Goal: Task Accomplishment & Management: Manage account settings

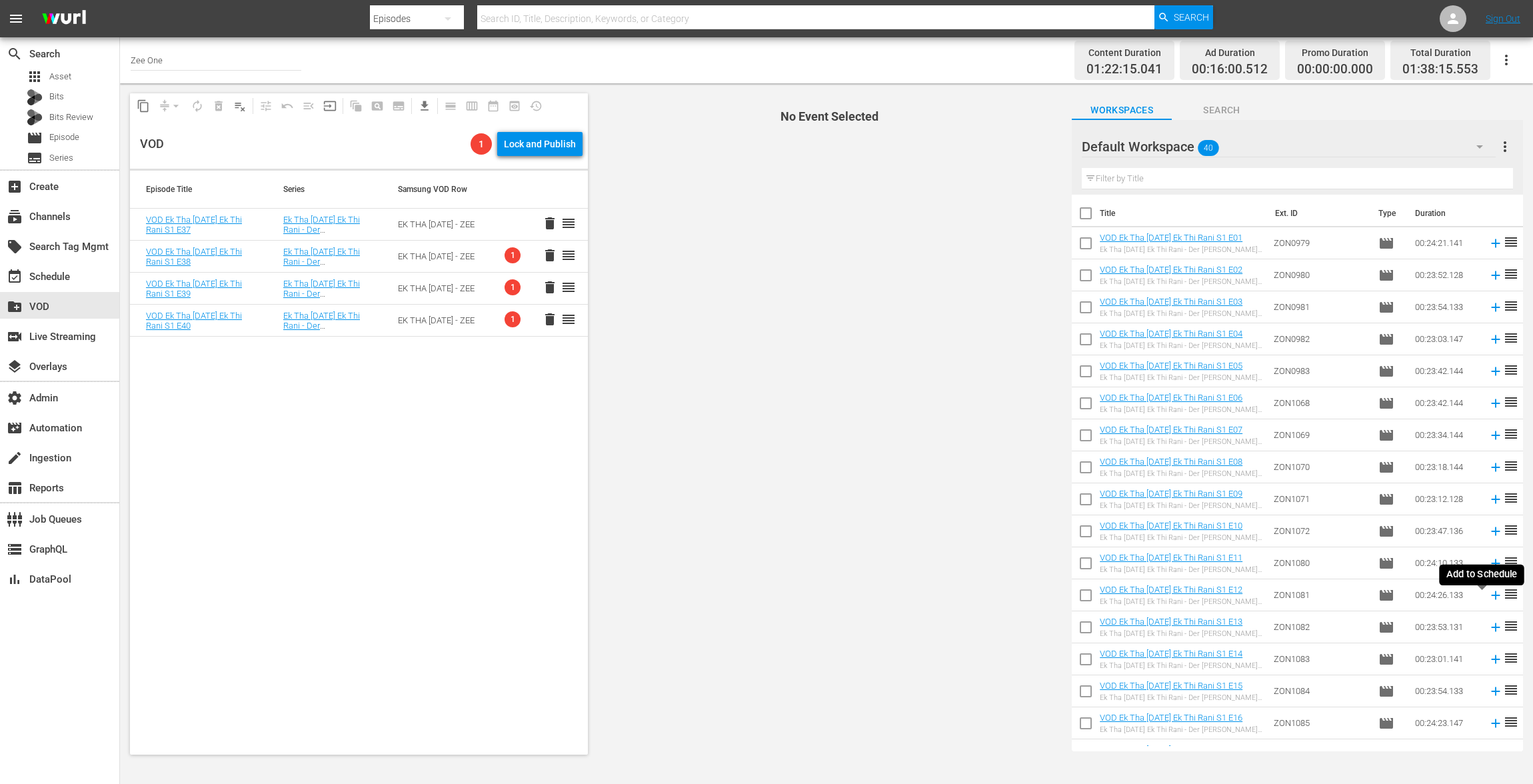
scroll to position [760, 0]
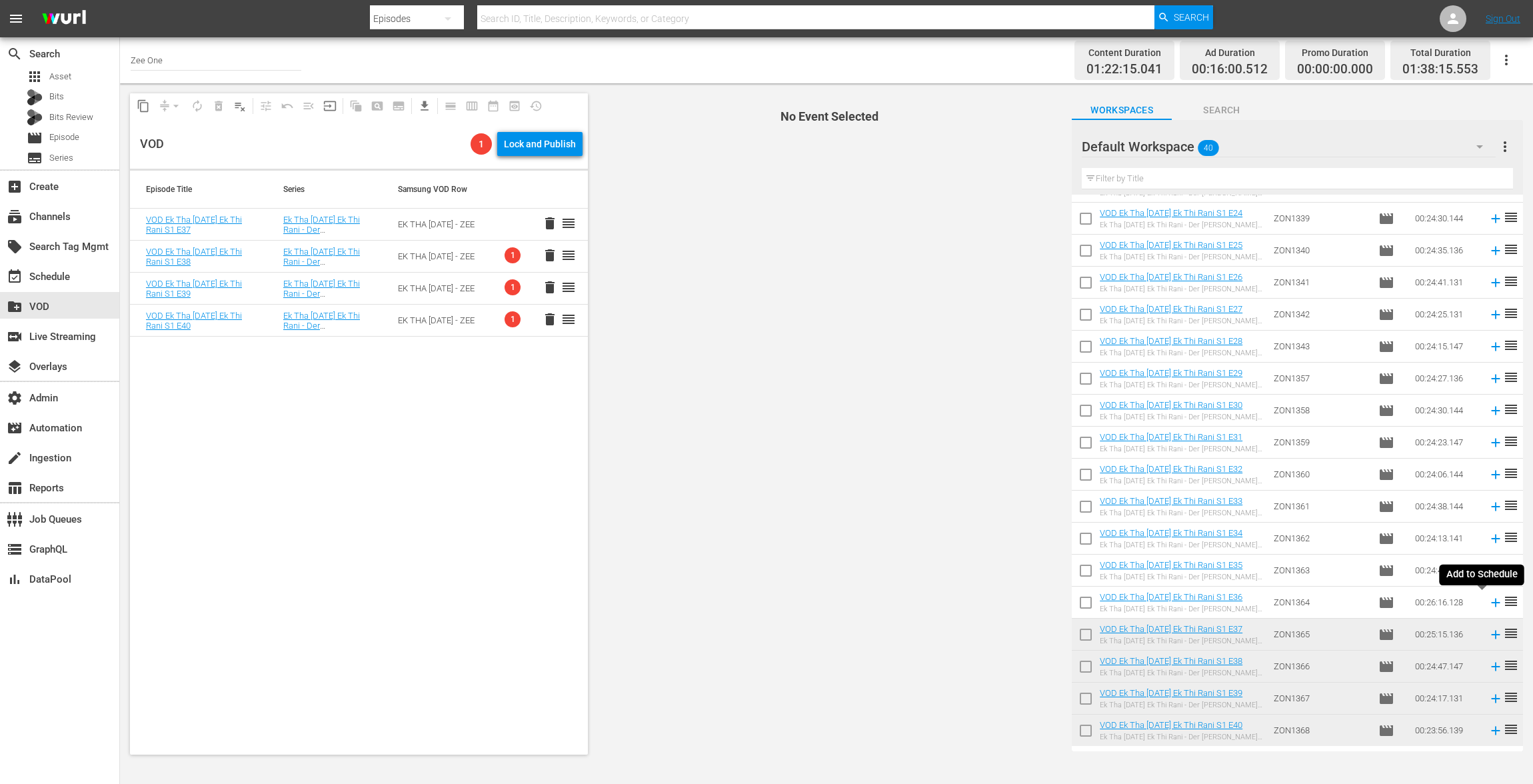
click at [1489, 601] on icon at bounding box center [1495, 602] width 14 height 14
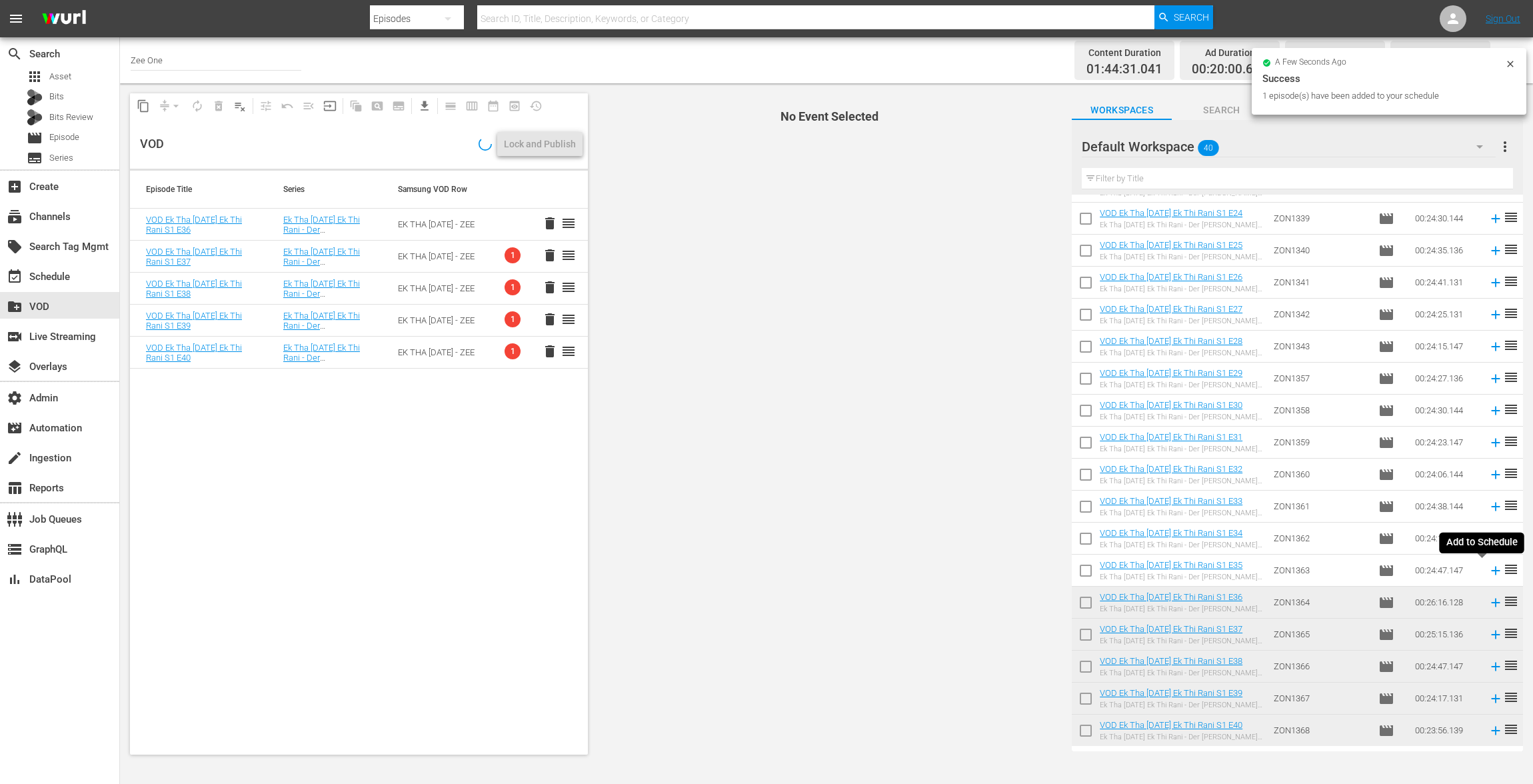
click at [1489, 571] on icon at bounding box center [1495, 570] width 14 height 14
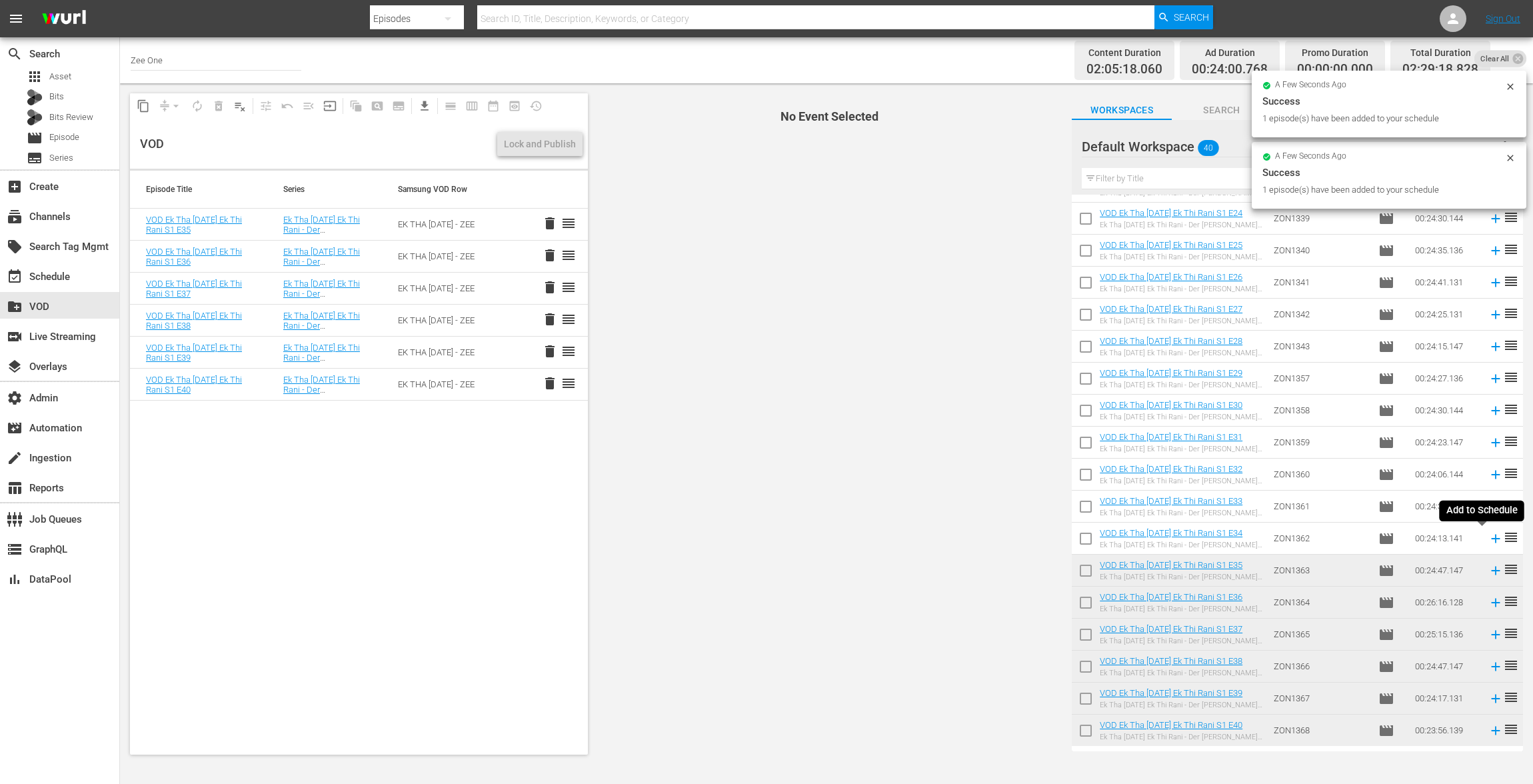
click at [1489, 540] on icon at bounding box center [1495, 538] width 14 height 14
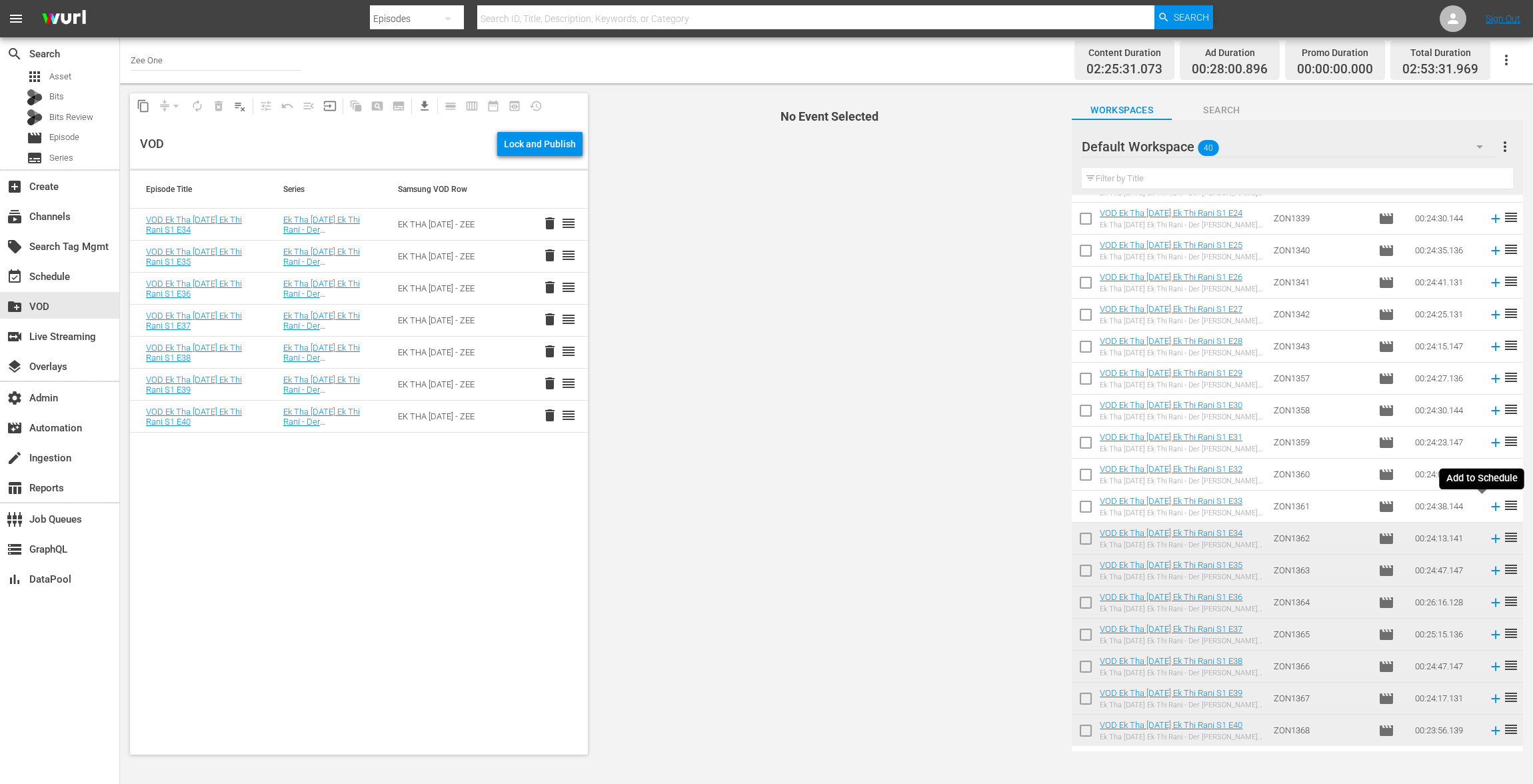
click at [1489, 507] on icon at bounding box center [1495, 506] width 14 height 14
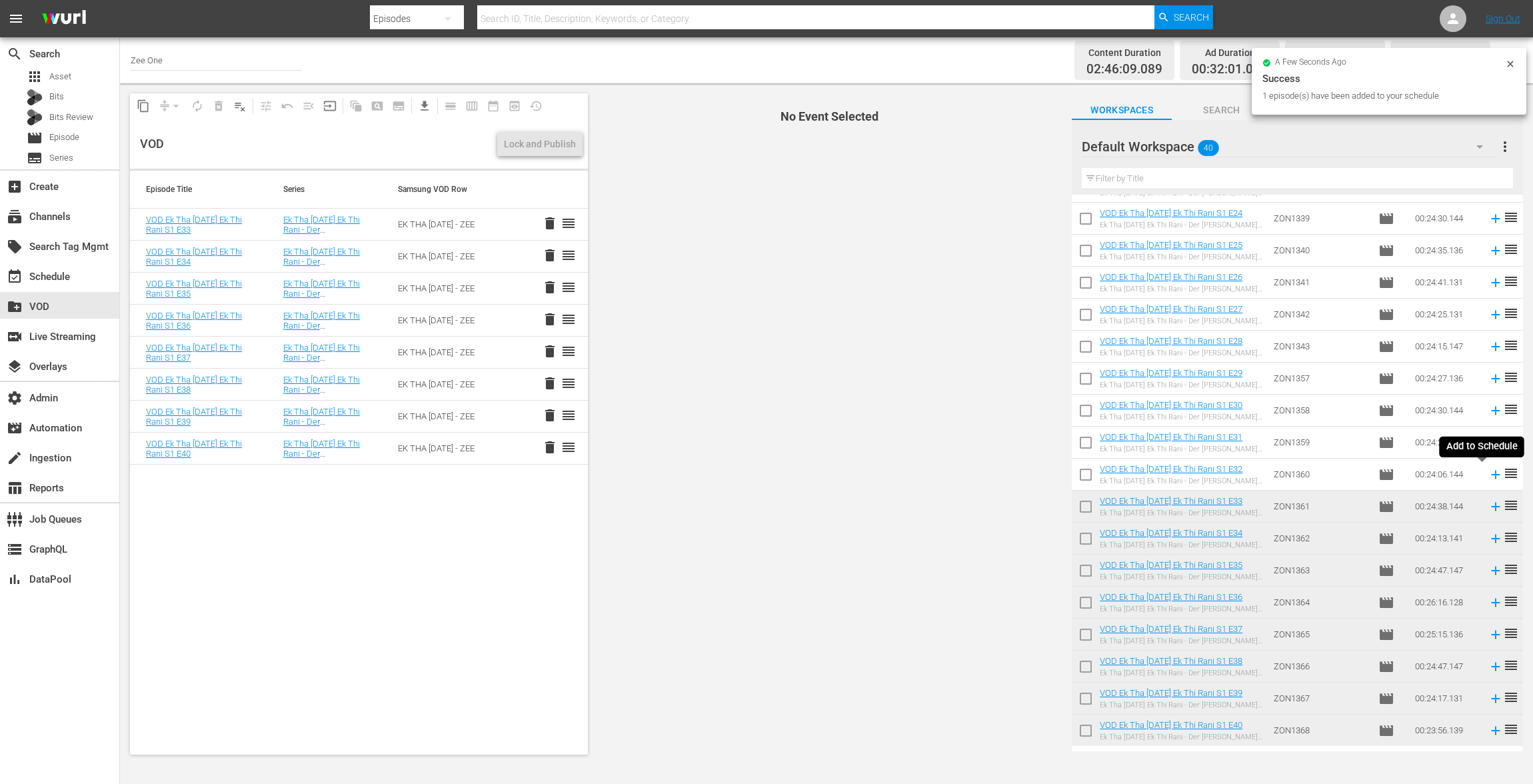
click at [1489, 475] on icon at bounding box center [1495, 473] width 14 height 14
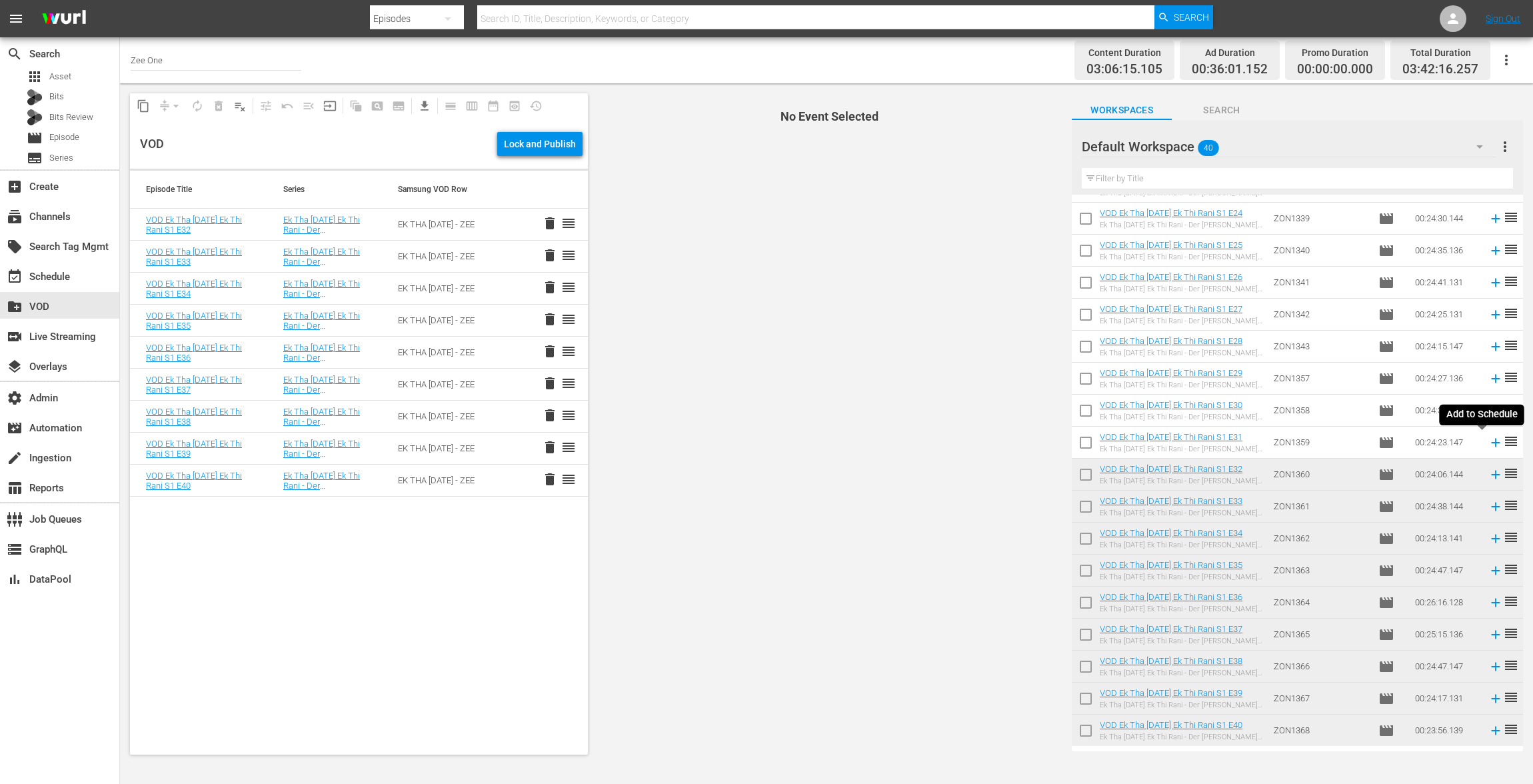
click at [1489, 441] on icon at bounding box center [1495, 442] width 14 height 14
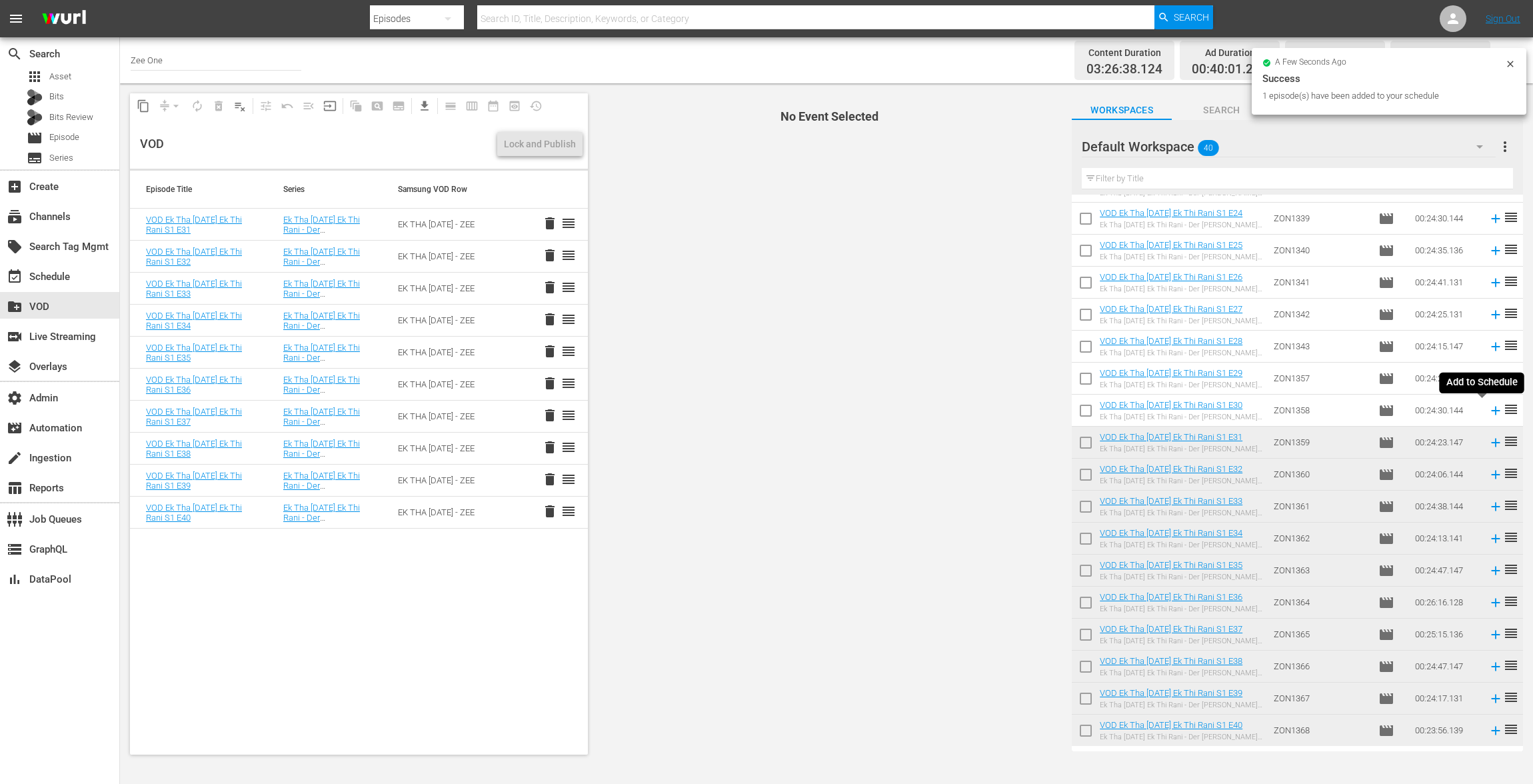
click at [1489, 407] on icon at bounding box center [1495, 410] width 14 height 14
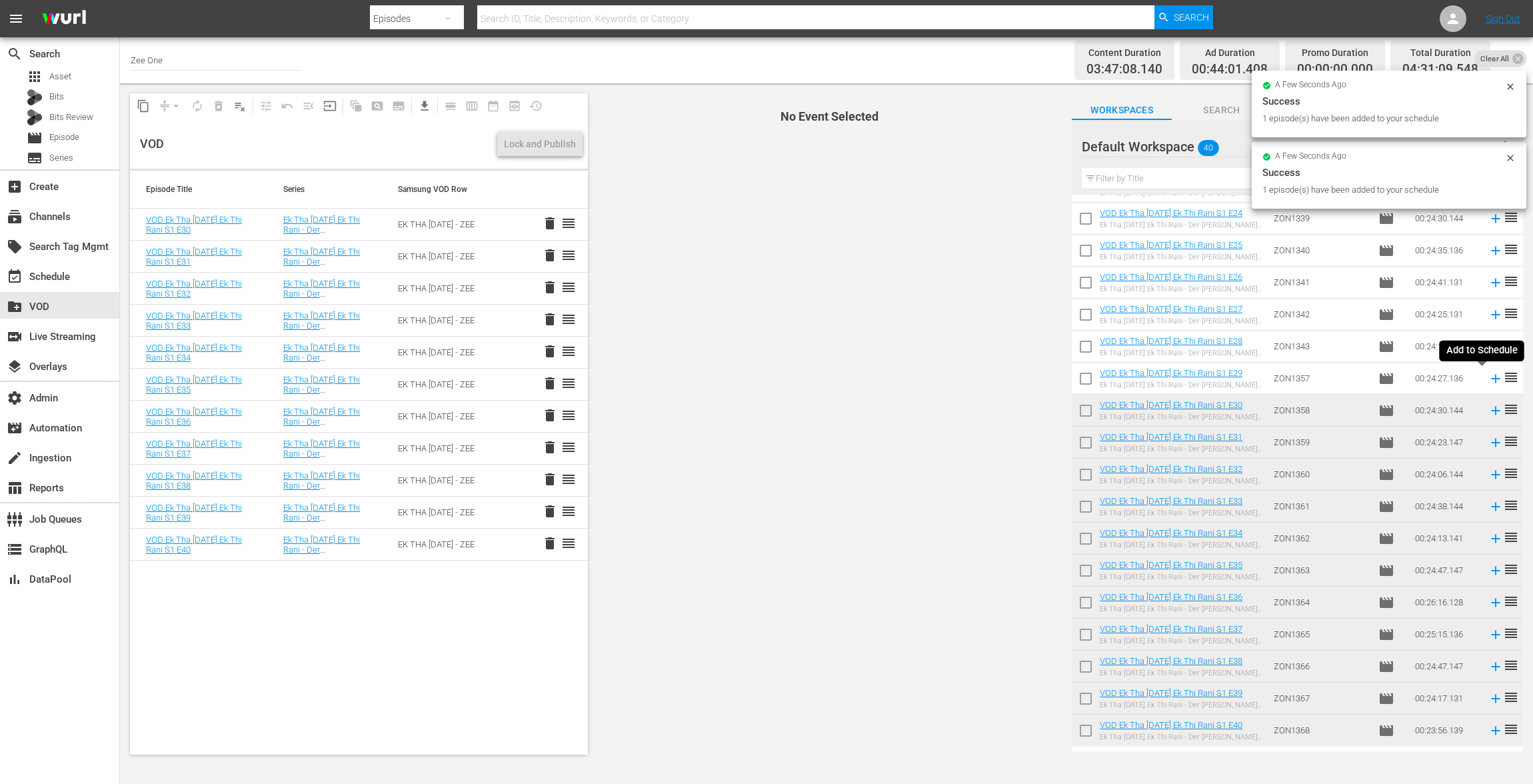
click at [1492, 376] on icon at bounding box center [1495, 378] width 9 height 9
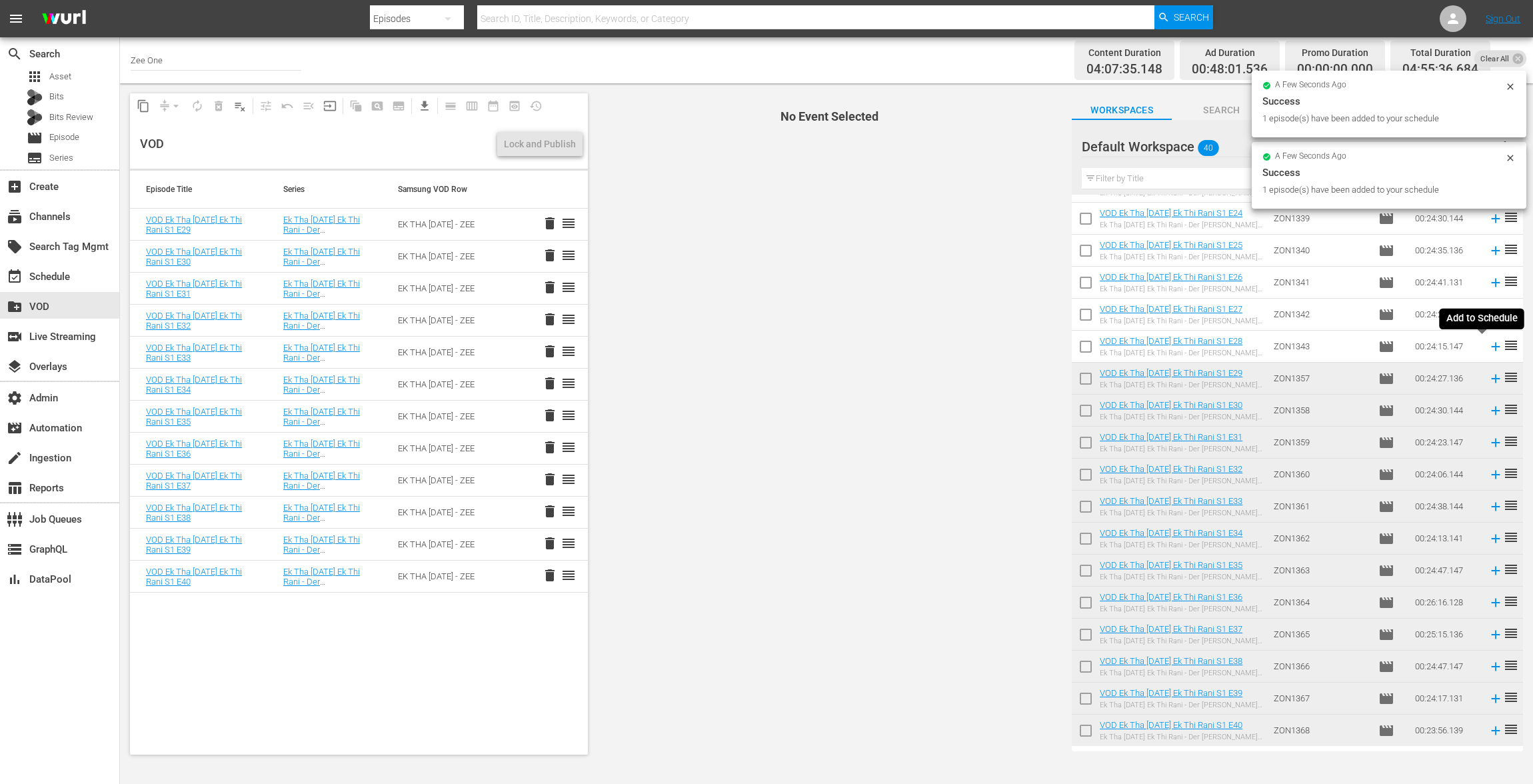
click at [1489, 346] on icon at bounding box center [1495, 346] width 14 height 14
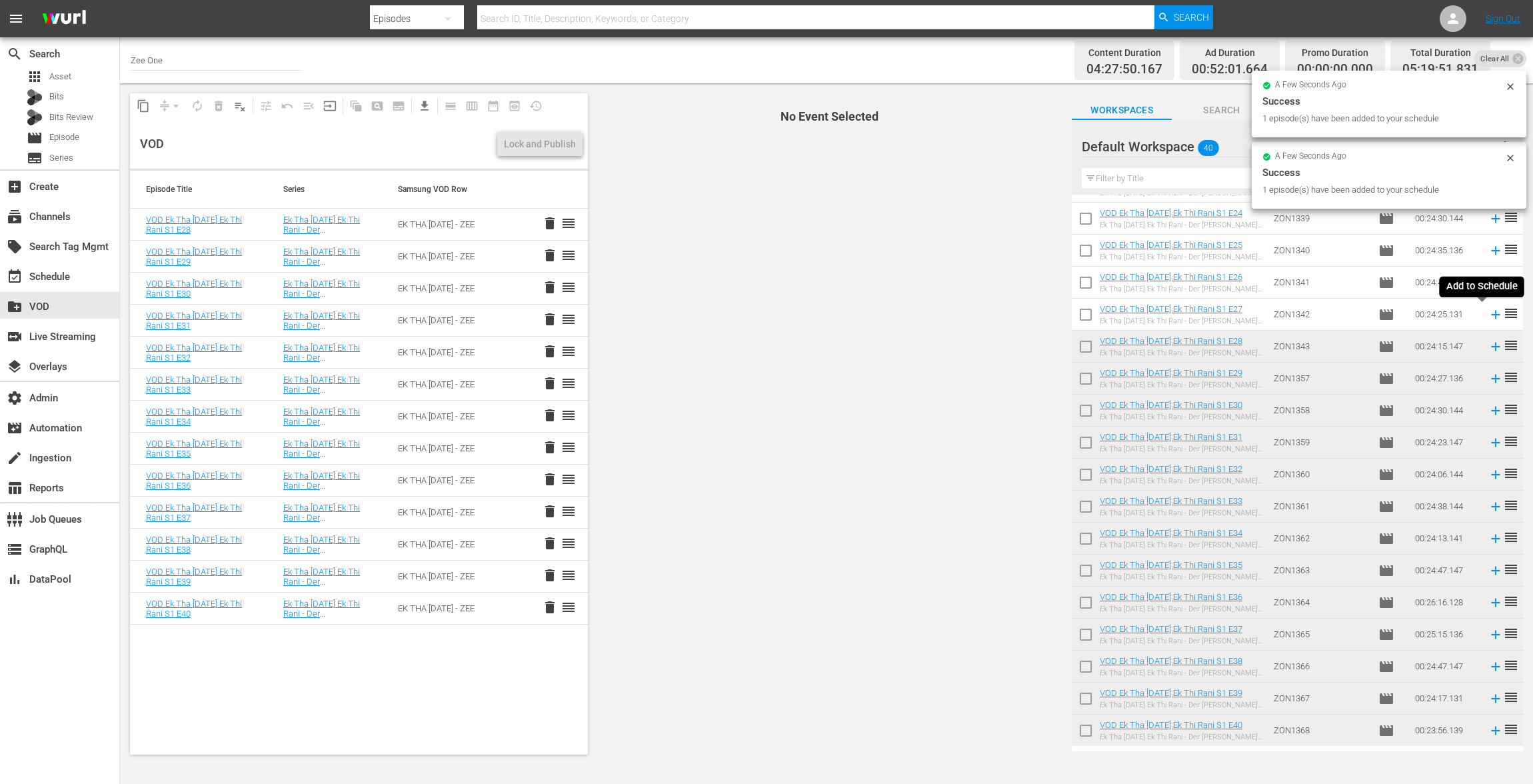
click at [1489, 311] on icon at bounding box center [1495, 314] width 14 height 14
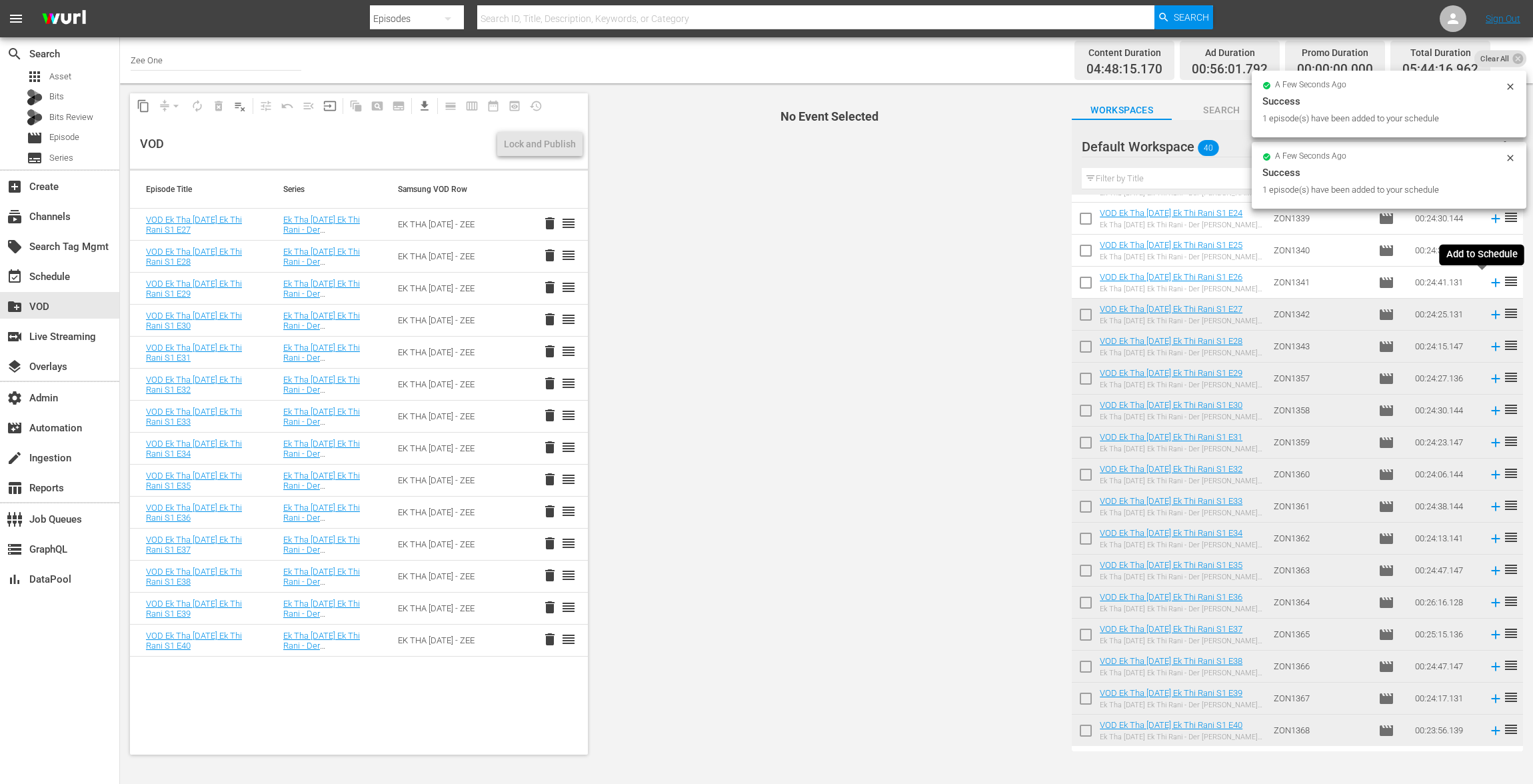
click at [1492, 282] on icon at bounding box center [1495, 282] width 9 height 9
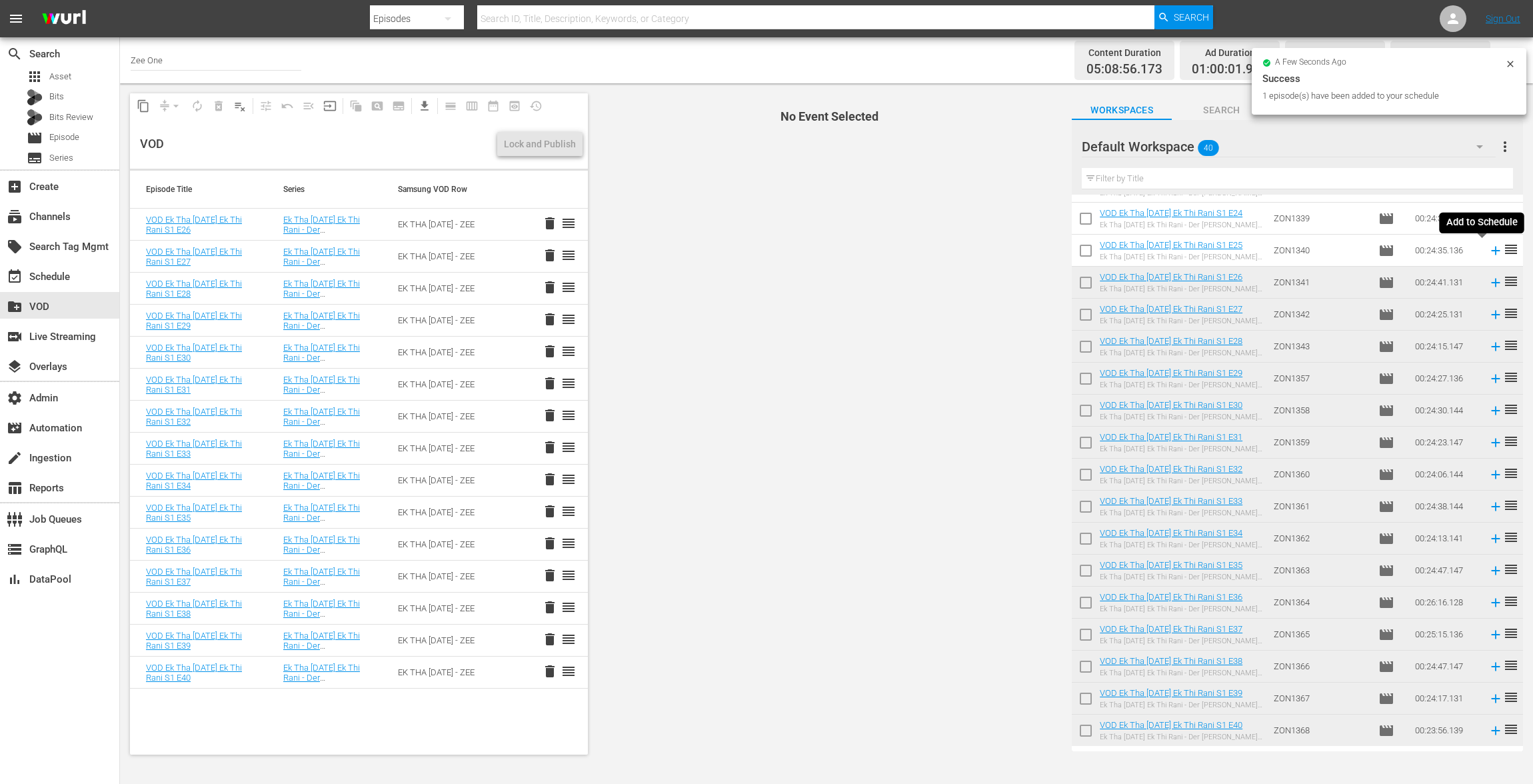
click at [1492, 250] on icon at bounding box center [1495, 250] width 9 height 9
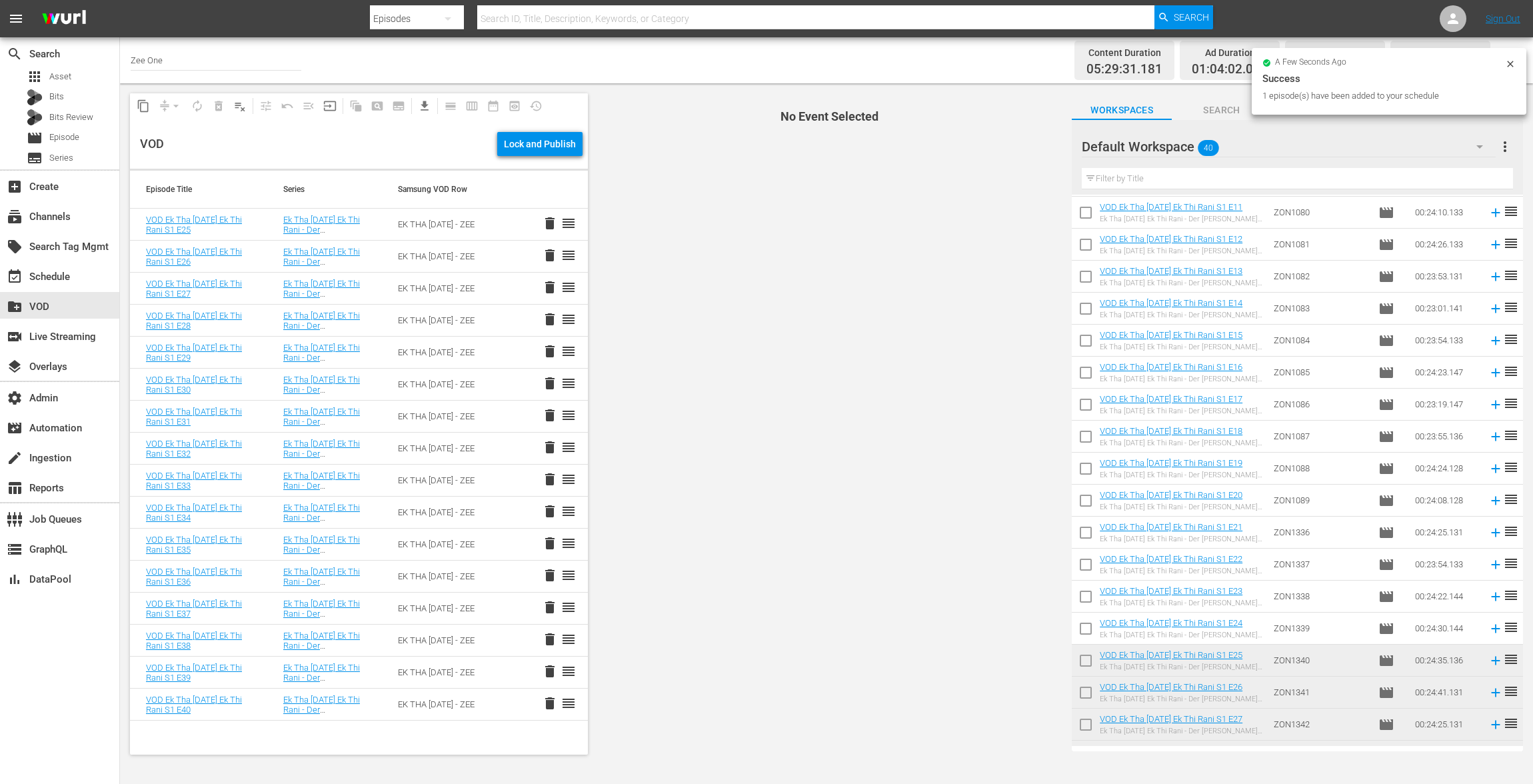
scroll to position [347, 0]
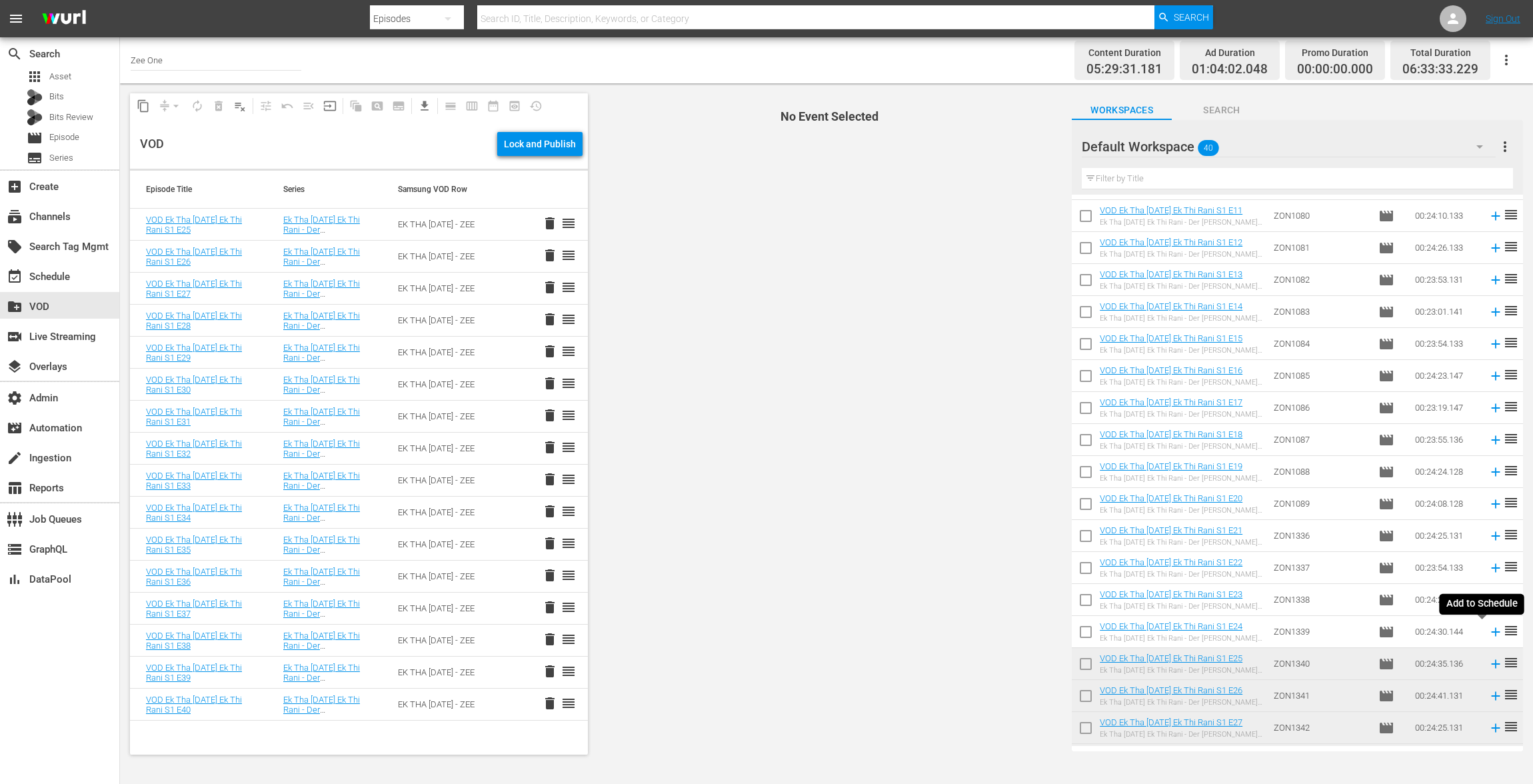
click at [1492, 631] on icon at bounding box center [1495, 631] width 9 height 9
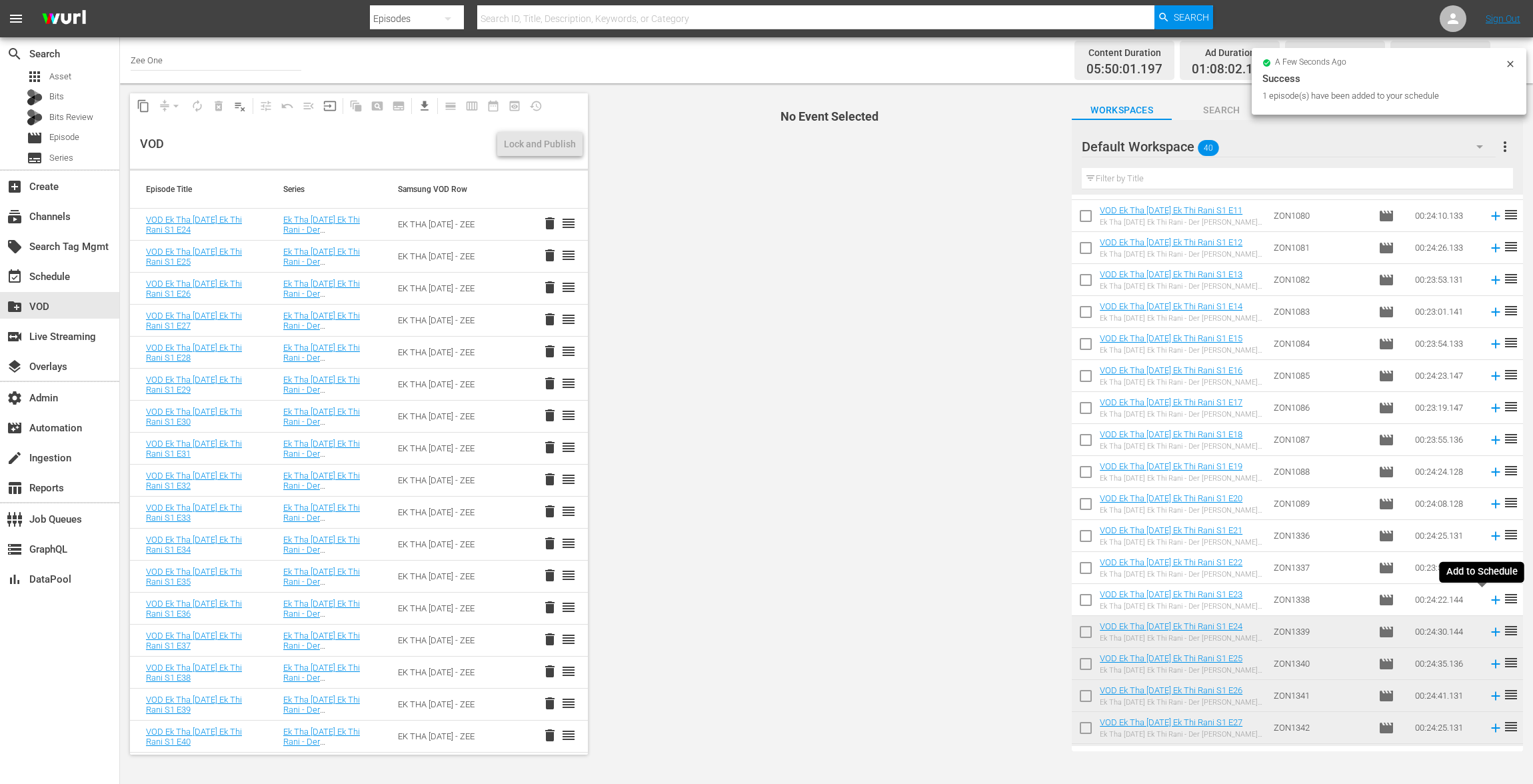
click at [1489, 600] on icon at bounding box center [1495, 599] width 14 height 14
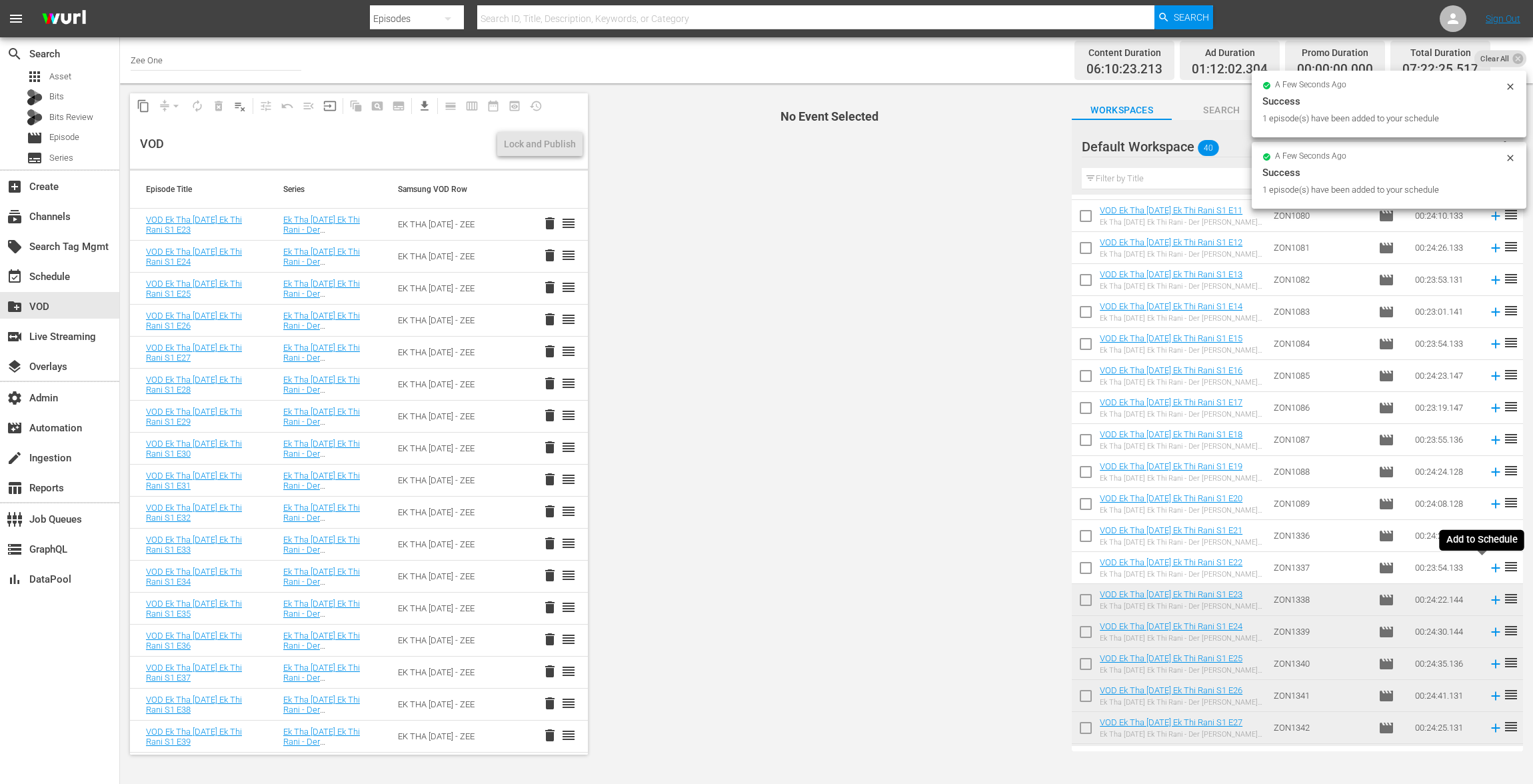
click at [1489, 564] on icon at bounding box center [1495, 567] width 14 height 14
click at [1489, 534] on icon at bounding box center [1495, 535] width 14 height 14
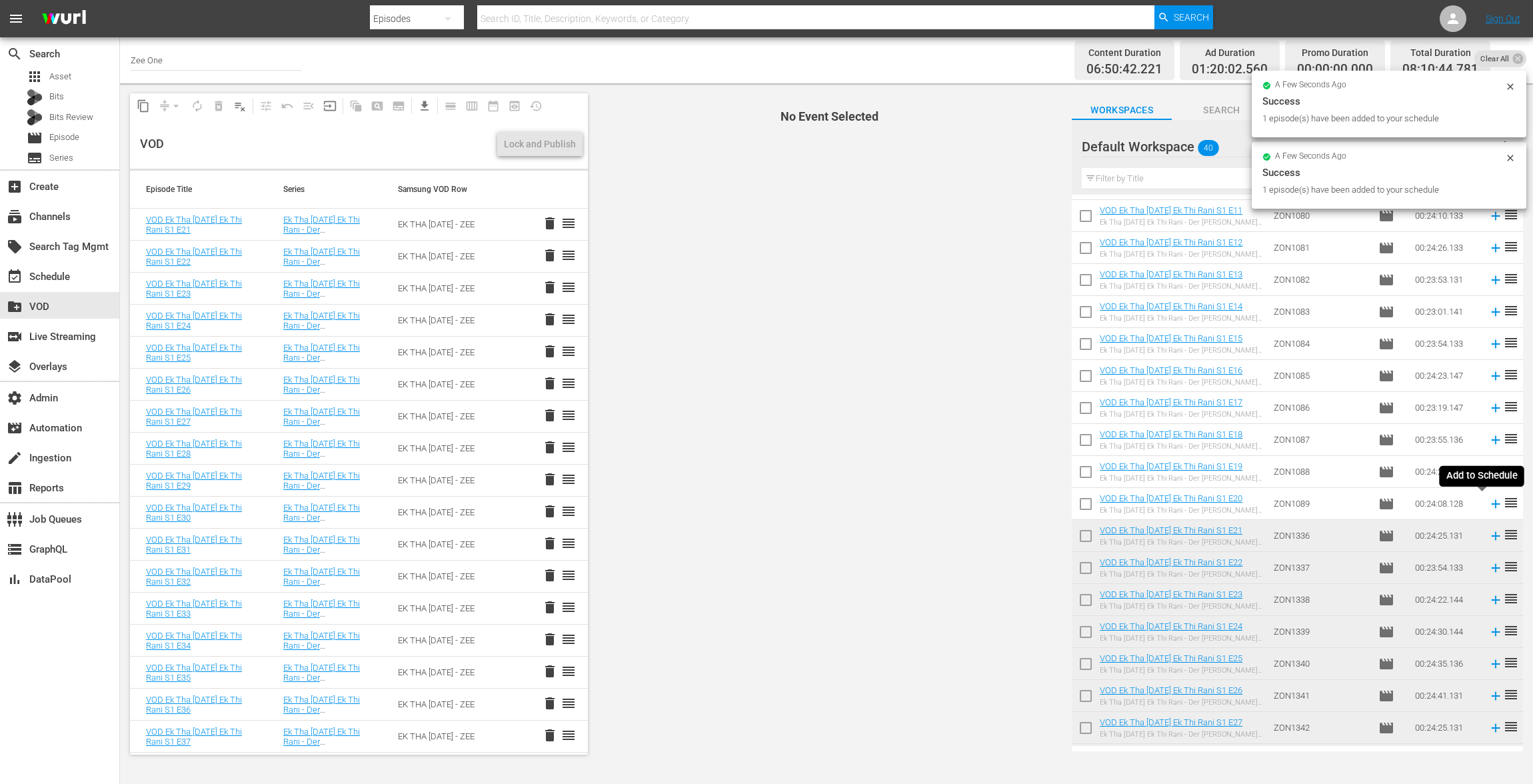
click at [1492, 503] on icon at bounding box center [1495, 503] width 9 height 9
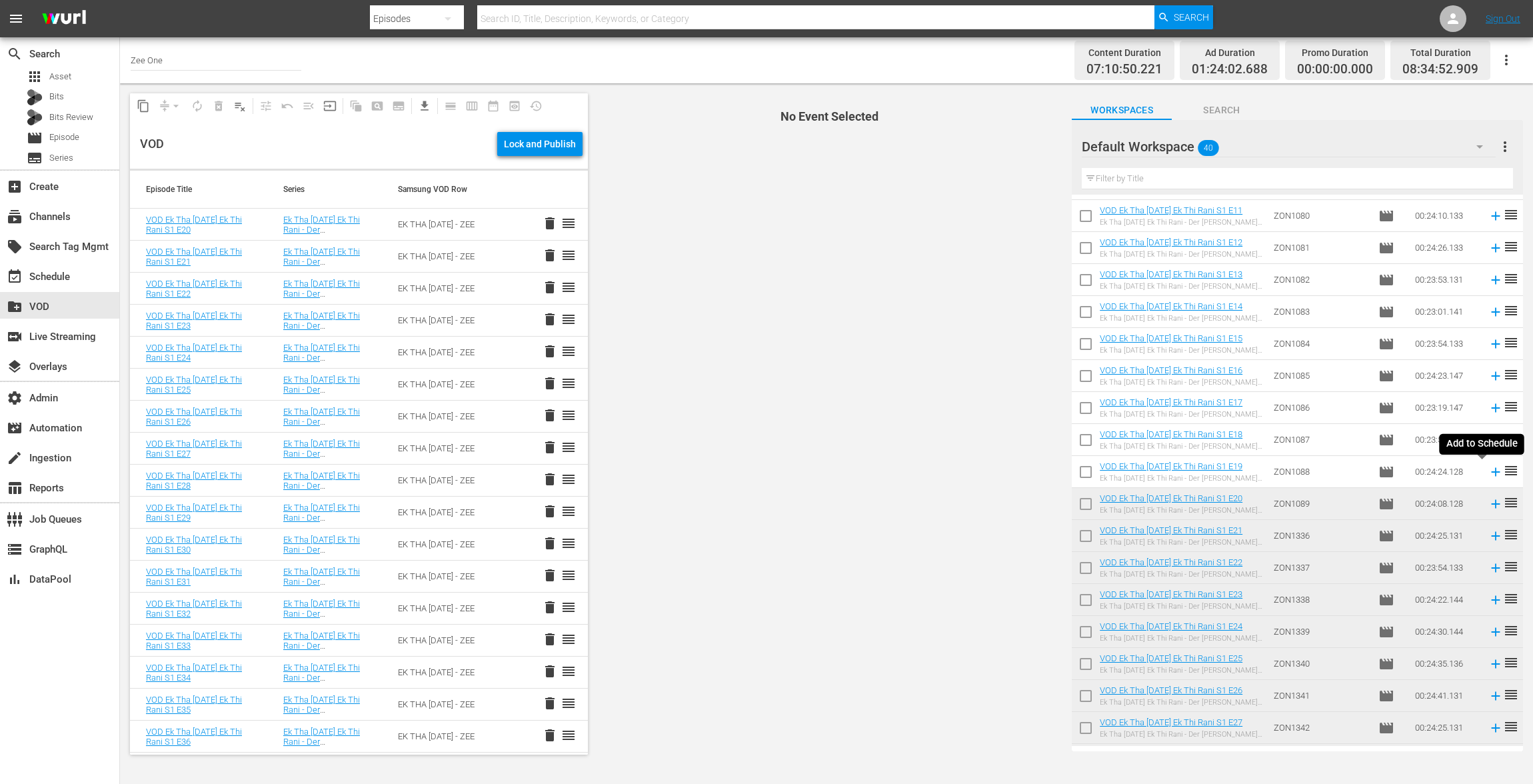
click at [1489, 469] on icon at bounding box center [1495, 472] width 14 height 14
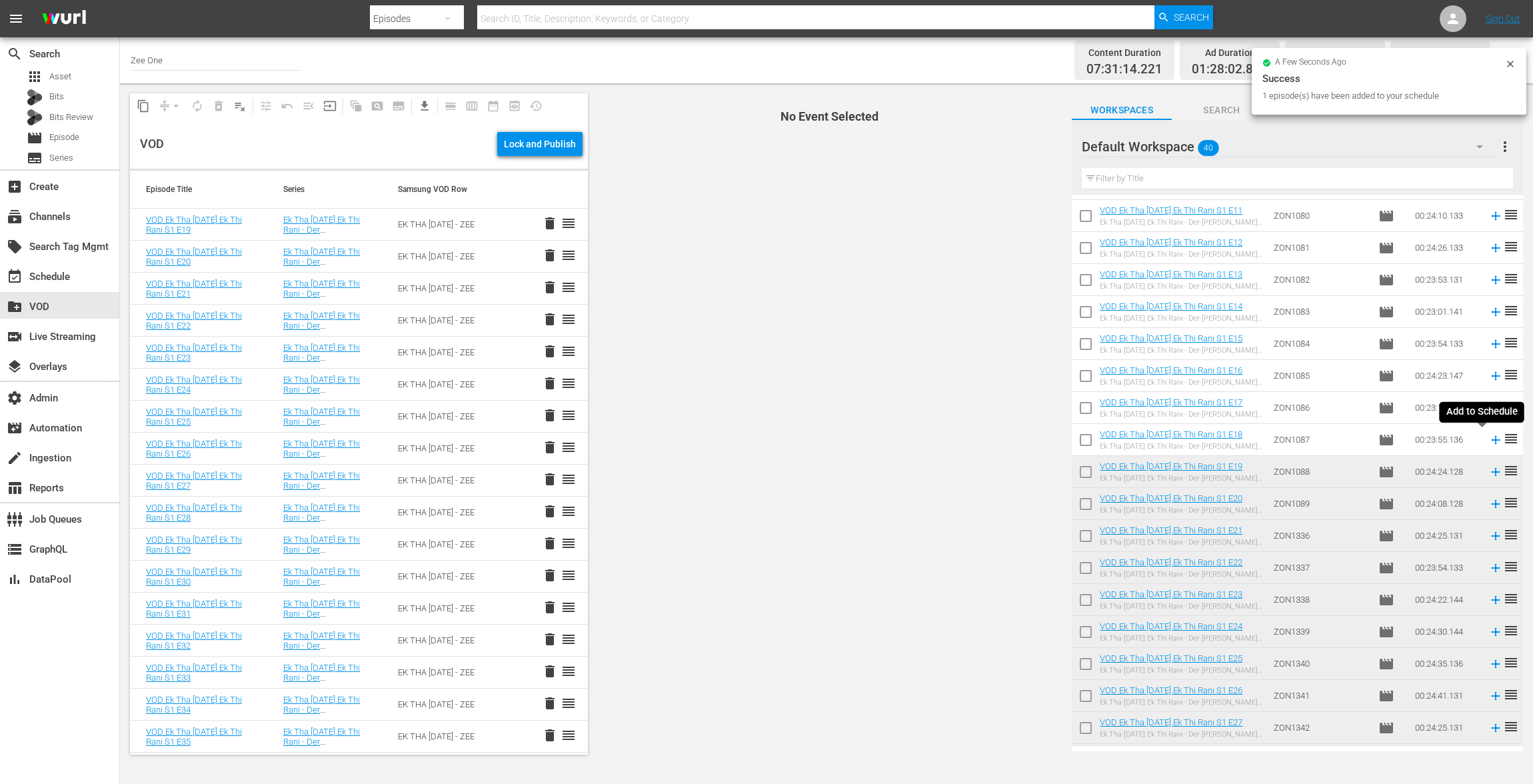
click at [1489, 437] on icon at bounding box center [1495, 439] width 14 height 14
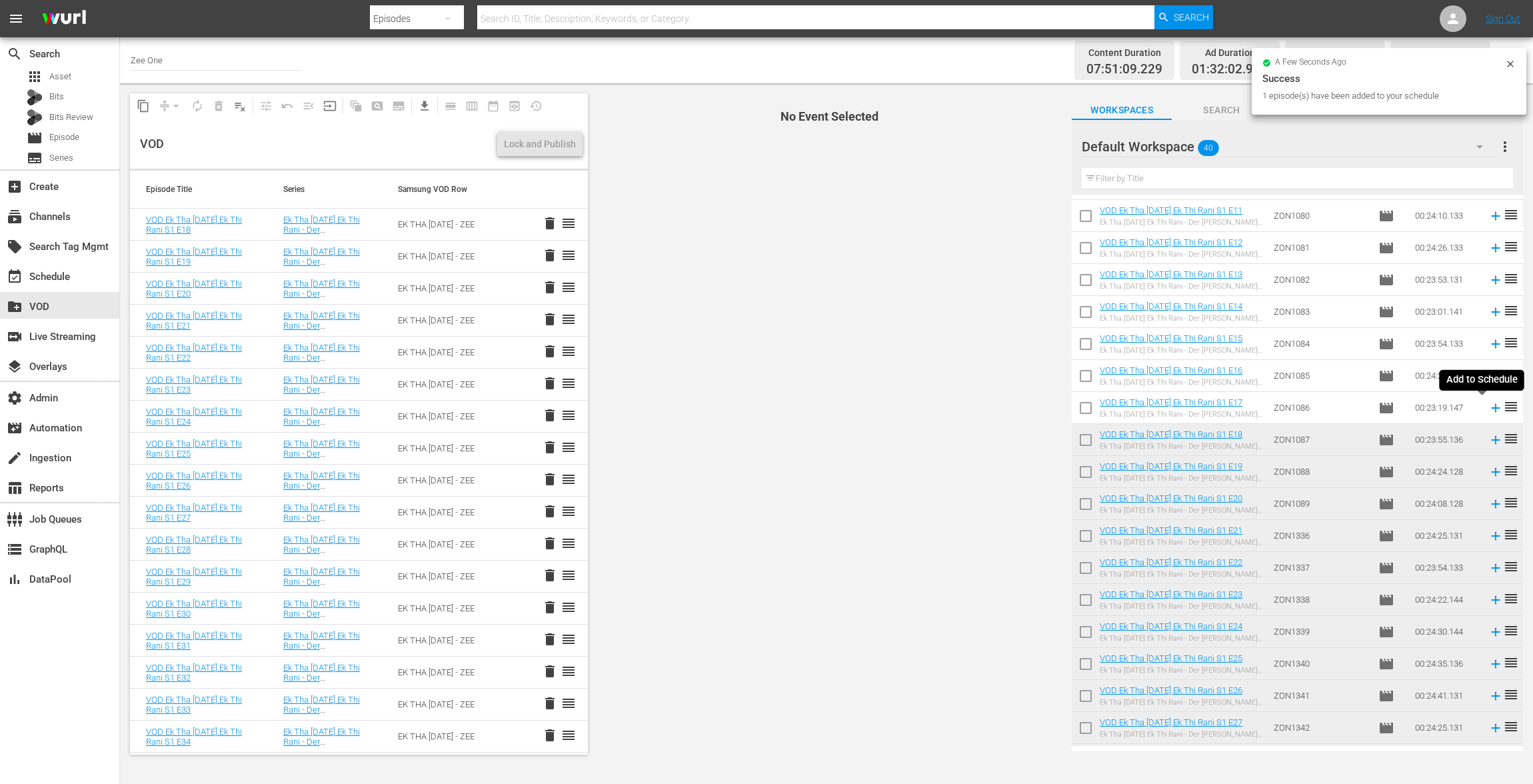
click at [1492, 403] on icon at bounding box center [1495, 407] width 9 height 9
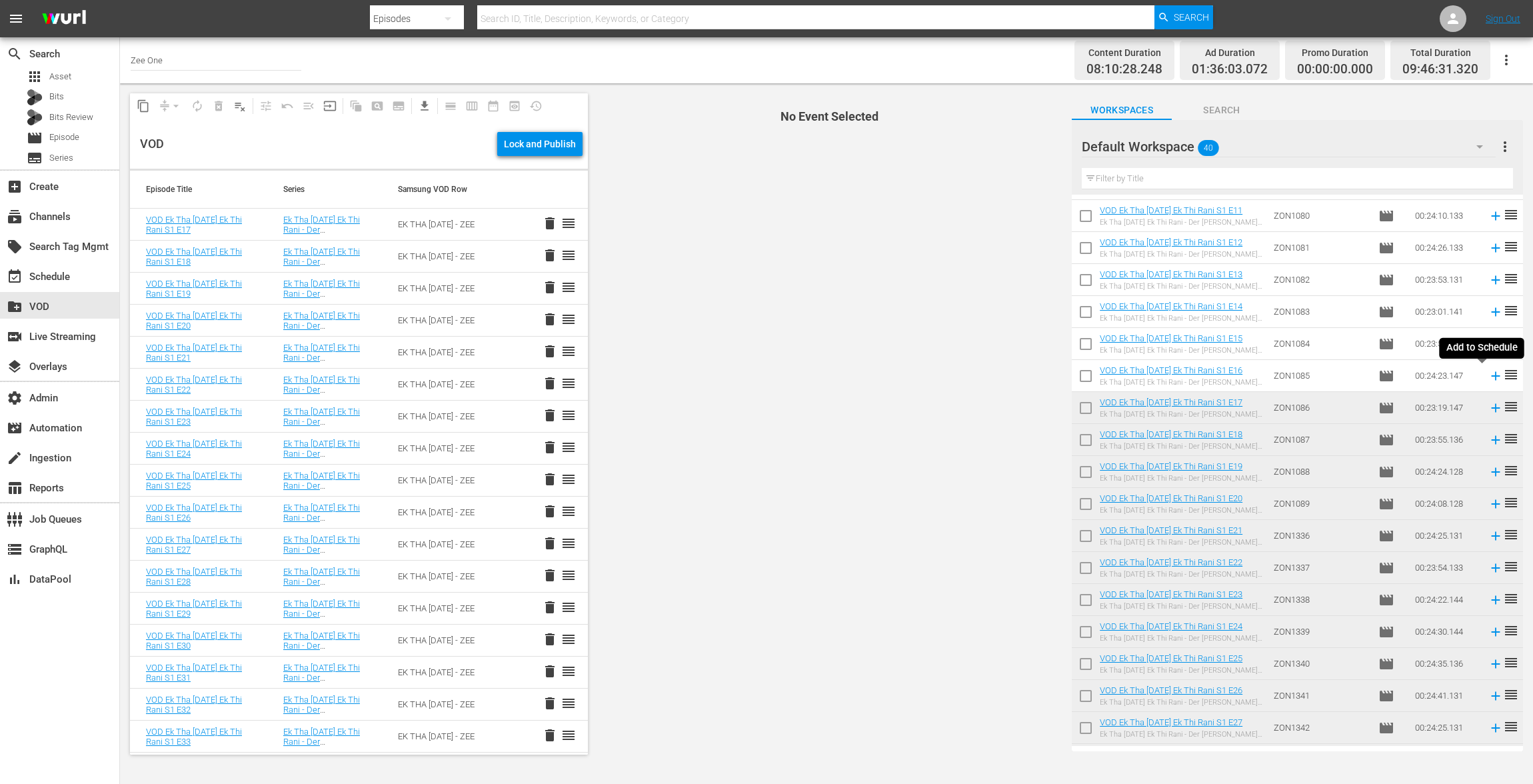
click at [1492, 376] on icon at bounding box center [1495, 375] width 9 height 9
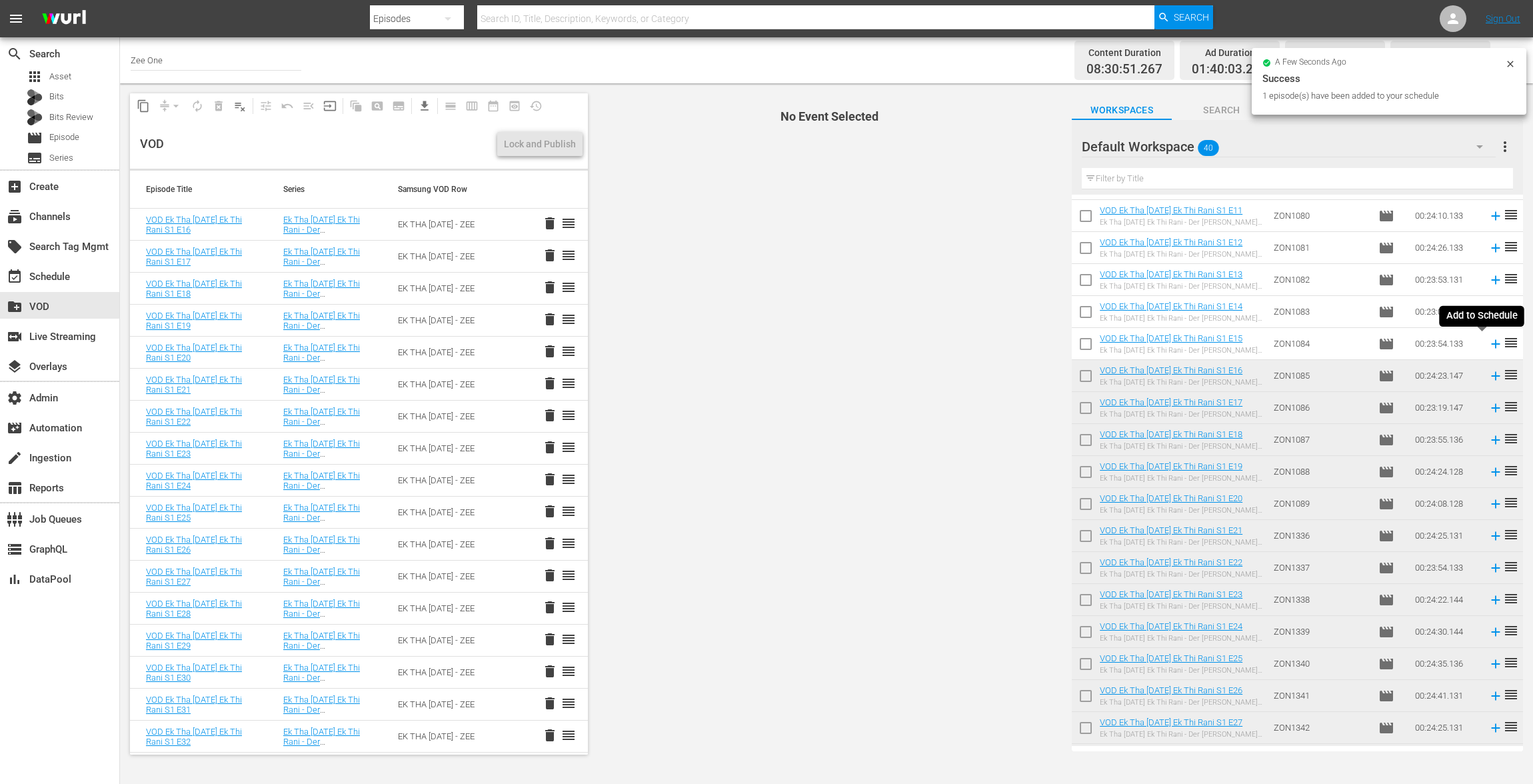
click at [1492, 347] on icon at bounding box center [1495, 343] width 9 height 9
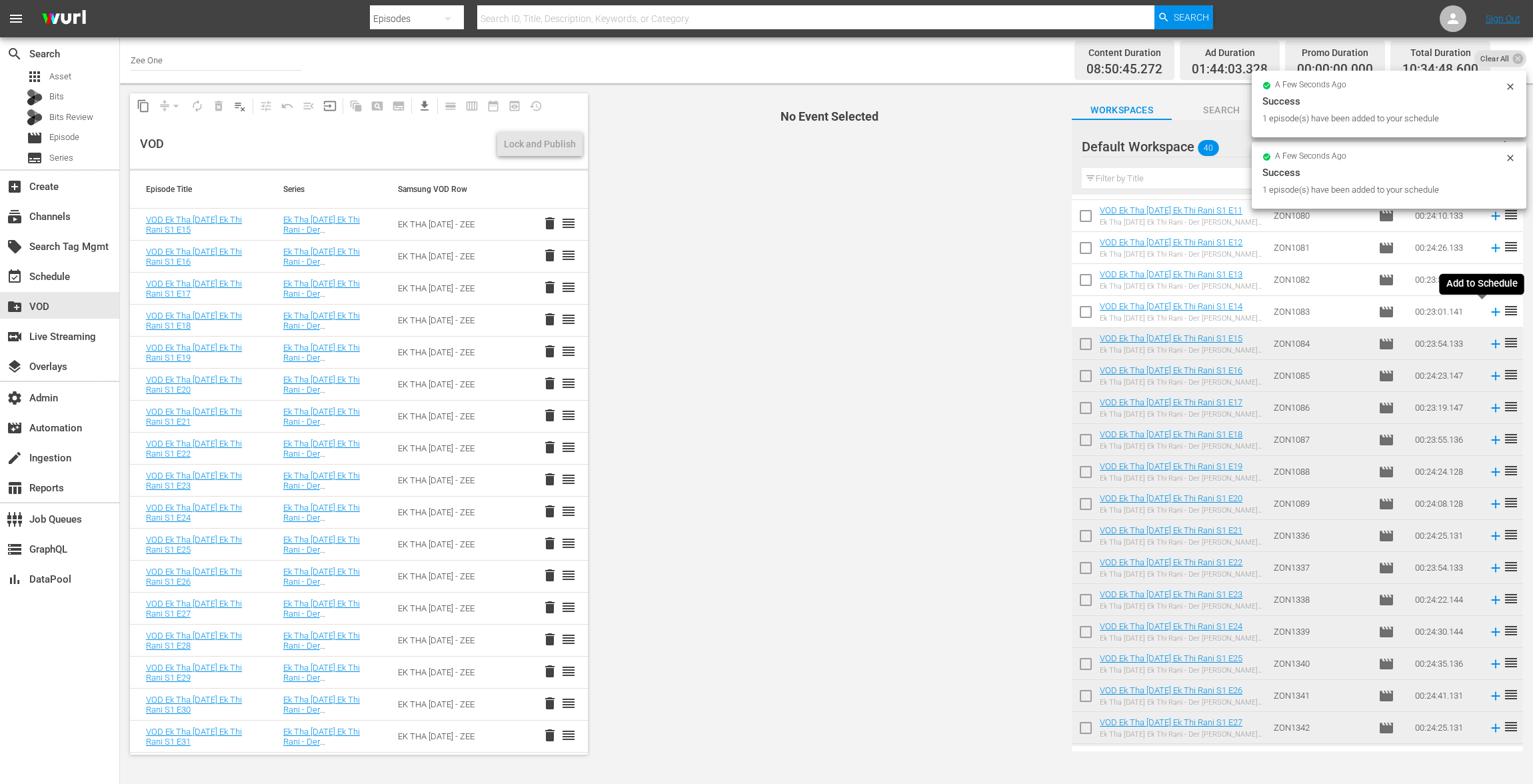
click at [1489, 310] on icon at bounding box center [1495, 311] width 14 height 14
click at [1492, 279] on icon at bounding box center [1495, 279] width 9 height 9
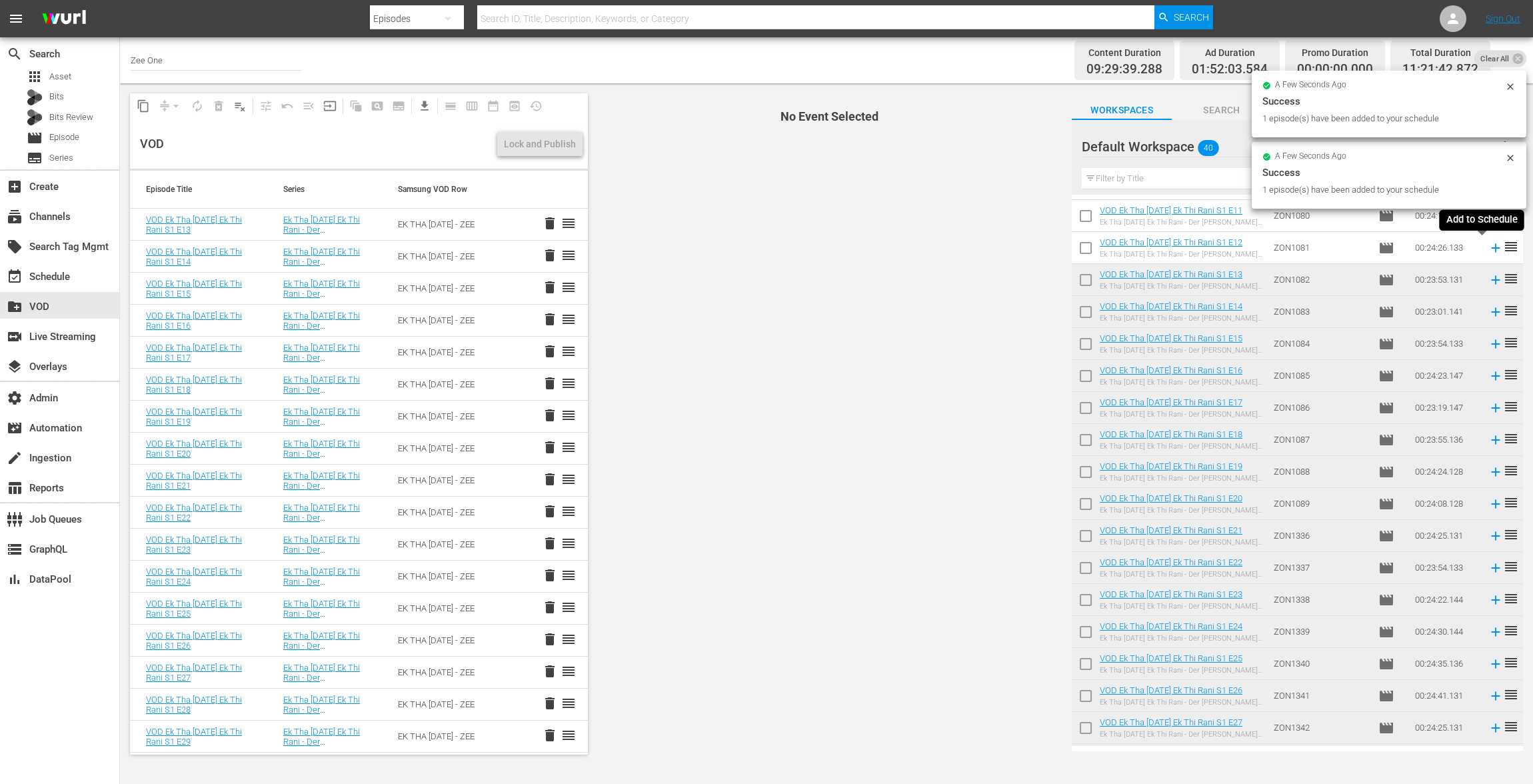
click at [1489, 249] on icon at bounding box center [1495, 247] width 14 height 14
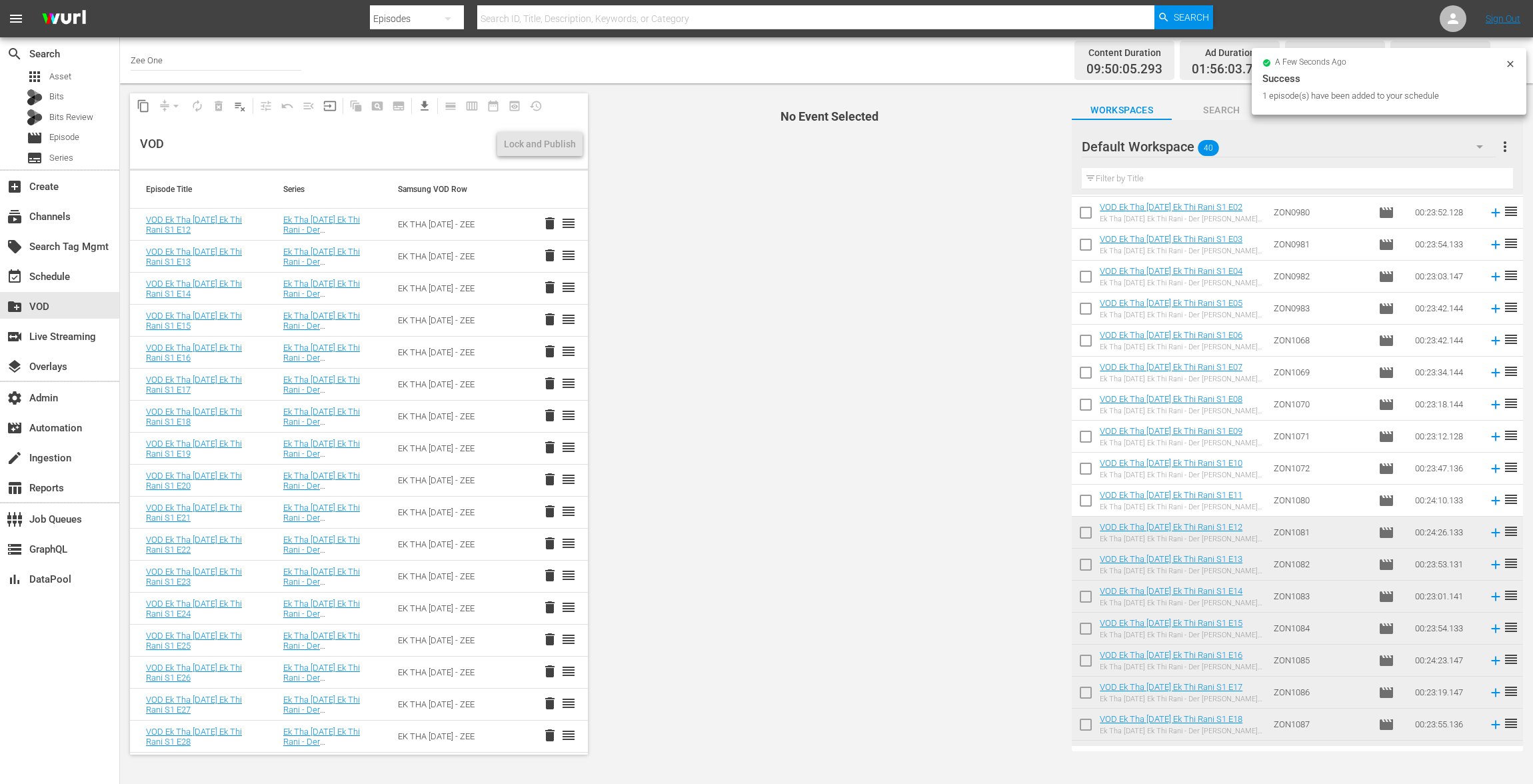
scroll to position [0, 0]
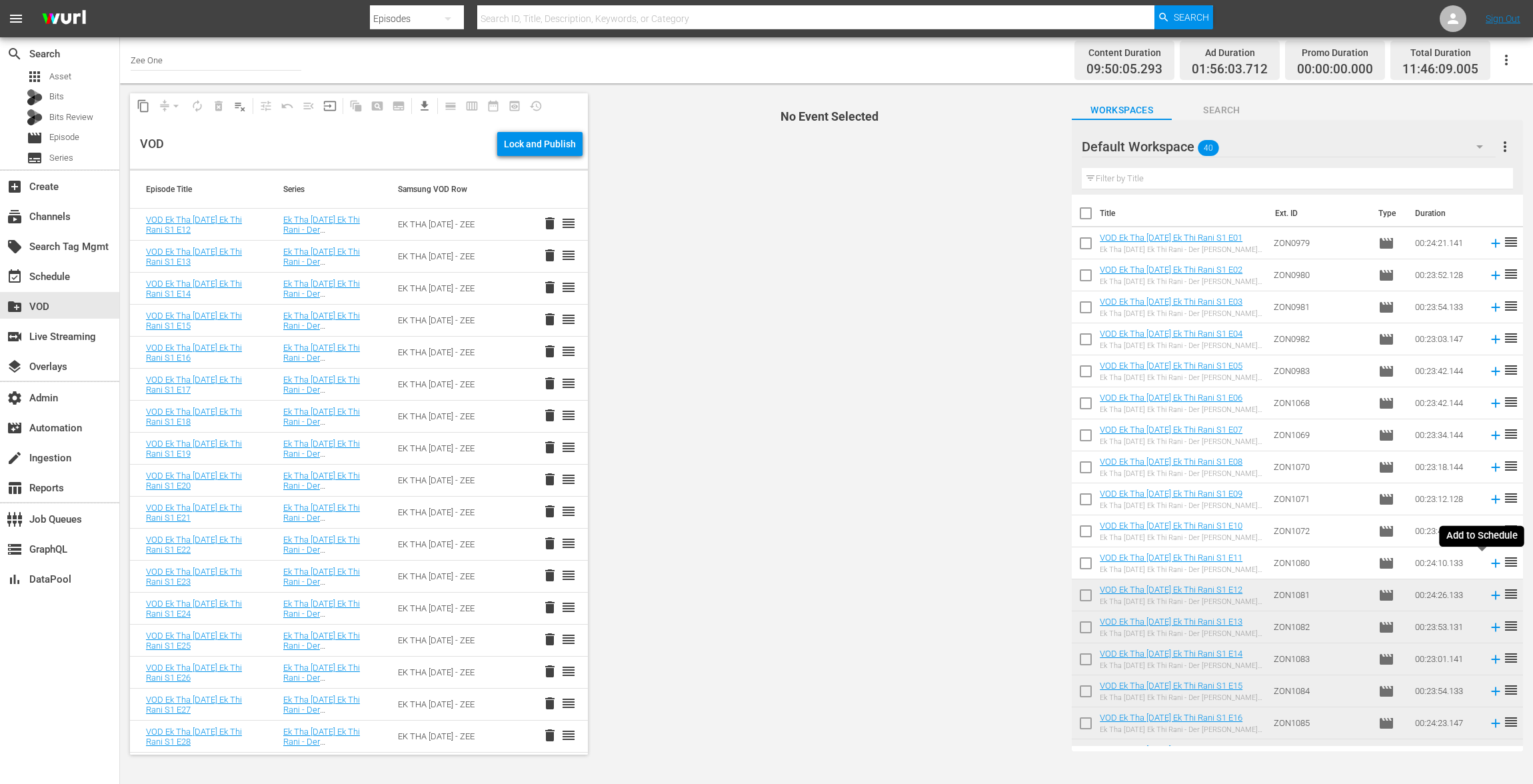
click at [1489, 560] on icon at bounding box center [1495, 562] width 14 height 14
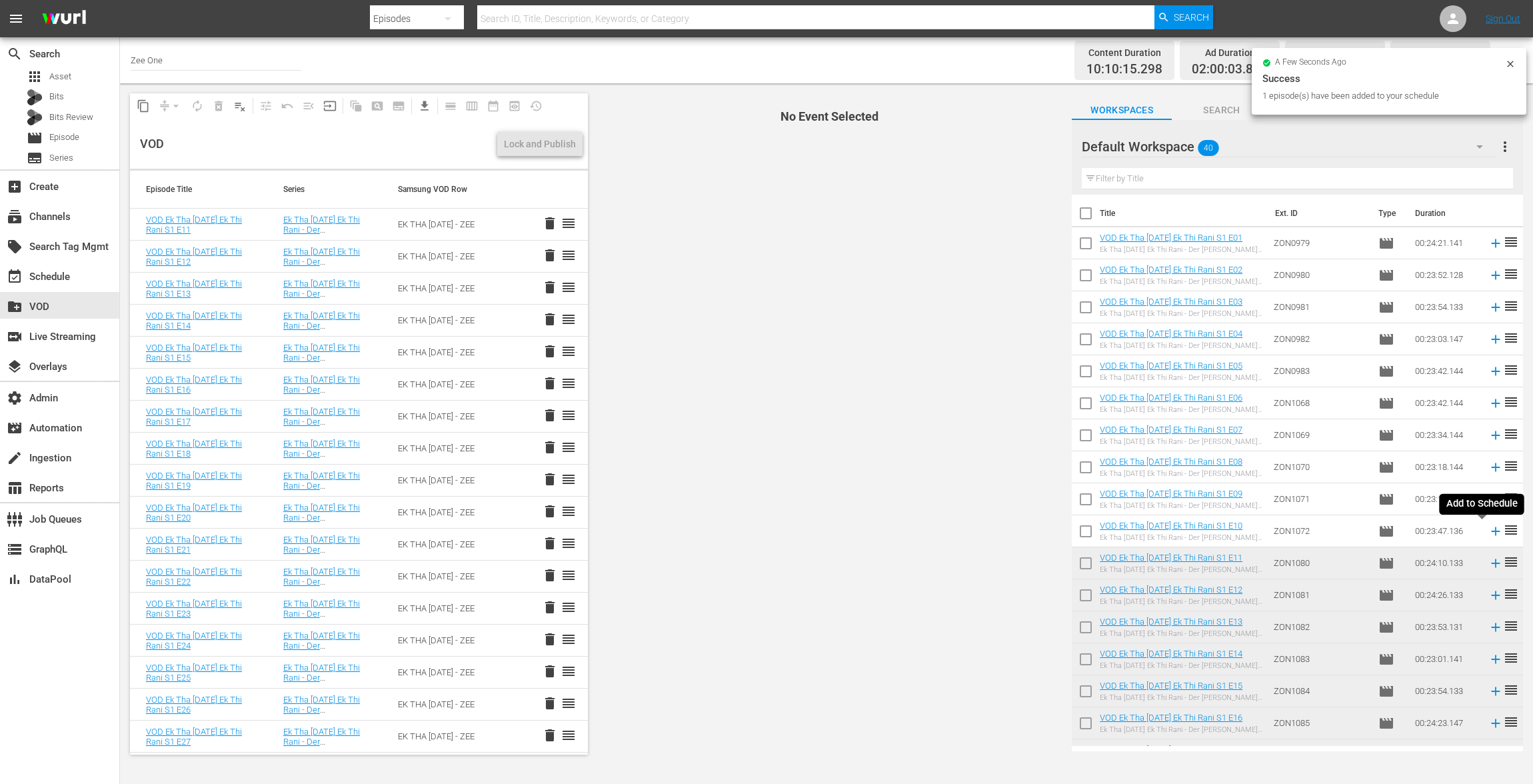
click at [1489, 529] on icon at bounding box center [1495, 530] width 14 height 14
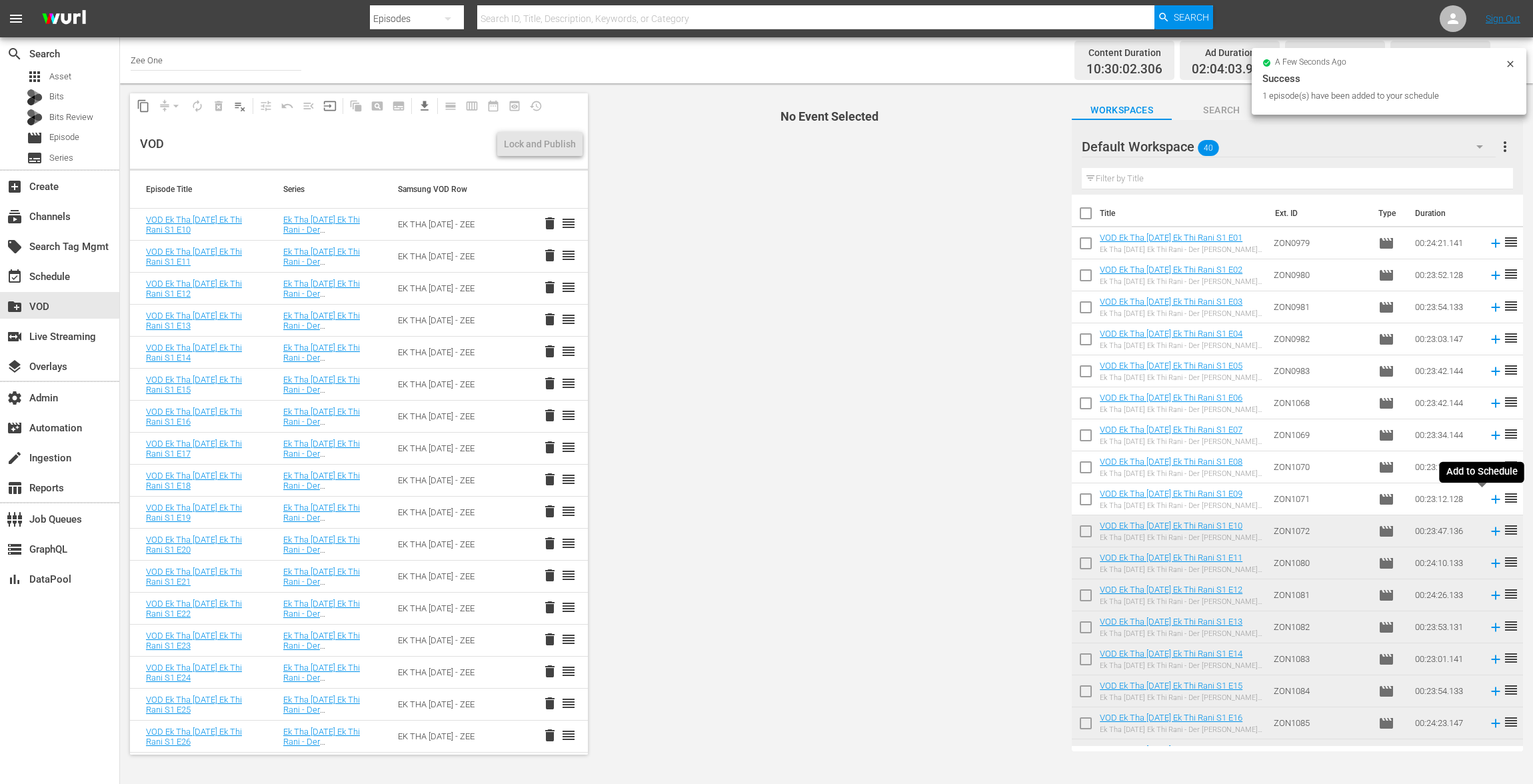
click at [1492, 499] on icon at bounding box center [1495, 499] width 9 height 9
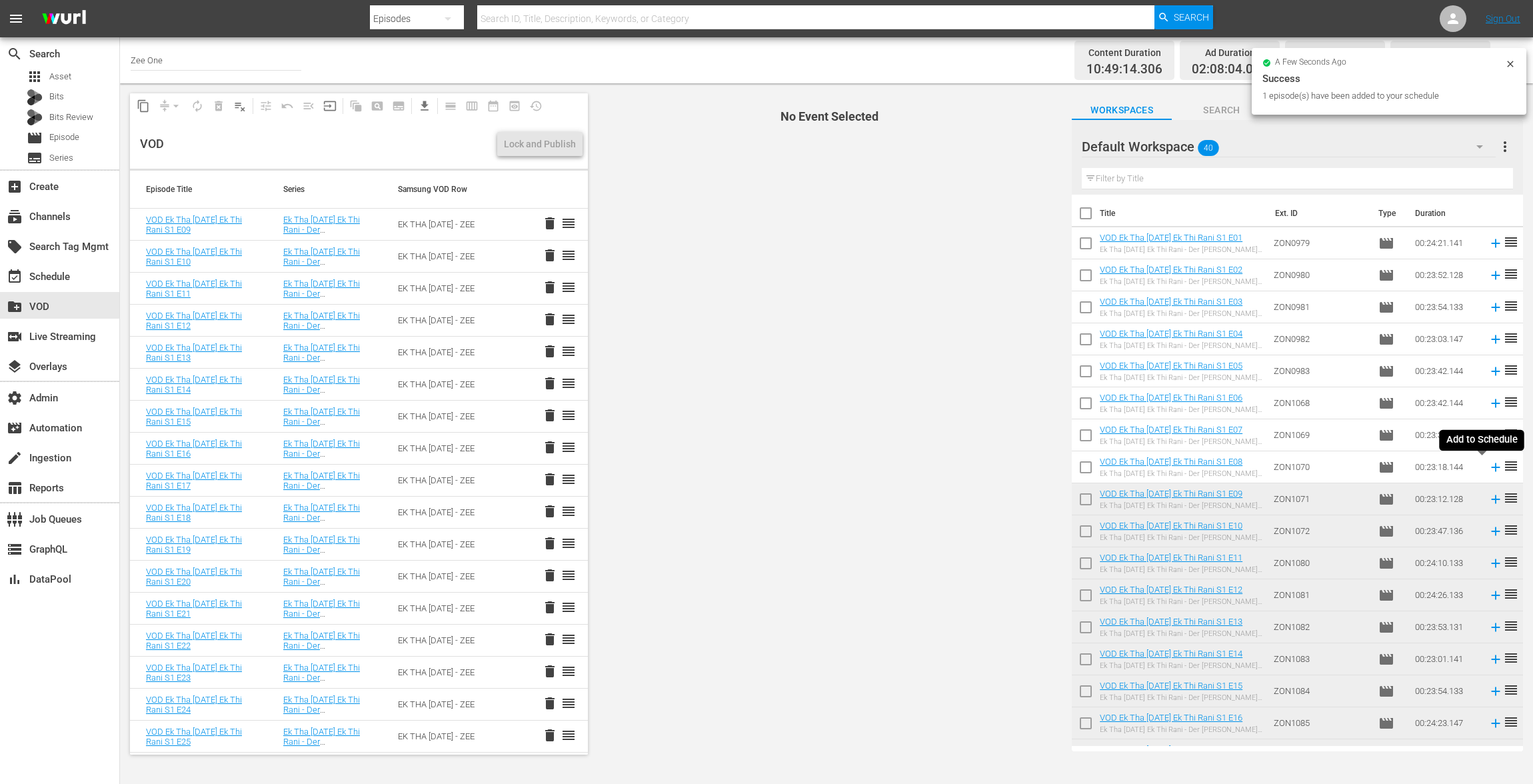
click at [1489, 469] on icon at bounding box center [1495, 467] width 14 height 14
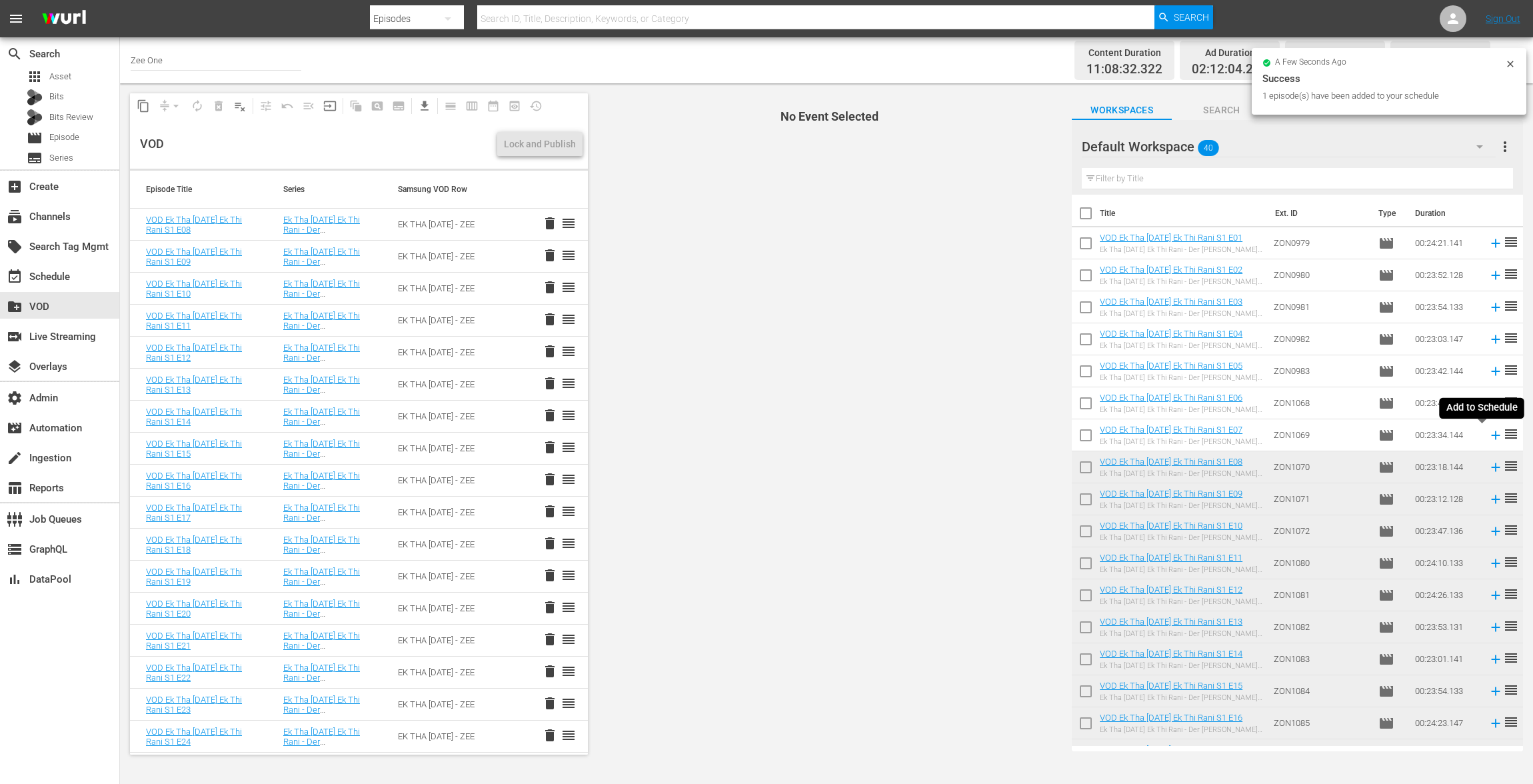
click at [1492, 435] on icon at bounding box center [1495, 434] width 9 height 9
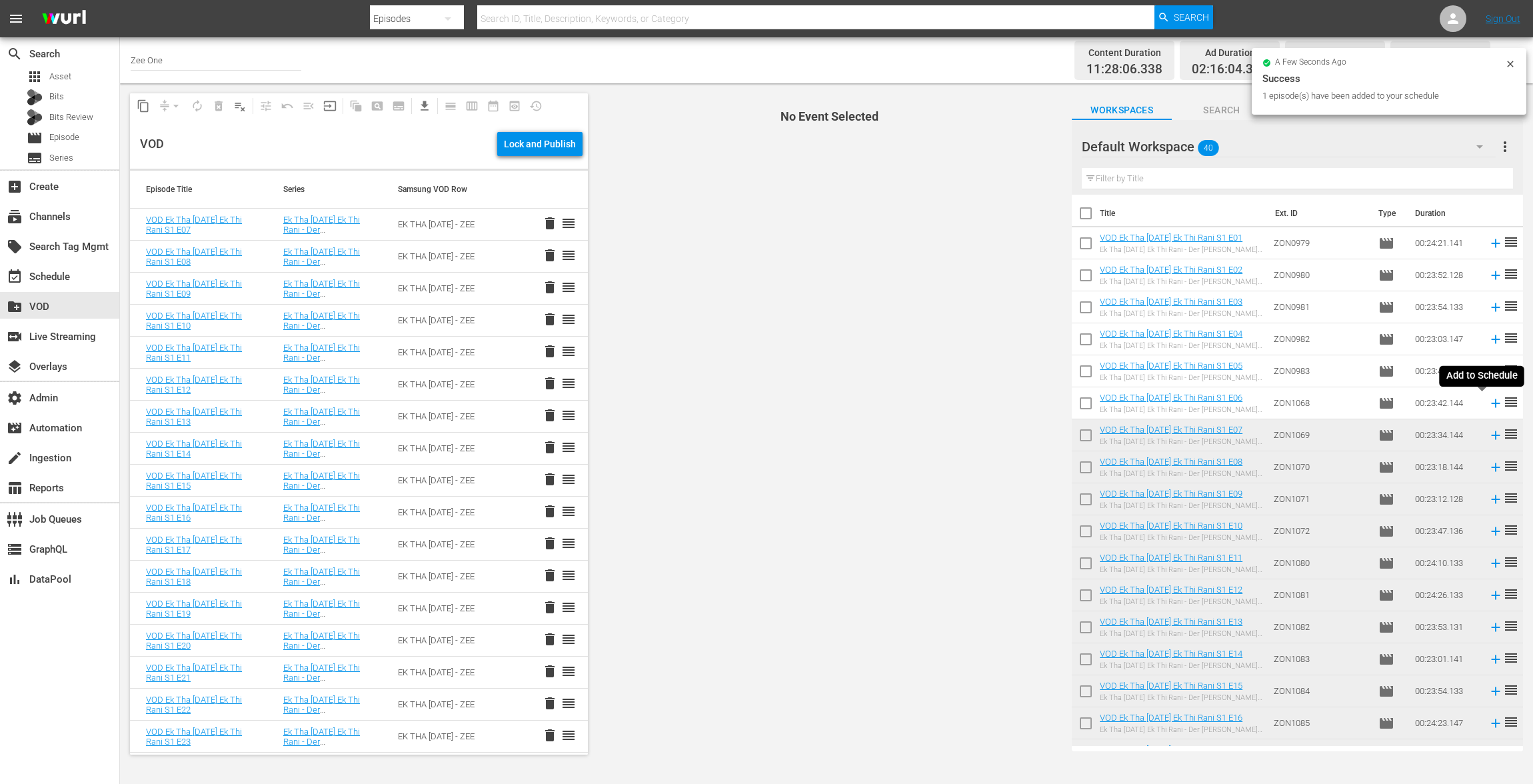
click at [1489, 401] on icon at bounding box center [1495, 402] width 14 height 14
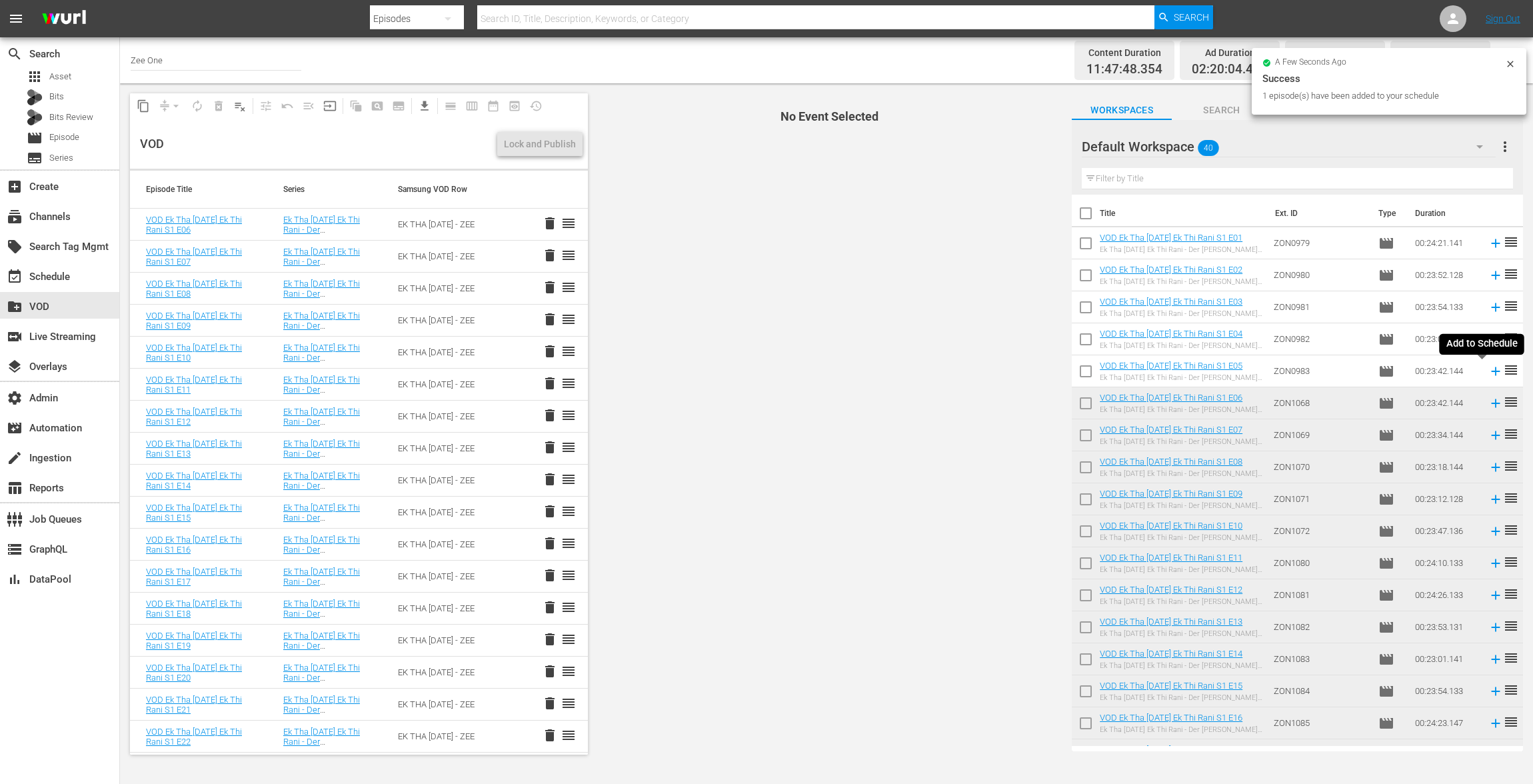
click at [1489, 374] on icon at bounding box center [1495, 370] width 14 height 14
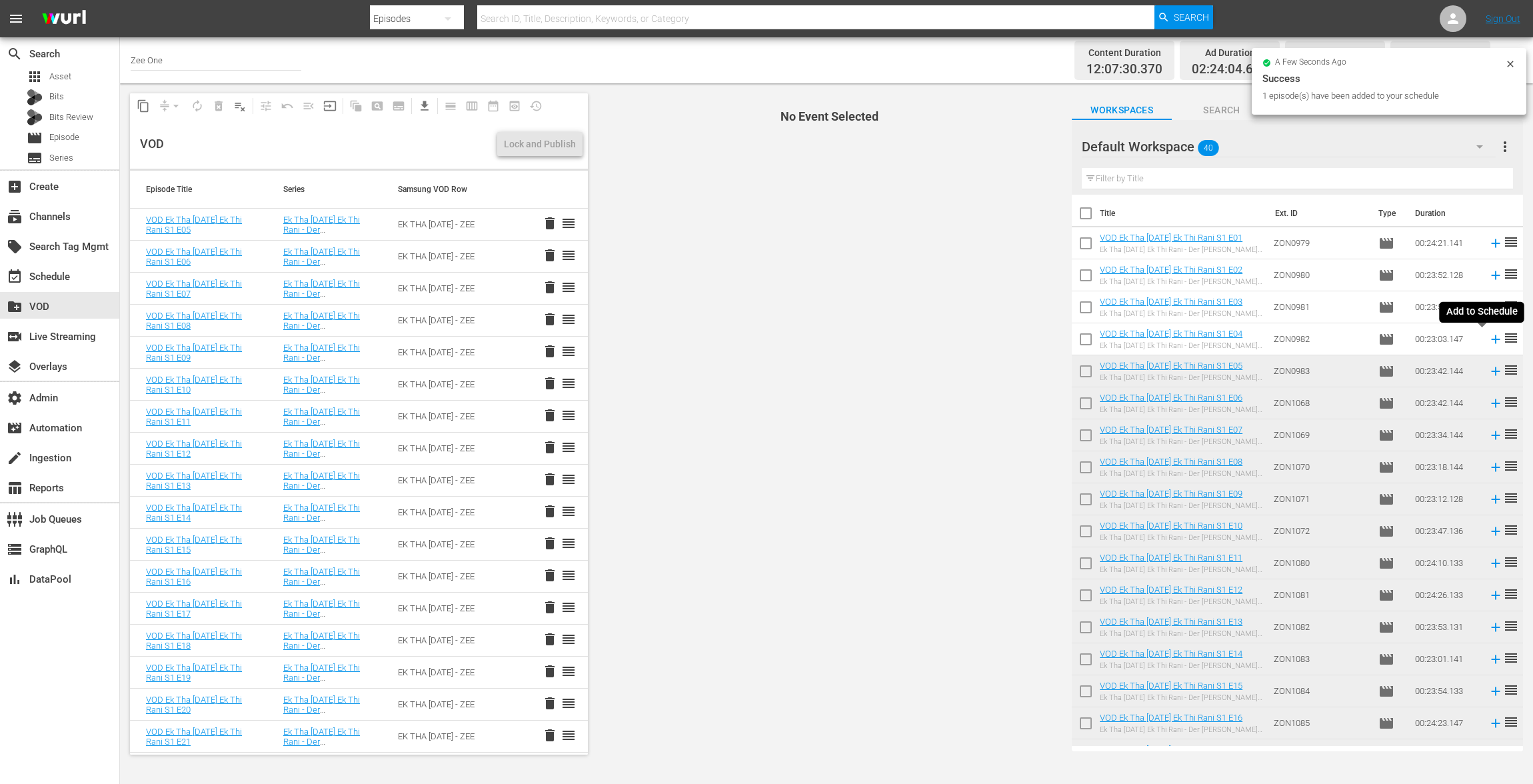
click at [1489, 339] on icon at bounding box center [1495, 338] width 14 height 14
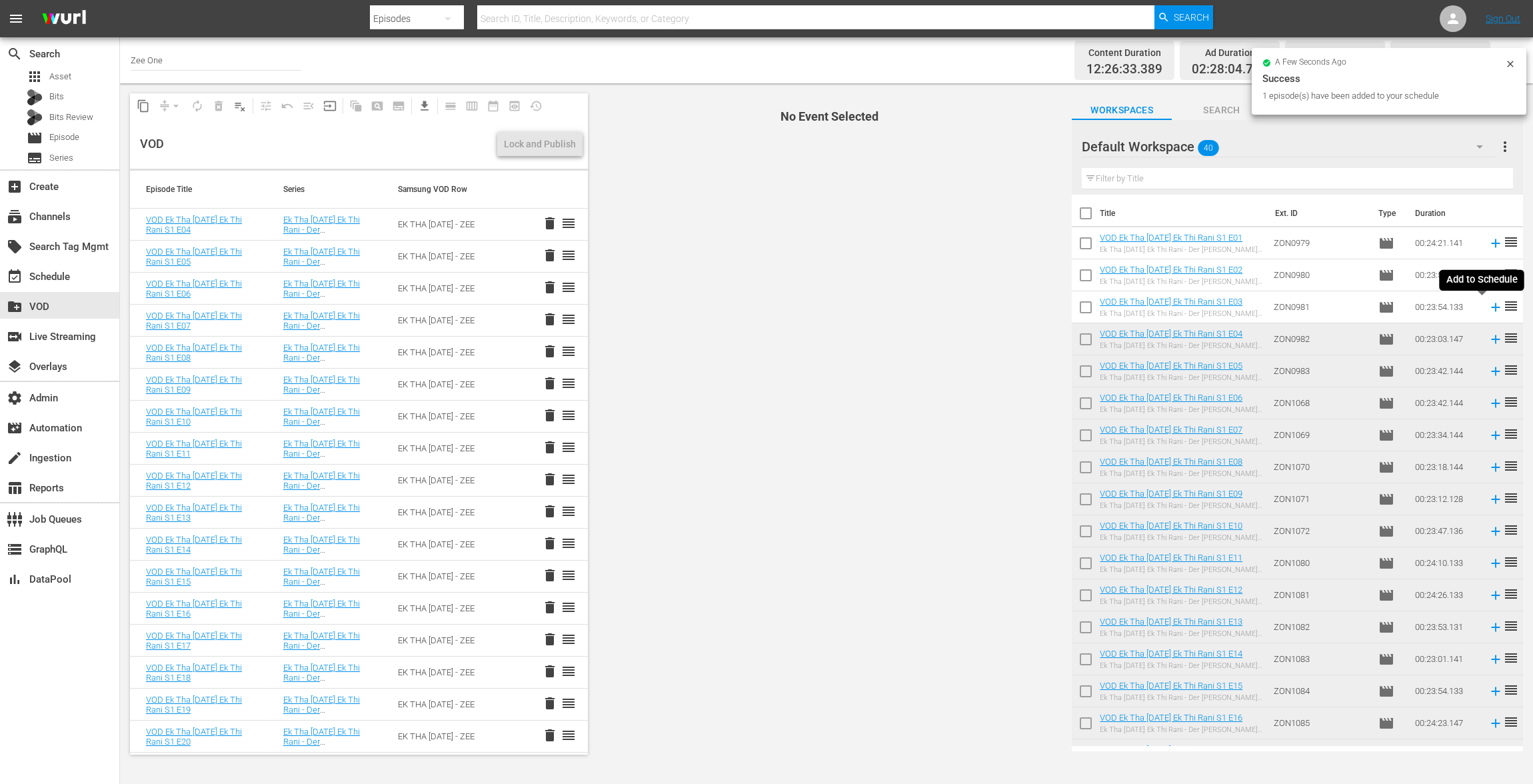
click at [1489, 305] on icon at bounding box center [1495, 307] width 14 height 14
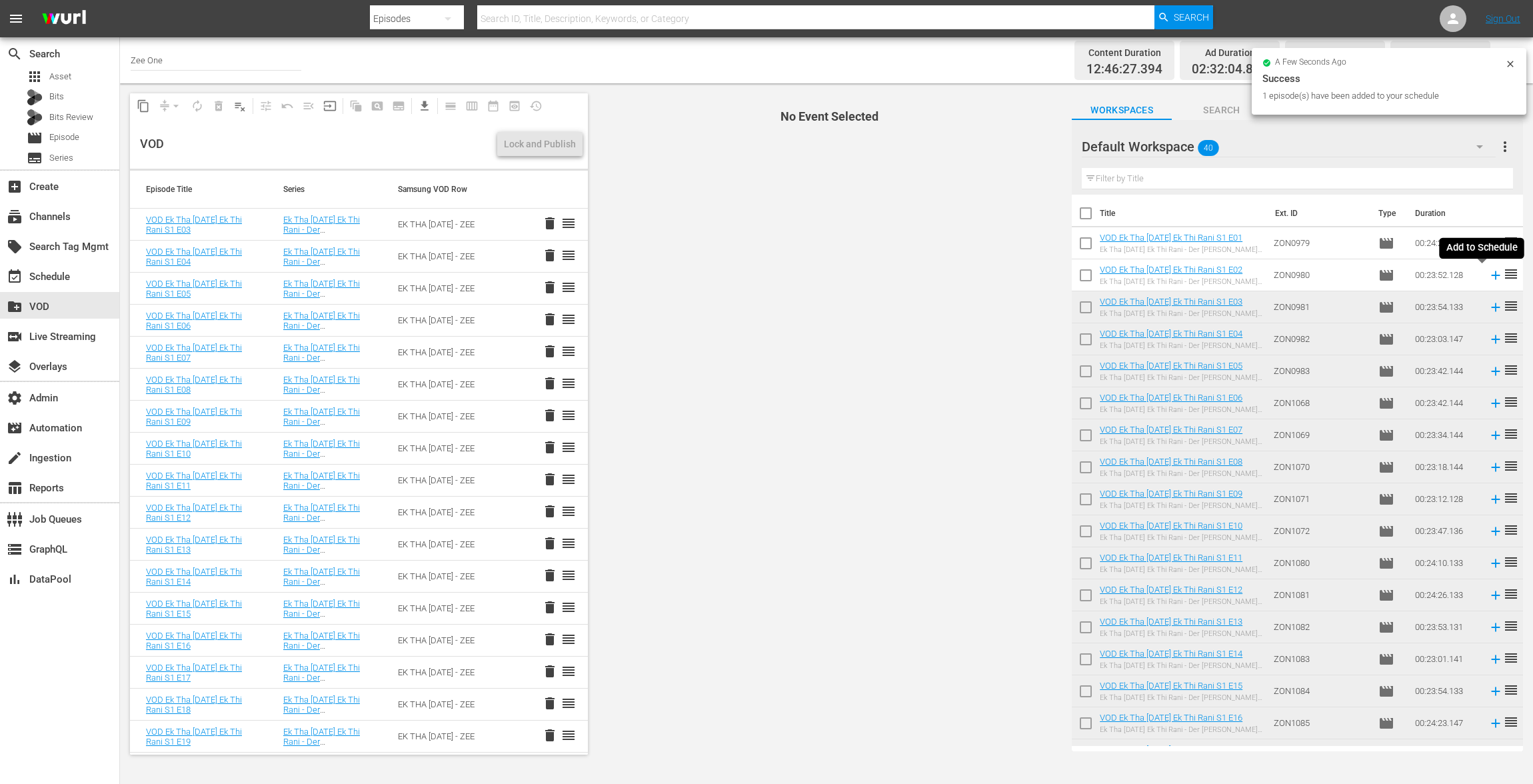
click at [1489, 274] on icon at bounding box center [1495, 275] width 14 height 14
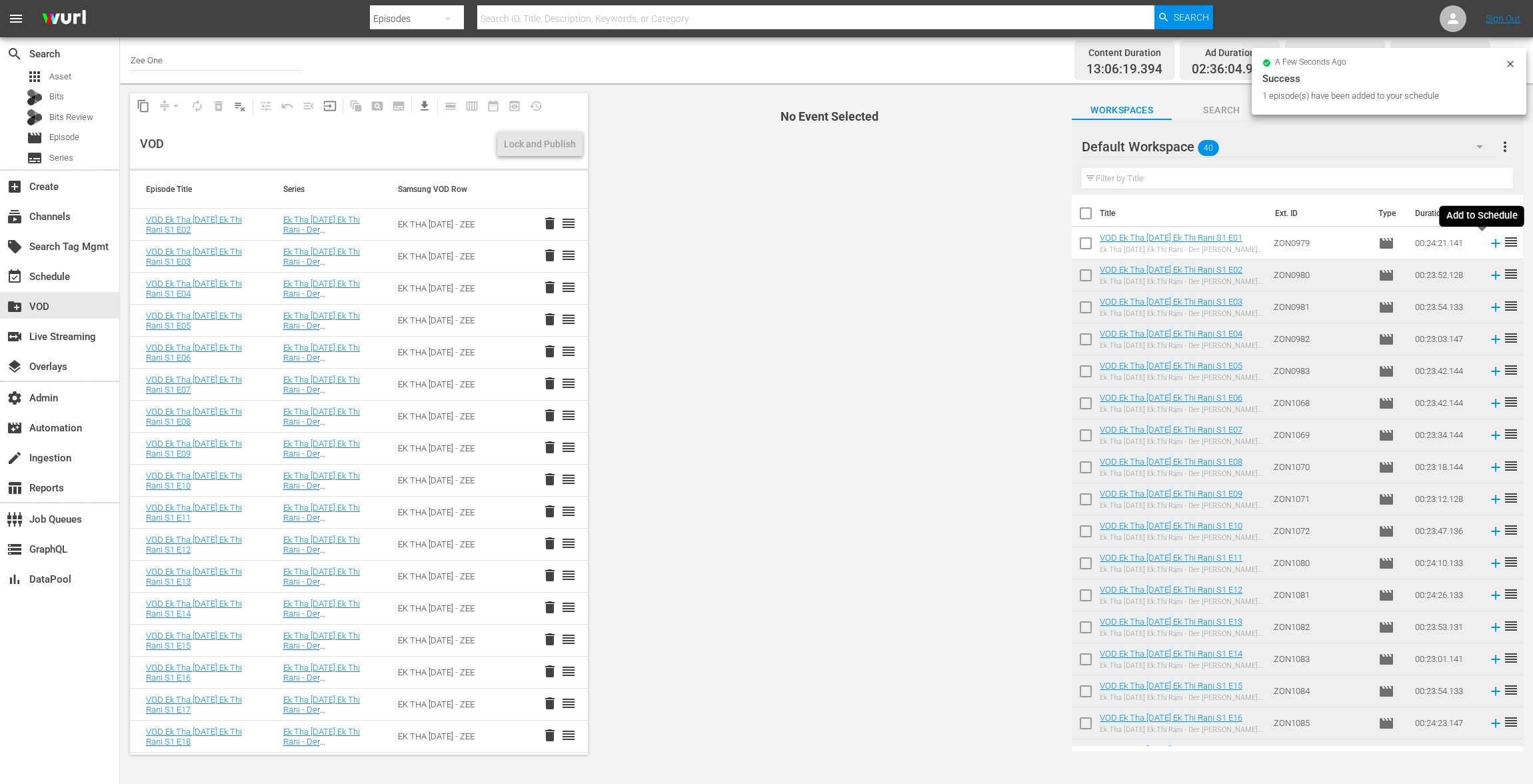
click at [1489, 242] on icon at bounding box center [1495, 243] width 14 height 14
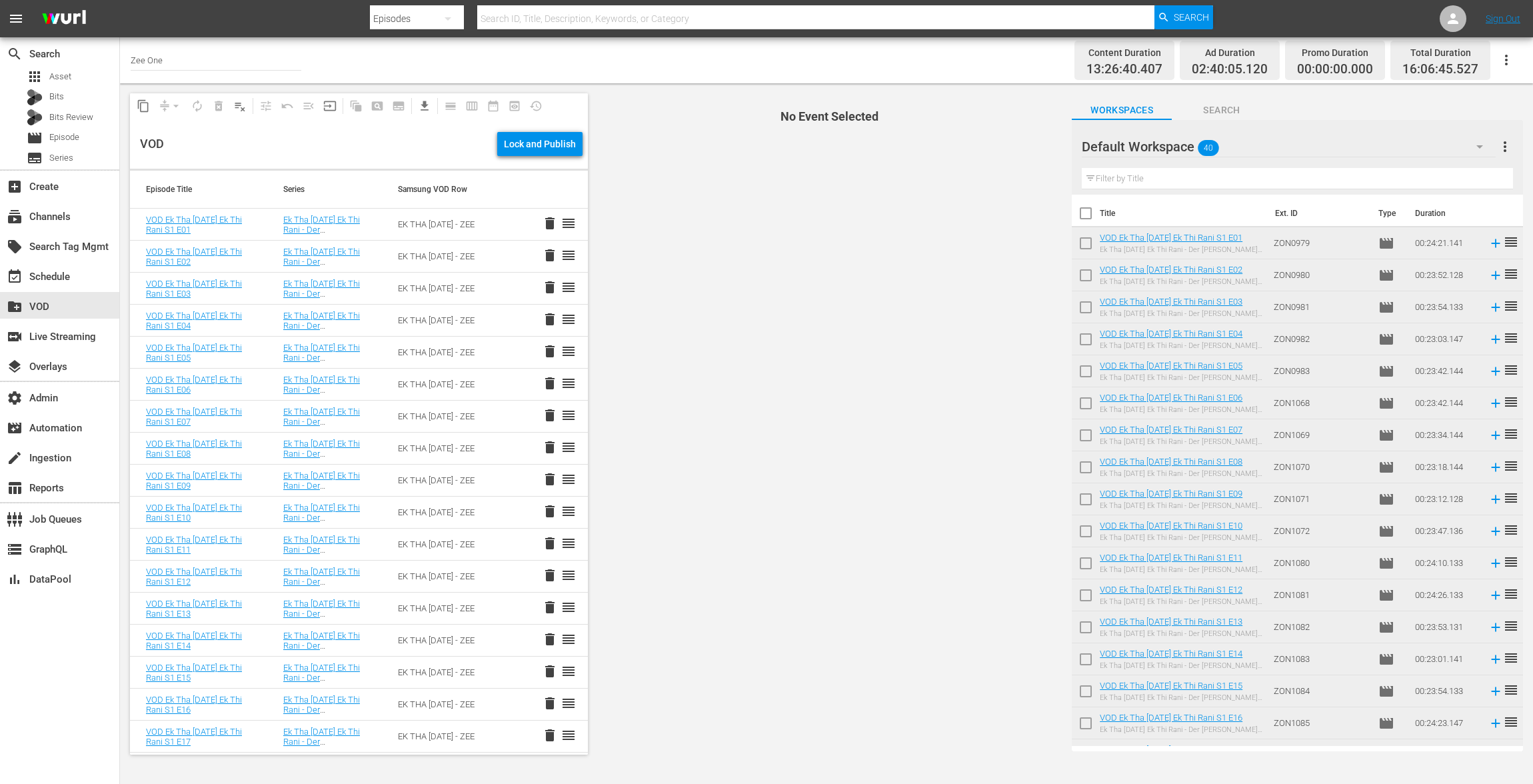
click at [1085, 214] on input "checkbox" at bounding box center [1085, 215] width 28 height 28
checkbox input "true"
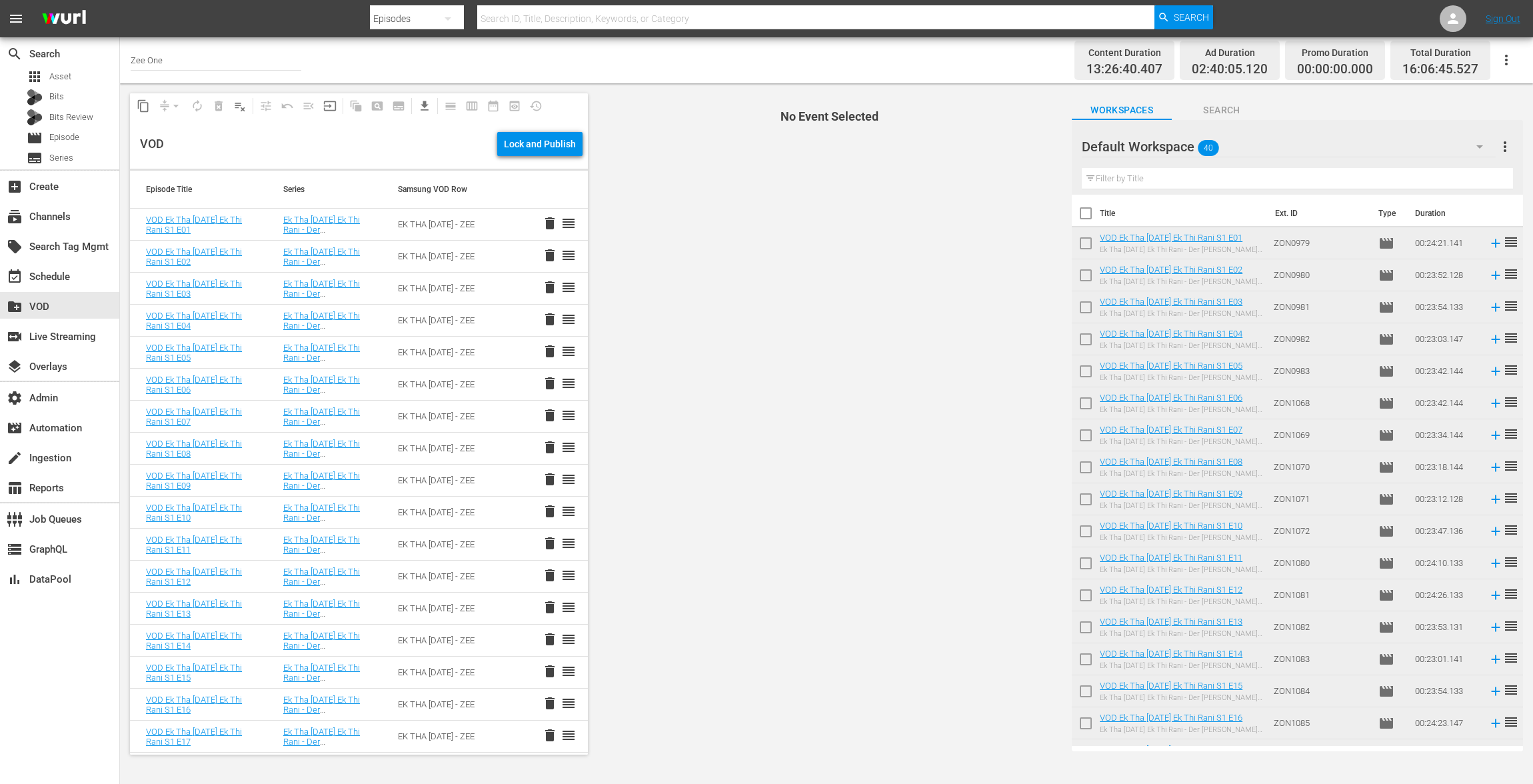
checkbox input "true"
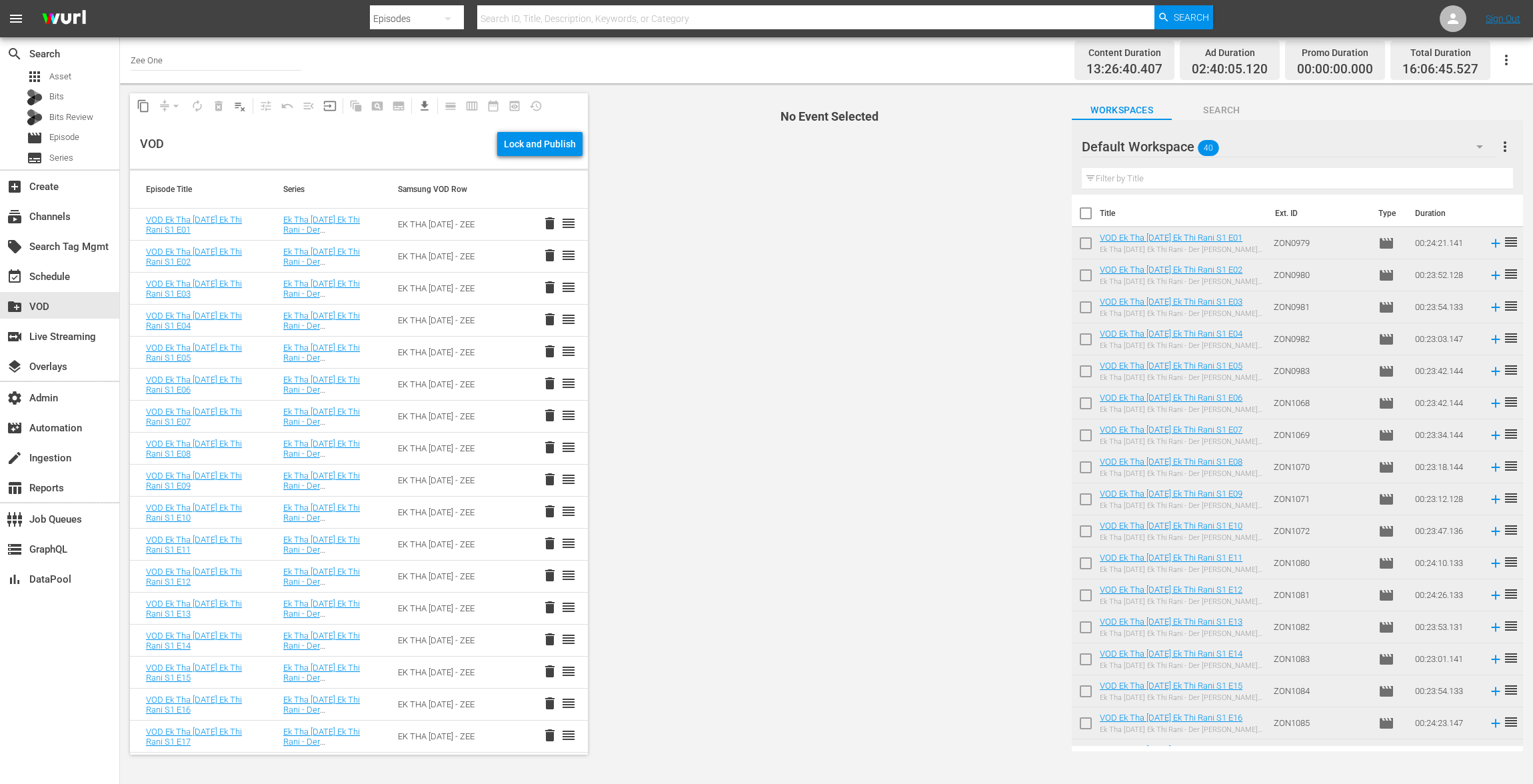
checkbox input "true"
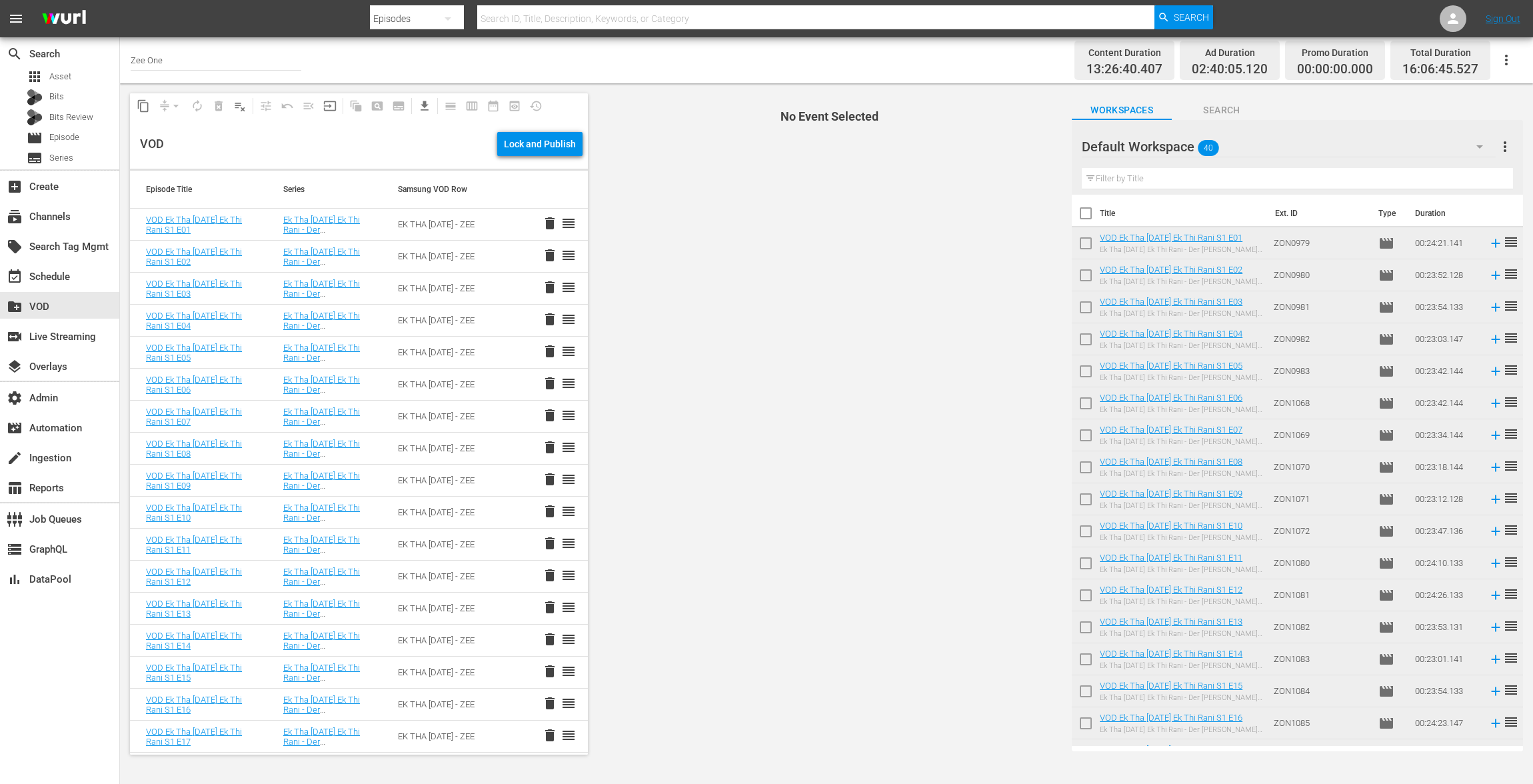
checkbox input "true"
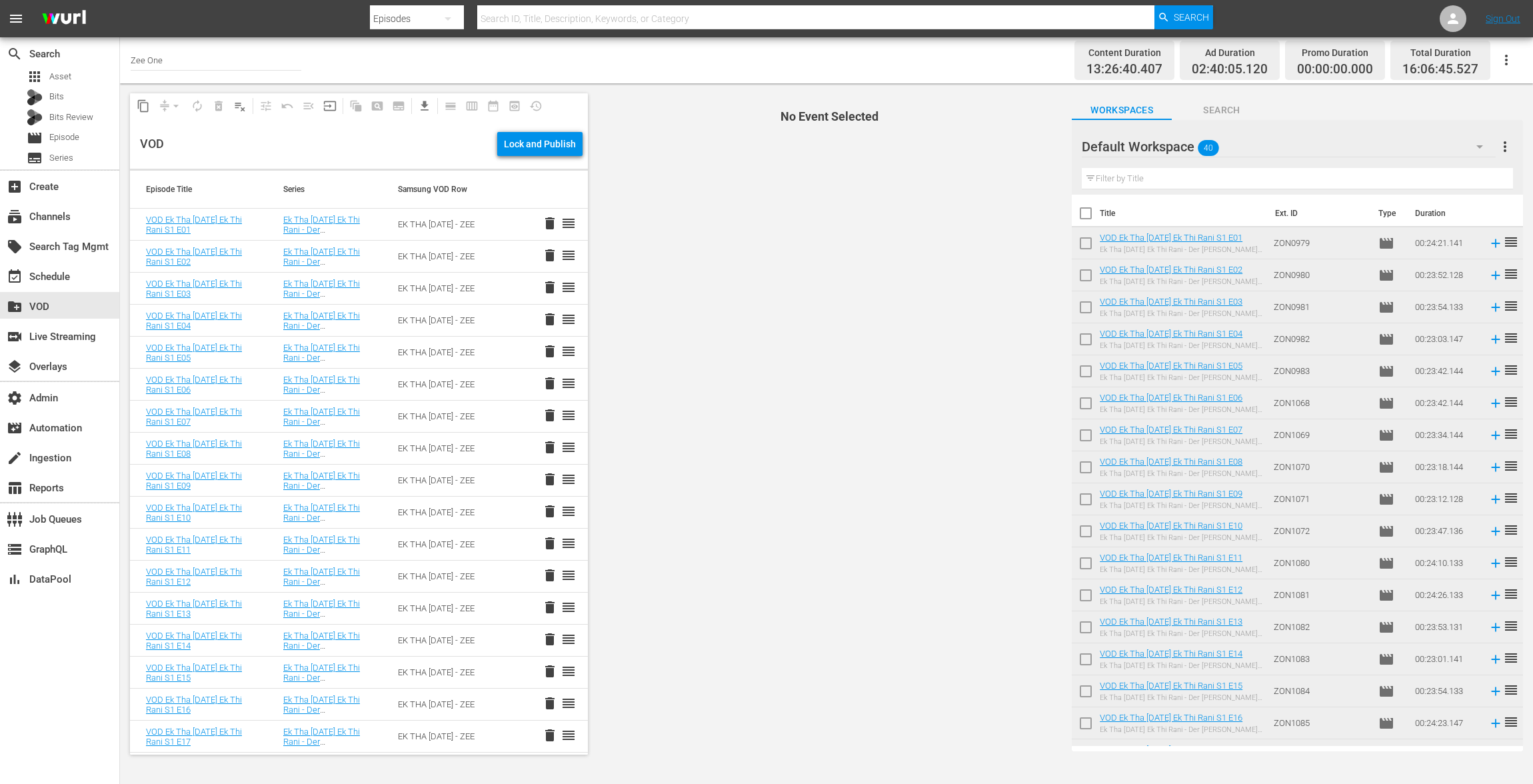
checkbox input "true"
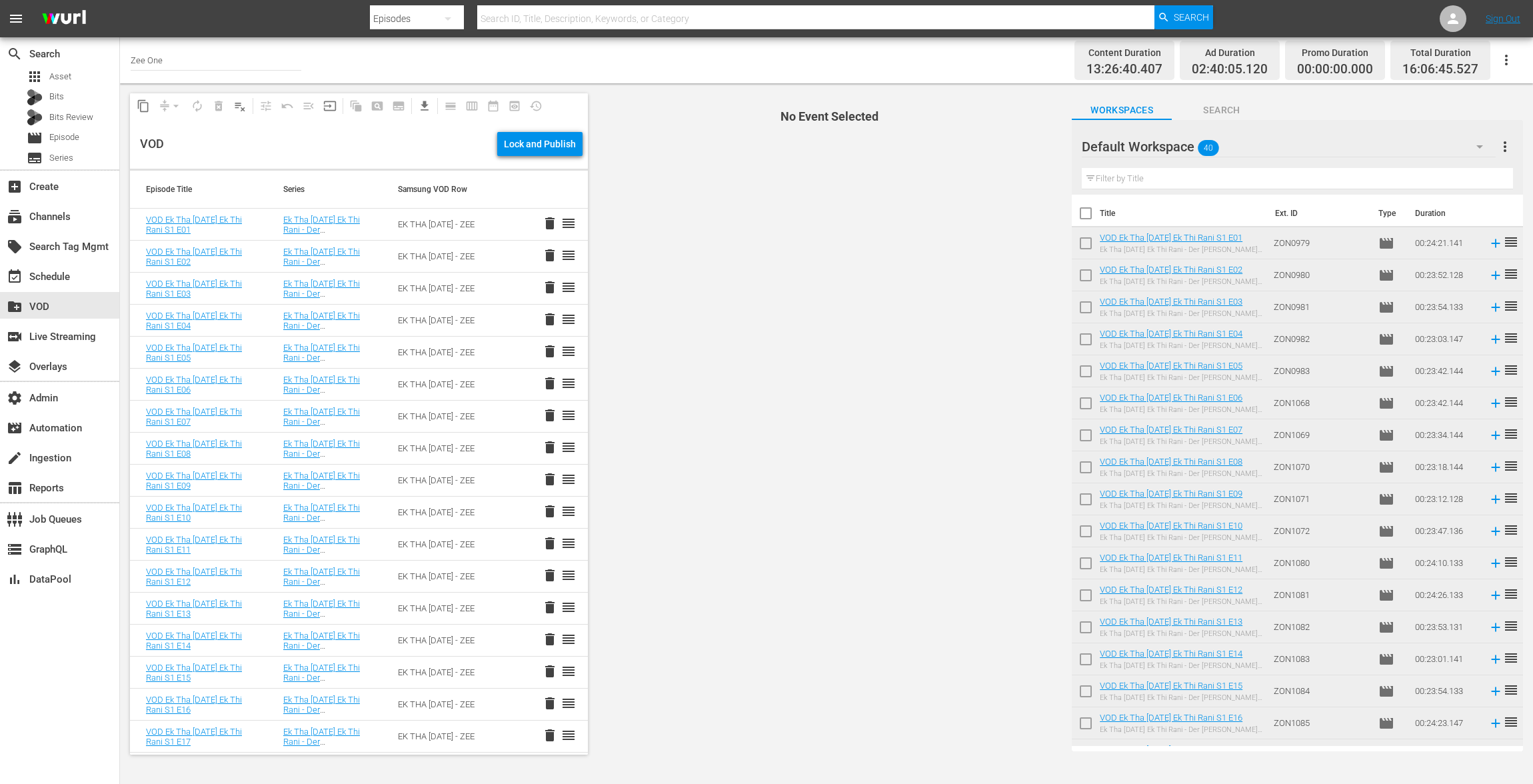
checkbox input "true"
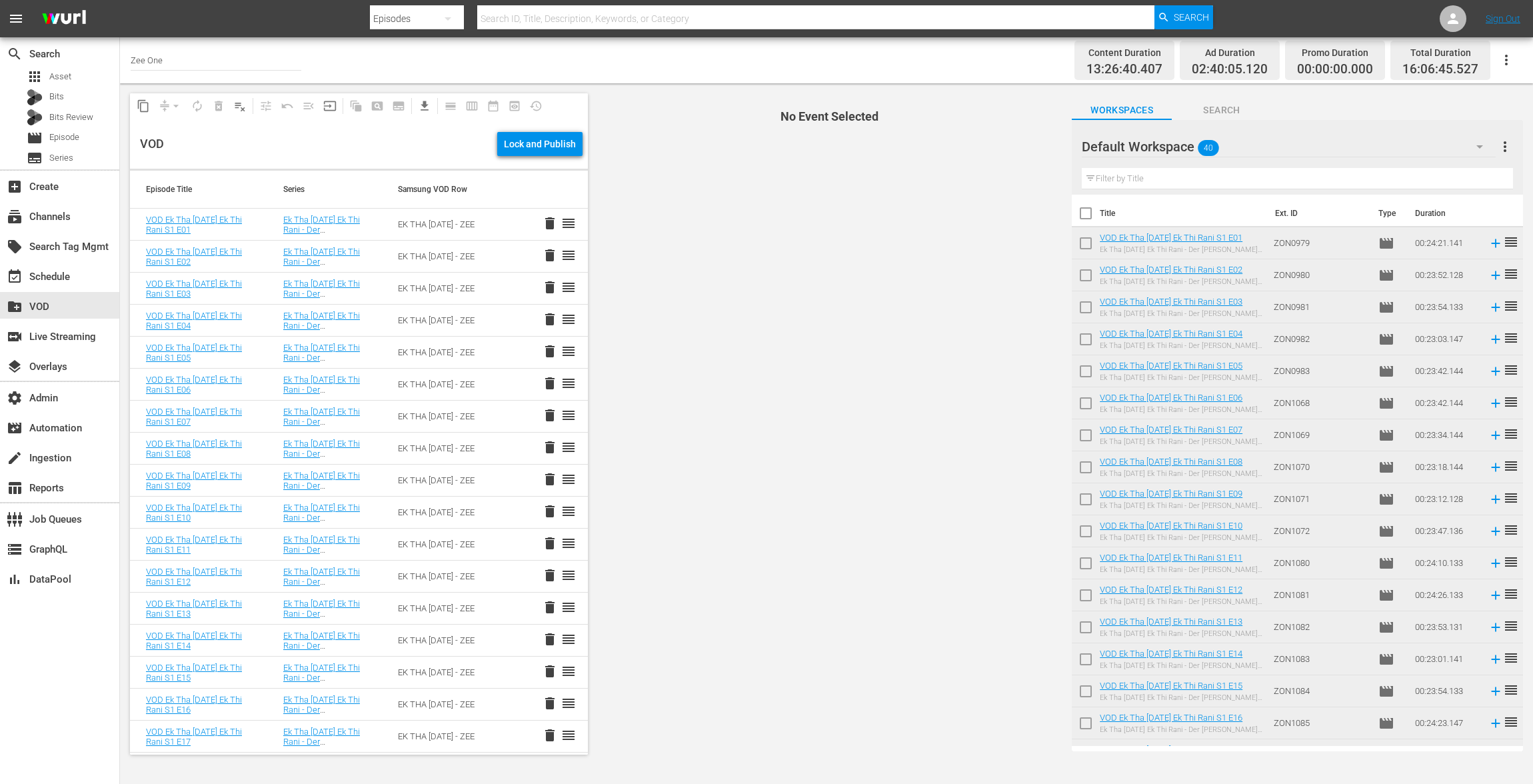
checkbox input "true"
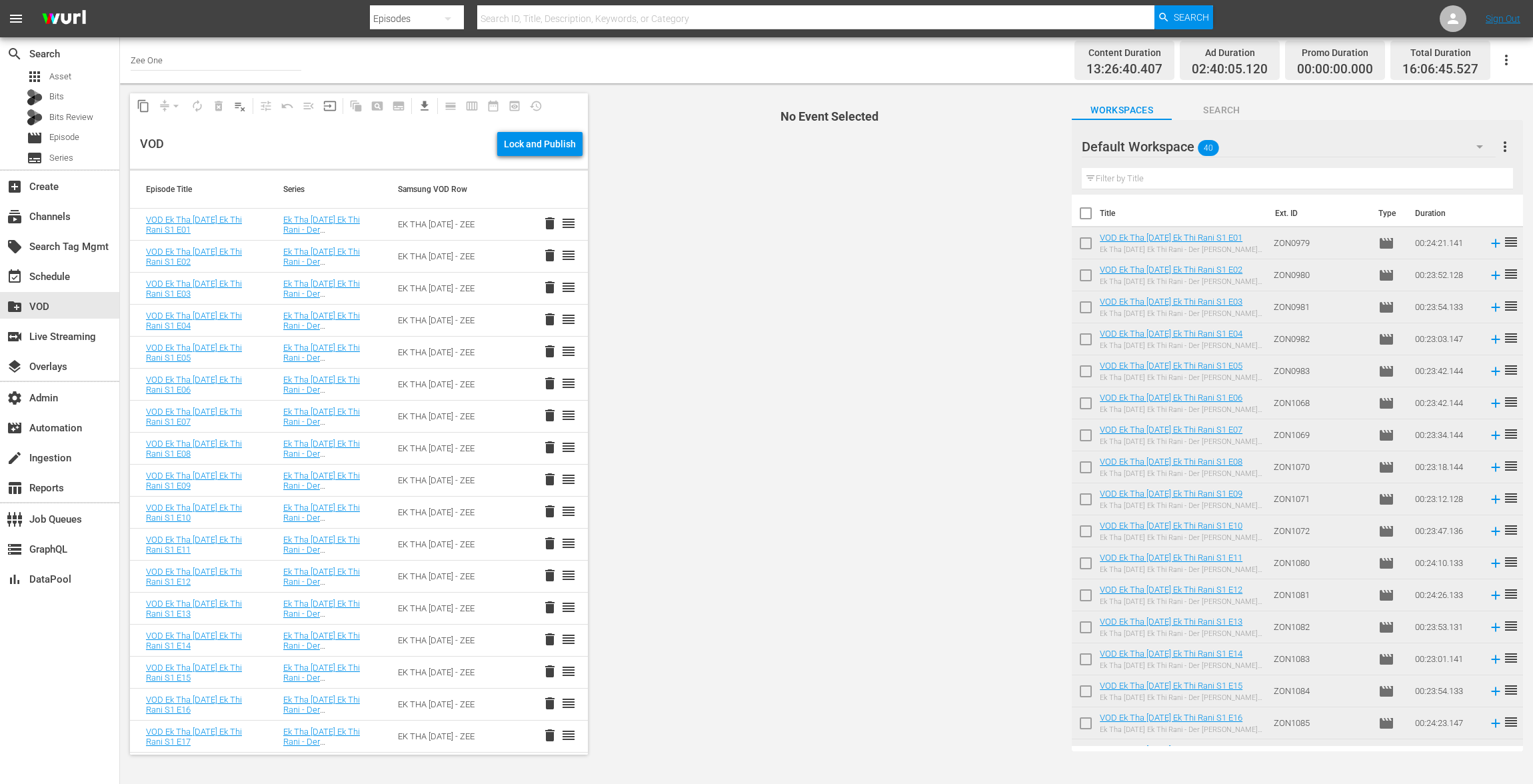
checkbox input "true"
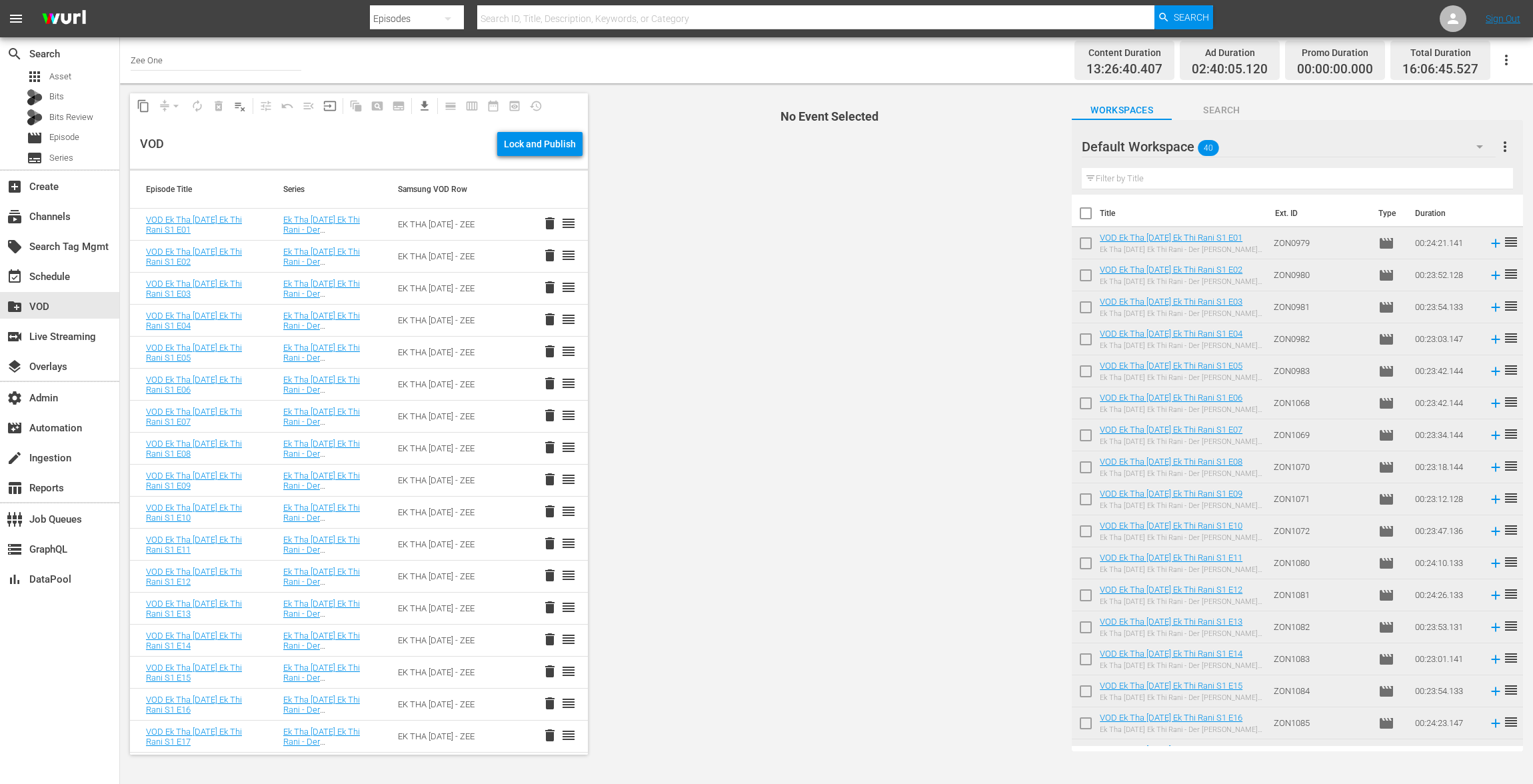
checkbox input "true"
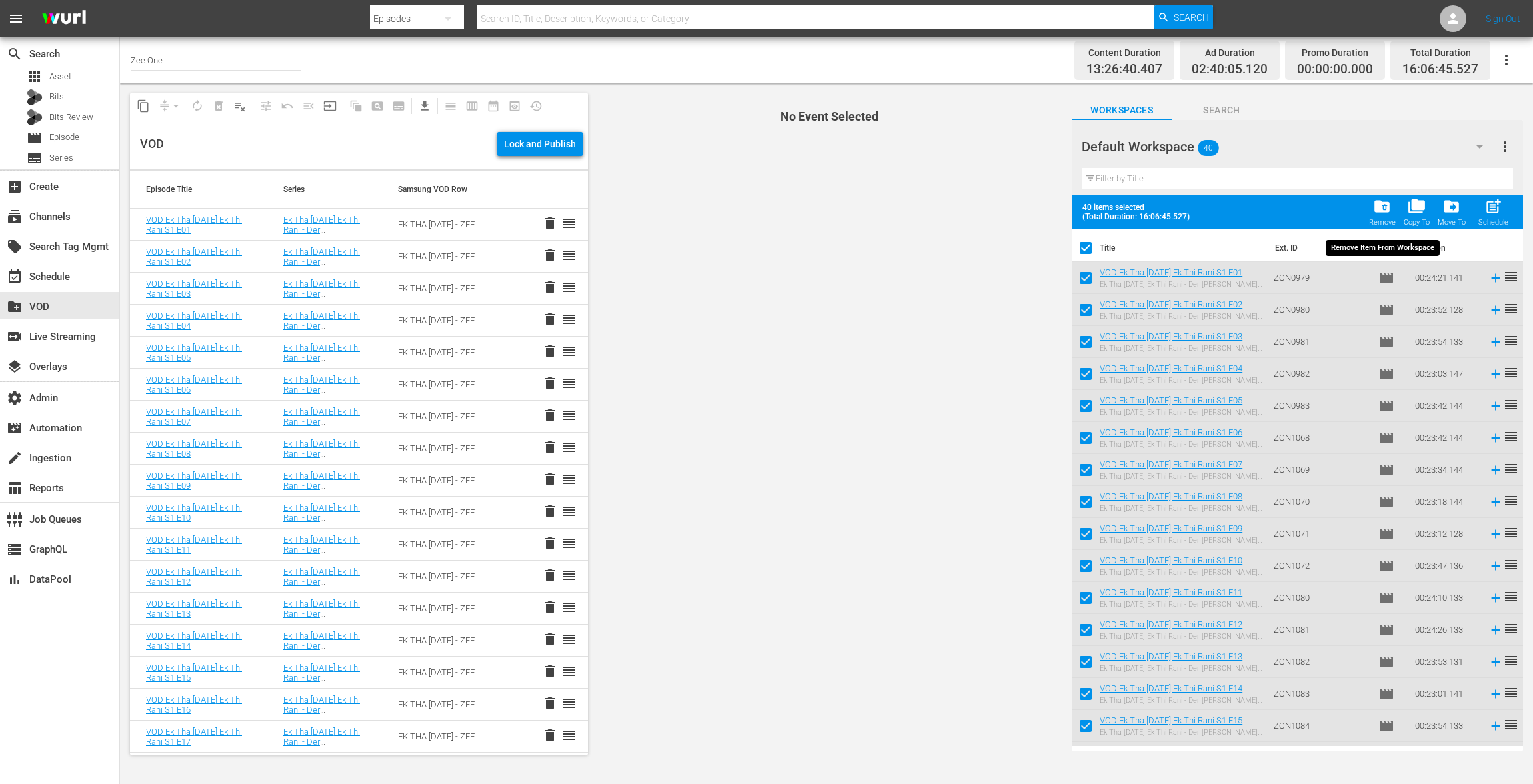
click at [1390, 203] on span "folder_delete" at bounding box center [1382, 206] width 18 height 18
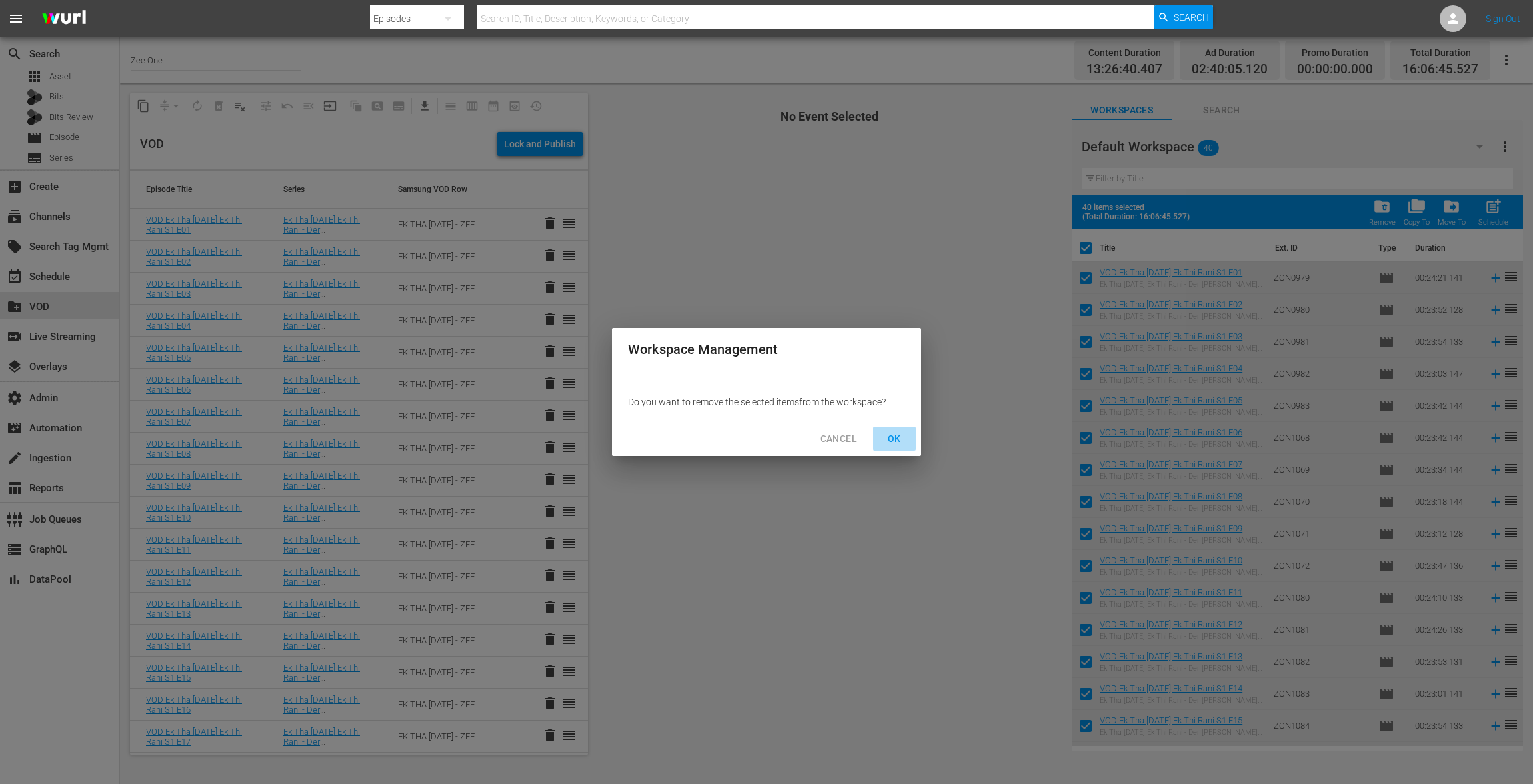
click at [894, 440] on span "OK" at bounding box center [894, 438] width 21 height 16
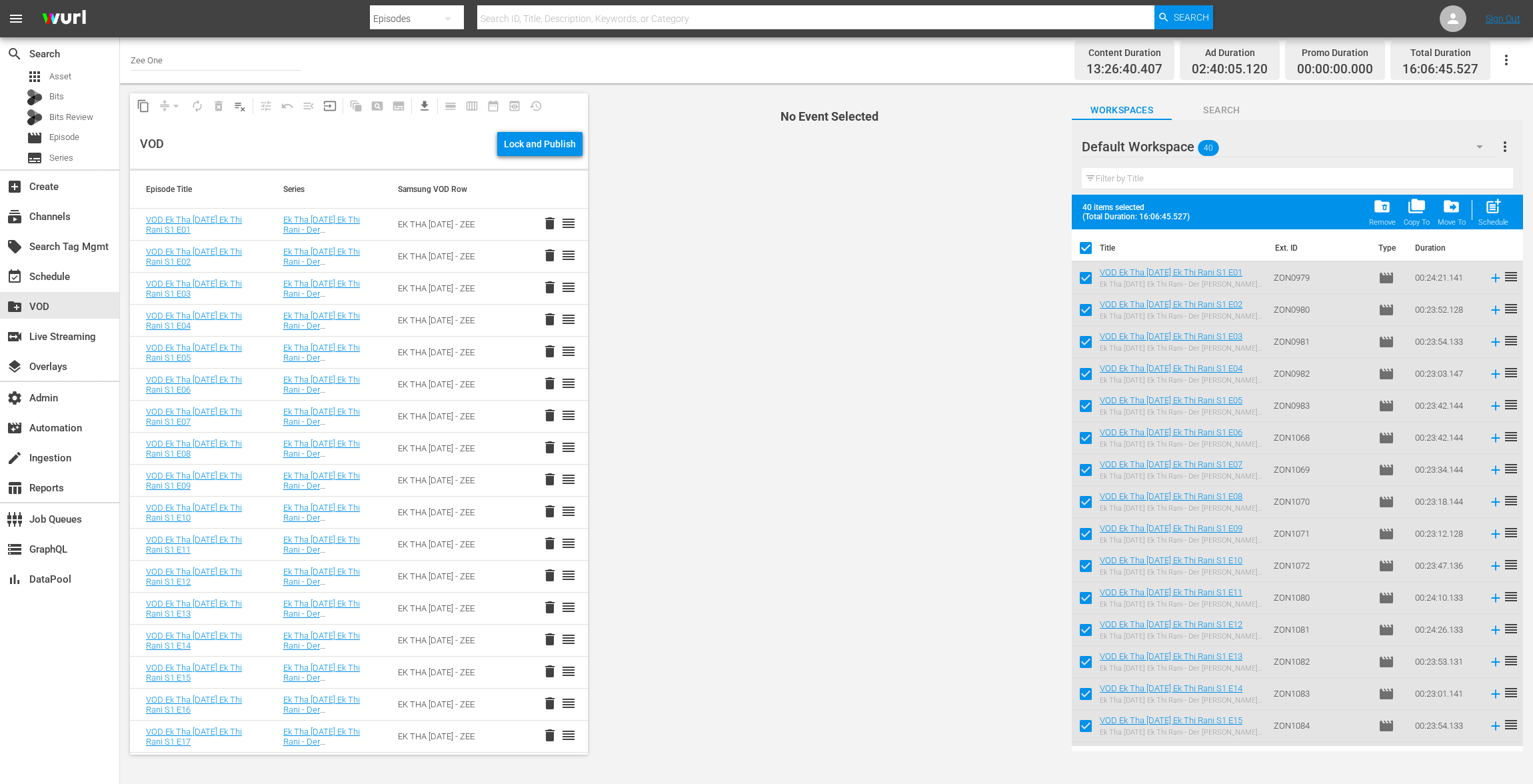
checkbox input "false"
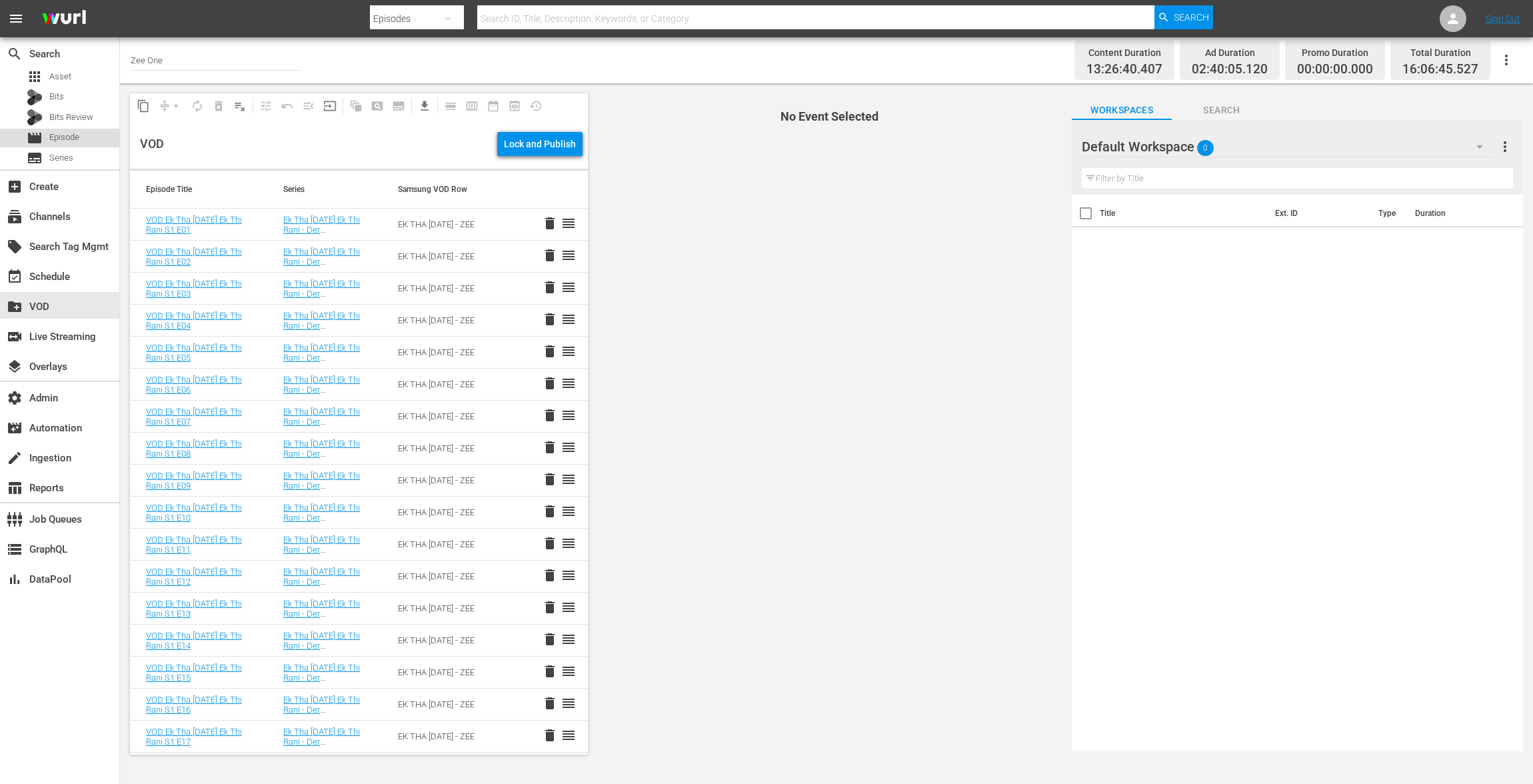
click at [84, 137] on div "movie Episode" at bounding box center [60, 137] width 120 height 18
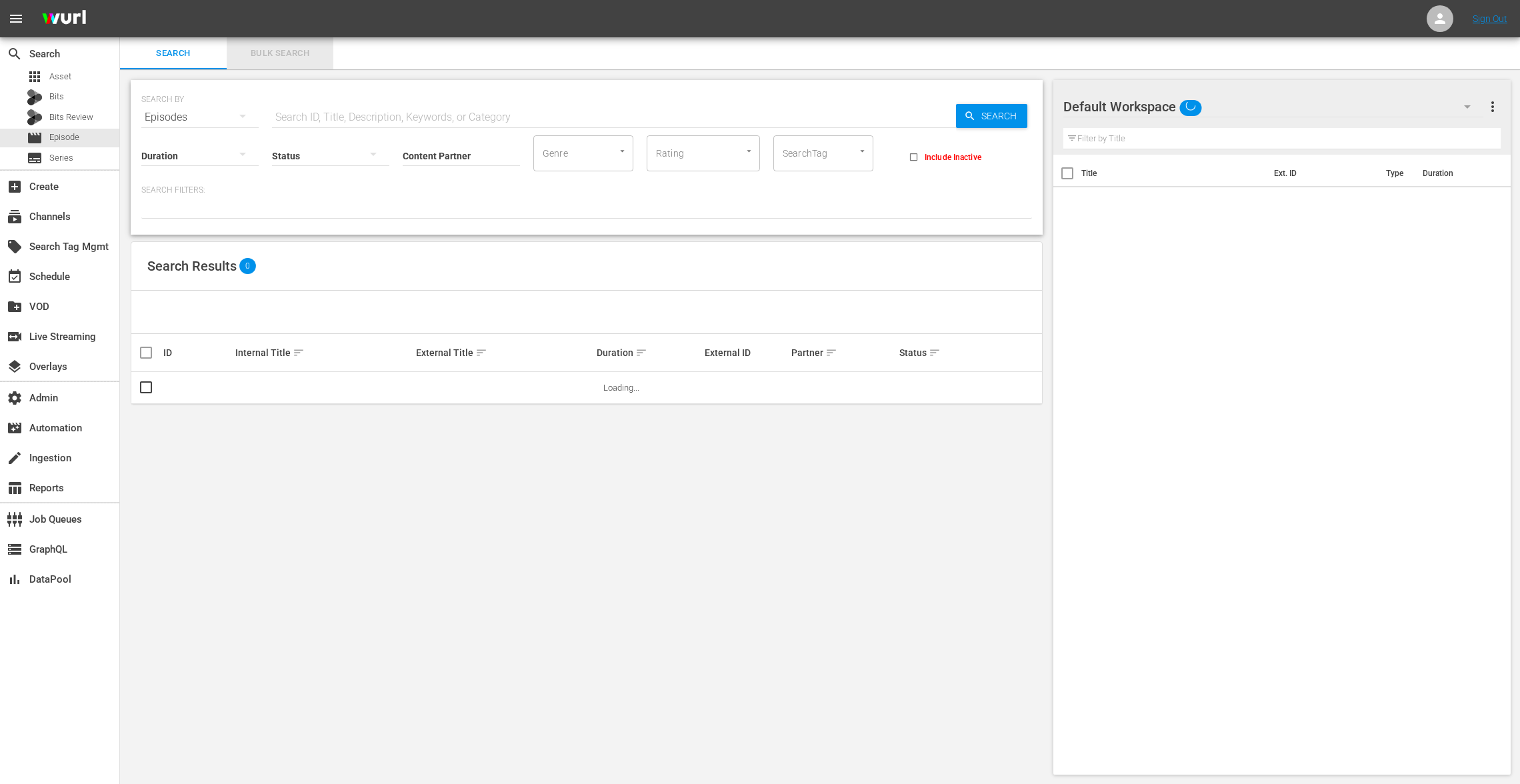
click at [275, 48] on span "Bulk Search" at bounding box center [280, 54] width 91 height 15
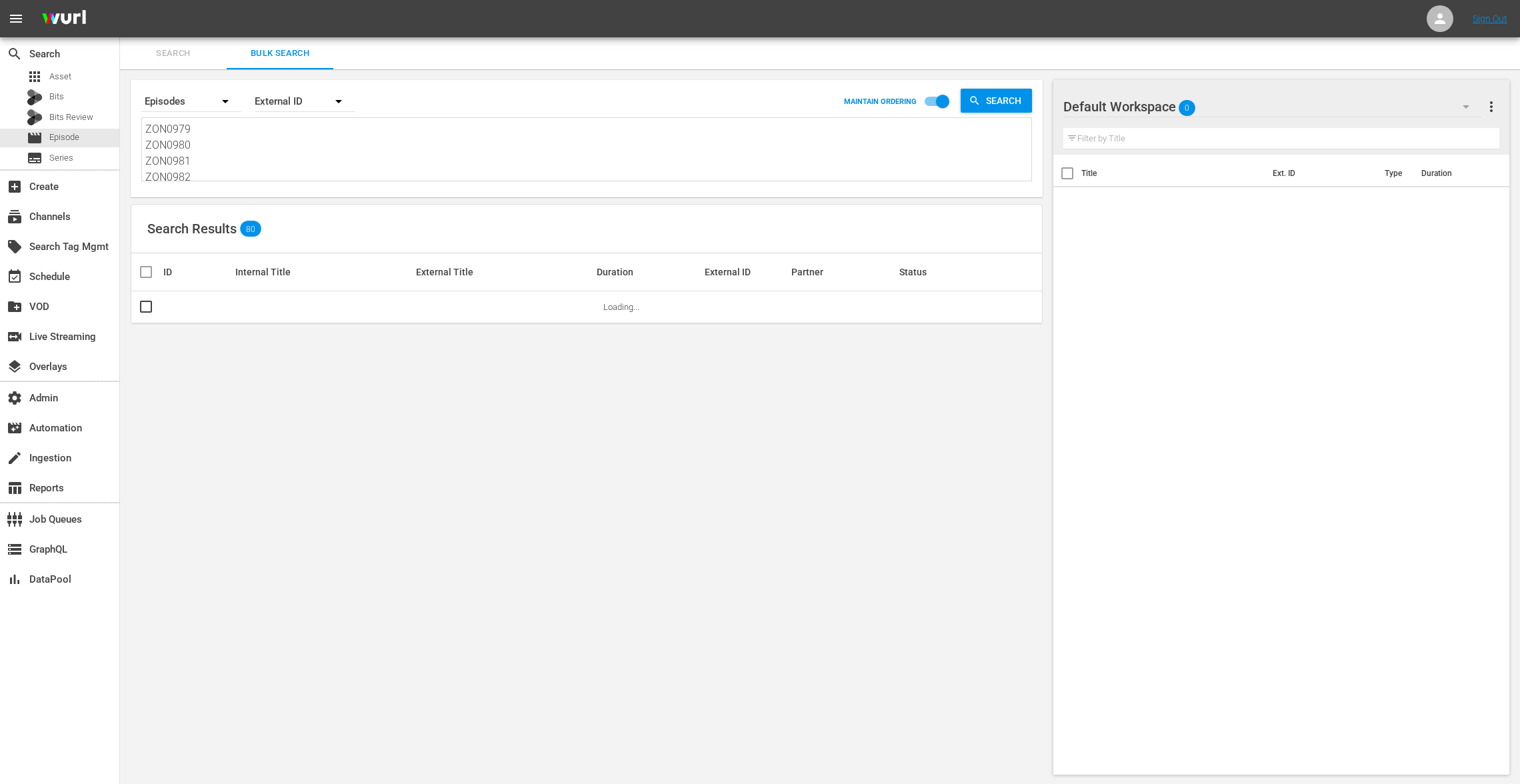
drag, startPoint x: 198, startPoint y: 172, endPoint x: 152, endPoint y: 6, distance: 172.3
click at [151, 6] on div "menu Sign Out search Search apps Asset Bits Bits Review movie Episode subtitles…" at bounding box center [760, 392] width 1520 height 785
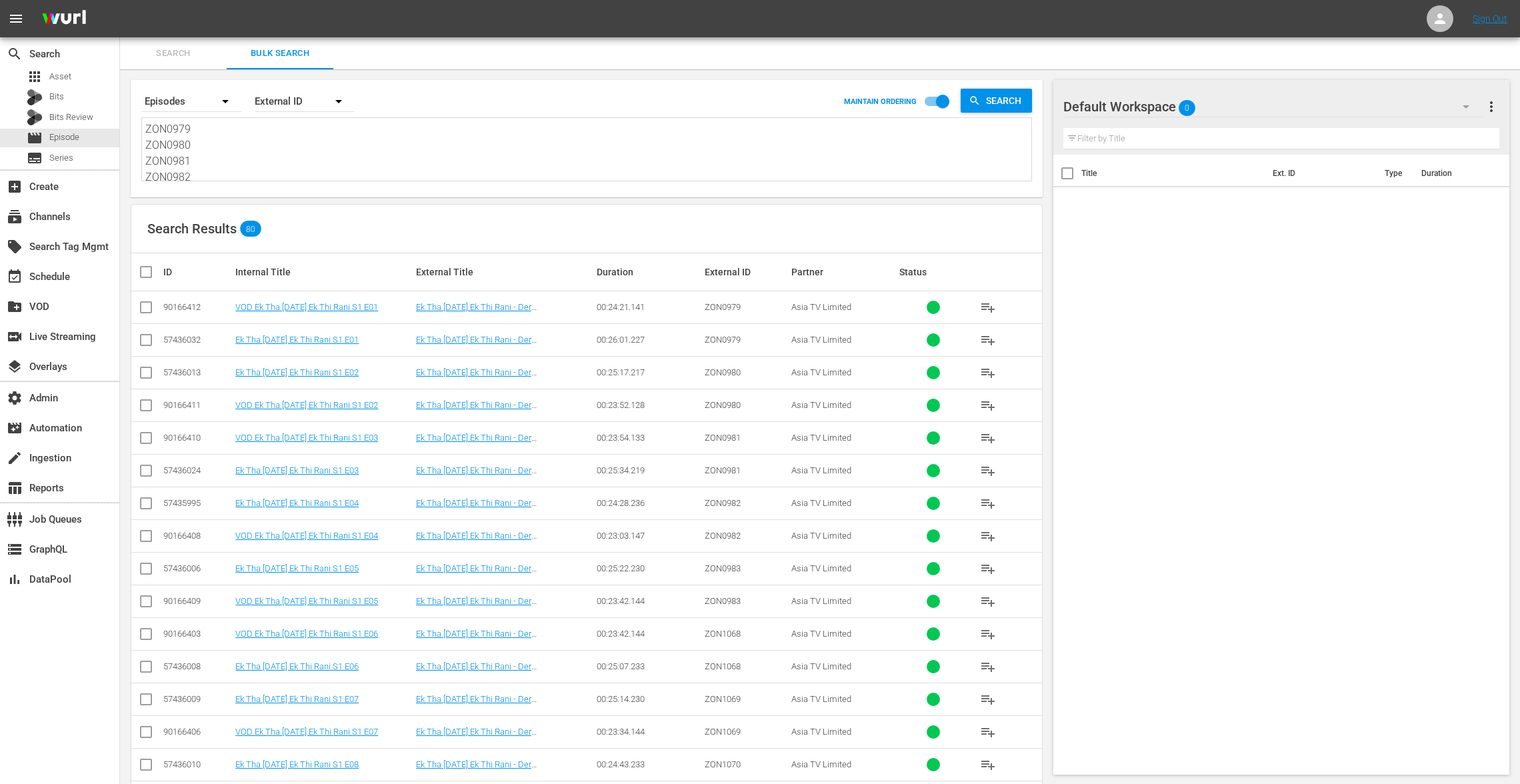
type textarea "ZON0983 ZON1068 ZON1069 ZON1070 ZON1071 ZON1072 ZON1080 ZON1081 ZON1082 ZON1083…"
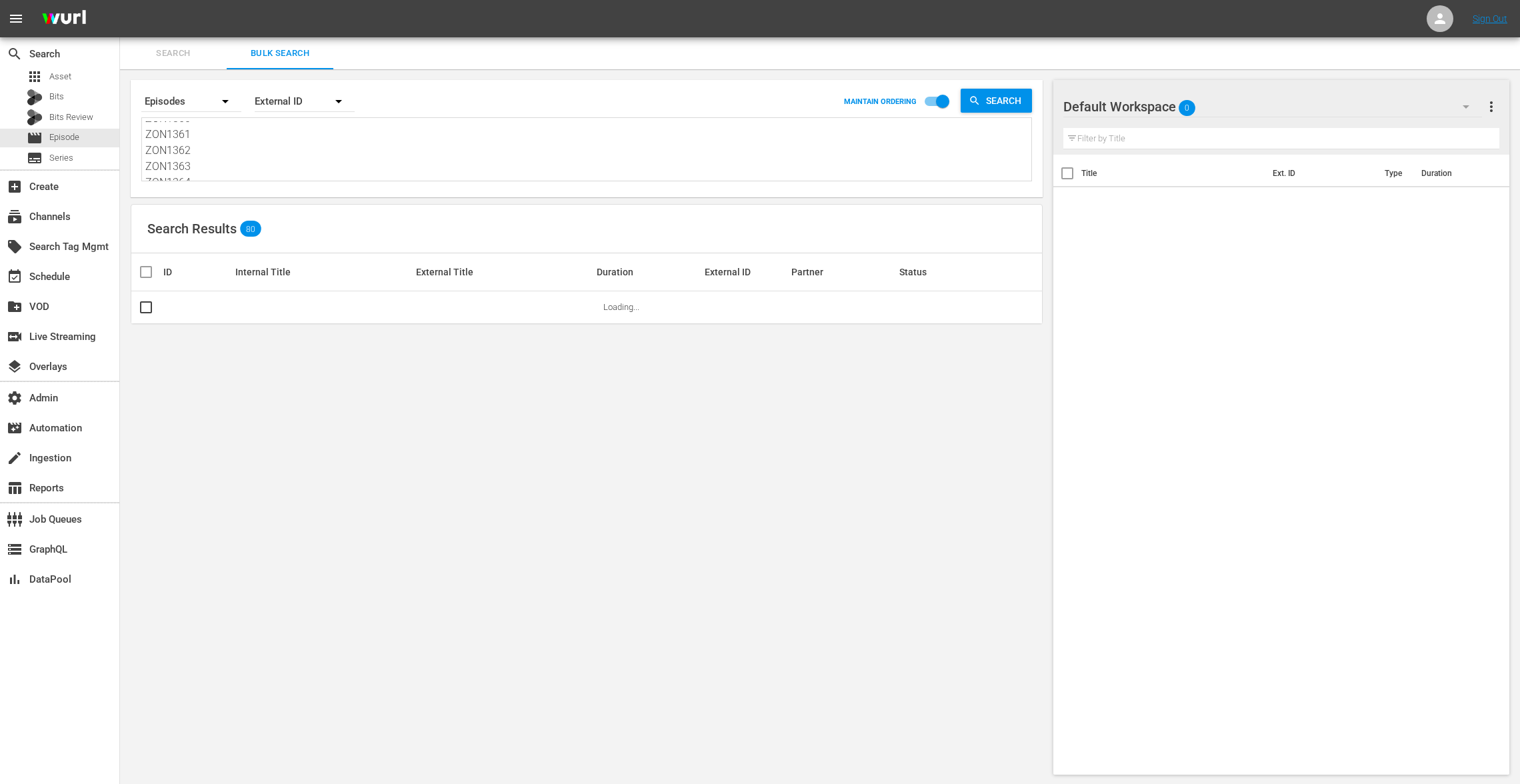
drag, startPoint x: 158, startPoint y: 131, endPoint x: 404, endPoint y: 266, distance: 280.6
click at [395, 270] on div "Search By Episodes Order By External ID MAINTAIN ORDERING Search ZON0983 ZON106…" at bounding box center [585, 427] width 933 height 716
paste textarea "ZON1231 ZON1232 ZON1233 ZON1234 ZON1235 ZON1236 ZON1237 ZON1238 ZON1239 ZON1240…"
type textarea "ZON1231 ZON1232 ZON1233 ZON1234 ZON1235 ZON1236 ZON1237 ZON1238 ZON1239 ZON1240…"
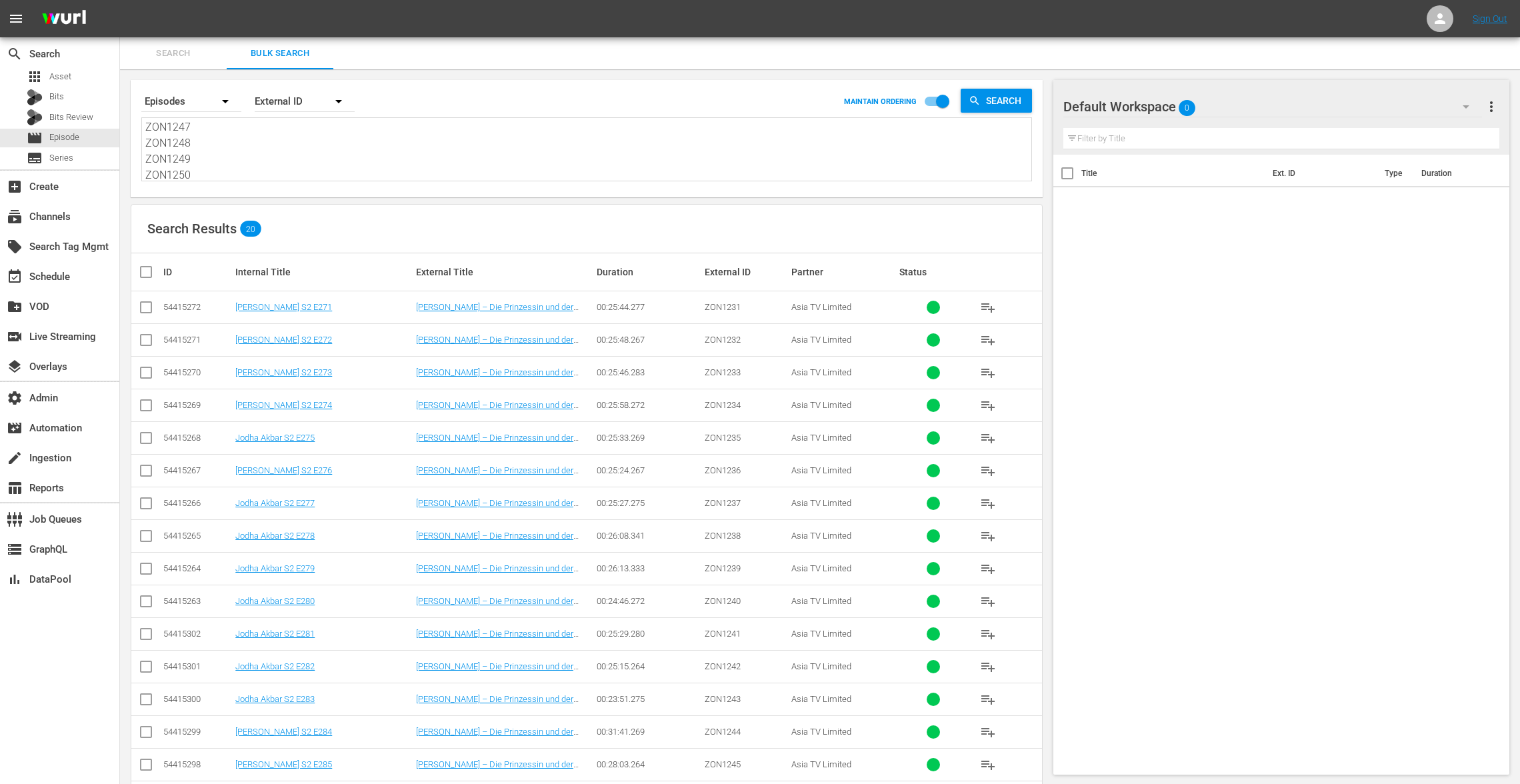
type textarea "ZON1231 ZON1232 ZON1233 ZON1234 ZON1235 ZON1236 ZON1237 ZON1238 ZON1239 ZON1240…"
click at [141, 267] on input "checkbox" at bounding box center [151, 272] width 27 height 16
checkbox input "true"
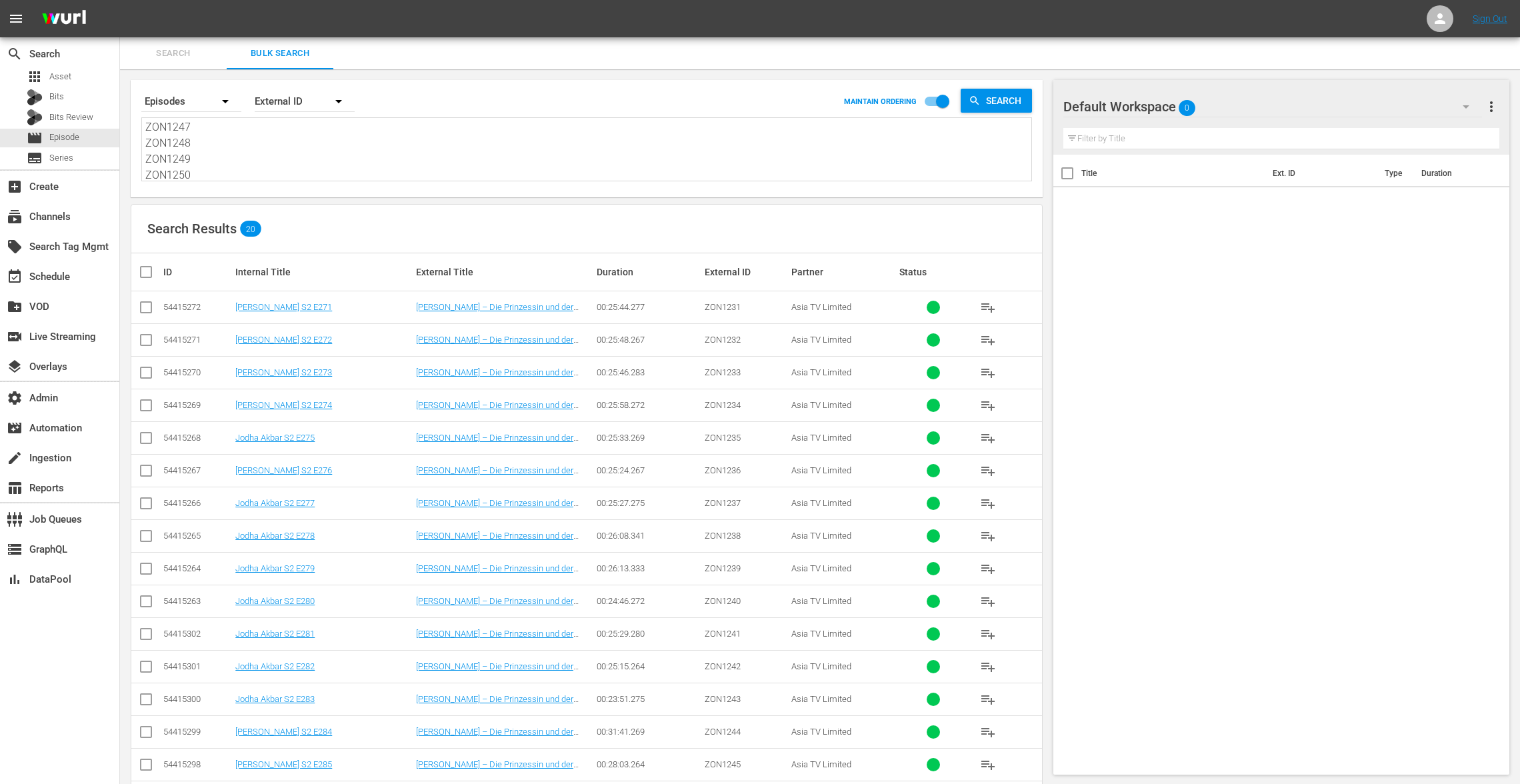
checkbox input "true"
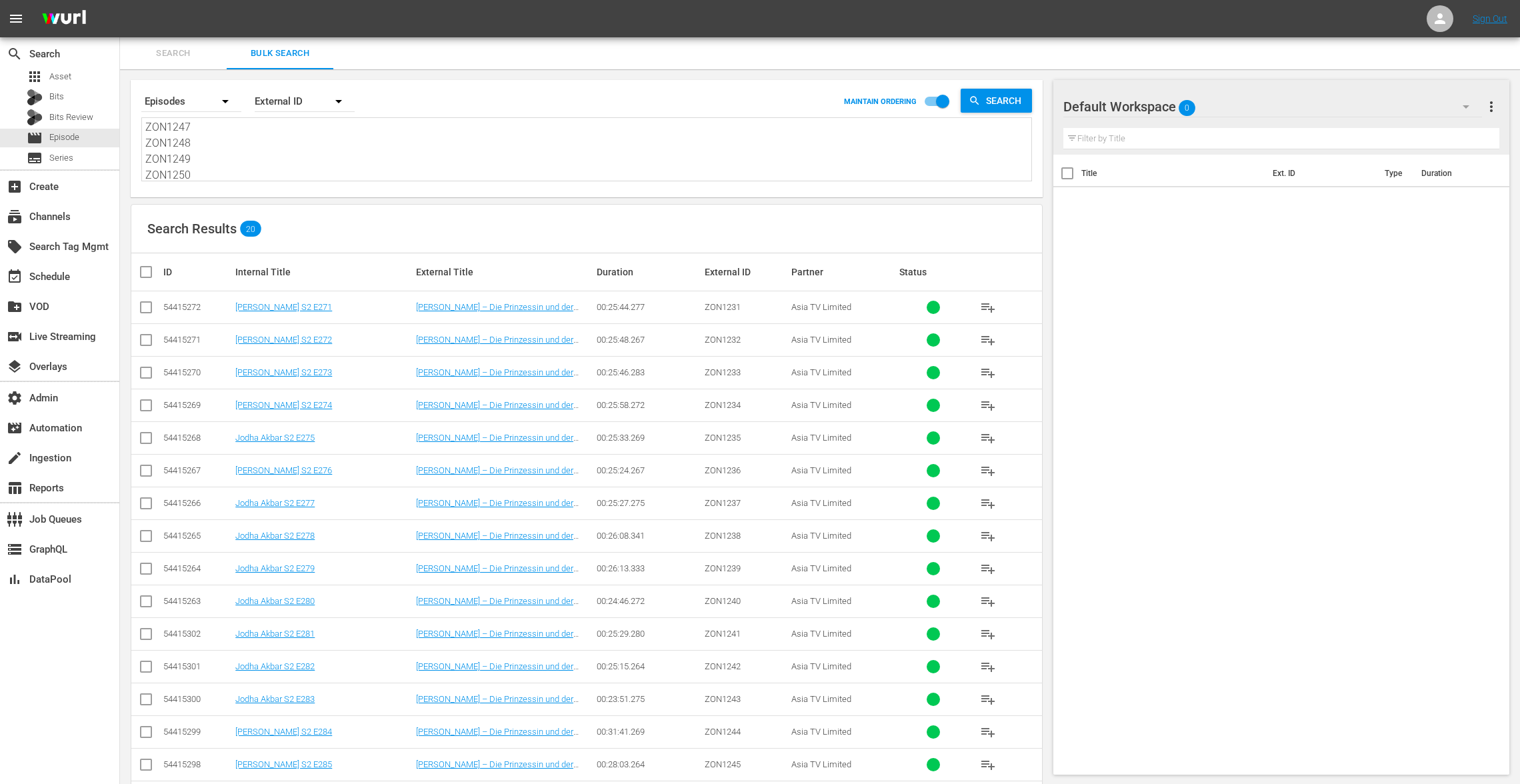
checkbox input "true"
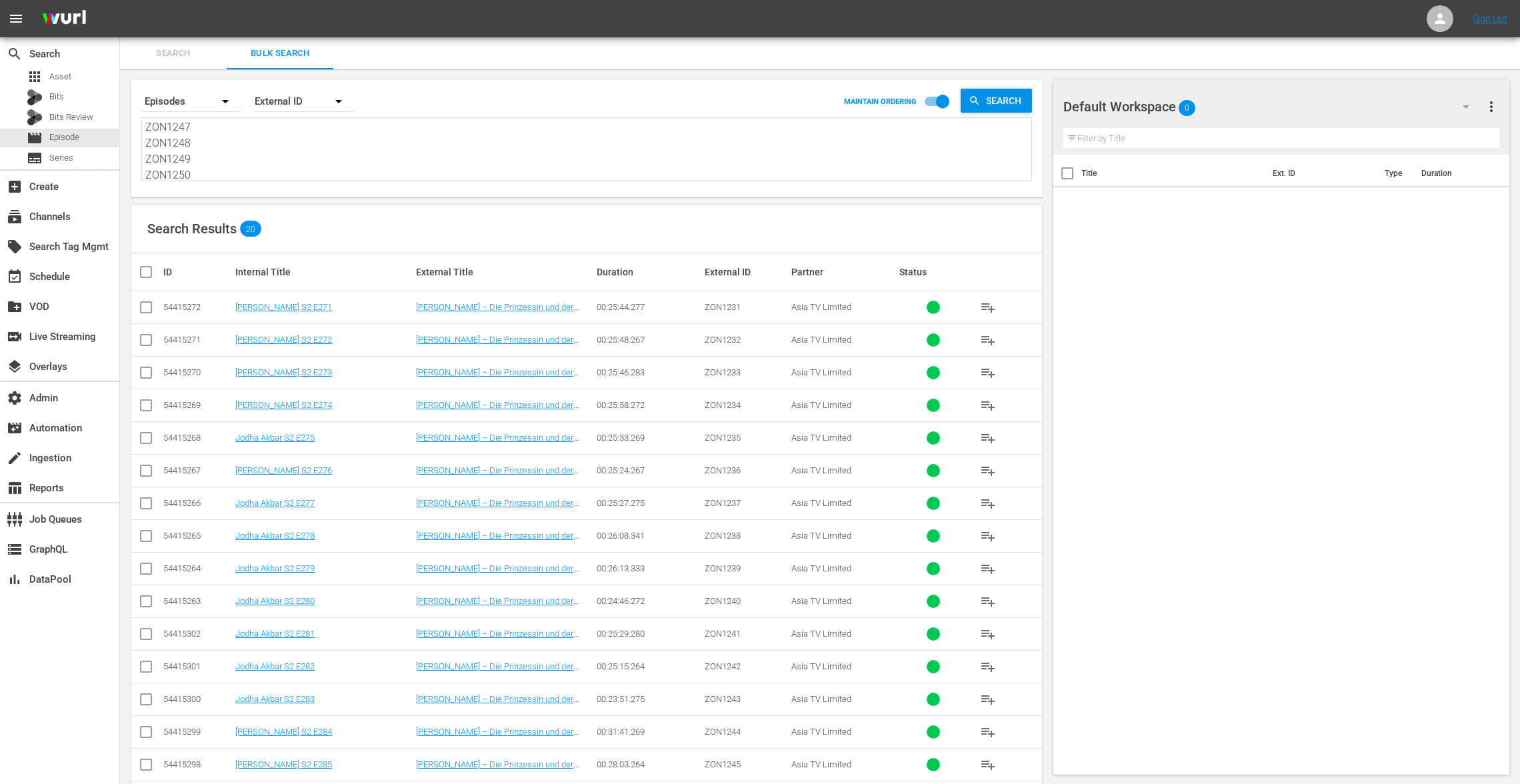
checkbox input "true"
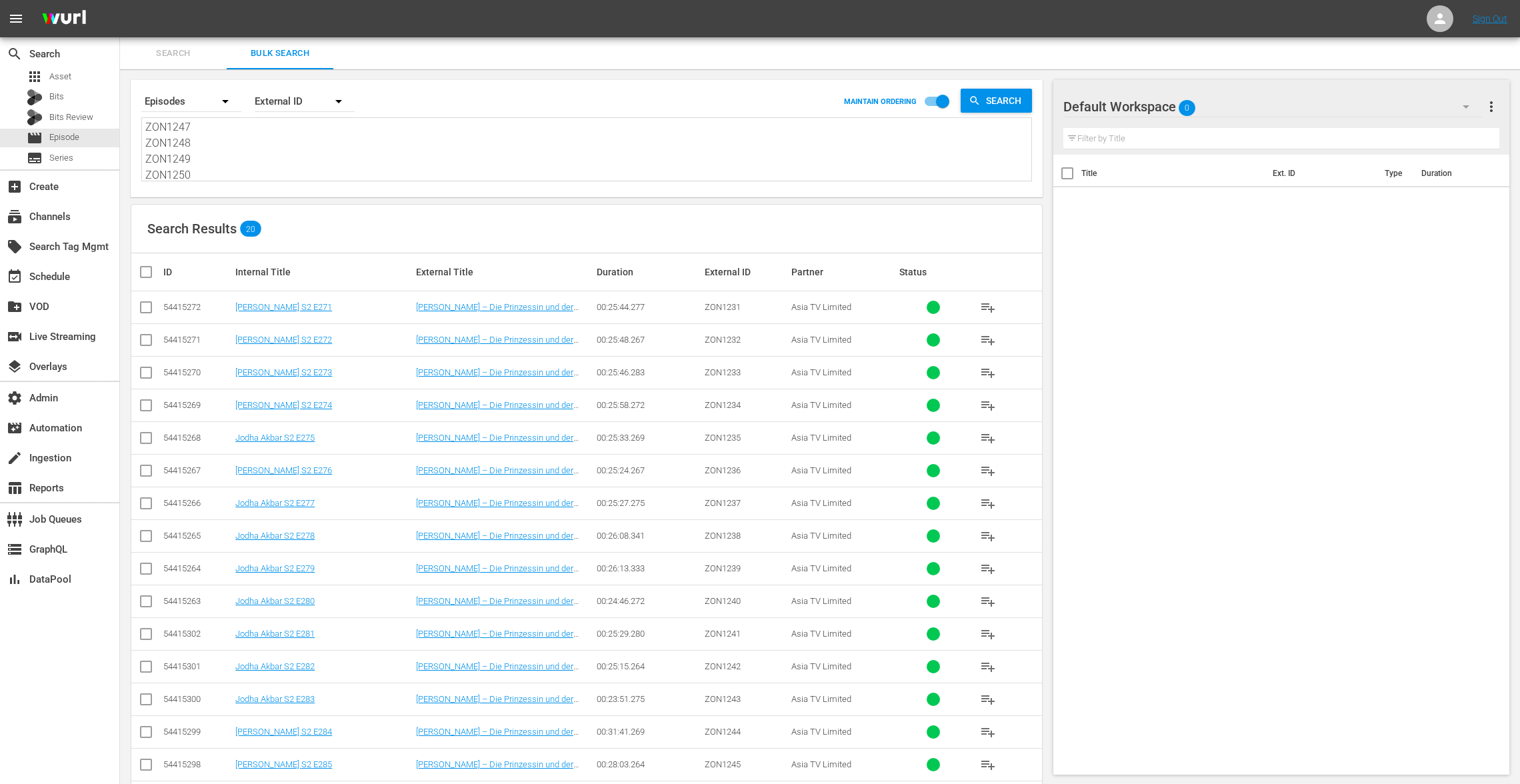
checkbox input "true"
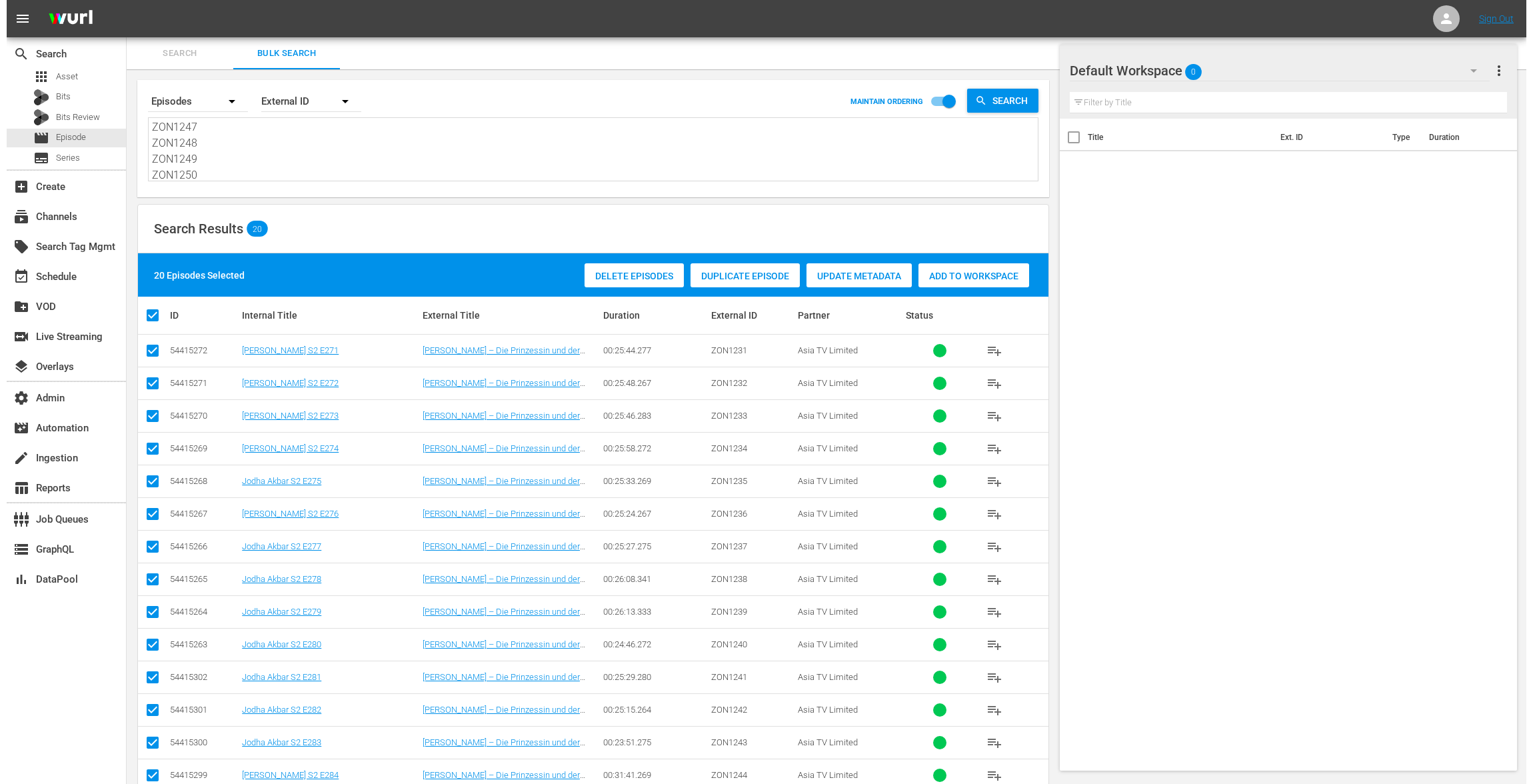
scroll to position [223, 0]
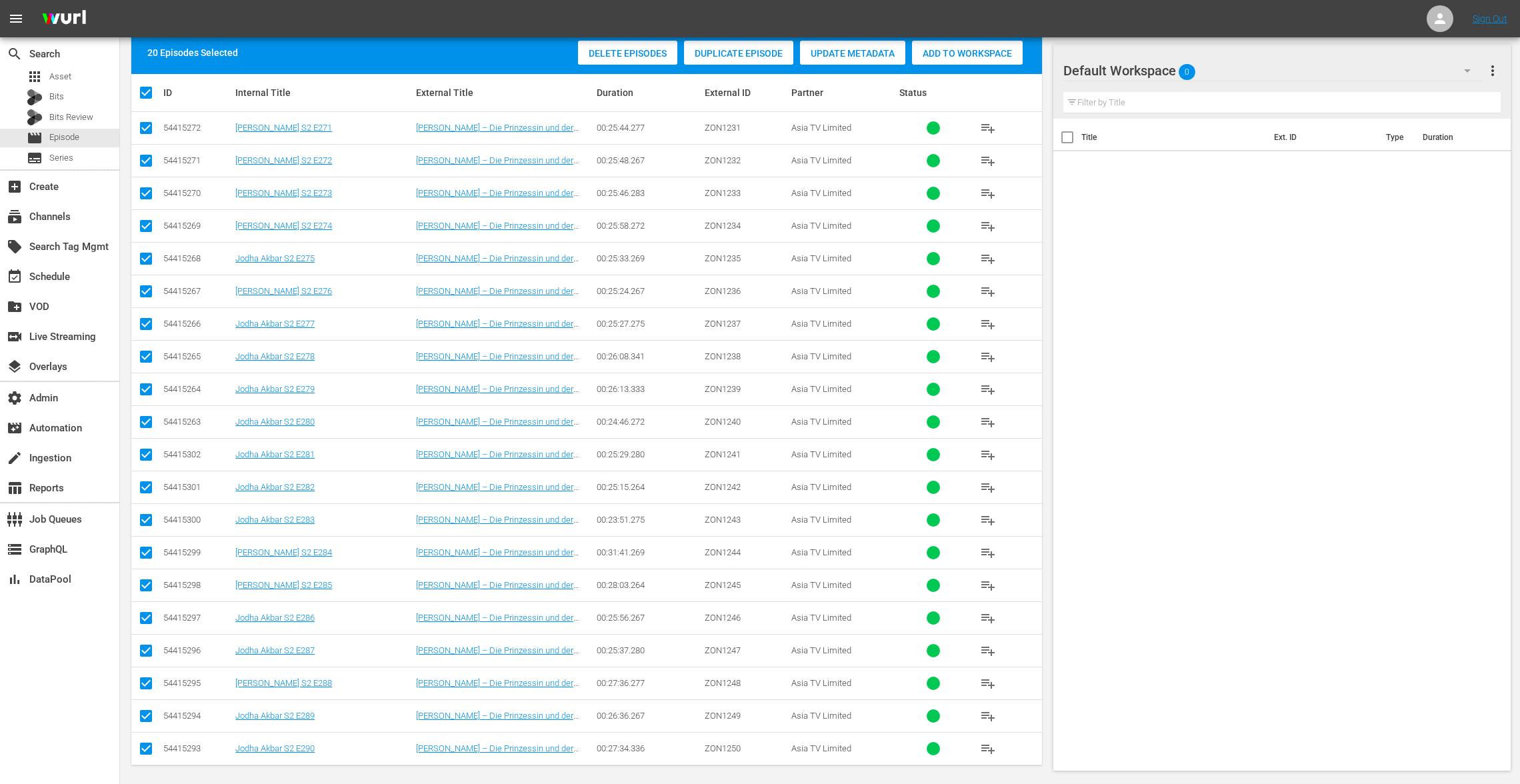
click at [751, 49] on span "Duplicate Episode" at bounding box center [738, 53] width 109 height 11
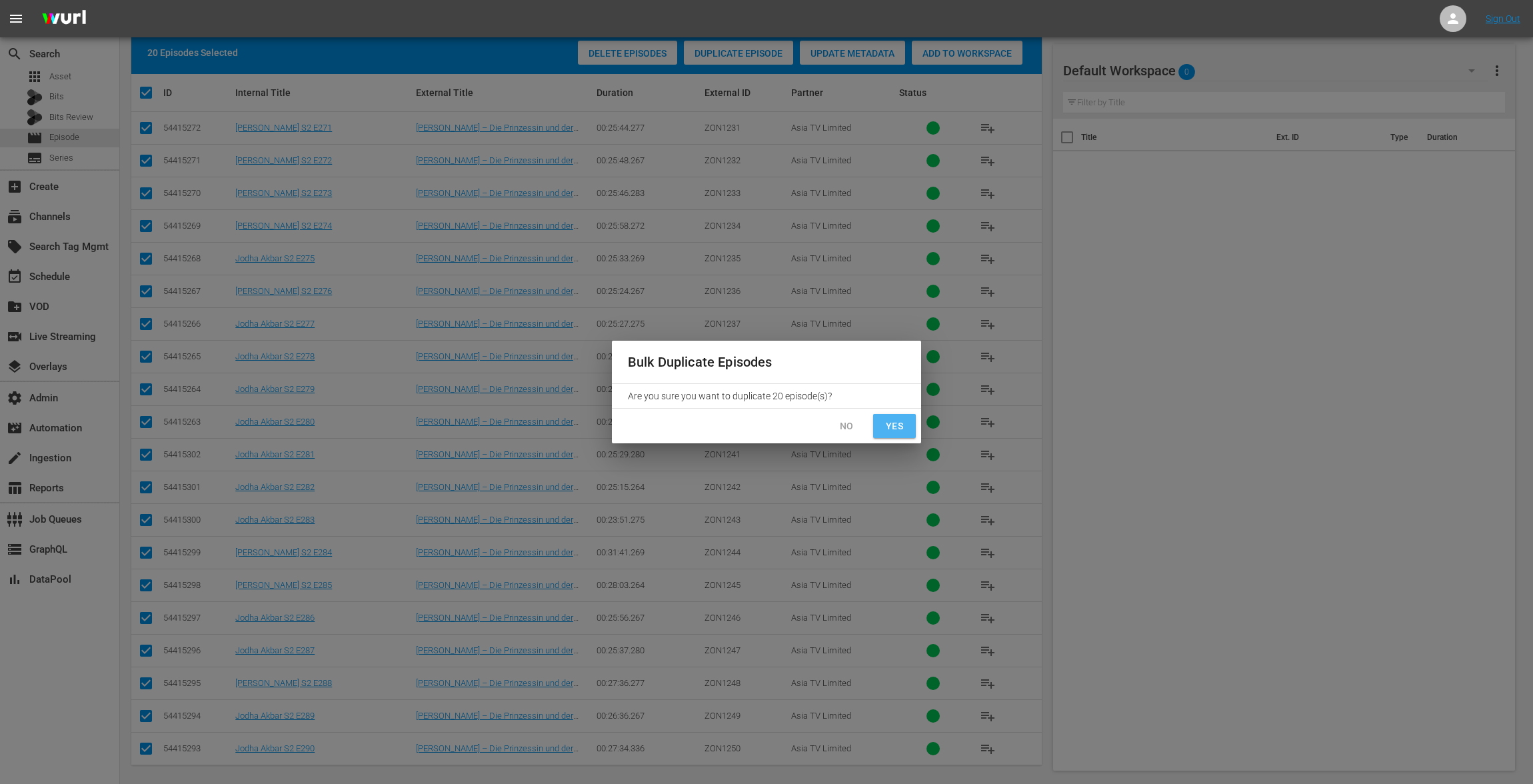
click at [899, 423] on span "Yes" at bounding box center [894, 425] width 21 height 16
checkbox input "false"
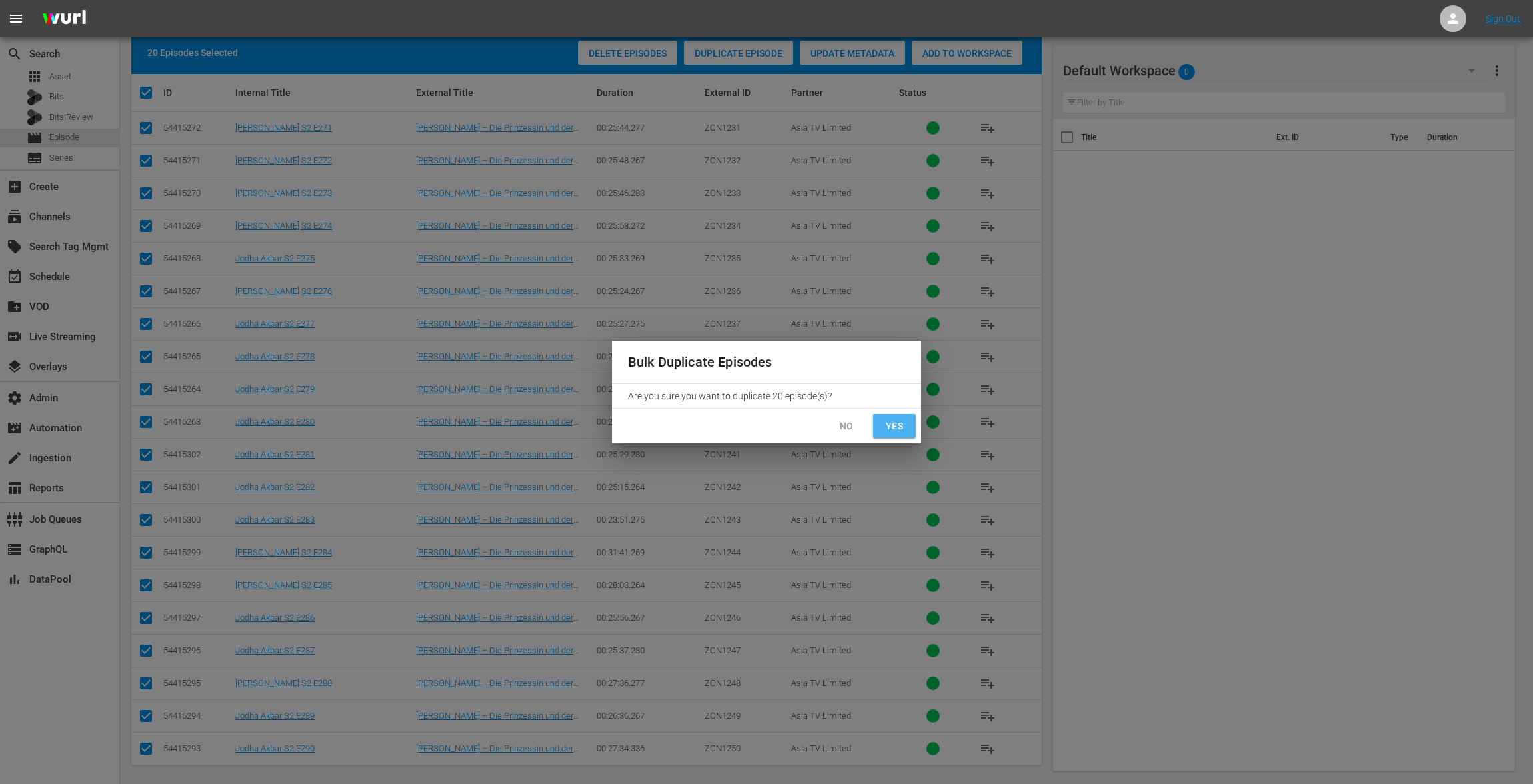
checkbox input "false"
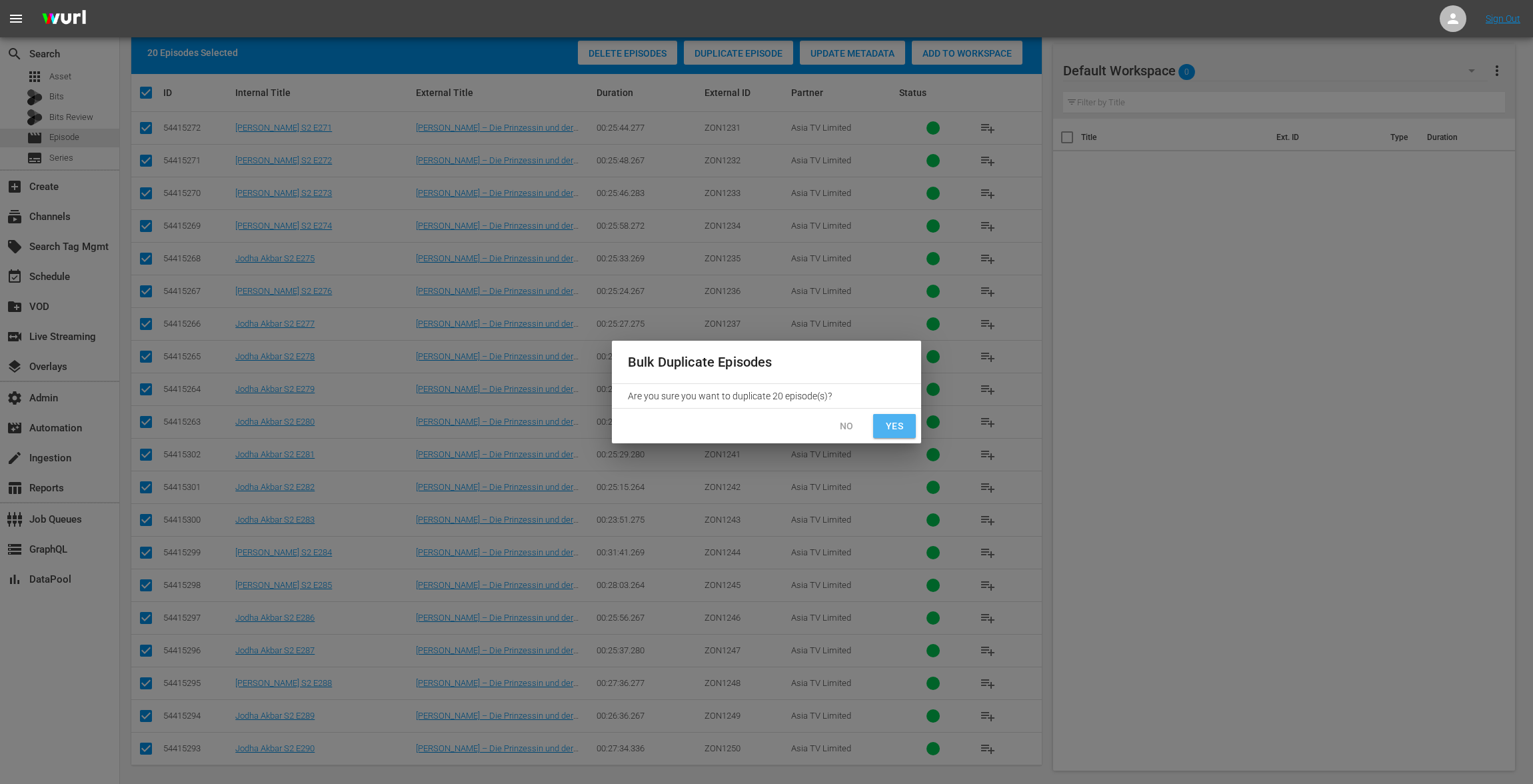
checkbox input "false"
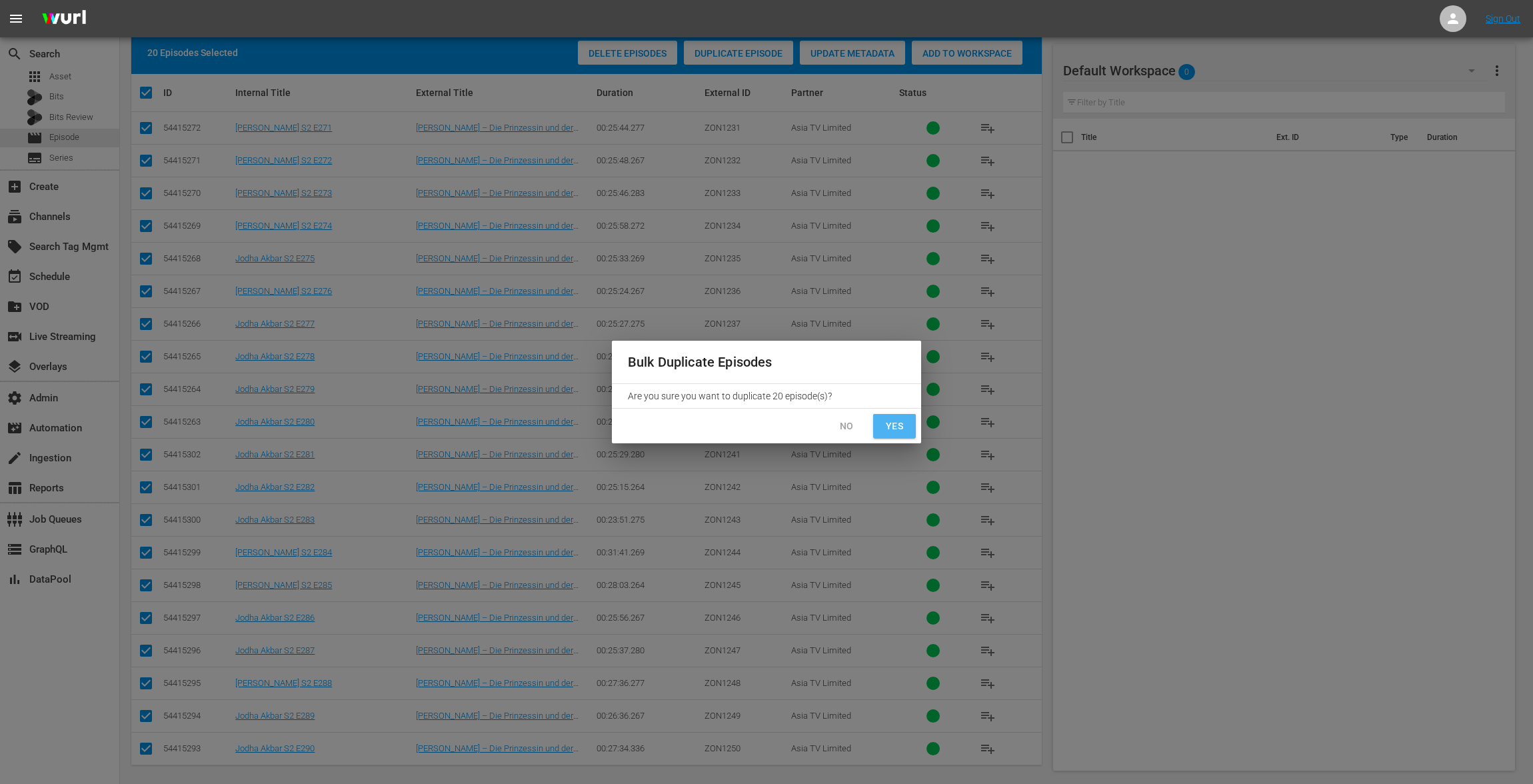
checkbox input "false"
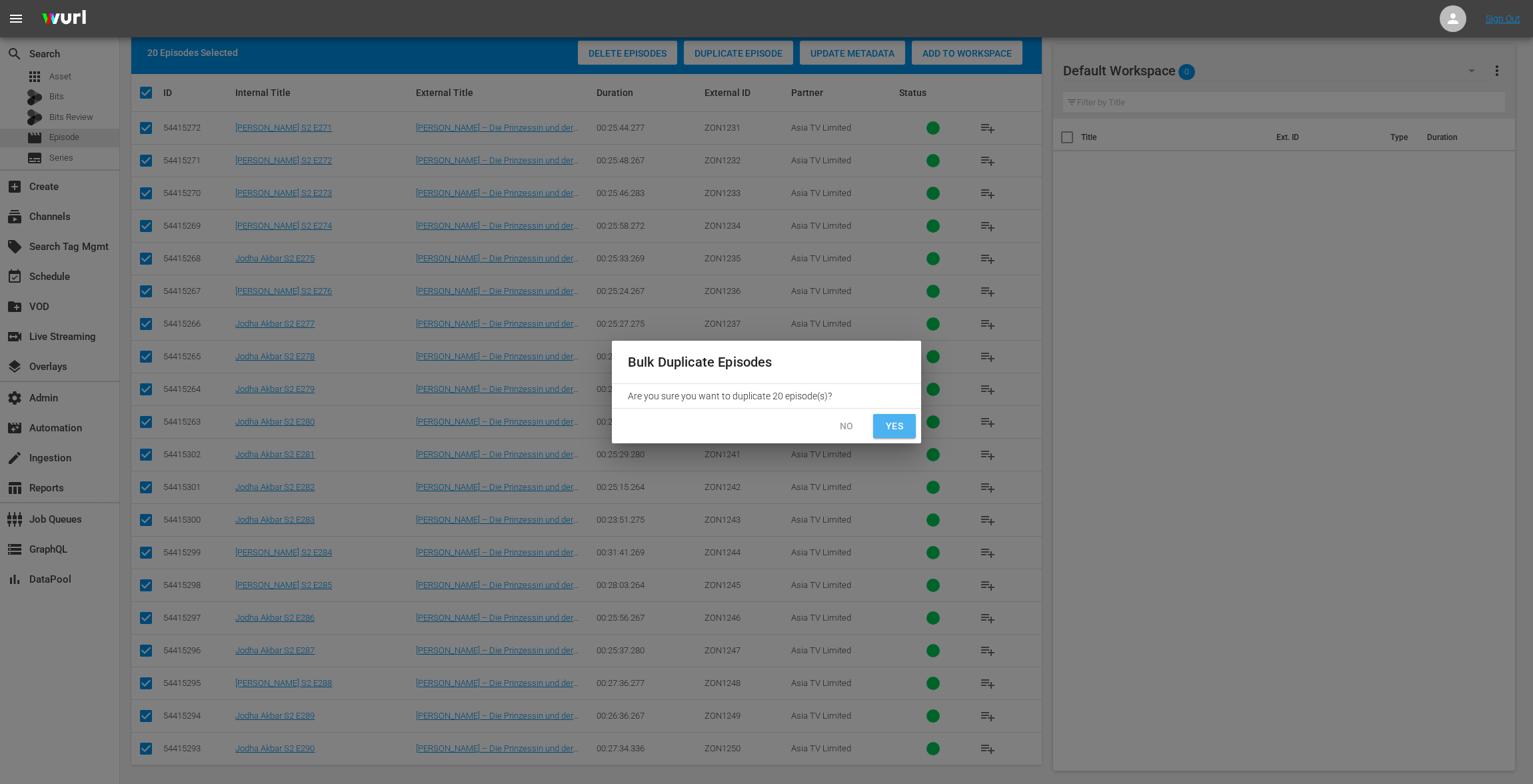
checkbox input "false"
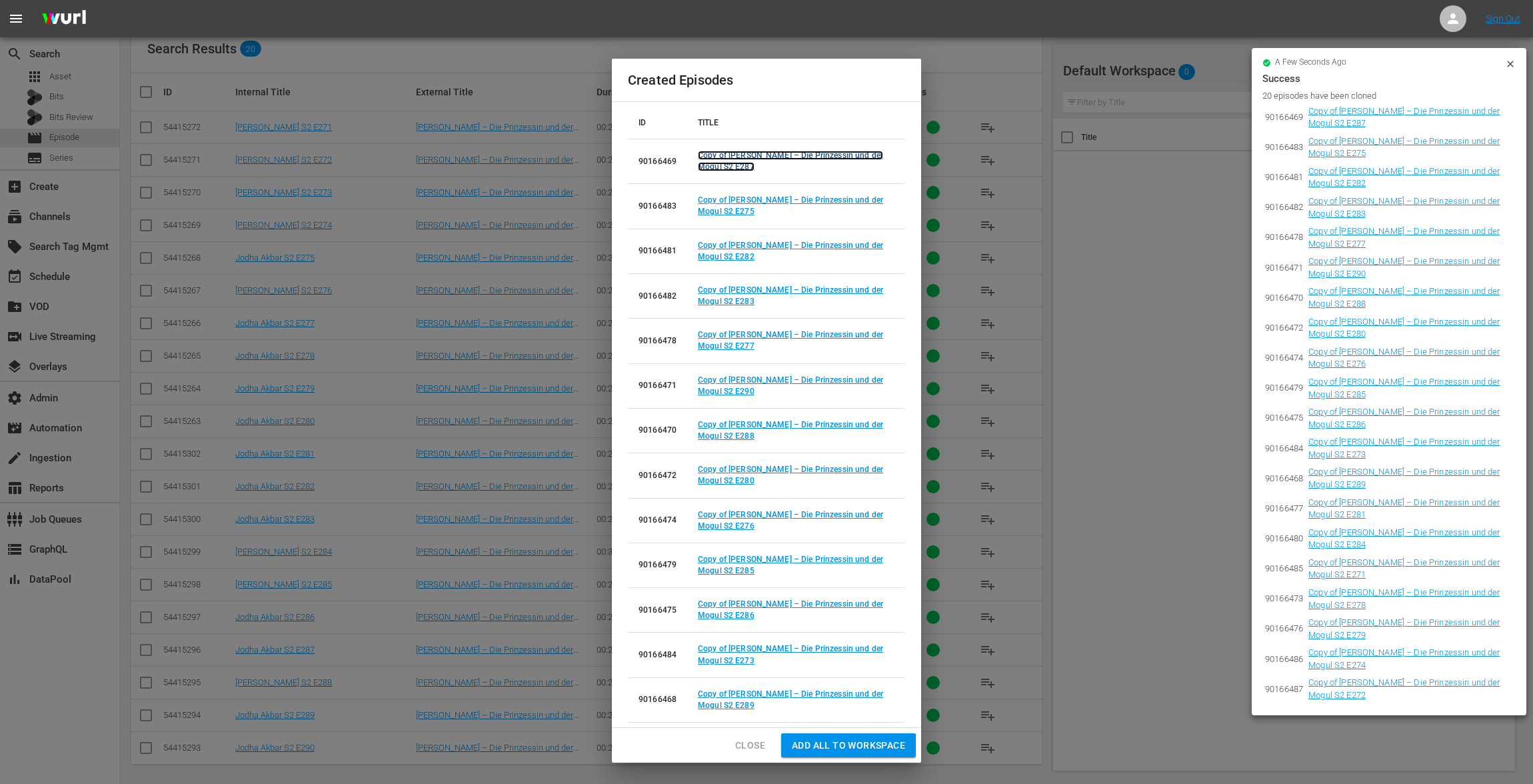
click at [732, 161] on link "Copy of Jodha Akbar – Die Prinzessin und der Mogul S2 E287" at bounding box center [791, 160] width 185 height 20
click at [730, 208] on link "Copy of Jodha Akbar – Die Prinzessin und der Mogul S2 E275" at bounding box center [791, 204] width 185 height 20
click at [726, 254] on link "Copy of Jodha Akbar – Die Prinzessin und der Mogul S2 E282" at bounding box center [791, 250] width 185 height 20
click at [723, 297] on link "Copy of Jodha Akbar – Die Prinzessin und der Mogul S2 E283" at bounding box center [791, 295] width 185 height 20
click at [728, 340] on link "Copy of Jodha Akbar – Die Prinzessin und der Mogul S2 E277" at bounding box center [791, 339] width 185 height 20
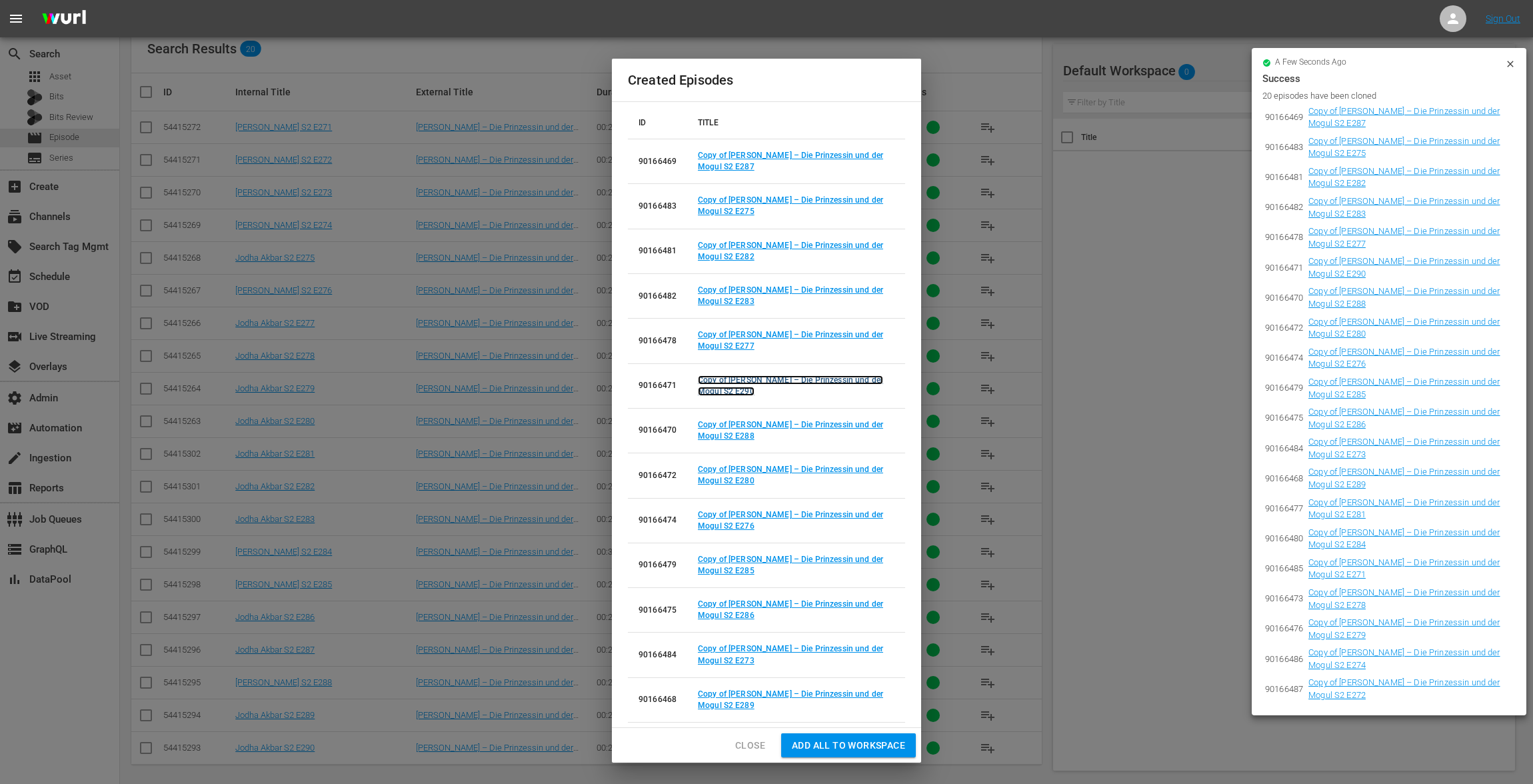
click at [728, 390] on link "Copy of Jodha Akbar – Die Prinzessin und der Mogul S2 E290" at bounding box center [791, 385] width 185 height 20
click at [724, 432] on link "Copy of Jodha Akbar – Die Prinzessin und der Mogul S2 E288" at bounding box center [791, 429] width 185 height 20
click at [726, 476] on link "Copy of Jodha Akbar – Die Prinzessin und der Mogul S2 E280" at bounding box center [791, 474] width 185 height 20
click at [722, 526] on link "Copy of Jodha Akbar – Die Prinzessin und der Mogul S2 E276" at bounding box center [791, 520] width 185 height 20
click at [724, 567] on link "Copy of Jodha Akbar – Die Prinzessin und der Mogul S2 E285" at bounding box center [791, 564] width 185 height 20
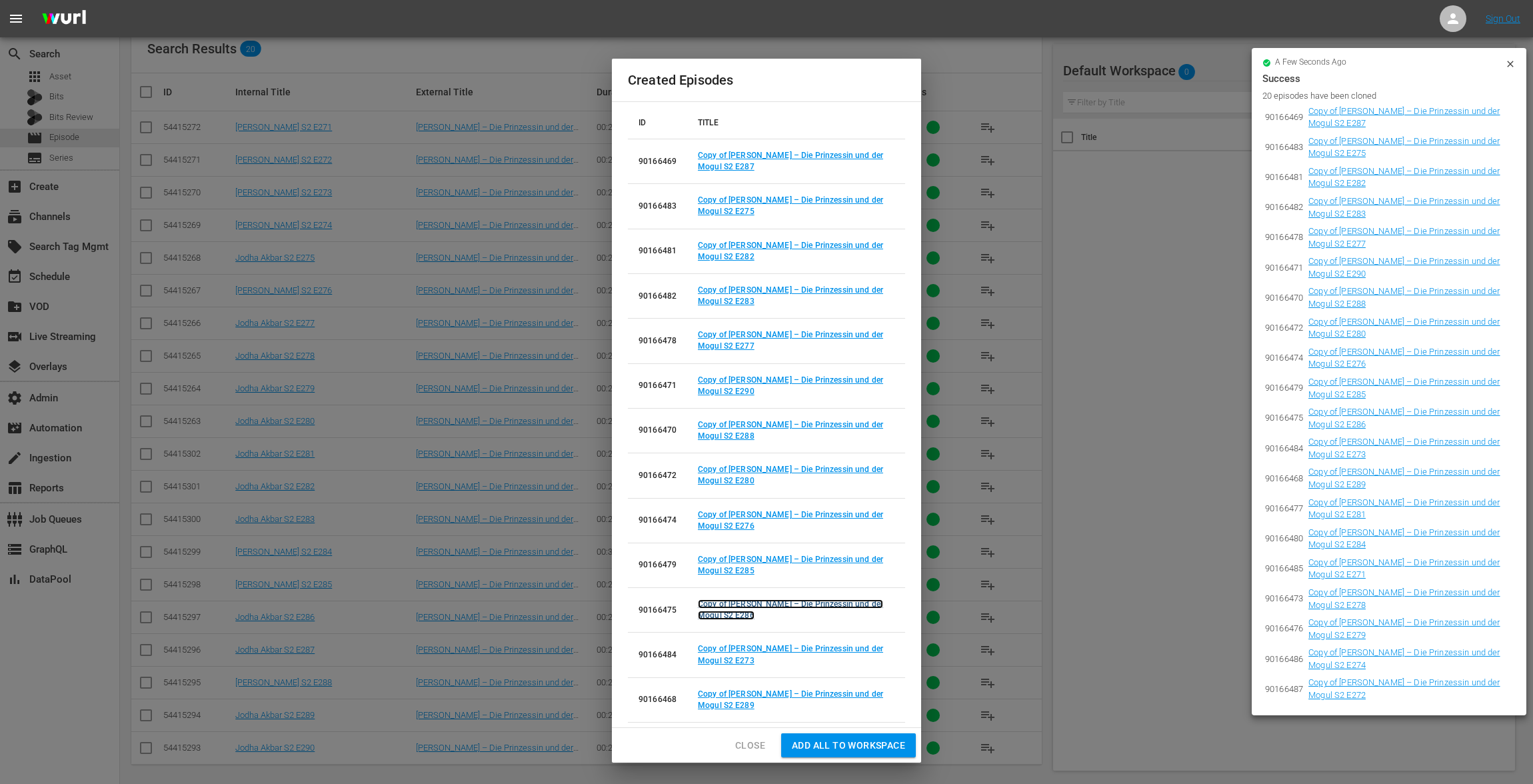
click at [719, 614] on link "Copy of Jodha Akbar – Die Prinzessin und der Mogul S2 E286" at bounding box center [791, 608] width 185 height 20
click at [726, 657] on link "Copy of [PERSON_NAME] – Die Prinzessin und der Mogul S2 E273" at bounding box center [791, 654] width 185 height 20
click at [720, 698] on link "Copy of Jodha Akbar – Die Prinzessin und der Mogul S2 E289" at bounding box center [791, 699] width 185 height 20
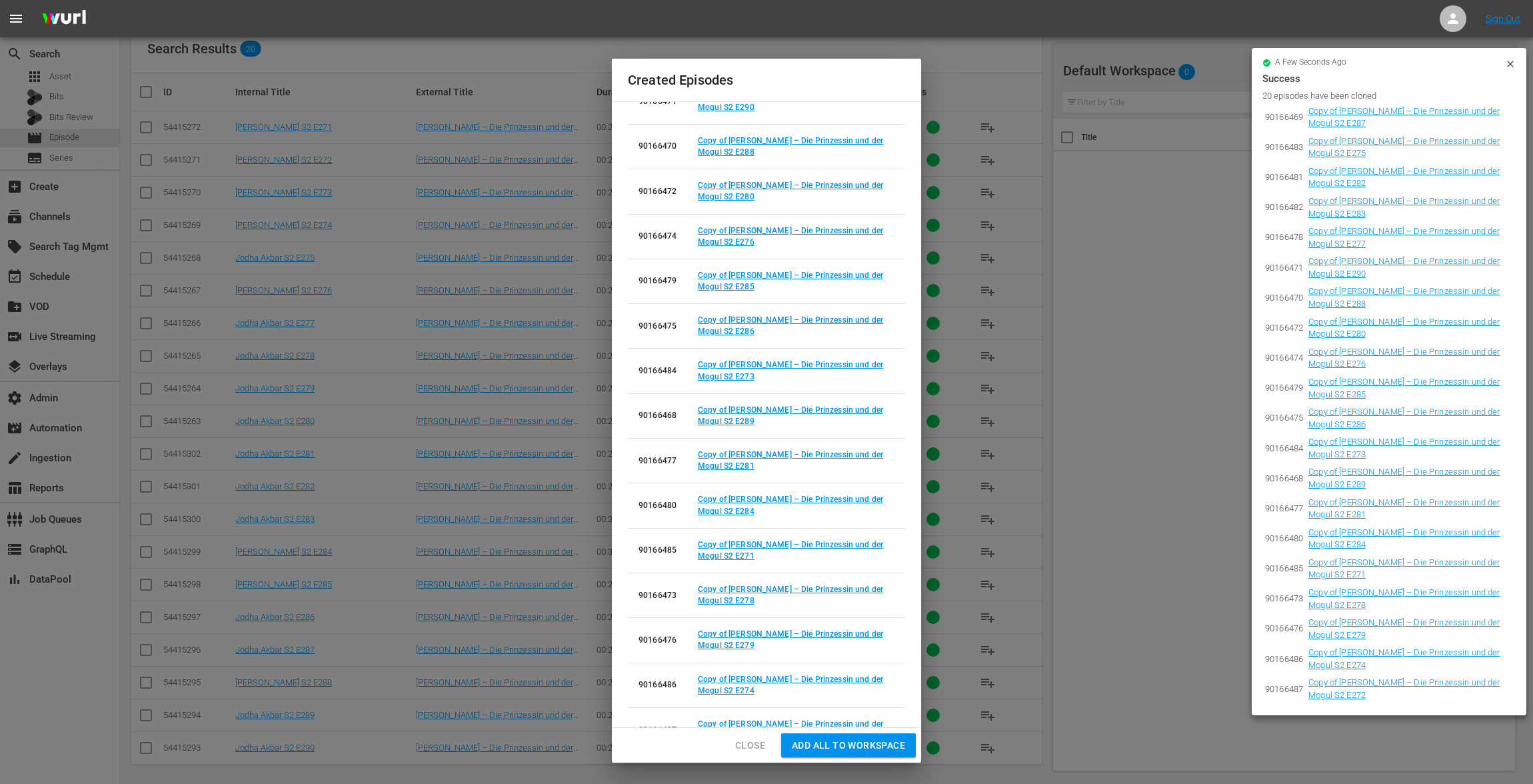
scroll to position [310, 0]
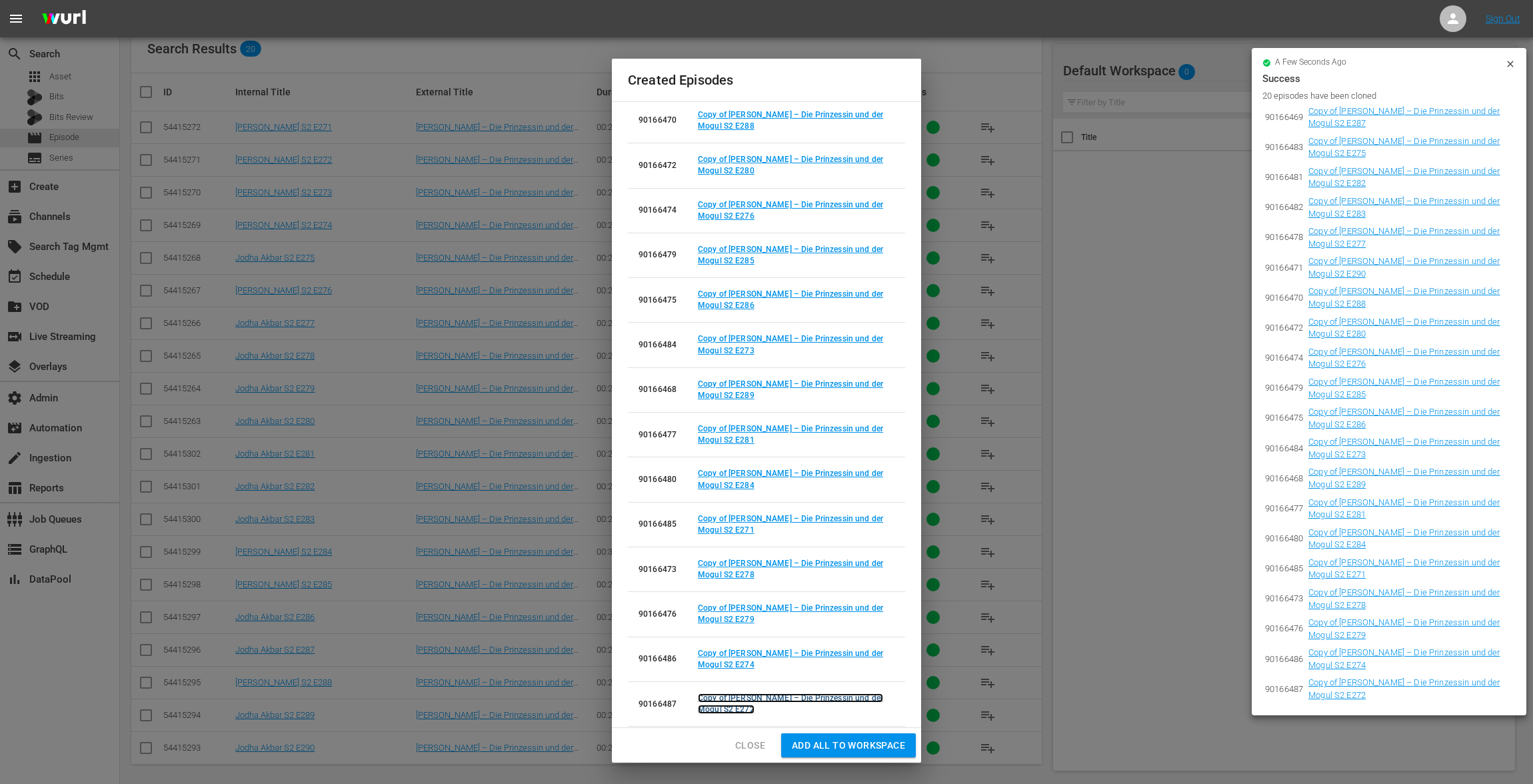
click at [729, 700] on link "Copy of Jodha Akbar – Die Prinzessin und der Mogul S2 E272" at bounding box center [791, 703] width 185 height 20
click at [726, 659] on link "Copy of Jodha Akbar – Die Prinzessin und der Mogul S2 E274" at bounding box center [791, 658] width 185 height 20
click at [727, 613] on link "Copy of Jodha Akbar – Die Prinzessin und der Mogul S2 E279" at bounding box center [791, 612] width 185 height 20
click at [727, 572] on link "Copy of Jodha Akbar – Die Prinzessin und der Mogul S2 E278" at bounding box center [791, 568] width 185 height 20
click at [738, 527] on link "Copy of Jodha Akbar – Die Prinzessin und der Mogul S2 E271" at bounding box center [791, 524] width 185 height 20
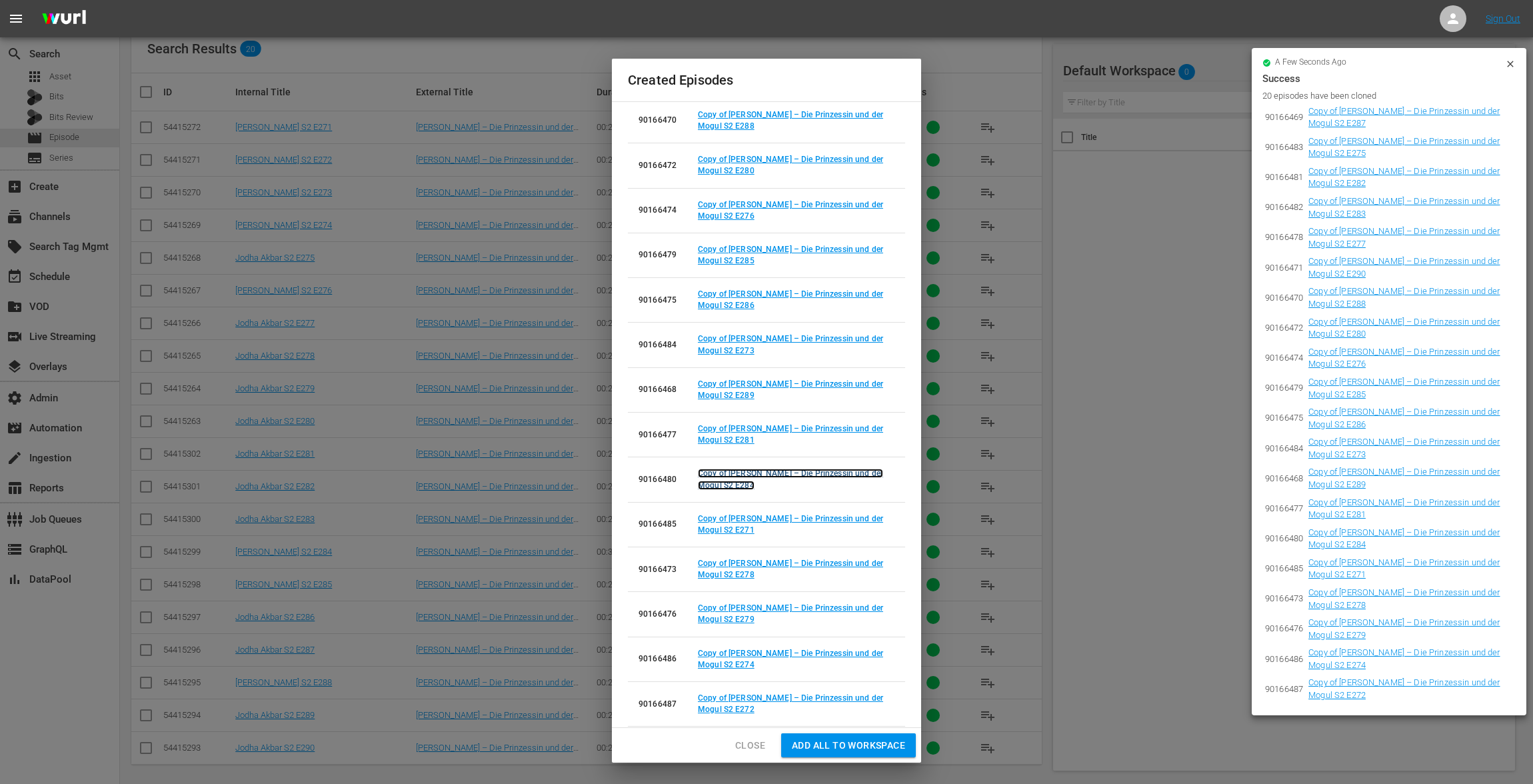
click at [735, 480] on link "Copy of Jodha Akbar – Die Prinzessin und der Mogul S2 E284" at bounding box center [791, 478] width 185 height 20
click at [733, 435] on link "Copy of Jodha Akbar – Die Prinzessin und der Mogul S2 E281" at bounding box center [791, 433] width 185 height 20
click at [753, 735] on button "Close" at bounding box center [750, 745] width 51 height 25
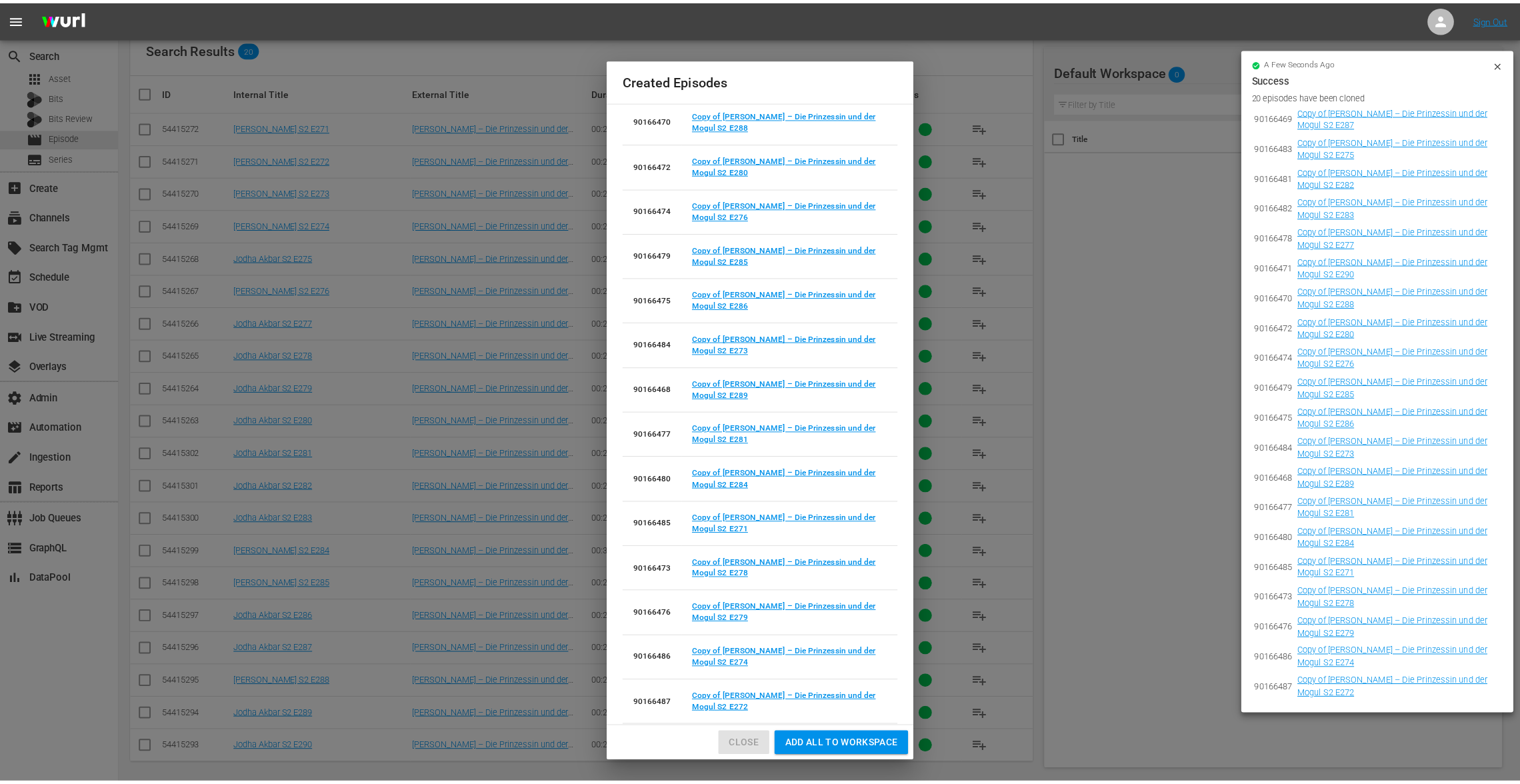
scroll to position [0, 0]
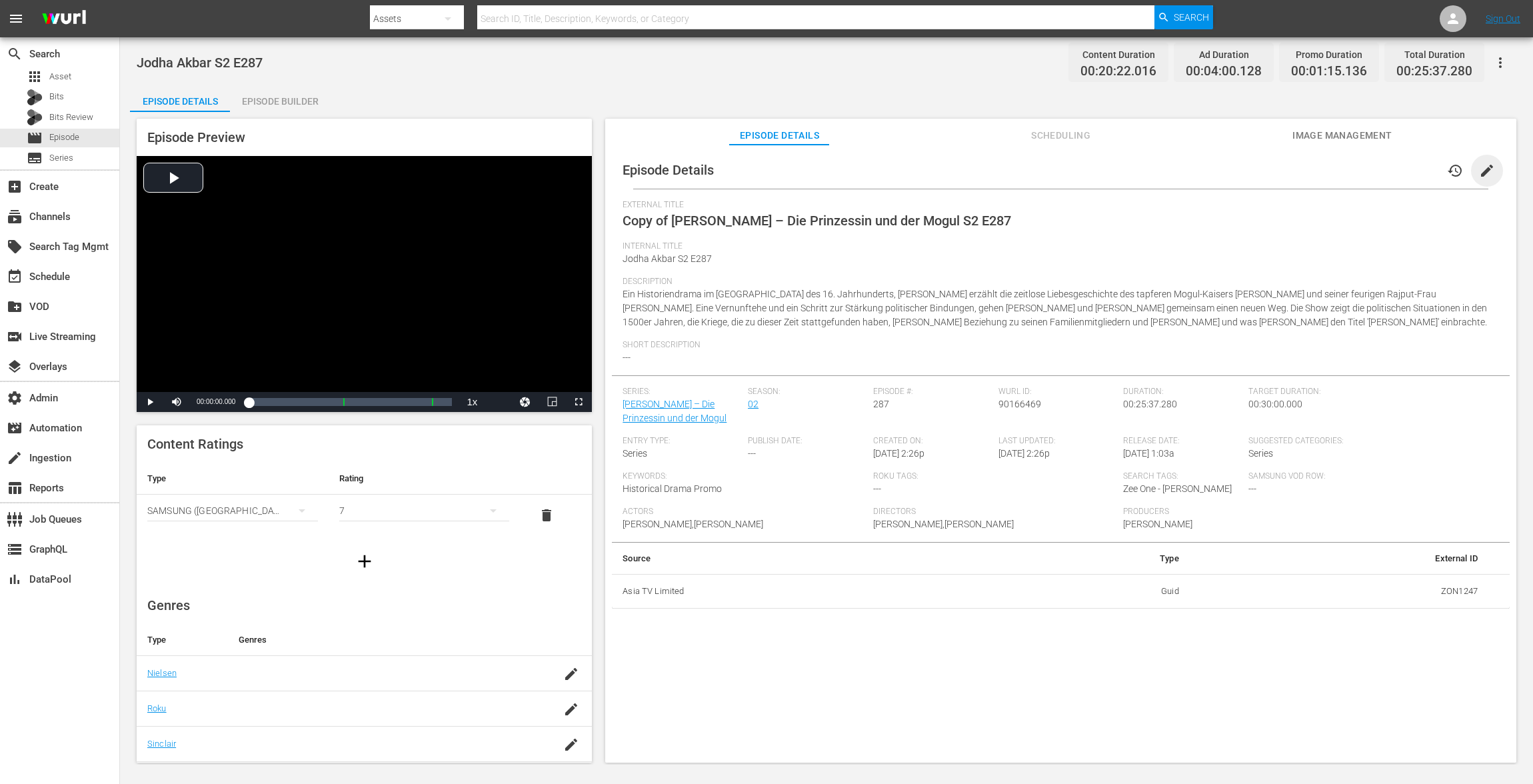
click at [1149, 173] on span "edit" at bounding box center [1487, 171] width 16 height 16
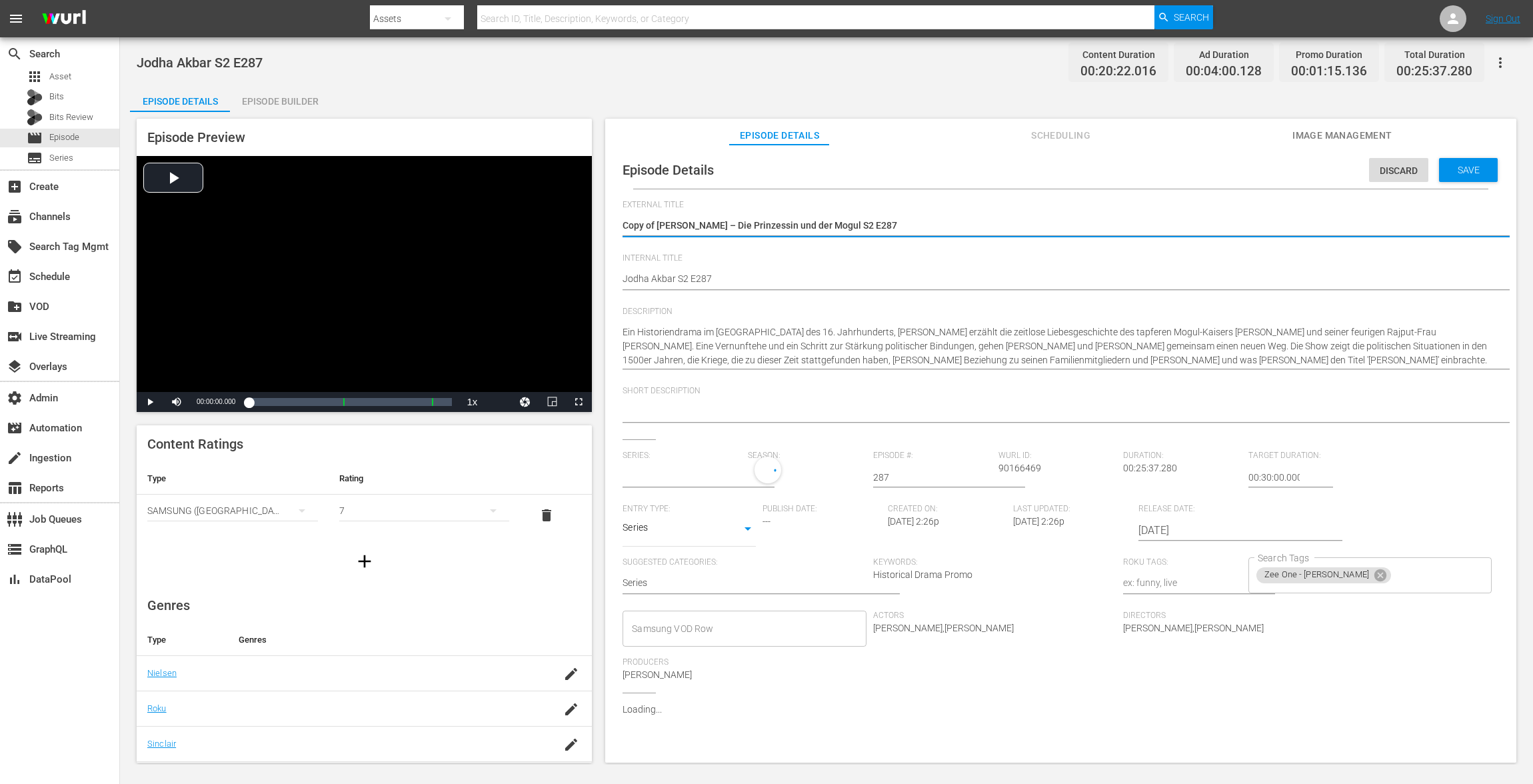
type input "Jodha Akbar – Die Prinzessin und der Mogul"
drag, startPoint x: 659, startPoint y: 228, endPoint x: 471, endPoint y: 219, distance: 188.2
click at [474, 219] on div "Episode Preview Video Player is loading. Play Video Play Mute Current Time 00:0…" at bounding box center [827, 442] width 1393 height 661
type textarea "[PERSON_NAME] – Die Prinzessin und der Mogul S2 E287"
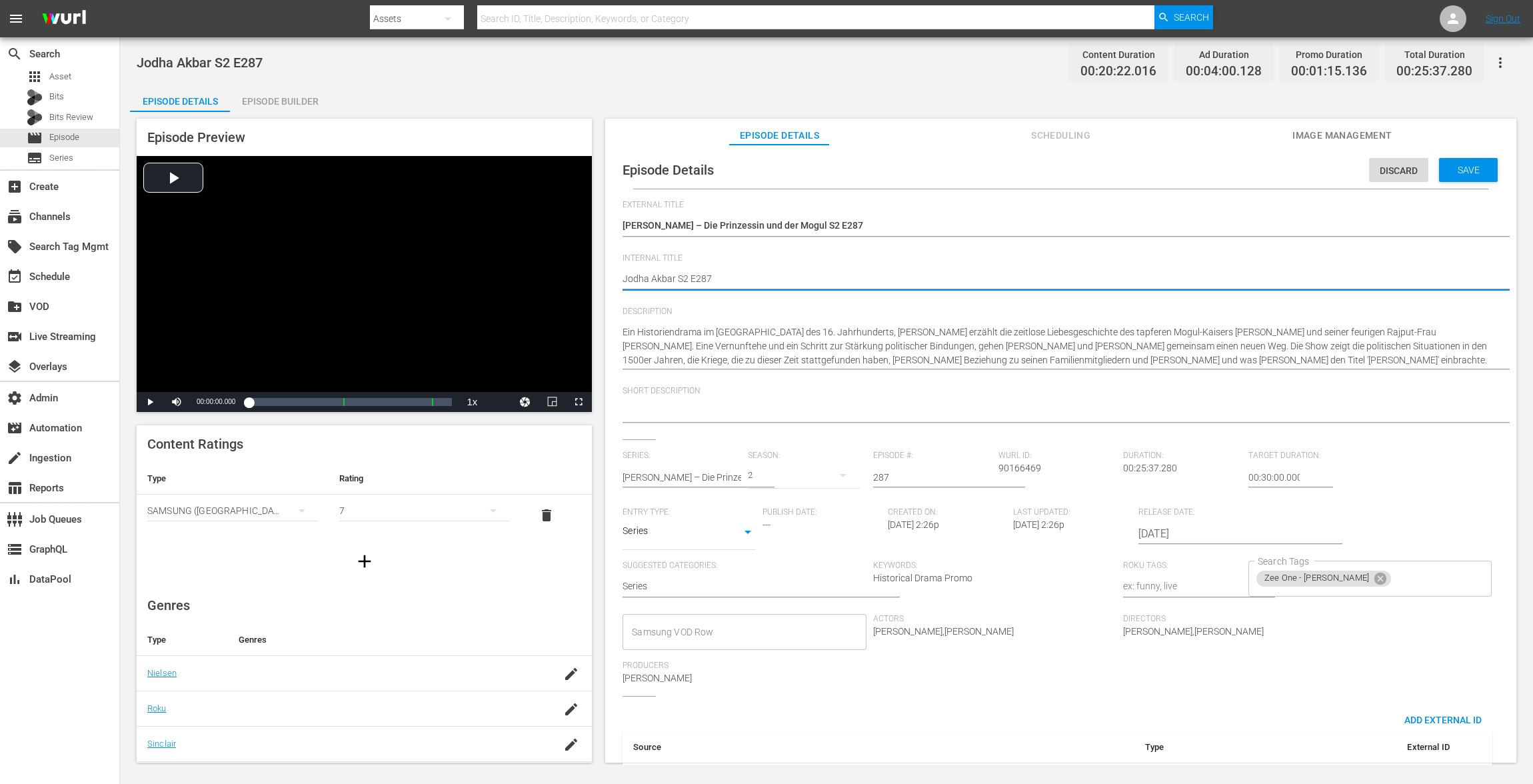
type textarea "vJodha Akbar S2 E287"
type textarea "voJodha Akbar S2 E287"
type textarea "vodJodha Akbar S2 E287"
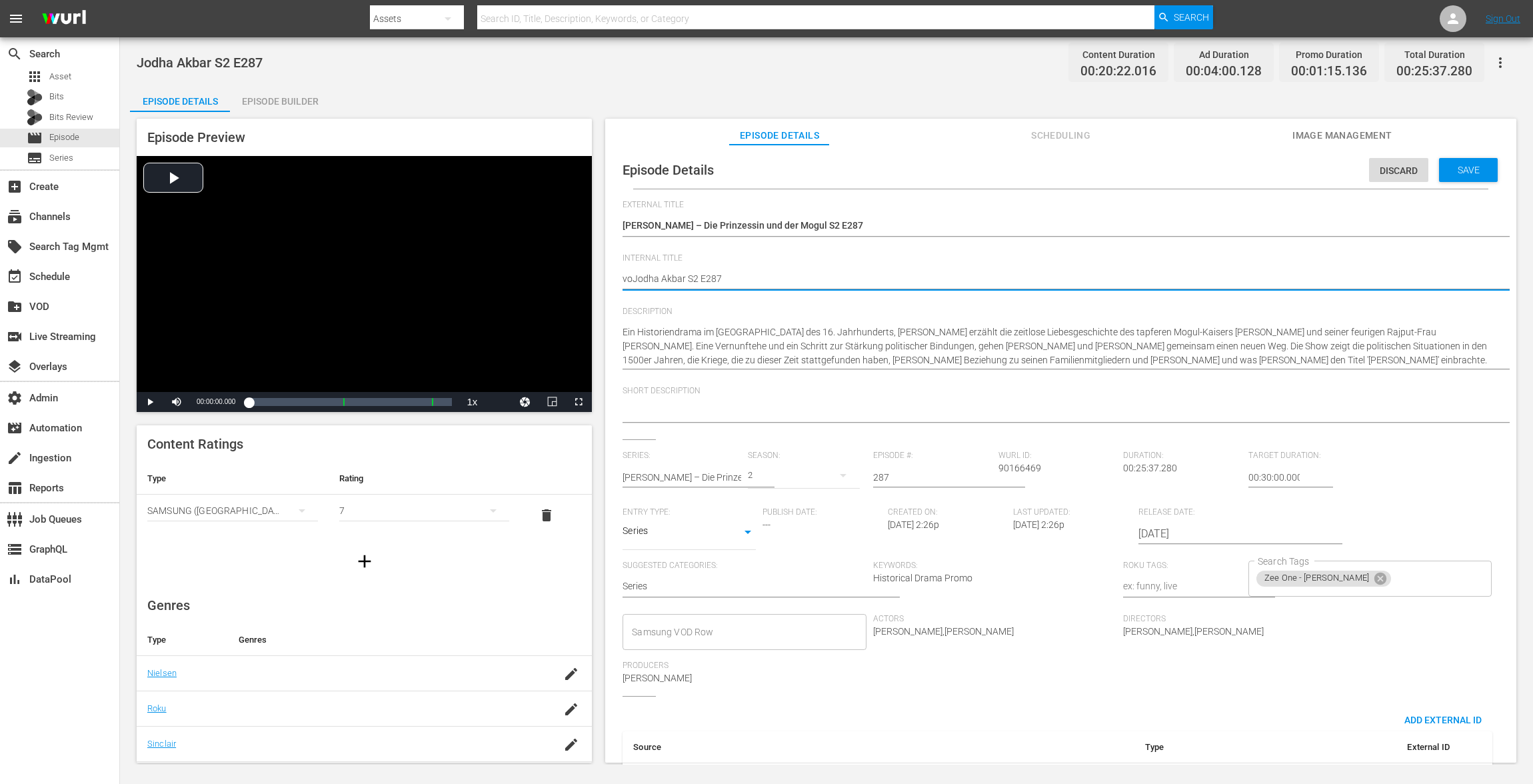
type textarea "vodJodha Akbar S2 E287"
type textarea "voJodha Akbar S2 E287"
type textarea "vJodha Akbar S2 E287"
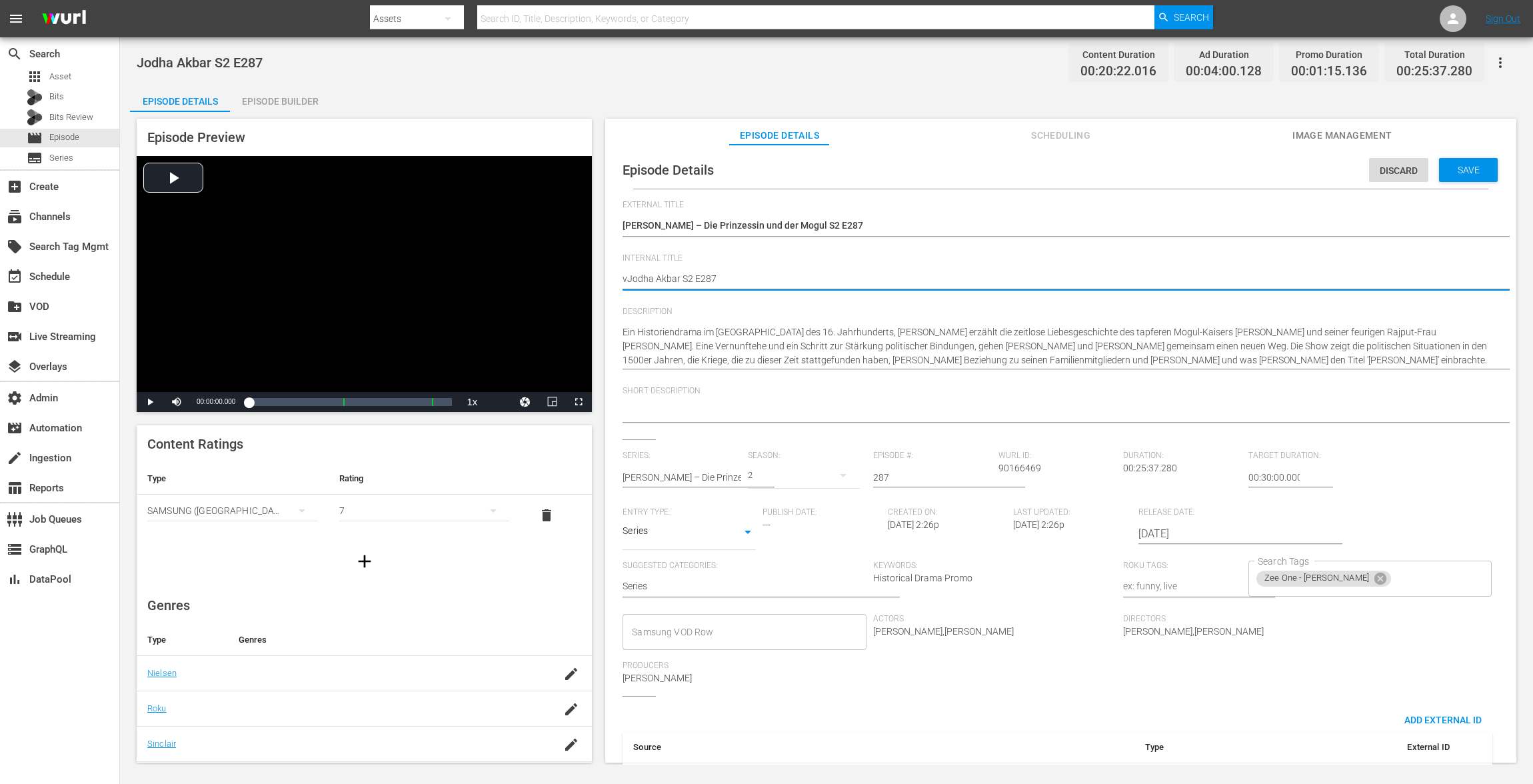
type textarea "Jodha Akbar S2 E287"
type textarea "VJodha Akbar S2 E287"
type textarea "VOJodha Akbar S2 E287"
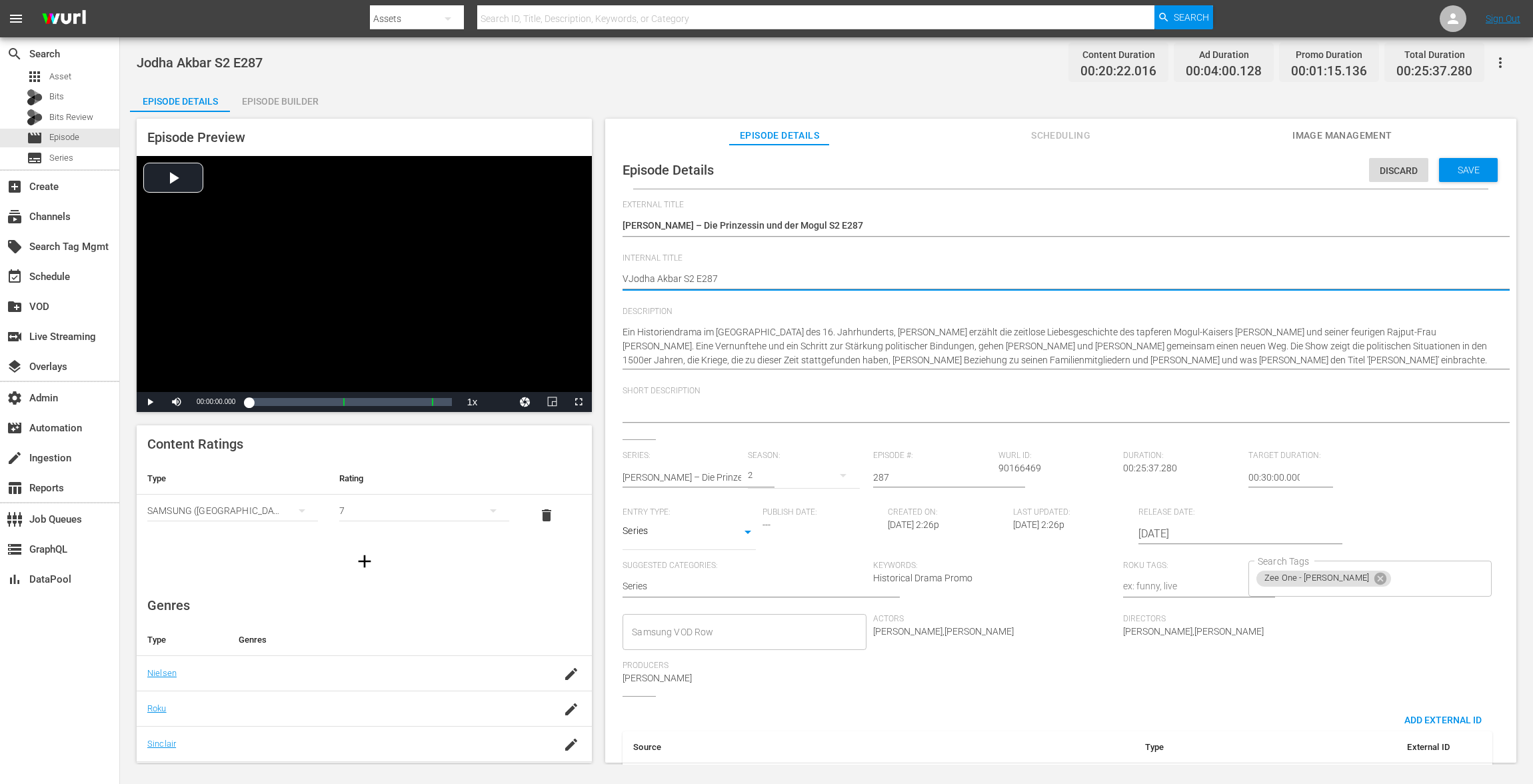
type textarea "VOJodha Akbar S2 E287"
type textarea "VODJodha Akbar S2 E287"
type textarea "VOD Jodha Akbar S2 E287"
drag, startPoint x: 644, startPoint y: 278, endPoint x: 610, endPoint y: 278, distance: 34.0
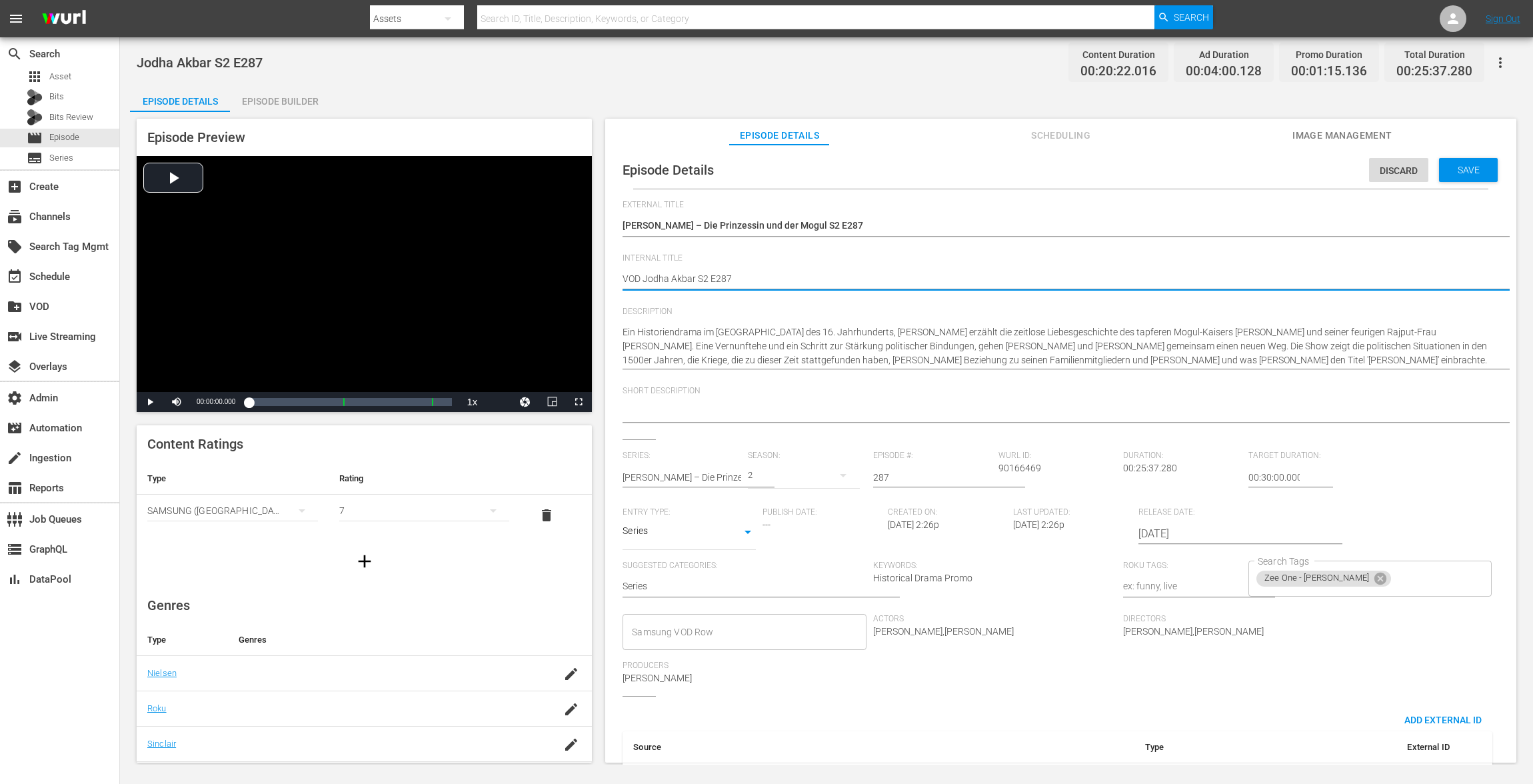
click at [610, 278] on div "Episode Details Discard Save External Title Copy of Jodha Akbar – Die Prinzessi…" at bounding box center [1060, 460] width 912 height 631
type textarea "VOD Jodha Akbar S2 E287"
click at [1149, 170] on div "Save" at bounding box center [1468, 170] width 59 height 24
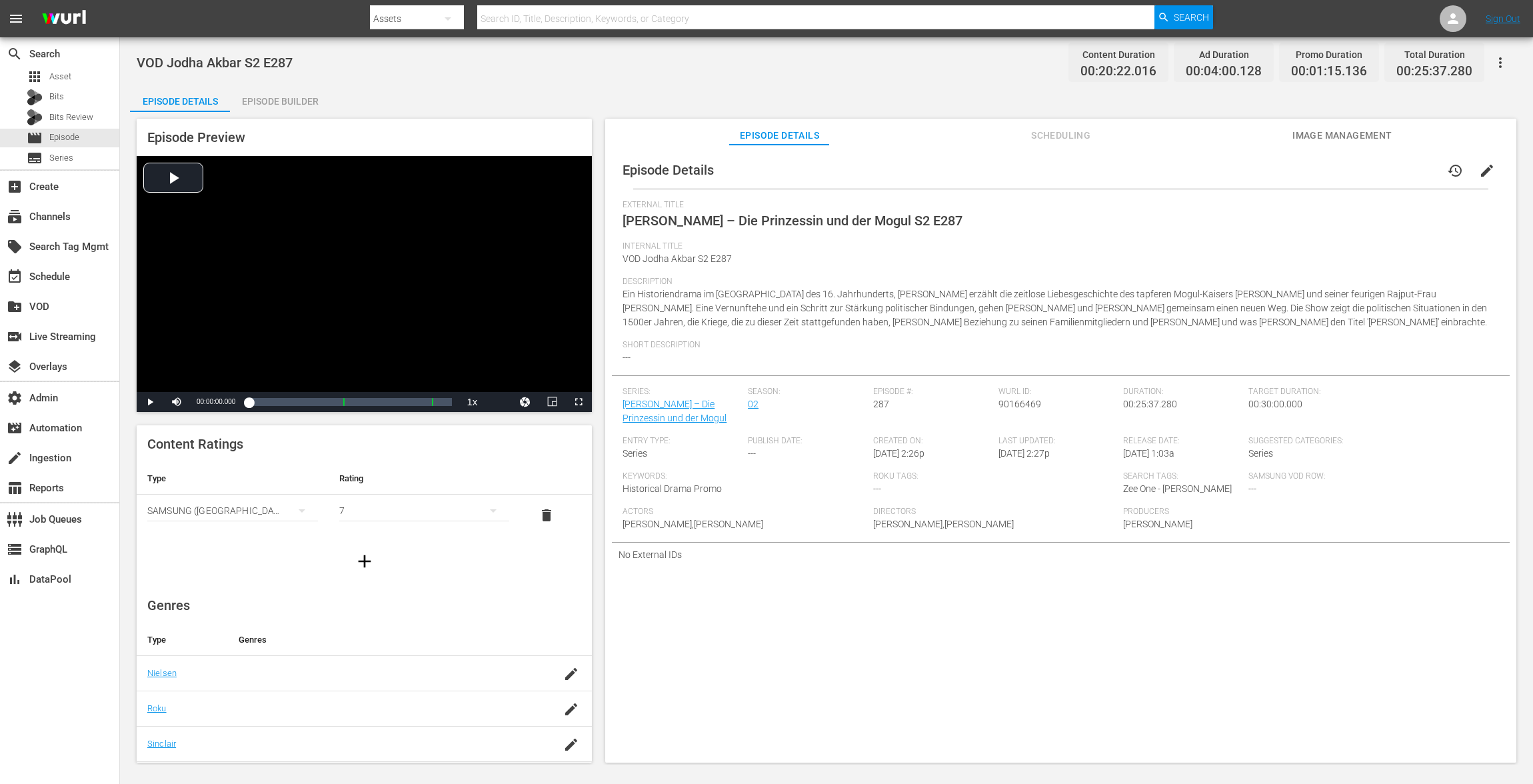
click at [253, 97] on div "Episode Builder" at bounding box center [280, 100] width 100 height 32
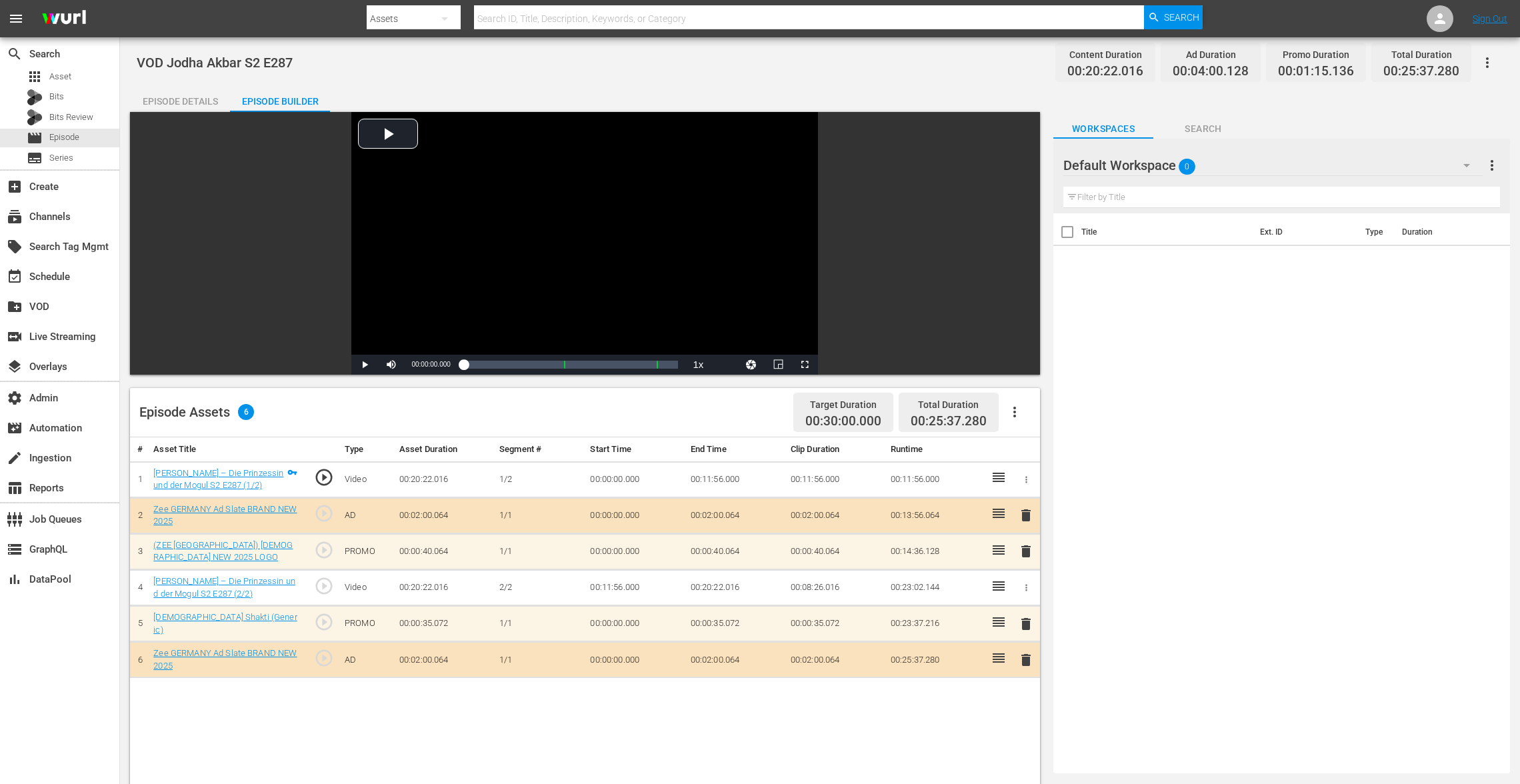
click at [1031, 547] on span "delete" at bounding box center [1025, 551] width 16 height 16
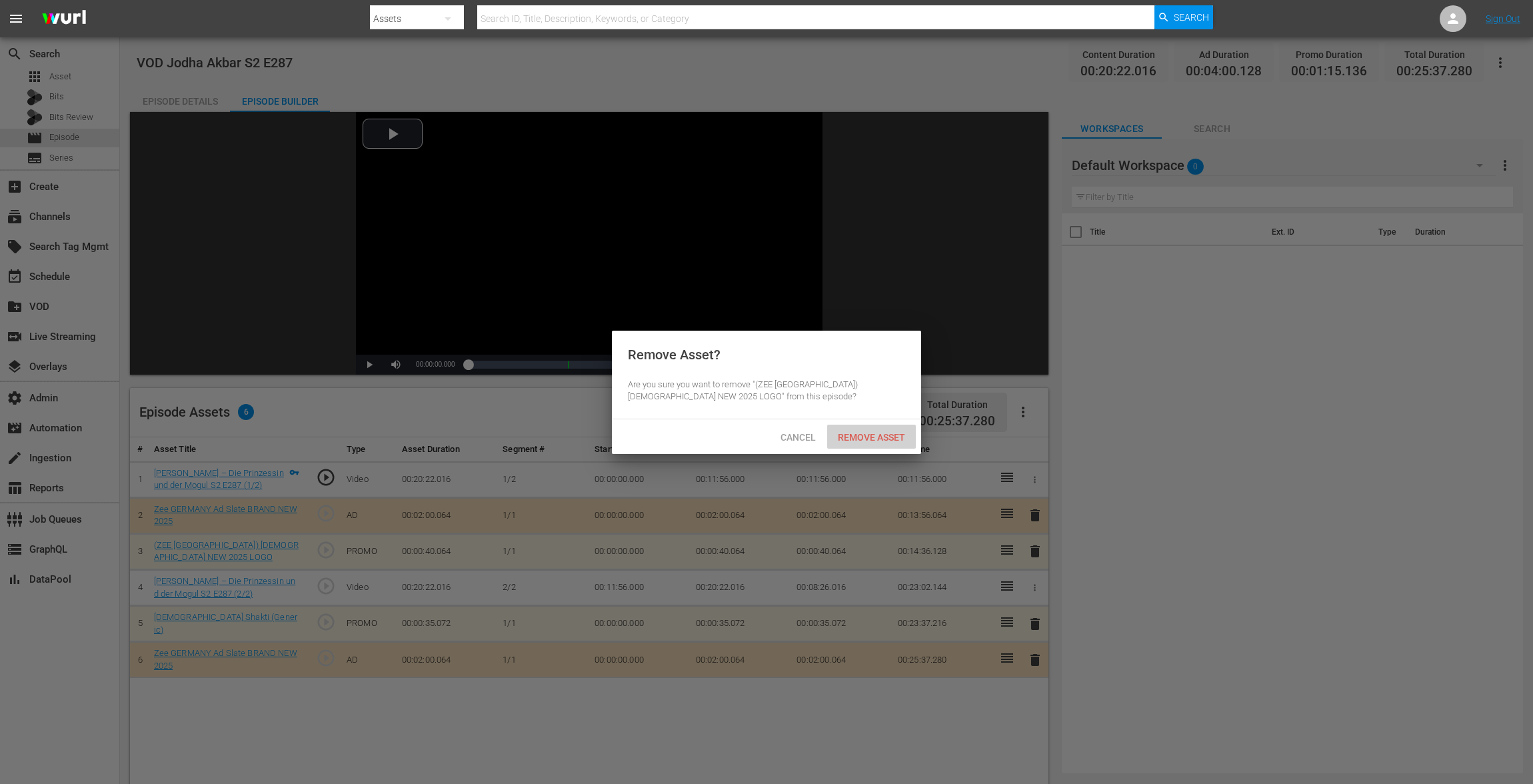
click at [884, 432] on span "Remove Asset" at bounding box center [872, 437] width 89 height 11
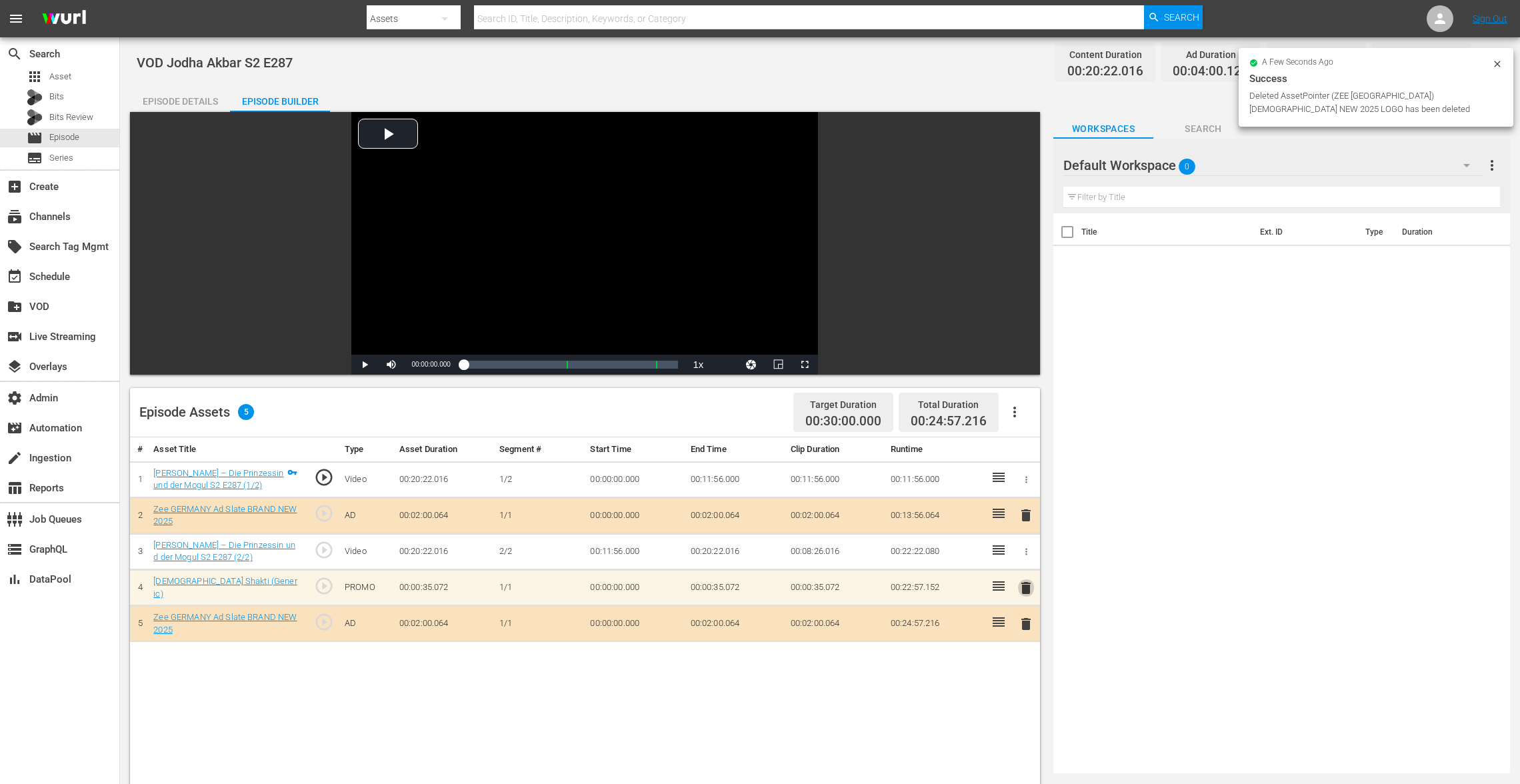
click at [1019, 583] on span "delete" at bounding box center [1025, 587] width 16 height 16
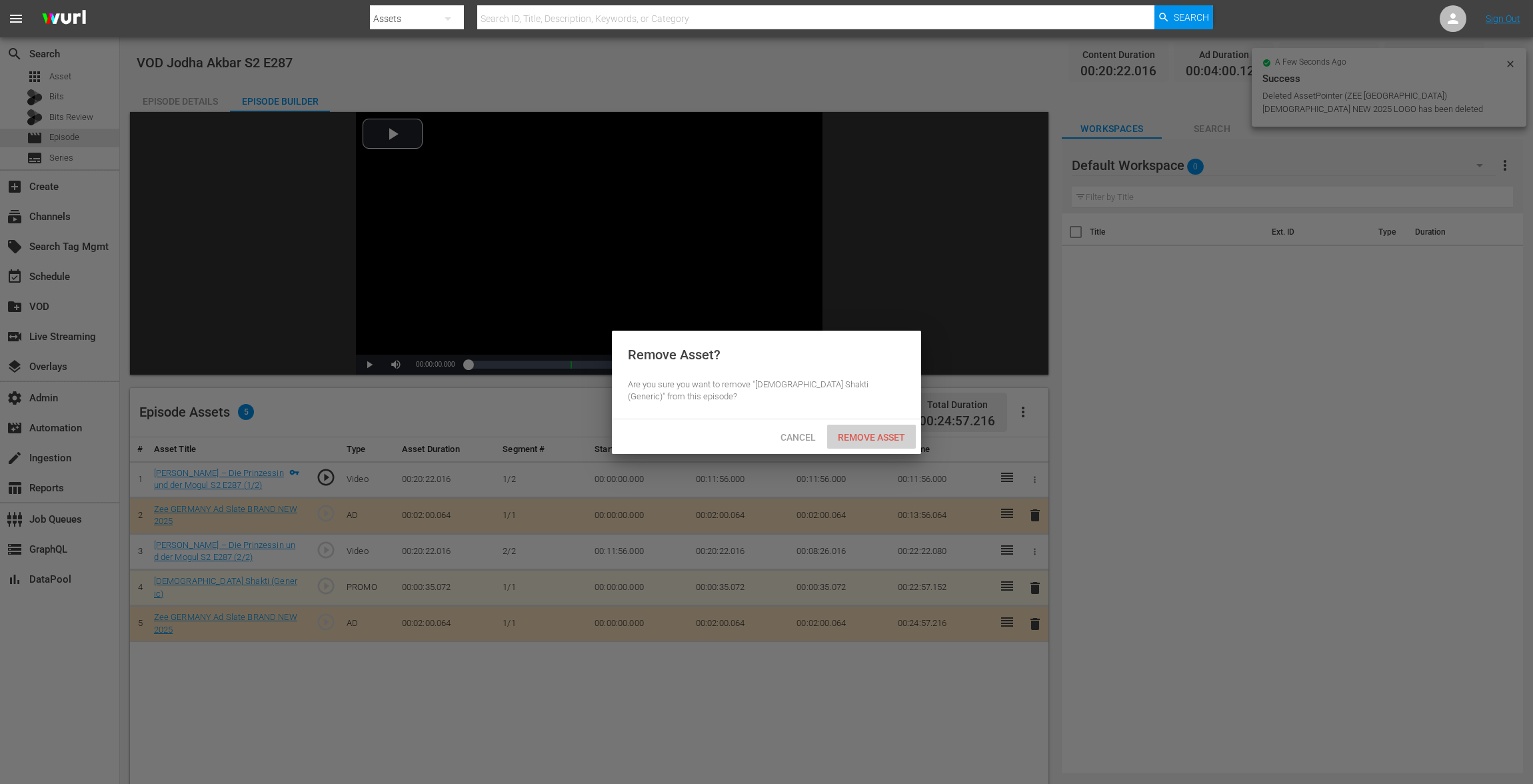
click at [870, 437] on span "Remove Asset" at bounding box center [872, 437] width 89 height 11
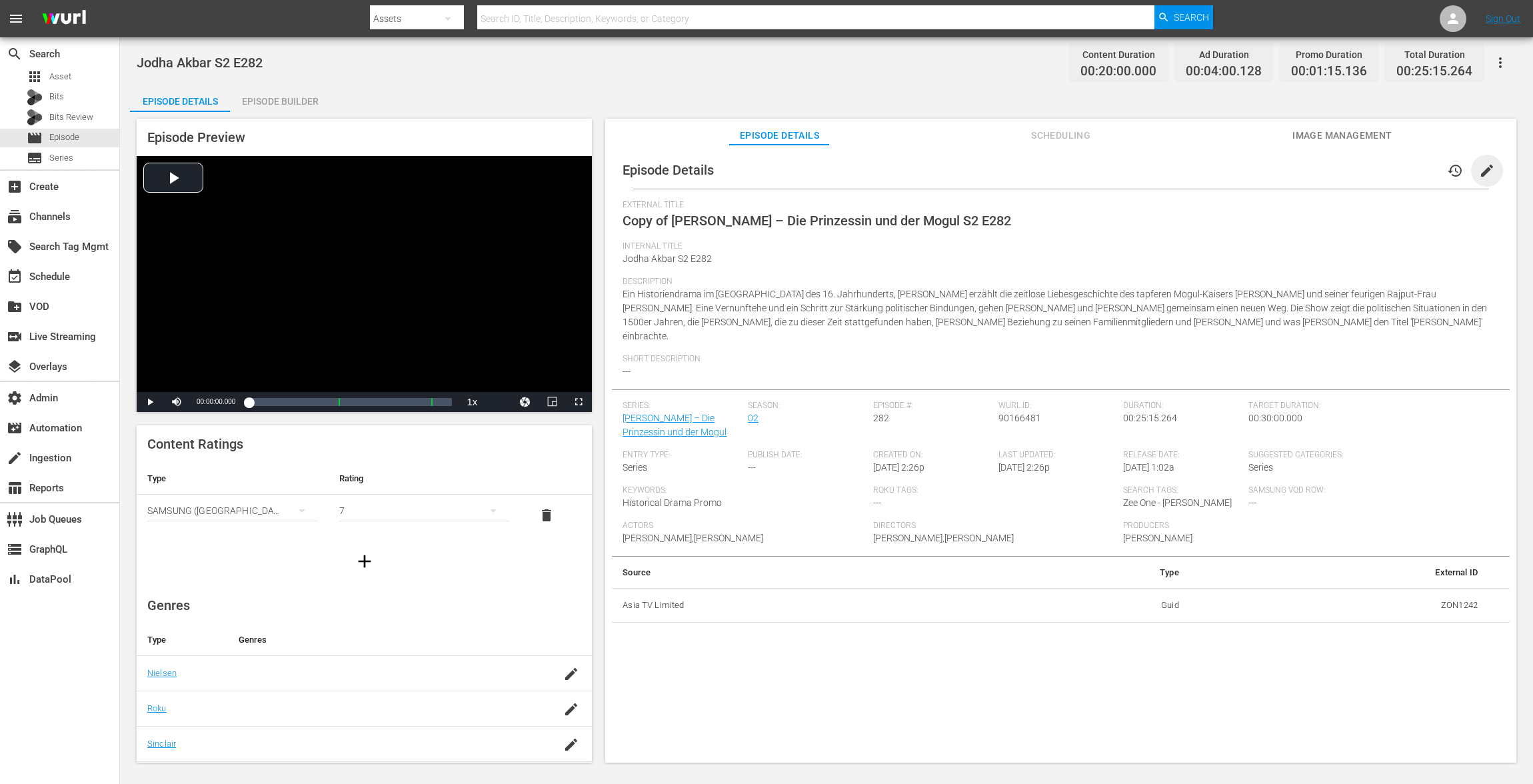
click at [1149, 167] on span "edit" at bounding box center [1487, 171] width 16 height 16
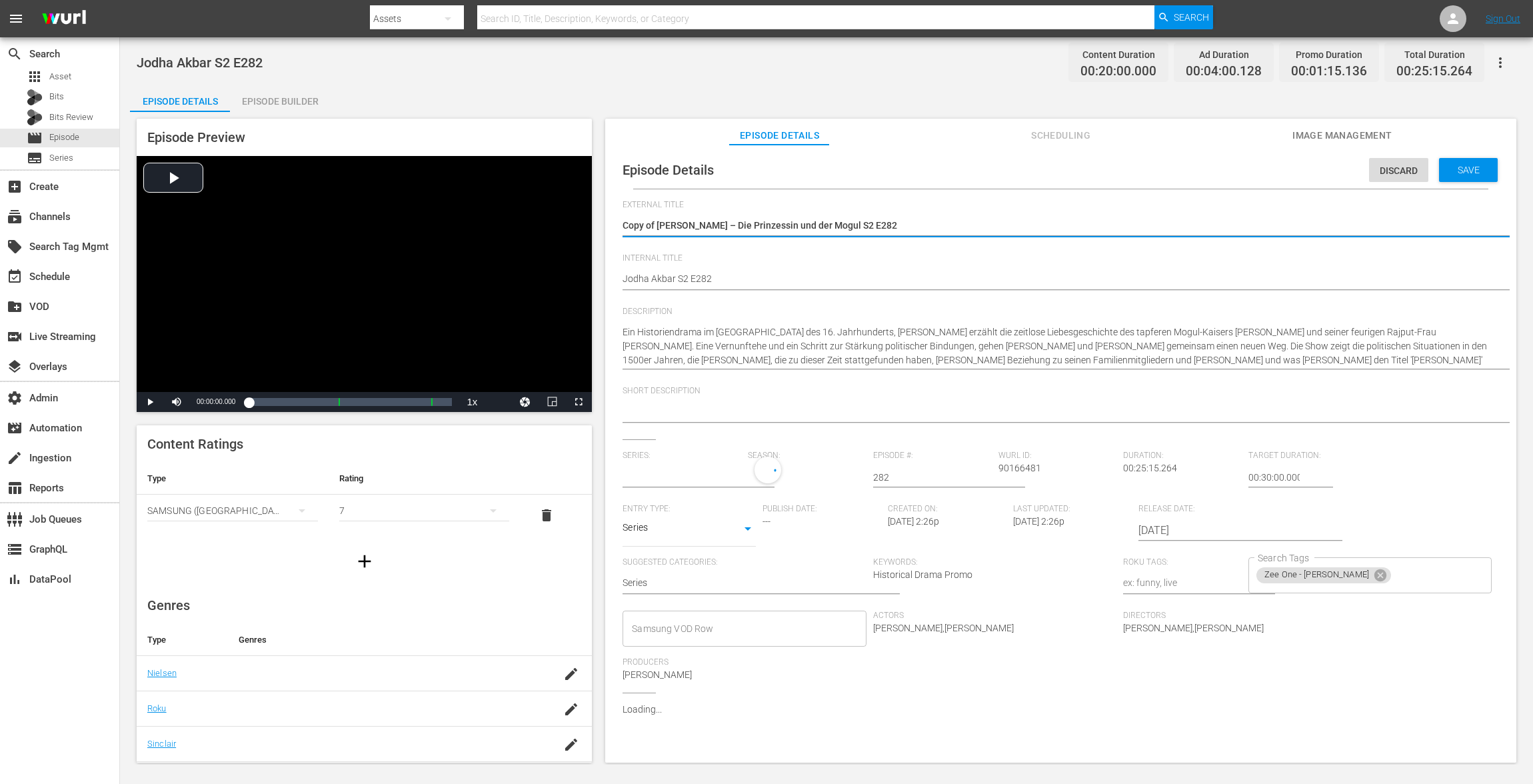
type input "Jodha Akbar – Die Prinzessin und der Mogul"
drag, startPoint x: 657, startPoint y: 223, endPoint x: 554, endPoint y: 210, distance: 103.8
click at [557, 210] on div "Episode Preview Video Player is loading. Play Video Play Mute Current Time 00:0…" at bounding box center [827, 442] width 1393 height 661
type textarea "[PERSON_NAME] – Die Prinzessin und der Mogul S2 E282"
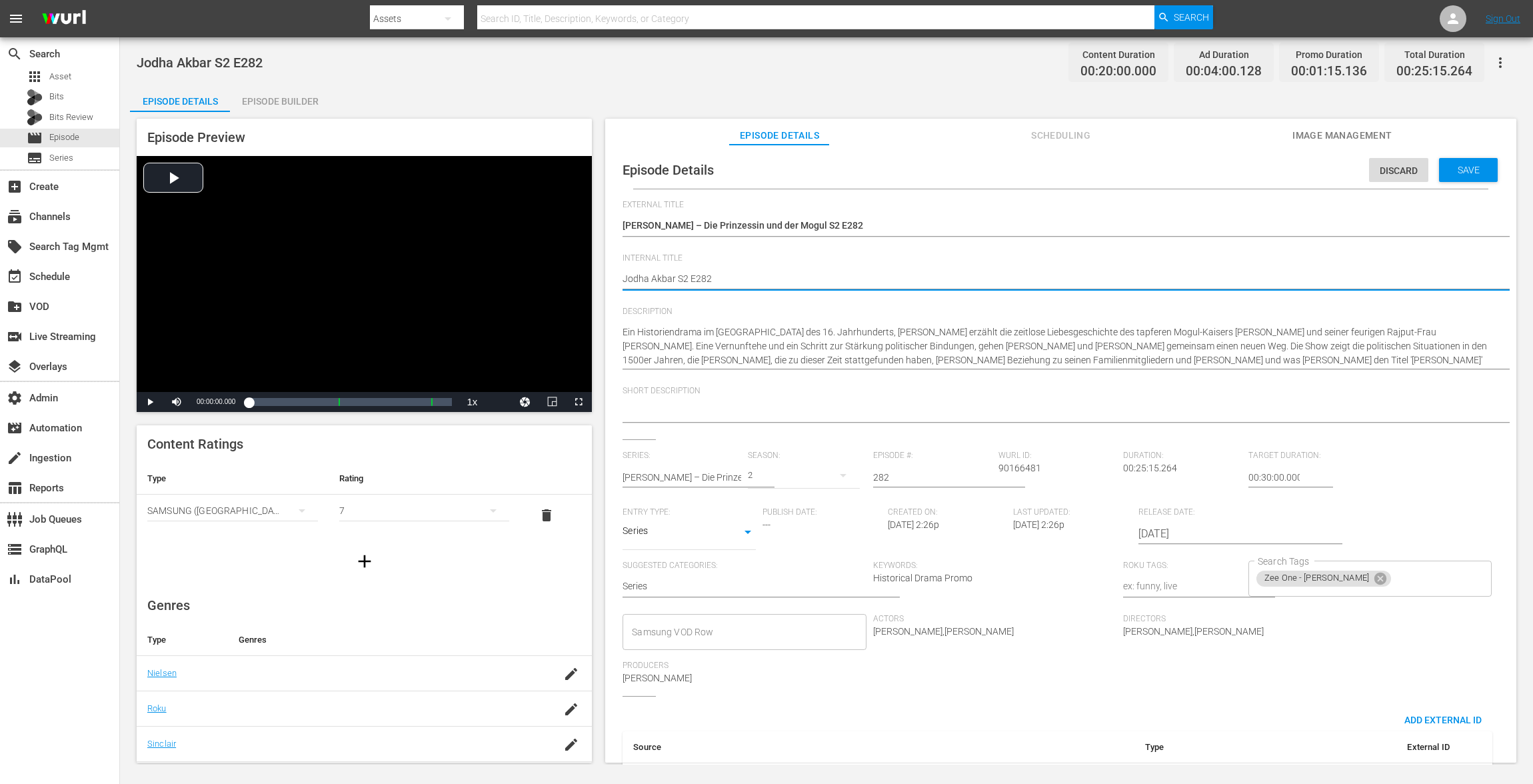
paste textarea "VOD"
type textarea "VOD Jodha Akbar S2 E282"
click at [1149, 170] on span "Save" at bounding box center [1468, 170] width 43 height 11
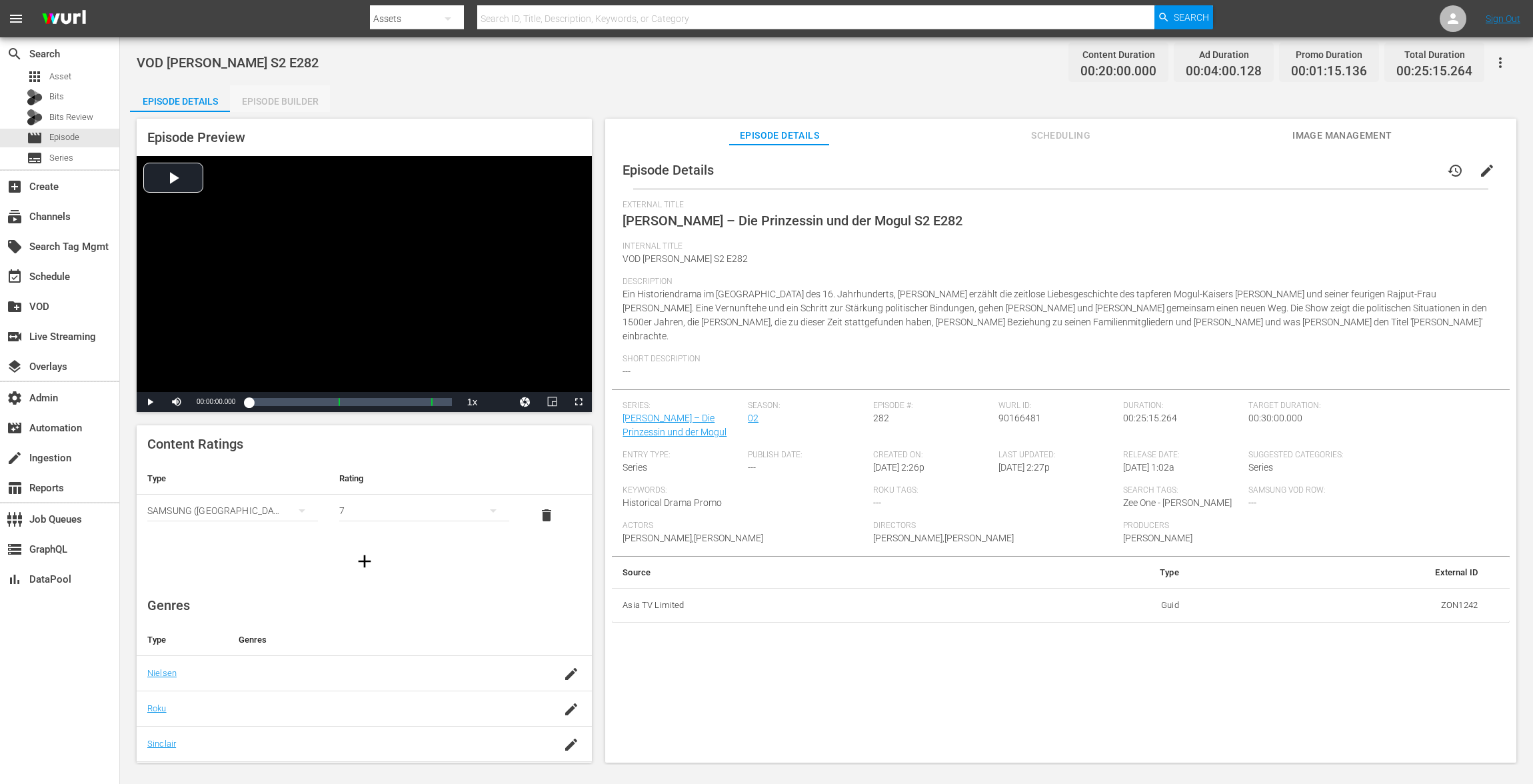
click at [292, 99] on div "Episode Builder" at bounding box center [280, 100] width 100 height 32
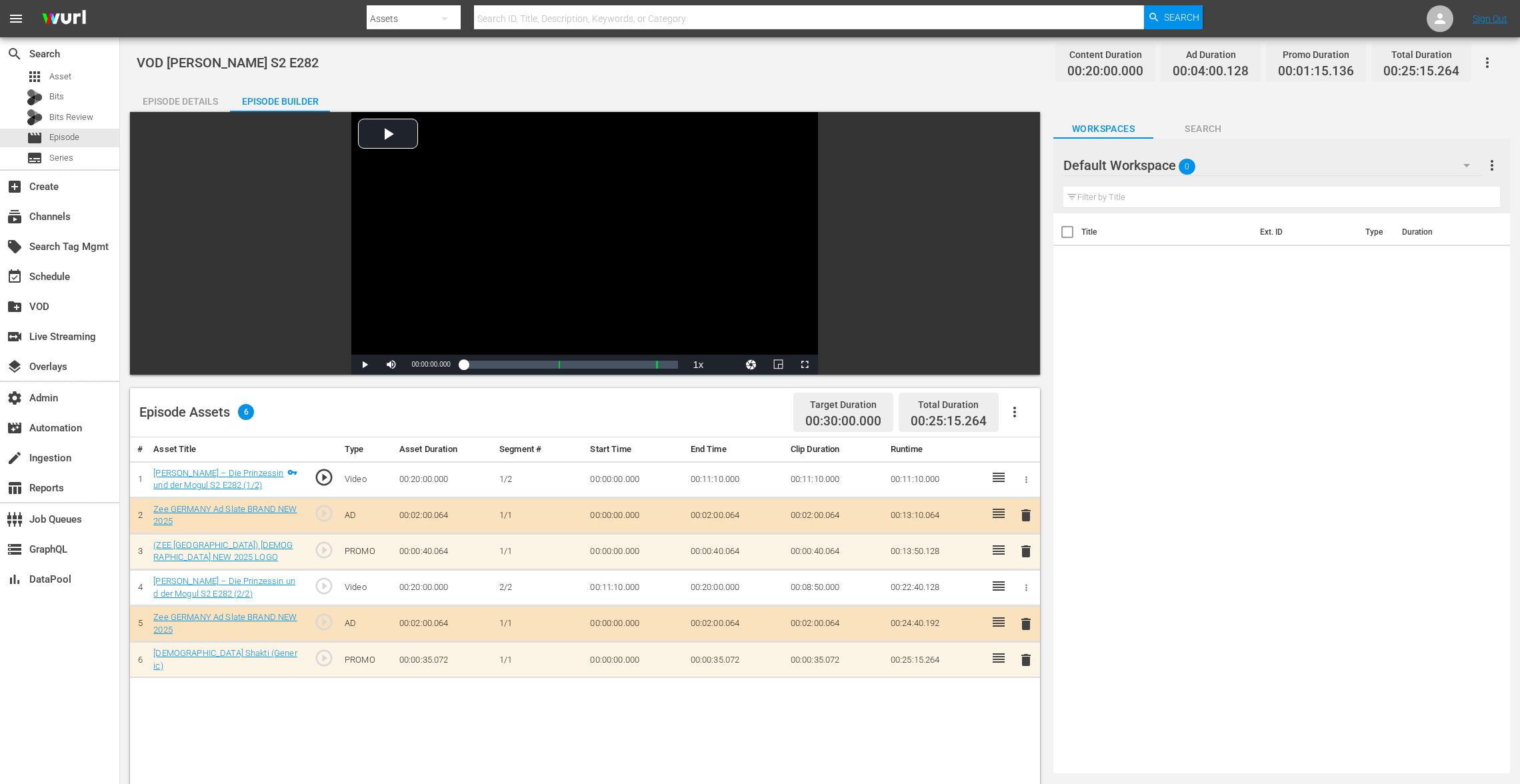
click at [1024, 546] on span "delete" at bounding box center [1025, 551] width 16 height 16
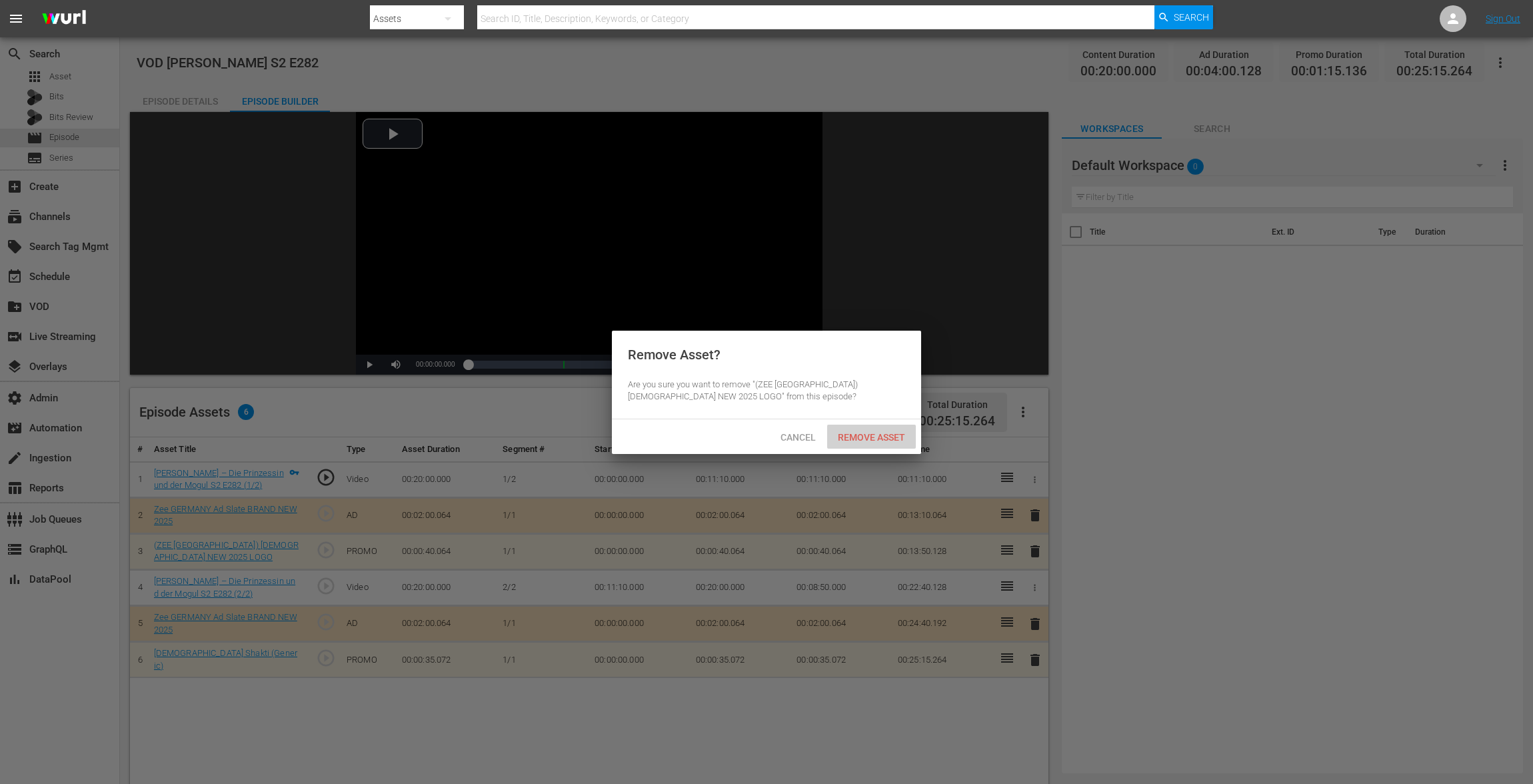
click at [894, 432] on span "Remove Asset" at bounding box center [872, 437] width 89 height 11
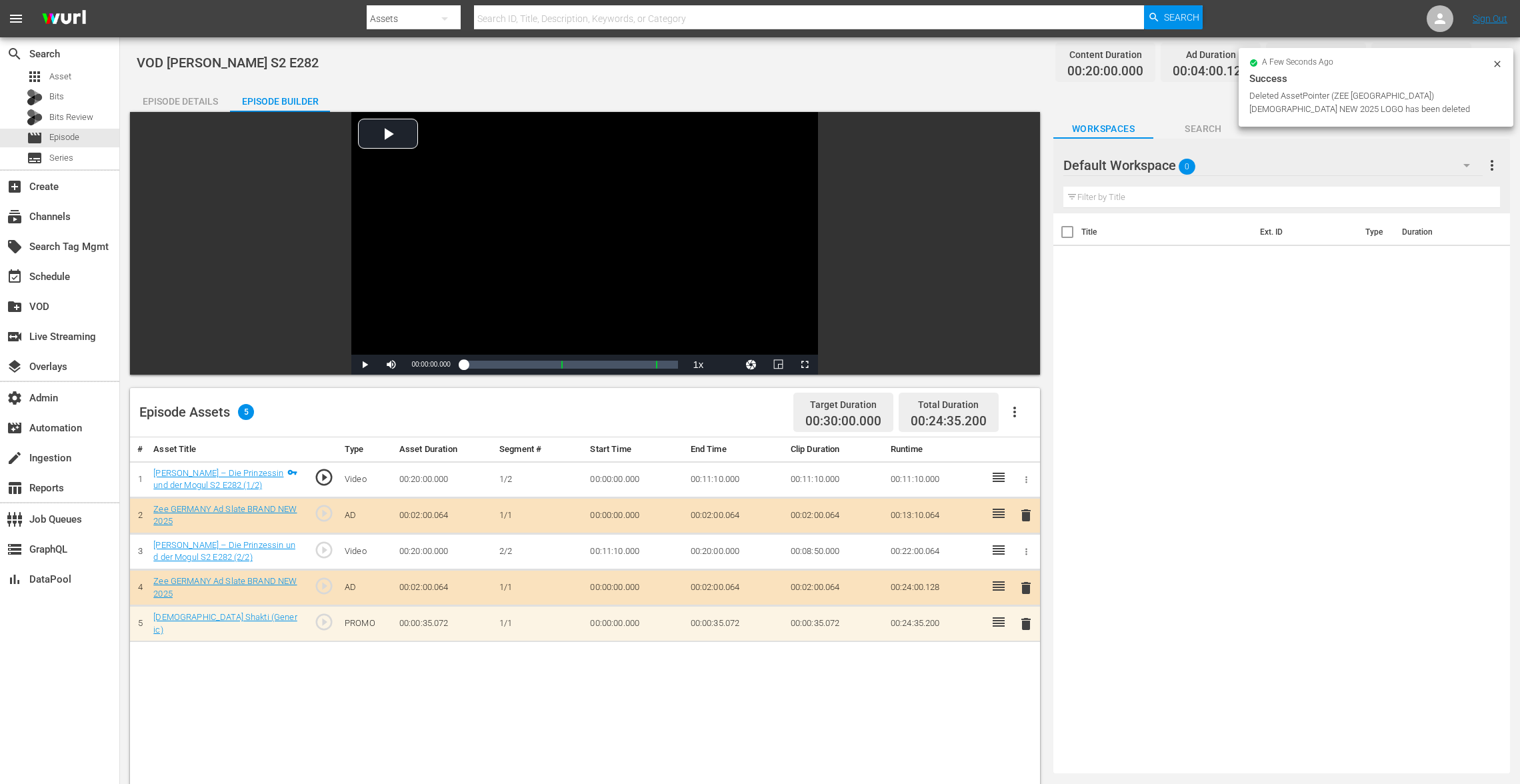
click at [1023, 587] on span "delete" at bounding box center [1025, 624] width 16 height 16
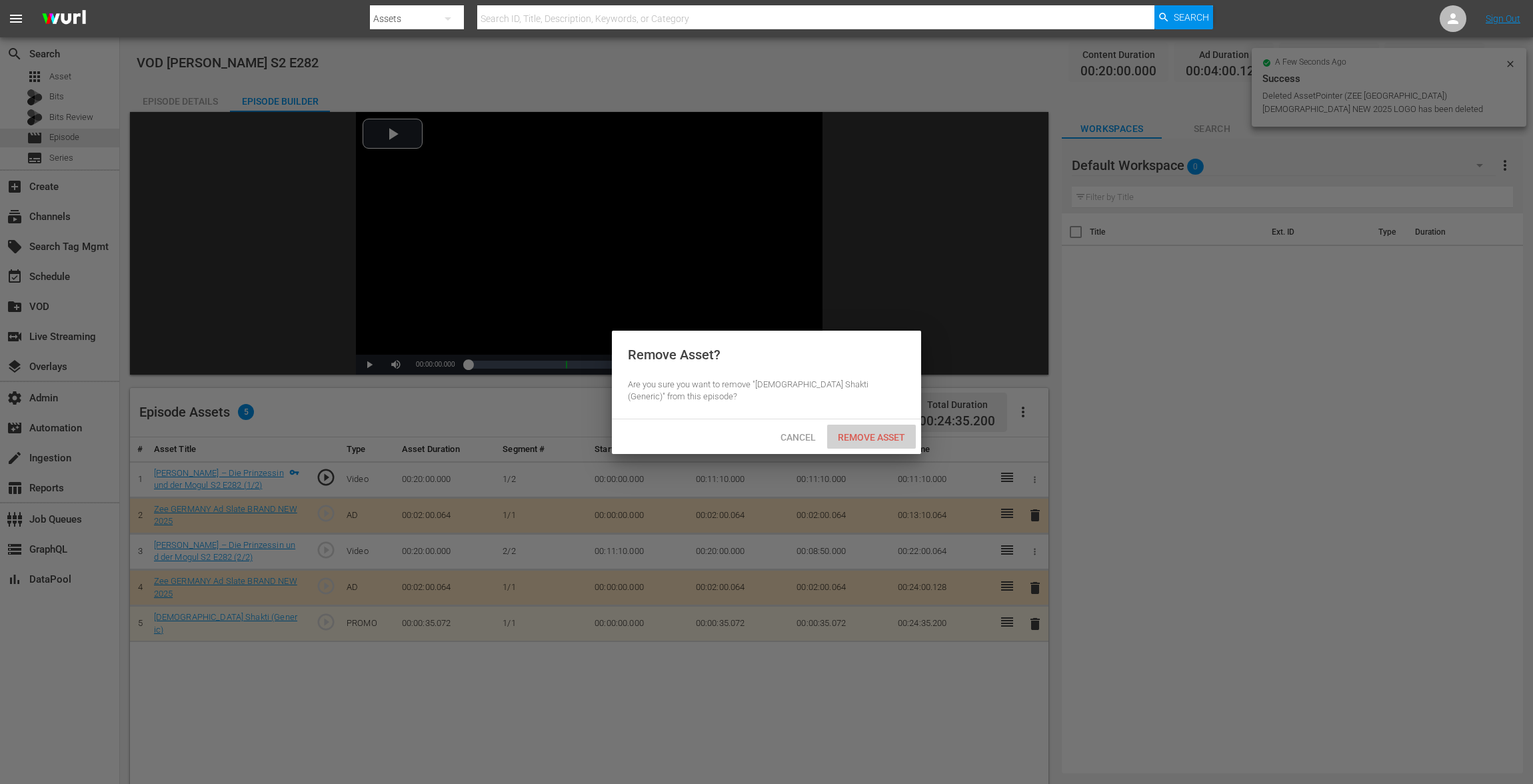
click at [864, 430] on div "Remove Asset" at bounding box center [872, 437] width 89 height 25
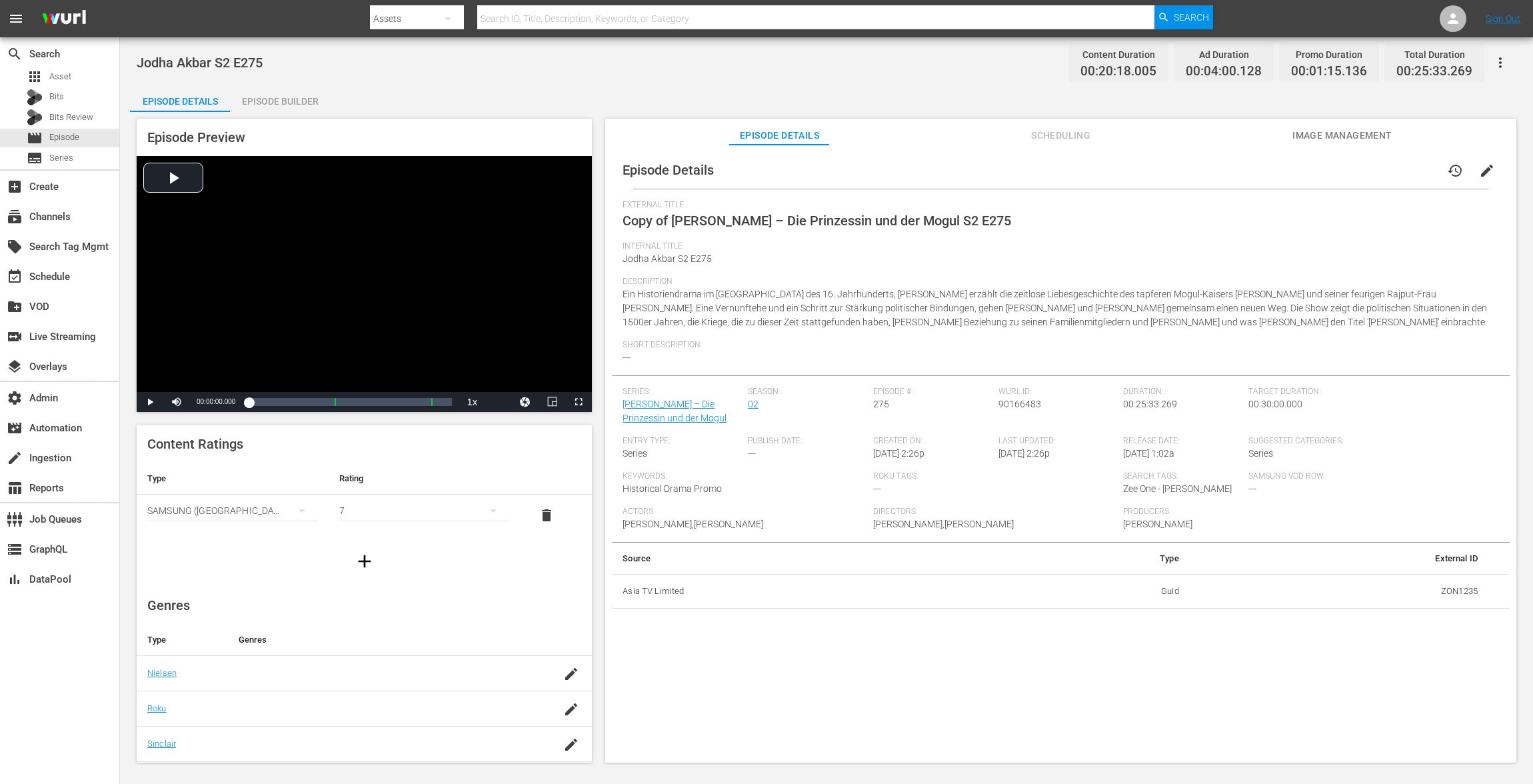
click at [1149, 156] on button "edit" at bounding box center [1487, 170] width 32 height 32
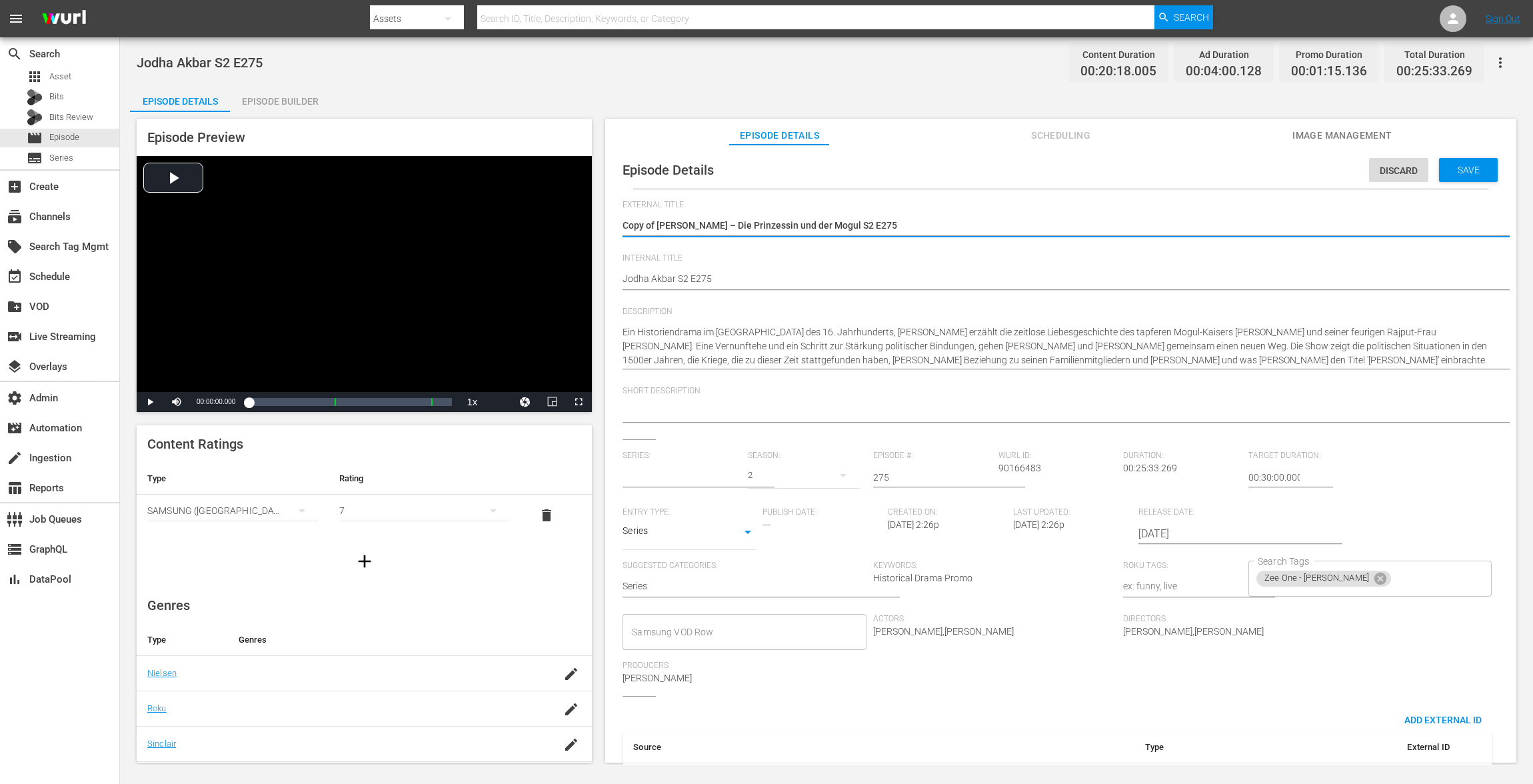
type input "Jodha Akbar – Die Prinzessin und der Mogul"
drag, startPoint x: 659, startPoint y: 223, endPoint x: 508, endPoint y: 217, distance: 151.1
click at [509, 221] on div "Episode Preview Video Player is loading. Play Video Play Mute Current Time 00:0…" at bounding box center [827, 442] width 1393 height 661
type textarea "[PERSON_NAME] – Die Prinzessin und der Mogul S2 E275"
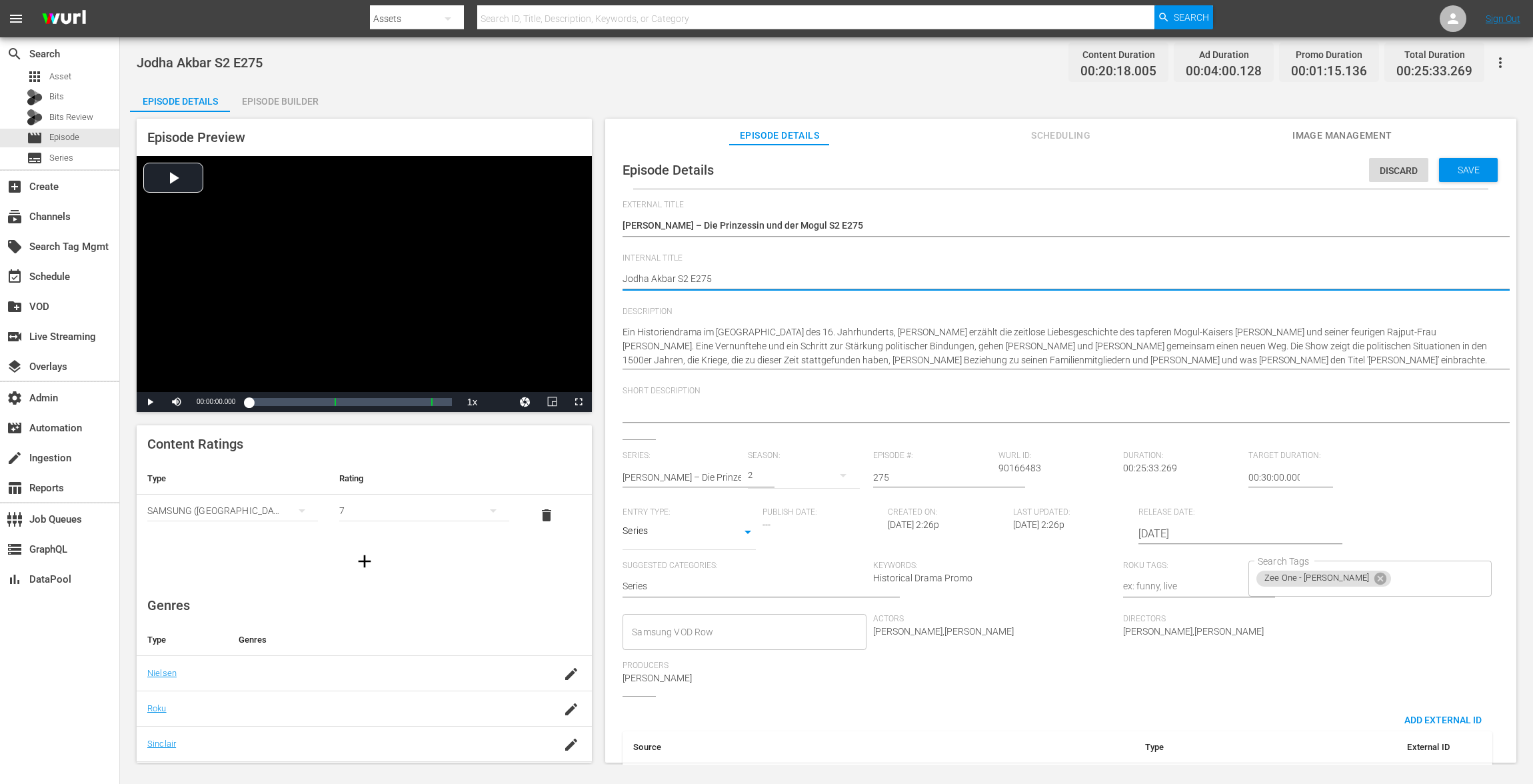
paste textarea "VOD"
type textarea "JVOD odha Akbar S2 E275"
type textarea "JVOD Jodha Akbar S2 E275"
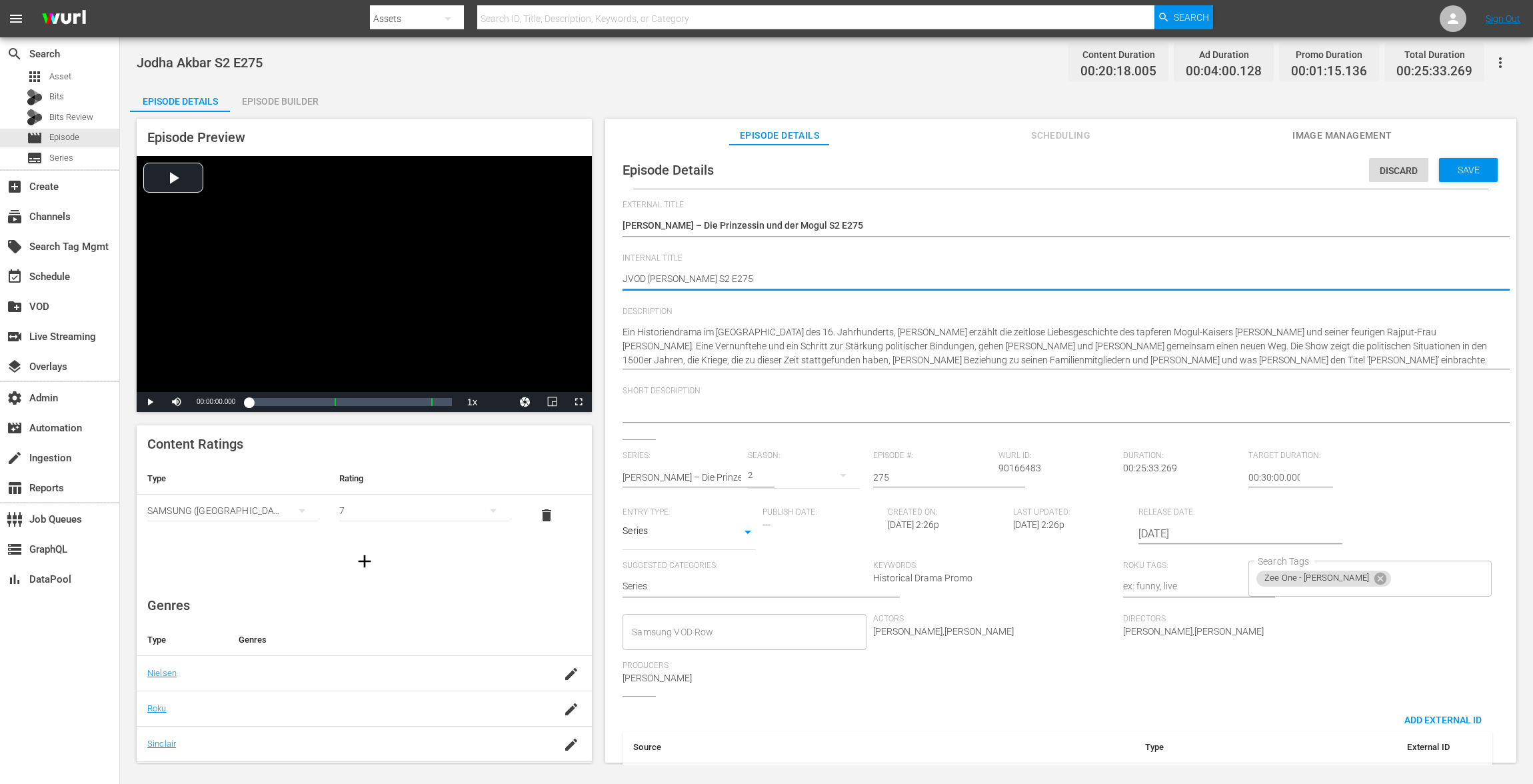
click at [629, 276] on textarea "Jodha Akbar S2 E275" at bounding box center [1057, 280] width 870 height 16
type textarea "VOD Jodha Akbar S2 E275"
click at [1149, 170] on span "Save" at bounding box center [1468, 170] width 43 height 11
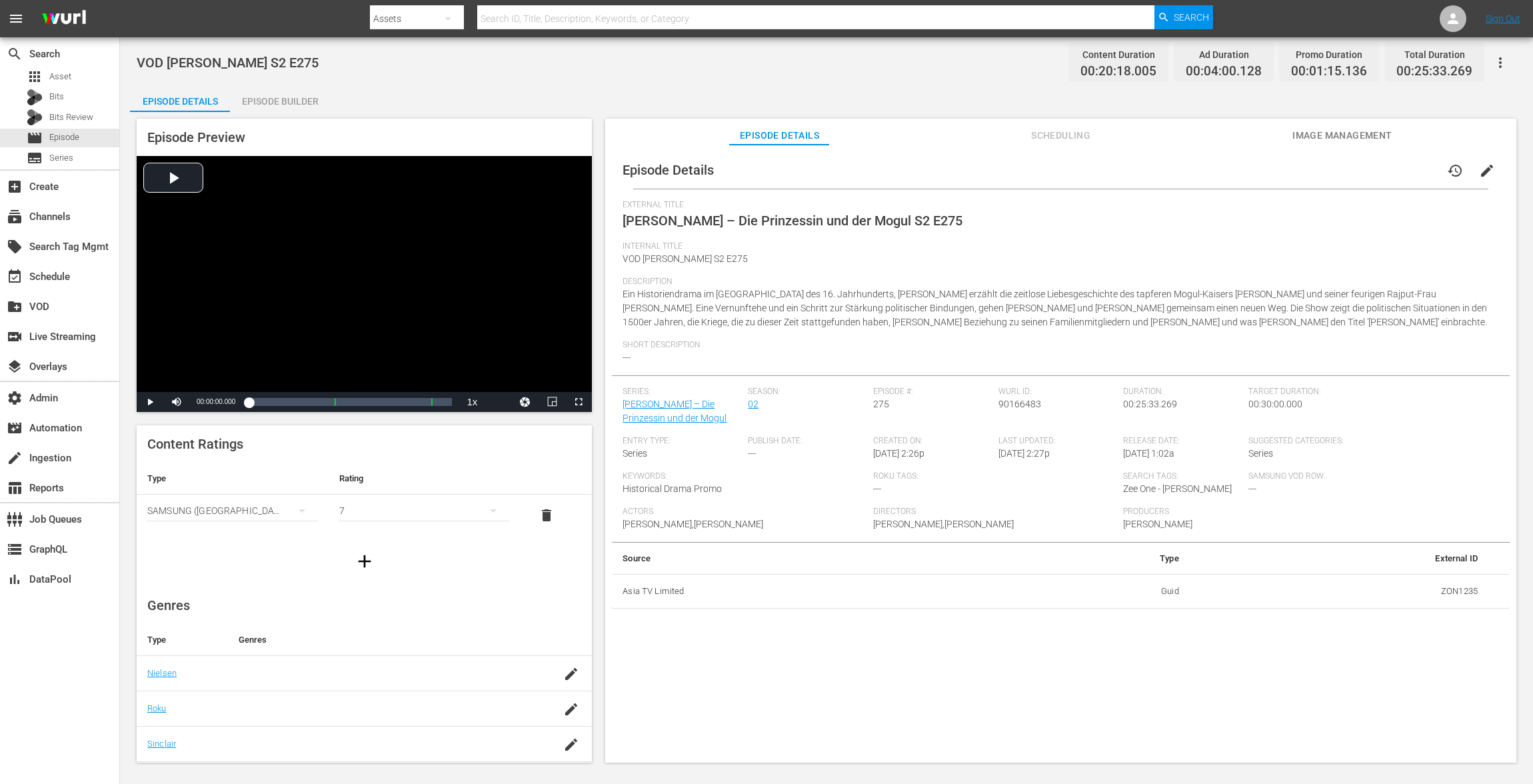
click at [276, 96] on div "Episode Builder" at bounding box center [280, 100] width 100 height 32
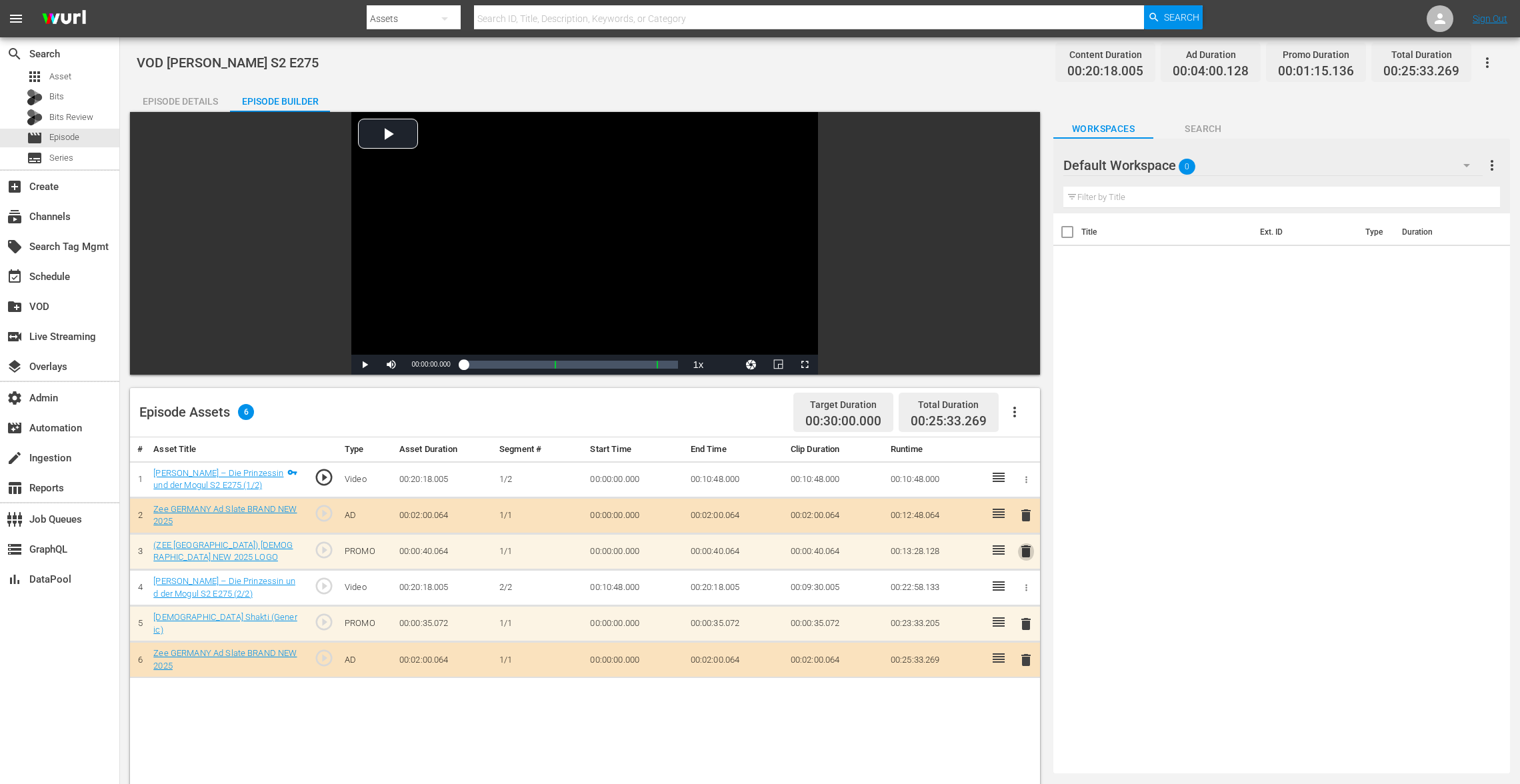
click at [1025, 546] on span "delete" at bounding box center [1025, 551] width 16 height 16
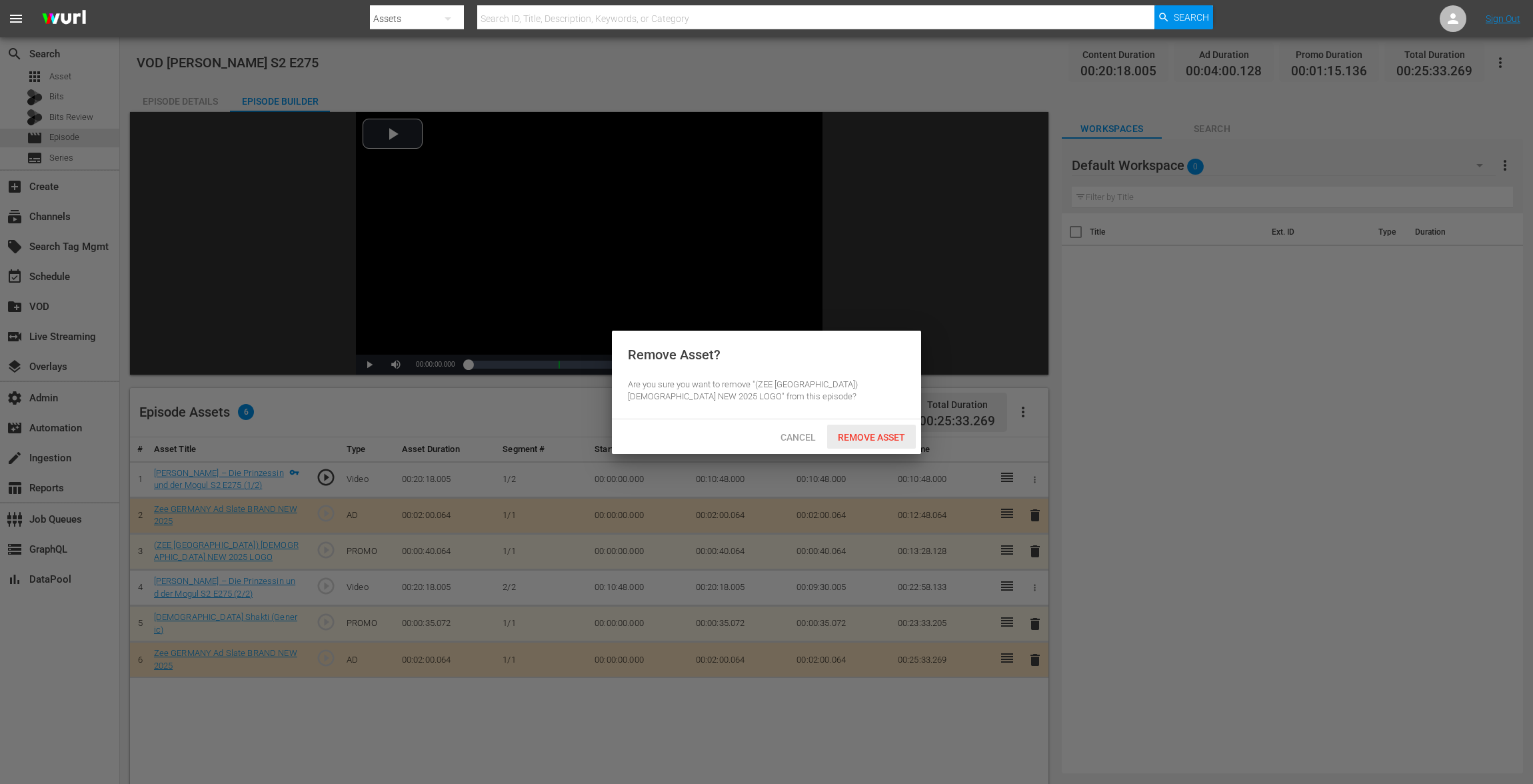
click at [875, 441] on span "Remove Asset" at bounding box center [872, 437] width 89 height 11
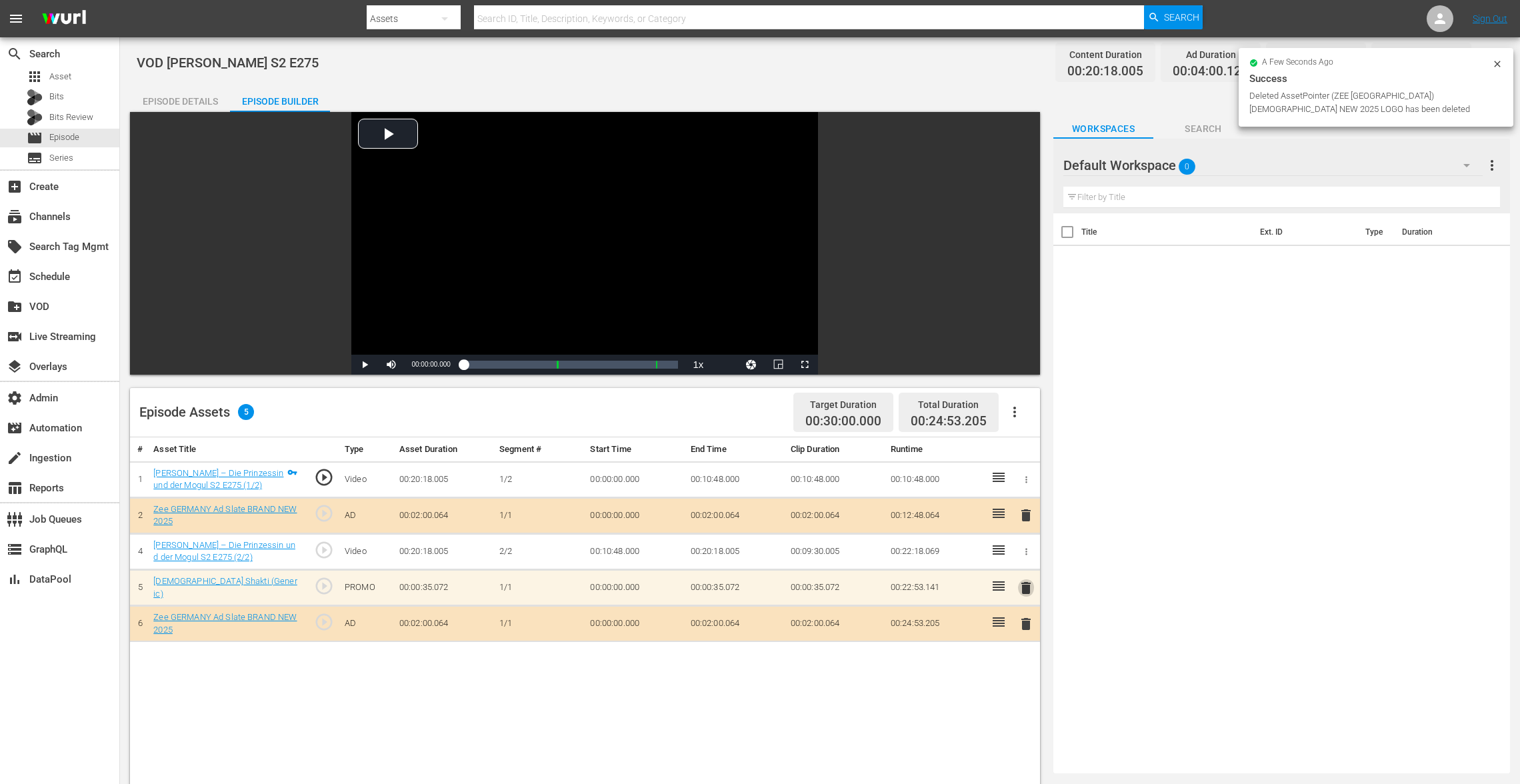
click at [1027, 582] on span "delete" at bounding box center [1025, 587] width 16 height 16
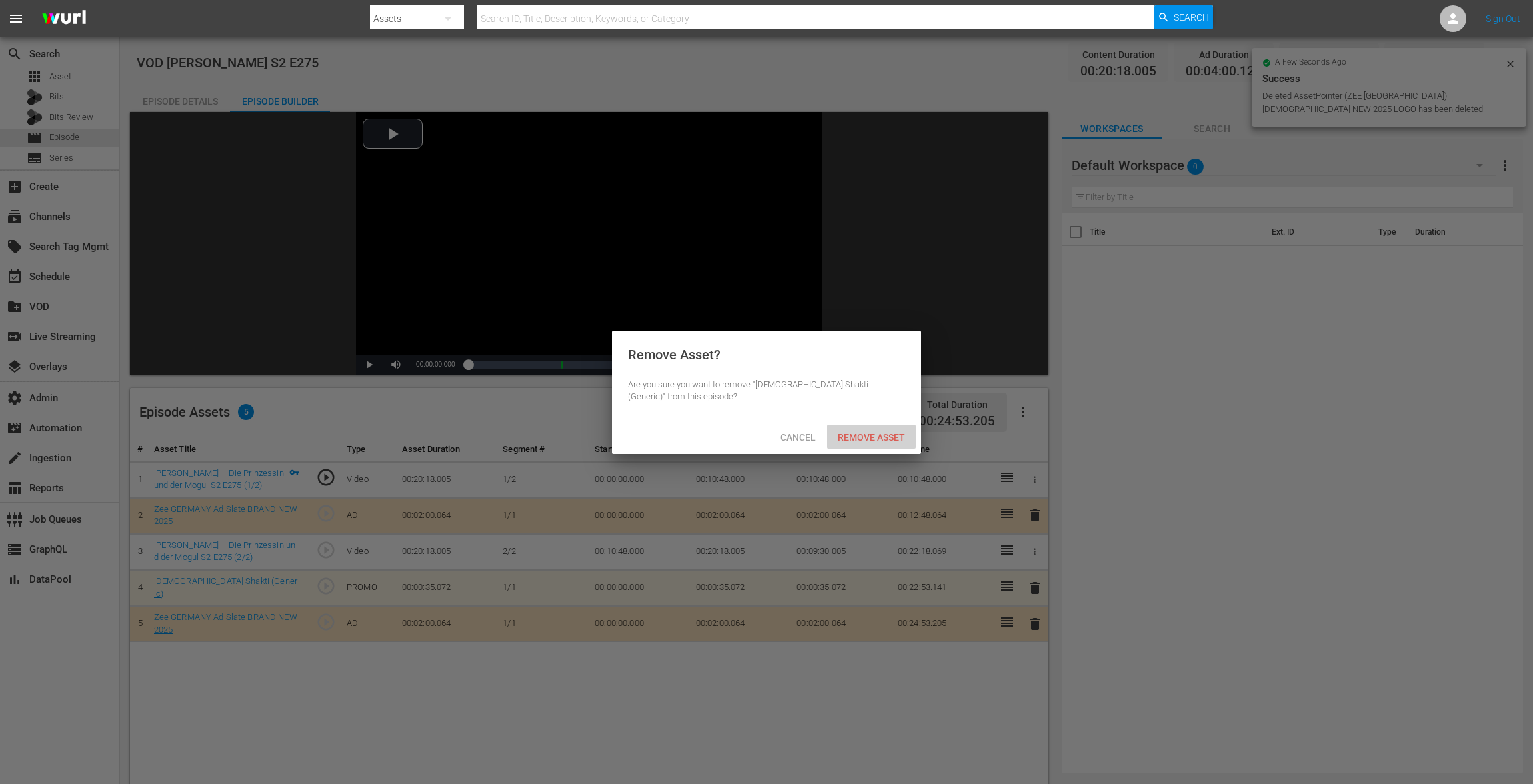
click at [875, 447] on div "Remove Asset" at bounding box center [872, 437] width 89 height 25
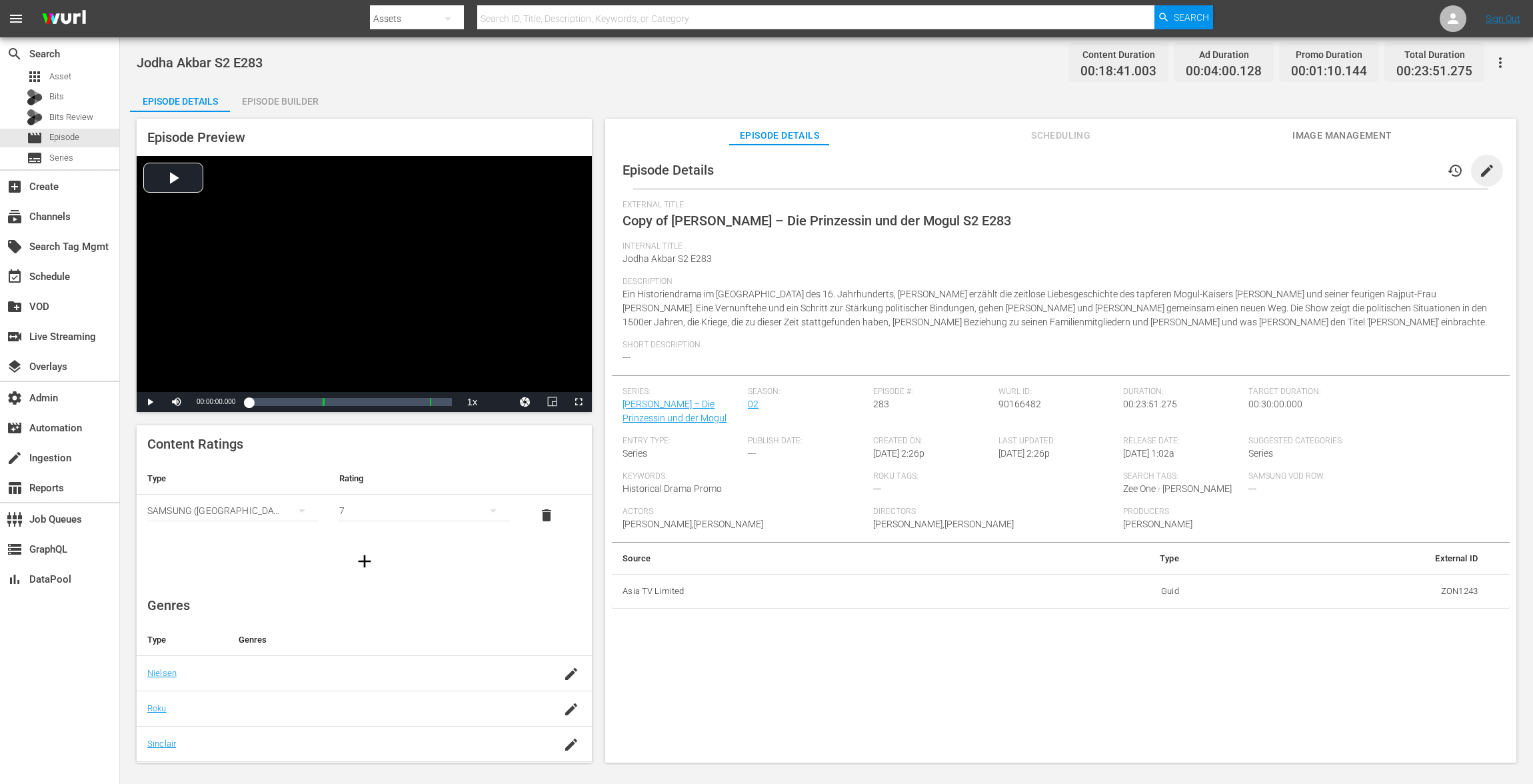
click at [1149, 166] on span "edit" at bounding box center [1487, 171] width 16 height 16
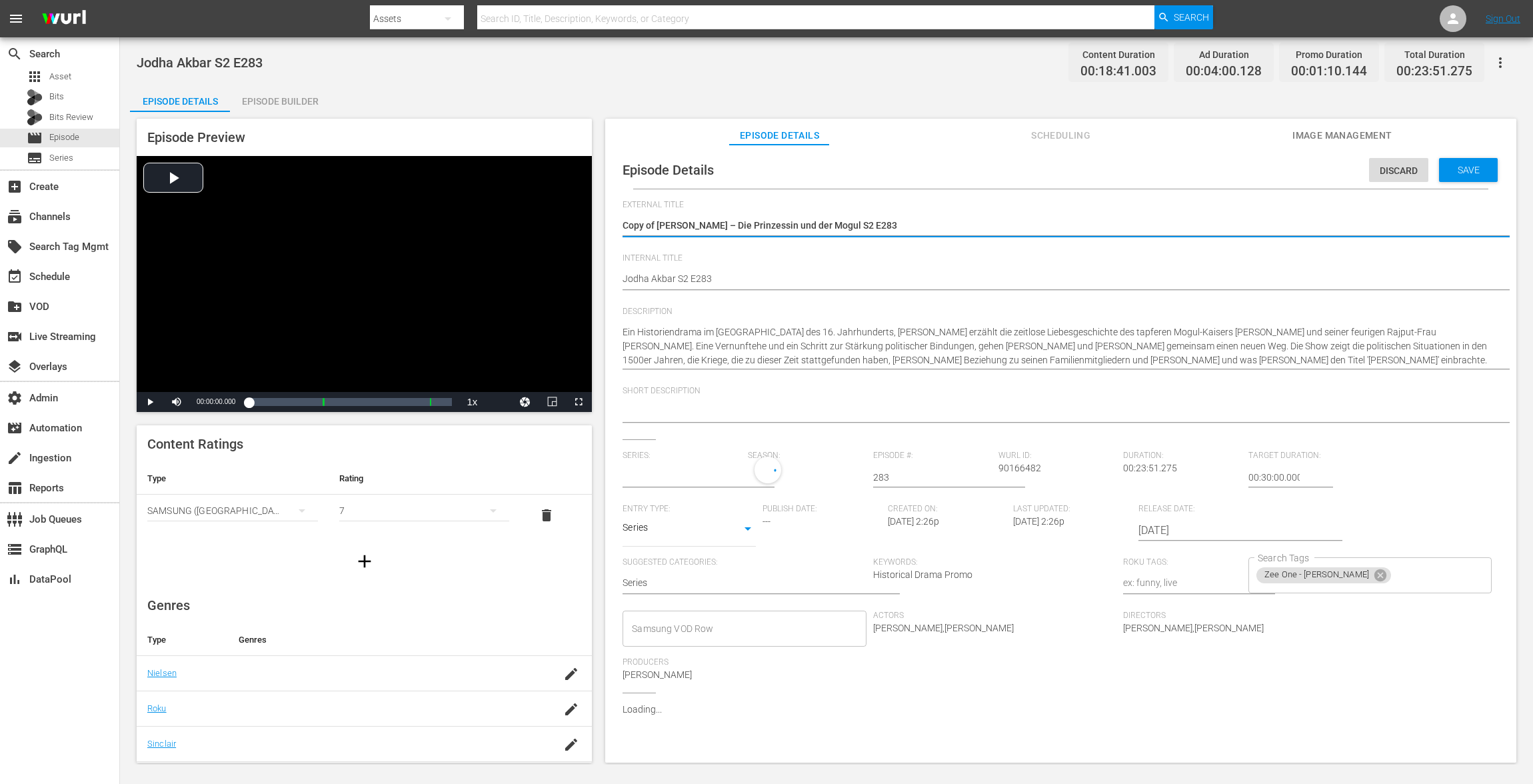
type input "[PERSON_NAME] – Die Prinzessin und der Mogul"
drag, startPoint x: 657, startPoint y: 221, endPoint x: 500, endPoint y: 207, distance: 157.6
click at [504, 207] on div "Episode Preview Video Player is loading. Play Video Play Mute Current Time 00:0…" at bounding box center [827, 442] width 1393 height 661
type textarea "[PERSON_NAME] – Die Prinzessin und der Mogul S2 E283"
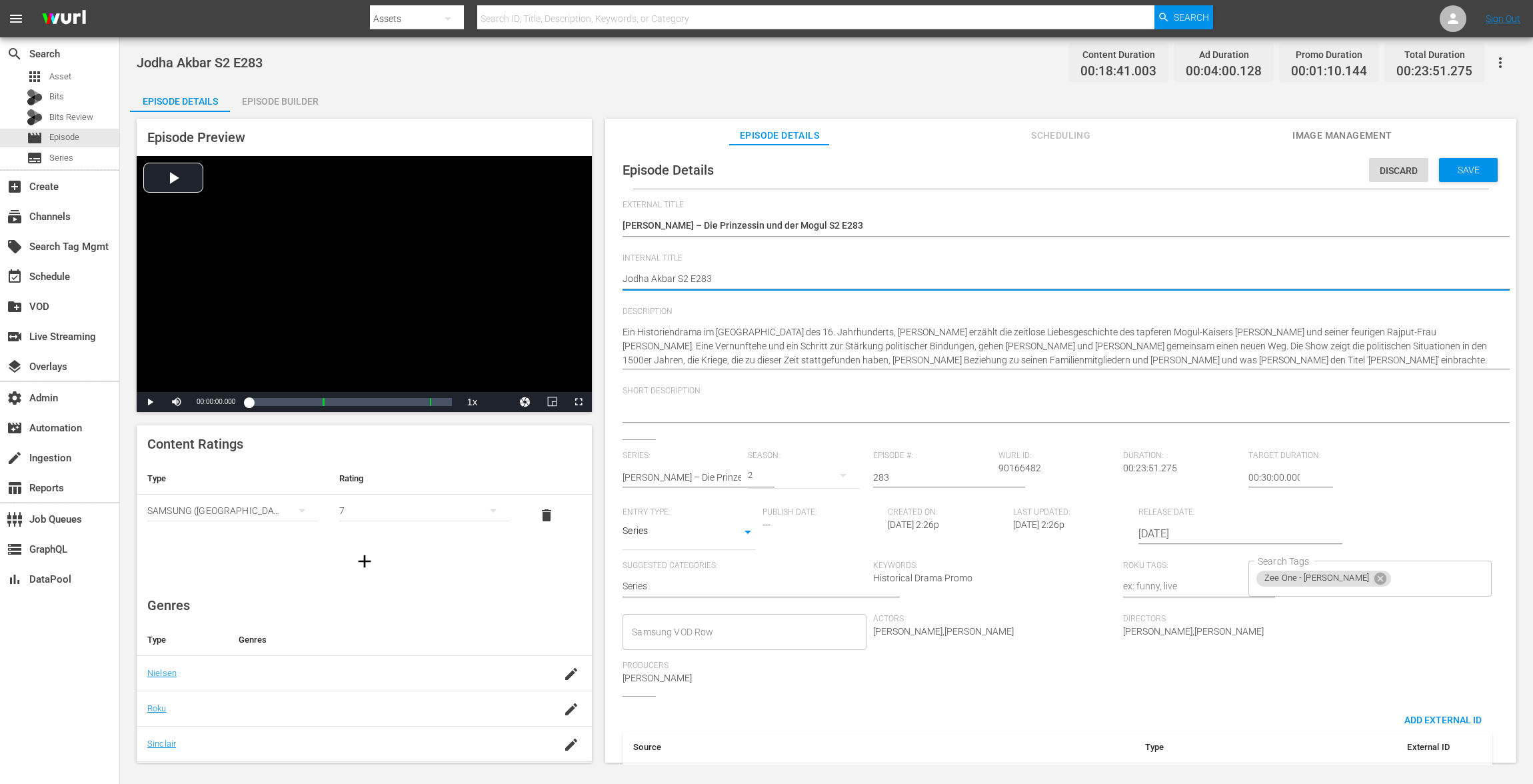
paste textarea "VOD"
type textarea "VOD [PERSON_NAME] S2 E283"
click at [1149, 171] on span "Save" at bounding box center [1468, 170] width 43 height 11
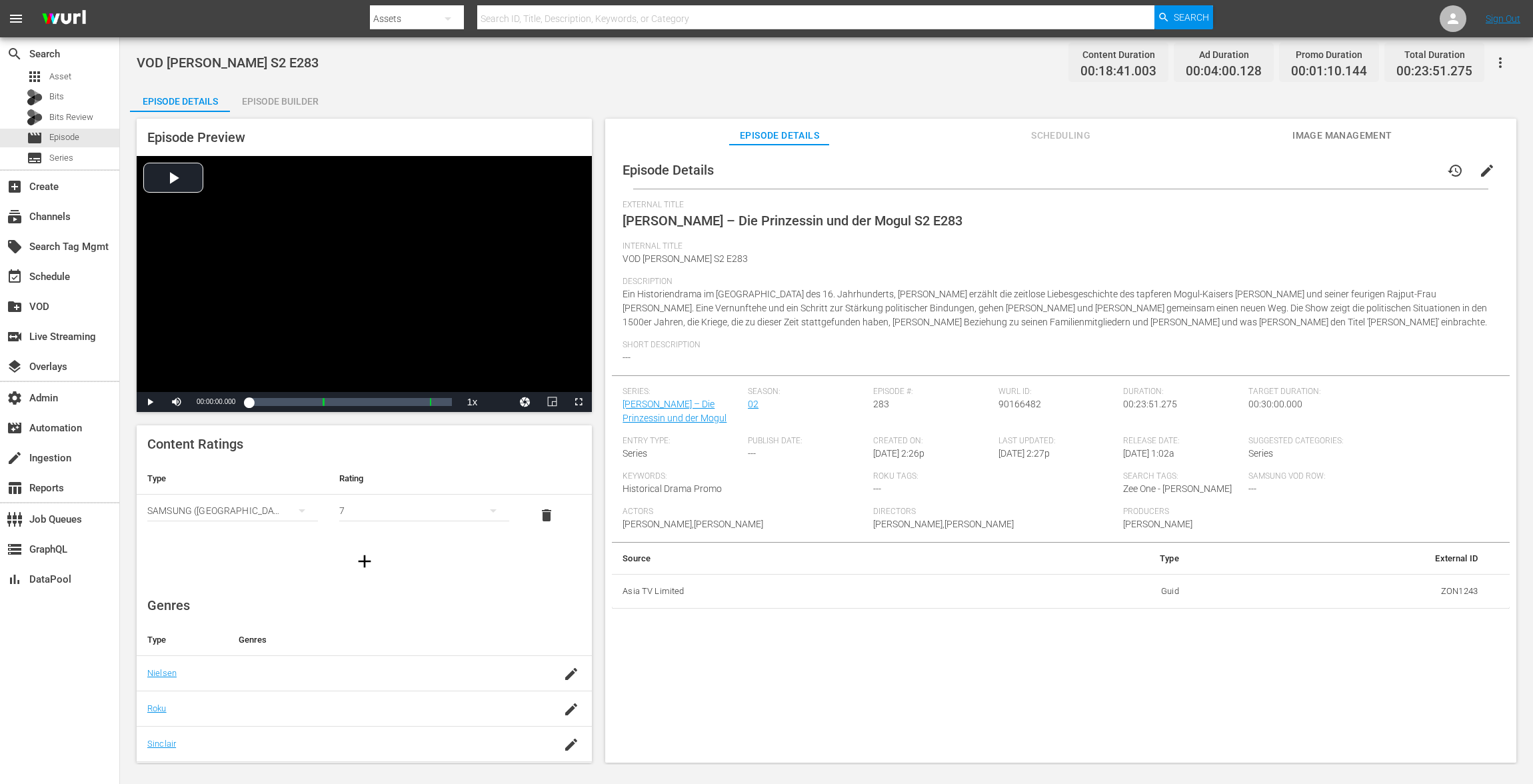
click at [266, 97] on div "Episode Builder" at bounding box center [280, 100] width 100 height 32
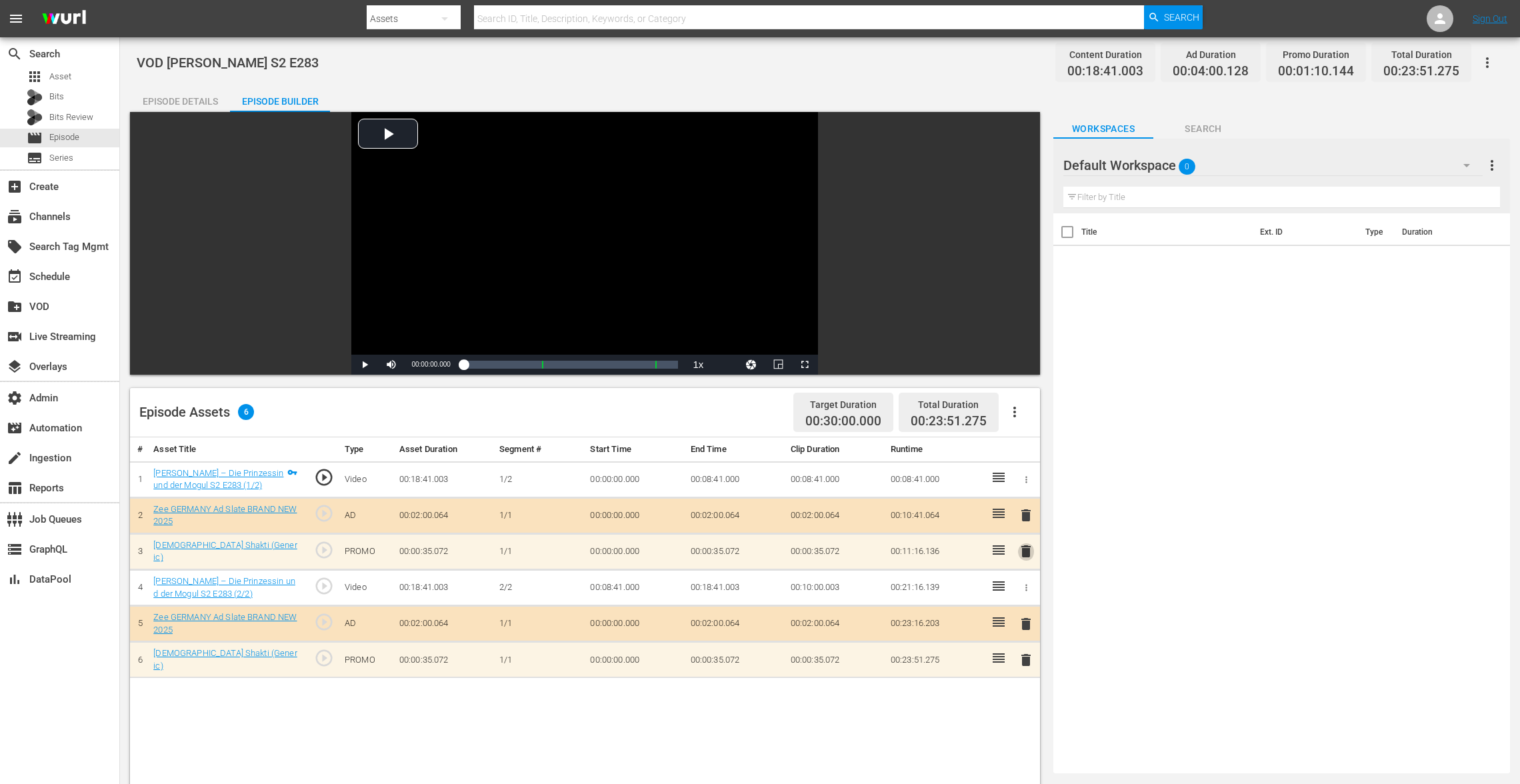
click at [1024, 551] on span "delete" at bounding box center [1025, 551] width 16 height 16
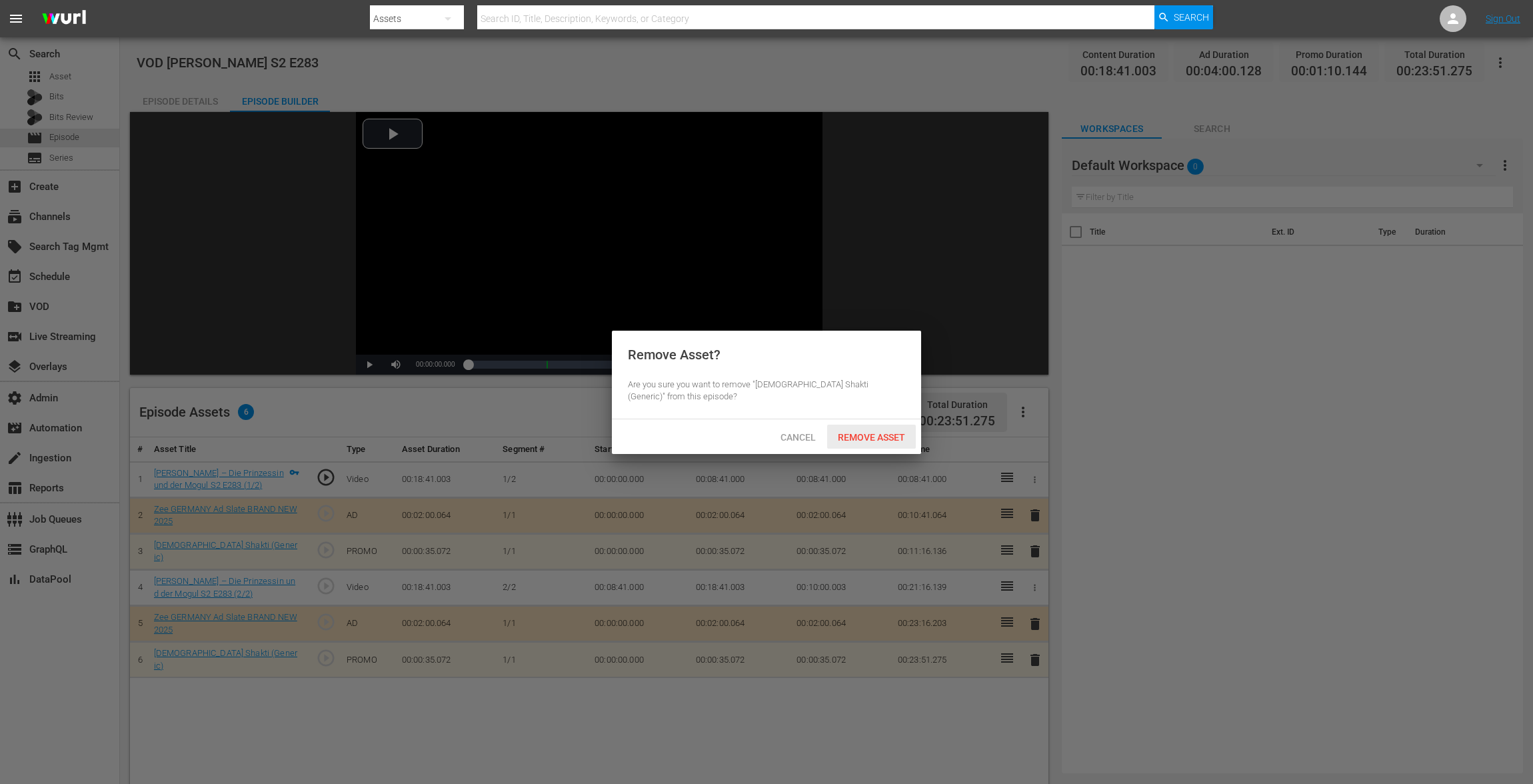
click at [875, 446] on div "Remove Asset" at bounding box center [872, 437] width 89 height 25
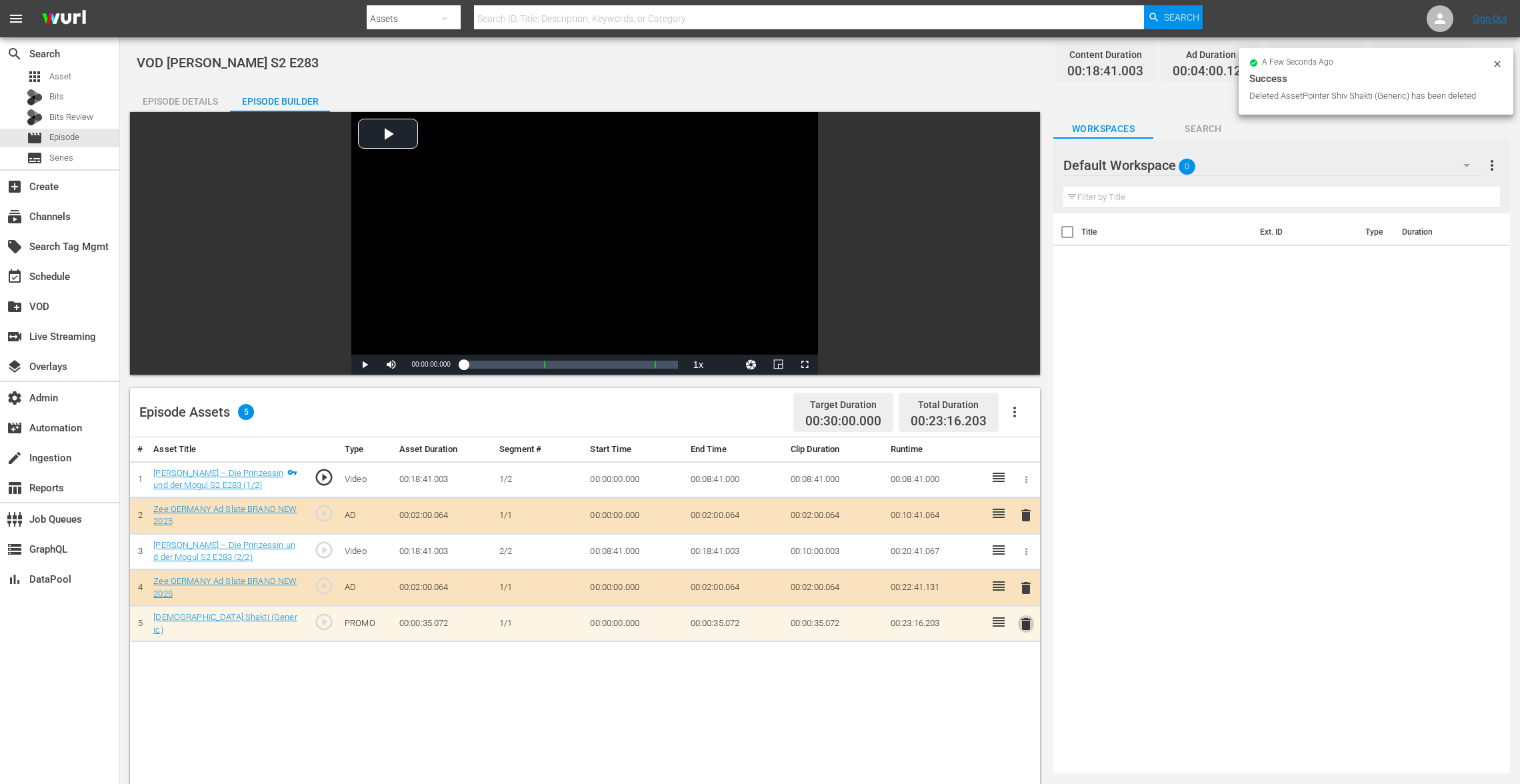
click at [1022, 587] on span "delete" at bounding box center [1025, 624] width 16 height 16
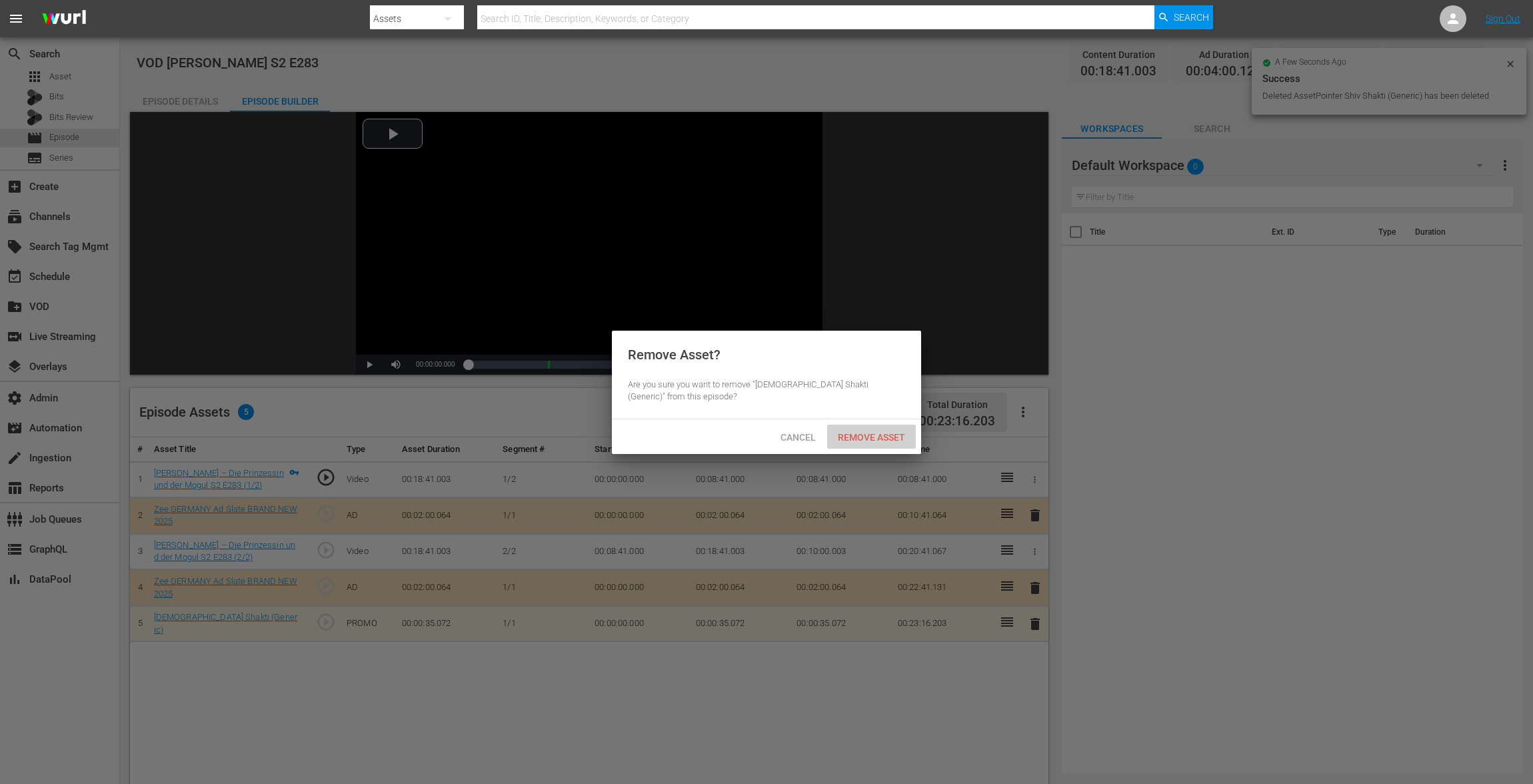
click at [871, 439] on span "Remove Asset" at bounding box center [872, 437] width 89 height 11
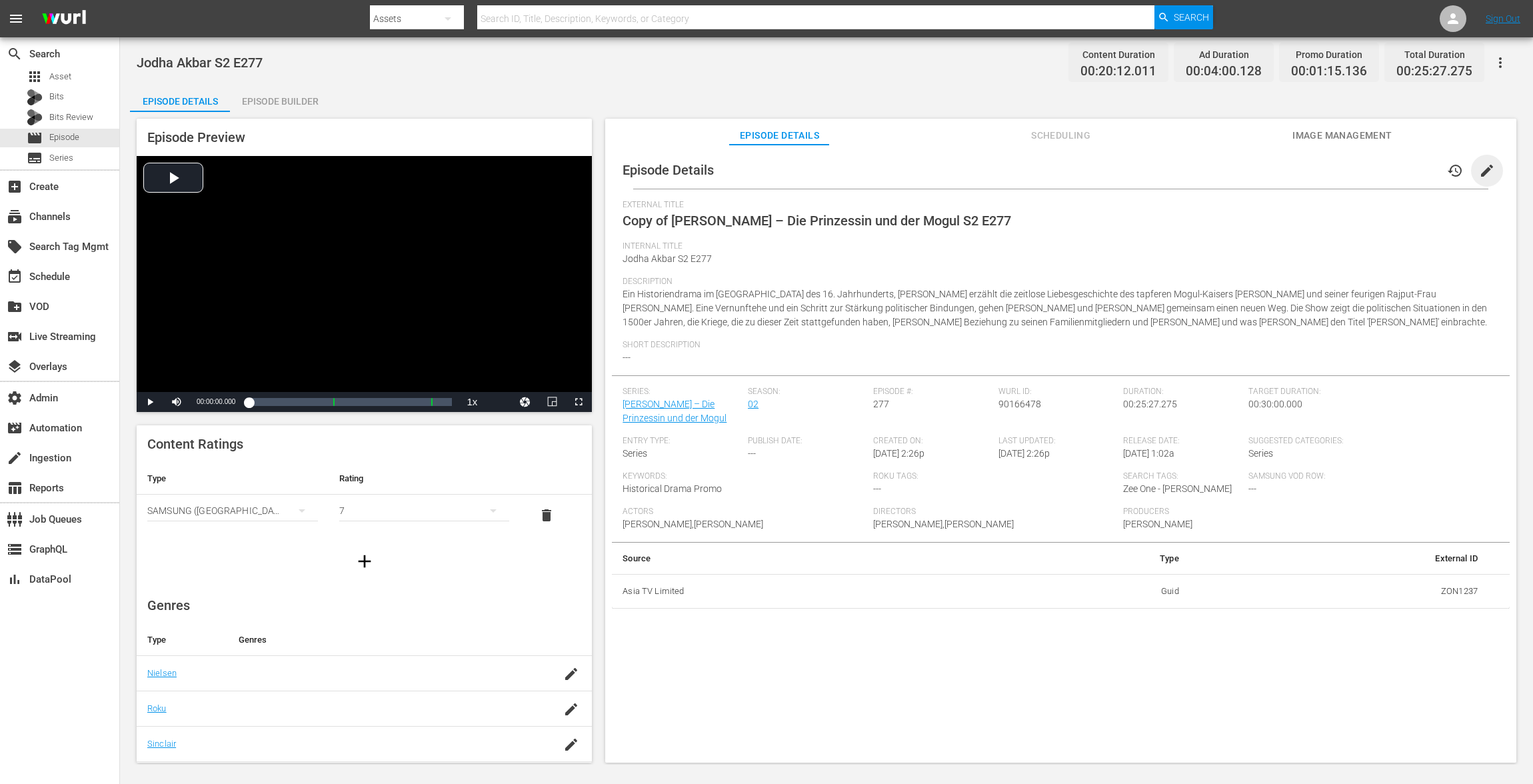
click at [1149, 169] on span "edit" at bounding box center [1487, 171] width 16 height 16
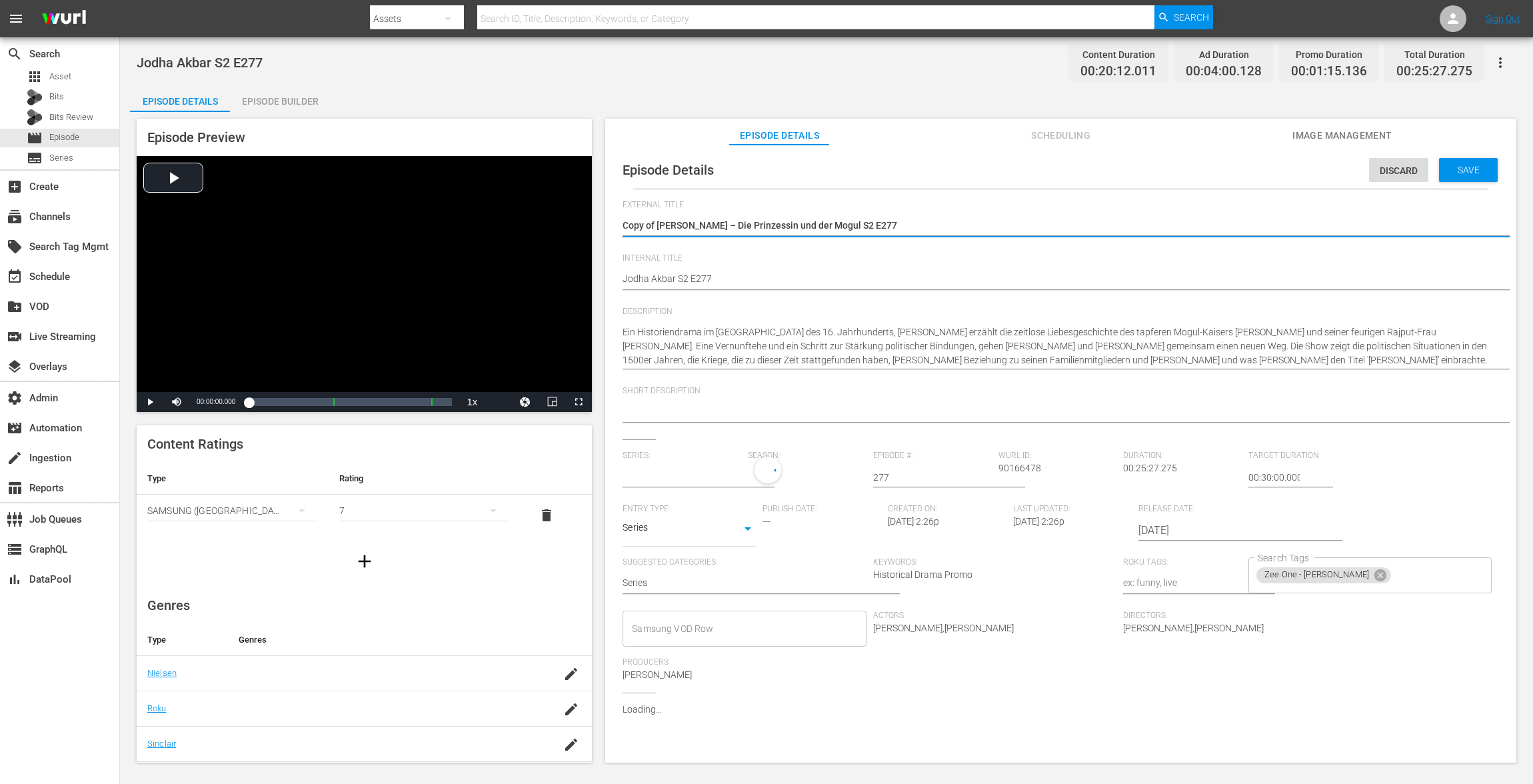
type input "[PERSON_NAME] – Die Prinzessin und der Mogul"
drag, startPoint x: 657, startPoint y: 228, endPoint x: 575, endPoint y: 225, distance: 82.1
click at [575, 225] on div "Episode Preview Video Player is loading. Play Video Play Mute Current Time 00:0…" at bounding box center [827, 442] width 1393 height 661
type textarea "Jodha Akbar – Die Prinzessin und der Mogul S2 E277"
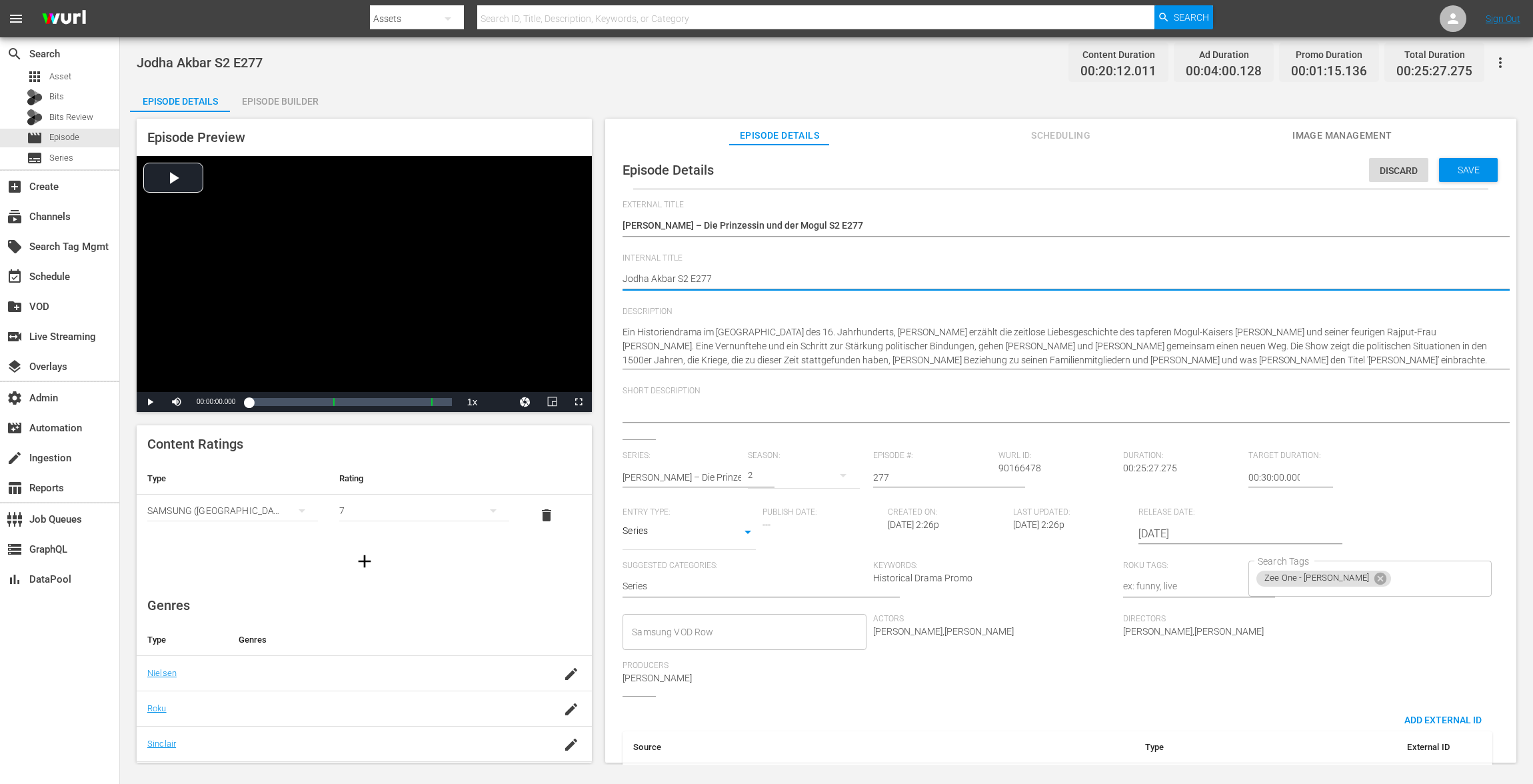
paste textarea "VOD"
type textarea "VOD Jodha Akbar S2 E277"
click at [1149, 176] on div "Save" at bounding box center [1468, 170] width 59 height 24
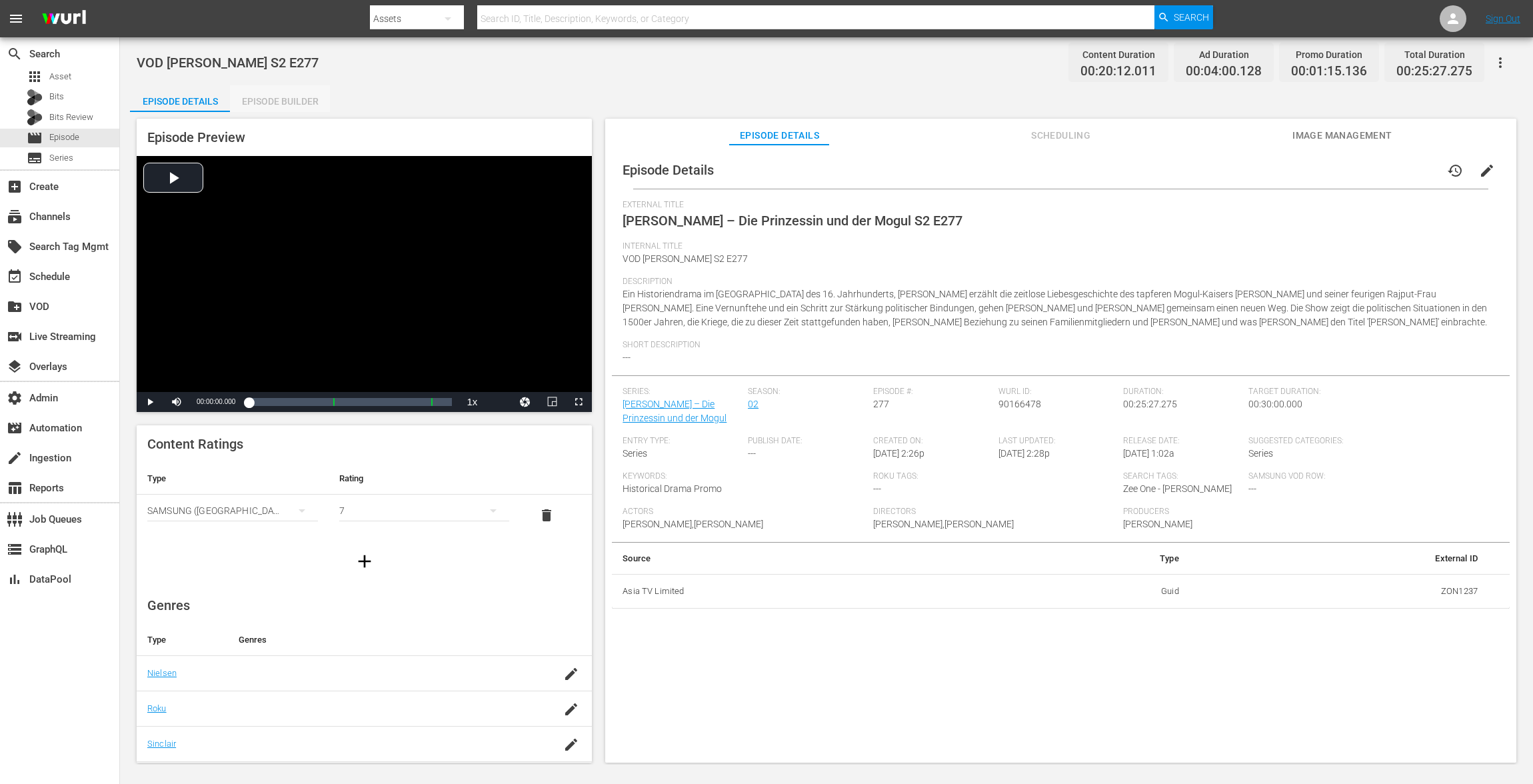
click at [290, 101] on div "Episode Builder" at bounding box center [280, 100] width 100 height 32
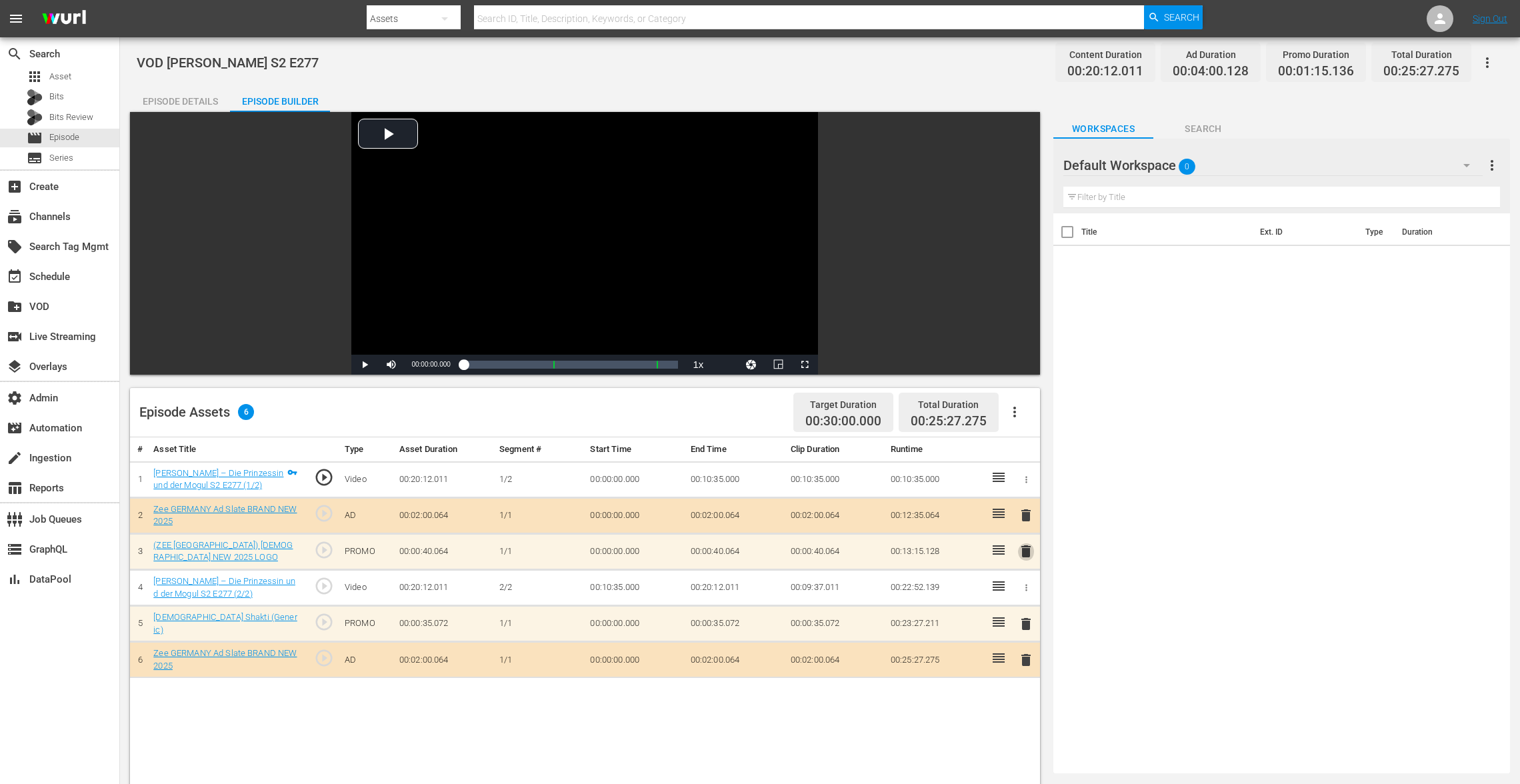
click at [1023, 556] on span "delete" at bounding box center [1025, 551] width 16 height 16
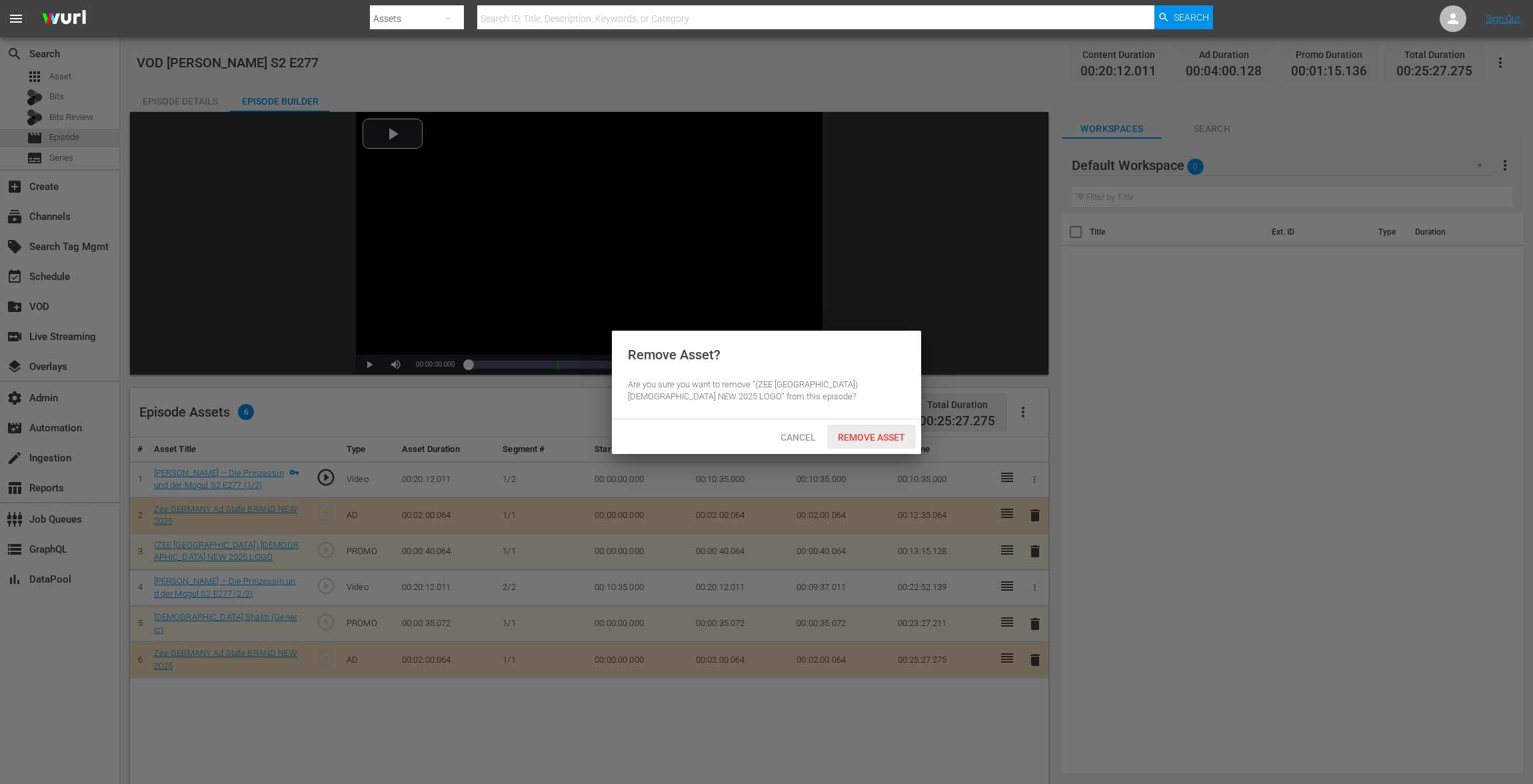
click at [865, 441] on span "Remove Asset" at bounding box center [872, 437] width 89 height 11
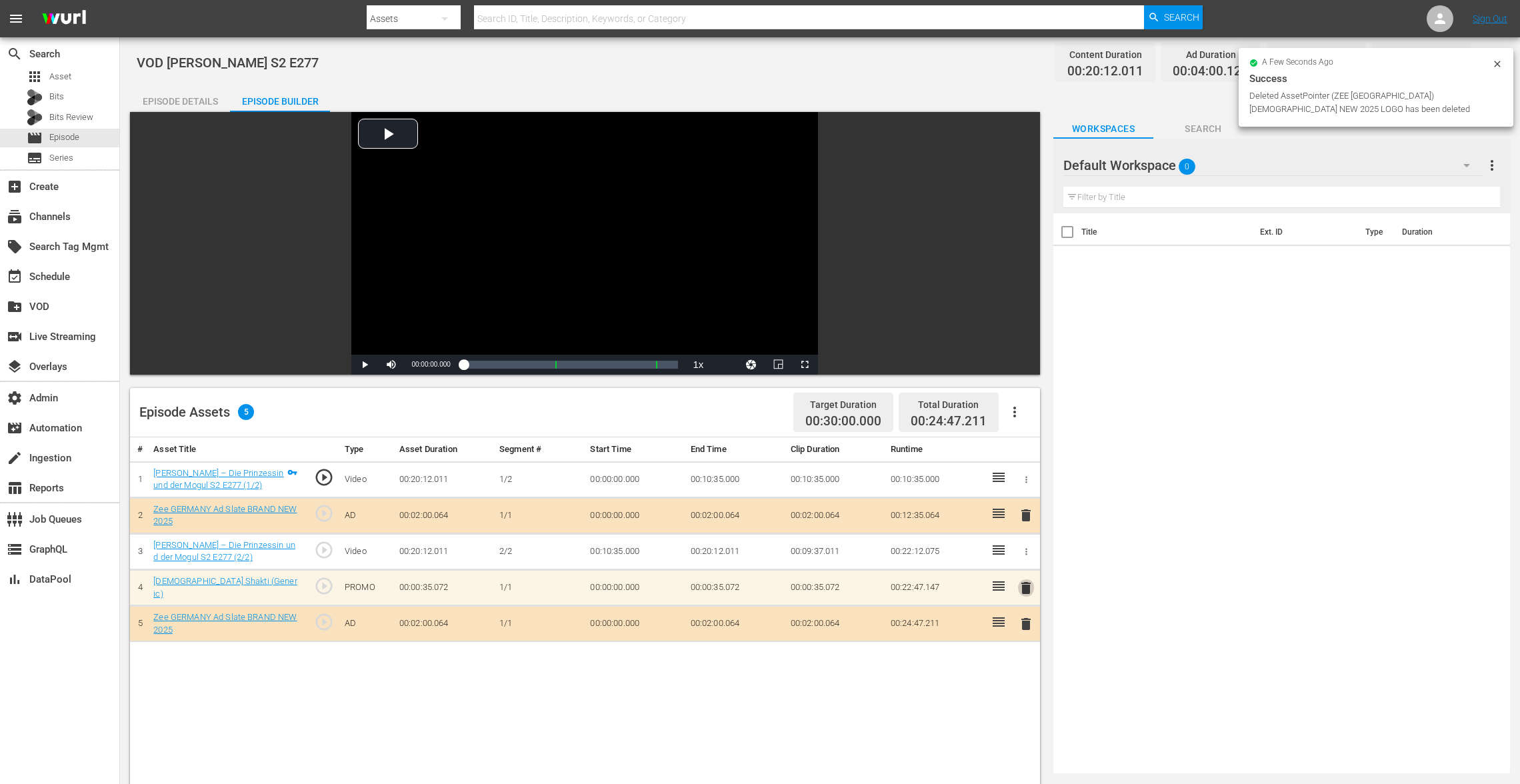
click at [1023, 585] on span "delete" at bounding box center [1025, 587] width 16 height 16
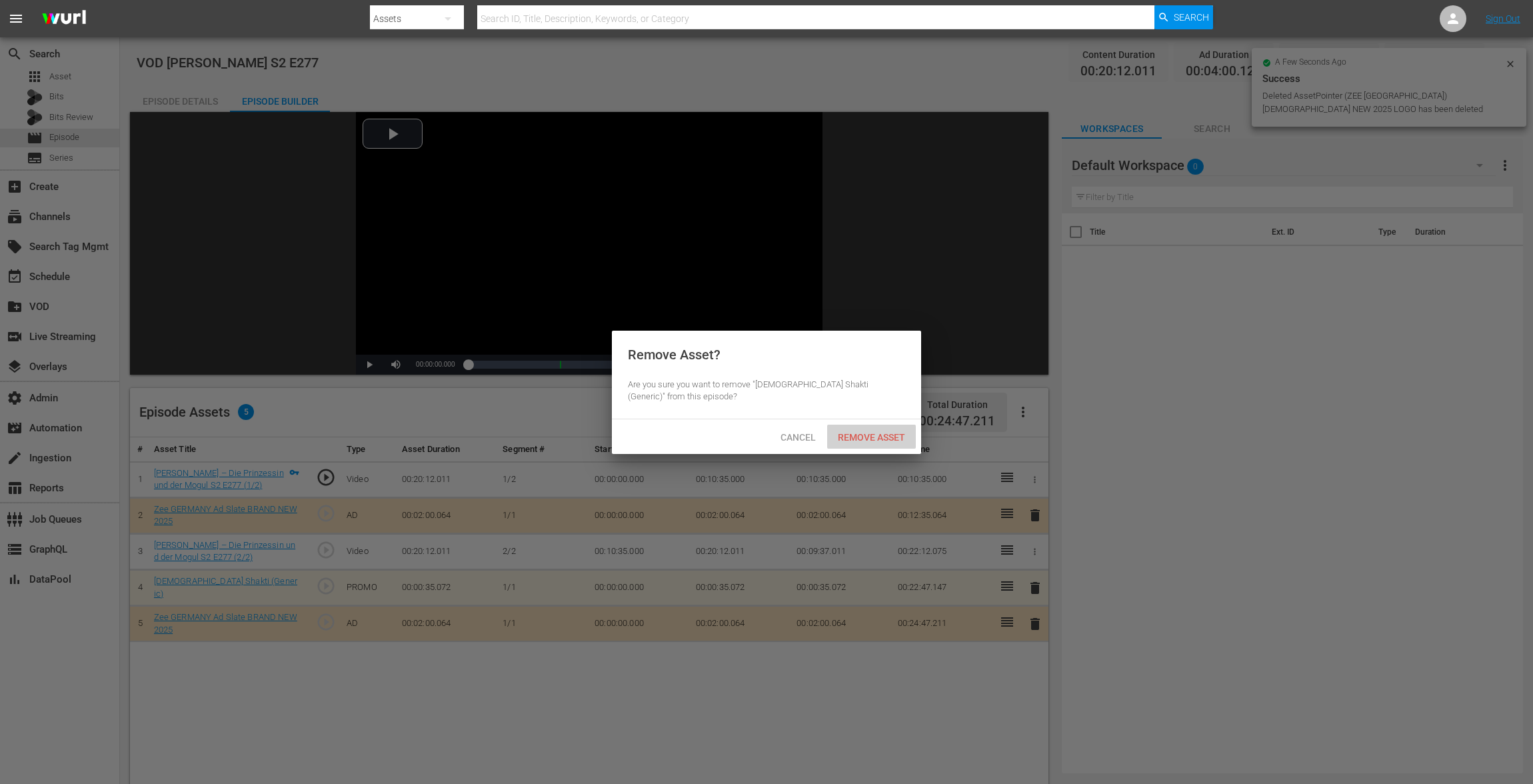
click at [866, 440] on span "Remove Asset" at bounding box center [872, 437] width 89 height 11
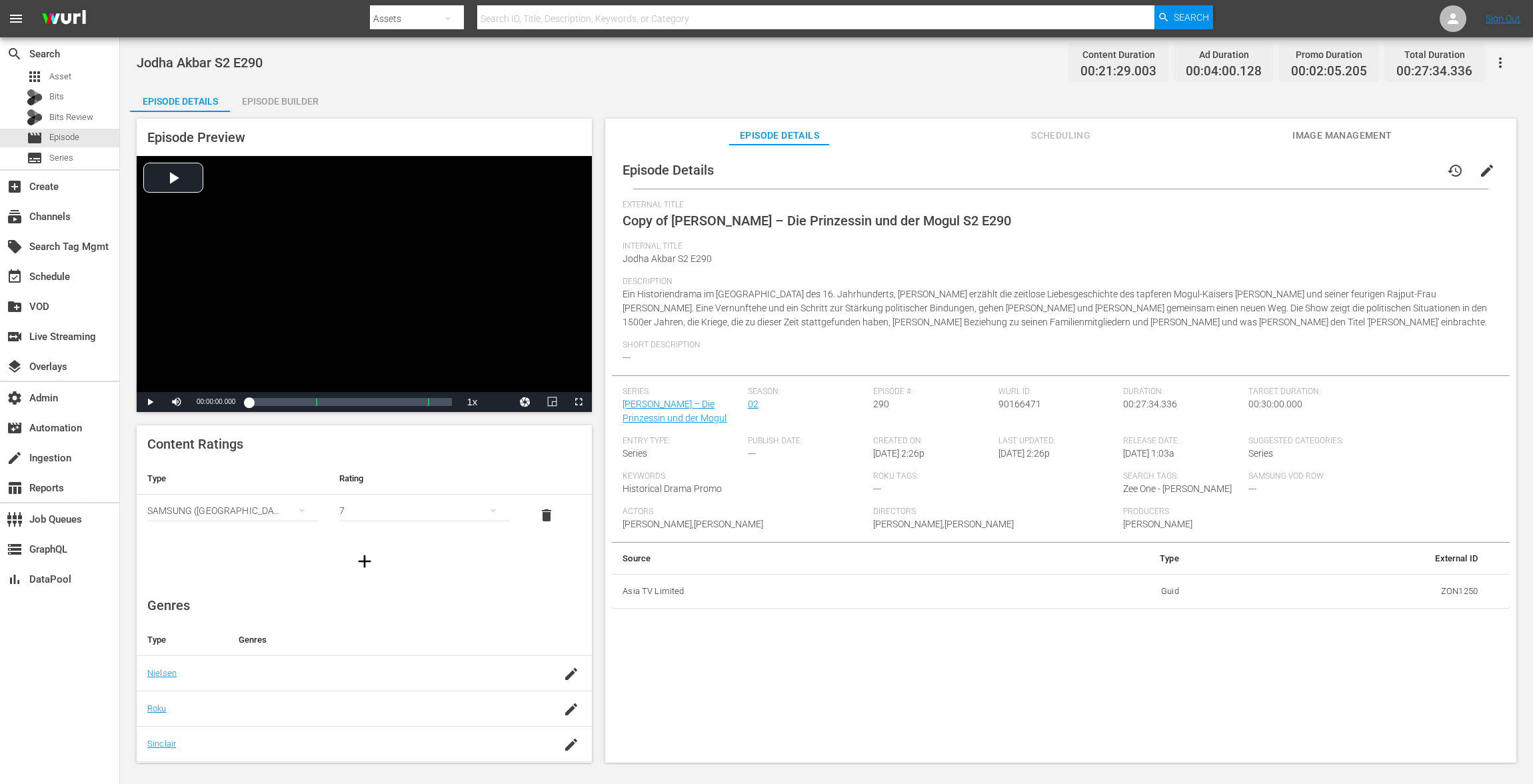
click at [1149, 174] on span "edit" at bounding box center [1487, 171] width 16 height 16
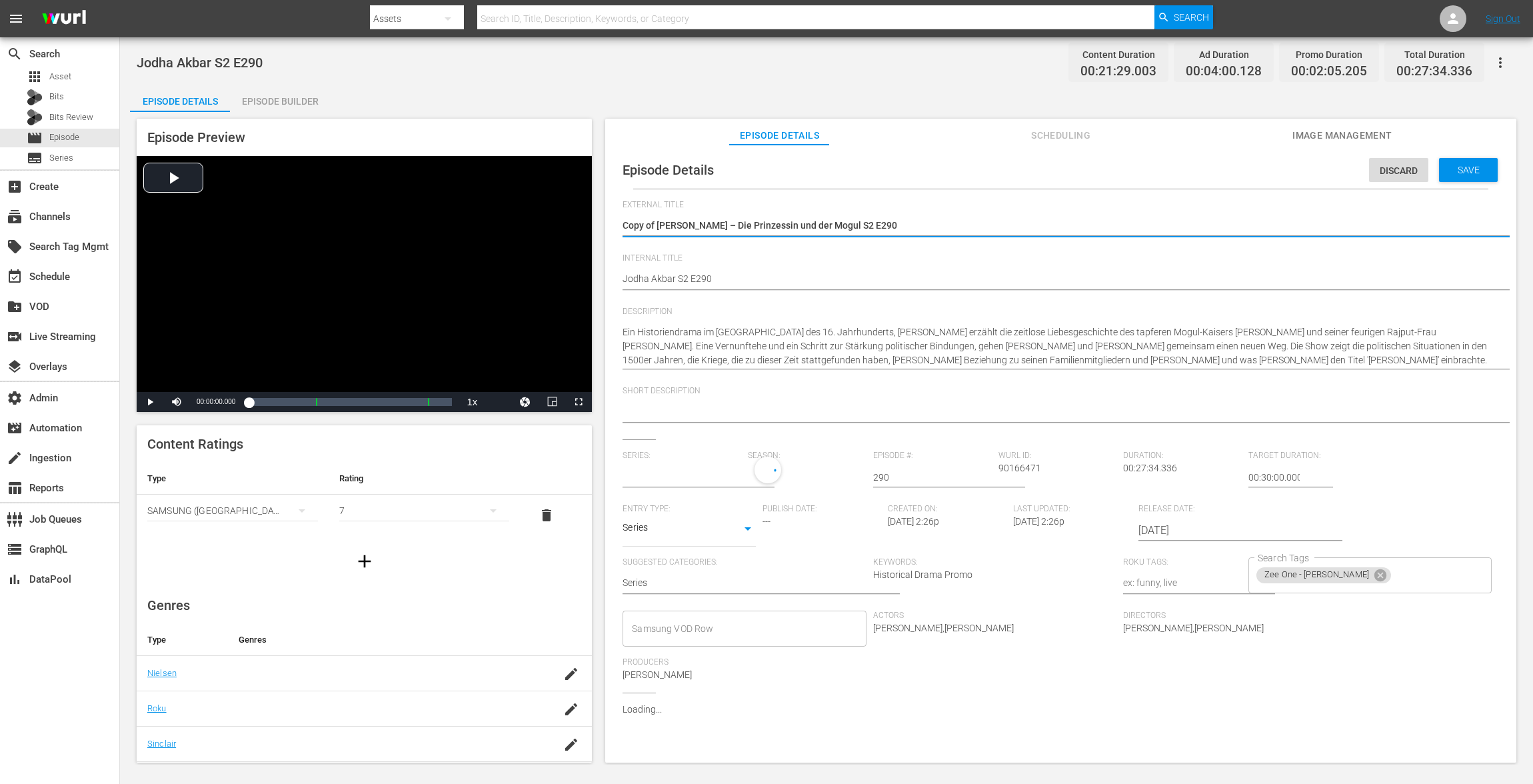
type input "[PERSON_NAME] – Die Prinzessin und der Mogul"
drag, startPoint x: 659, startPoint y: 226, endPoint x: 344, endPoint y: 217, distance: 315.1
click at [349, 217] on div "Episode Preview Video Player is loading. Play Video Play Mute Current Time 00:0…" at bounding box center [827, 442] width 1393 height 661
type textarea "Jodha Akbar – Die Prinzessin und der Mogul S2 E290"
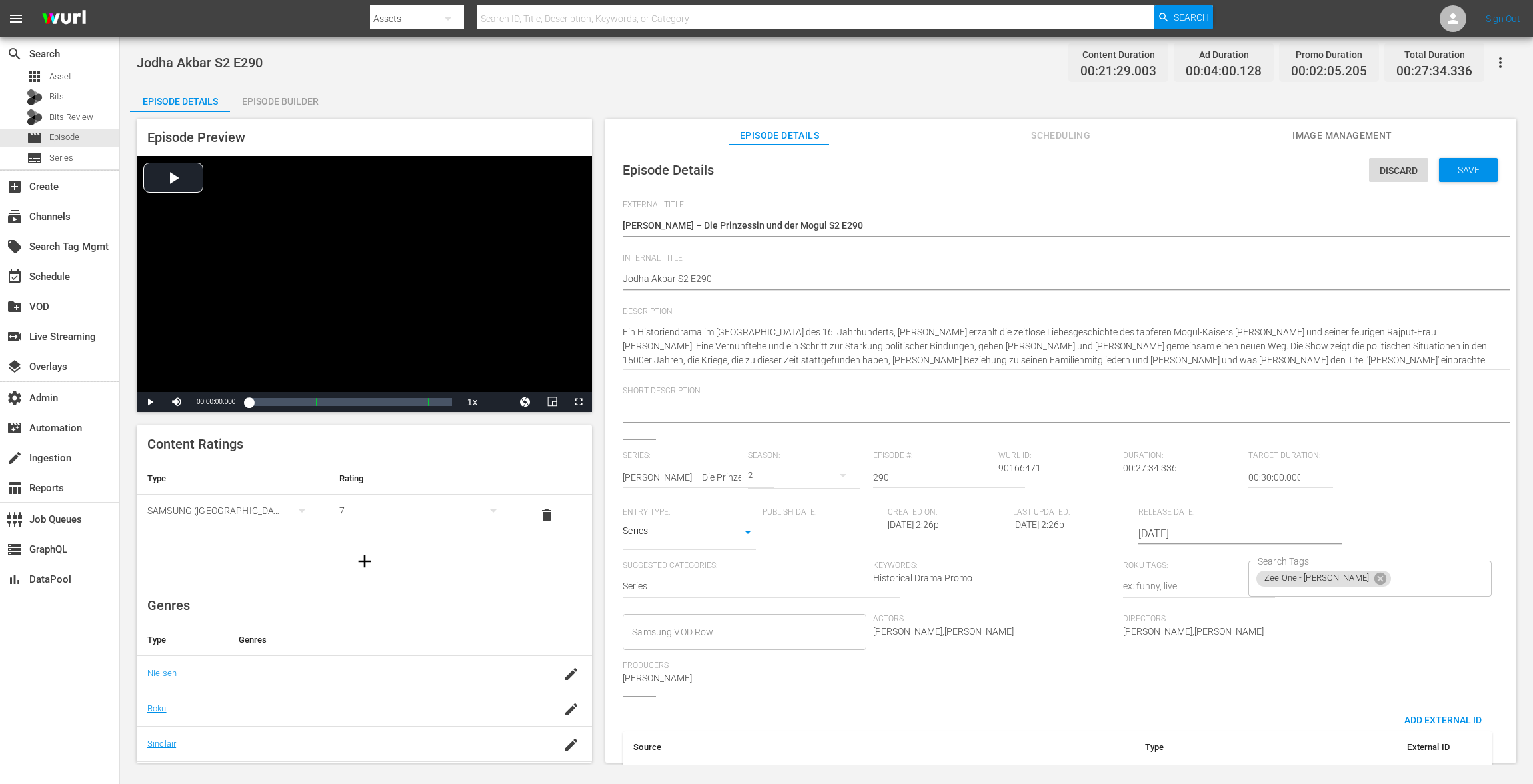
click at [620, 278] on div "Episode Details Discard Save External Title Copy of Jodha Akbar – Die Prinzessi…" at bounding box center [1060, 479] width 898 height 657
paste textarea "VOD"
type textarea "VOD Jodha Akbar S2 E290"
click at [1149, 173] on span "Save" at bounding box center [1468, 170] width 43 height 11
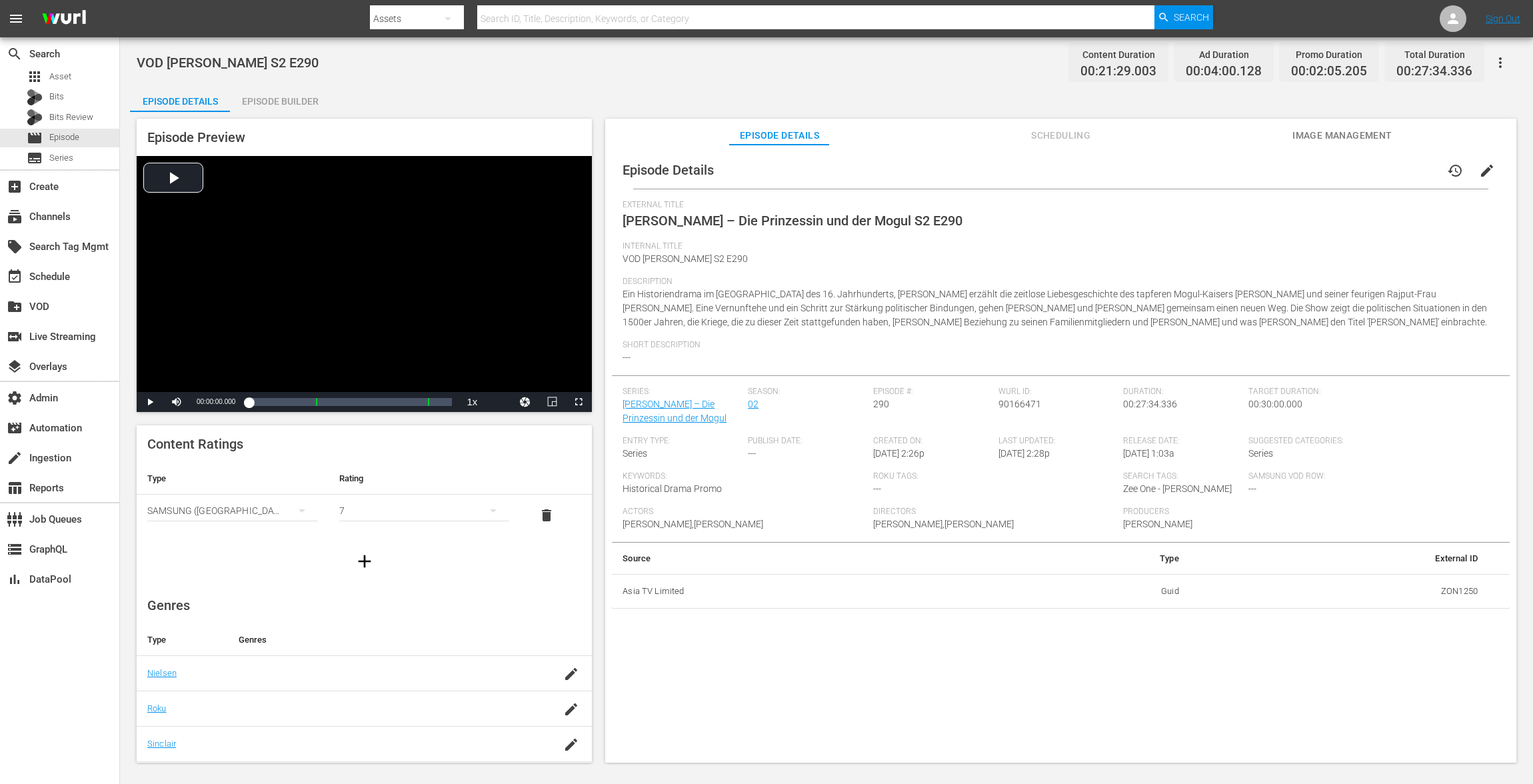
drag, startPoint x: 284, startPoint y: 100, endPoint x: 292, endPoint y: 91, distance: 12.0
click at [284, 100] on div "Episode Builder" at bounding box center [280, 100] width 100 height 32
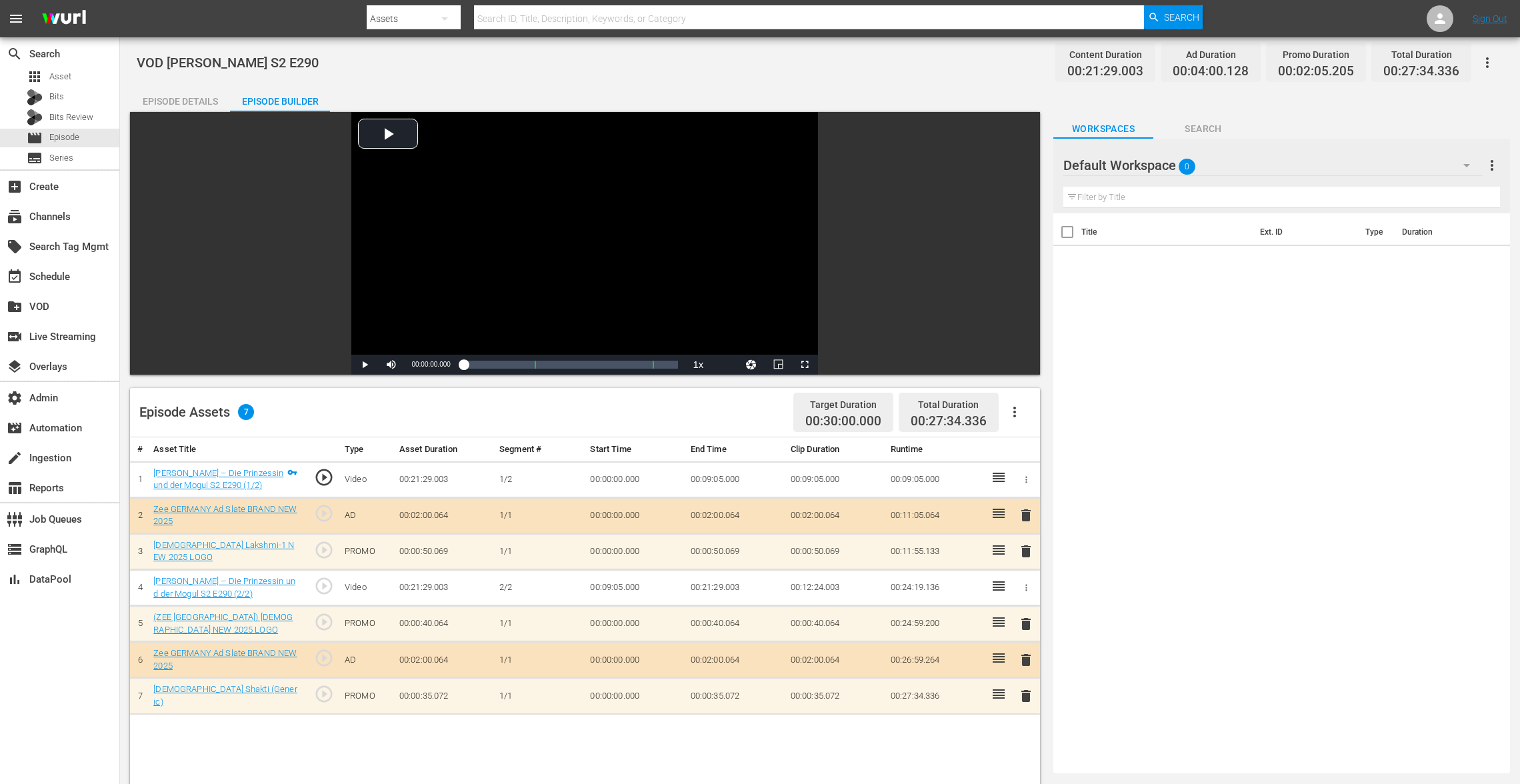
click at [1030, 553] on span "delete" at bounding box center [1025, 551] width 16 height 16
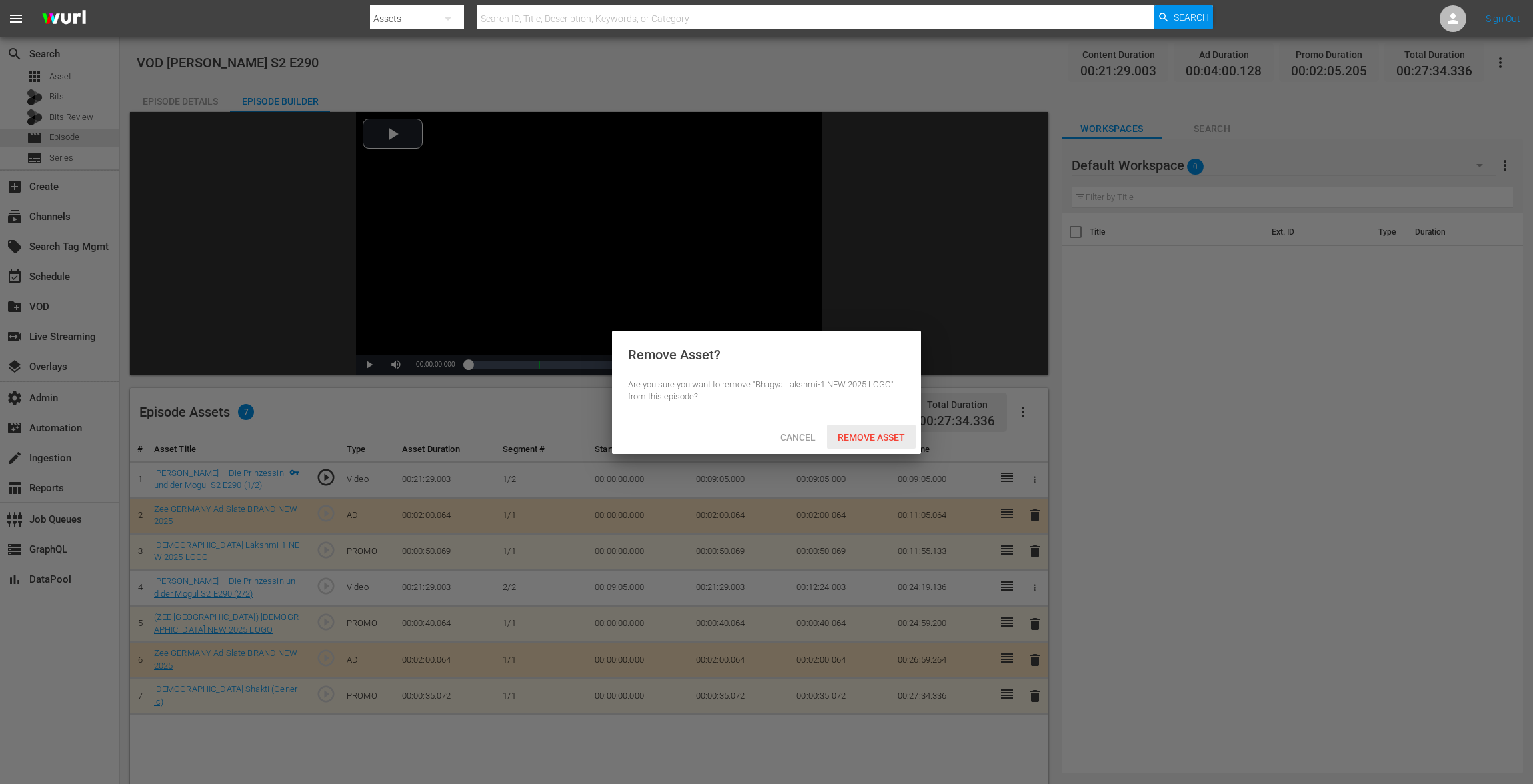
click at [870, 437] on span "Remove Asset" at bounding box center [872, 437] width 89 height 11
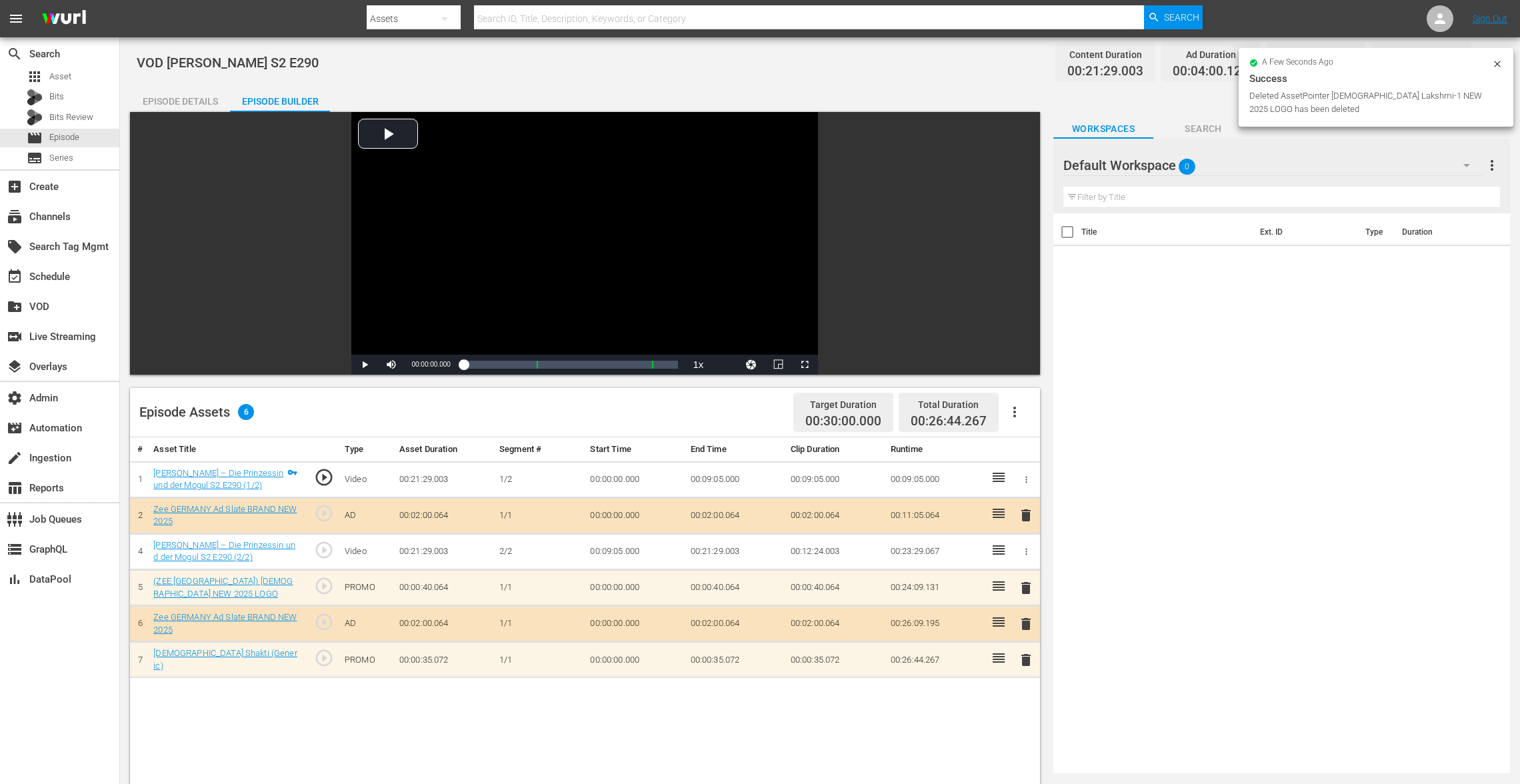
click at [1025, 587] on span "delete" at bounding box center [1025, 587] width 16 height 16
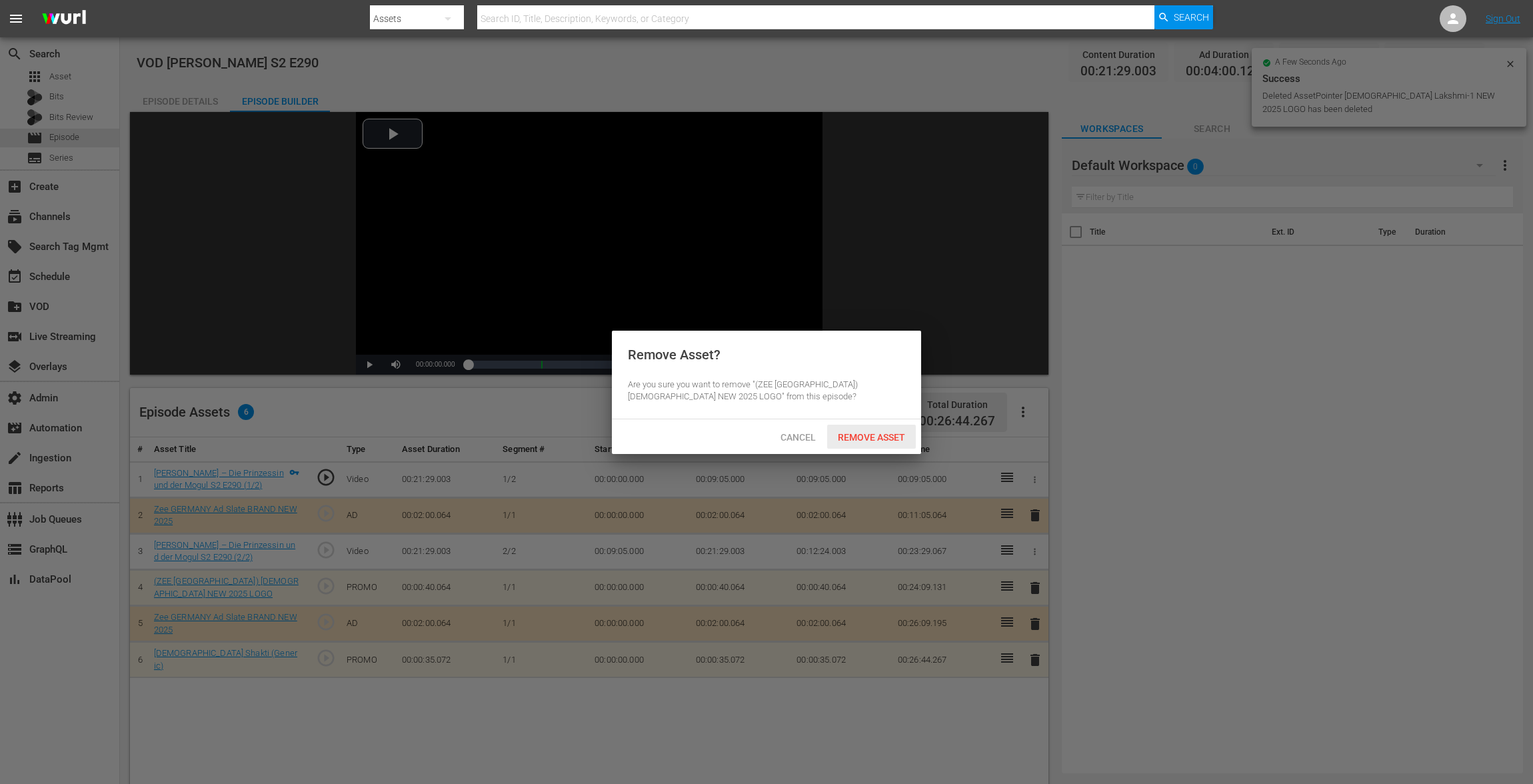
click at [870, 432] on span "Remove Asset" at bounding box center [872, 437] width 89 height 11
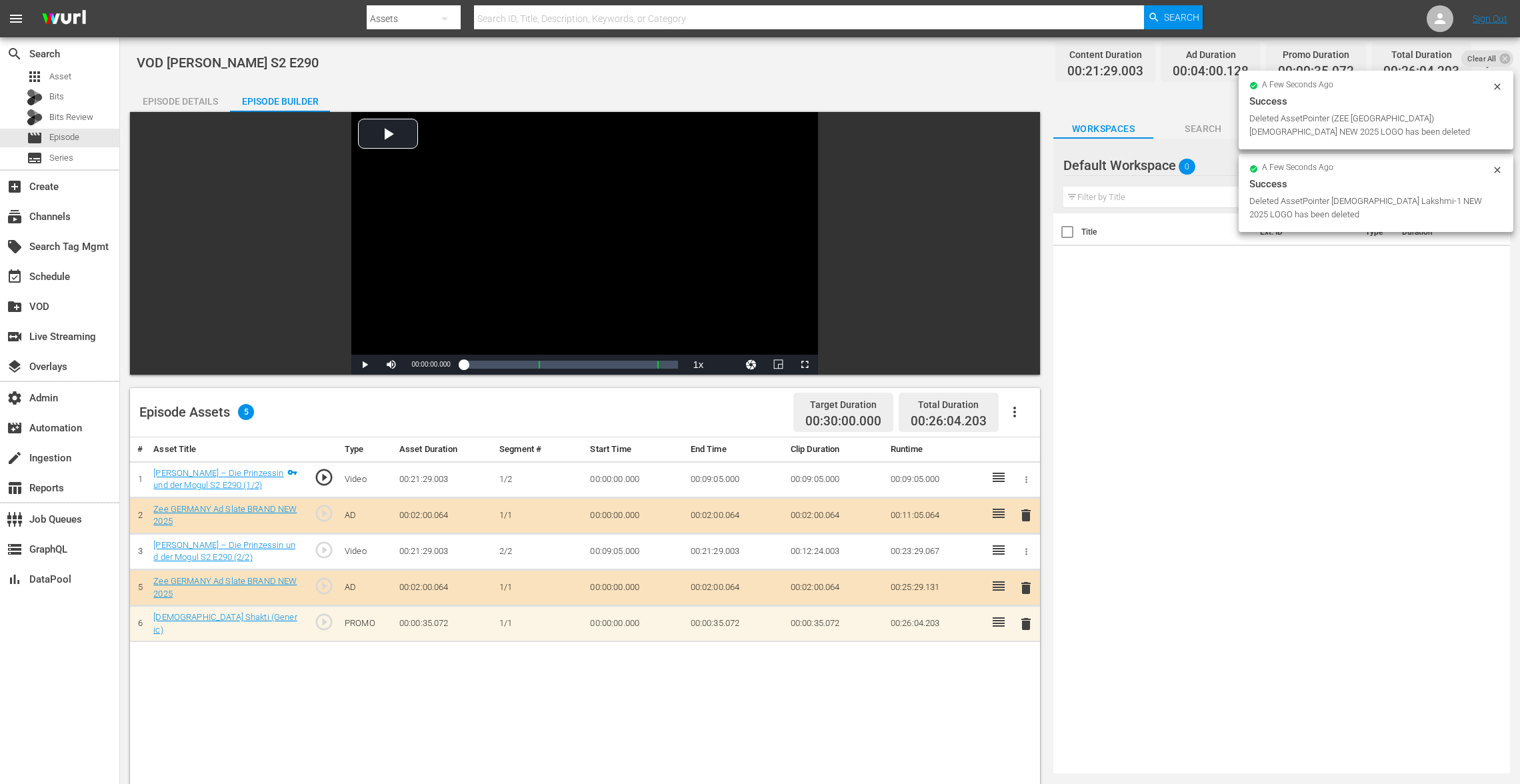
click at [1030, 587] on span "delete" at bounding box center [1025, 624] width 16 height 16
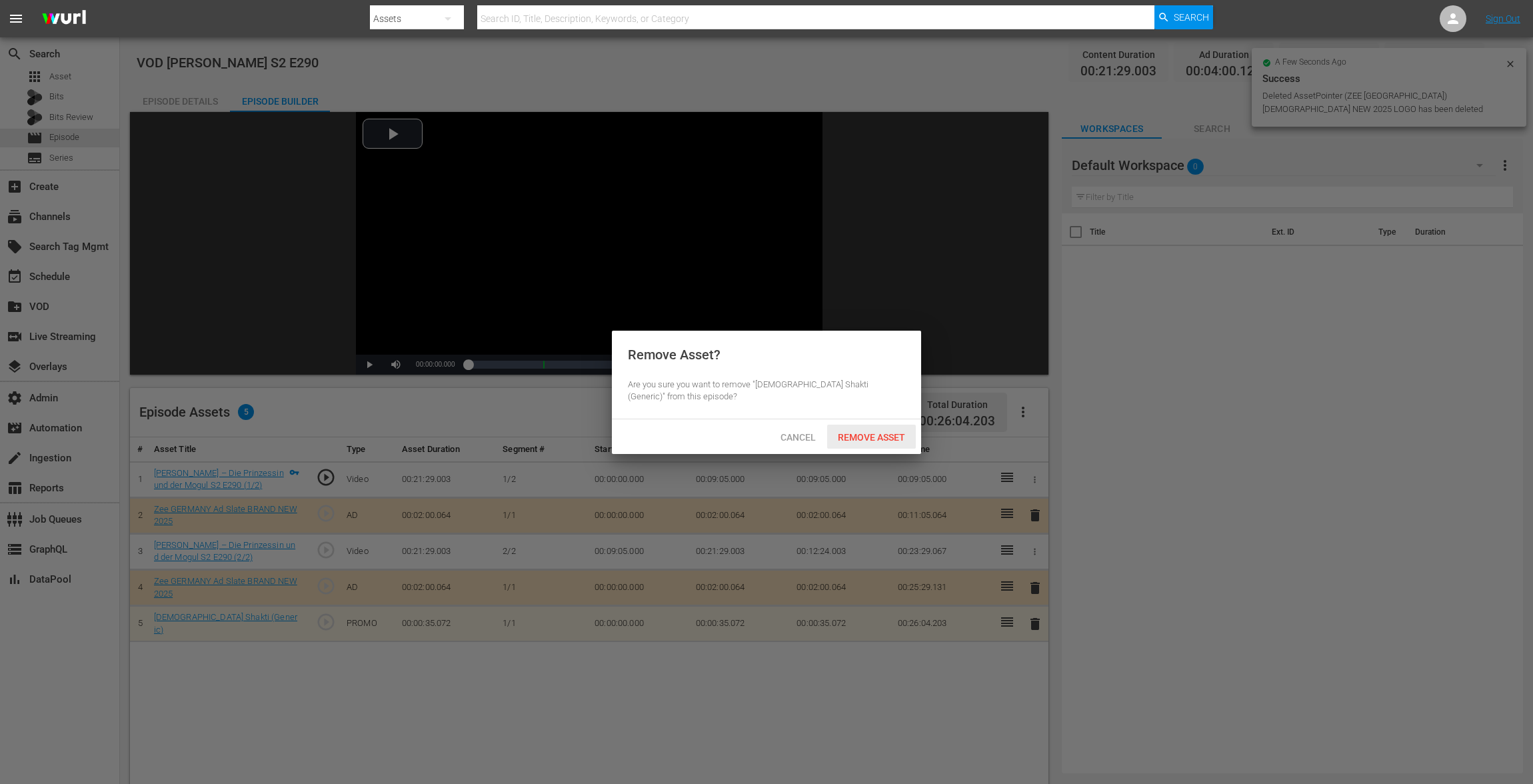
click at [878, 430] on div "Remove Asset" at bounding box center [872, 437] width 89 height 25
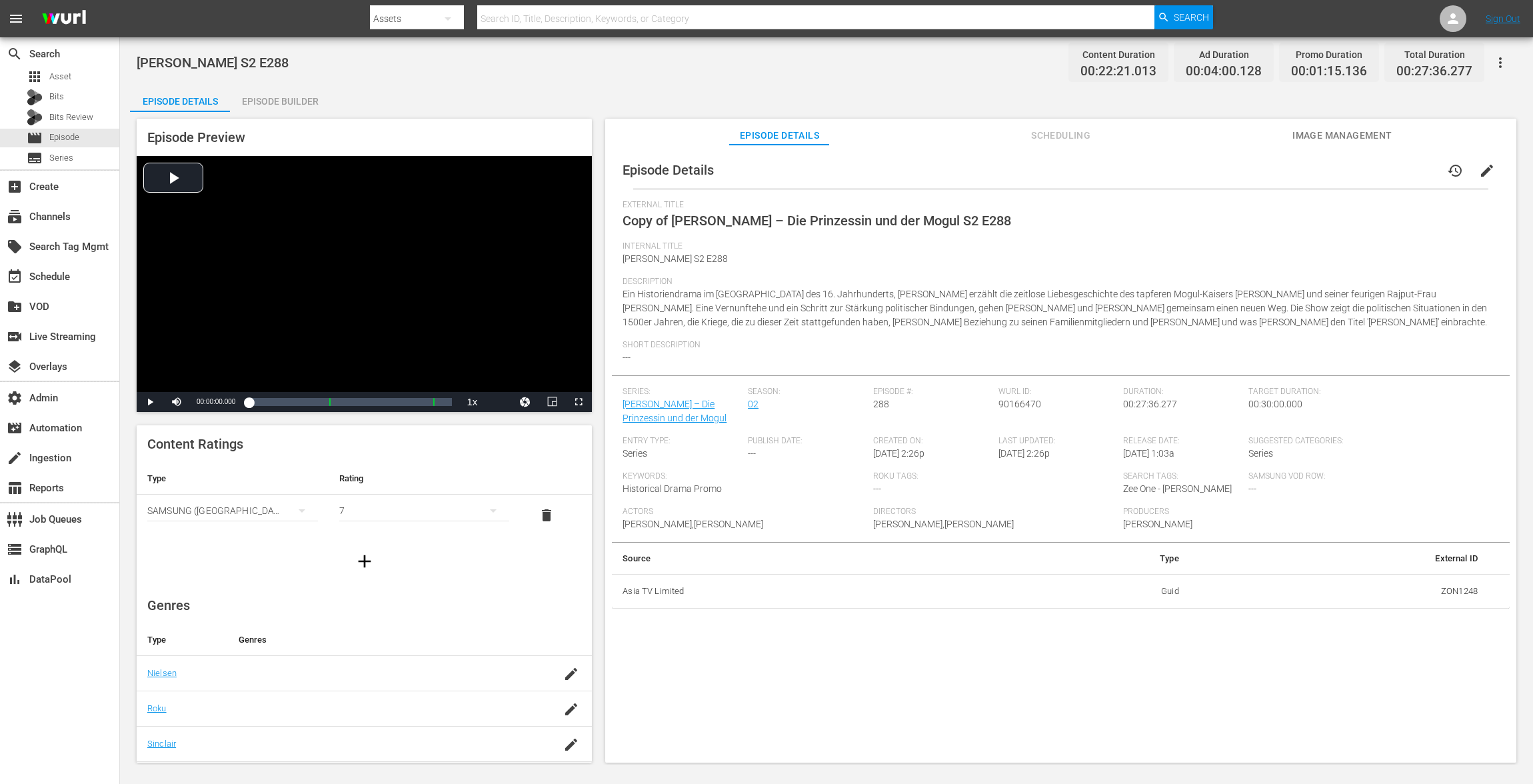
click at [1149, 171] on span "edit" at bounding box center [1487, 171] width 16 height 16
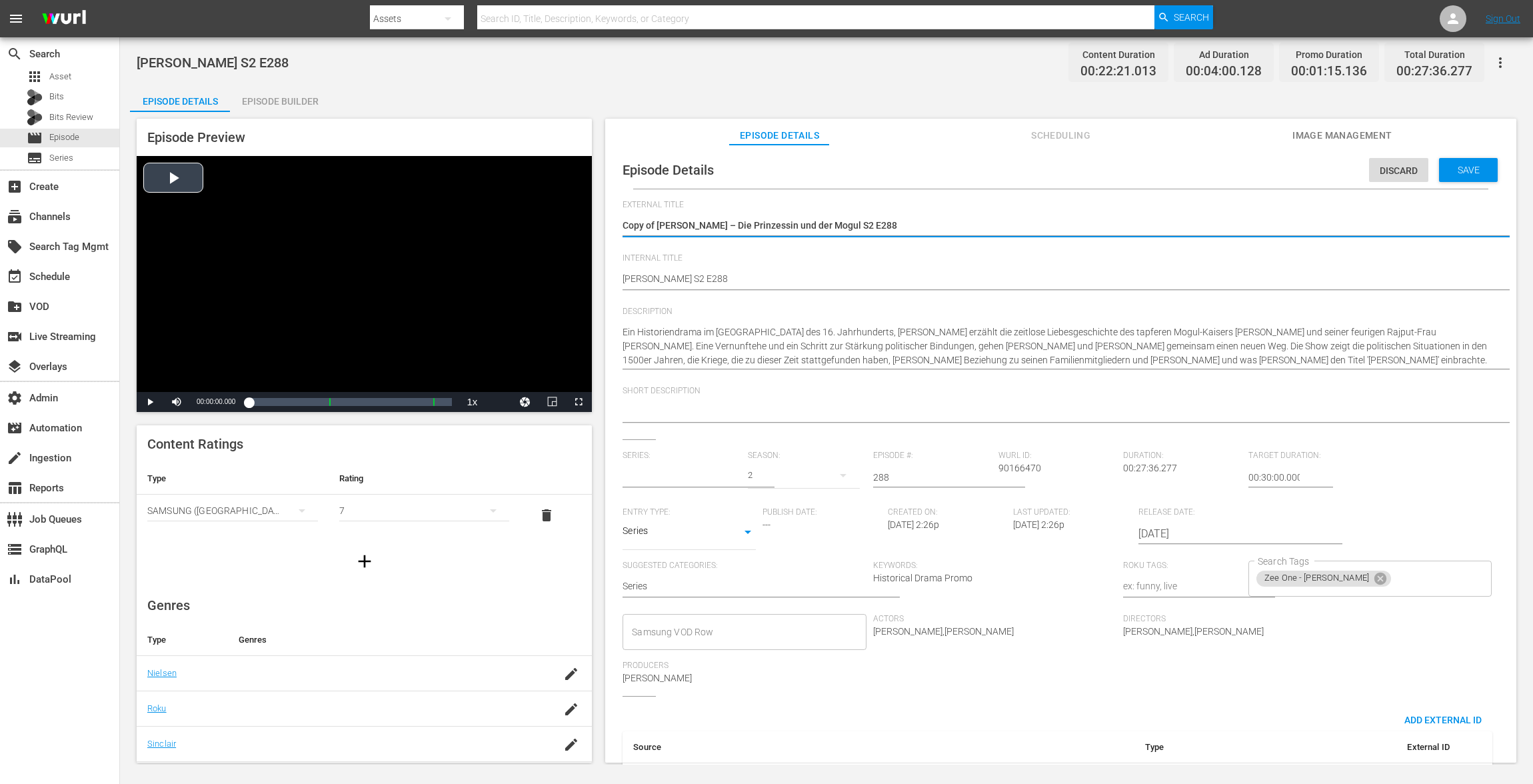
type input "[PERSON_NAME] – Die Prinzessin und der Mogul"
drag, startPoint x: 657, startPoint y: 225, endPoint x: 437, endPoint y: 220, distance: 220.1
click at [445, 220] on div "Episode Preview Video Player is loading. Play Video Play Mute Current Time 00:0…" at bounding box center [827, 442] width 1393 height 661
type textarea "Jodha Akbar – Die Prinzessin und der Mogul S2 E288"
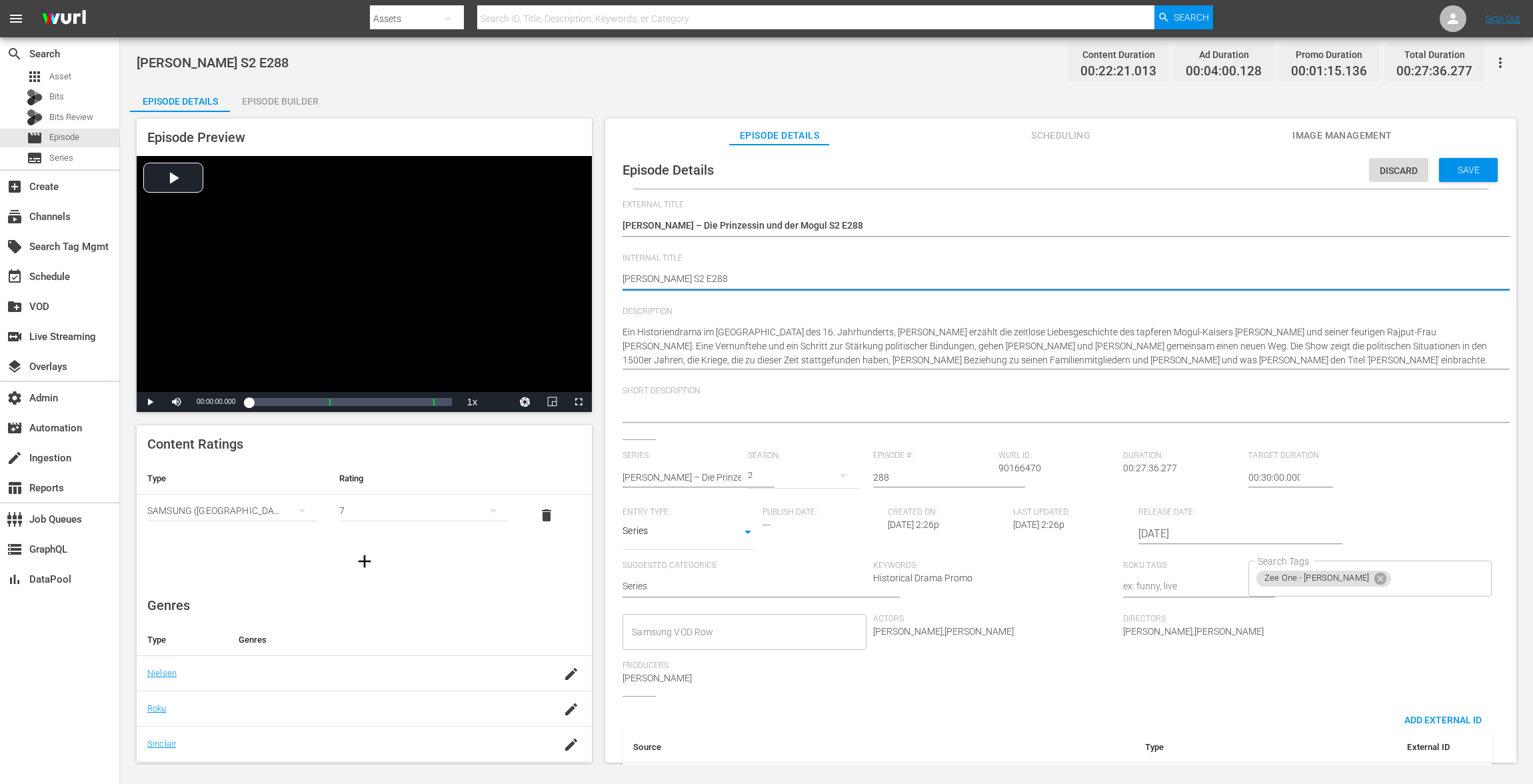
paste textarea "VOD"
type textarea "VOD Jodha Akbar S2 E288"
click at [1149, 161] on div "Save" at bounding box center [1468, 170] width 59 height 24
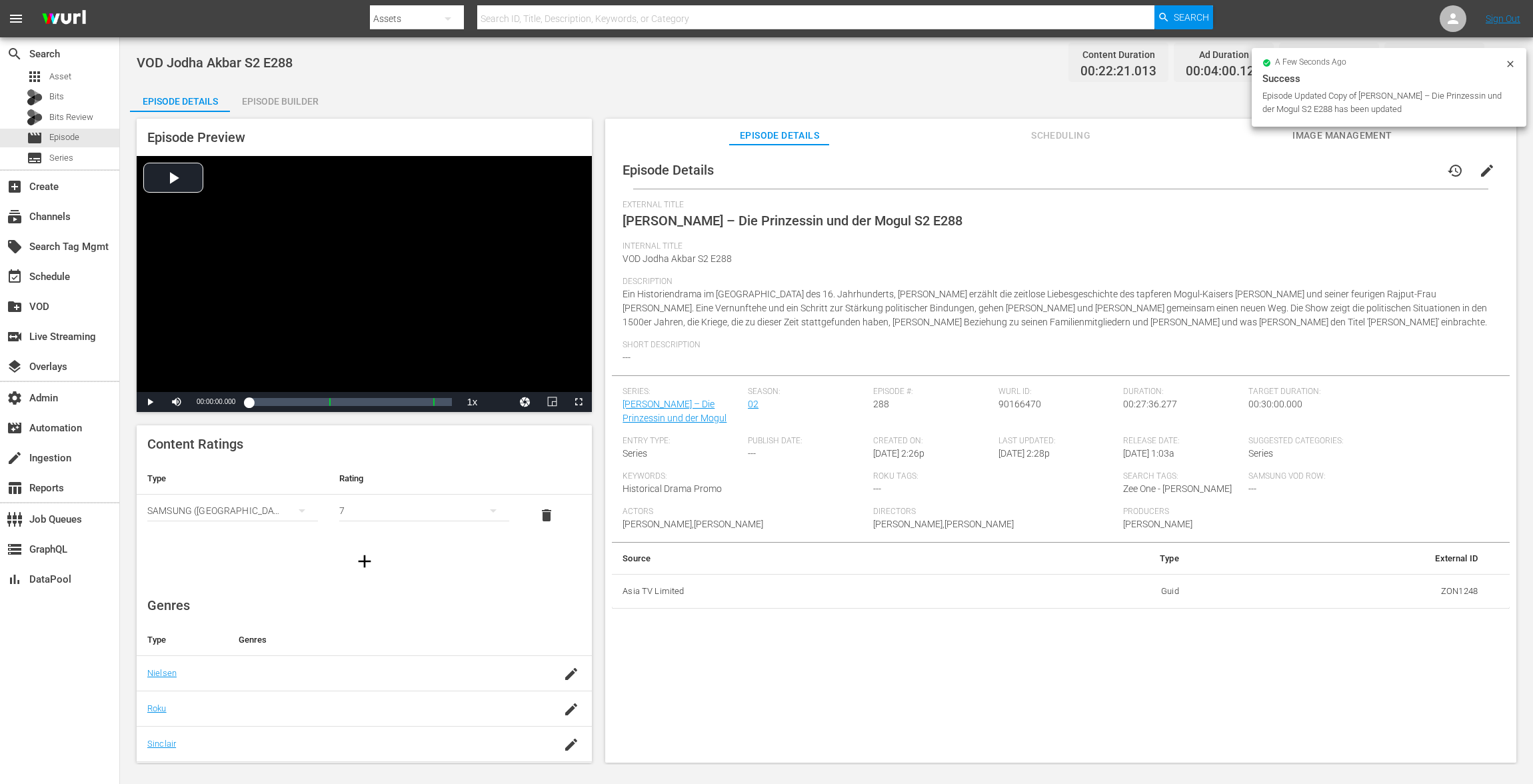
click at [297, 100] on div "Episode Builder" at bounding box center [280, 100] width 100 height 32
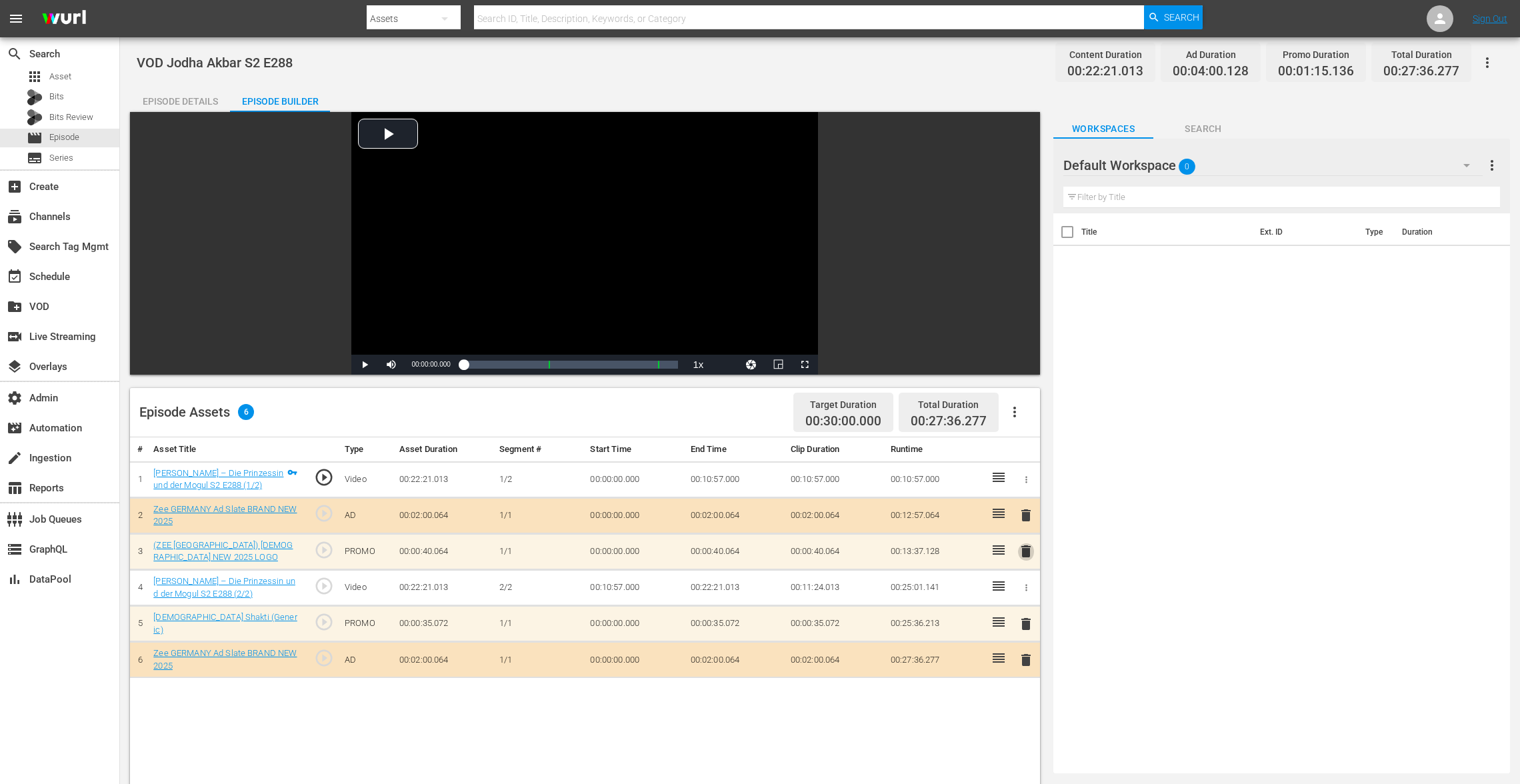
click at [1023, 552] on span "delete" at bounding box center [1025, 551] width 16 height 16
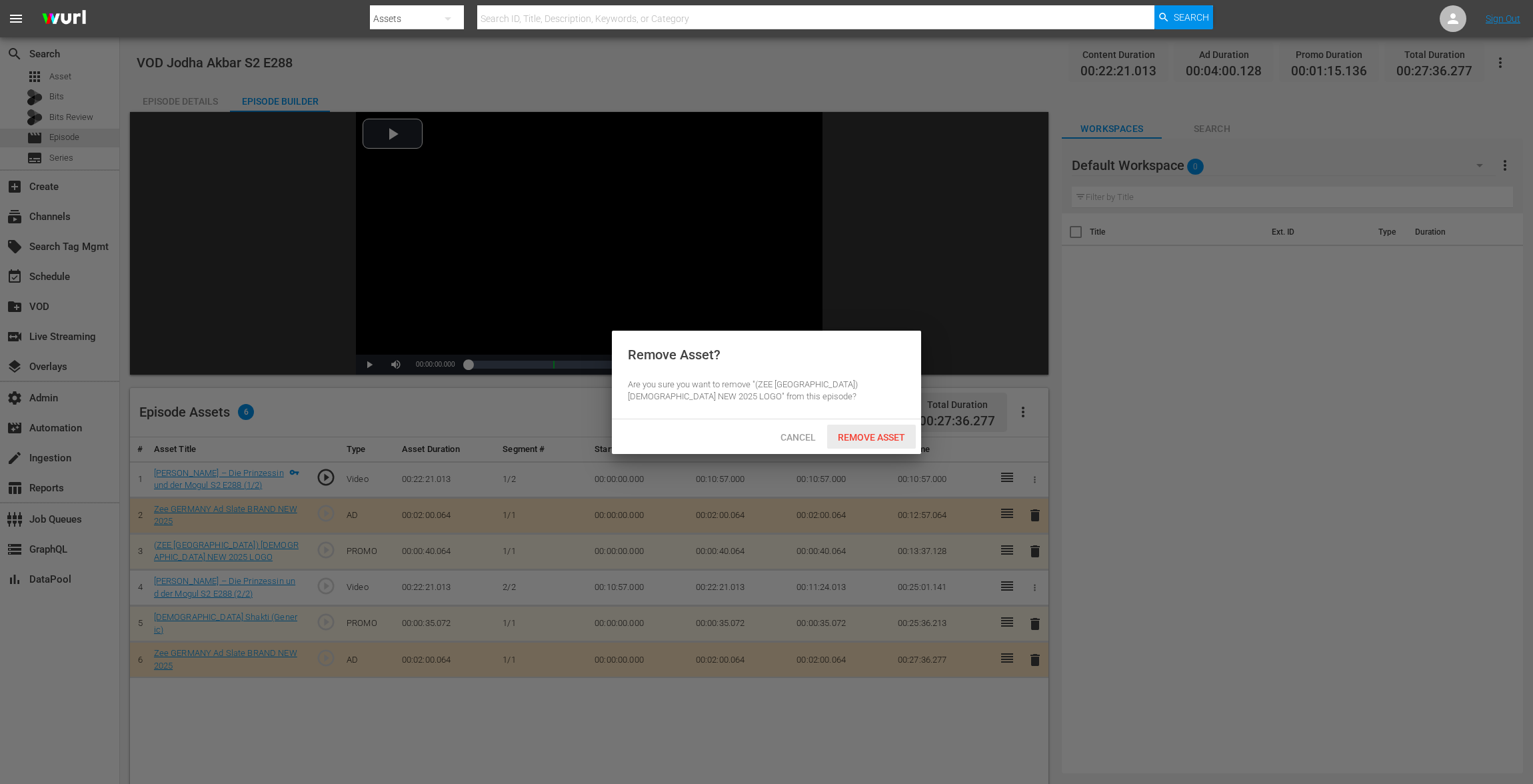
click at [886, 430] on div "Remove Asset" at bounding box center [872, 437] width 89 height 25
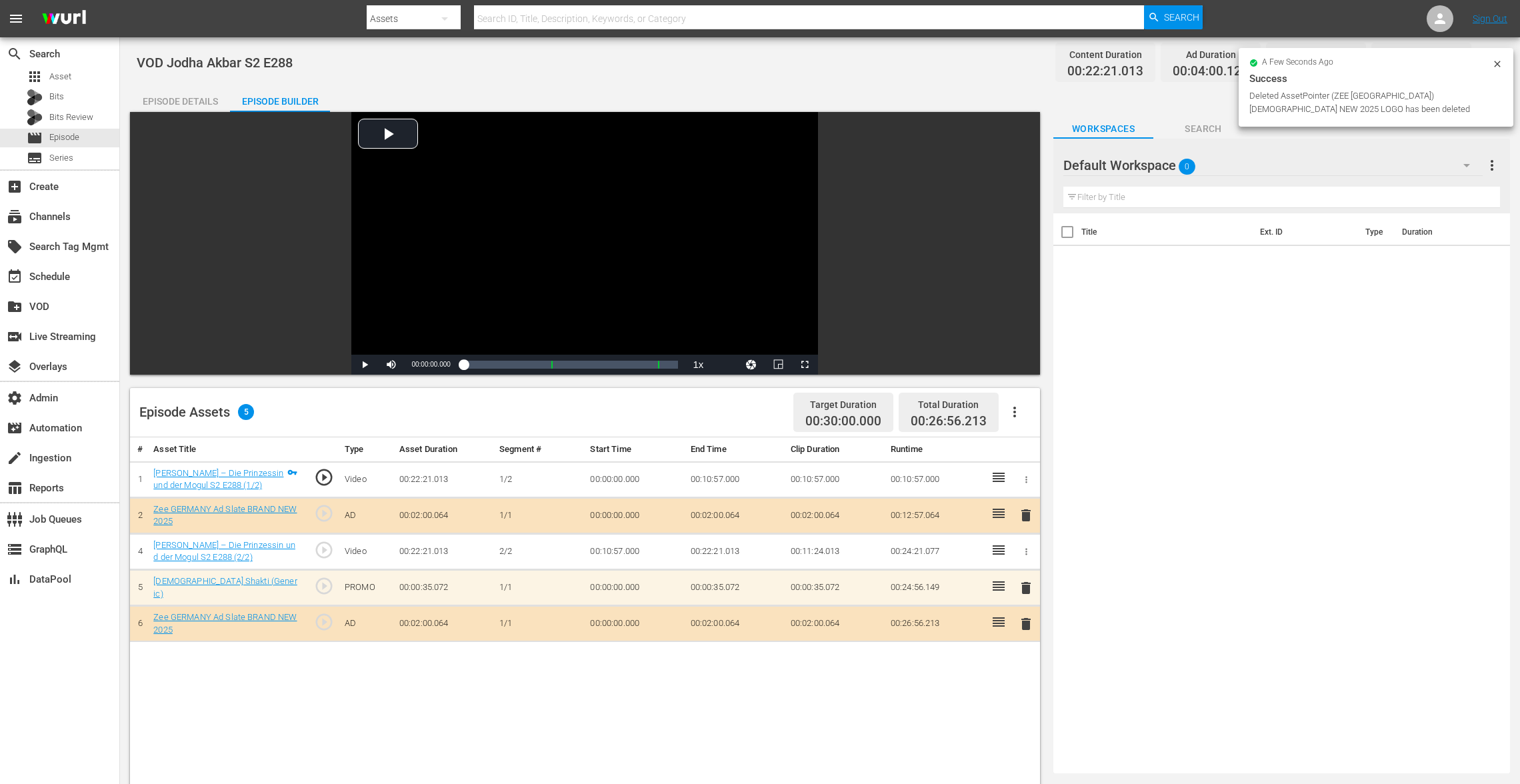
click at [1030, 587] on div "delete" at bounding box center [1025, 587] width 16 height 19
click at [1028, 584] on span "delete" at bounding box center [1025, 587] width 16 height 16
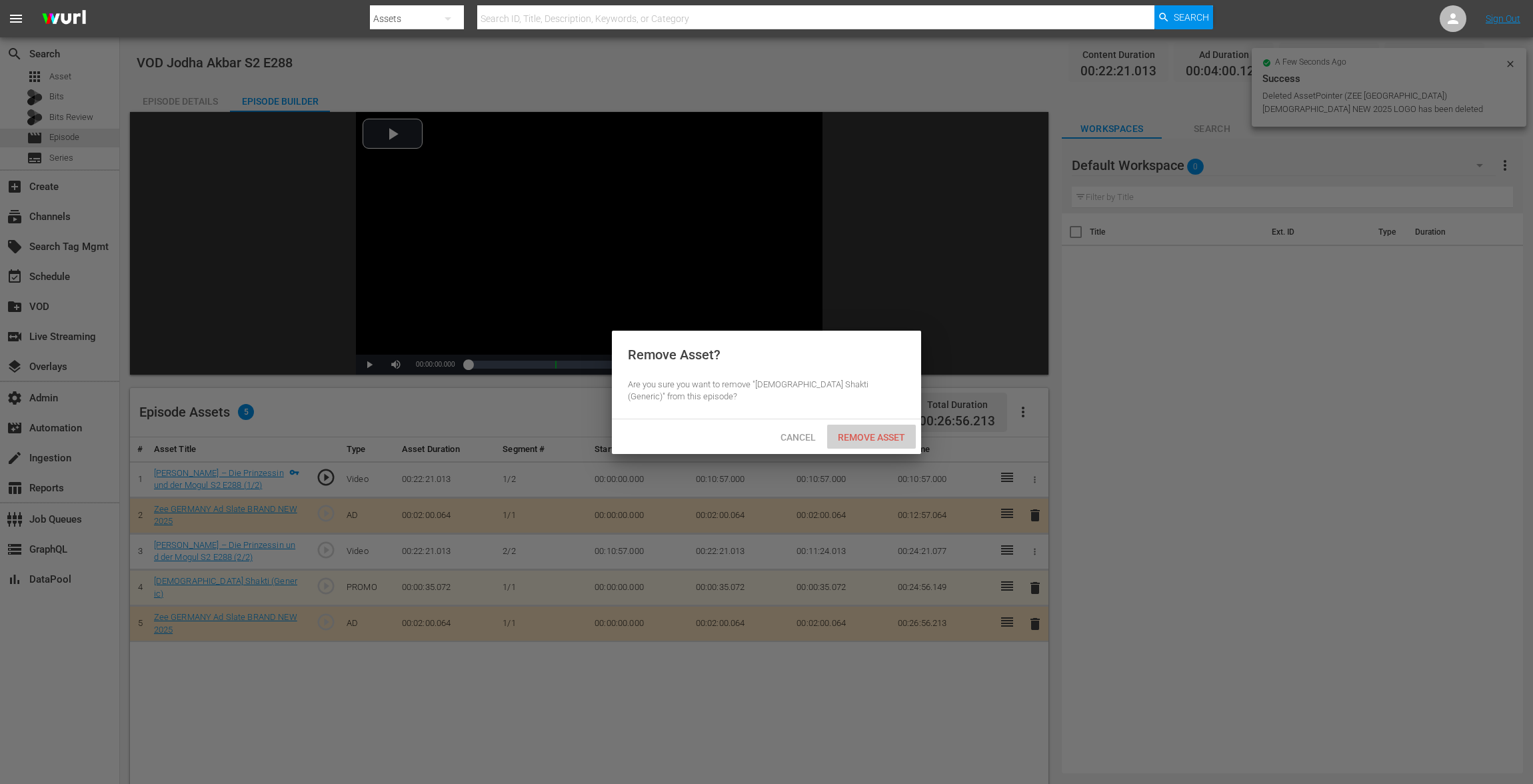
click at [862, 440] on span "Remove Asset" at bounding box center [872, 437] width 89 height 11
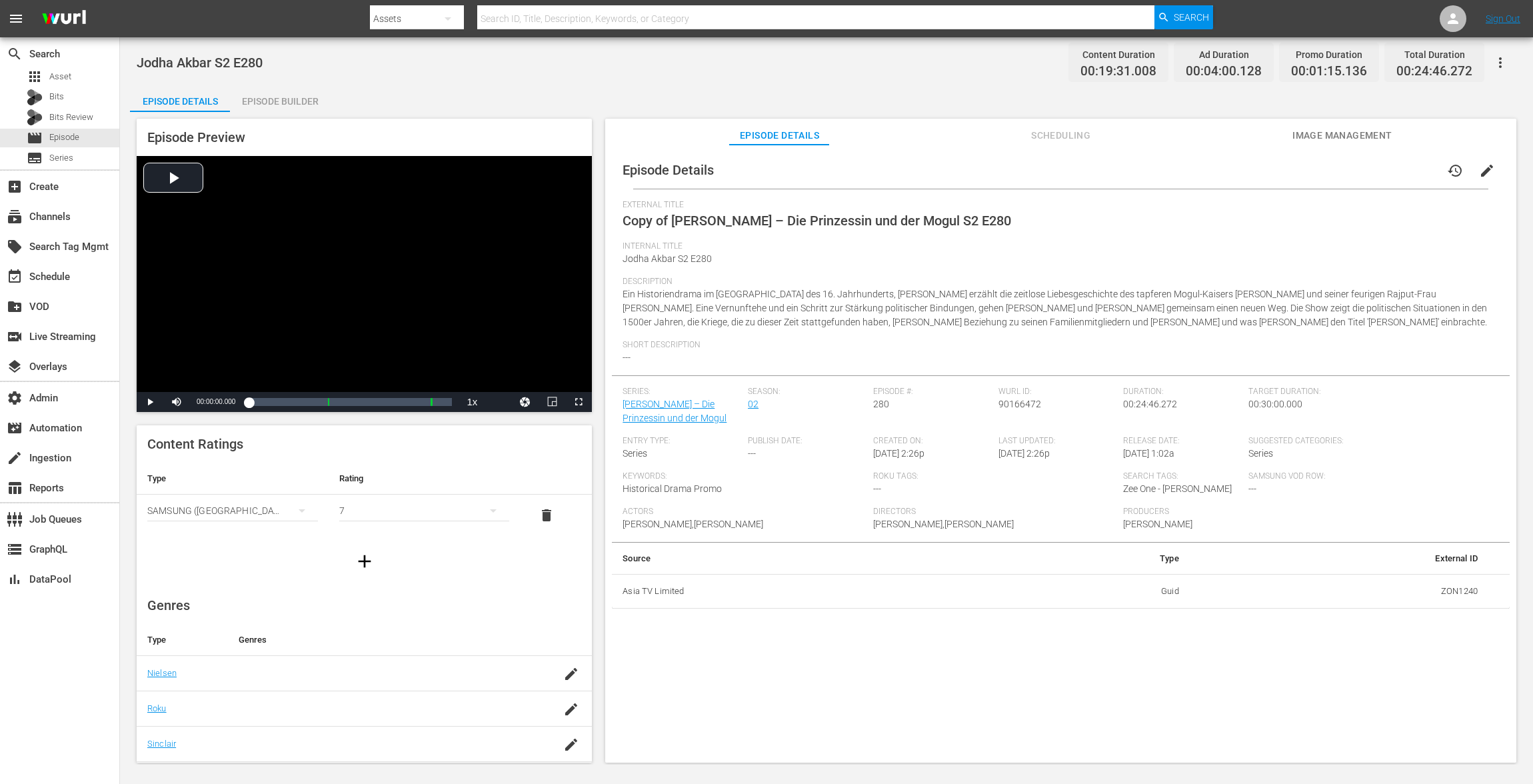
click at [1149, 170] on button "edit" at bounding box center [1487, 170] width 32 height 32
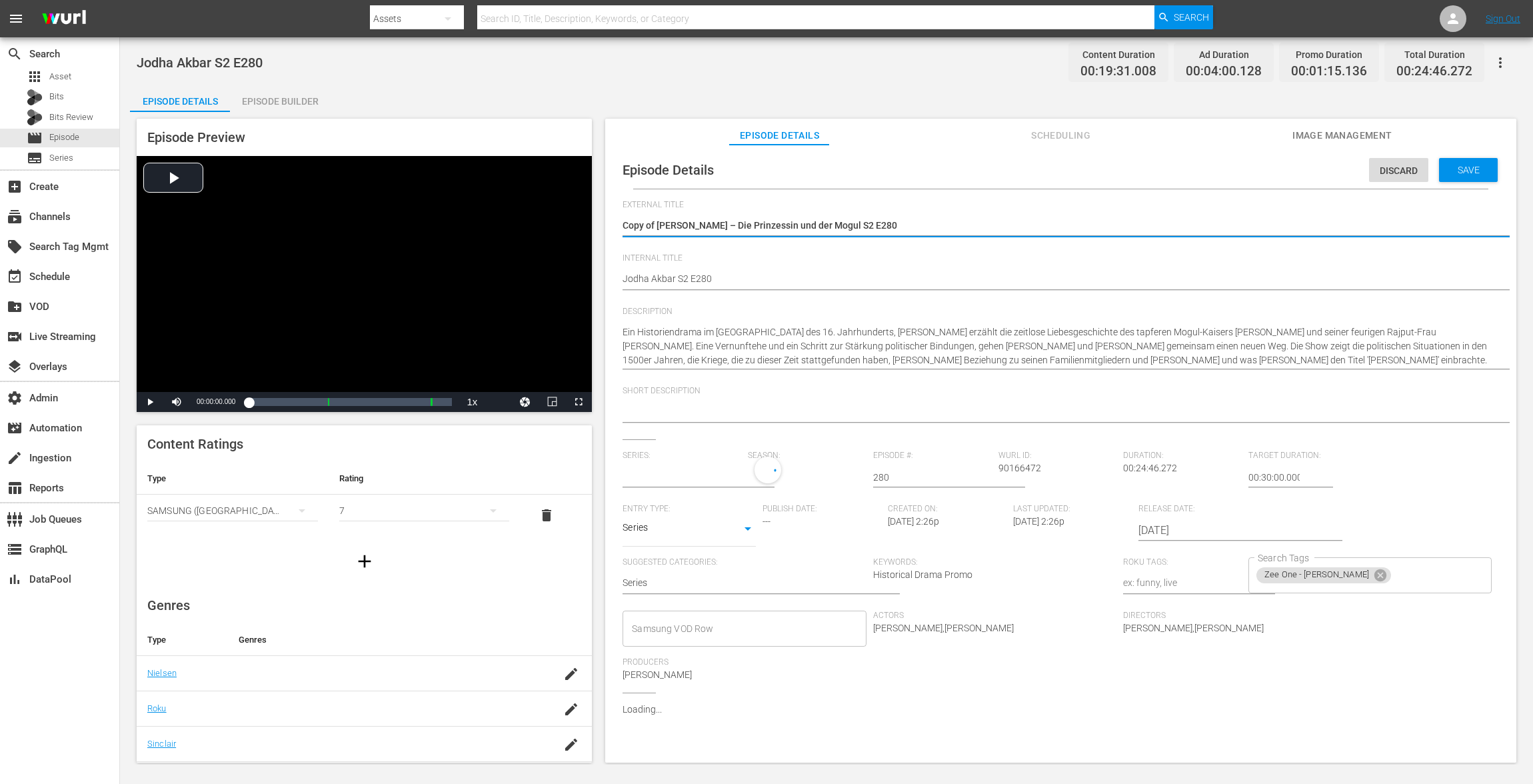
type input "[PERSON_NAME] – Die Prinzessin und der Mogul"
drag, startPoint x: 661, startPoint y: 226, endPoint x: 576, endPoint y: 209, distance: 86.7
click at [576, 209] on div "Episode Preview Video Player is loading. Play Video Play Mute Current Time 00:0…" at bounding box center [827, 442] width 1393 height 661
click at [651, 223] on textarea "Copy of [PERSON_NAME] – Die Prinzessin und der Mogul S2 E280" at bounding box center [1057, 227] width 870 height 16
drag, startPoint x: 660, startPoint y: 223, endPoint x: 646, endPoint y: 223, distance: 14.0
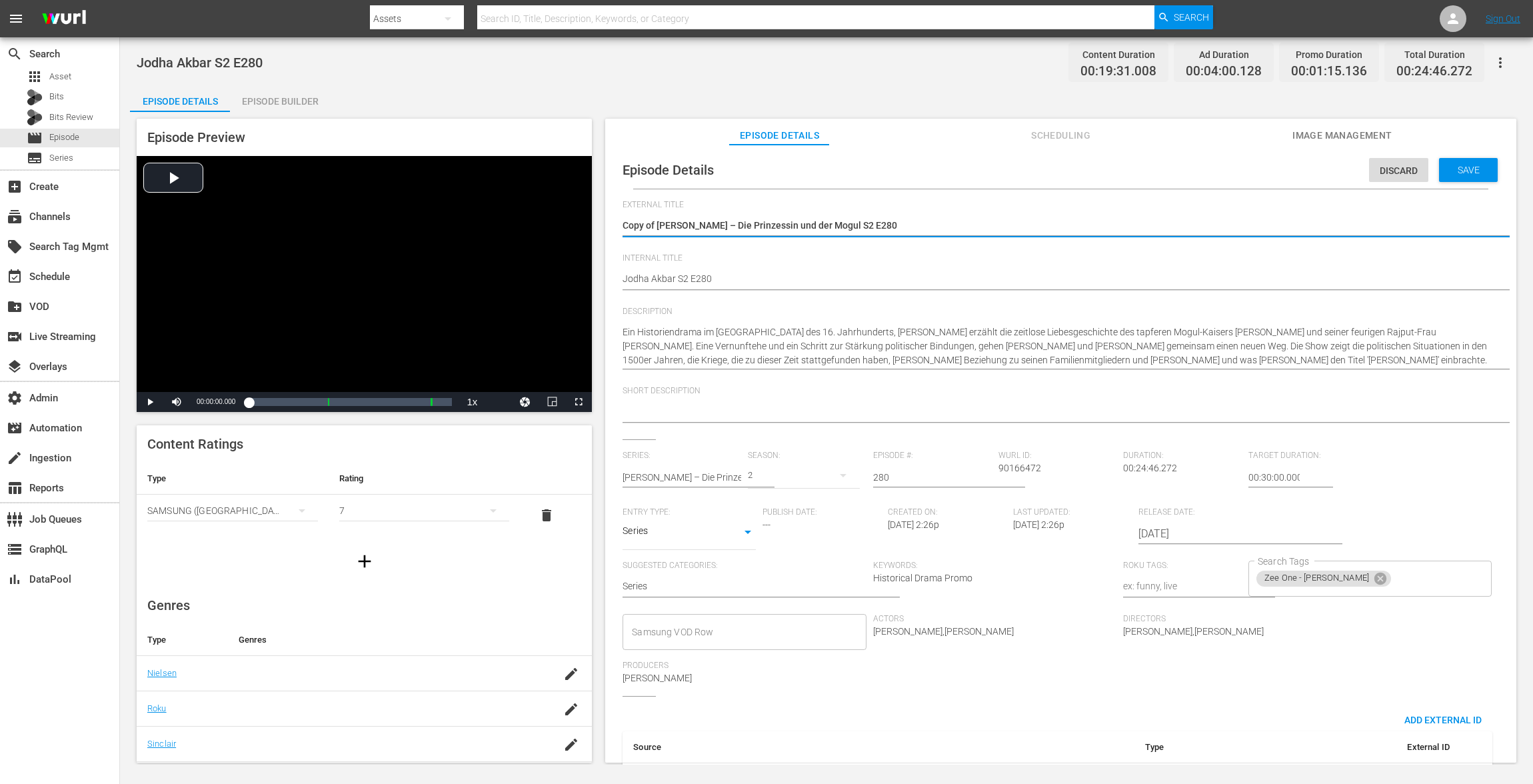
click at [646, 223] on textarea "Copy of [PERSON_NAME] – Die Prinzessin und der Mogul S2 E280" at bounding box center [1057, 227] width 870 height 16
click at [659, 223] on textarea "Copy of [PERSON_NAME] – Die Prinzessin und der Mogul S2 E280" at bounding box center [1057, 227] width 870 height 16
type textarea "Copy ofJodha [PERSON_NAME] – Die Prinzessin und der Mogul S2 E280"
type textarea "Copy oJodha [PERSON_NAME] – Die Prinzessin und der Mogul S2 E280"
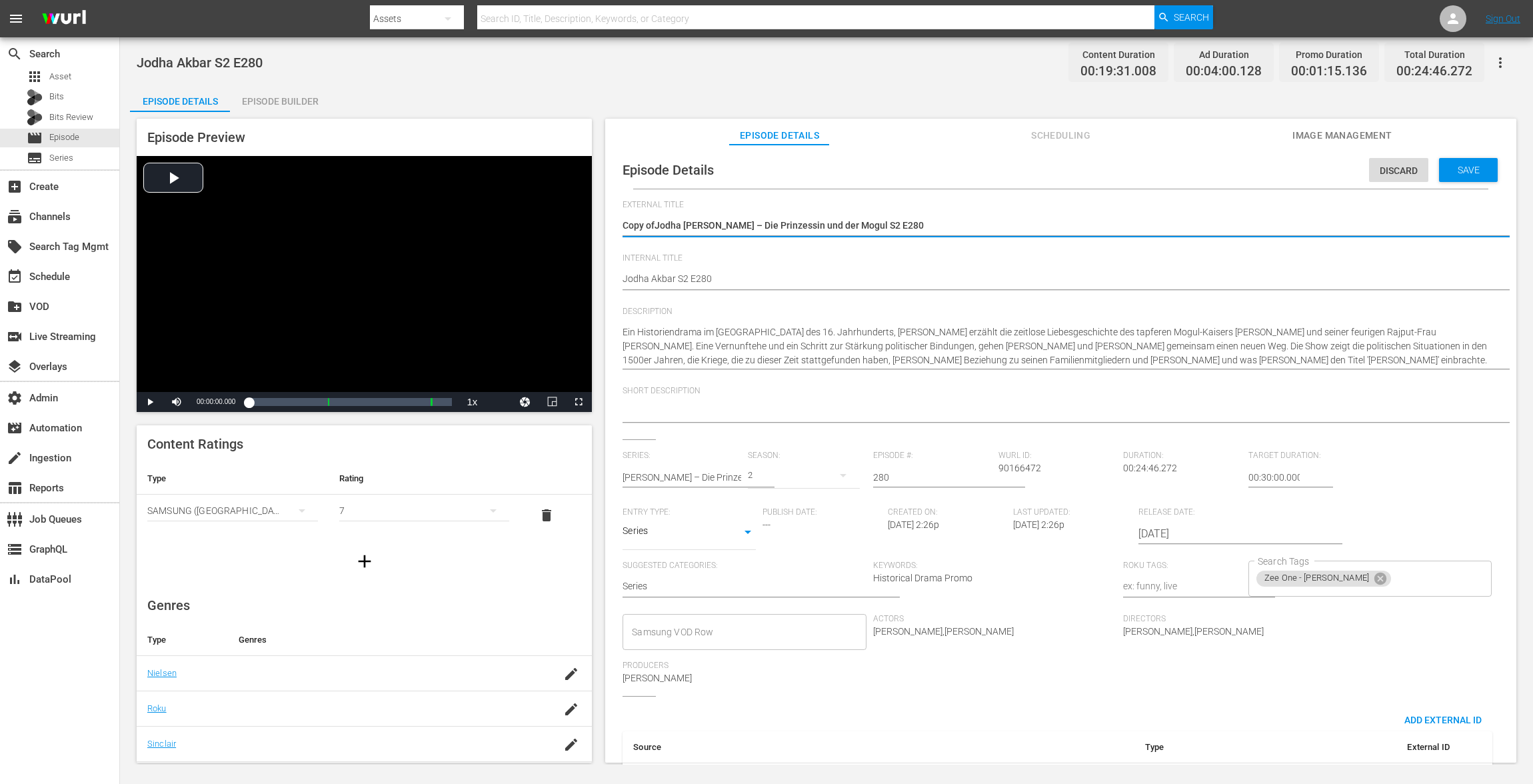
type textarea "Copy oJodha [PERSON_NAME] – Die Prinzessin und der Mogul S2 E280"
type textarea "Copy [PERSON_NAME] – Die Prinzessin und der Mogul S2 E280"
type textarea "CopyJodha [PERSON_NAME] – Die Prinzessin und der Mogul S2 E280"
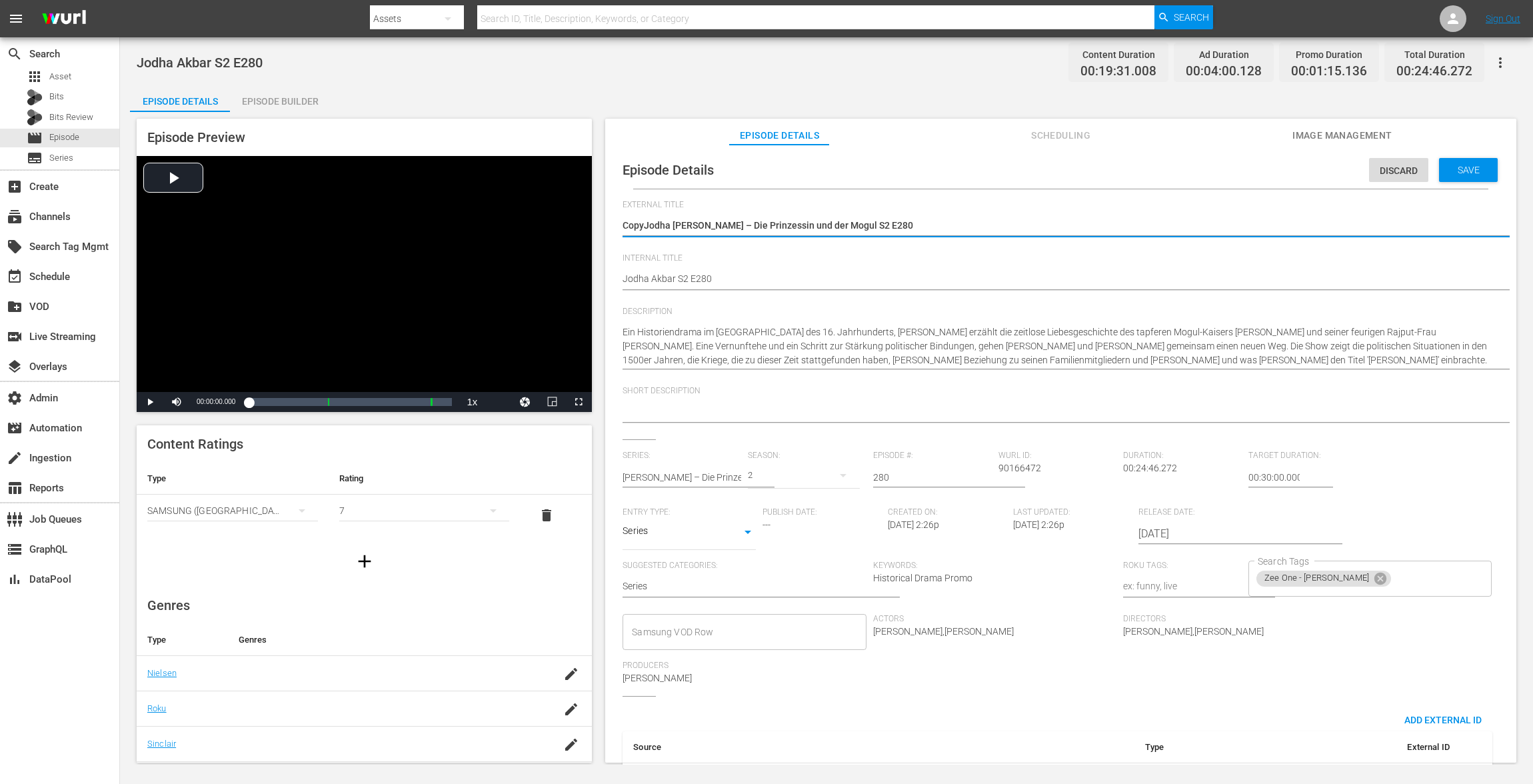
type textarea "CopJodha [PERSON_NAME] – Die Prinzessin und der Mogul S2 E280"
type textarea "[PERSON_NAME] – Die Prinzessin und der Mogul S2 E280"
type textarea "CJodha [PERSON_NAME] – Die Prinzessin und der Mogul S2 E280"
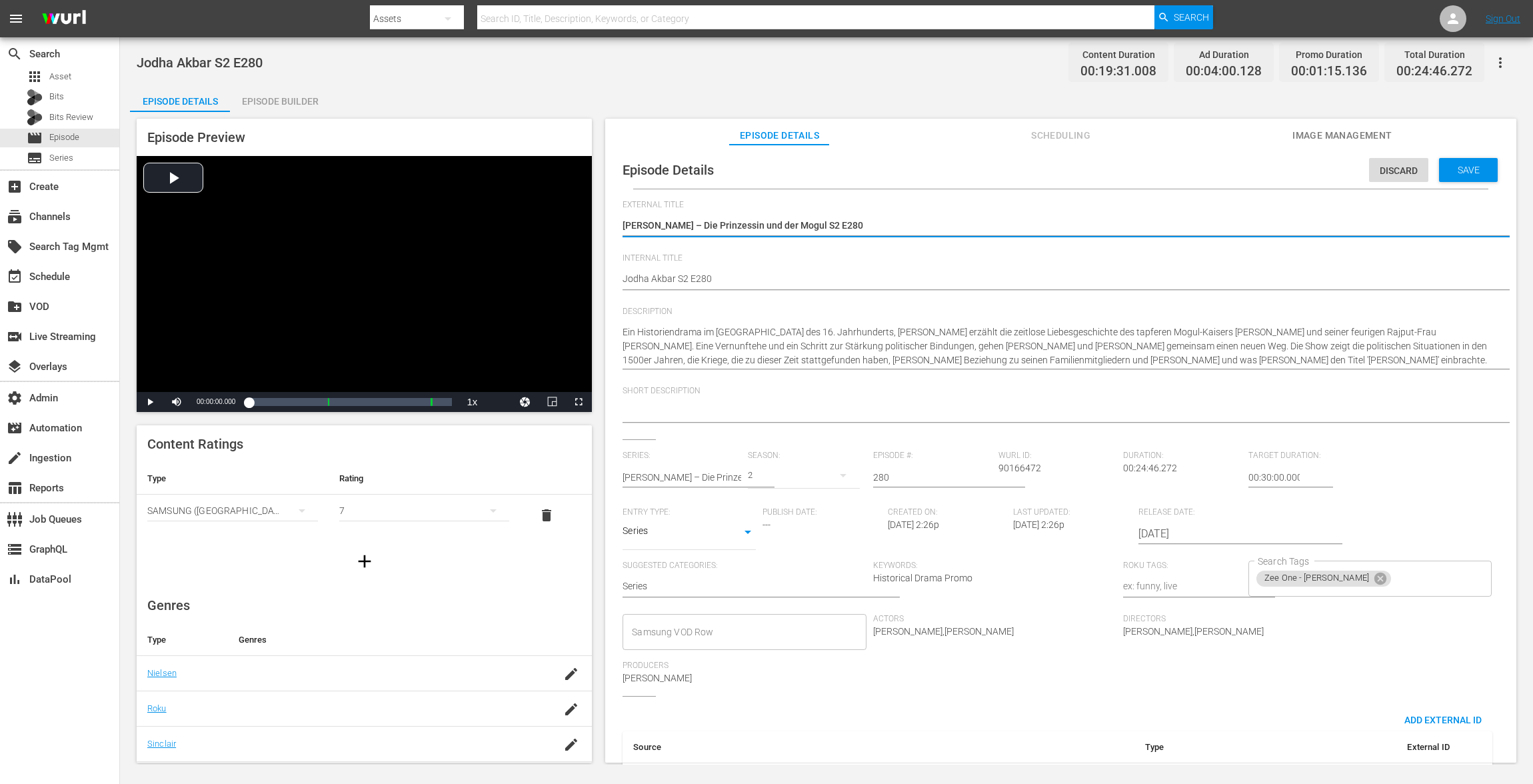
type textarea "CJodha [PERSON_NAME] – Die Prinzessin und der Mogul S2 E280"
type textarea "[PERSON_NAME] – Die Prinzessin und der Mogul S2 E280"
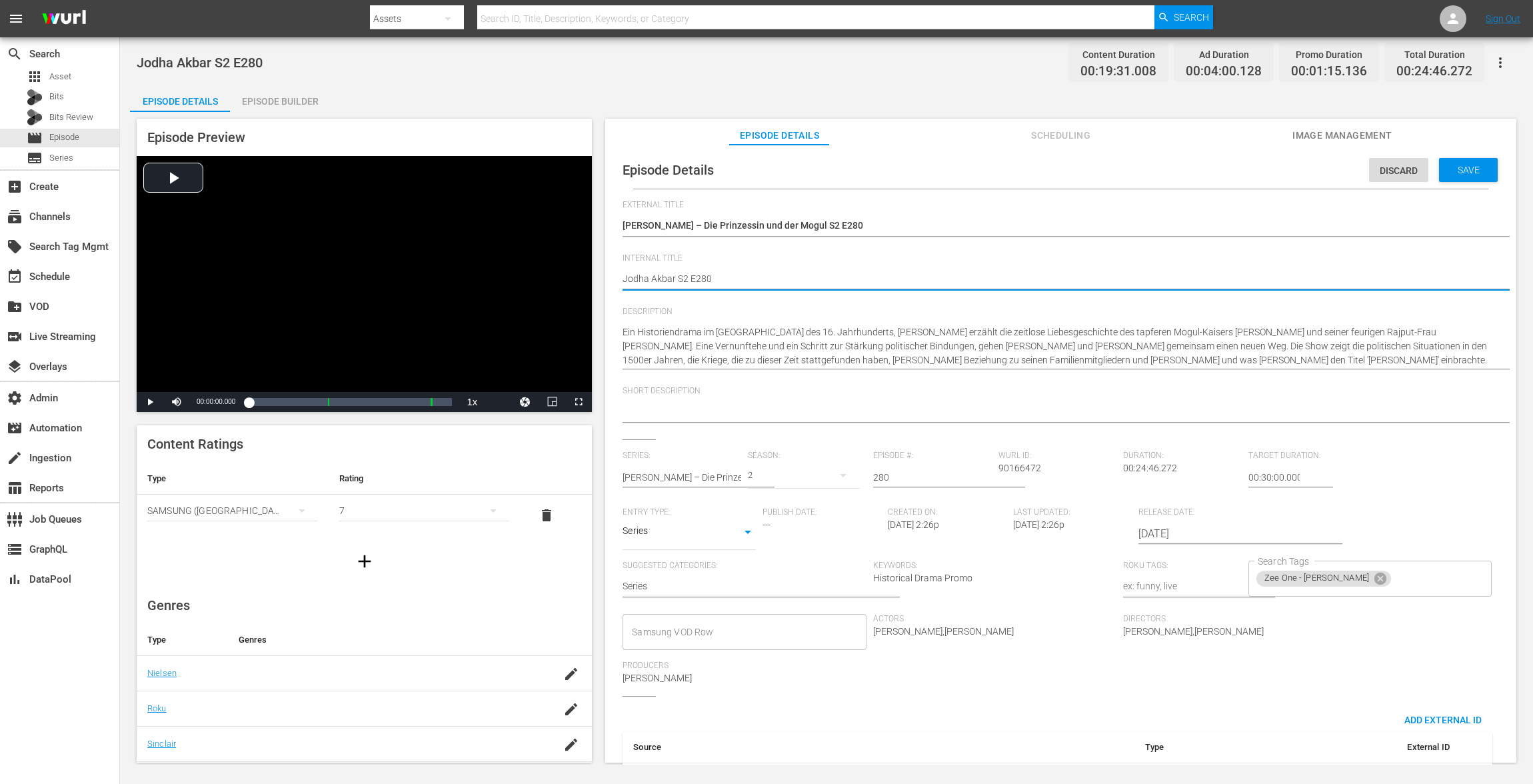
paste textarea "VOD"
type textarea "VOD [PERSON_NAME] S2 E280"
click at [1149, 170] on span "Save" at bounding box center [1468, 170] width 43 height 11
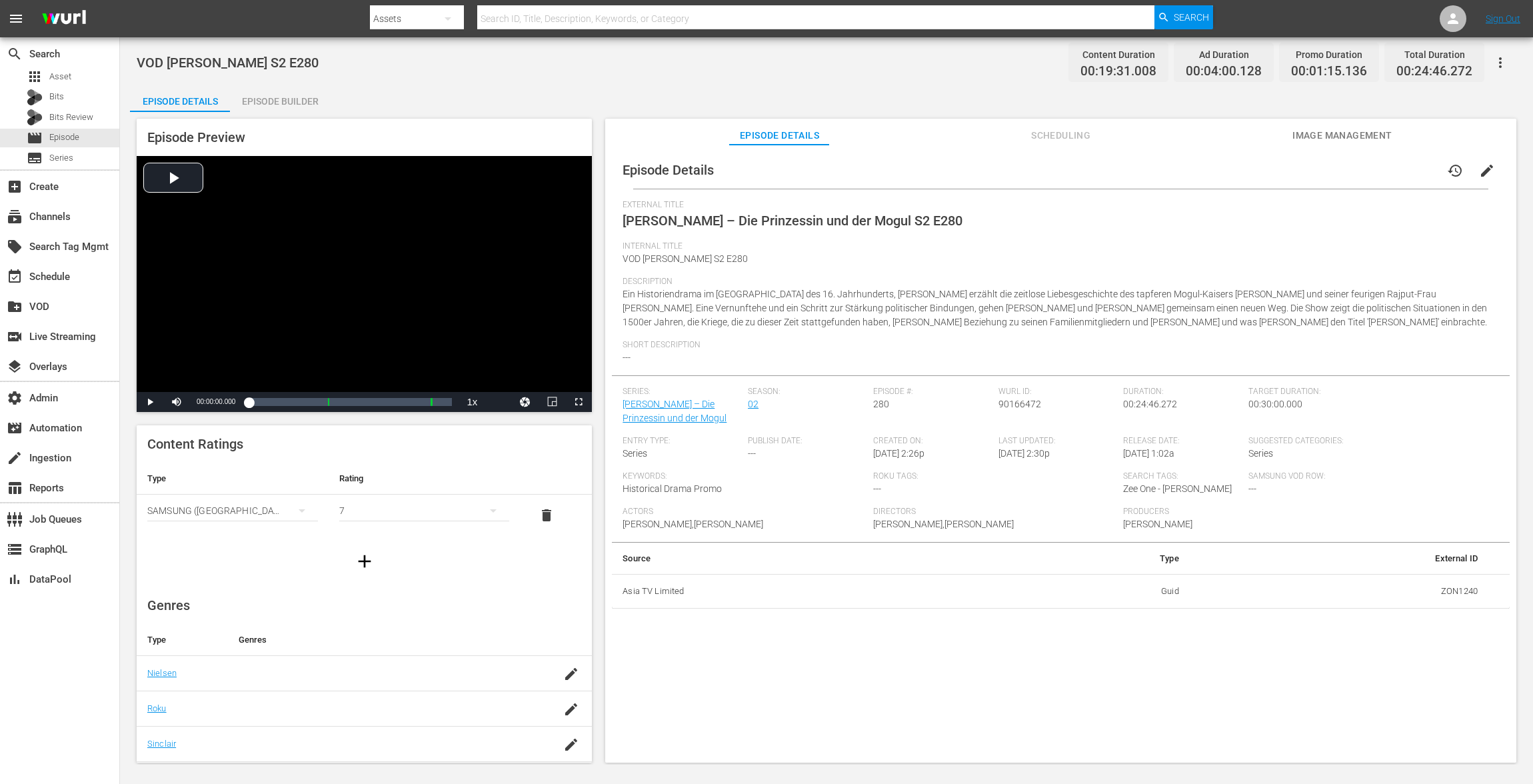
click at [287, 93] on div "Episode Builder" at bounding box center [280, 100] width 100 height 32
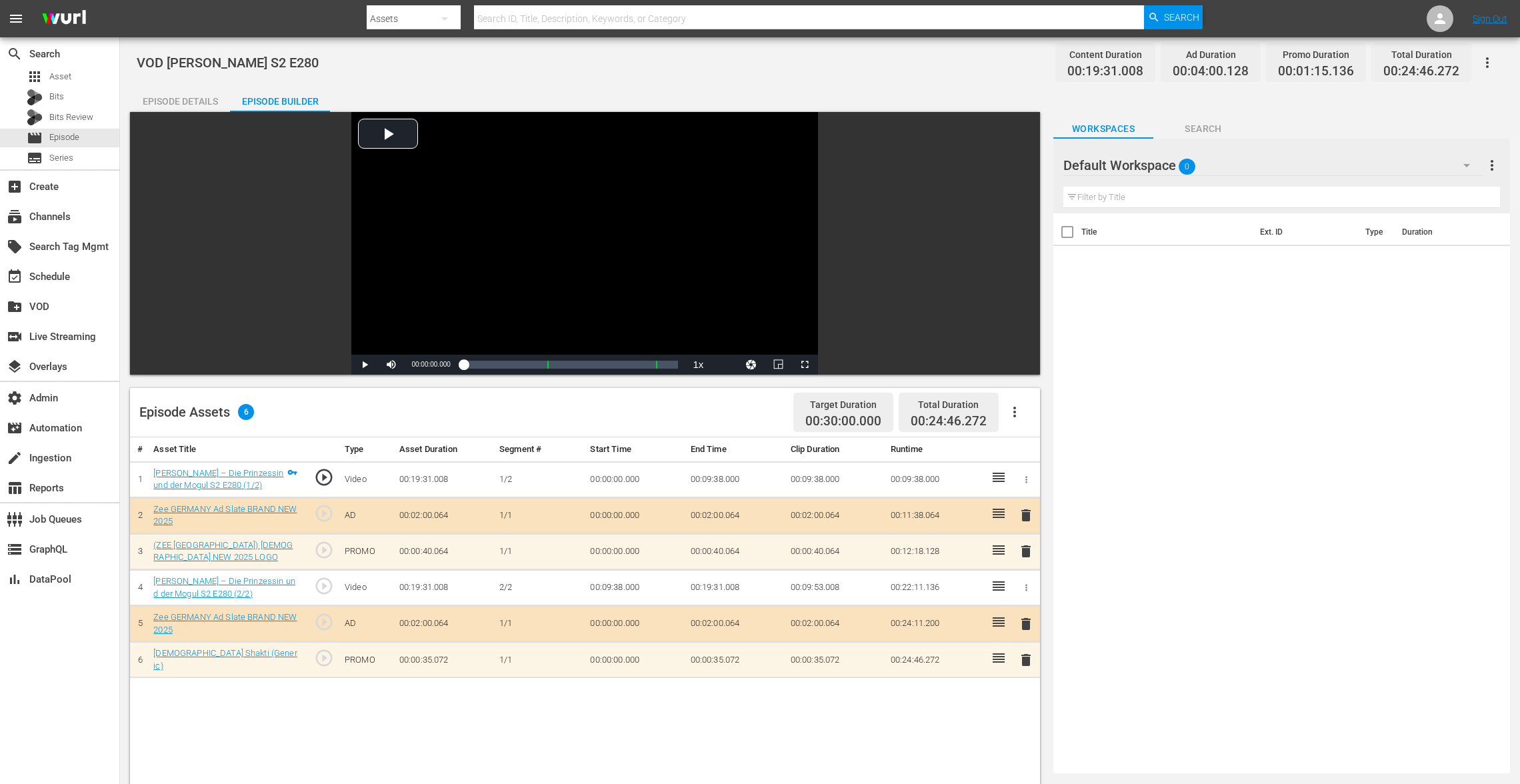
click at [1026, 544] on span "delete" at bounding box center [1025, 551] width 16 height 16
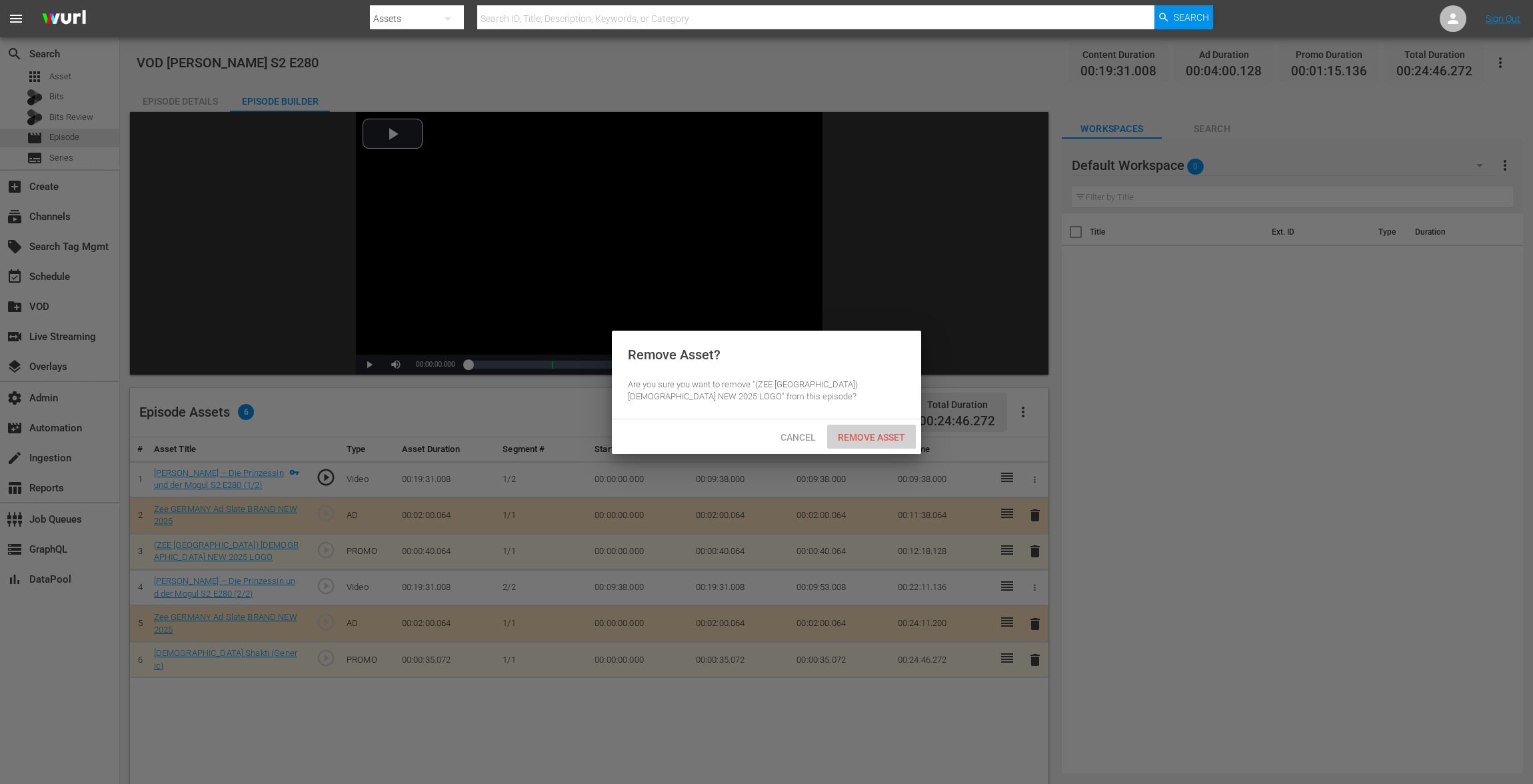
click at [894, 444] on div "Remove Asset" at bounding box center [872, 437] width 89 height 25
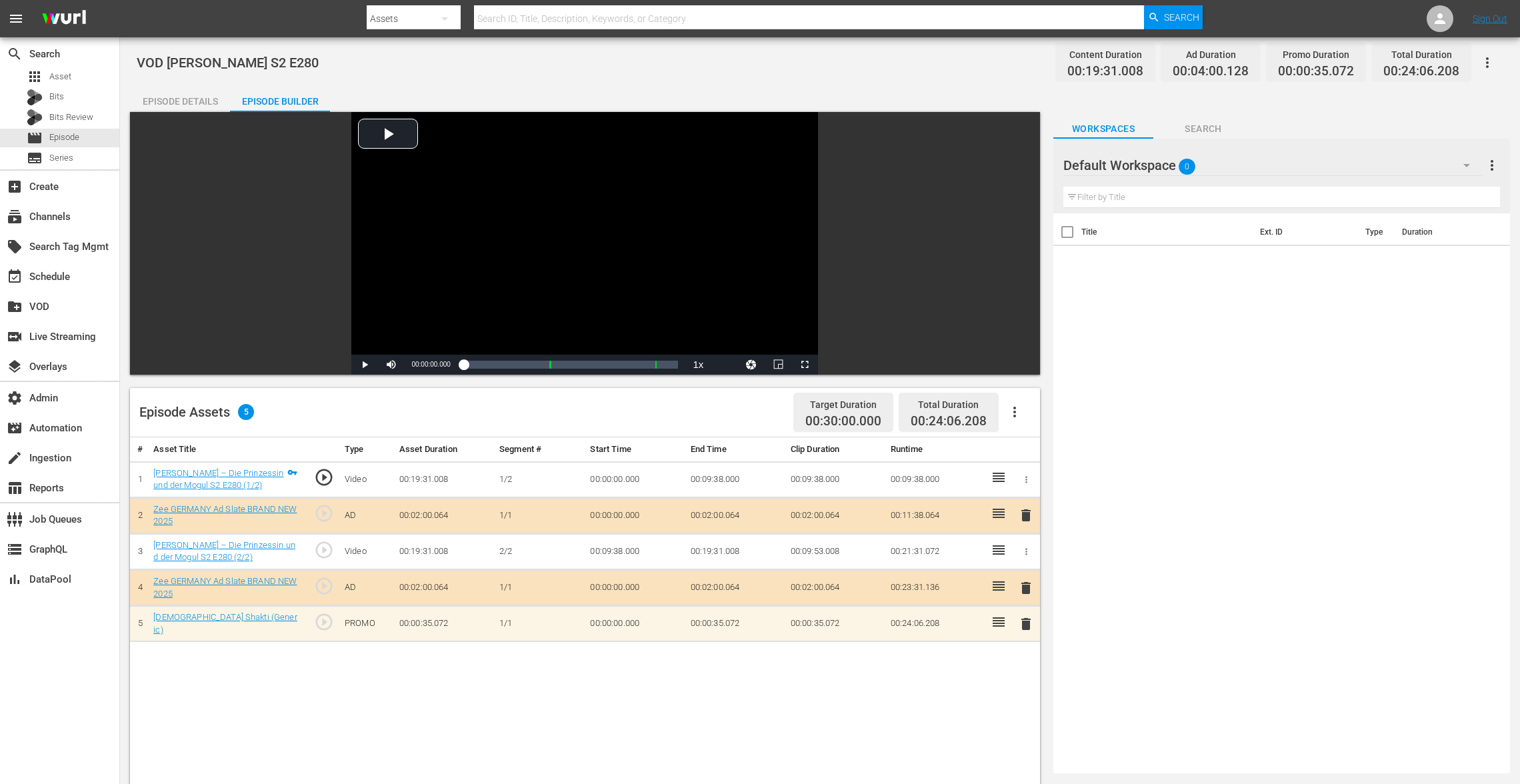
click at [1025, 587] on span "delete" at bounding box center [1025, 624] width 16 height 16
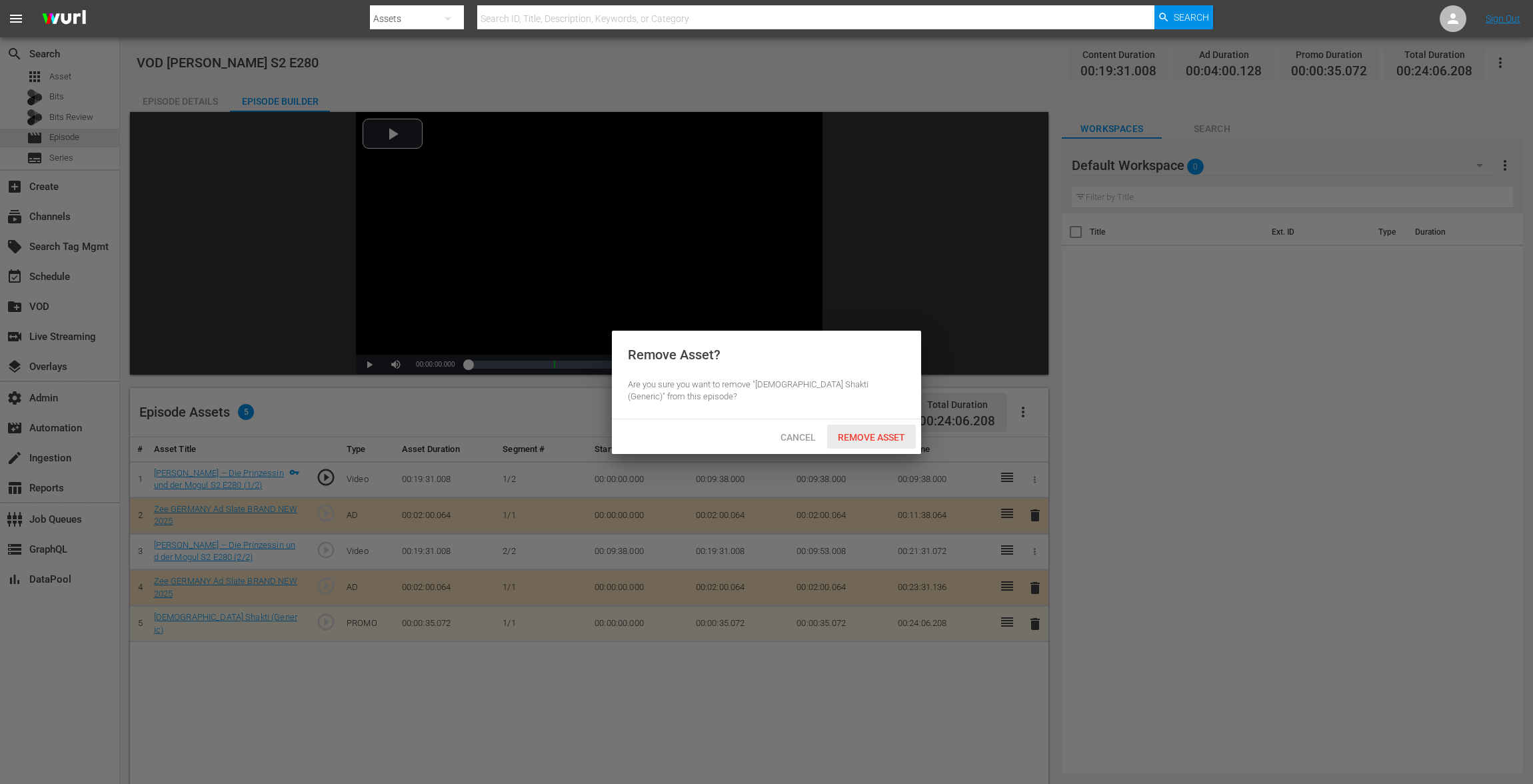
click at [885, 428] on div "Remove Asset" at bounding box center [872, 437] width 89 height 25
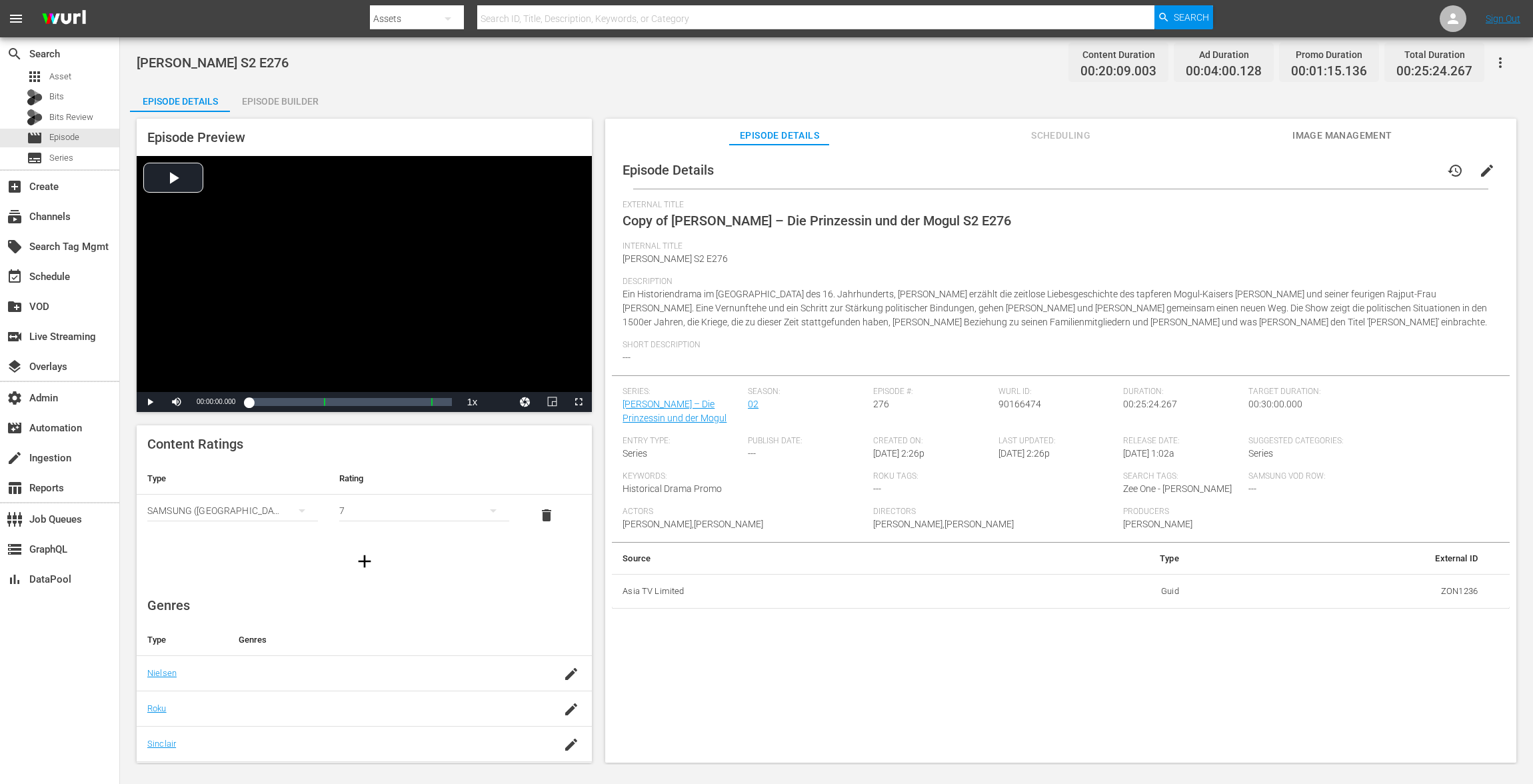
click at [1149, 167] on span "edit" at bounding box center [1487, 171] width 16 height 16
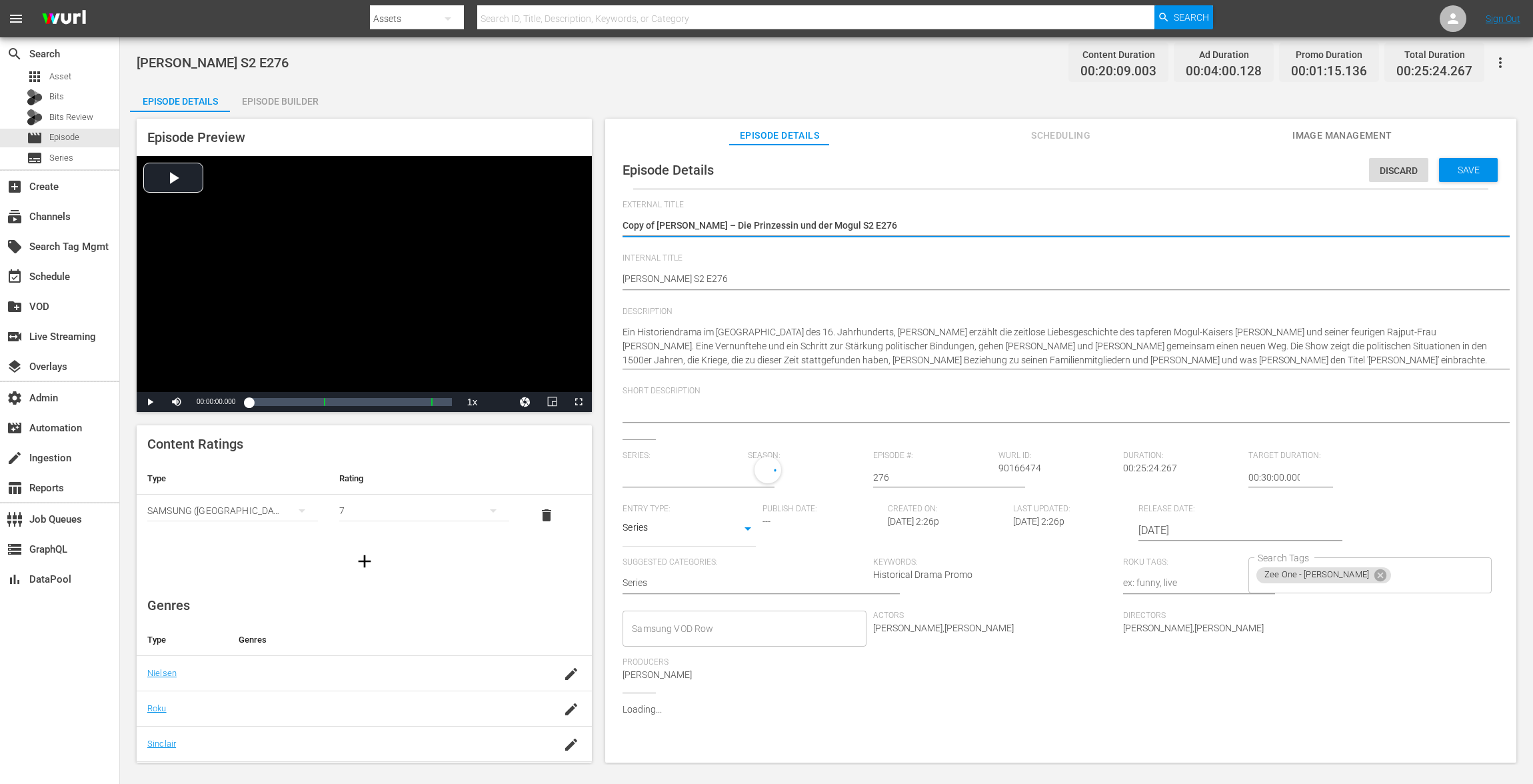
type input "[PERSON_NAME] – Die Prinzessin und der Mogul"
drag, startPoint x: 659, startPoint y: 228, endPoint x: 472, endPoint y: 217, distance: 187.3
click at [473, 218] on div "Episode Preview Video Player is loading. Play Video Play Mute Current Time 00:0…" at bounding box center [827, 442] width 1393 height 661
type textarea "[PERSON_NAME] – Die Prinzessin und der Mogul S2 E276"
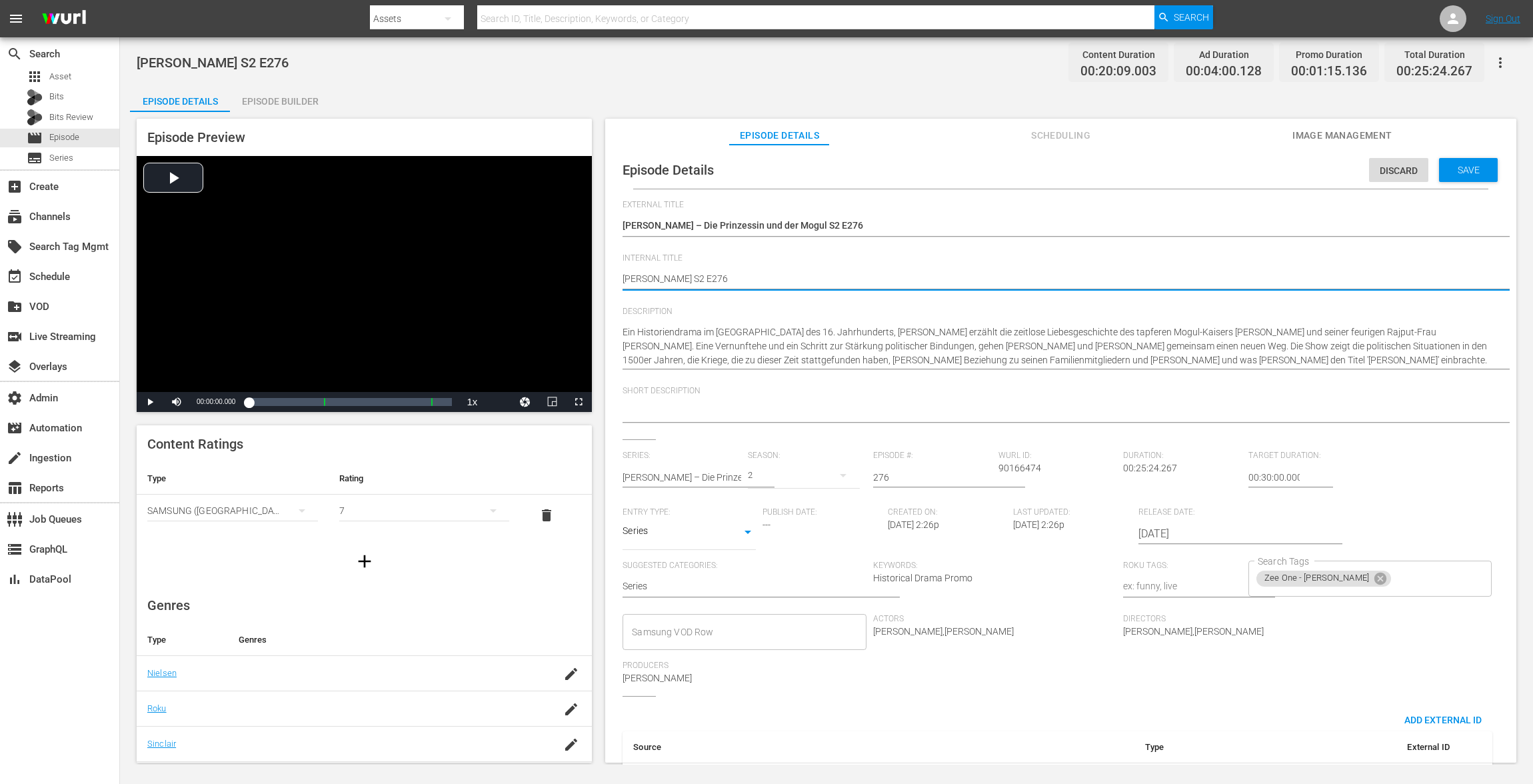
paste textarea "VOD"
type textarea "VOD [PERSON_NAME] S2 E276"
click at [1149, 176] on div "Save" at bounding box center [1468, 170] width 59 height 24
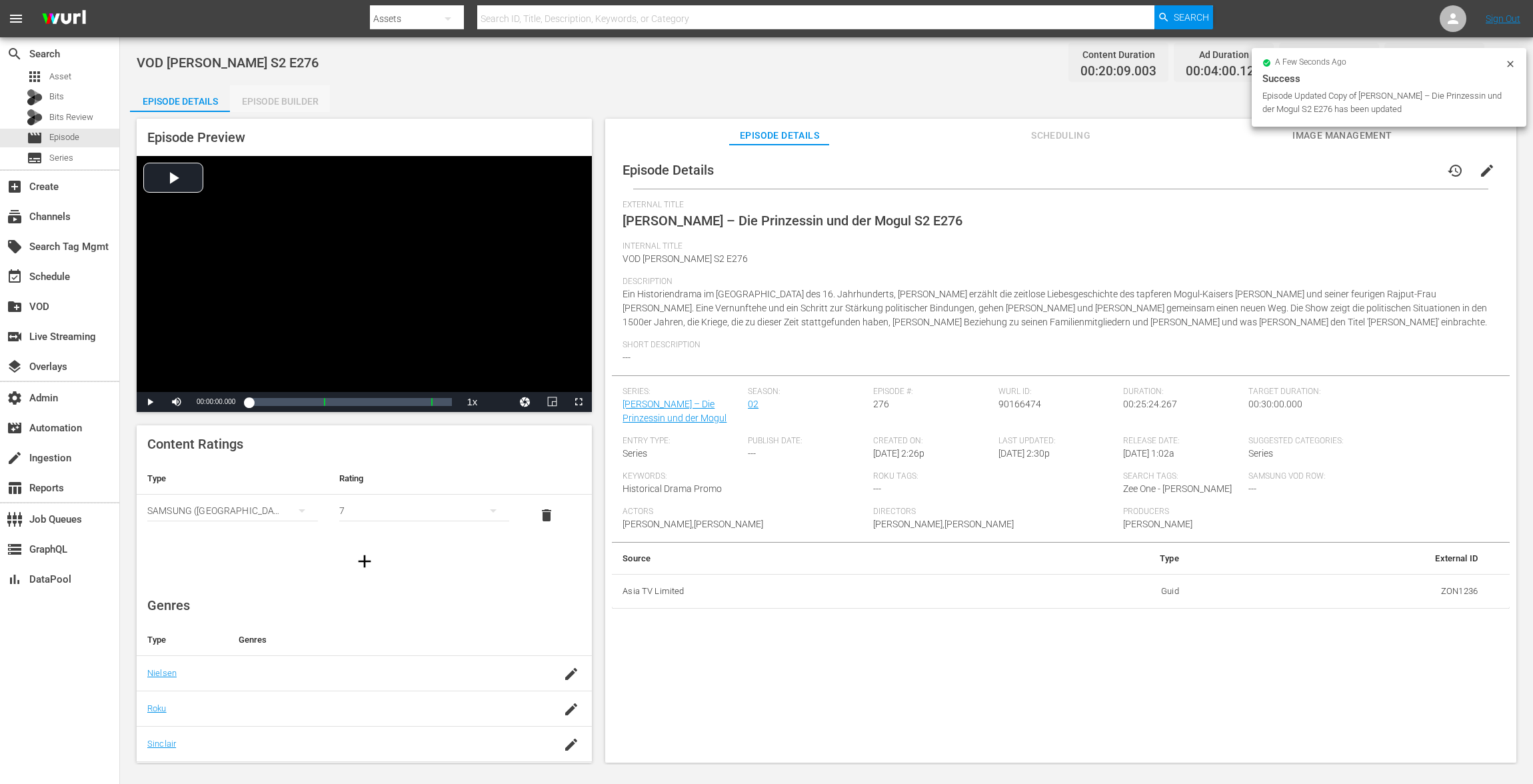
click at [283, 101] on div "Episode Builder" at bounding box center [280, 100] width 100 height 32
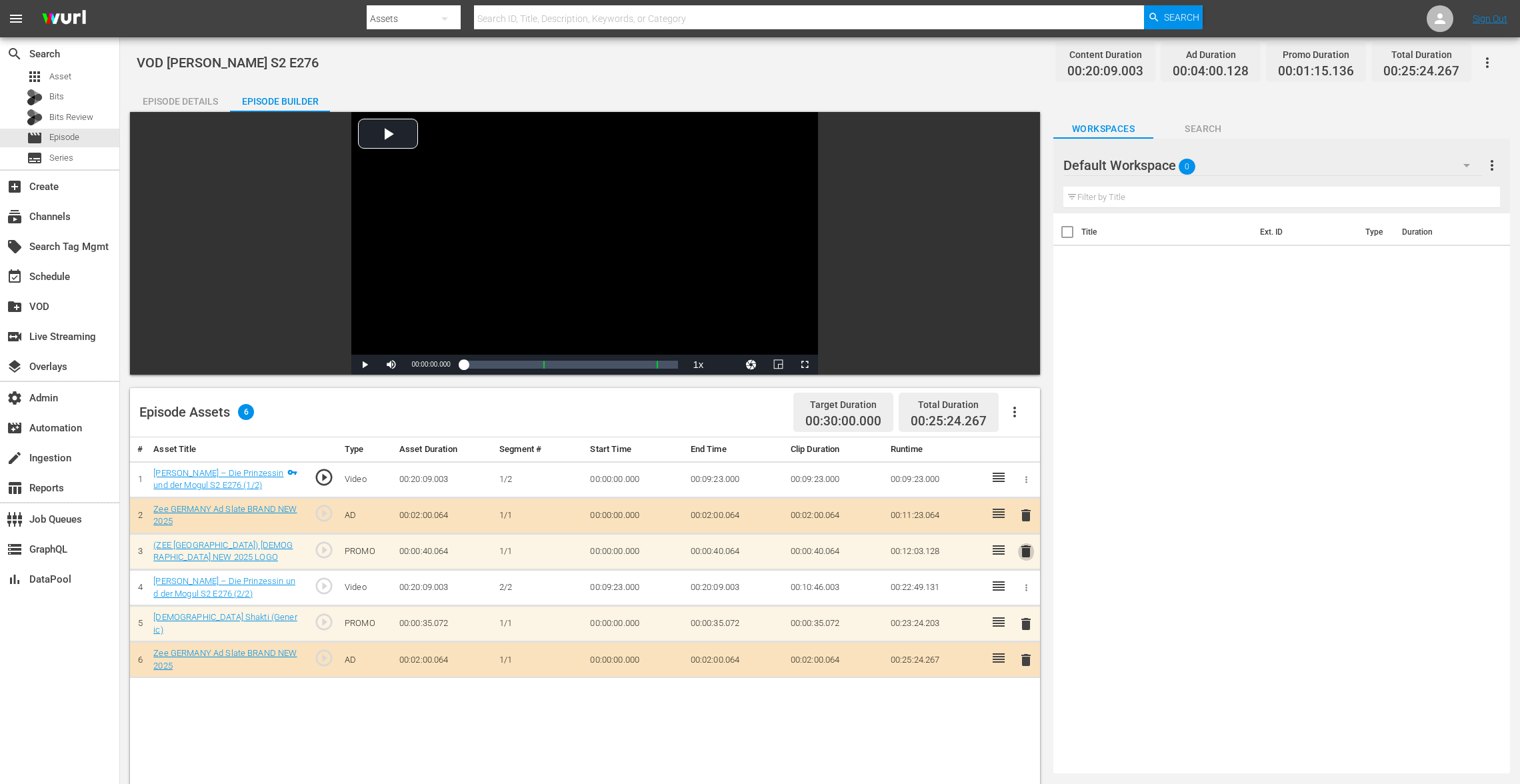
click at [1024, 548] on span "delete" at bounding box center [1025, 551] width 16 height 16
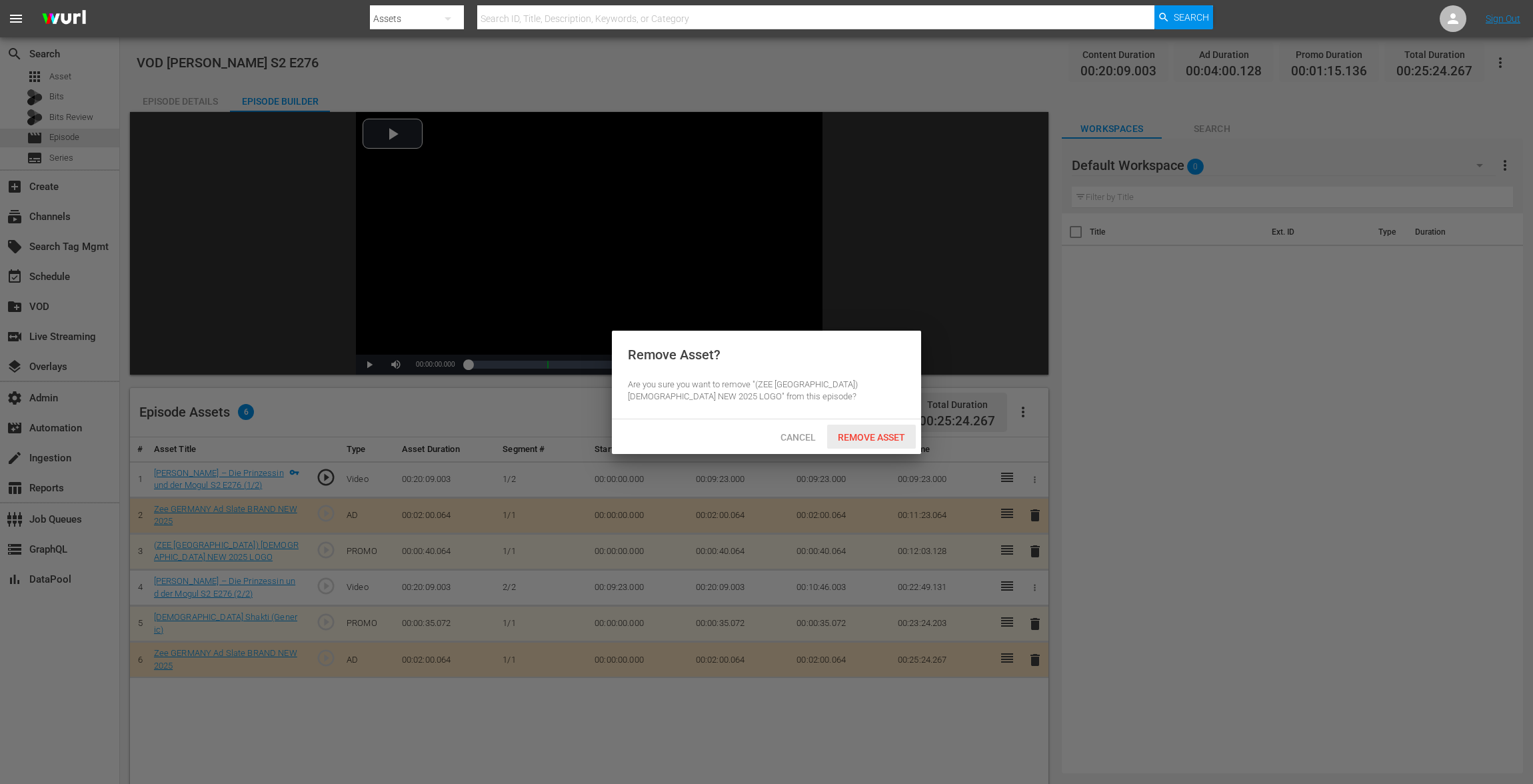
click at [894, 430] on div "Remove Asset" at bounding box center [872, 437] width 89 height 25
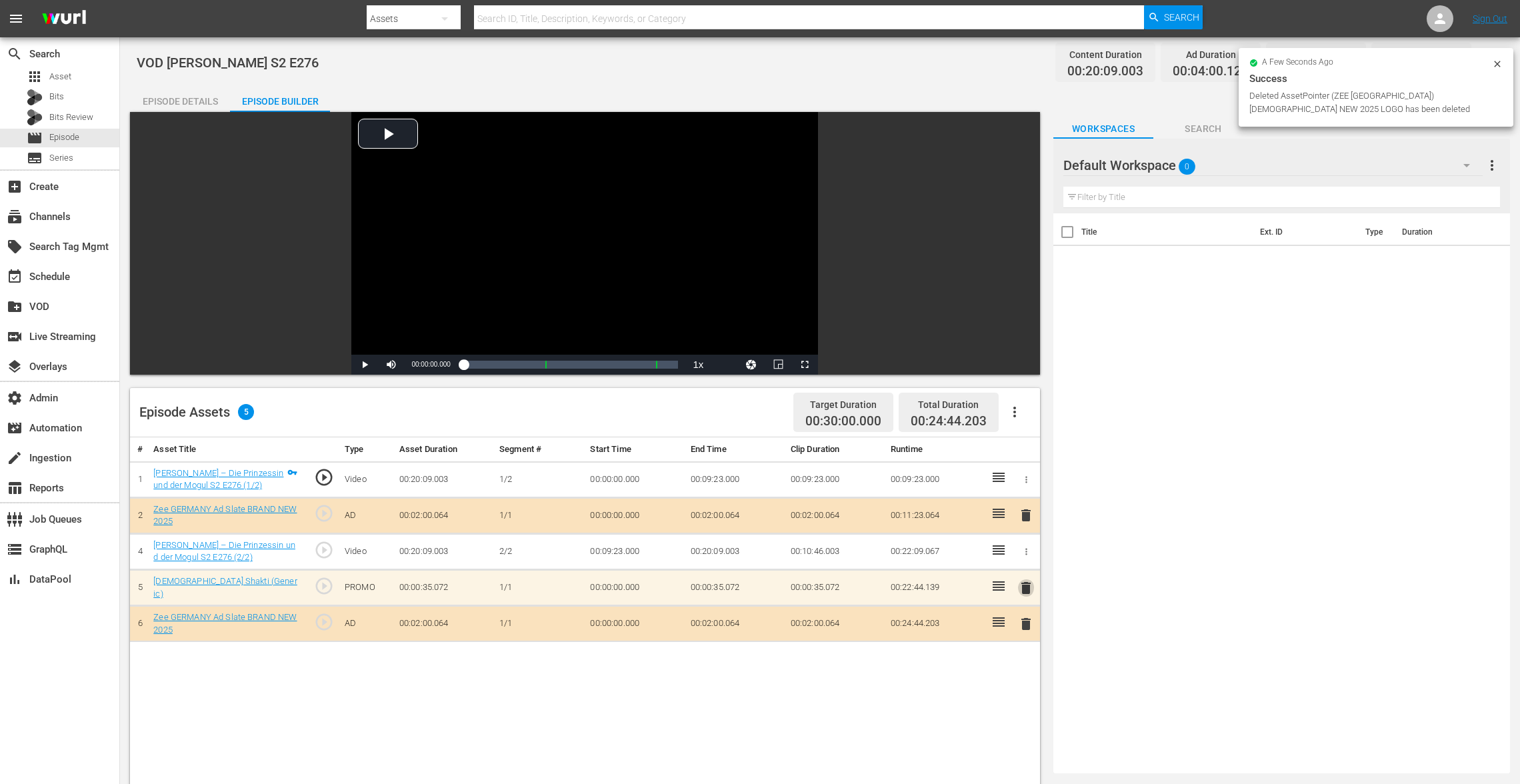
click at [1021, 587] on span "delete" at bounding box center [1025, 587] width 16 height 16
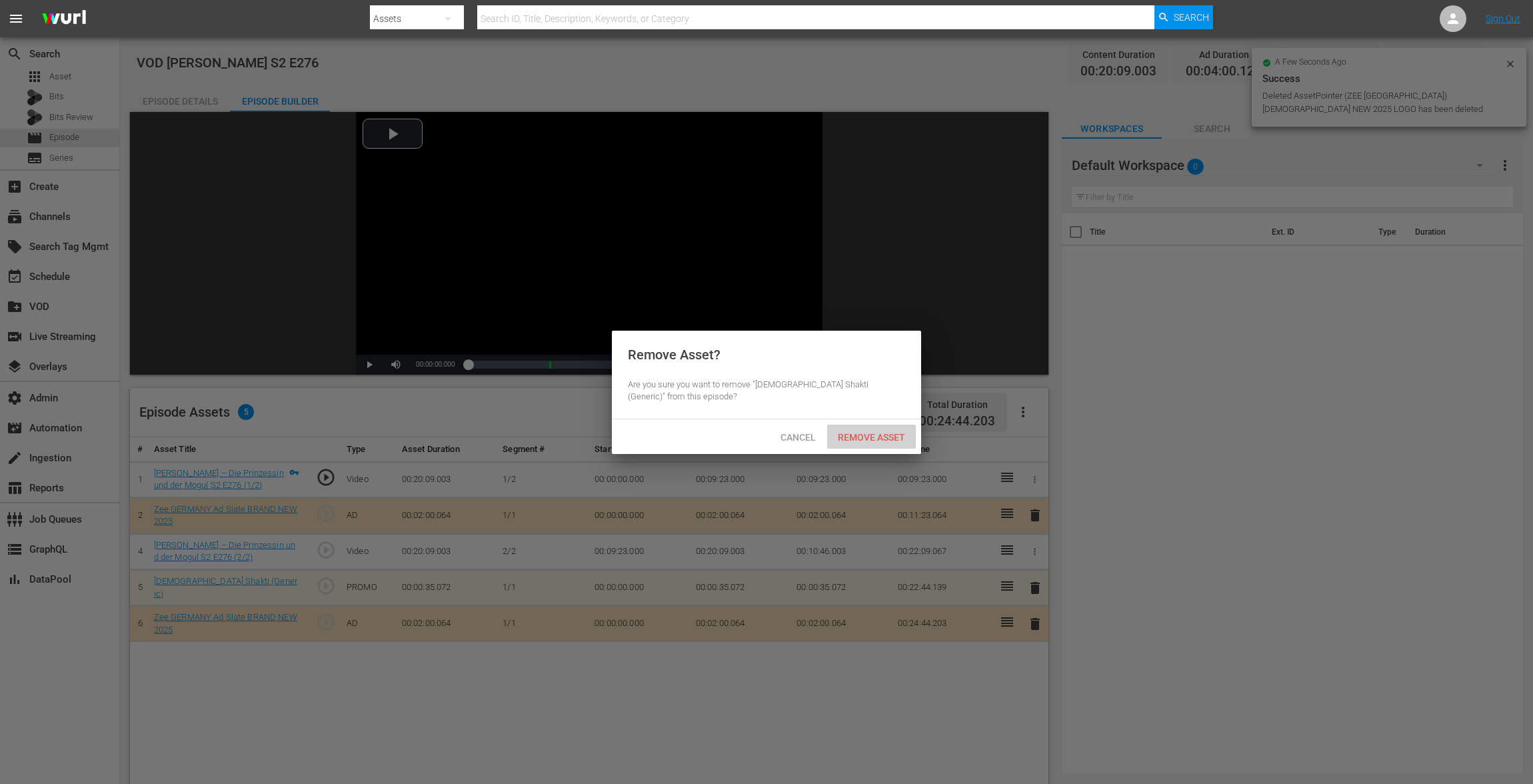
click at [879, 435] on span "Remove Asset" at bounding box center [872, 437] width 89 height 11
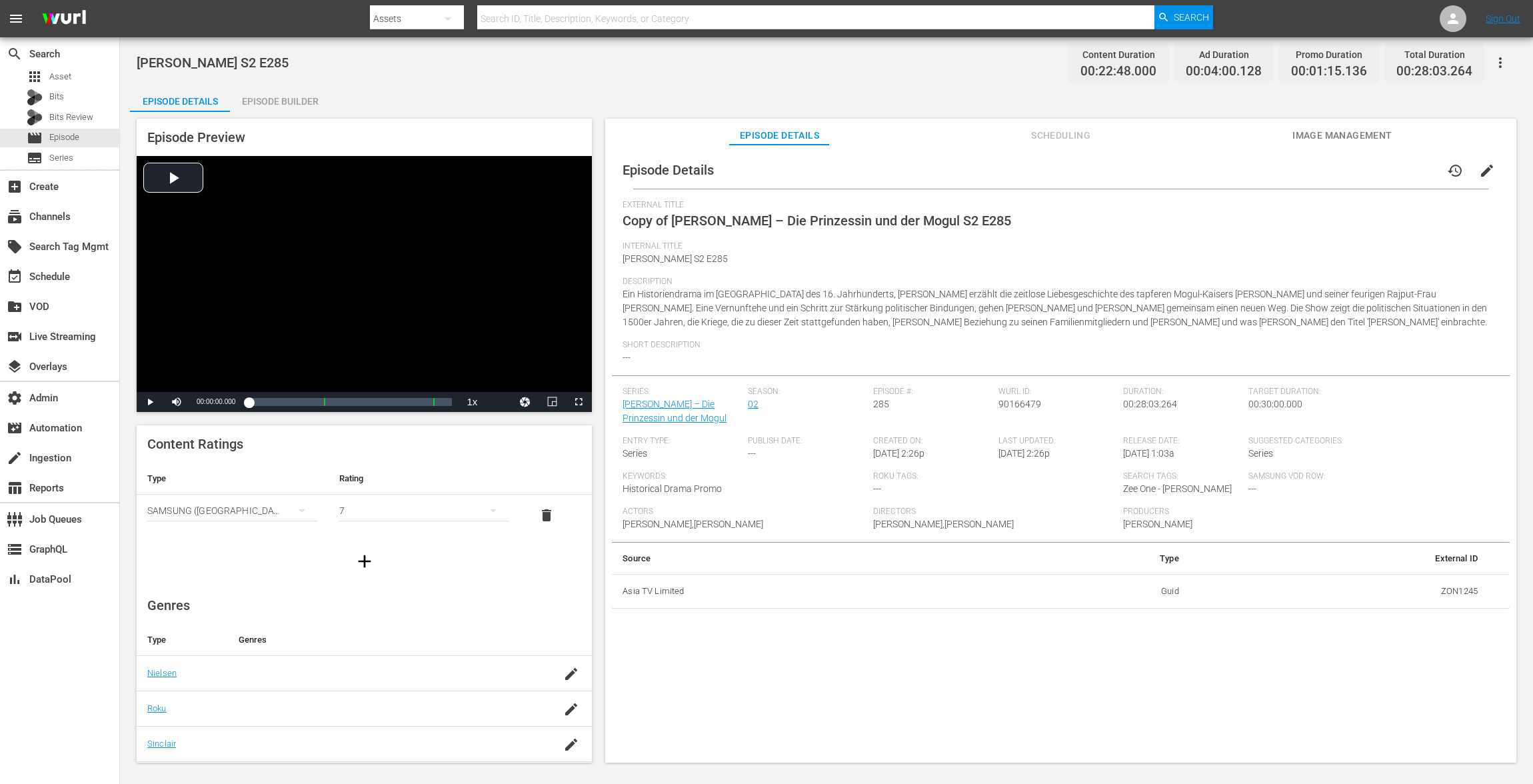
click at [1149, 162] on button "edit" at bounding box center [1487, 170] width 32 height 32
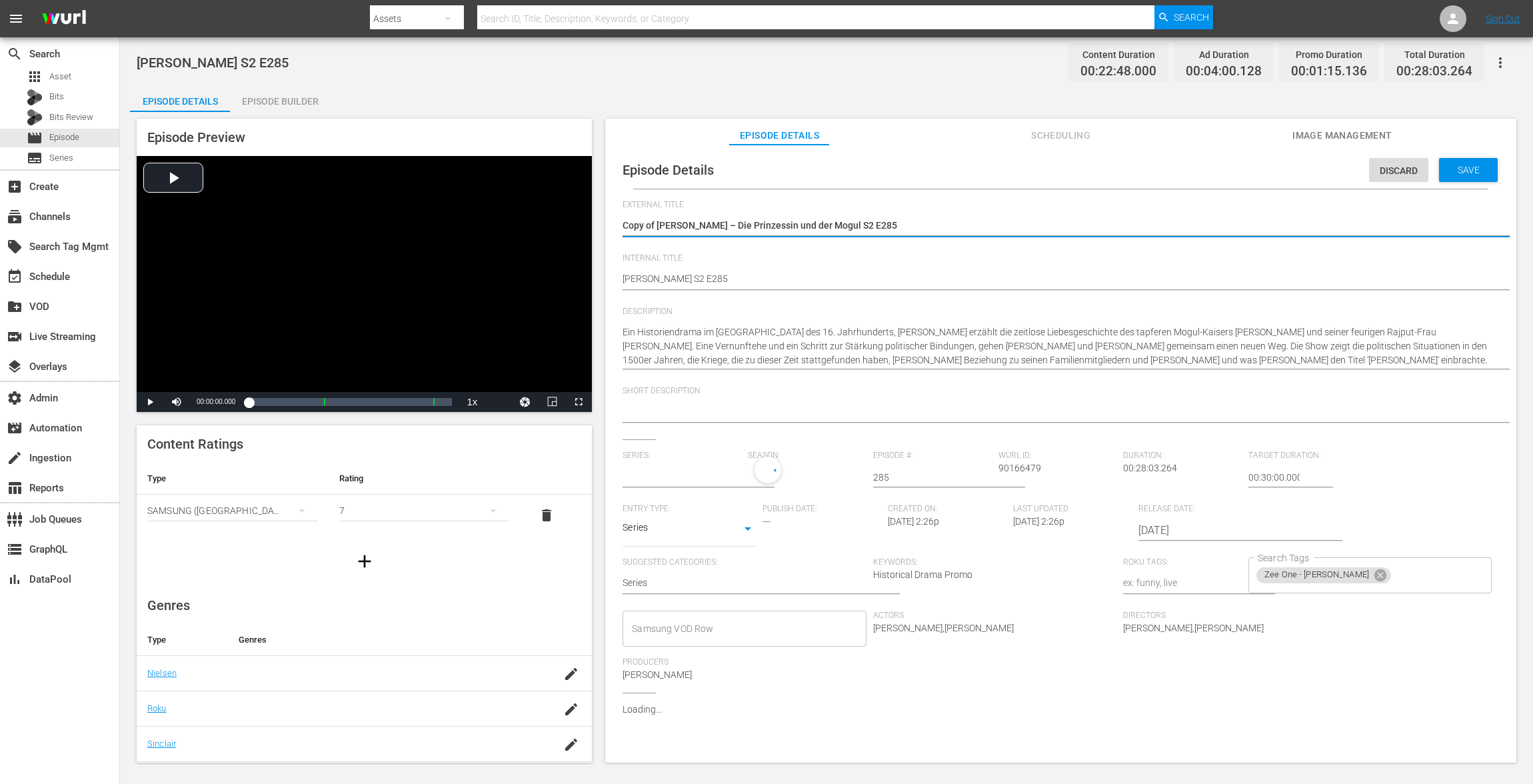
type input "[PERSON_NAME] – Die Prinzessin und der Mogul"
drag, startPoint x: 656, startPoint y: 225, endPoint x: 438, endPoint y: 212, distance: 218.4
click at [438, 212] on div "Episode Preview Video Player is loading. Play Video Play Mute Current Time 00:0…" at bounding box center [827, 442] width 1393 height 661
type textarea "[PERSON_NAME] – Die Prinzessin und der Mogul S2 E285"
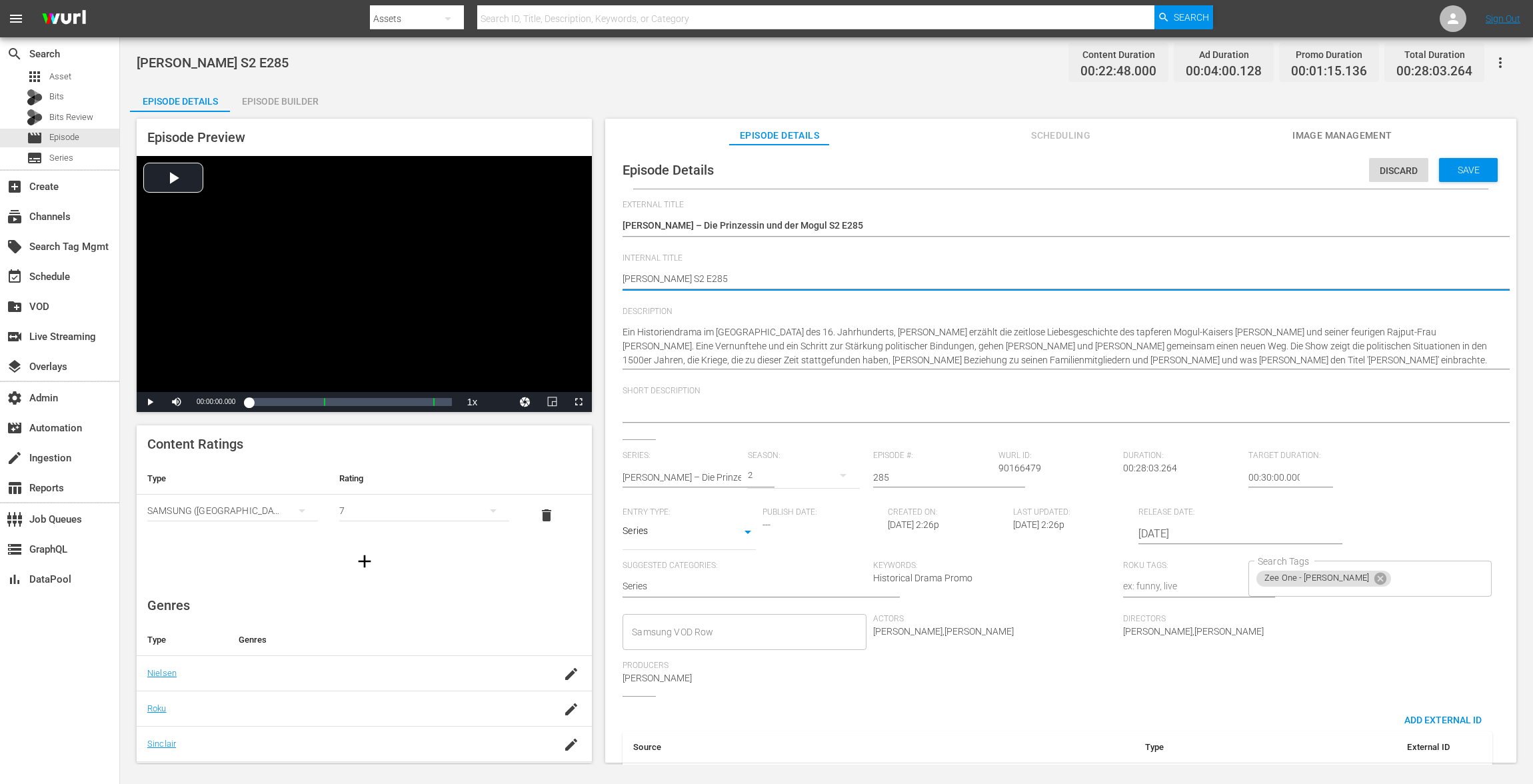
paste textarea "VOD"
type textarea "VOD Jodha Akbar S2 E285"
click at [1149, 177] on div "Save" at bounding box center [1468, 170] width 59 height 24
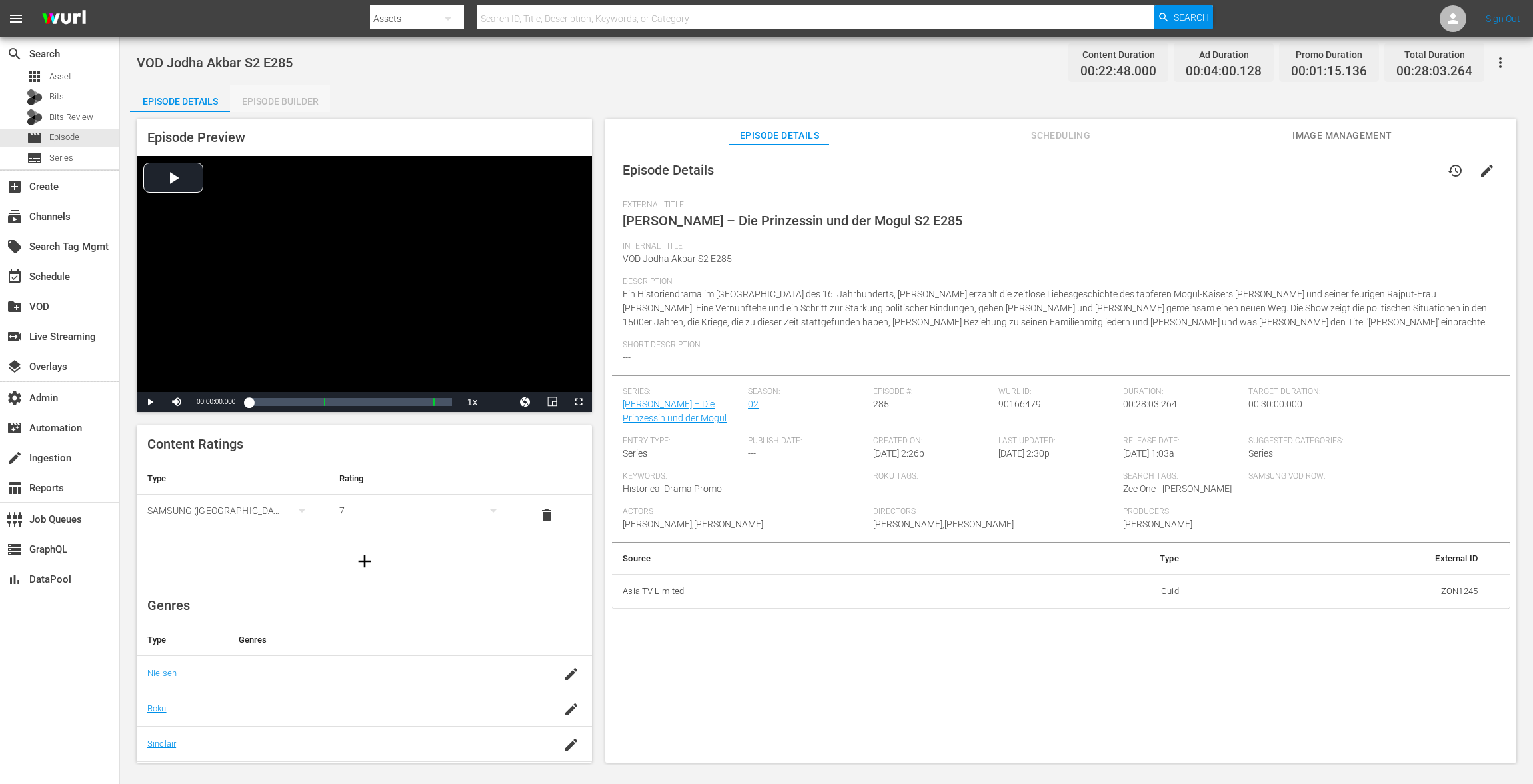
click at [261, 104] on div "Episode Builder" at bounding box center [280, 100] width 100 height 32
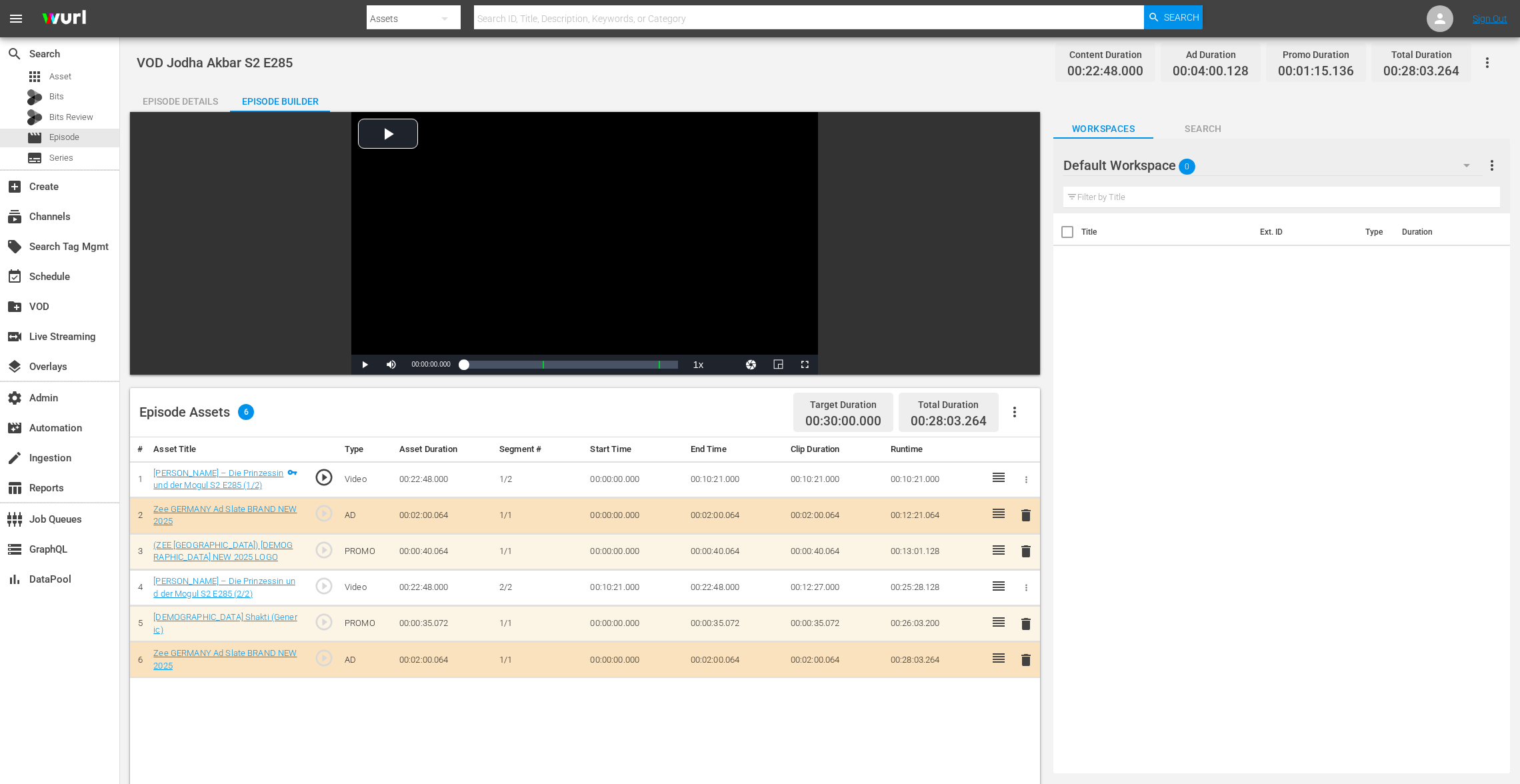
click at [1024, 551] on span "delete" at bounding box center [1025, 551] width 16 height 16
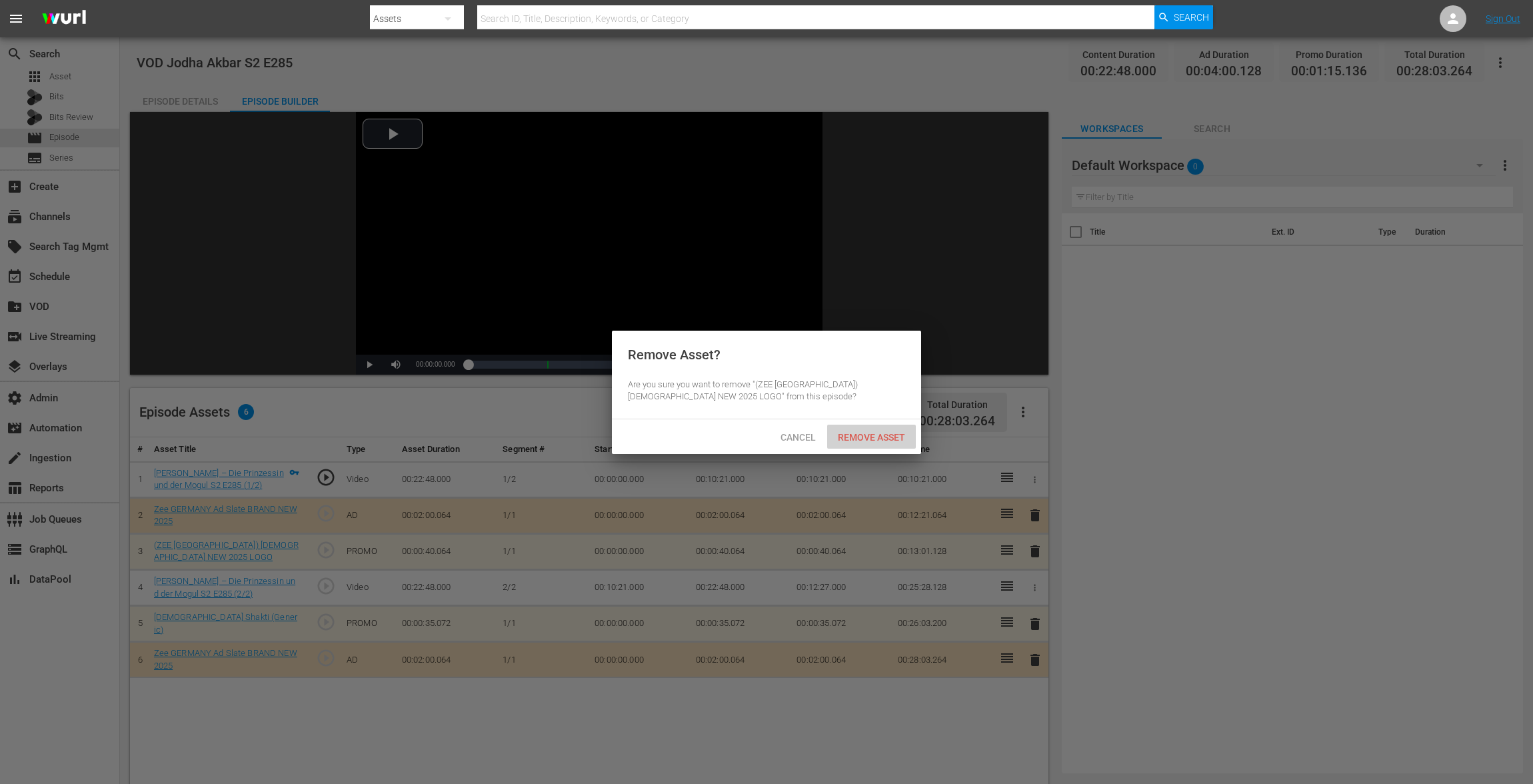
click at [897, 441] on span "Remove Asset" at bounding box center [872, 437] width 89 height 11
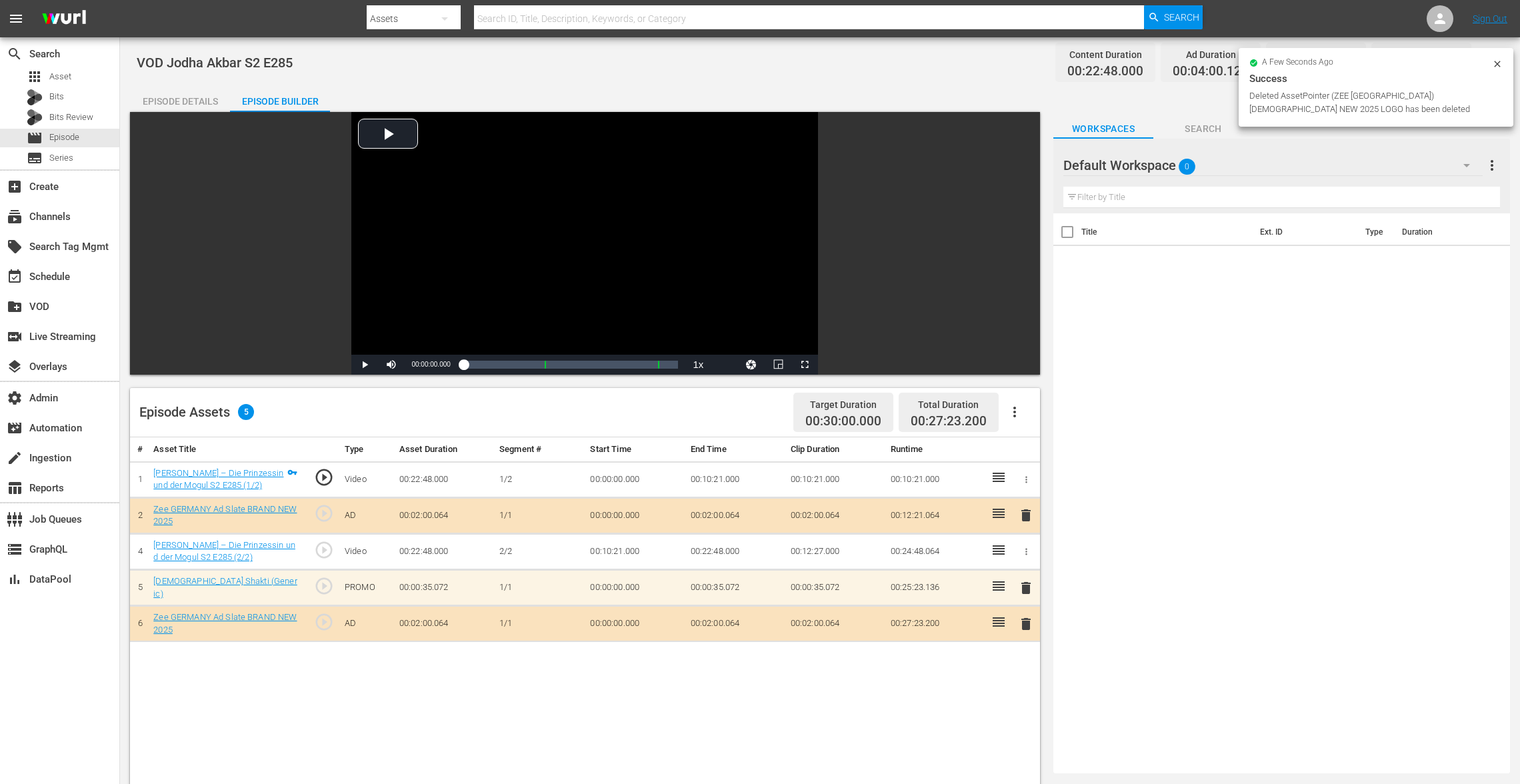
click at [1019, 583] on span "delete" at bounding box center [1025, 587] width 16 height 16
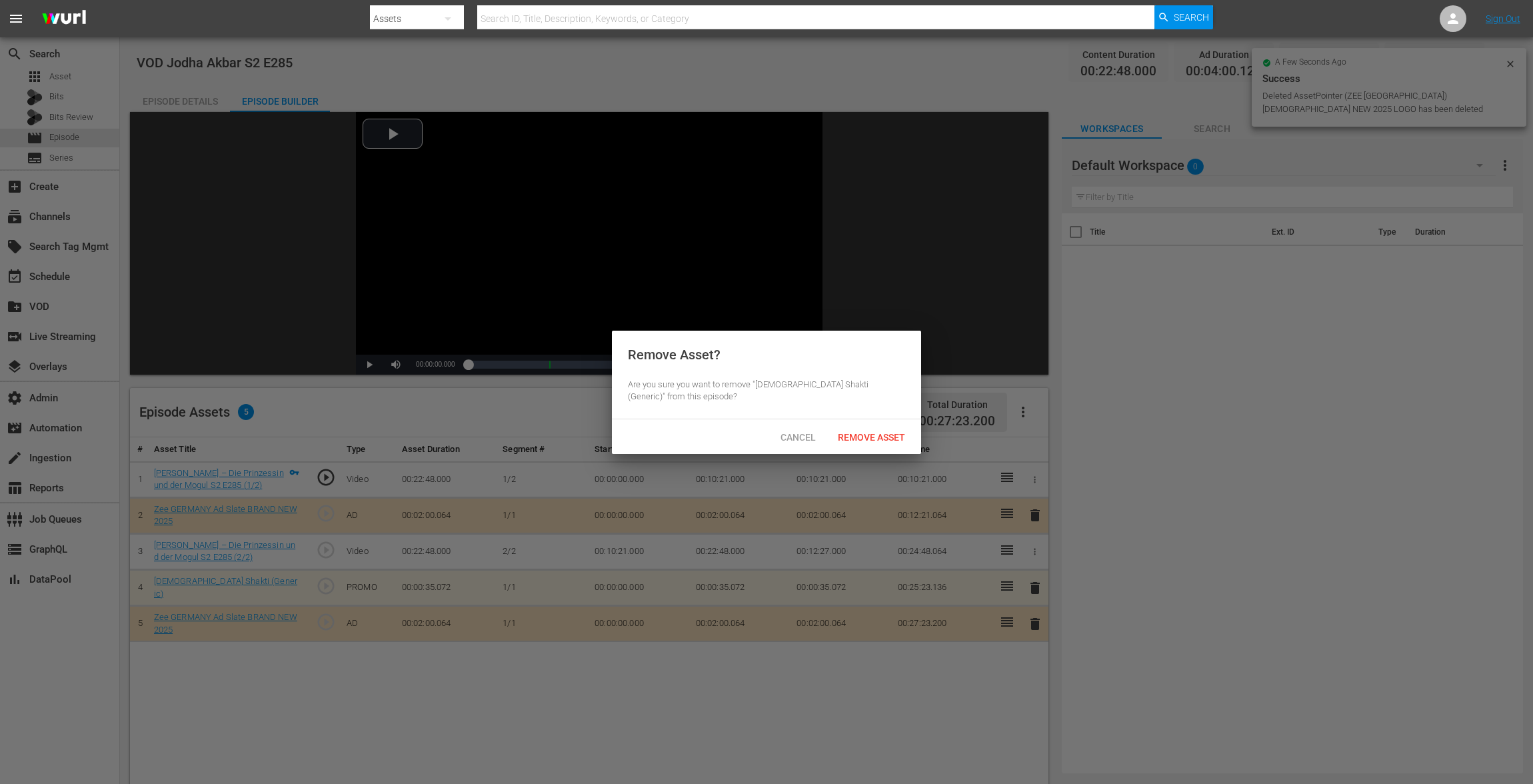
click at [883, 430] on div "Remove Asset" at bounding box center [872, 437] width 89 height 25
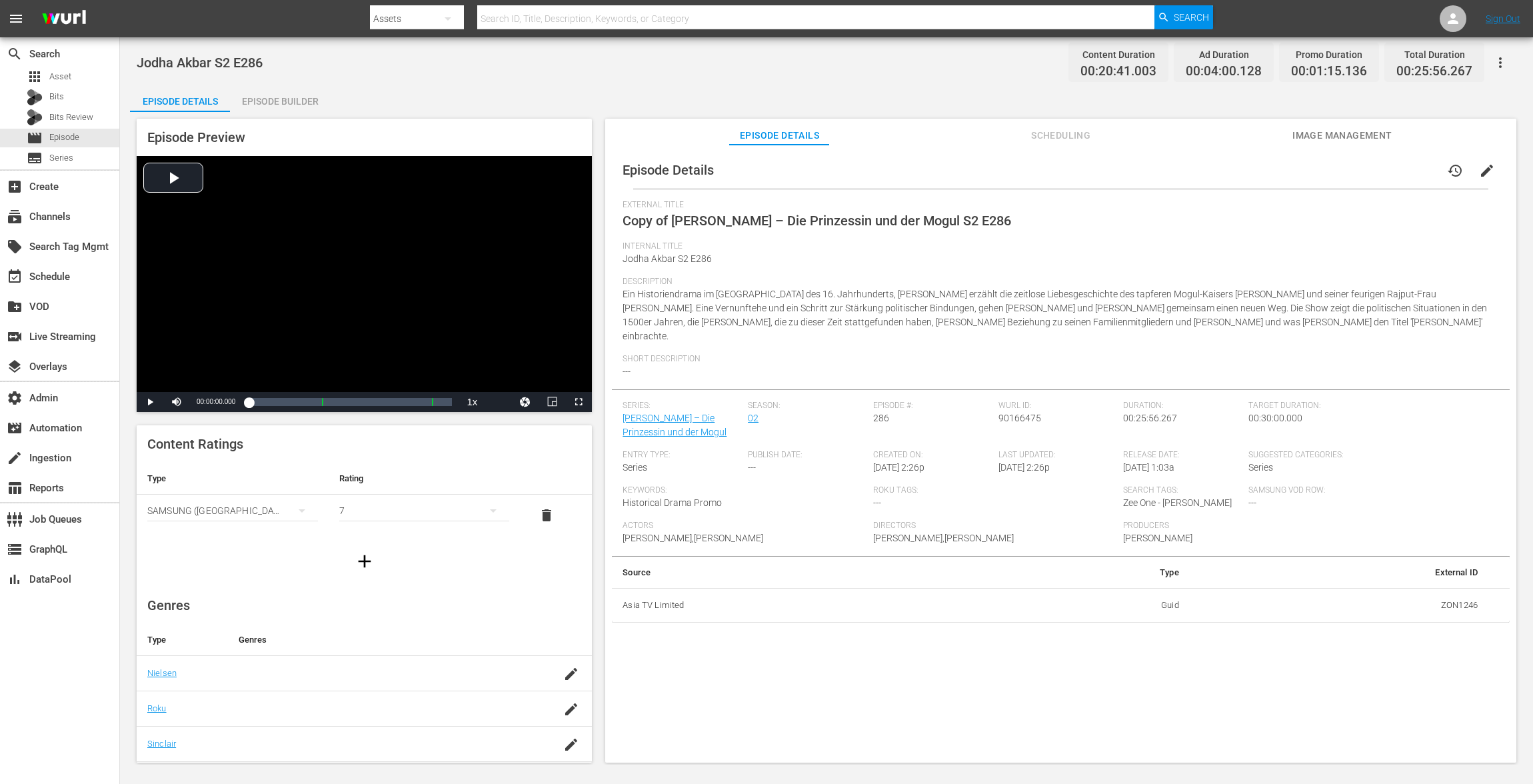
click at [1149, 173] on button "edit" at bounding box center [1487, 170] width 32 height 32
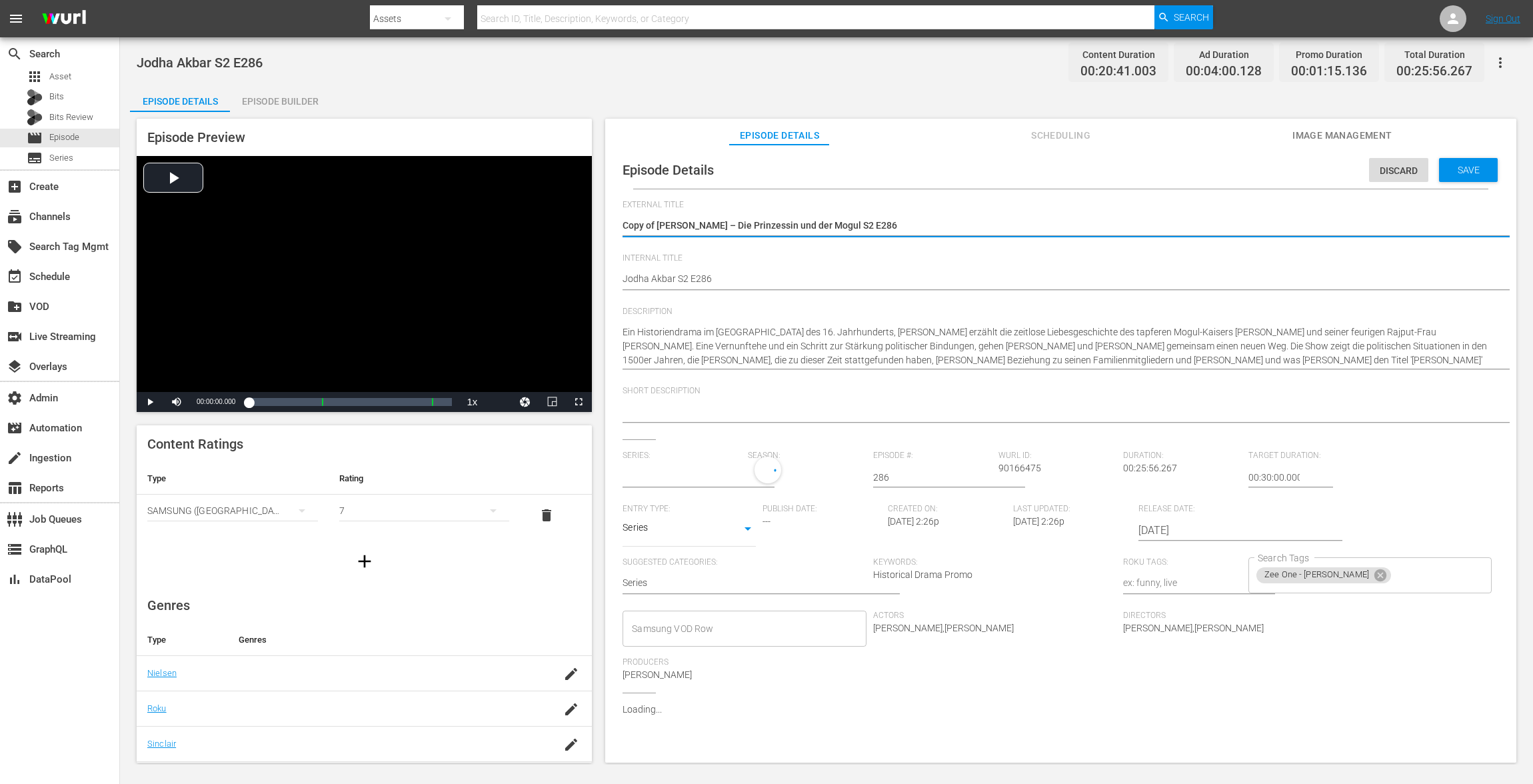
type input "[PERSON_NAME] – Die Prinzessin und der Mogul"
drag, startPoint x: 658, startPoint y: 220, endPoint x: 485, endPoint y: 220, distance: 173.0
click at [485, 220] on div "Episode Preview Video Player is loading. Play Video Play Mute Current Time 00:0…" at bounding box center [827, 442] width 1393 height 661
type textarea "[PERSON_NAME] – Die Prinzessin und der Mogul S2 E286"
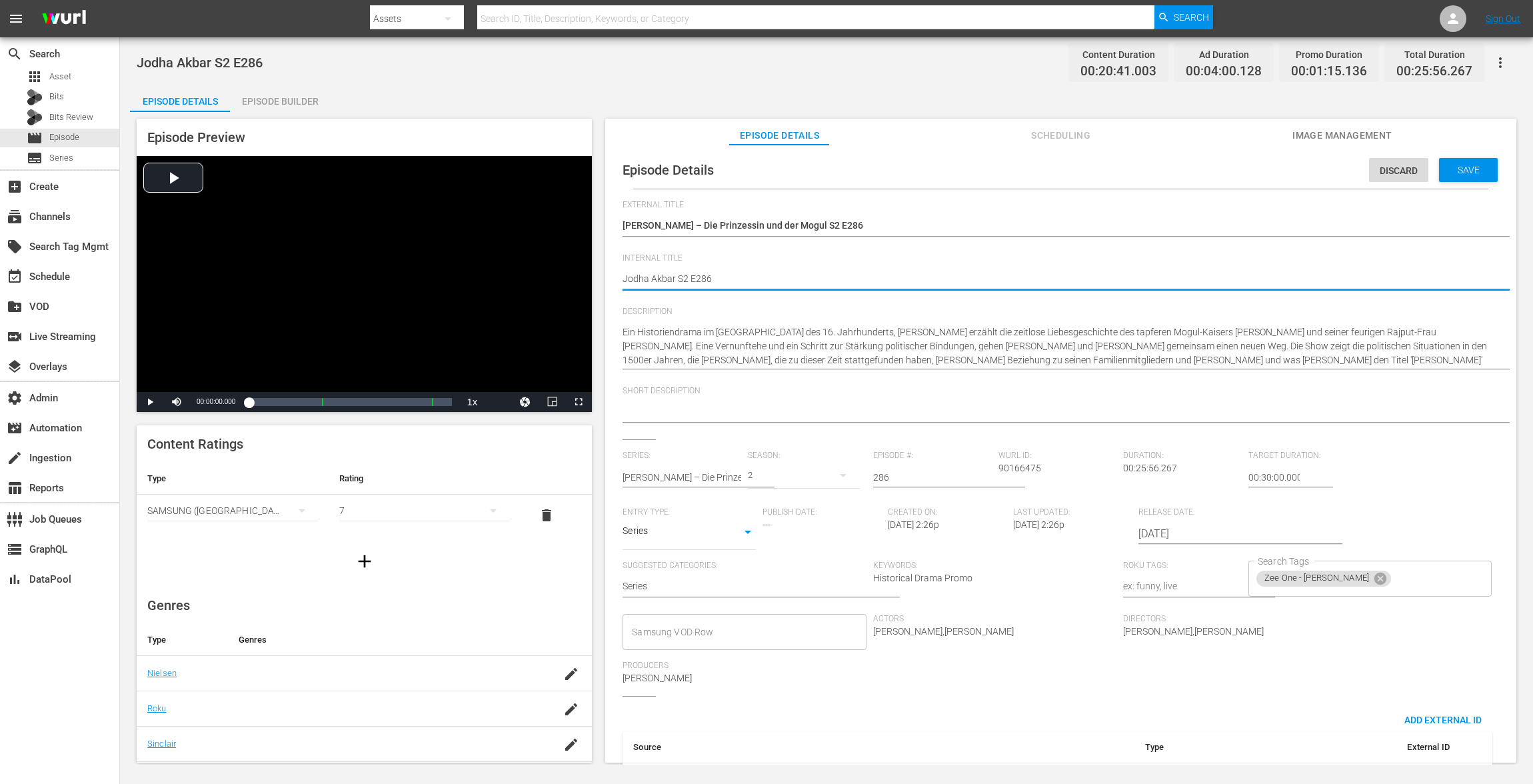
paste textarea "VOD"
type textarea "VOD [PERSON_NAME] S2 E286"
click at [1149, 175] on span "Save" at bounding box center [1468, 170] width 43 height 11
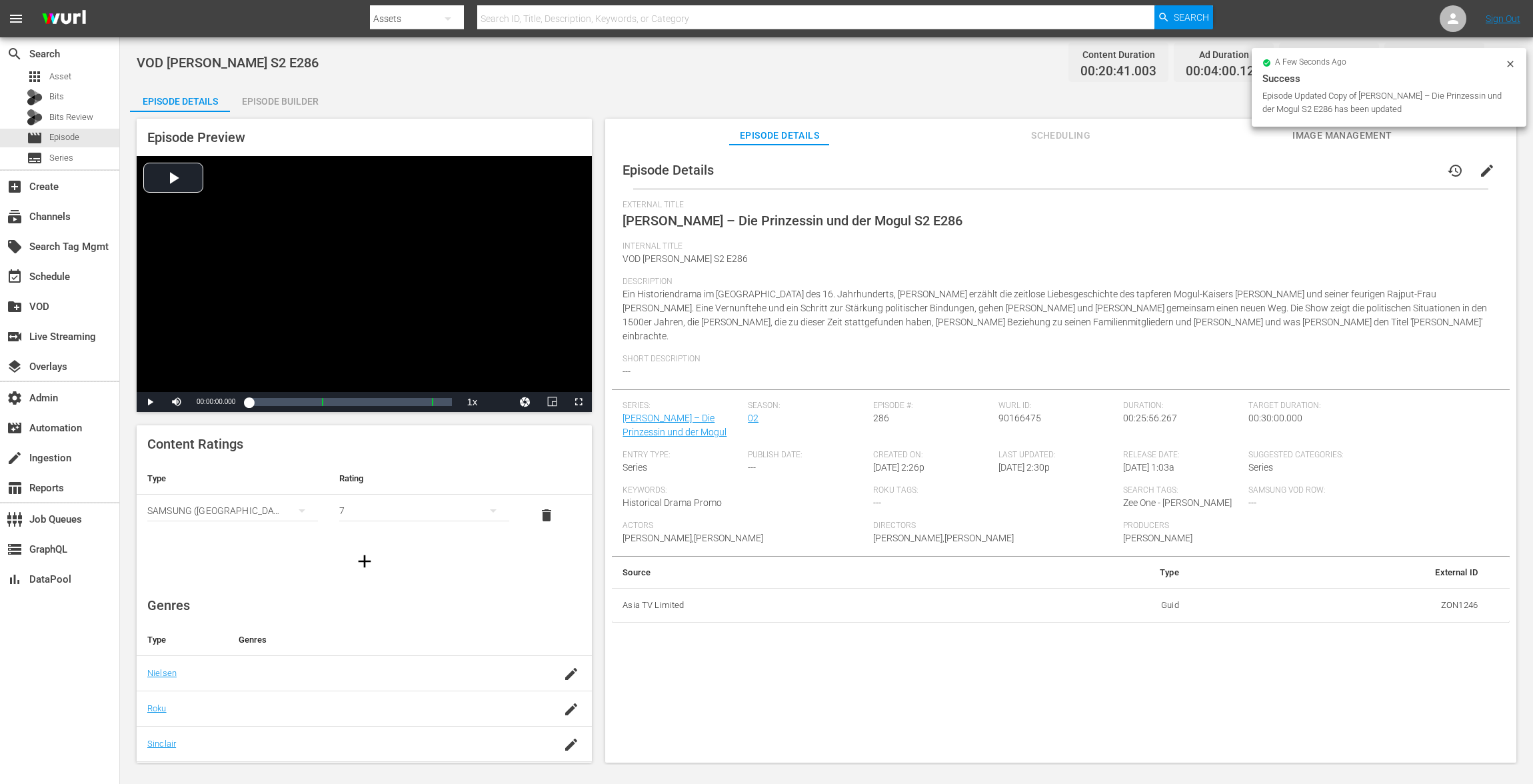
click at [283, 99] on div "Episode Builder" at bounding box center [280, 100] width 100 height 32
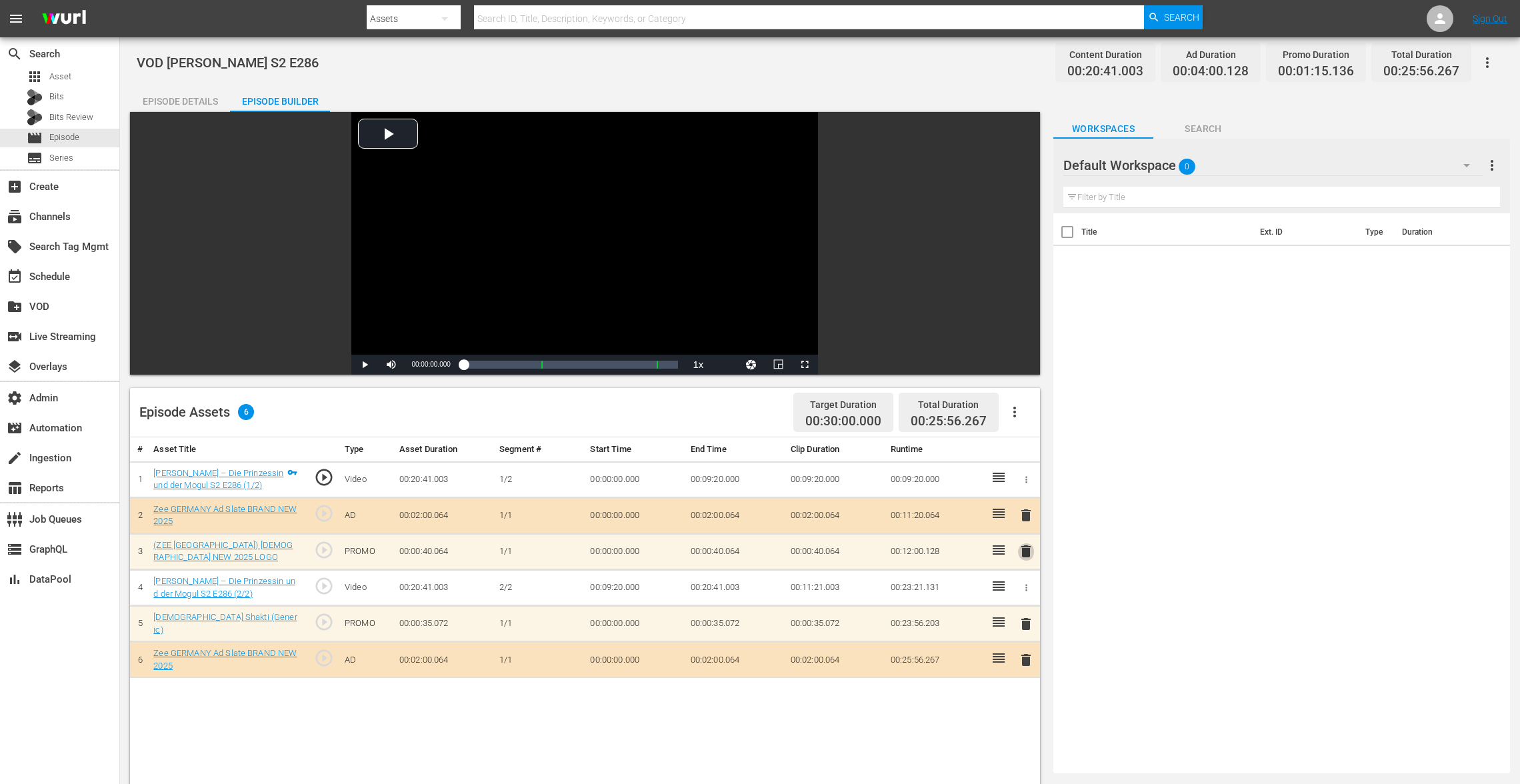
click at [1024, 555] on span "delete" at bounding box center [1025, 551] width 16 height 16
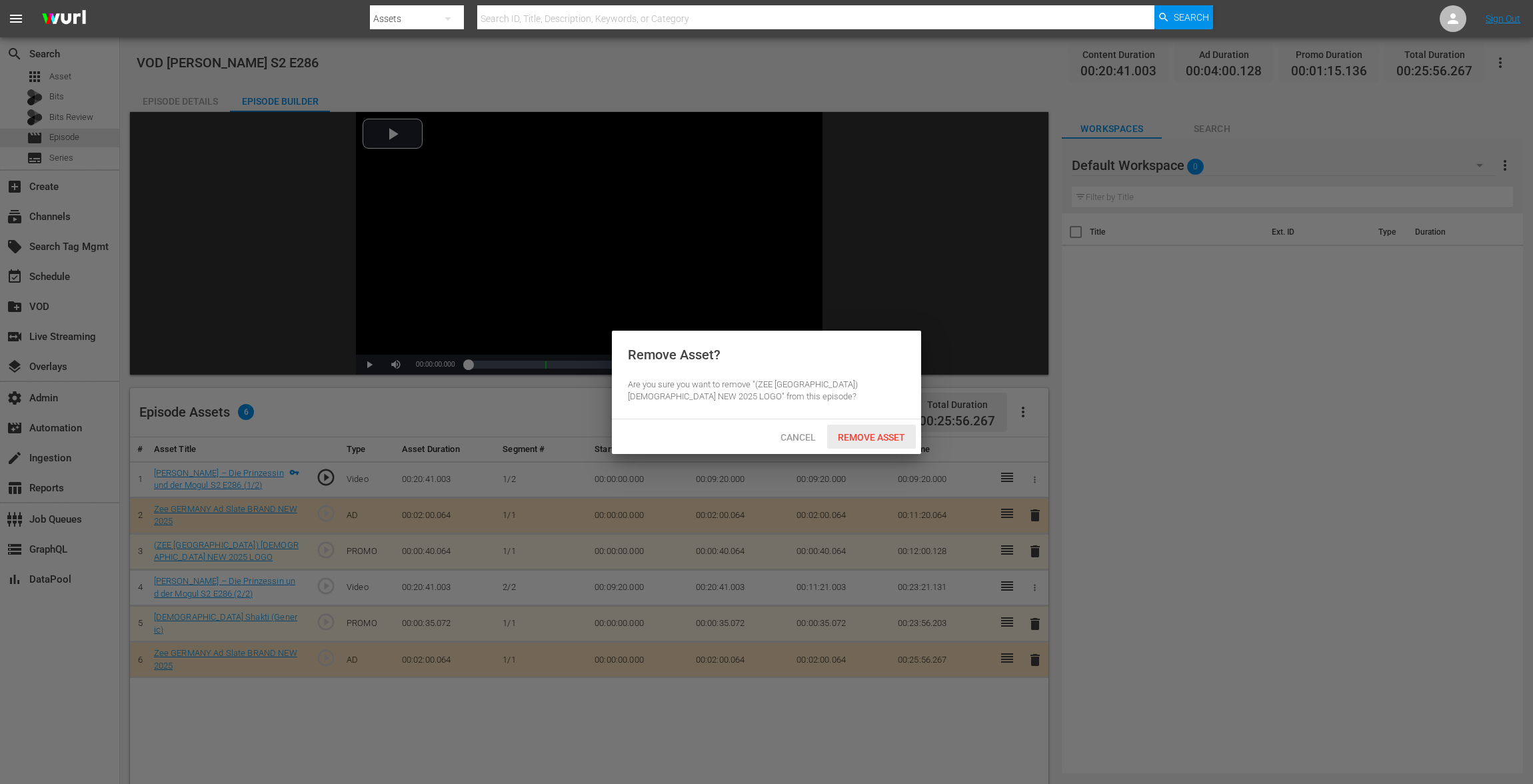
click at [865, 444] on div "Remove Asset" at bounding box center [872, 437] width 89 height 25
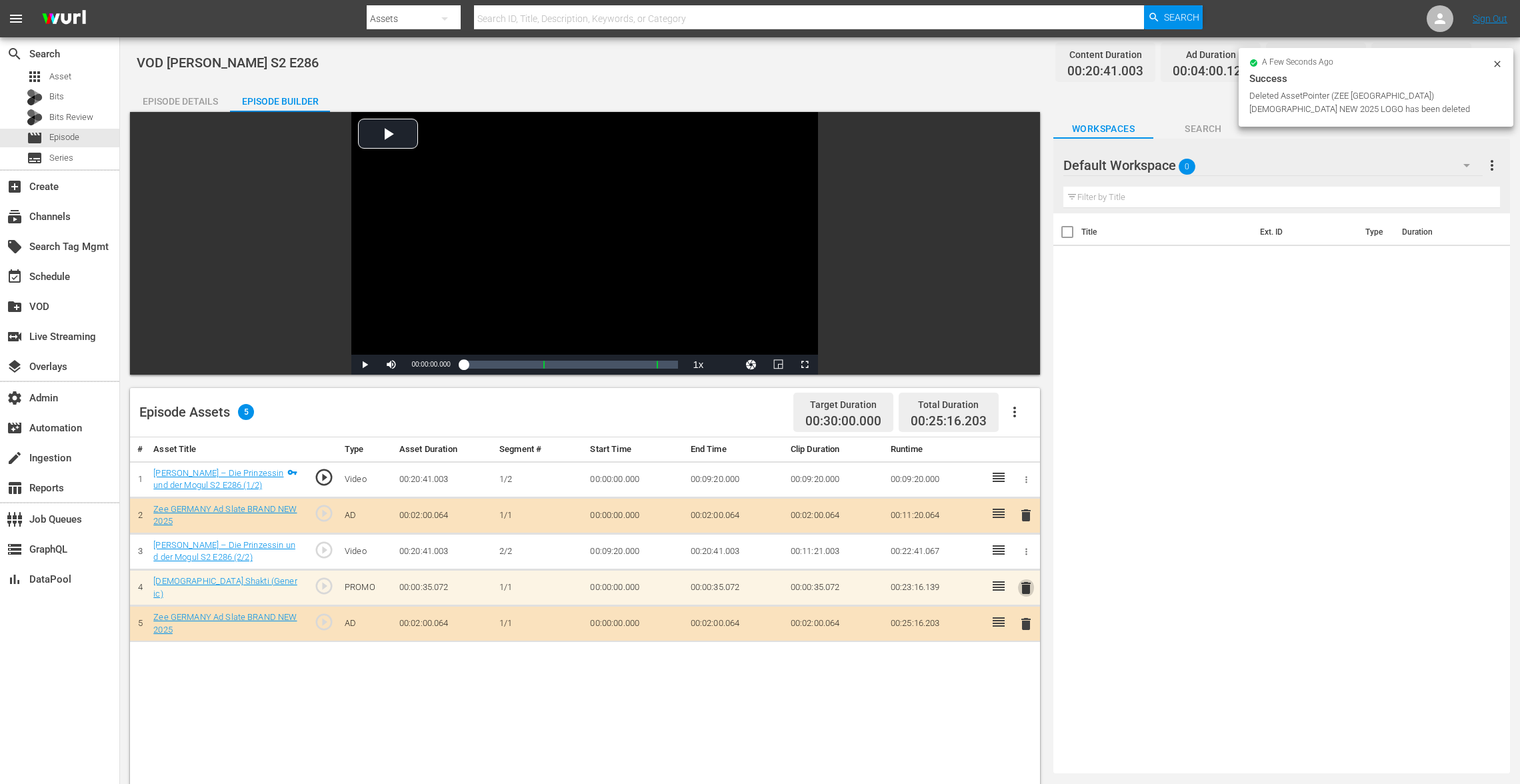
click at [1021, 587] on span "delete" at bounding box center [1025, 587] width 16 height 16
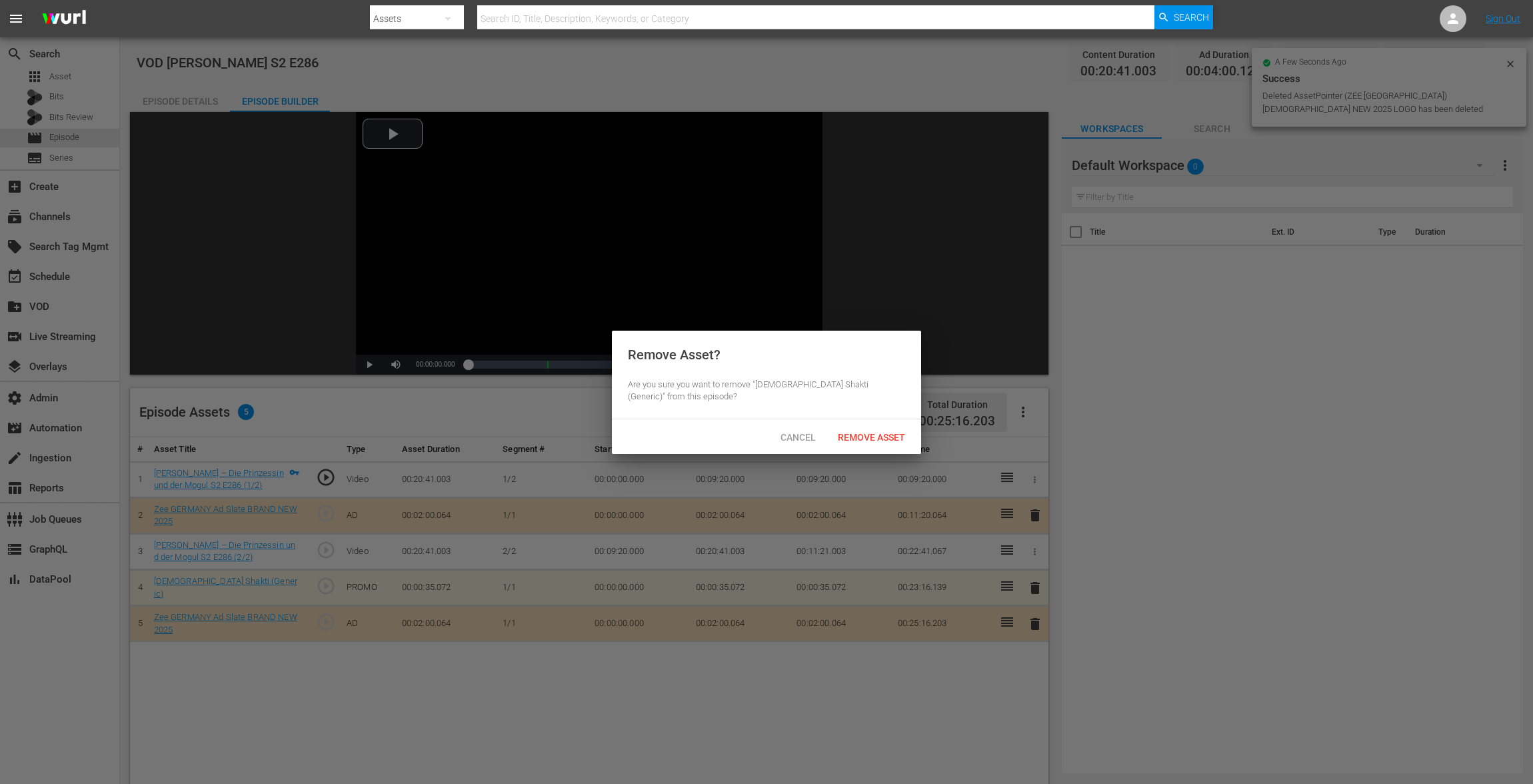
click at [878, 439] on span "Remove Asset" at bounding box center [872, 437] width 89 height 11
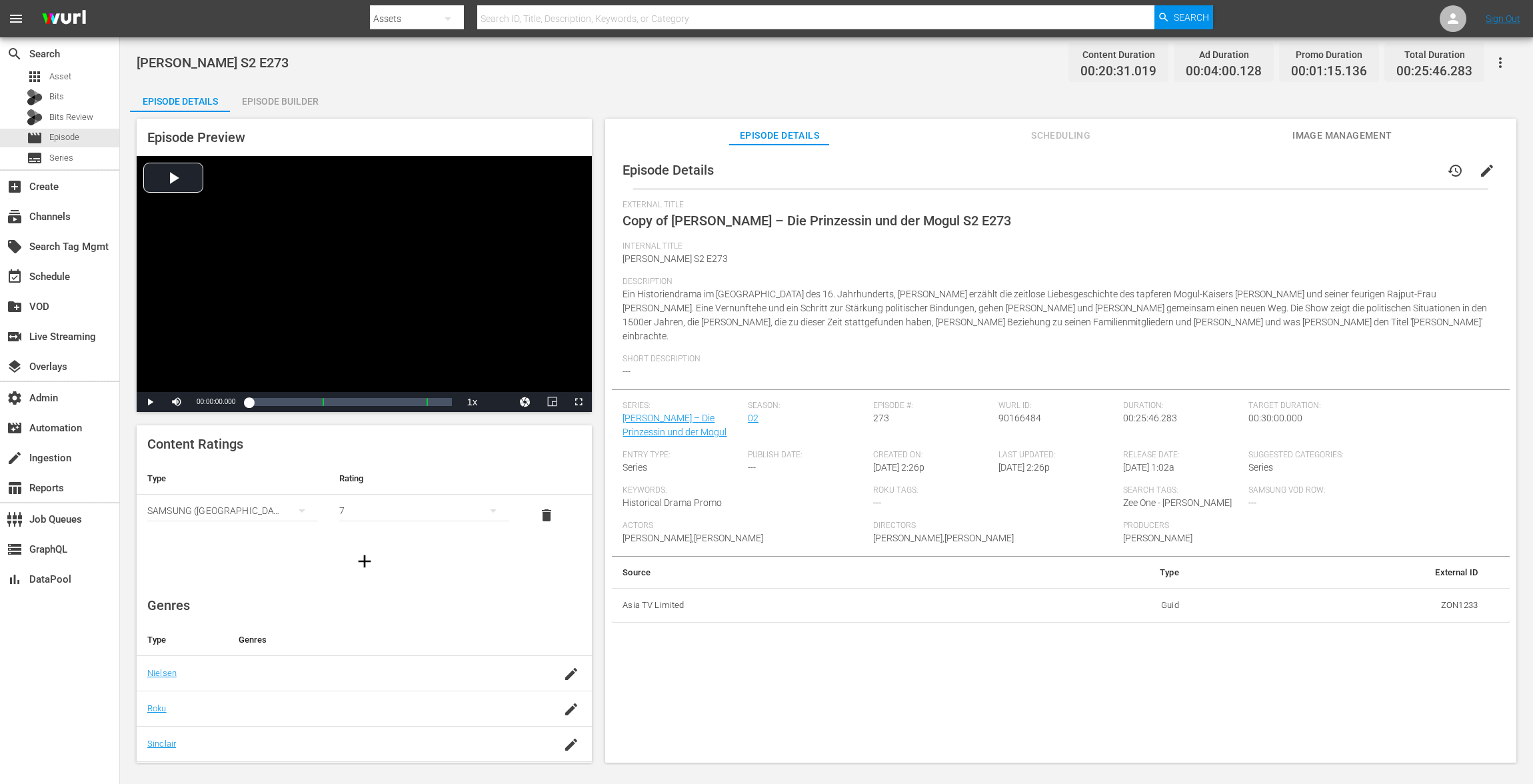
click at [1149, 174] on span "edit" at bounding box center [1487, 171] width 16 height 16
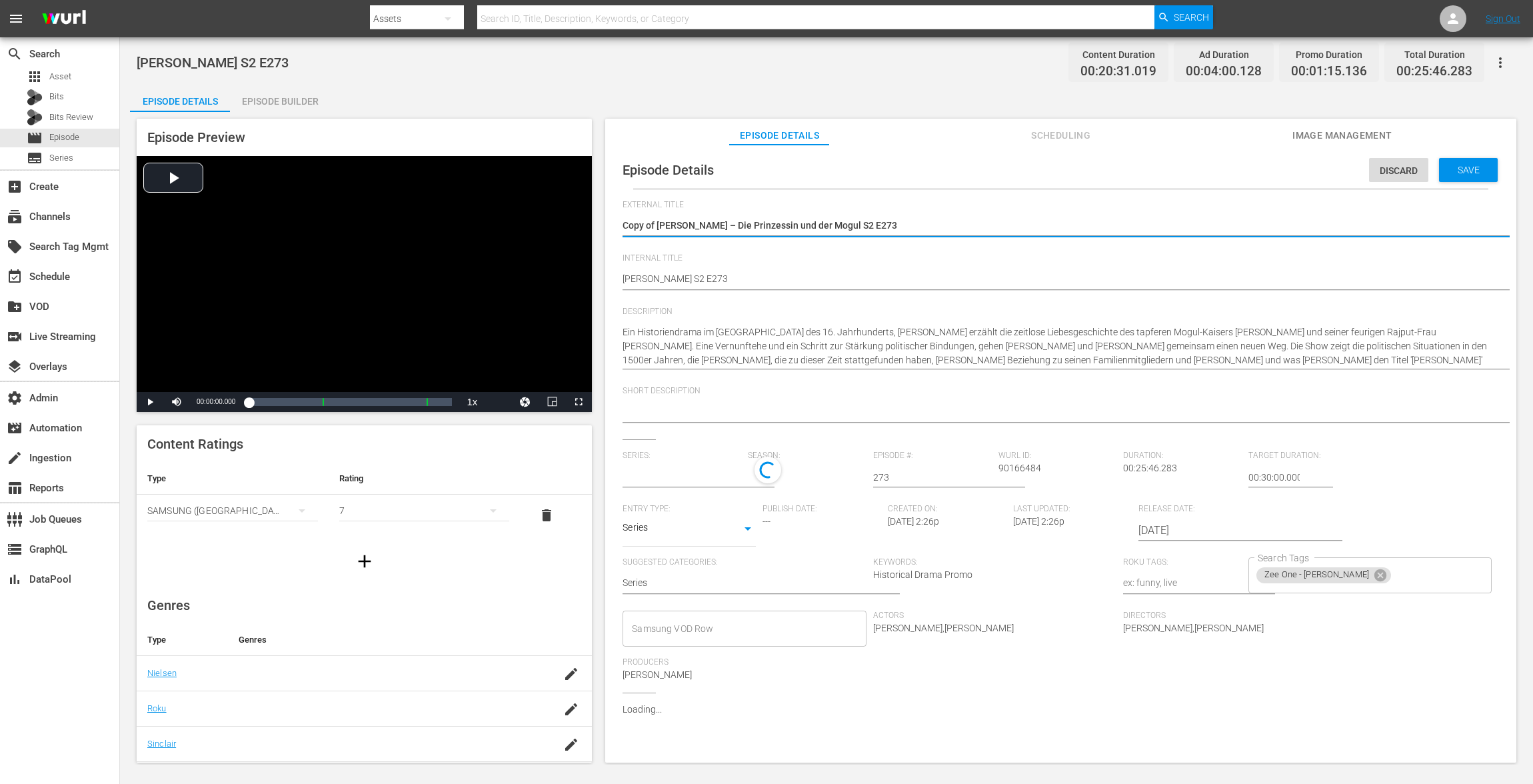
type input "[PERSON_NAME] – Die Prinzessin und der Mogul"
drag, startPoint x: 658, startPoint y: 226, endPoint x: 558, endPoint y: 215, distance: 100.6
click at [558, 220] on div "Episode Preview Video Player is loading. Play Video Play Mute Current Time 00:0…" at bounding box center [827, 442] width 1393 height 661
type textarea "[PERSON_NAME] – Die Prinzessin und der Mogul S2 E273"
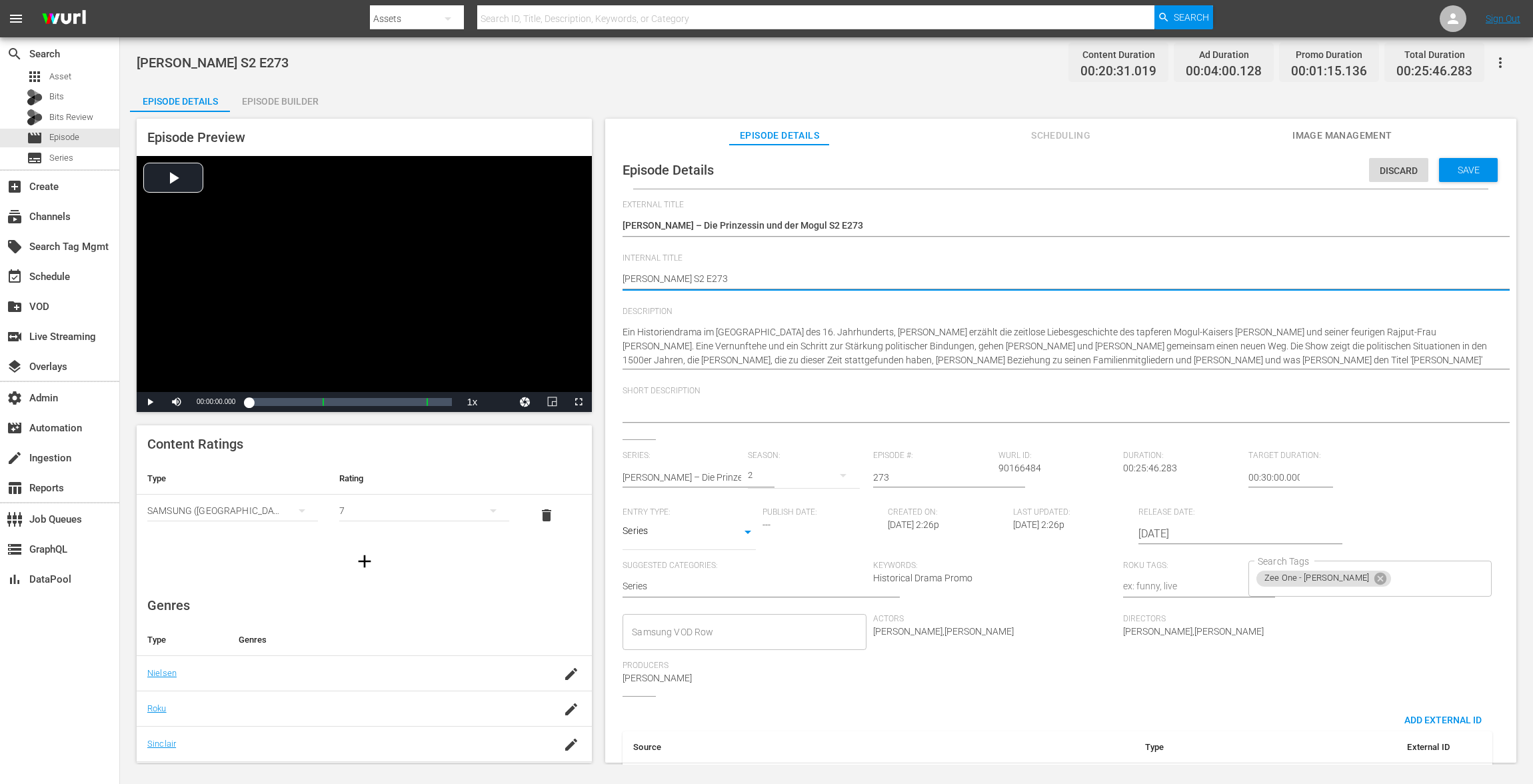
paste textarea "[URL][DOMAIN_NAME][PERSON_NAME]"
type textarea "[URL][DOMAIN_NAME][PERSON_NAME] Akbar S2 E273"
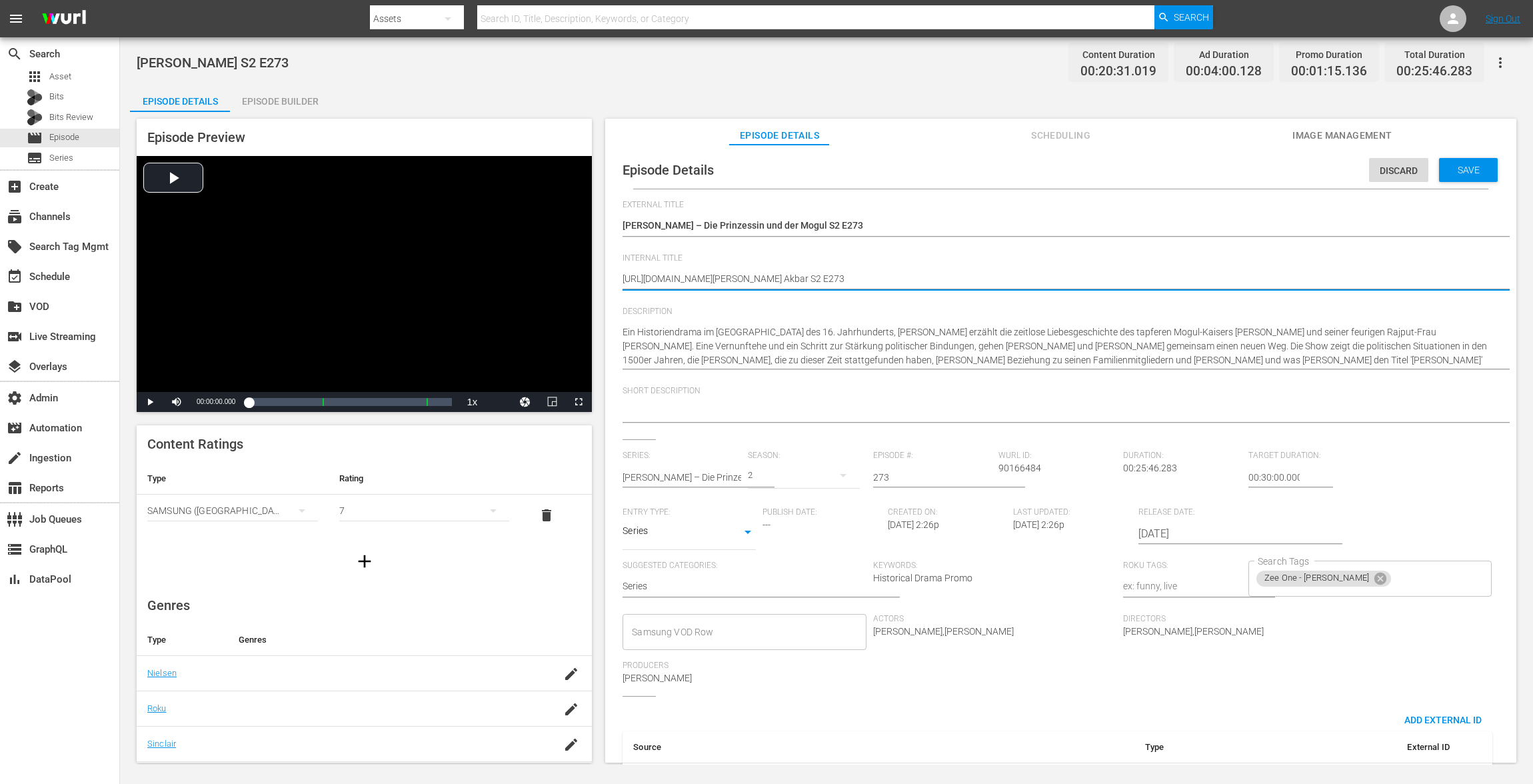
type textarea "[URL][DOMAIN_NAME][PERSON_NAME] Akbar S2 E273"
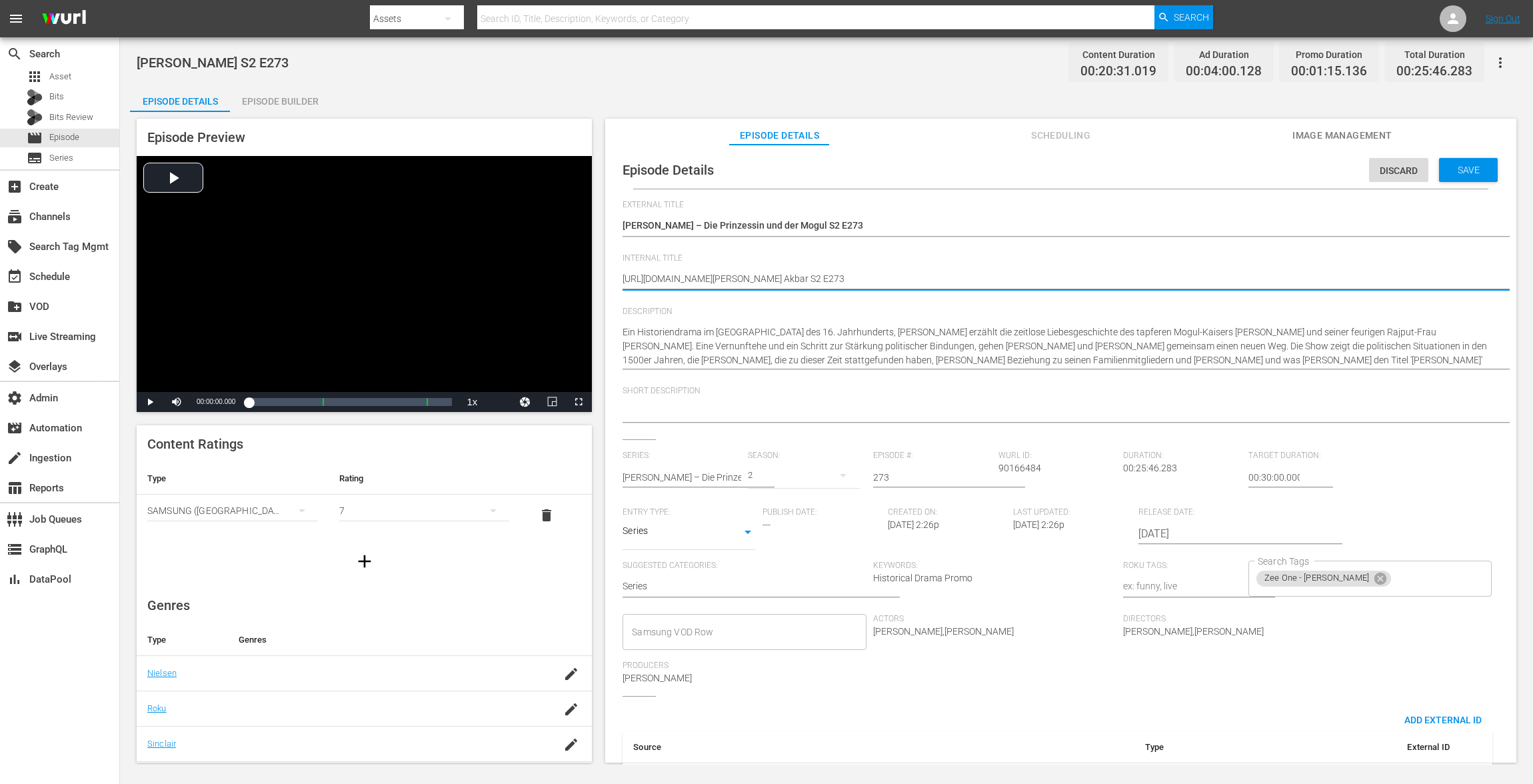
type textarea "[URL][DOMAIN_NAME][PERSON_NAME] Akbar S2 E273"
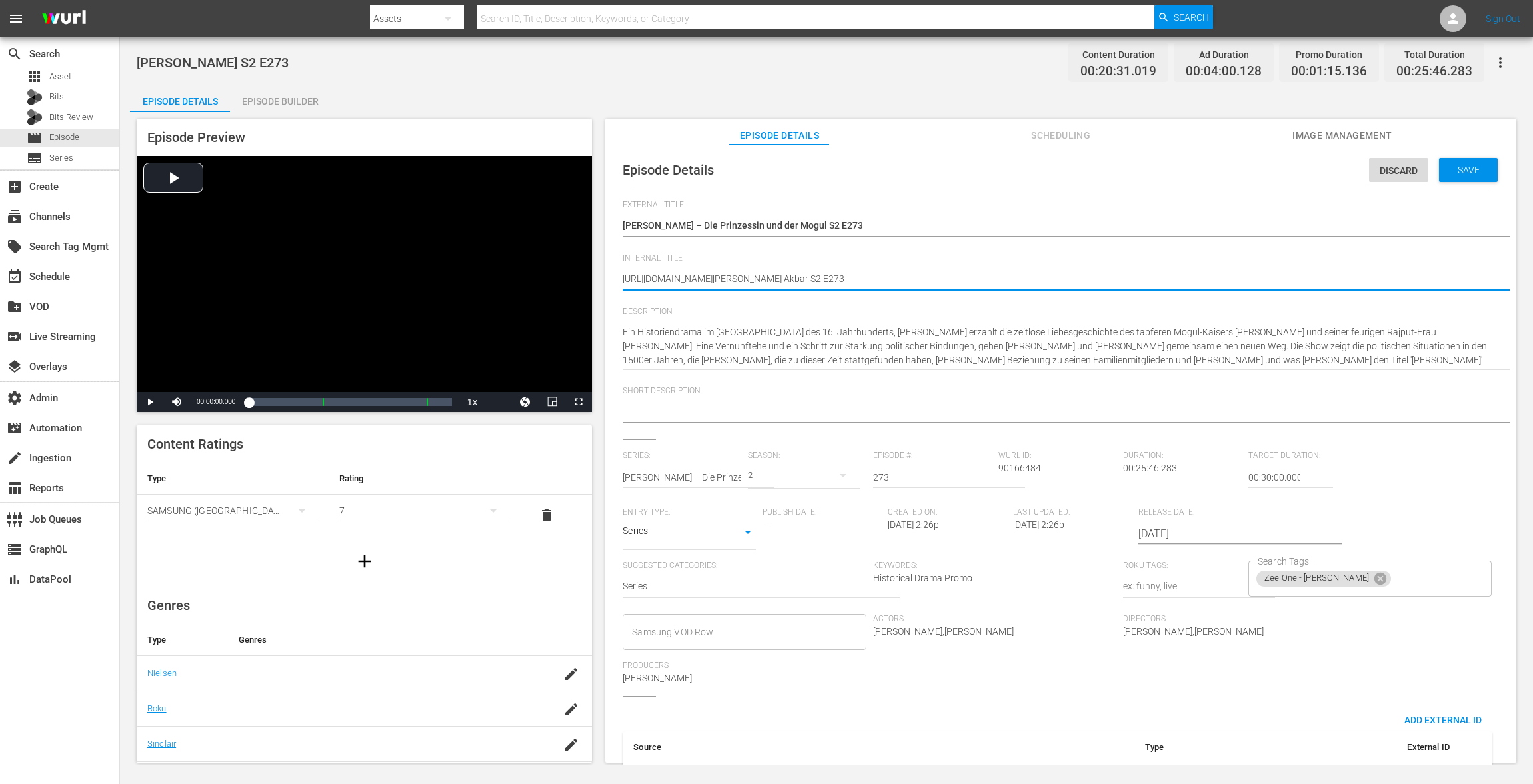
type textarea "[URL][DOMAIN_NAME][PERSON_NAME] Akbar S2 E273"
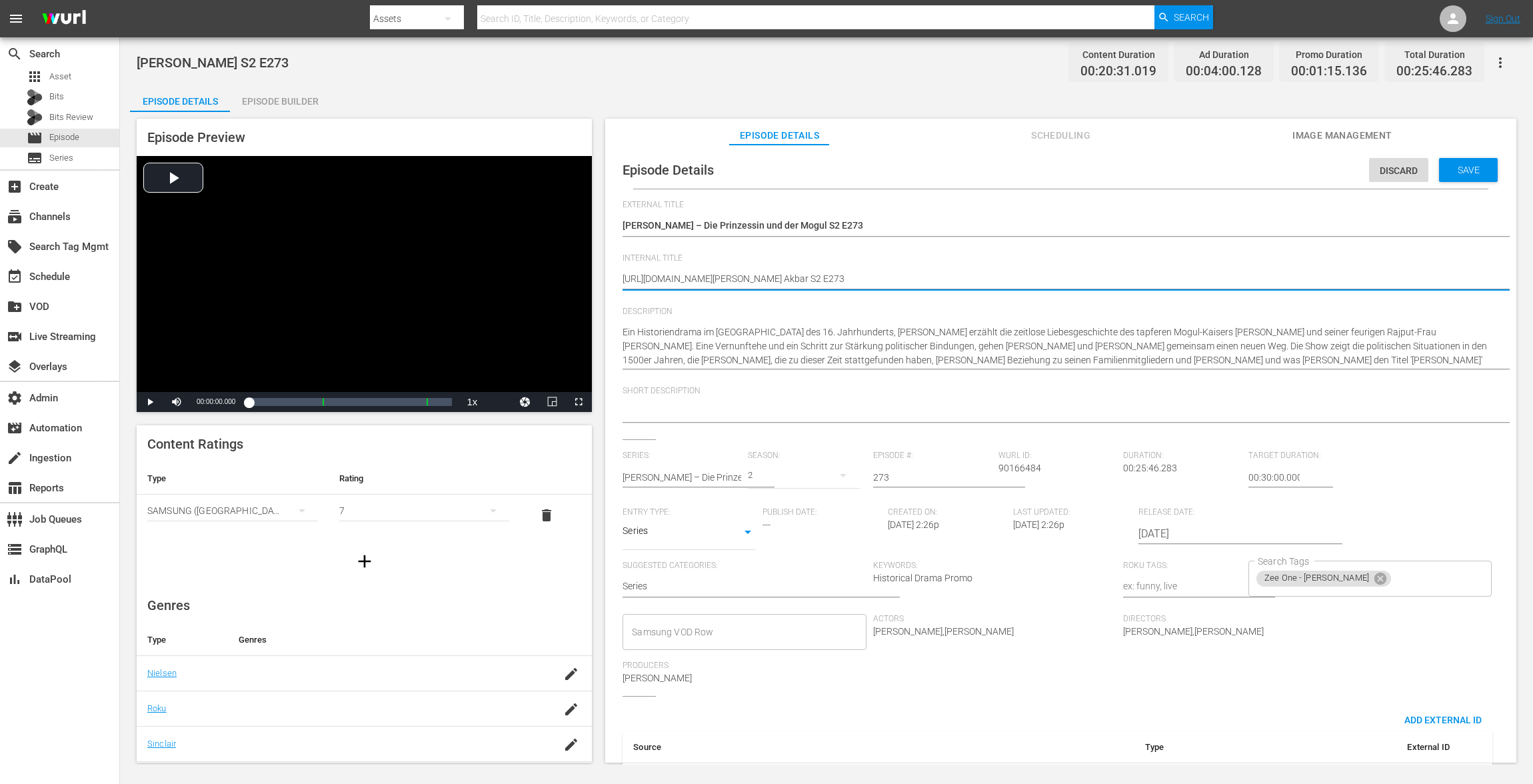
type textarea "[URL][DOMAIN_NAME][PERSON_NAME] Akbar S2 E273"
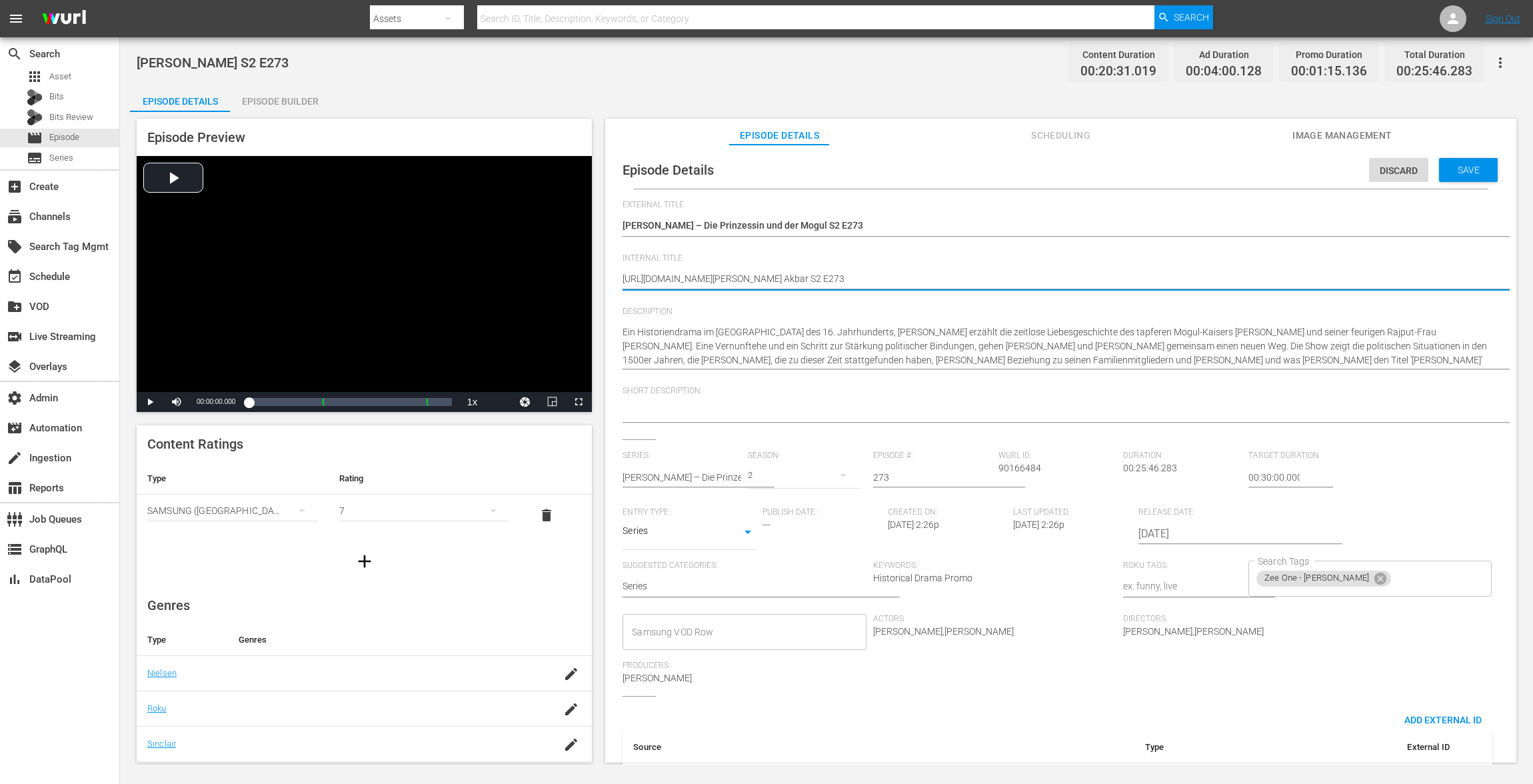
type textarea "[URL][DOMAIN_NAME][PERSON_NAME] Akbar S2 E273"
type textarea "[URL][DOMAIN_NAME][PERSON_NAME][PERSON_NAME] S2 E273"
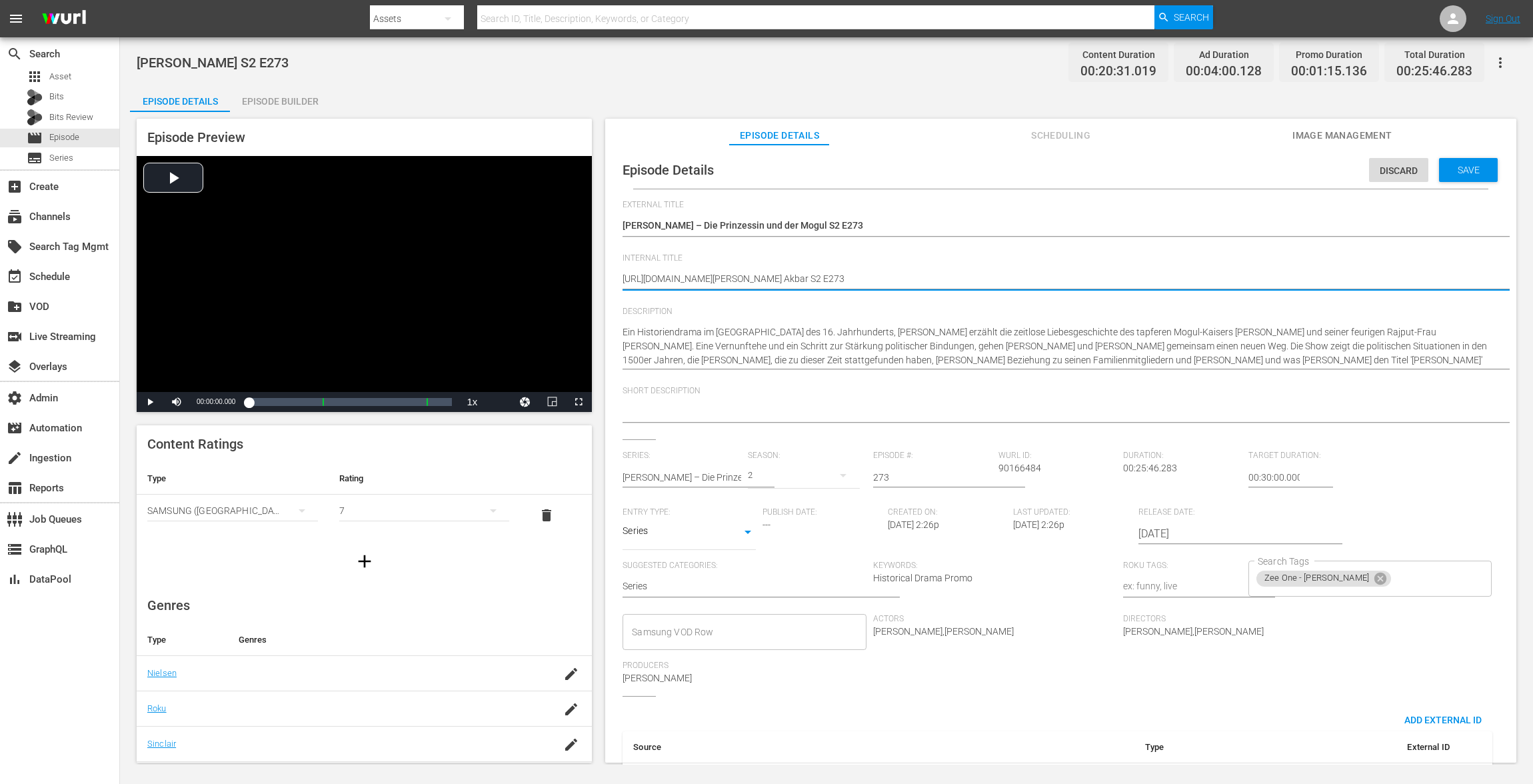
type textarea "[URL][DOMAIN_NAME][PERSON_NAME][PERSON_NAME] S2 E273"
type textarea "[URL][DOMAIN_NAME][PERSON_NAME] Akbar S2 E273"
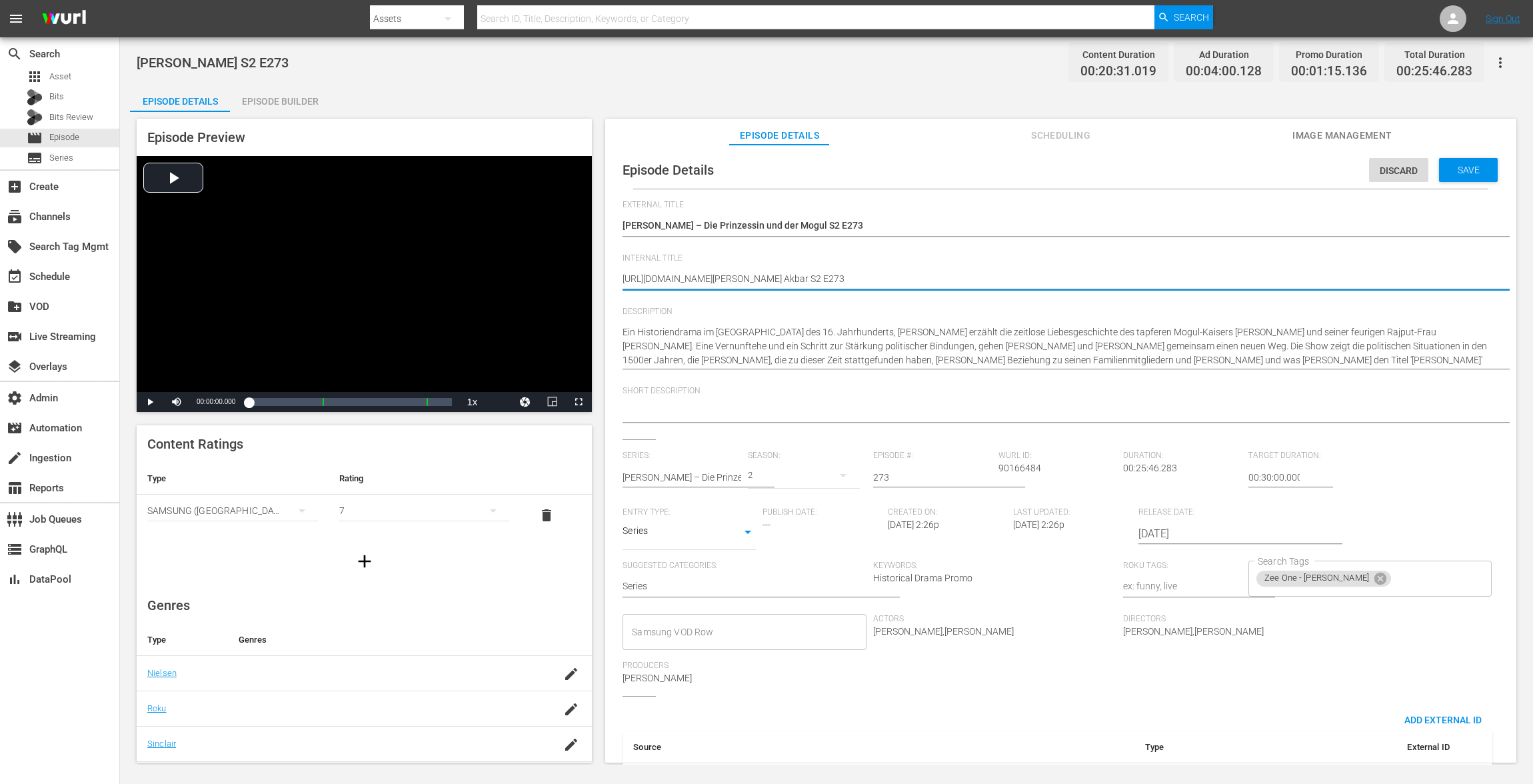
type textarea "[URL][DOMAIN_NAME][PERSON_NAME] Akbar S2 E273"
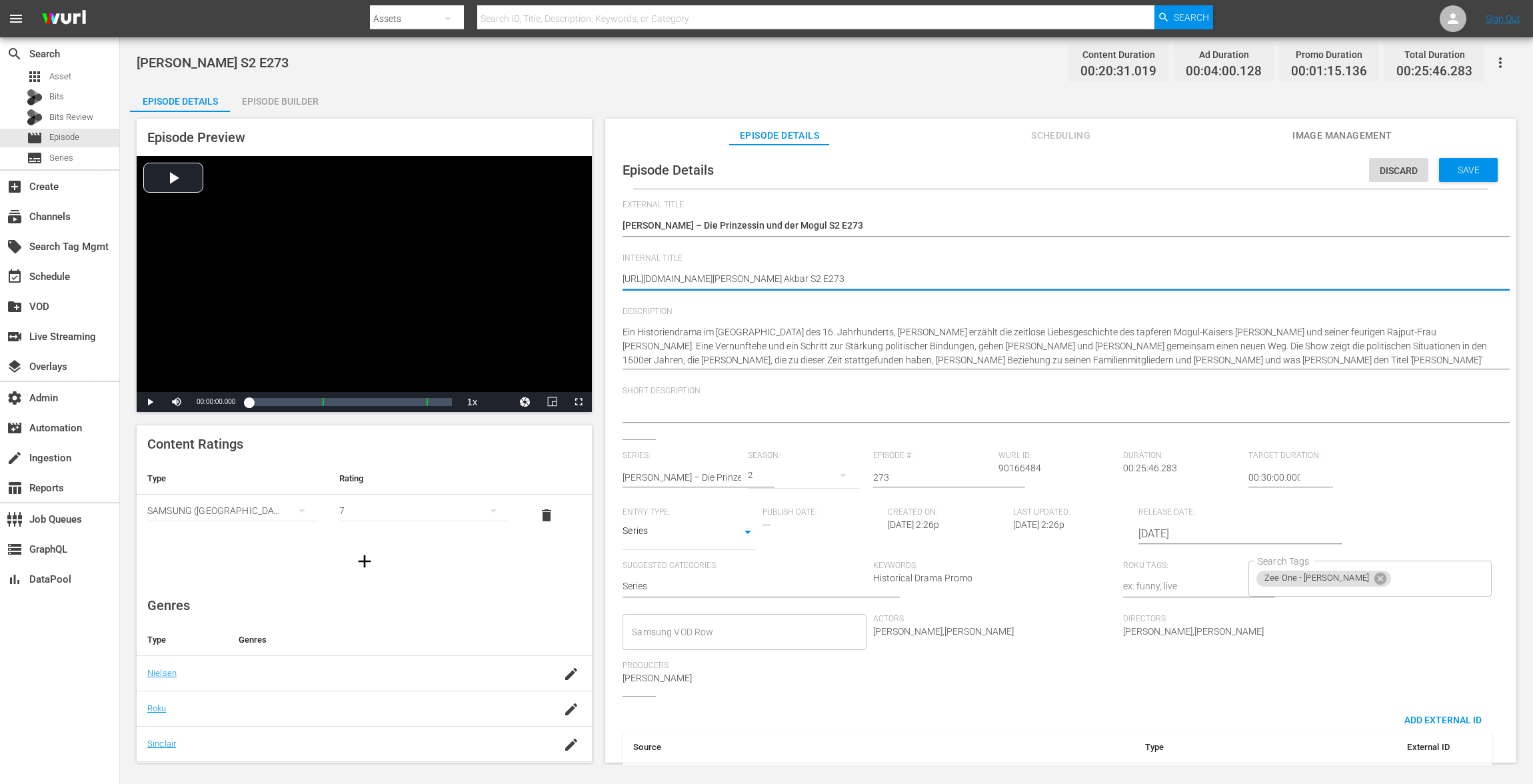
type textarea "[URL][DOMAIN_NAME][PERSON_NAME] Akbar S2 E273"
type textarea "[URL][PERSON_NAME] Akbar S2 E273"
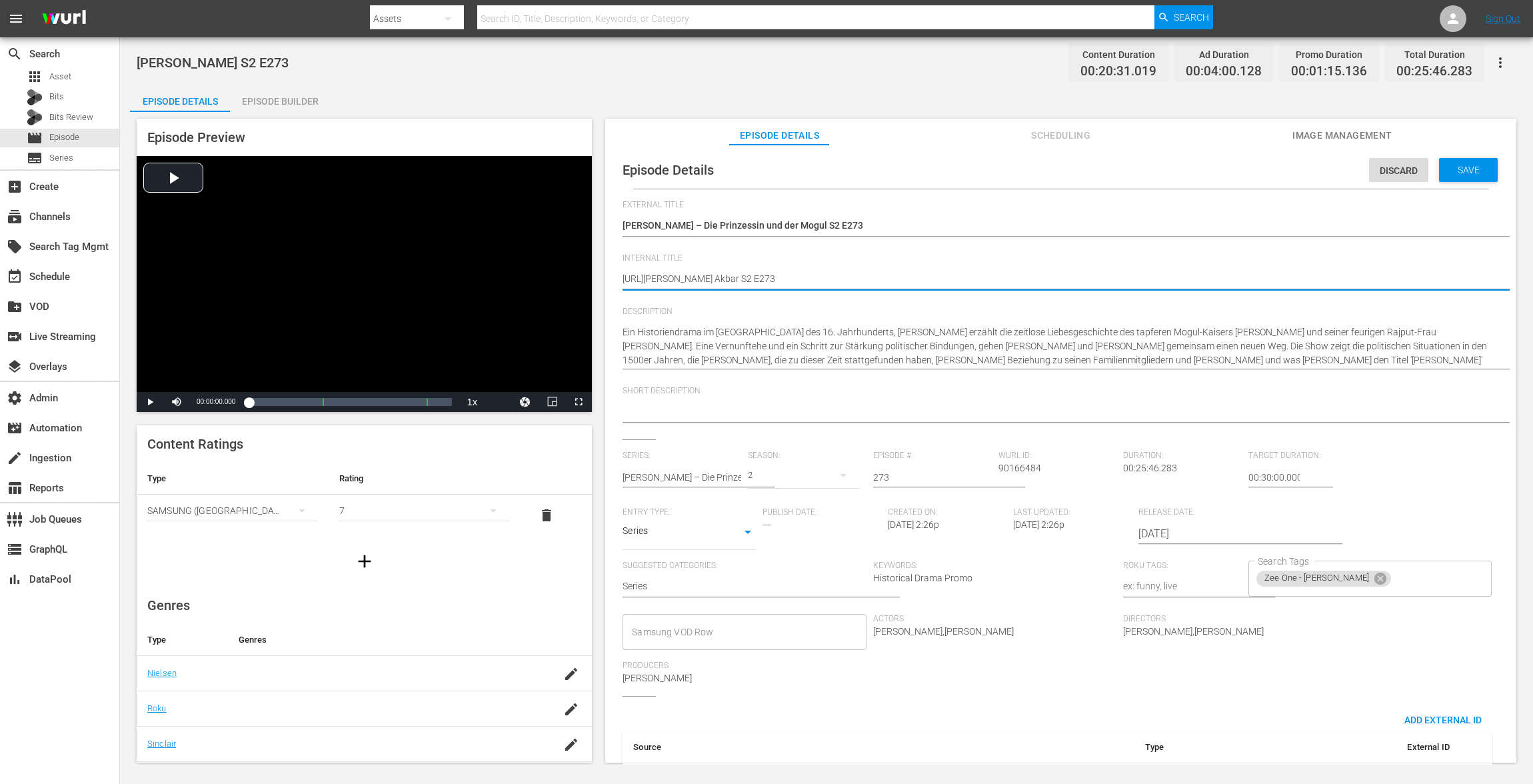
type textarea "[URL][PERSON_NAME] Akbar S2 E273"
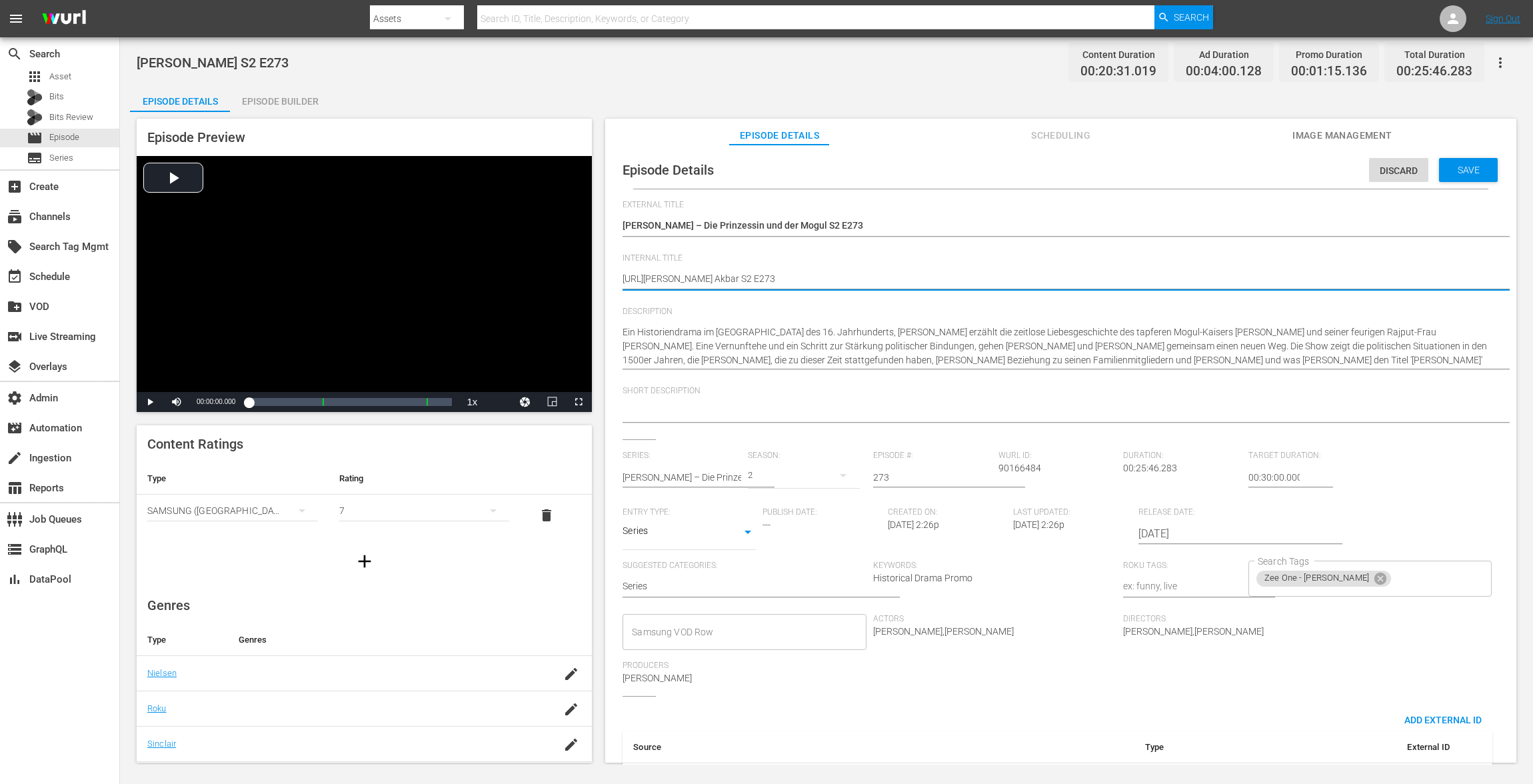
type textarea "[URL][PERSON_NAME] Akbar S2 E273"
type textarea "[URL] Akbar S2 E273"
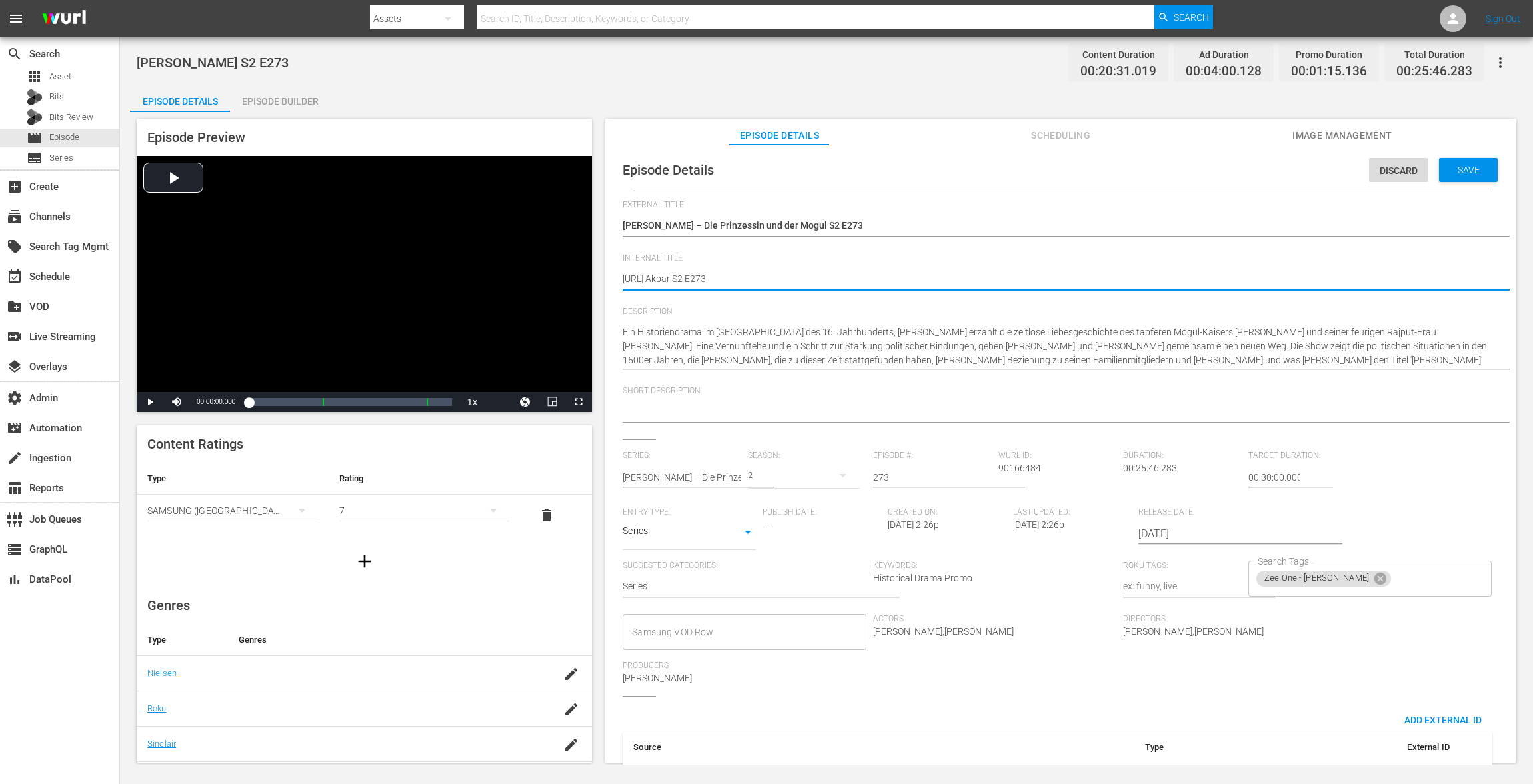
type textarea "[URL] Akbar S2 E273"
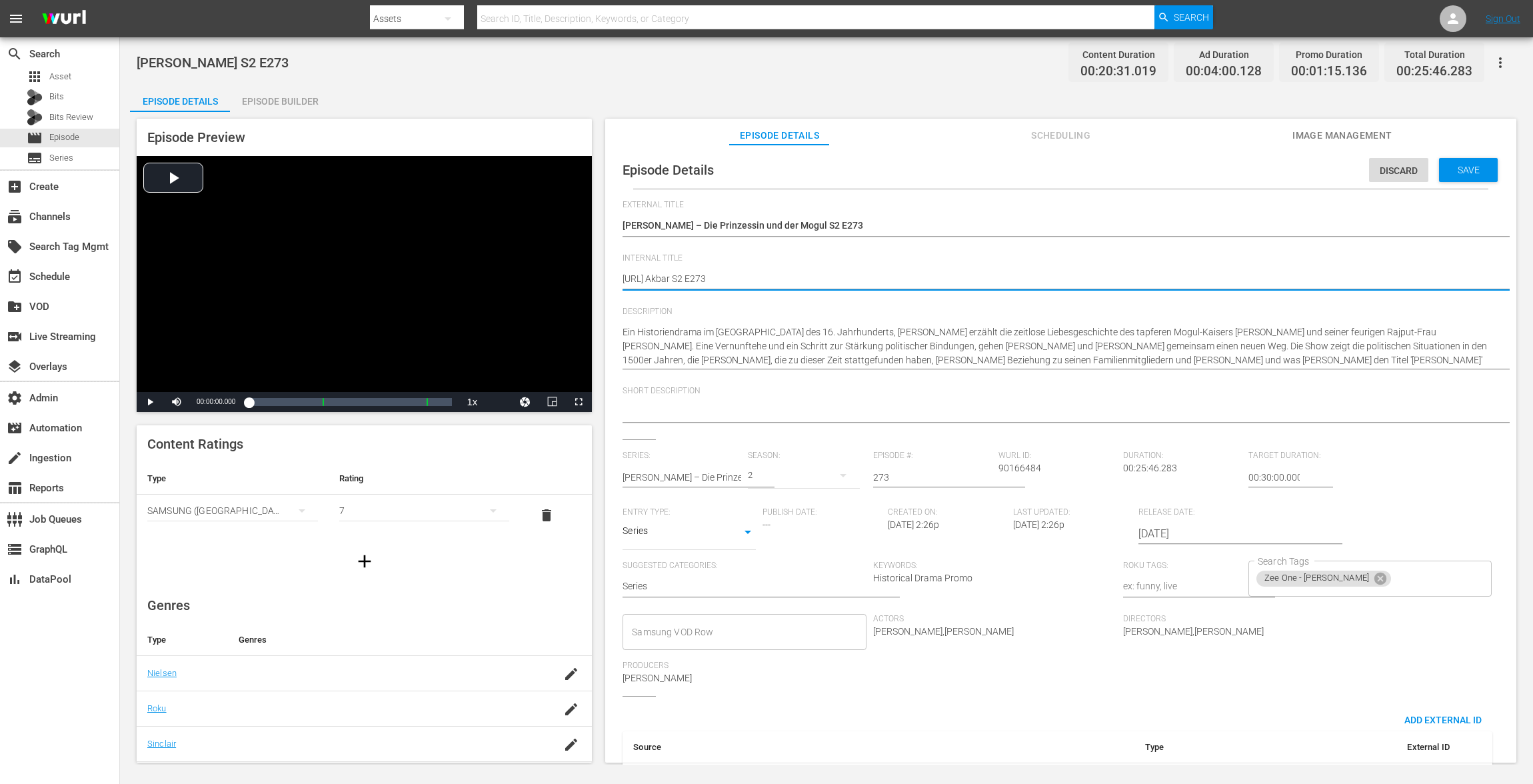
type textarea "[URL] Akbar S2 E273"
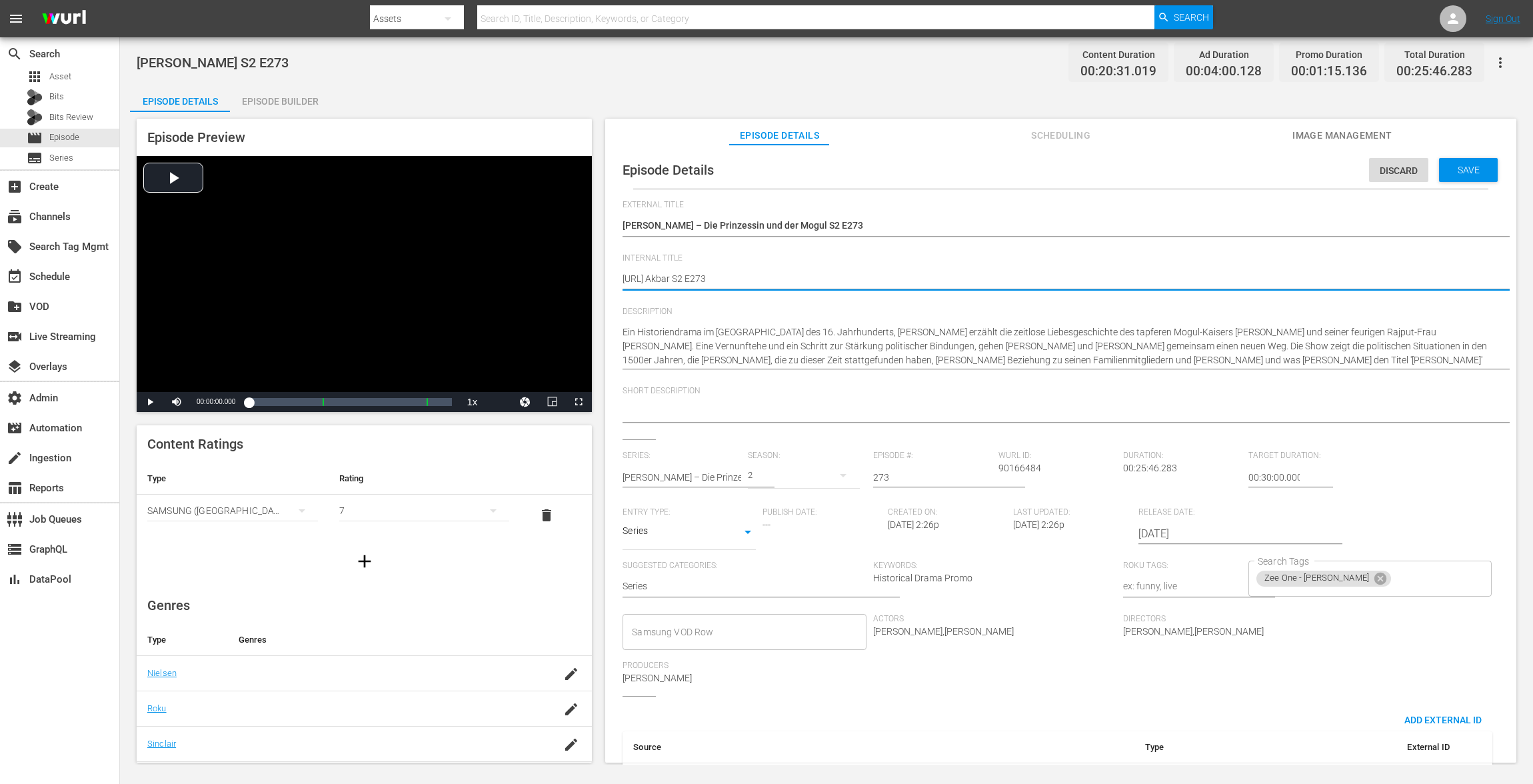
type textarea "[URL] Akbar S2 E273"
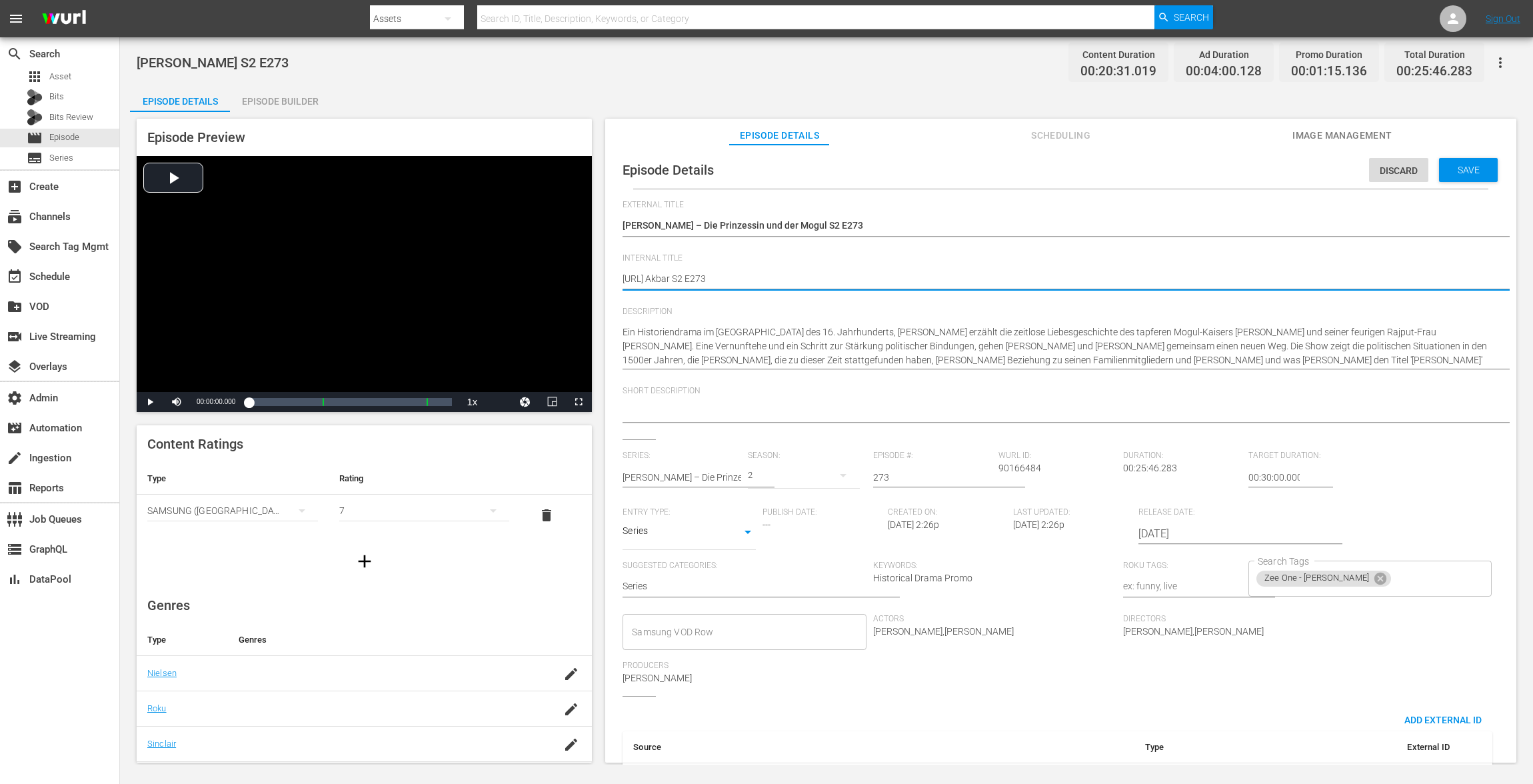
type textarea "[URL] Akbar S2 E273"
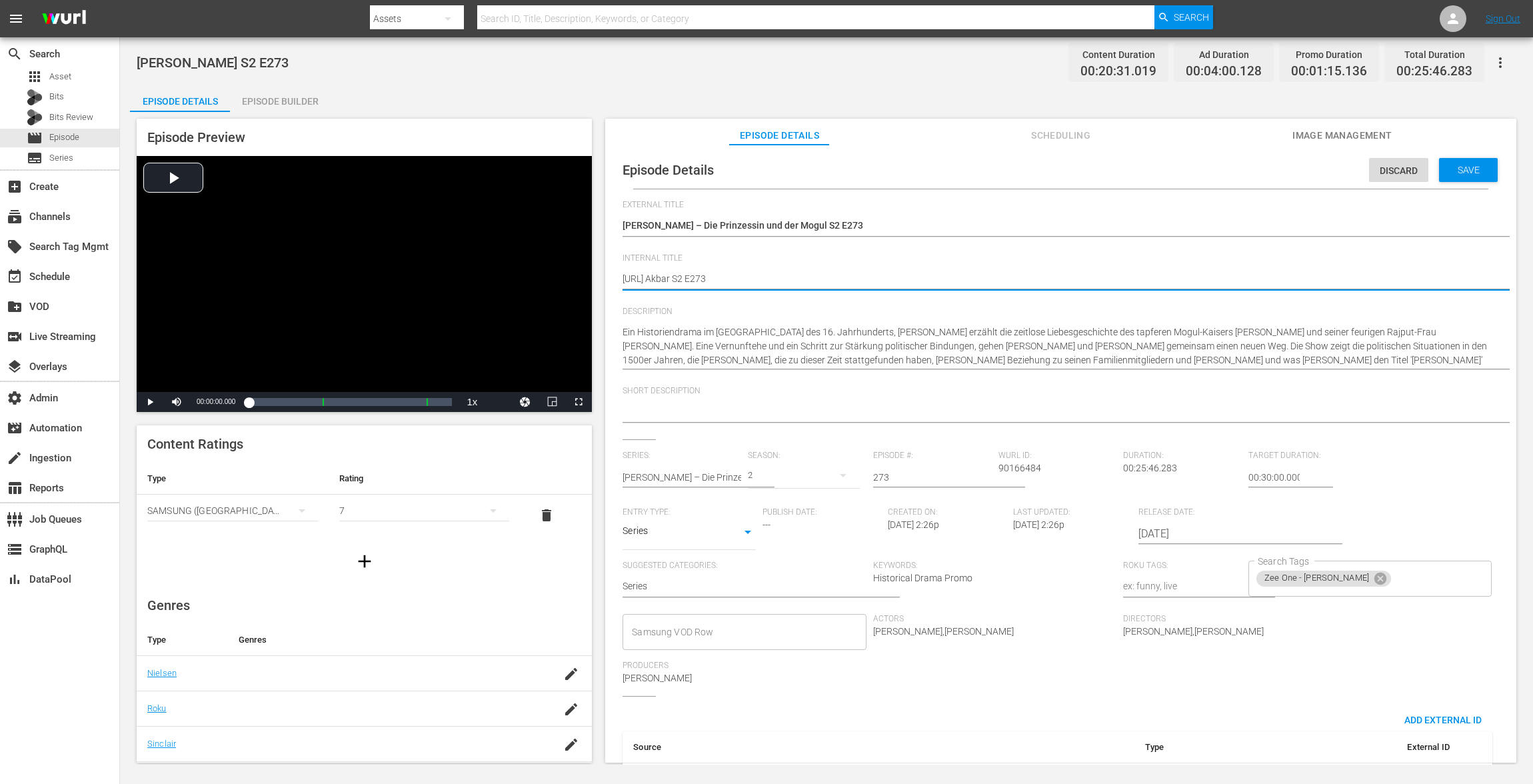
type textarea "[URL] Akbar S2 E273"
type textarea "https:/[PERSON_NAME] S2 E273"
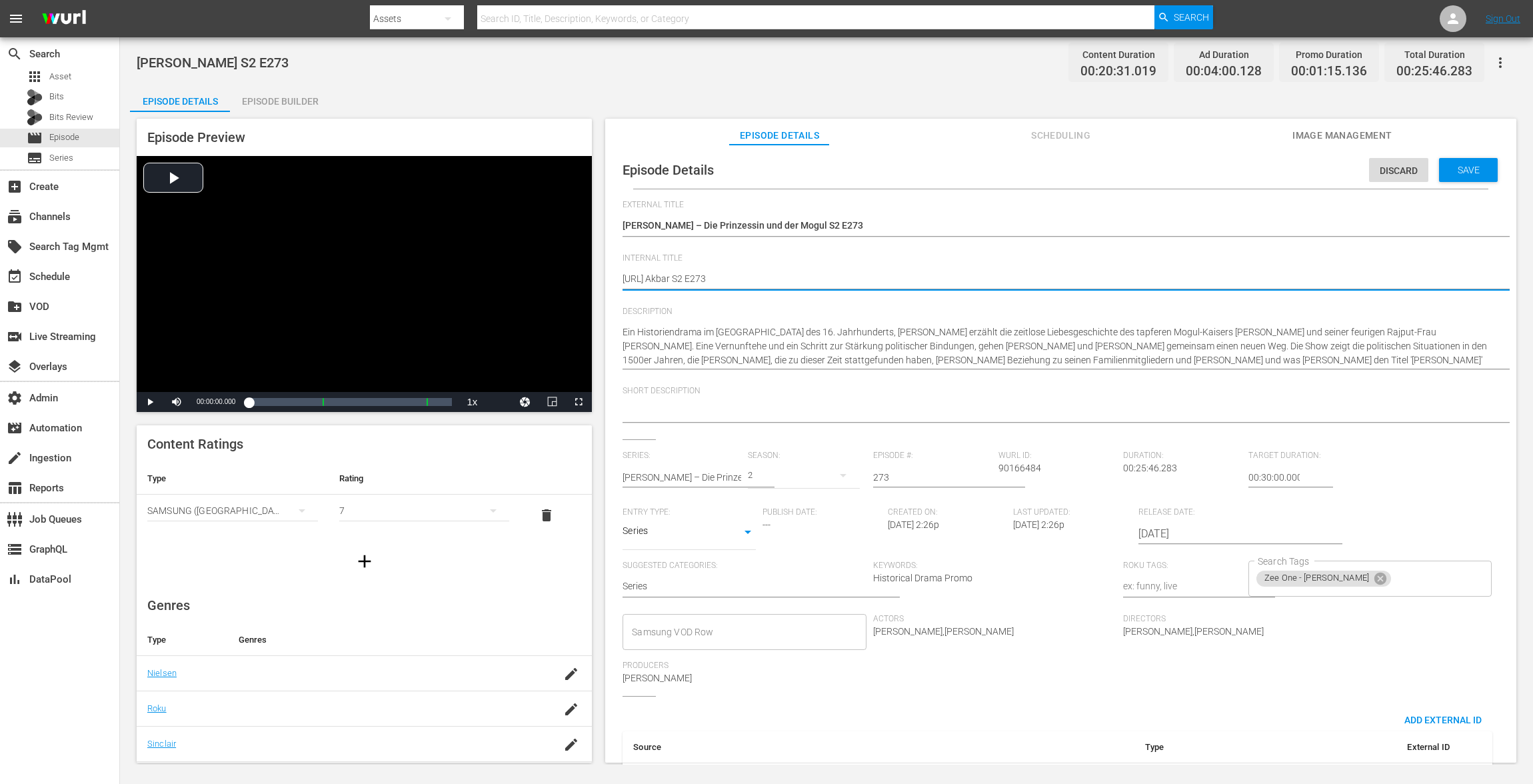
type textarea "https:/[PERSON_NAME] S2 E273"
type textarea "https:[PERSON_NAME] S2 E273"
type textarea "httpsJodha Akbar S2 E273"
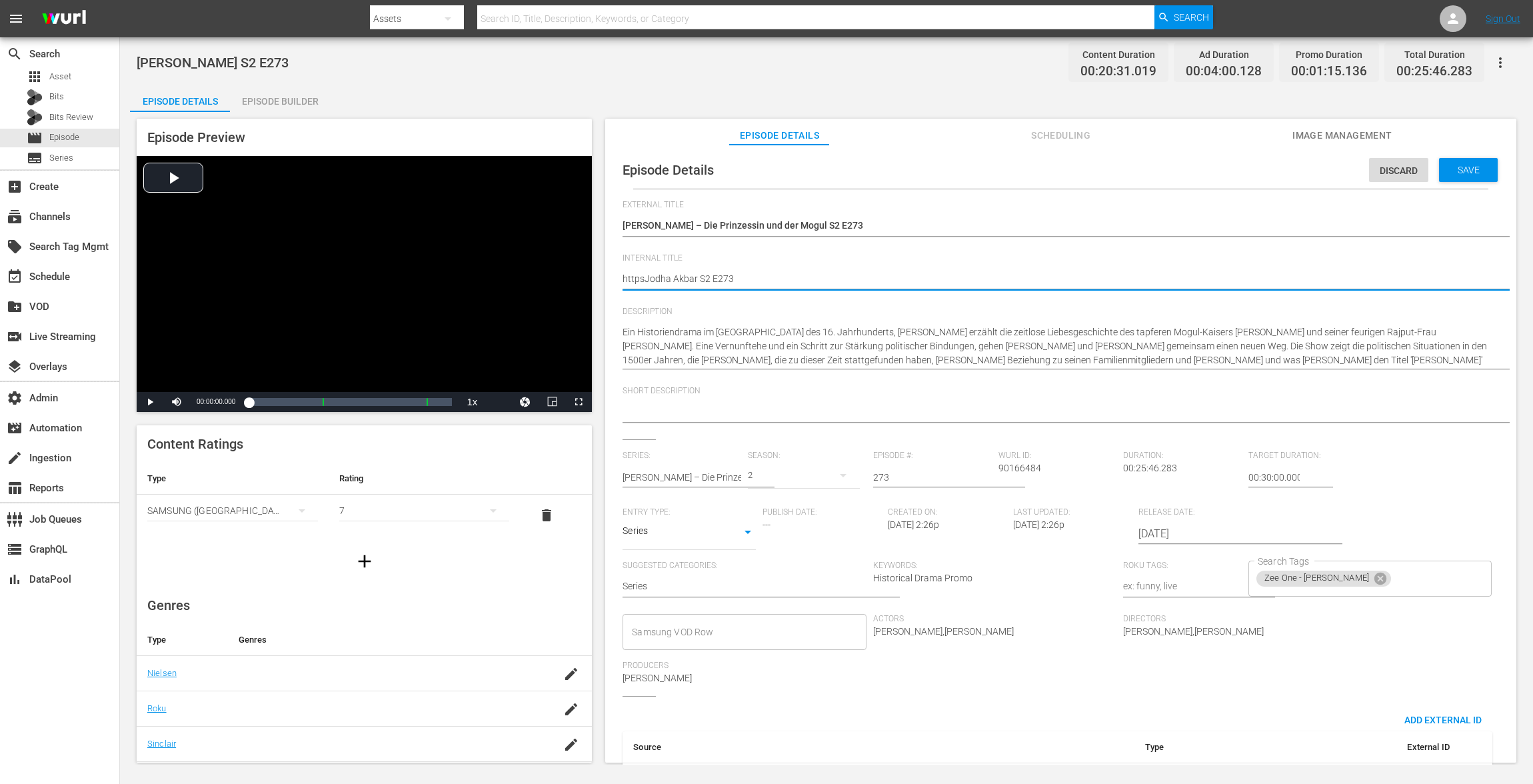
type textarea "httpJodha Akbar S2 E273"
type textarea "httJodha Akbar S2 E273"
type textarea "htJodha Akbar S2 E273"
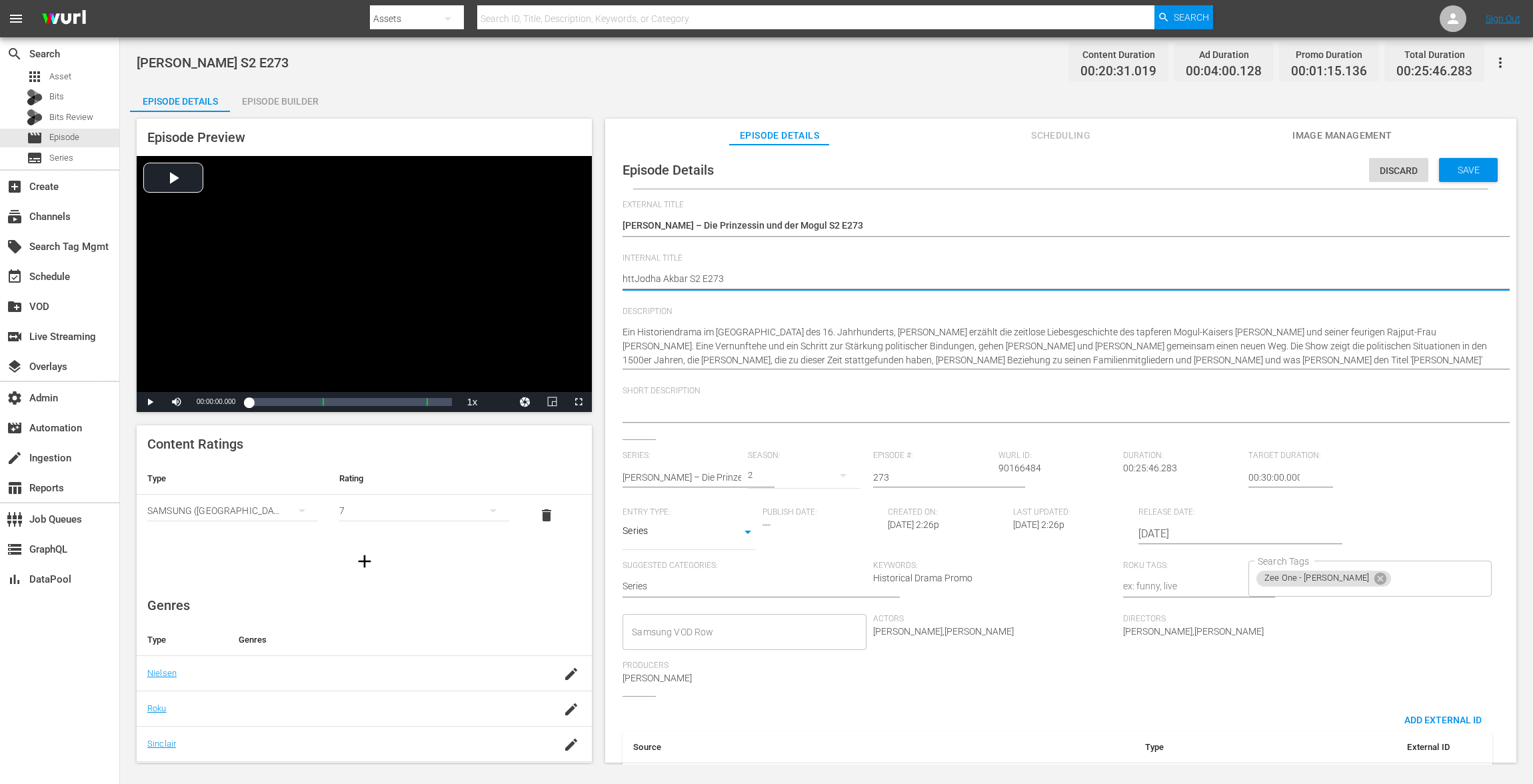
type textarea "htJodha Akbar S2 E273"
type textarea "hJodha Akbar S2 E273"
type textarea "[PERSON_NAME] S2 E273"
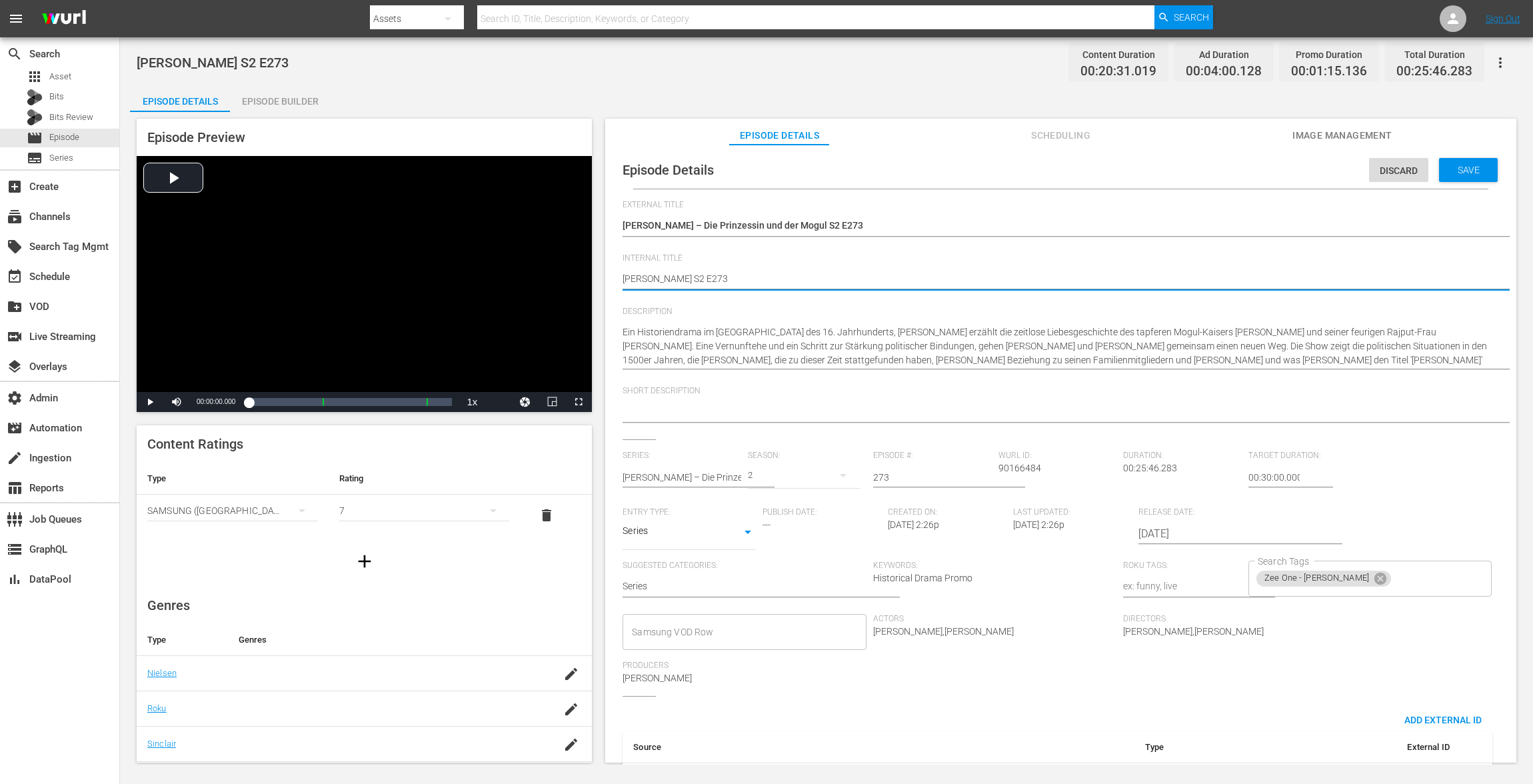
type textarea "vJodha Akbar S2 E273"
type textarea "voJodha Akbar S2 E273"
type textarea "vodJodha Akbar S2 E273"
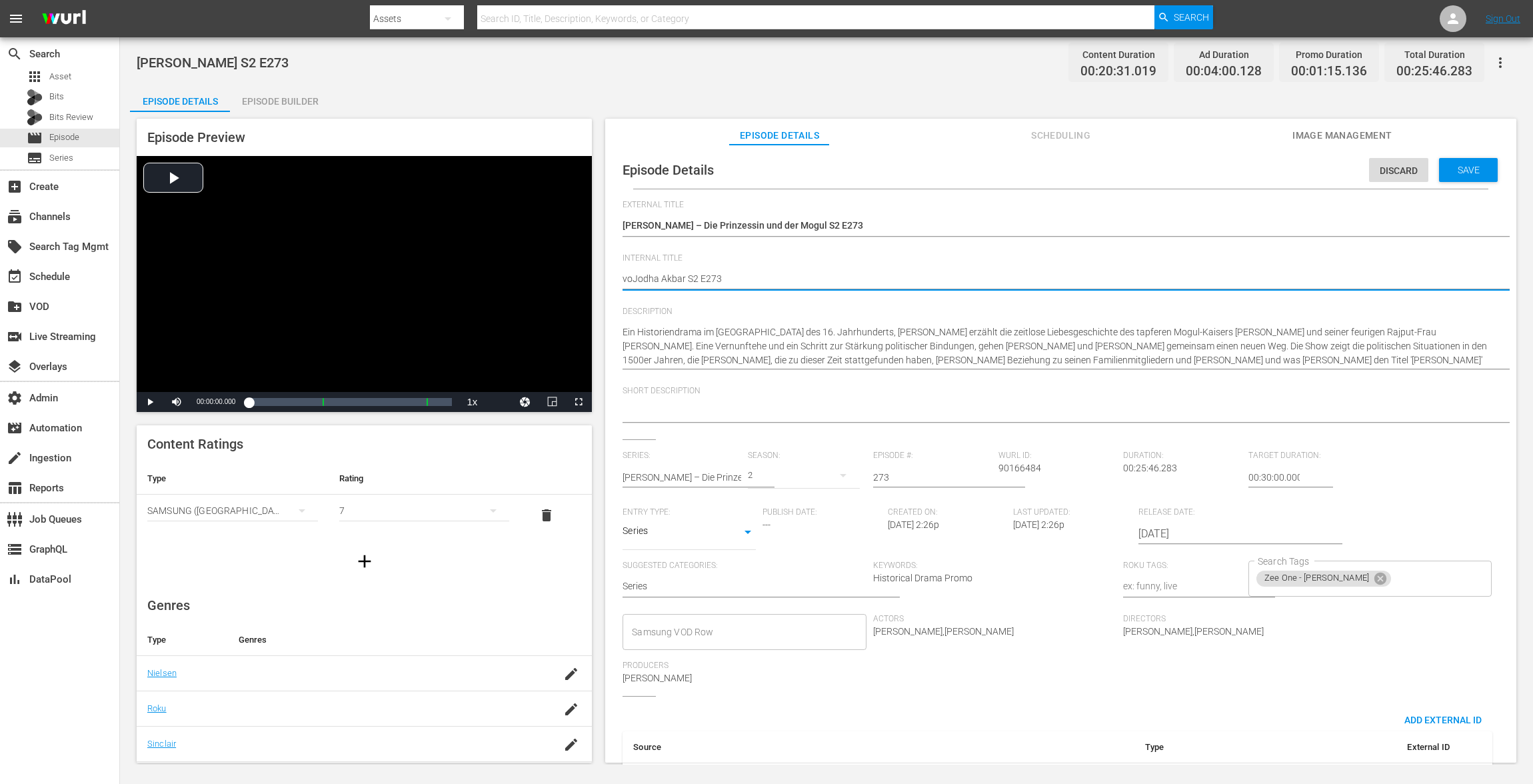
type textarea "vodJodha Akbar S2 E273"
type textarea "vod [PERSON_NAME] S2 E273"
type textarea "vodJodha Akbar S2 E273"
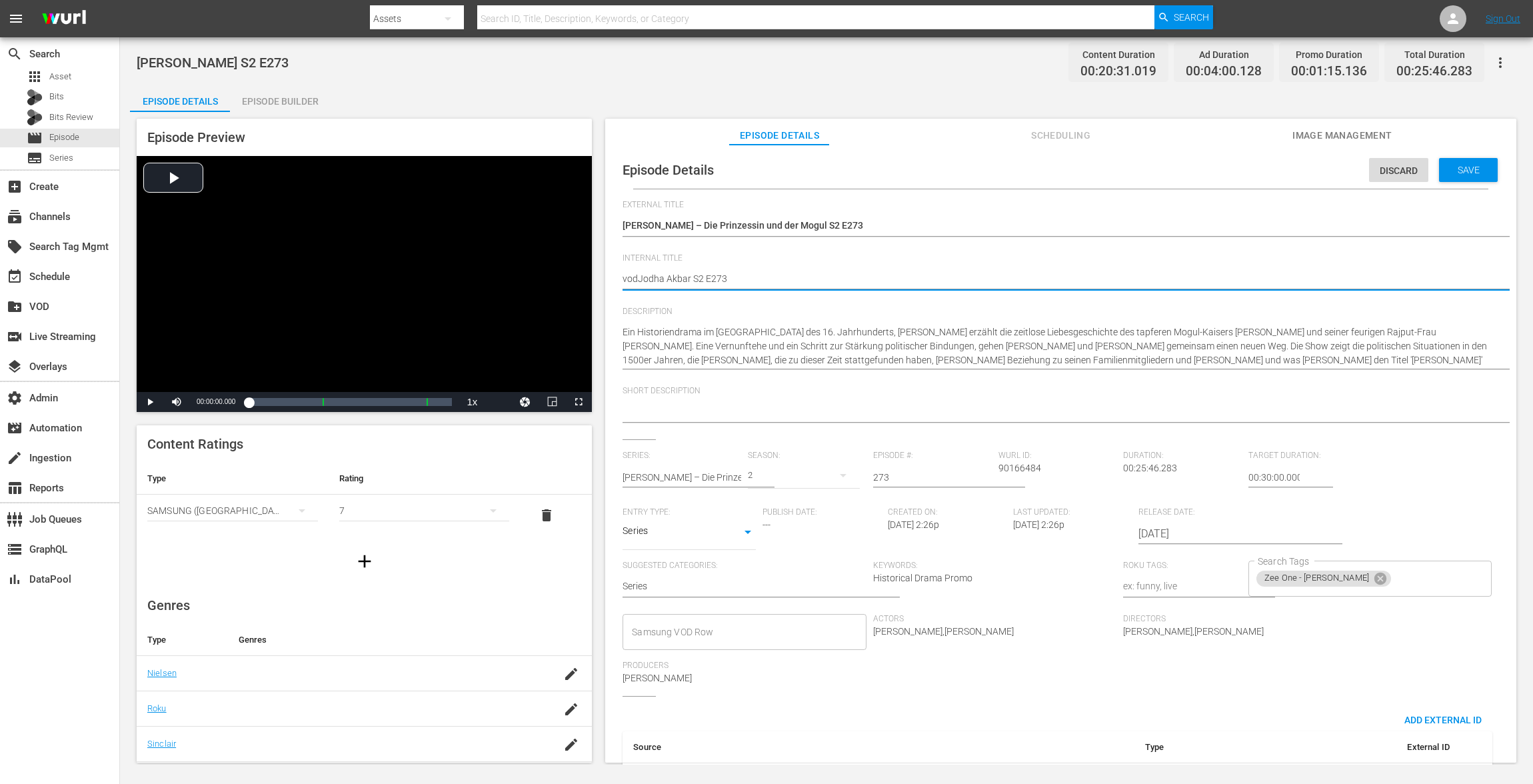
type textarea "voJodha Akbar S2 E273"
type textarea "vJodha Akbar S2 E273"
type textarea "[PERSON_NAME] S2 E273"
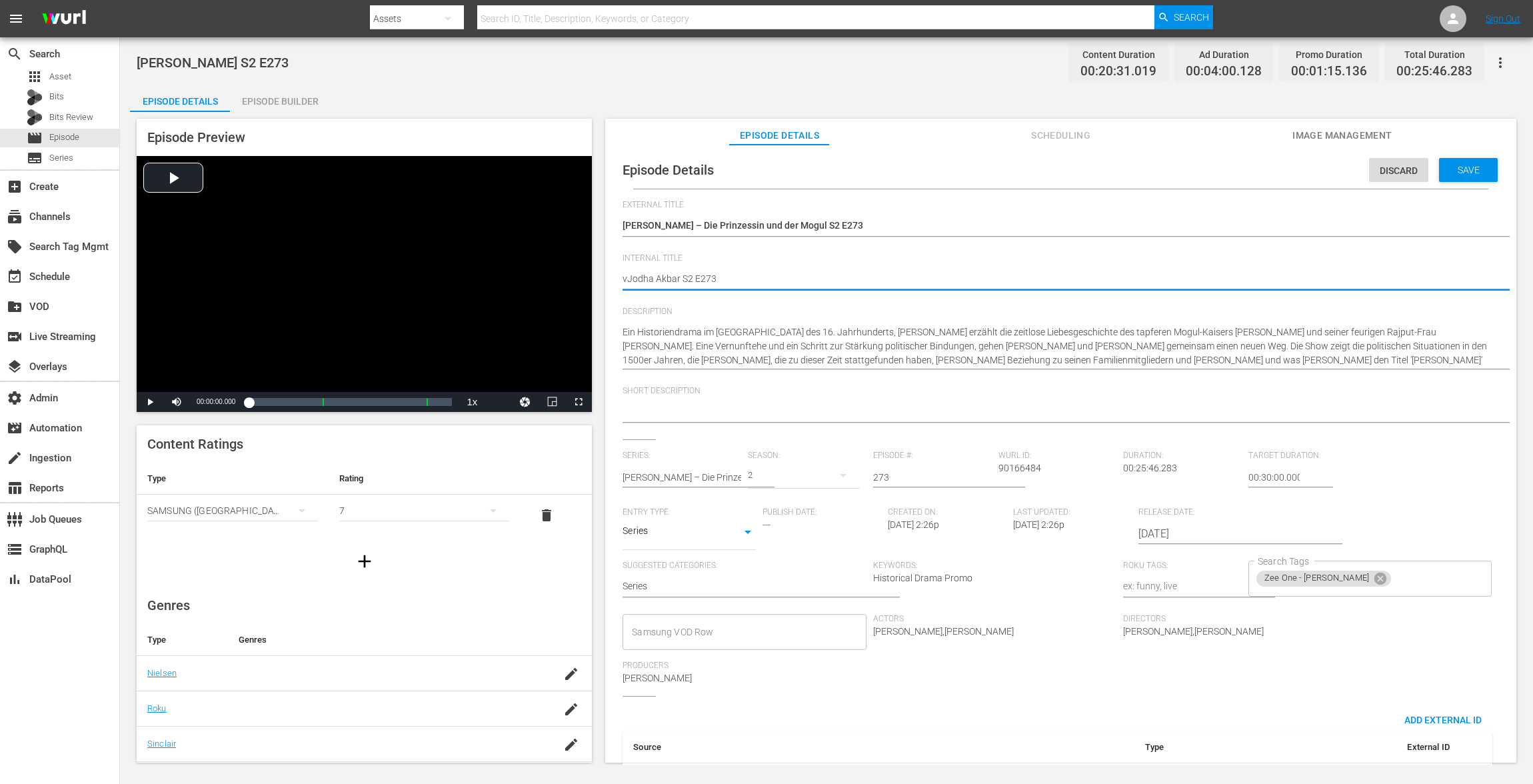
type textarea "[PERSON_NAME] S2 E273"
type textarea "VJodha Akbar S2 E273"
type textarea "VOJodha Akbar S2 E273"
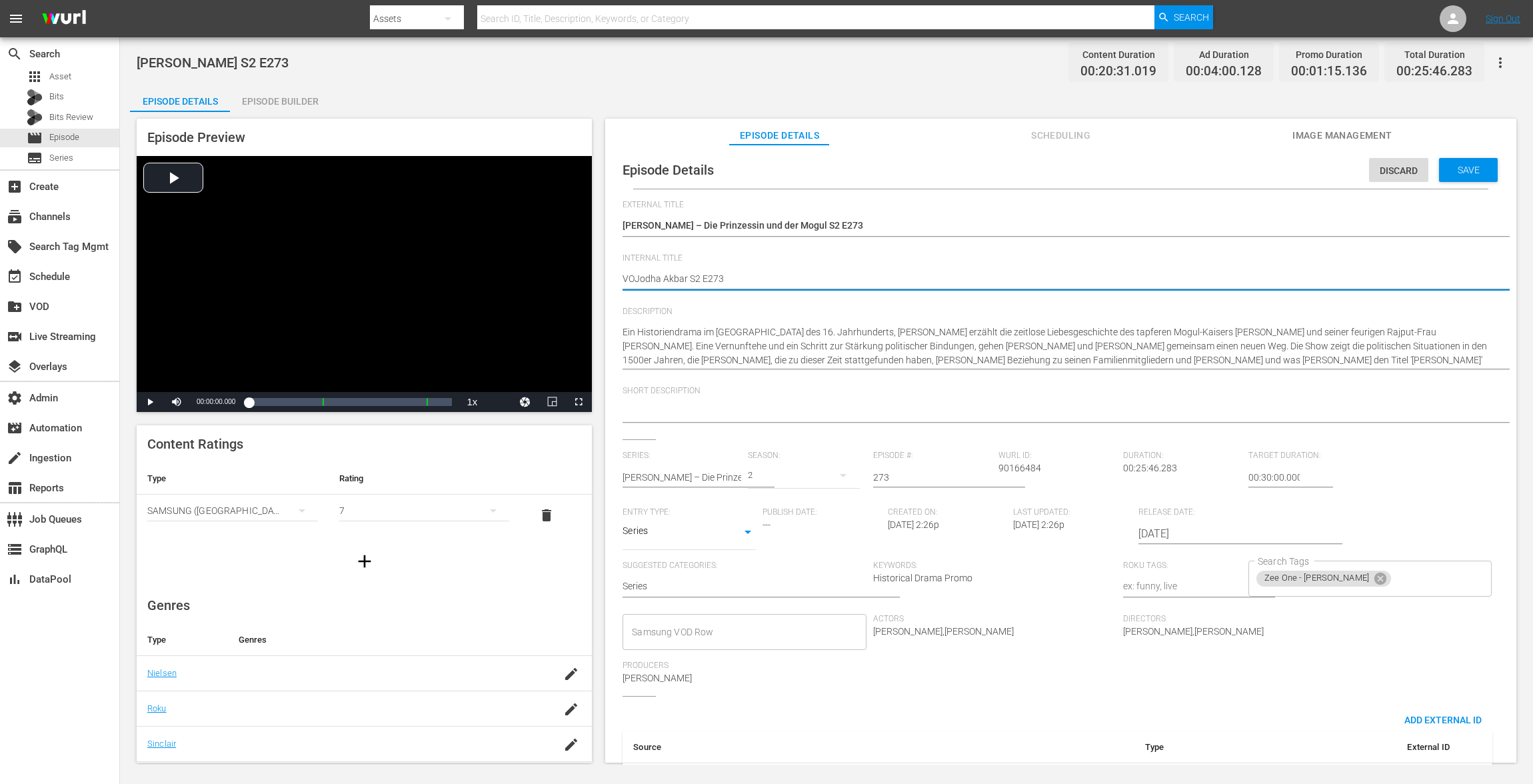
type textarea "VODJodha Akbar S2 E273"
type textarea "VODBJodha Akbar S2 E273"
type textarea "VODJodha Akbar S2 E273"
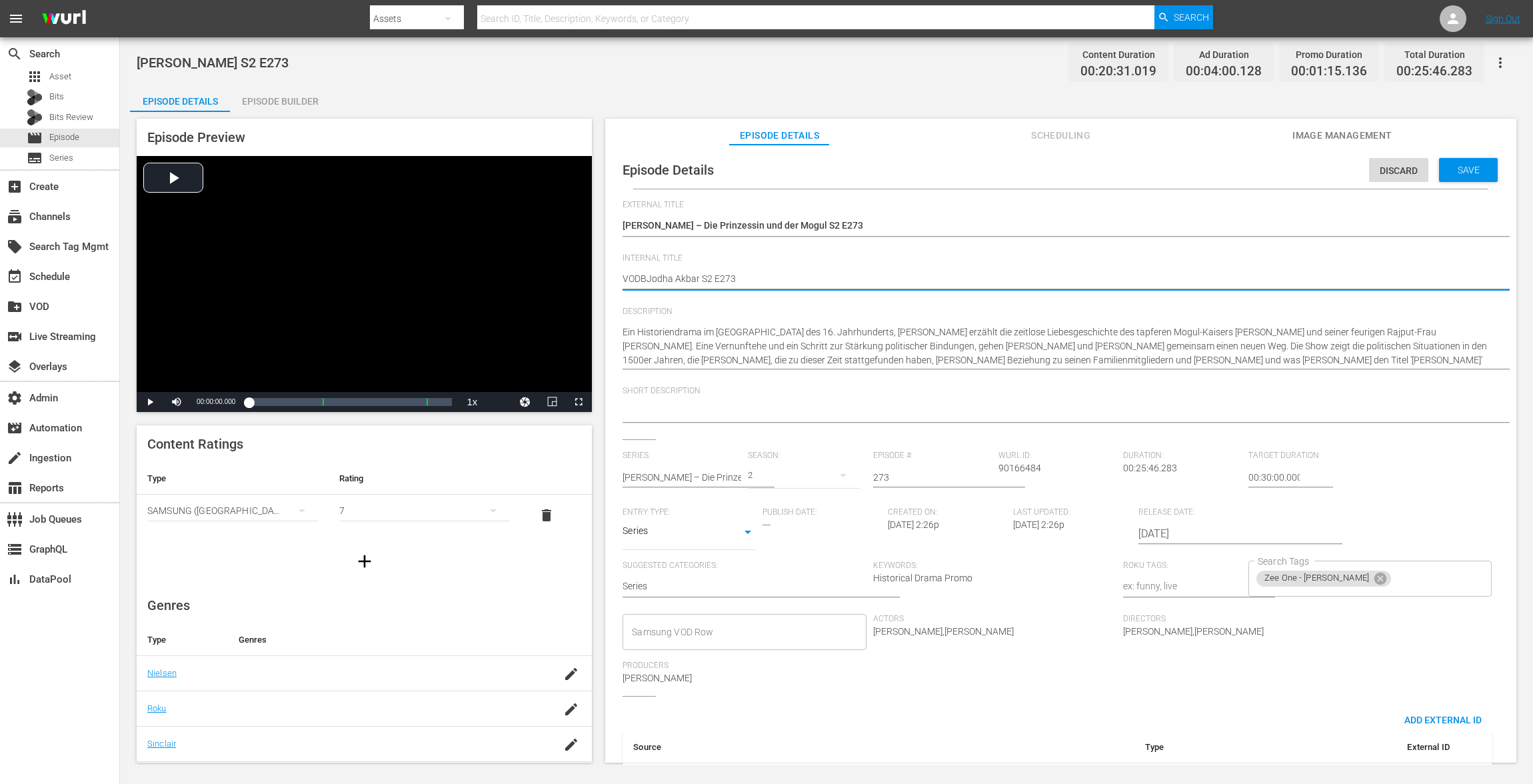
type textarea "VODJodha Akbar S2 E273"
type textarea "VOD [PERSON_NAME] S2 E273"
drag, startPoint x: 644, startPoint y: 279, endPoint x: 603, endPoint y: 279, distance: 41.0
click at [603, 279] on div "Episode Preview Video Player is loading. Play Video Play Mute Current Time 00:0…" at bounding box center [827, 442] width 1393 height 661
type textarea "VOD [PERSON_NAME] S2 E273"
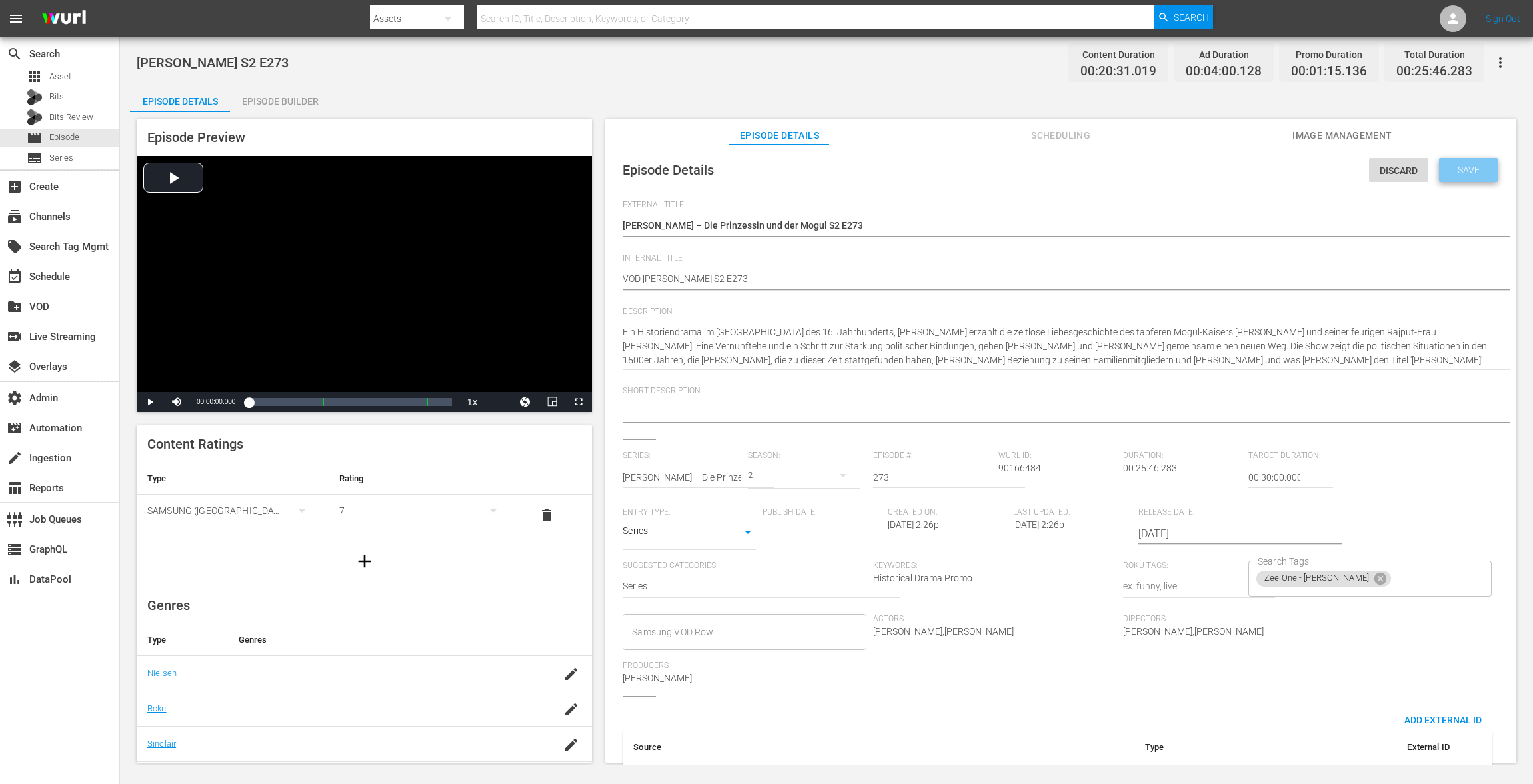
click at [1149, 176] on div "Save" at bounding box center [1468, 170] width 59 height 24
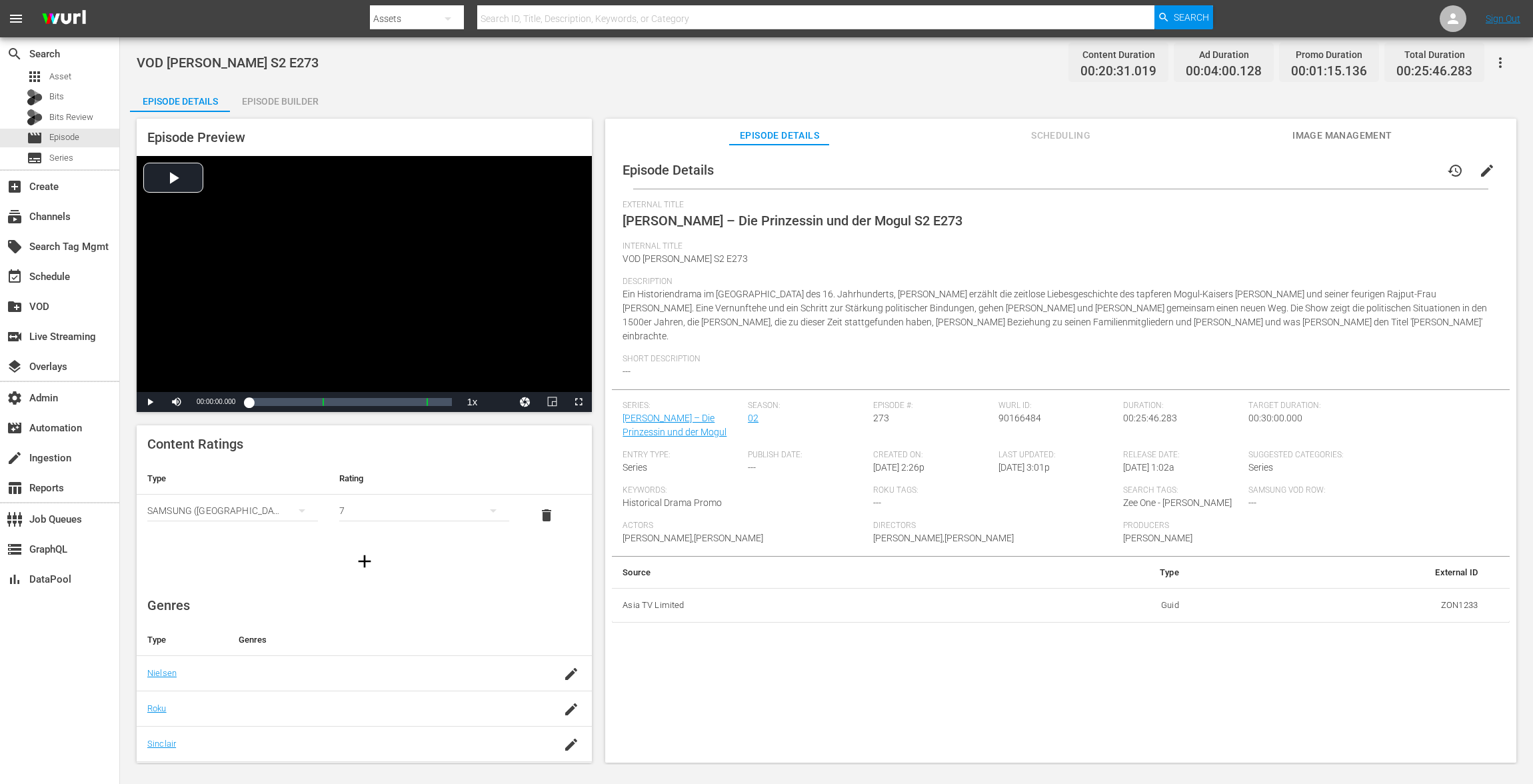
click at [269, 102] on div "Episode Builder" at bounding box center [280, 100] width 100 height 32
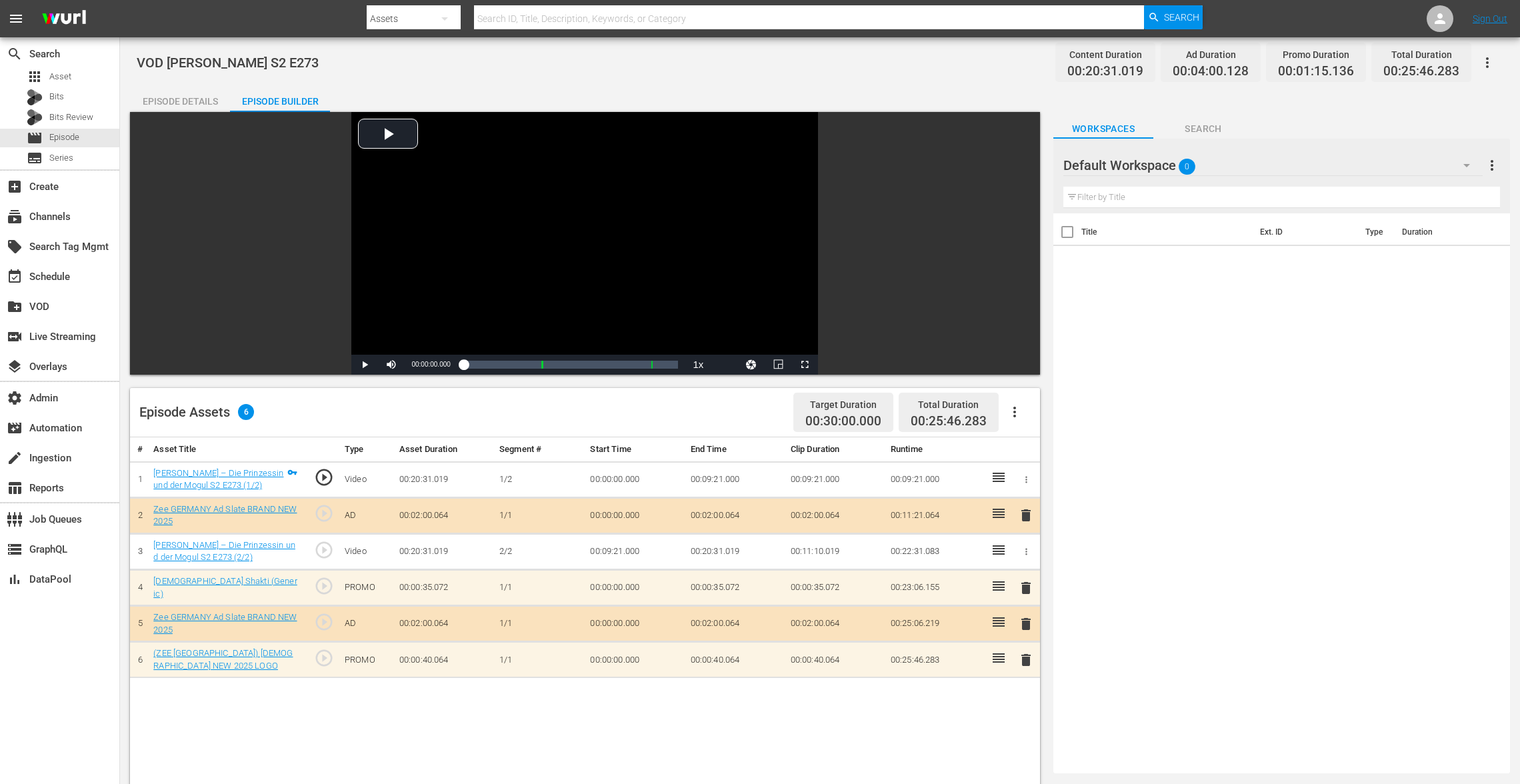
click at [1028, 583] on span "delete" at bounding box center [1025, 587] width 16 height 16
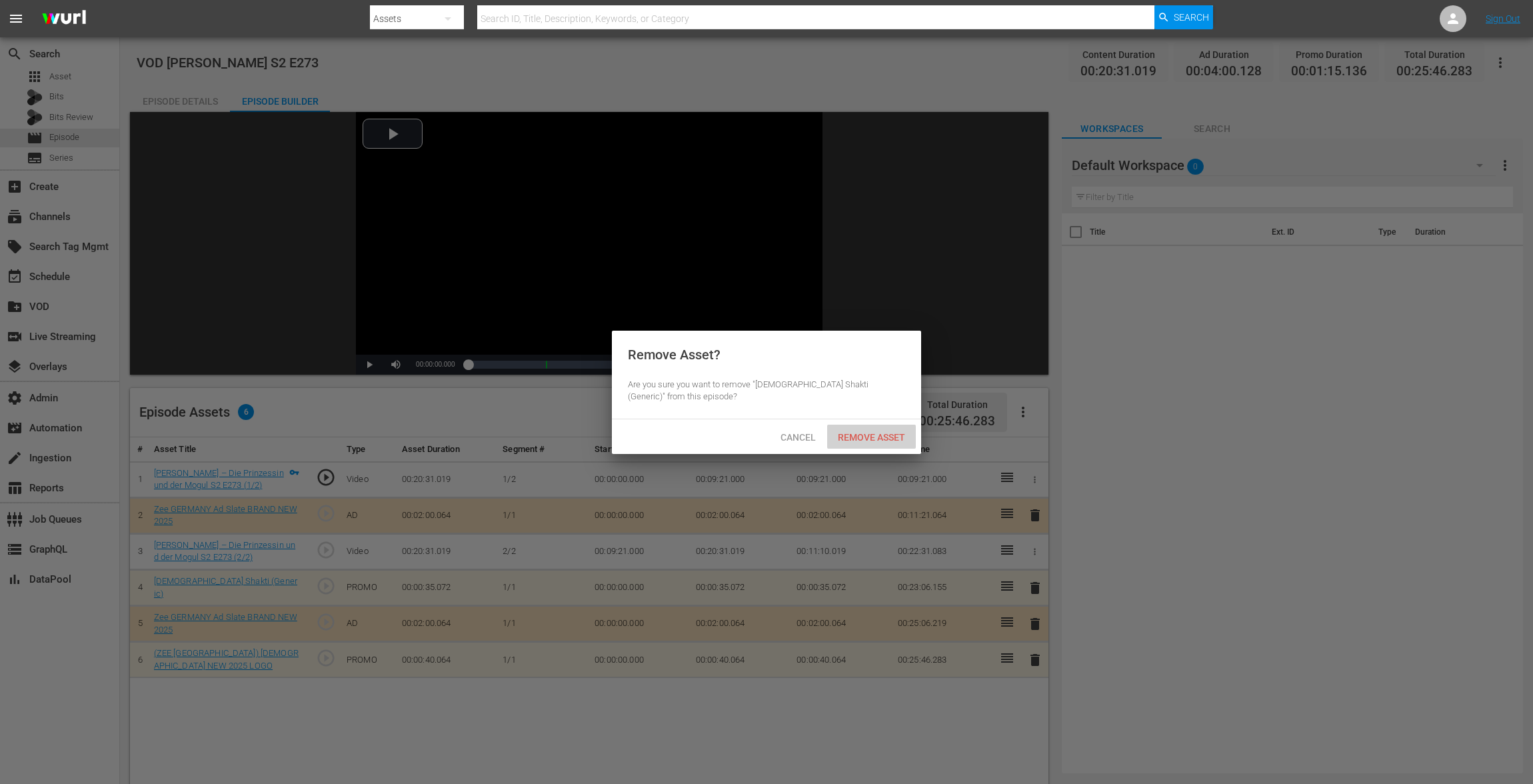
click at [873, 439] on span "Remove Asset" at bounding box center [872, 437] width 89 height 11
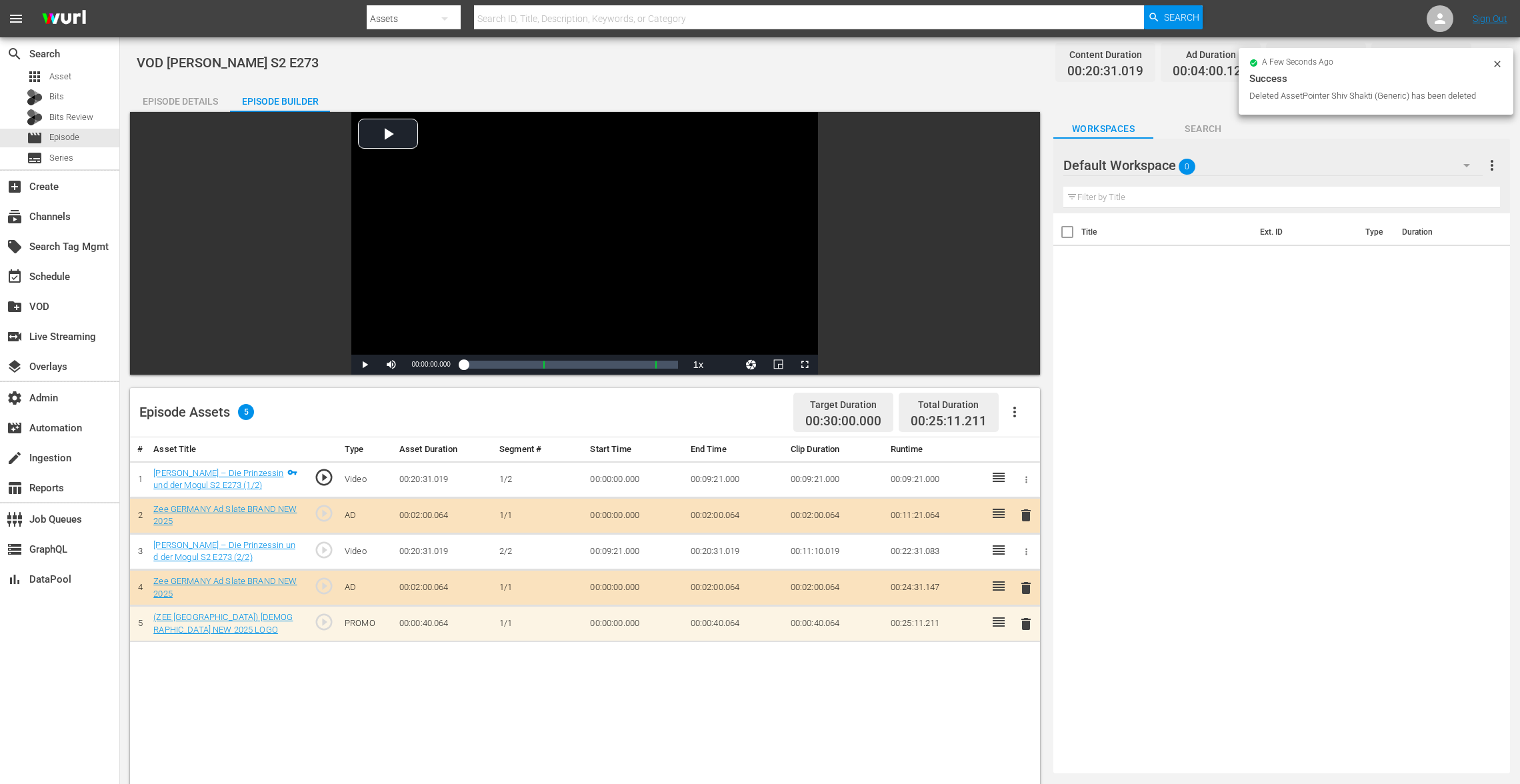
click at [1023, 587] on span "delete" at bounding box center [1025, 624] width 16 height 16
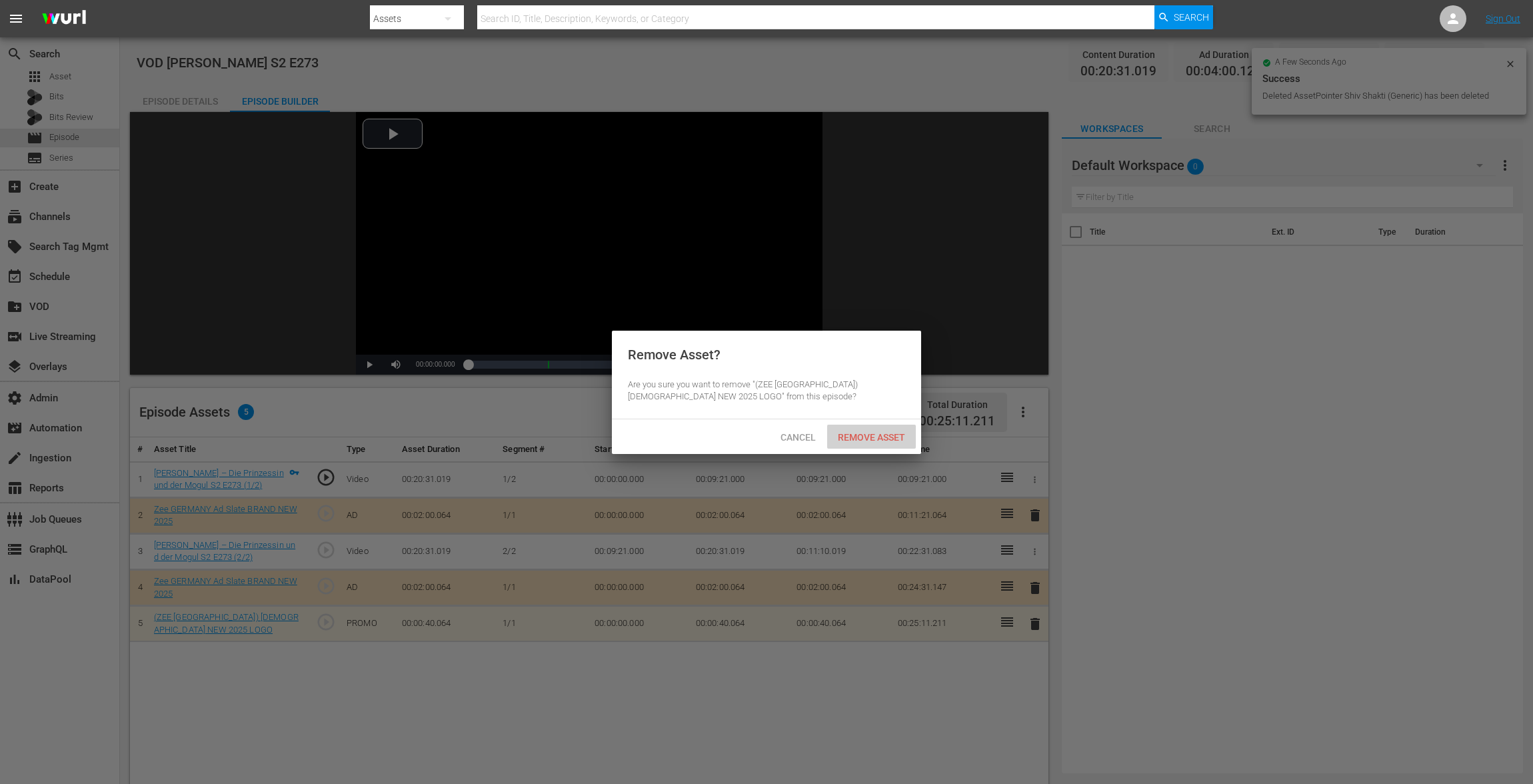
click at [875, 434] on span "Remove Asset" at bounding box center [872, 437] width 89 height 11
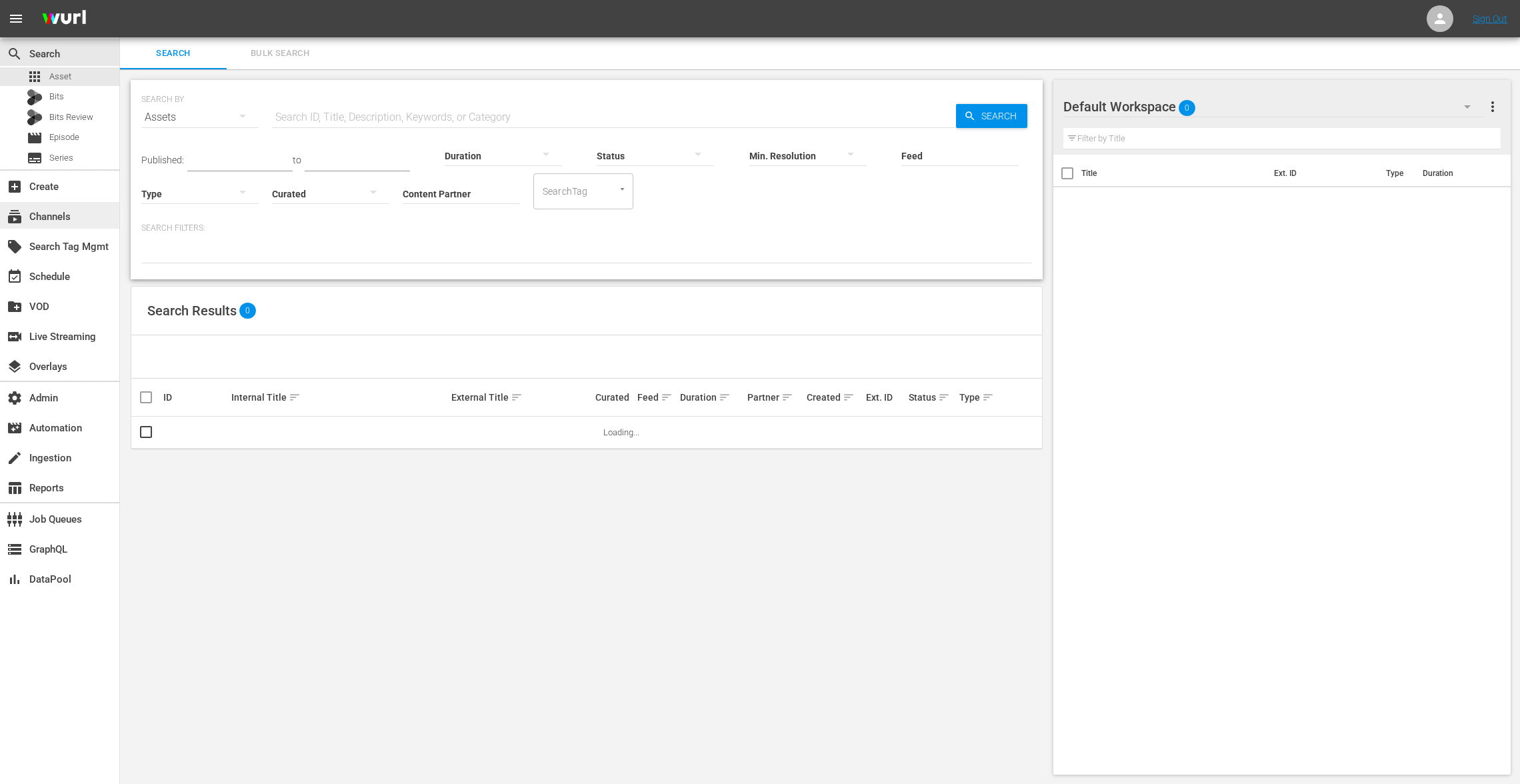
click at [53, 219] on div "subscriptions Channels" at bounding box center [37, 214] width 74 height 12
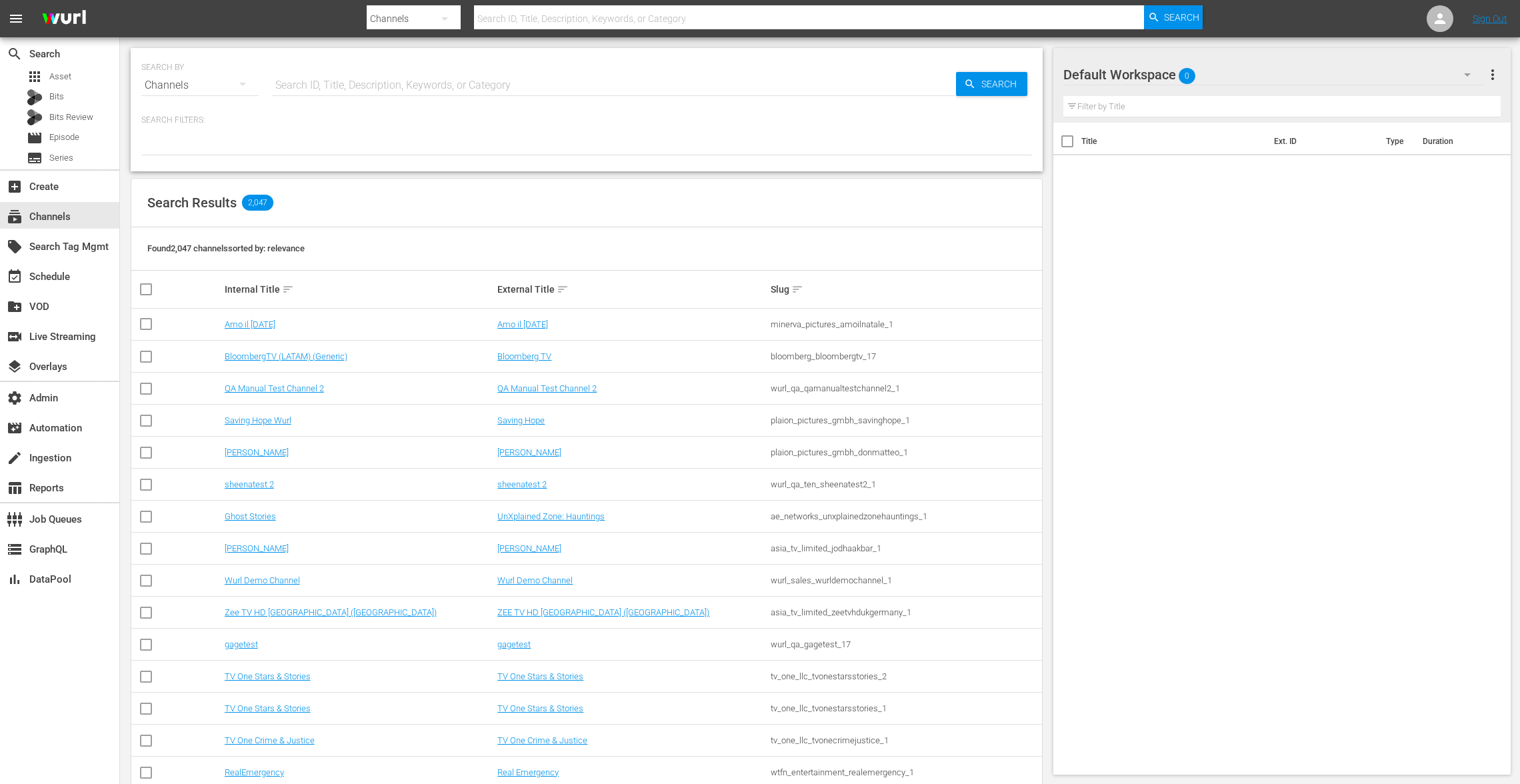
click at [310, 81] on input "text" at bounding box center [613, 85] width 684 height 32
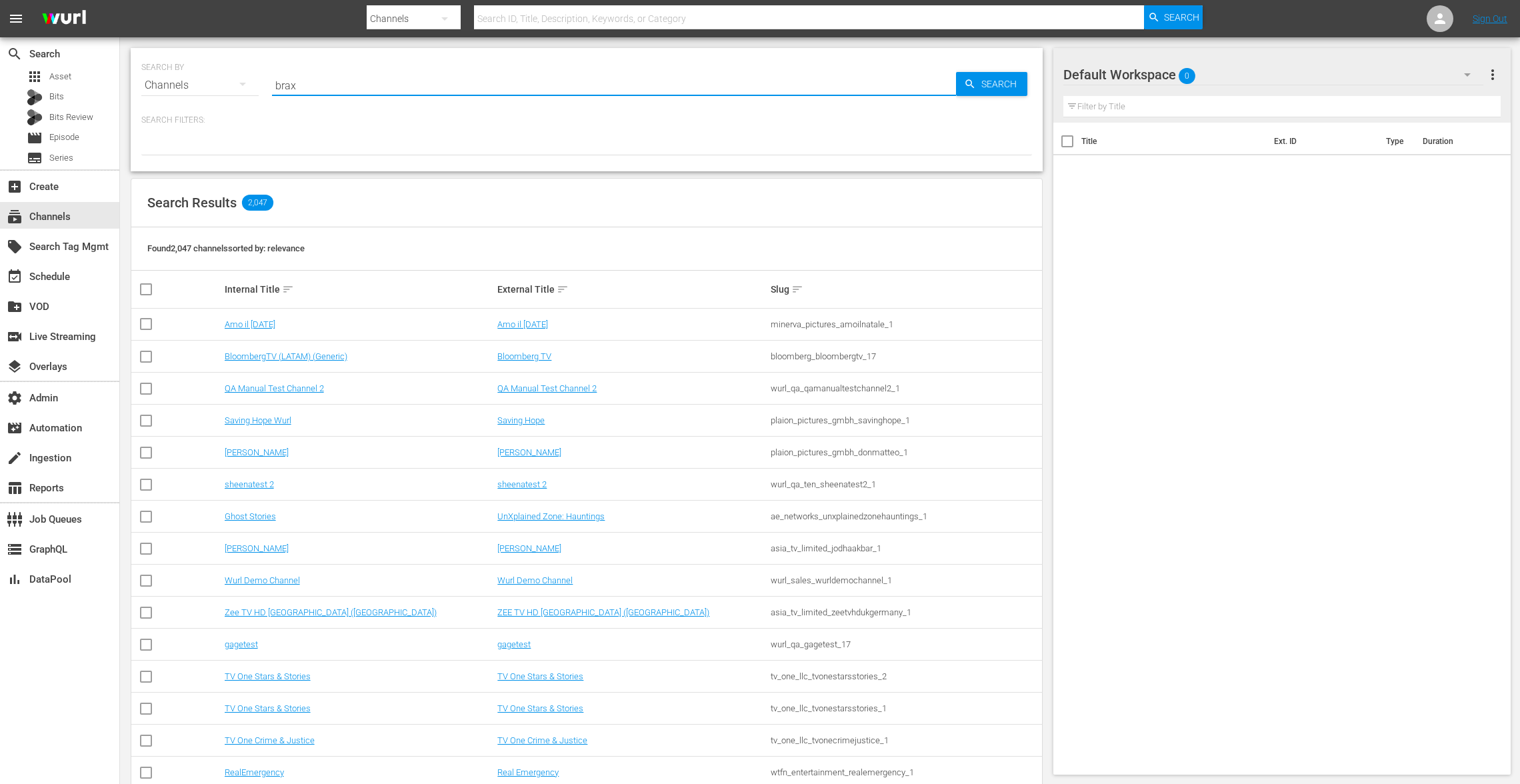
type input "braxt"
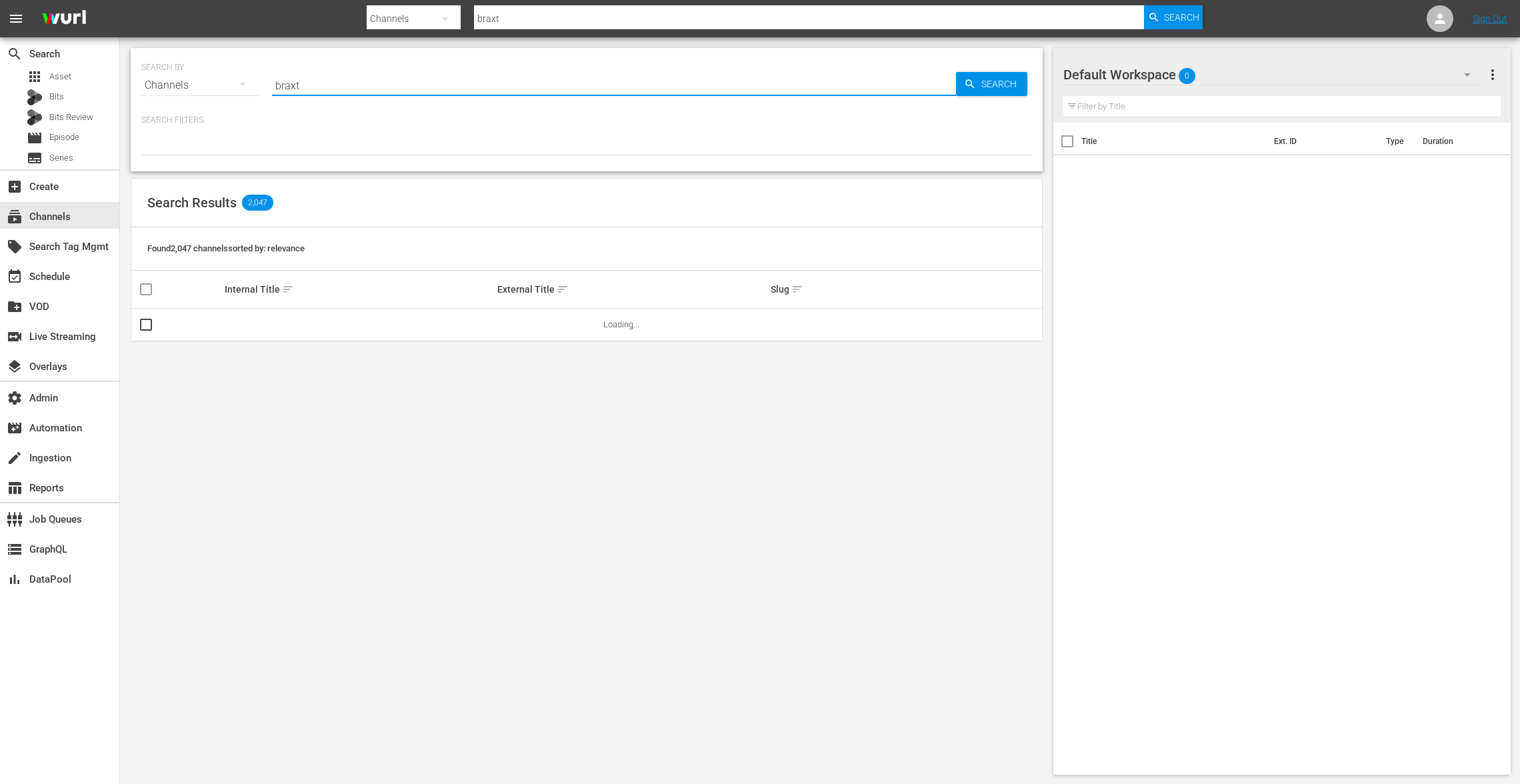
type input "braxt"
click at [323, 324] on link "Braxton Family Values We TV - Roku" at bounding box center [311, 324] width 172 height 10
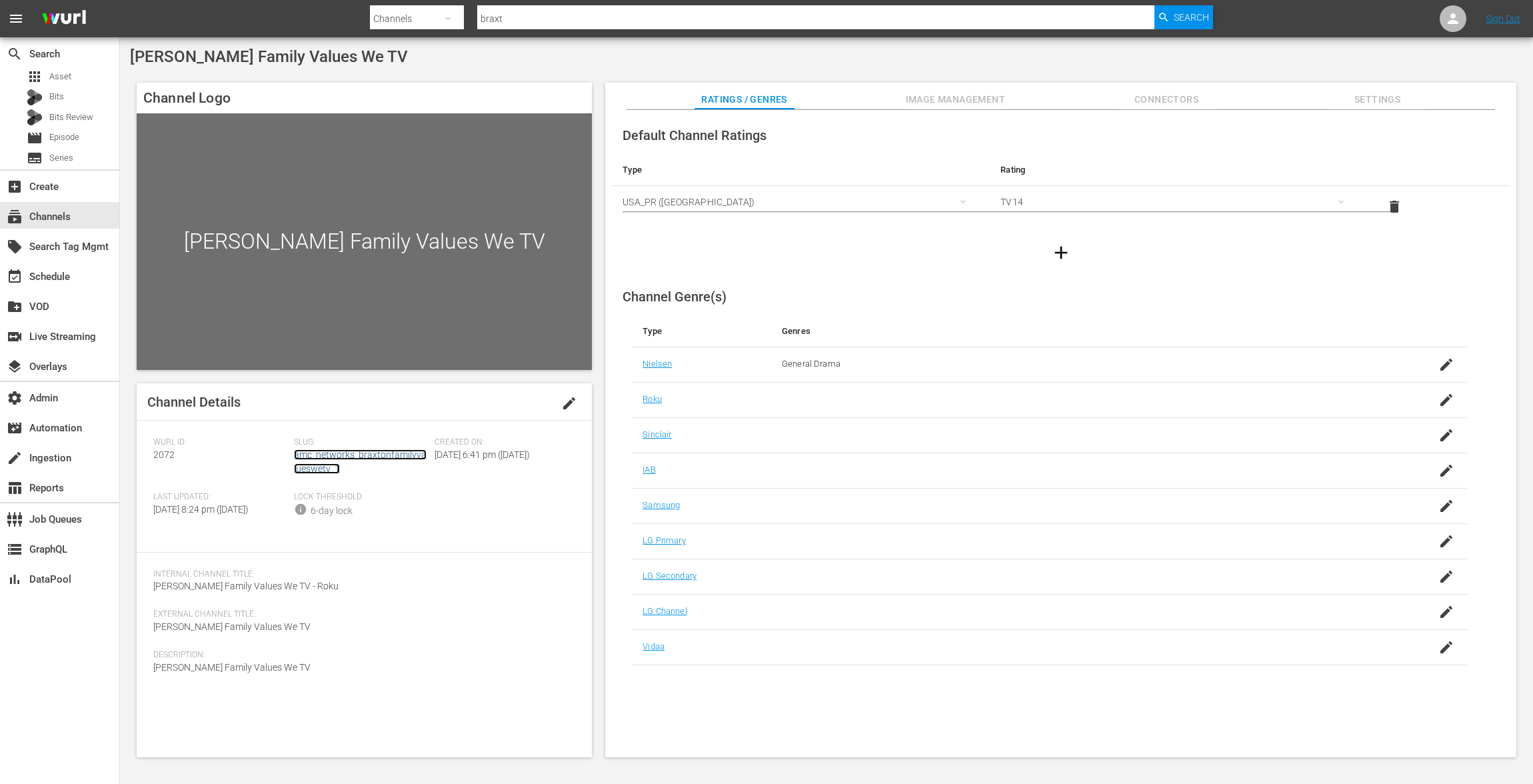
click at [383, 453] on link "amc_networks_braxtonfamilyvalueswetv_1" at bounding box center [361, 462] width 133 height 25
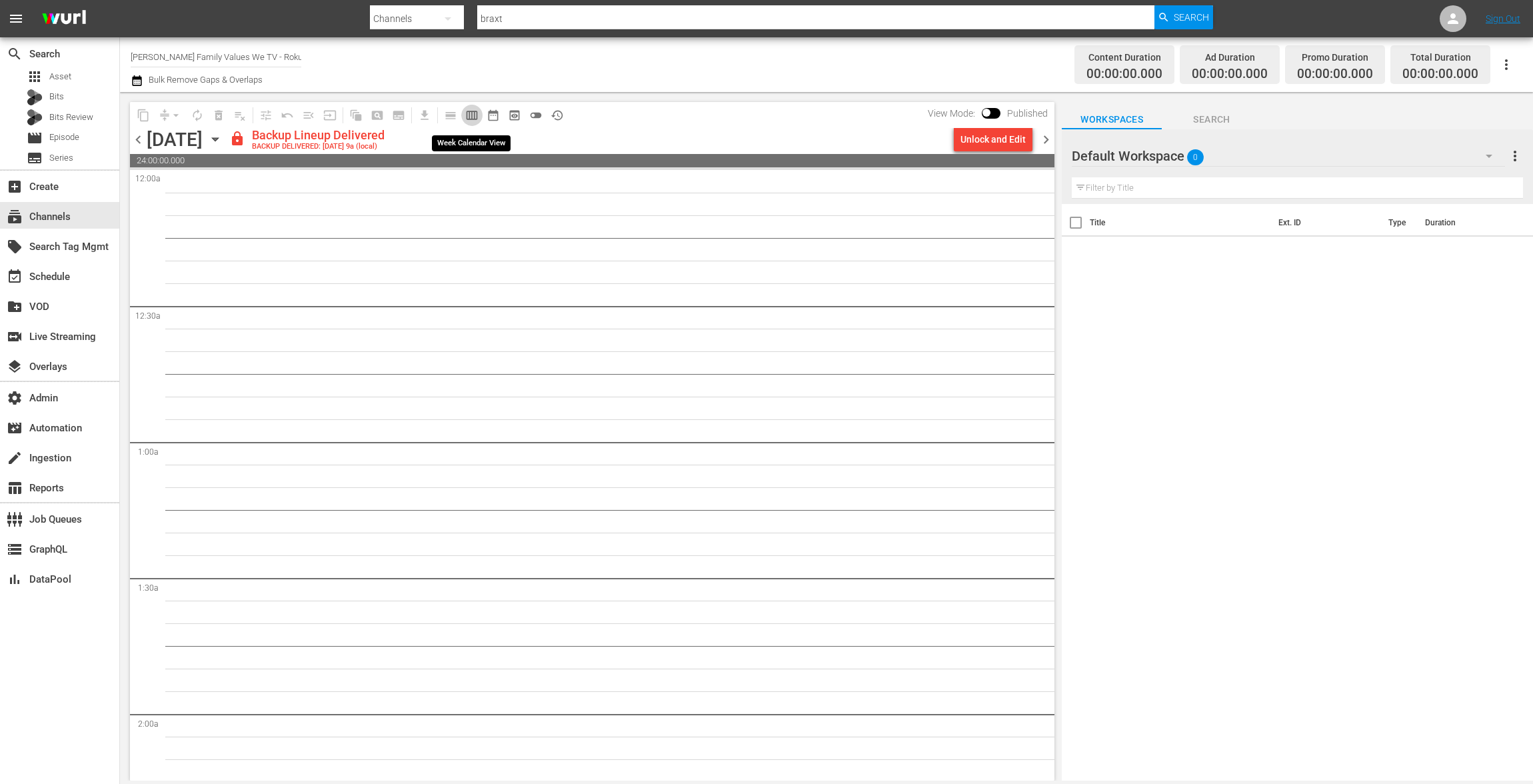
click at [470, 109] on span "calendar_view_week_outlined" at bounding box center [472, 116] width 14 height 14
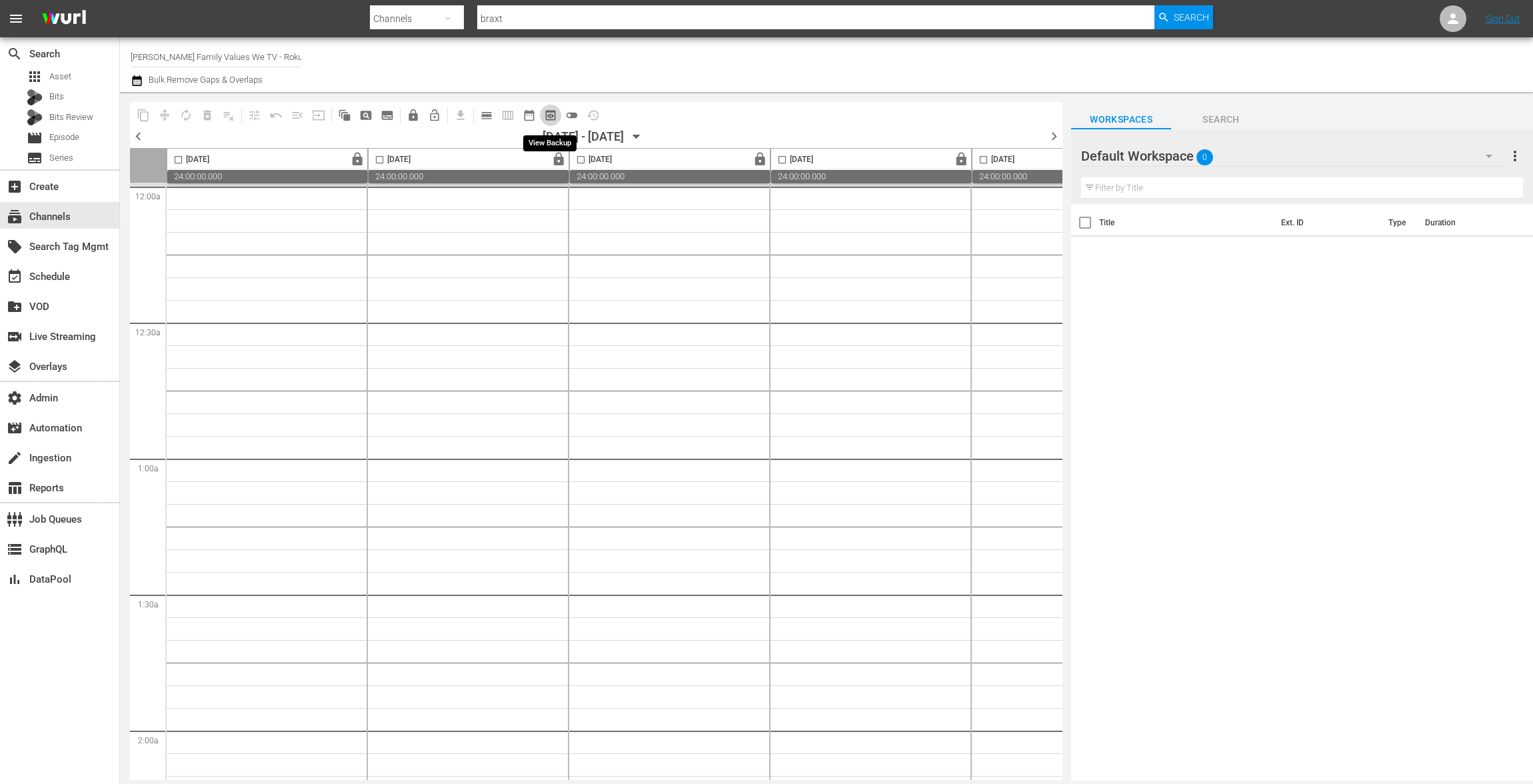
click at [556, 117] on span "preview_outlined" at bounding box center [551, 116] width 14 height 14
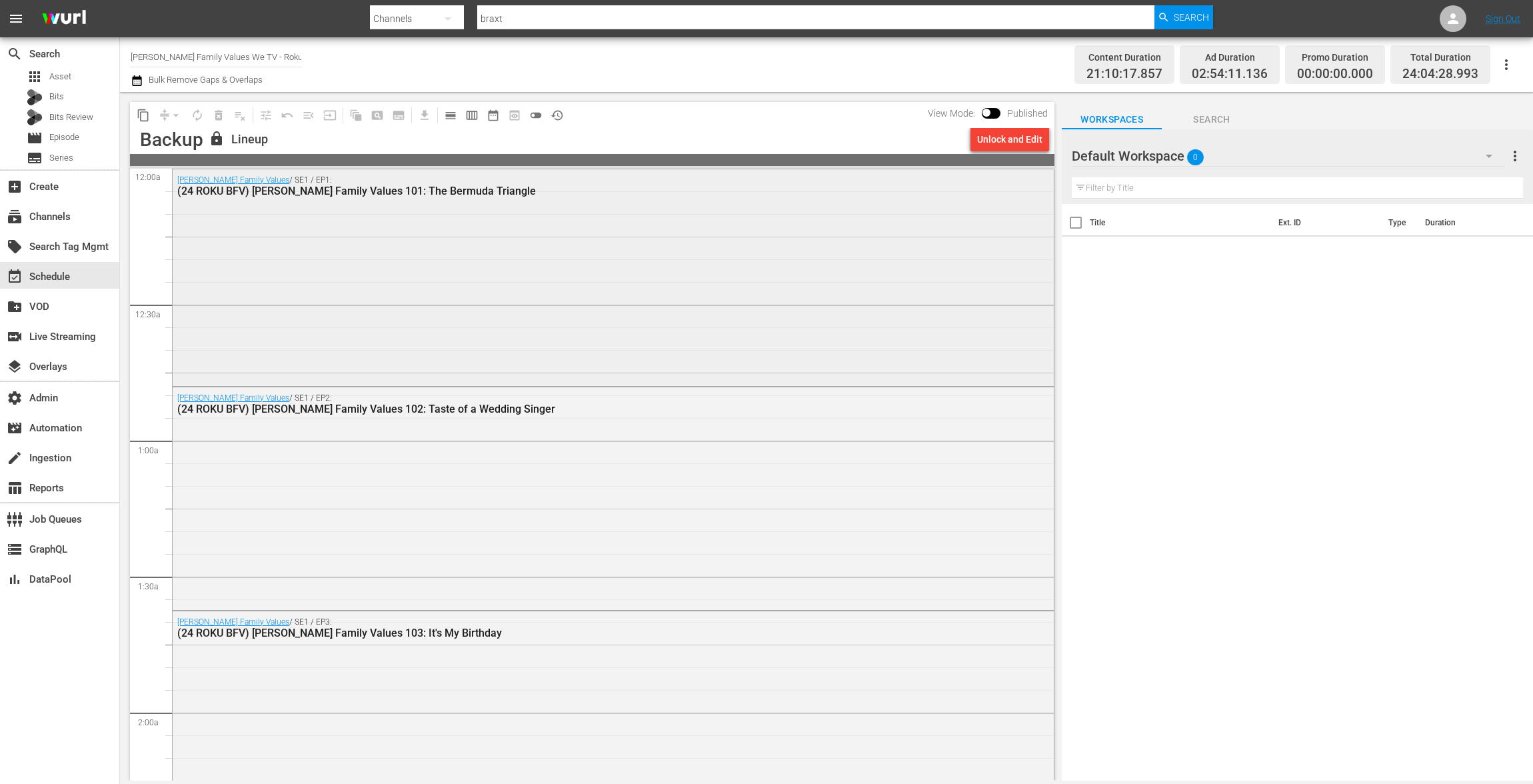
click at [371, 292] on div "Braxton Family Values / SE1 / EP1: (24 ROKU BFV) Braxton Family Values 101: The…" at bounding box center [614, 277] width 882 height 214
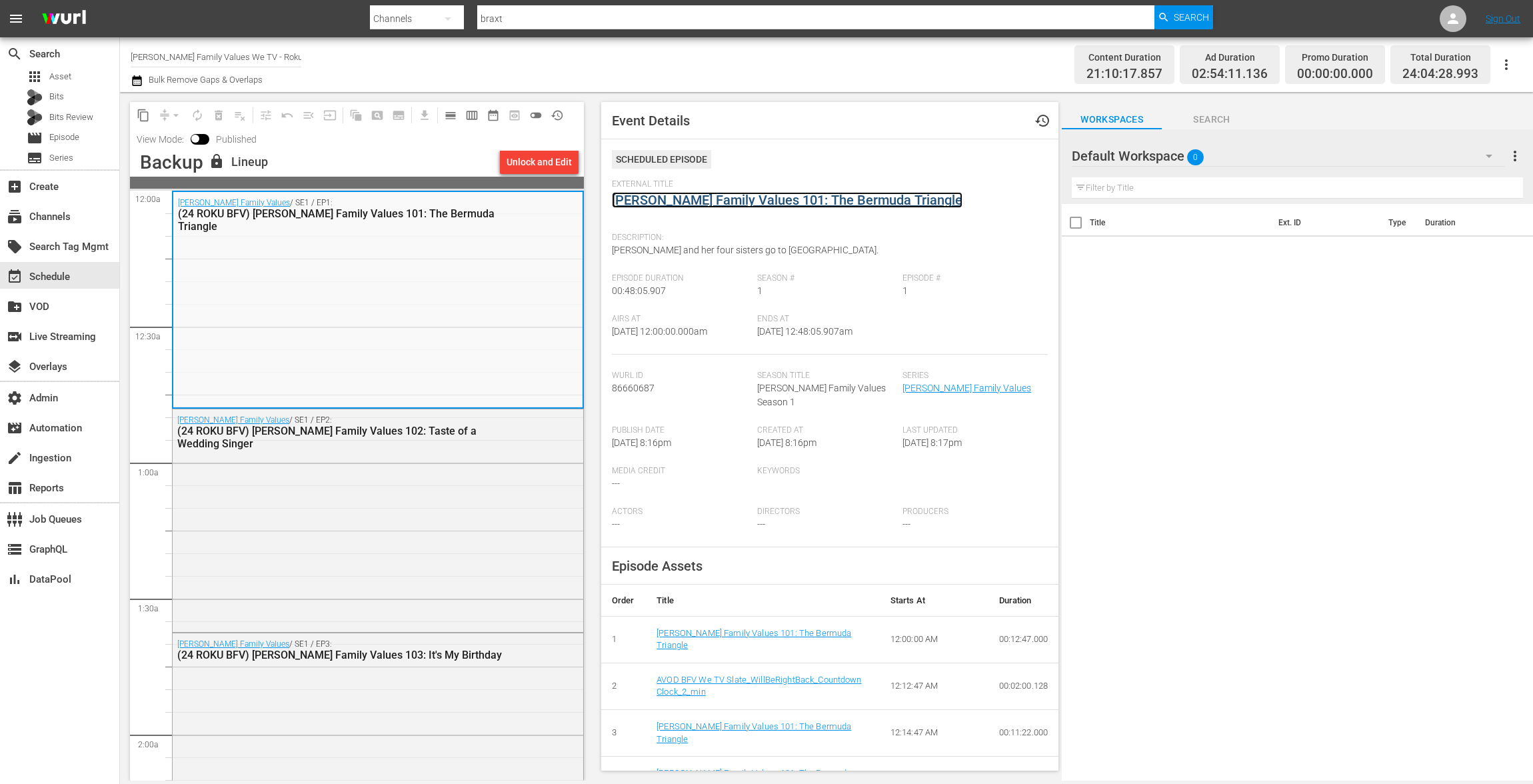
click at [686, 203] on link "Braxton Family Values 101: The Bermuda Triangle" at bounding box center [786, 200] width 350 height 16
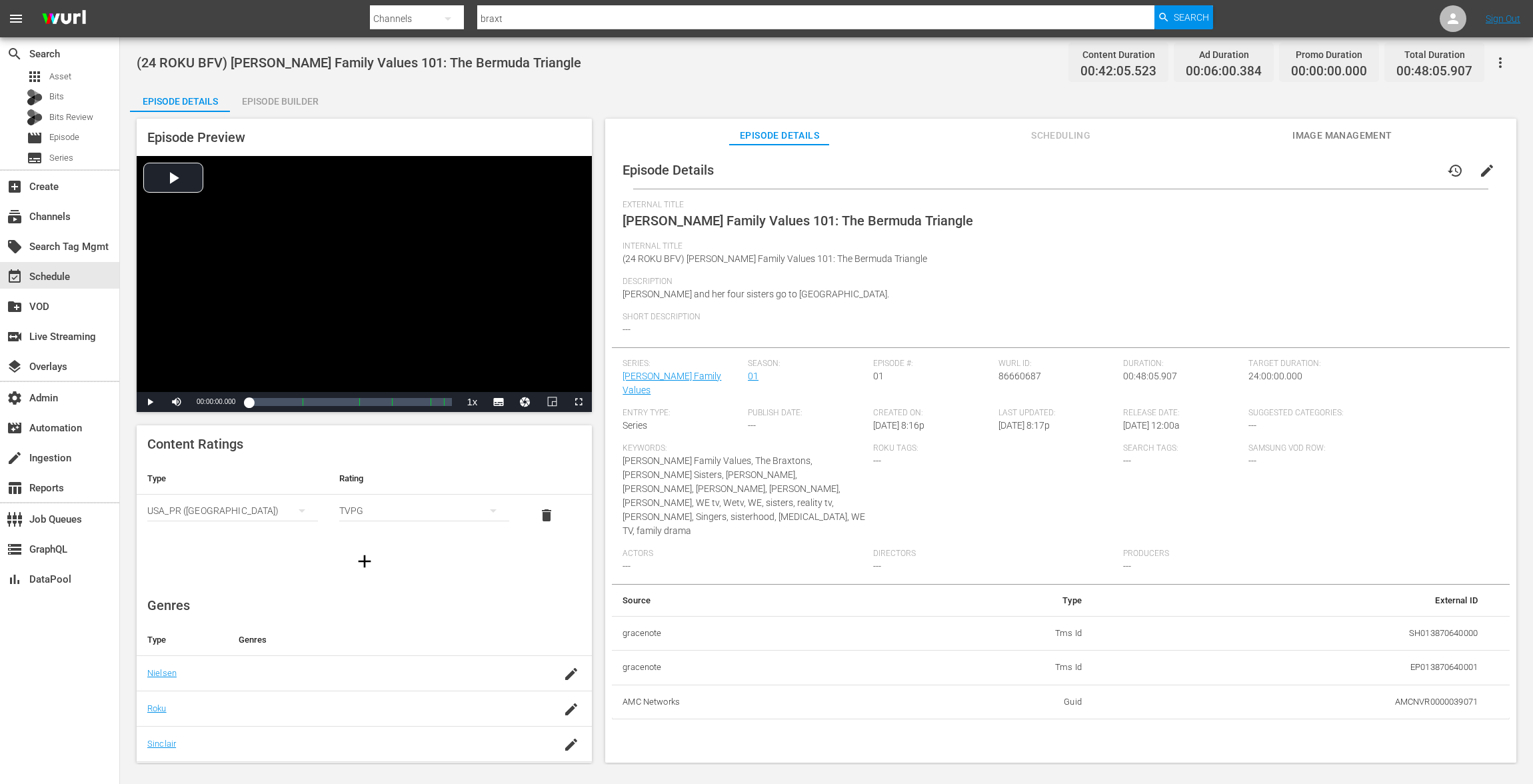
click at [261, 113] on div "Episode Preview Video Player is loading. Play Video Play Mute Current Time 00:0…" at bounding box center [827, 442] width 1393 height 661
click at [272, 104] on div "Episode Builder" at bounding box center [280, 100] width 100 height 32
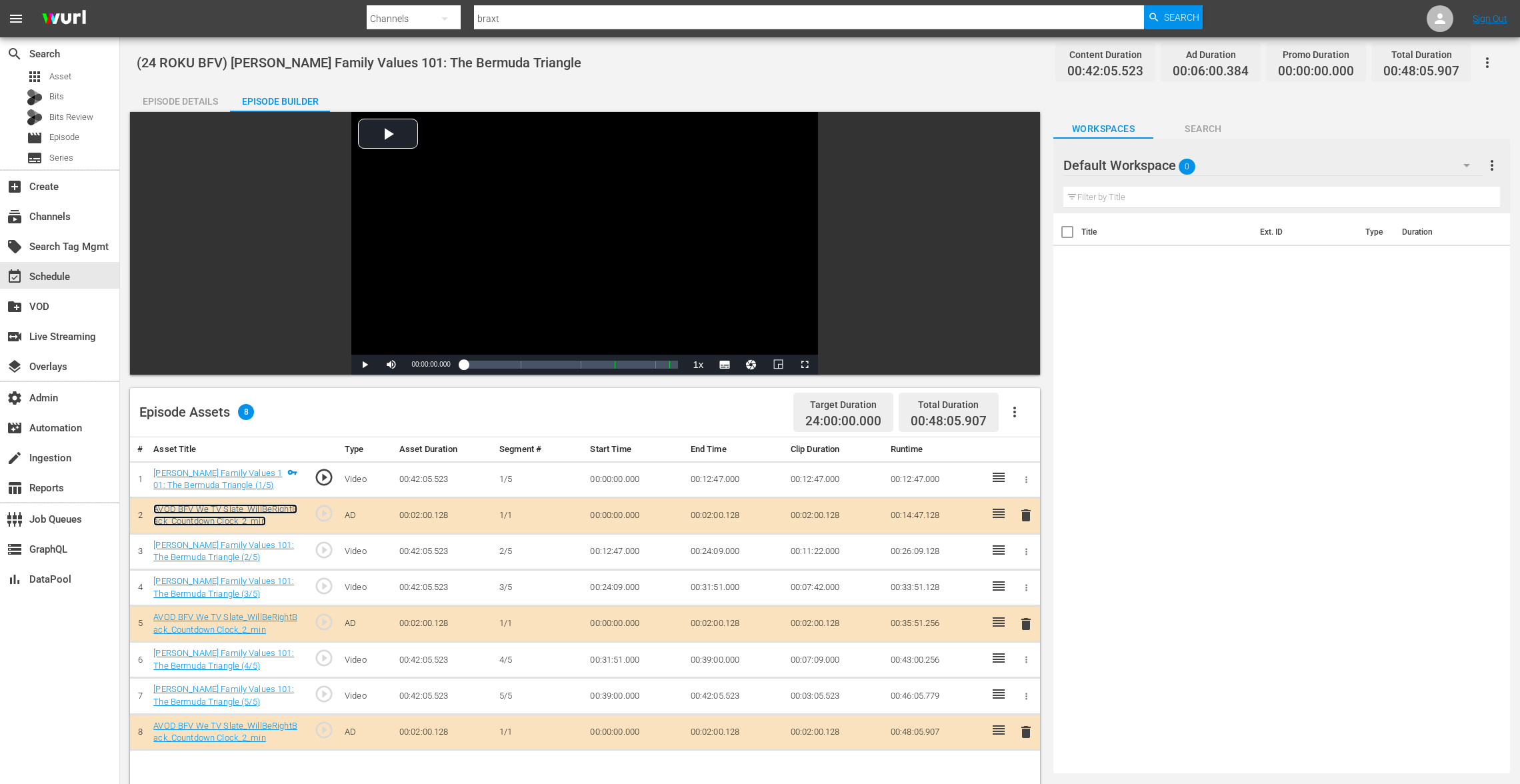
click at [267, 505] on link "AVOD BFV We TV Slate_WillBeRightBack_Countdown Clock_2_min" at bounding box center [225, 514] width 144 height 22
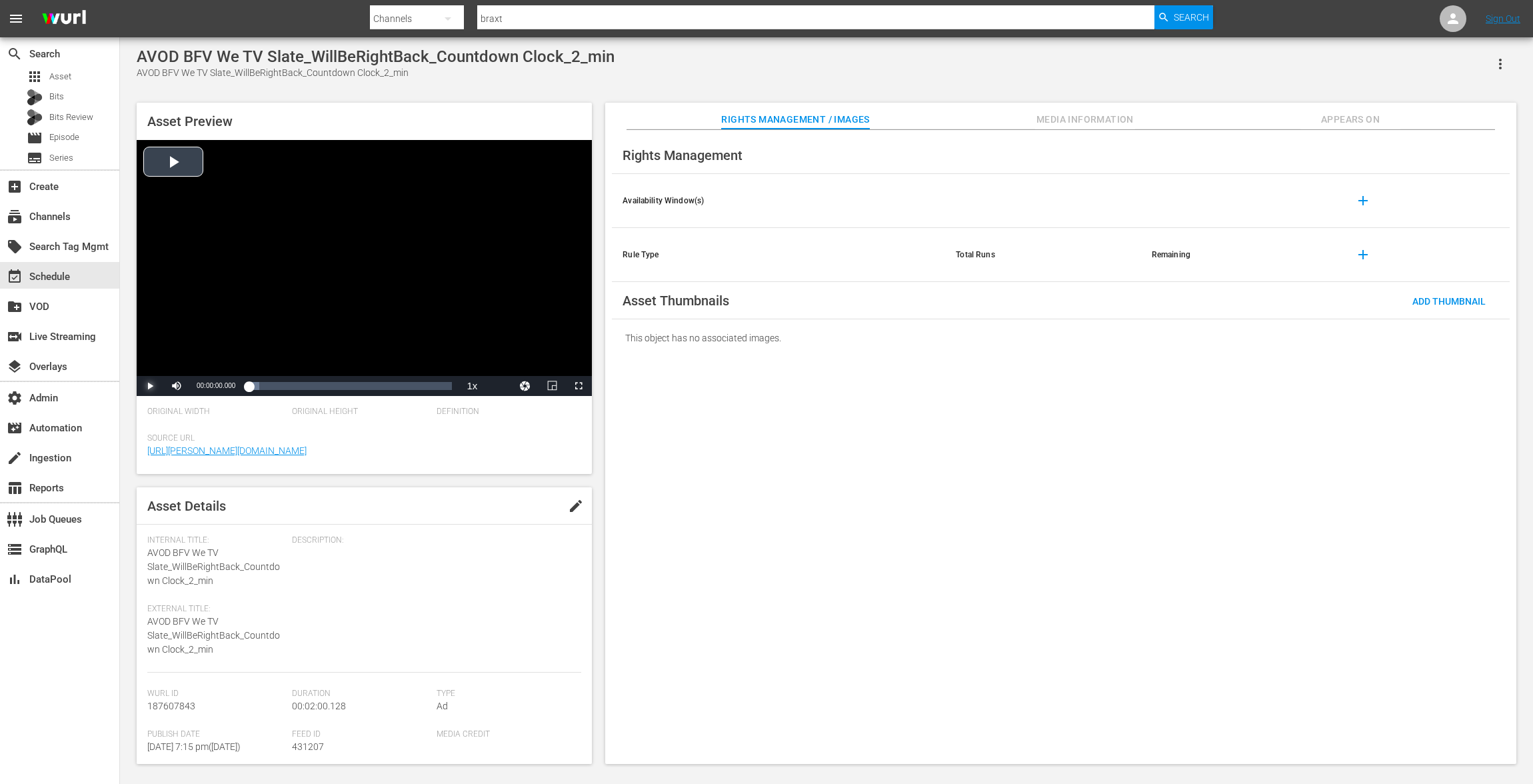
click at [150, 386] on span "Video Player" at bounding box center [150, 386] width 0 height 0
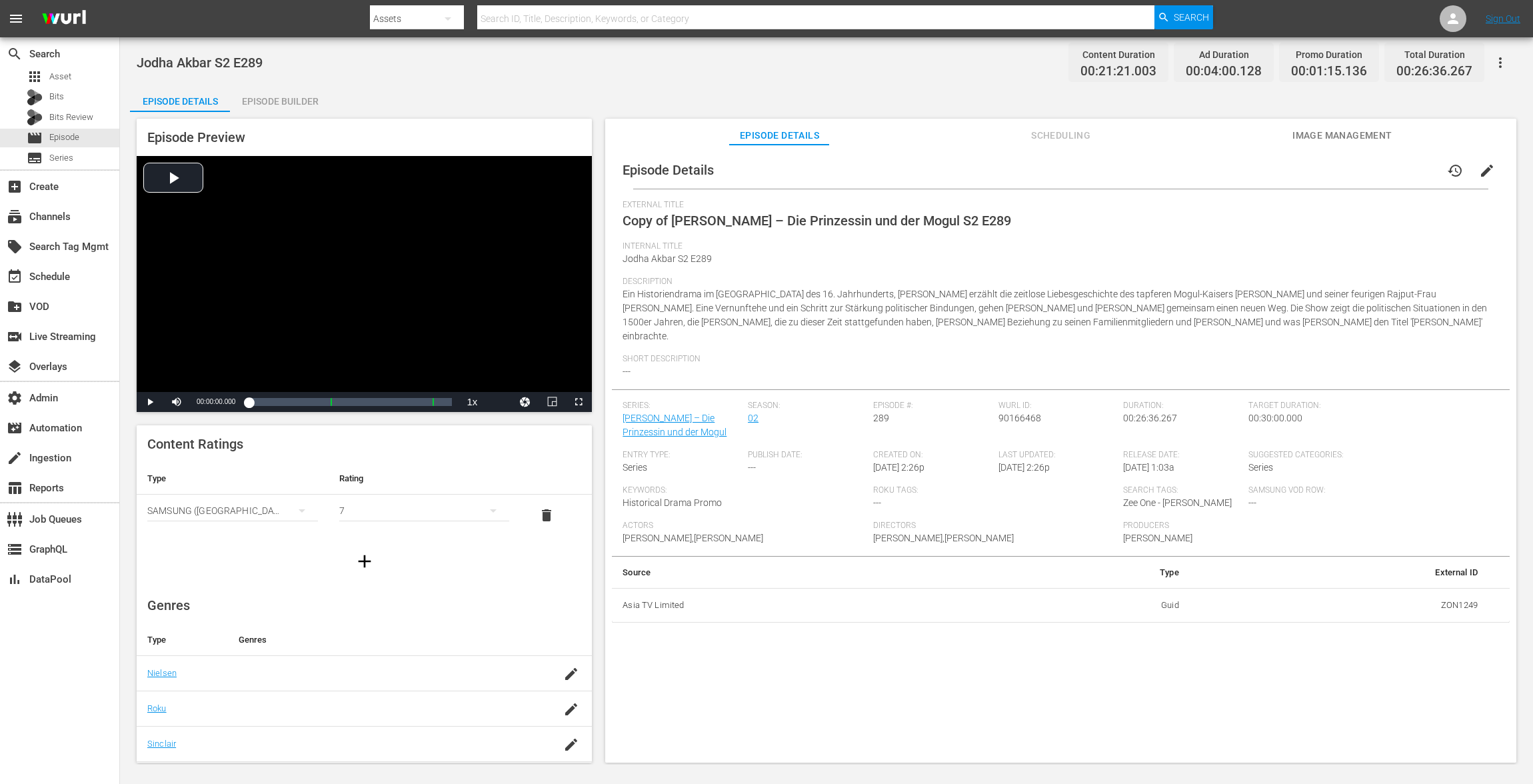
click at [1488, 173] on button "edit" at bounding box center [1487, 170] width 32 height 32
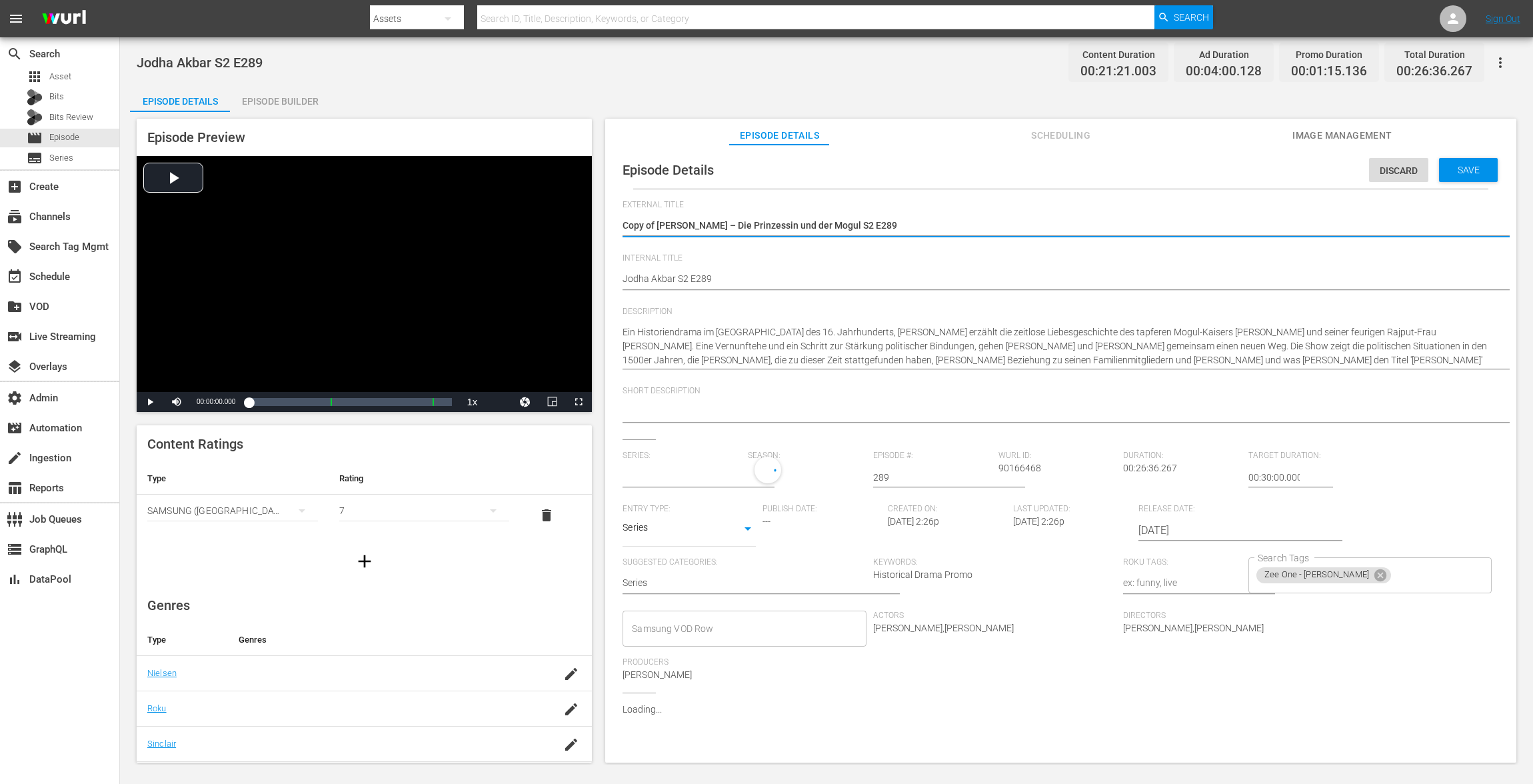
type input "[PERSON_NAME] – Die Prinzessin und der Mogul"
drag, startPoint x: 657, startPoint y: 223, endPoint x: 435, endPoint y: 176, distance: 226.9
click at [439, 178] on div "Episode Preview Video Player is loading. Play Video Play Mute Current Time 00:0…" at bounding box center [827, 442] width 1393 height 661
type textarea "[PERSON_NAME] – Die Prinzessin und der Mogul S2 E289"
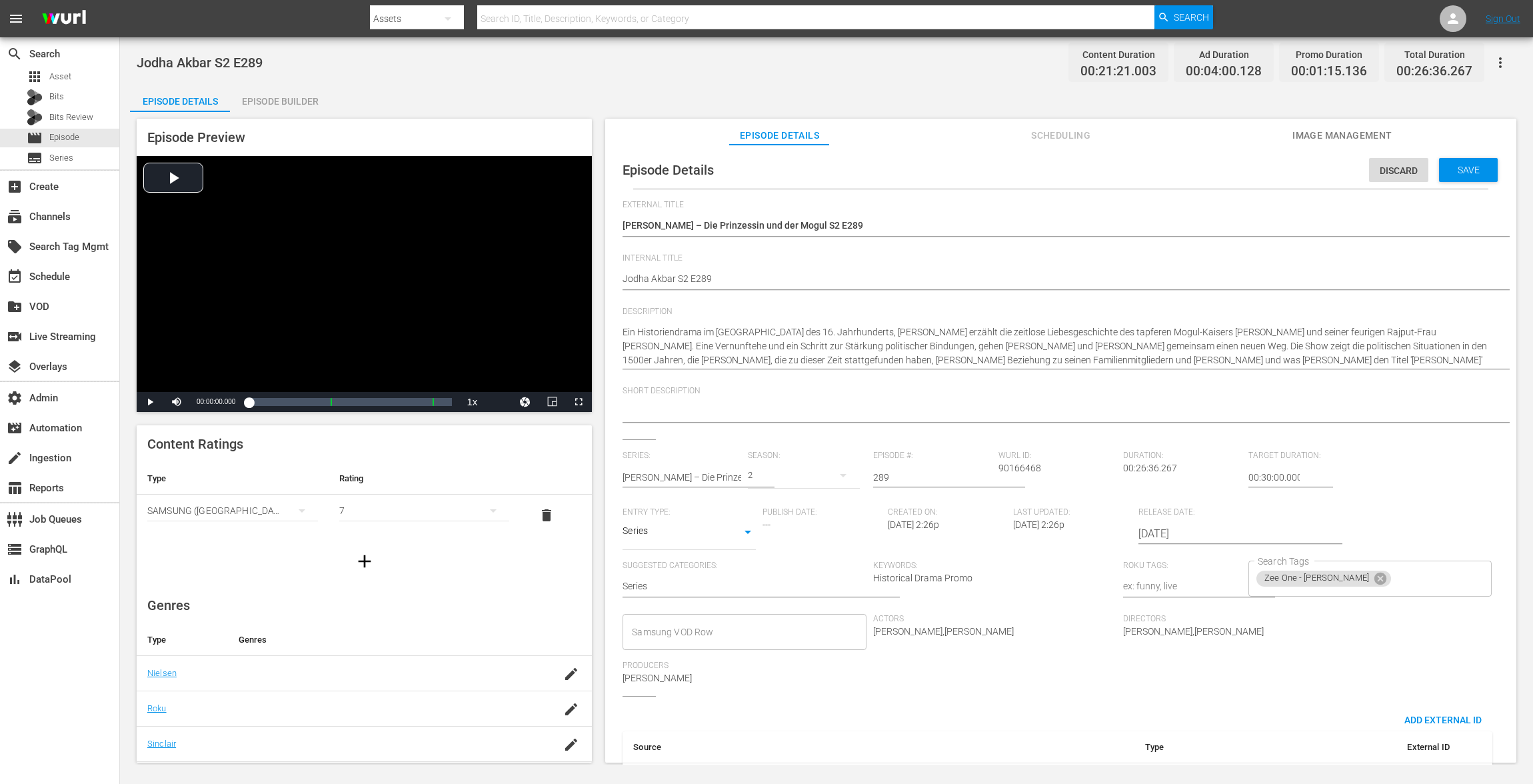
click at [622, 279] on div "Episode Details Discard Save External Title Copy of Jodha Akbar – Die Prinzessi…" at bounding box center [1060, 479] width 898 height 657
paste textarea "VOD"
type textarea "VOD Jodha Akbar S2 E289"
click at [1468, 171] on span "Save" at bounding box center [1468, 170] width 43 height 11
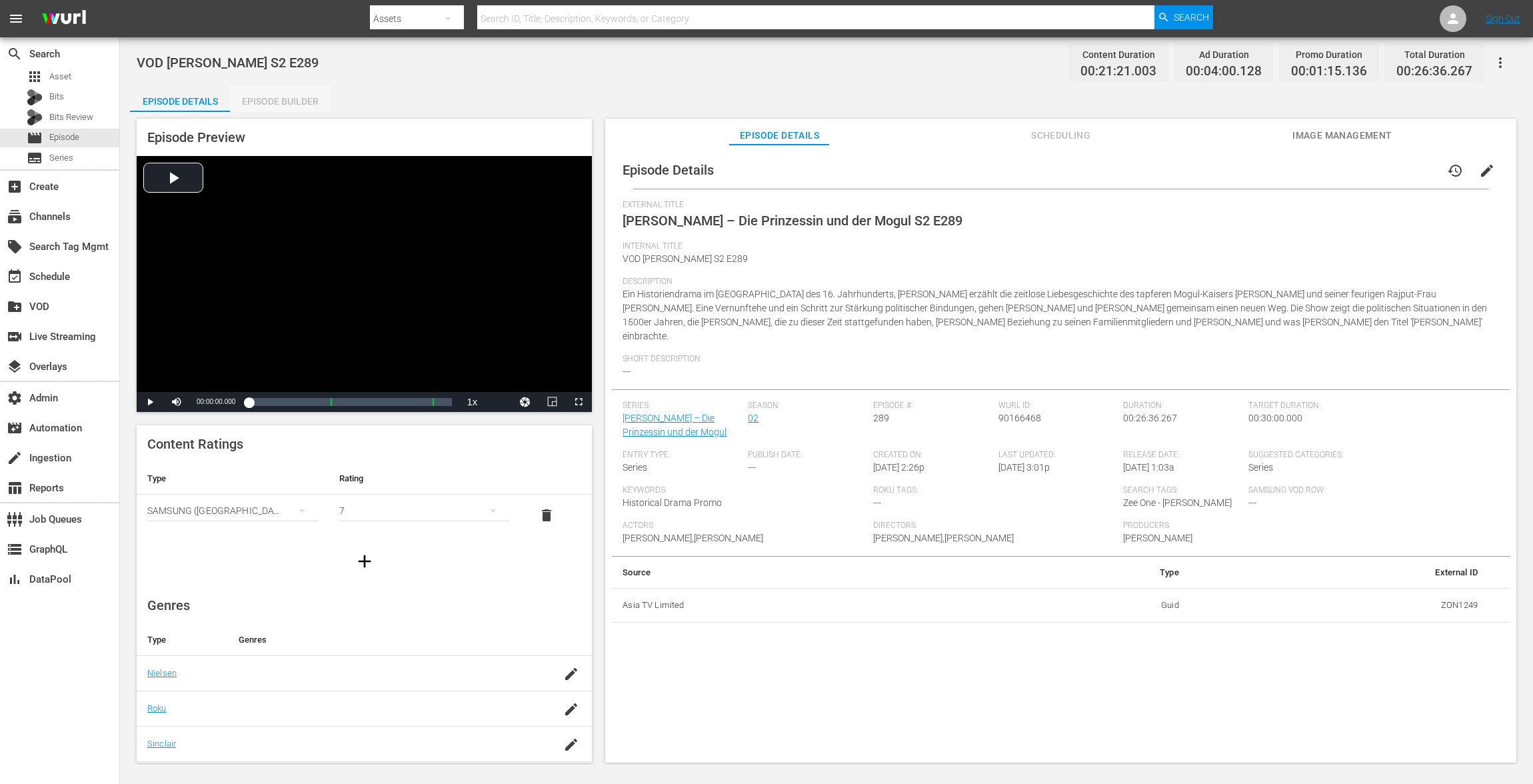
click at [273, 100] on div "Episode Builder" at bounding box center [280, 100] width 100 height 32
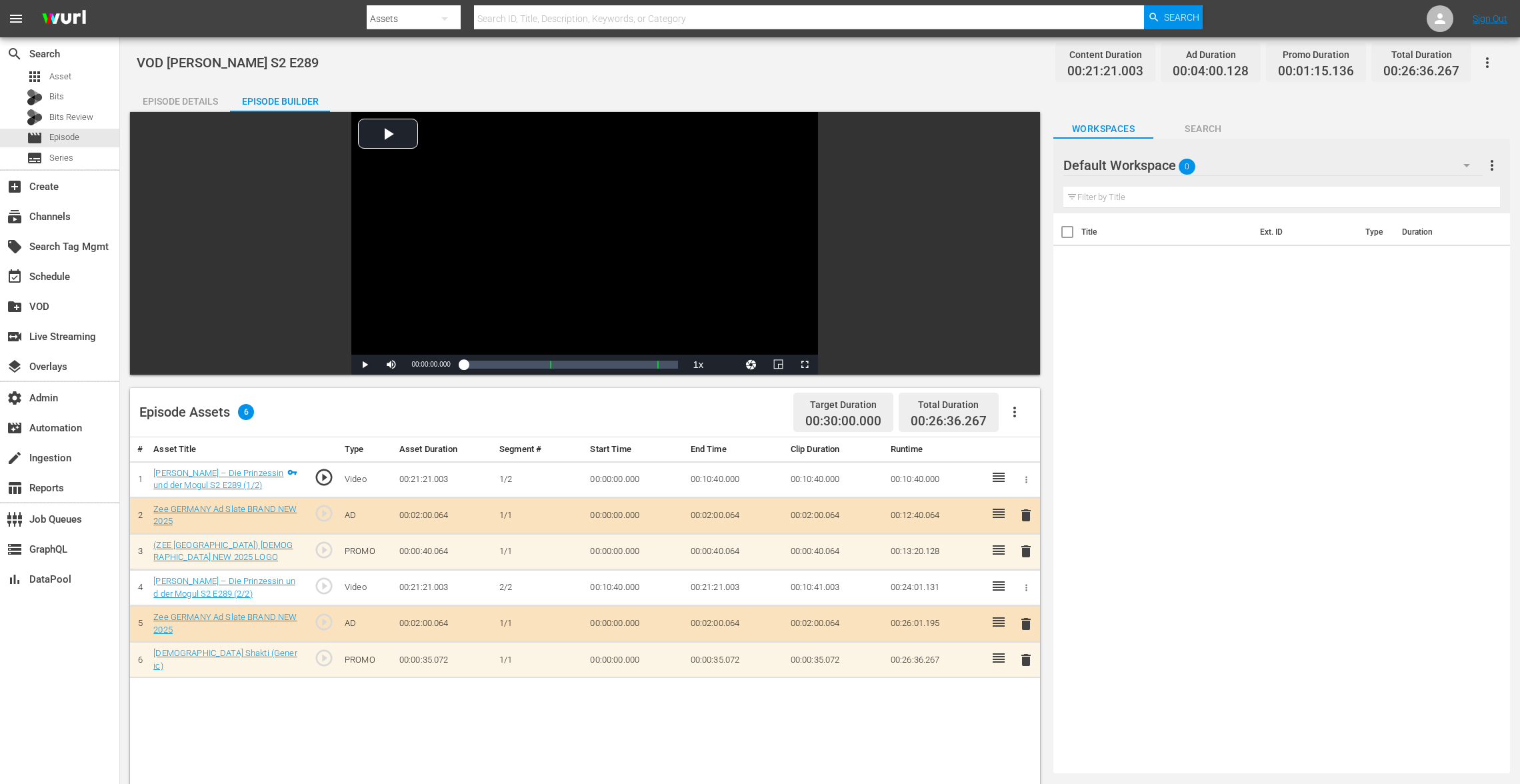
click at [1028, 547] on span "delete" at bounding box center [1025, 551] width 16 height 16
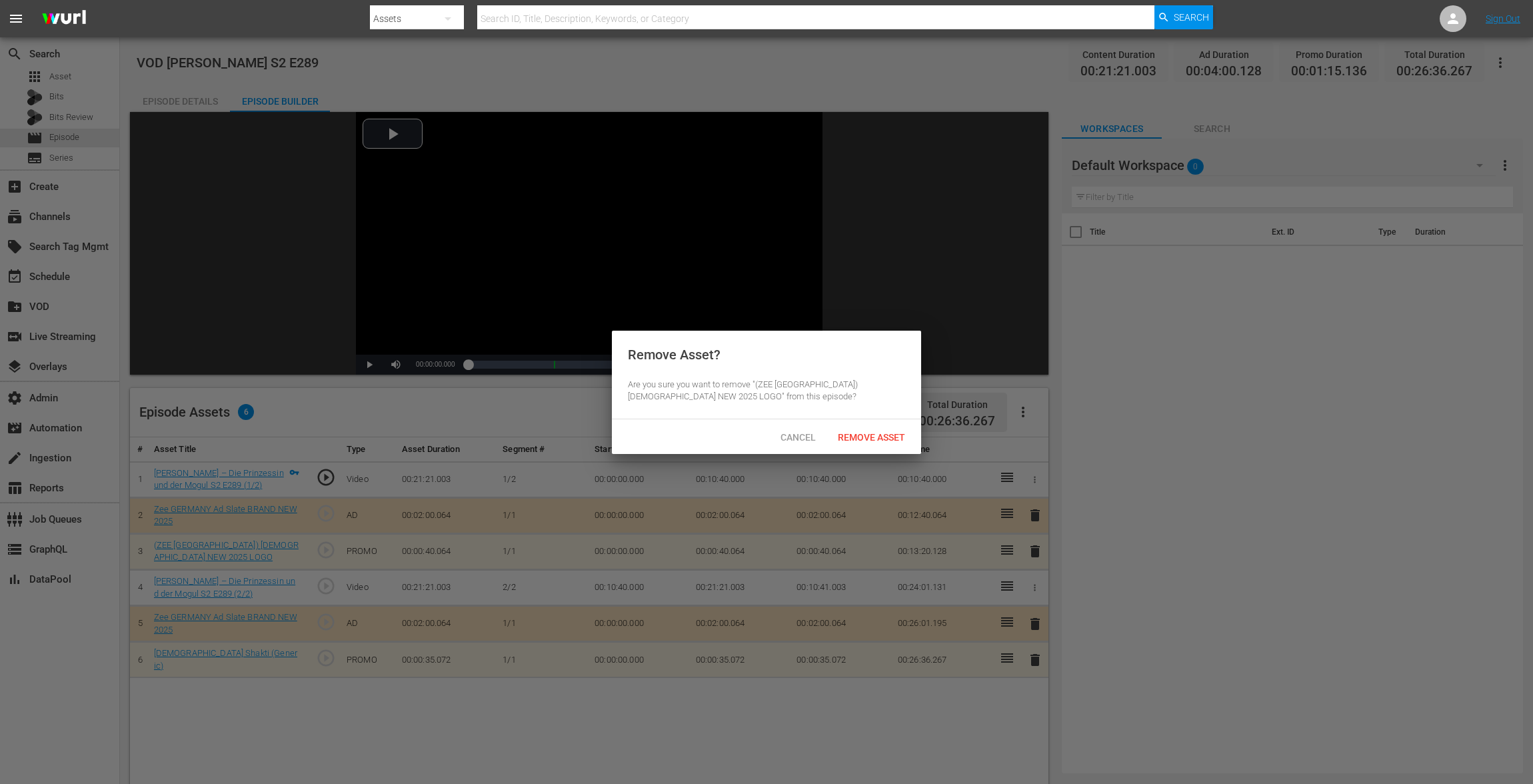
click at [864, 434] on span "Remove Asset" at bounding box center [872, 437] width 89 height 11
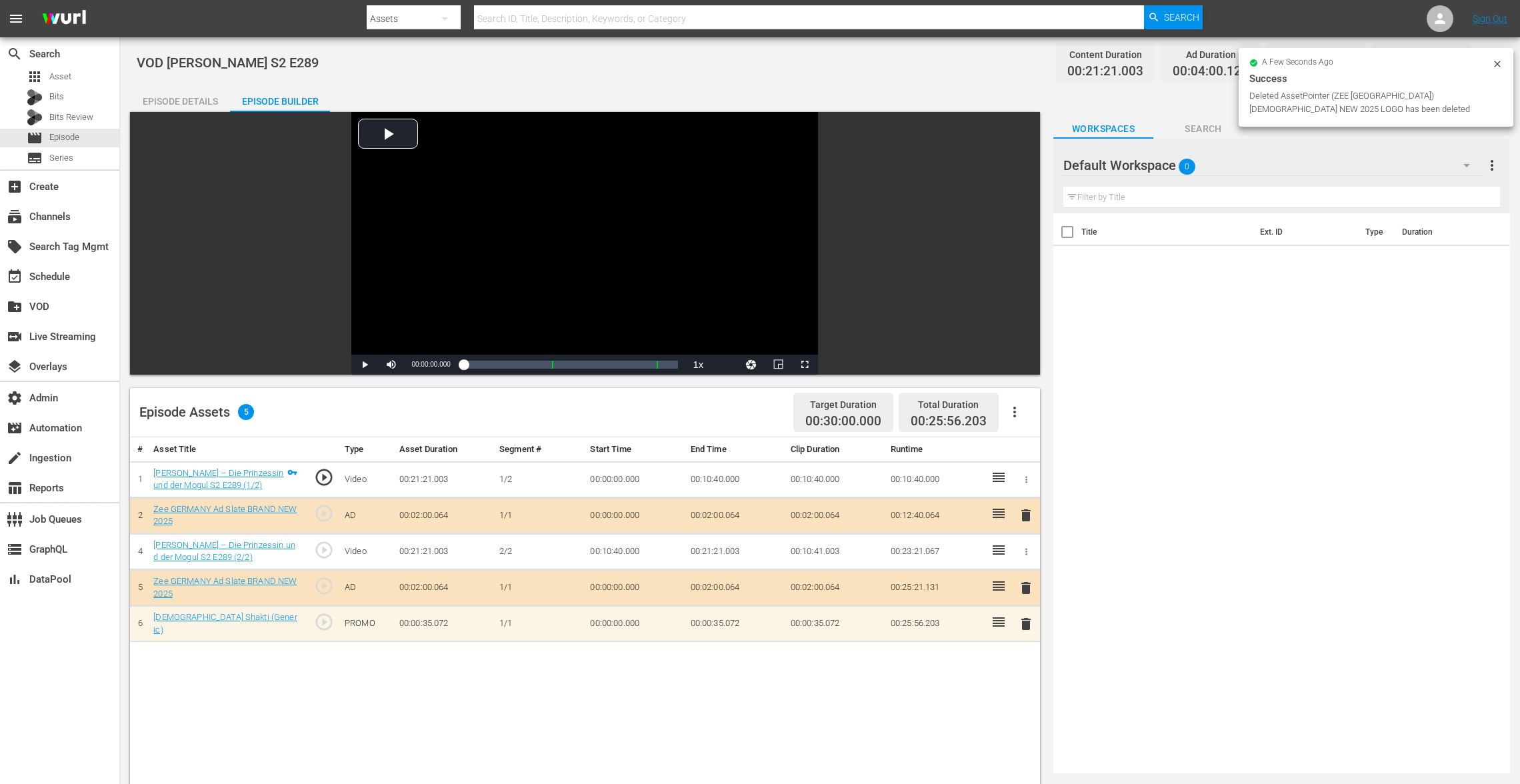
click at [1021, 620] on span "delete" at bounding box center [1025, 624] width 16 height 16
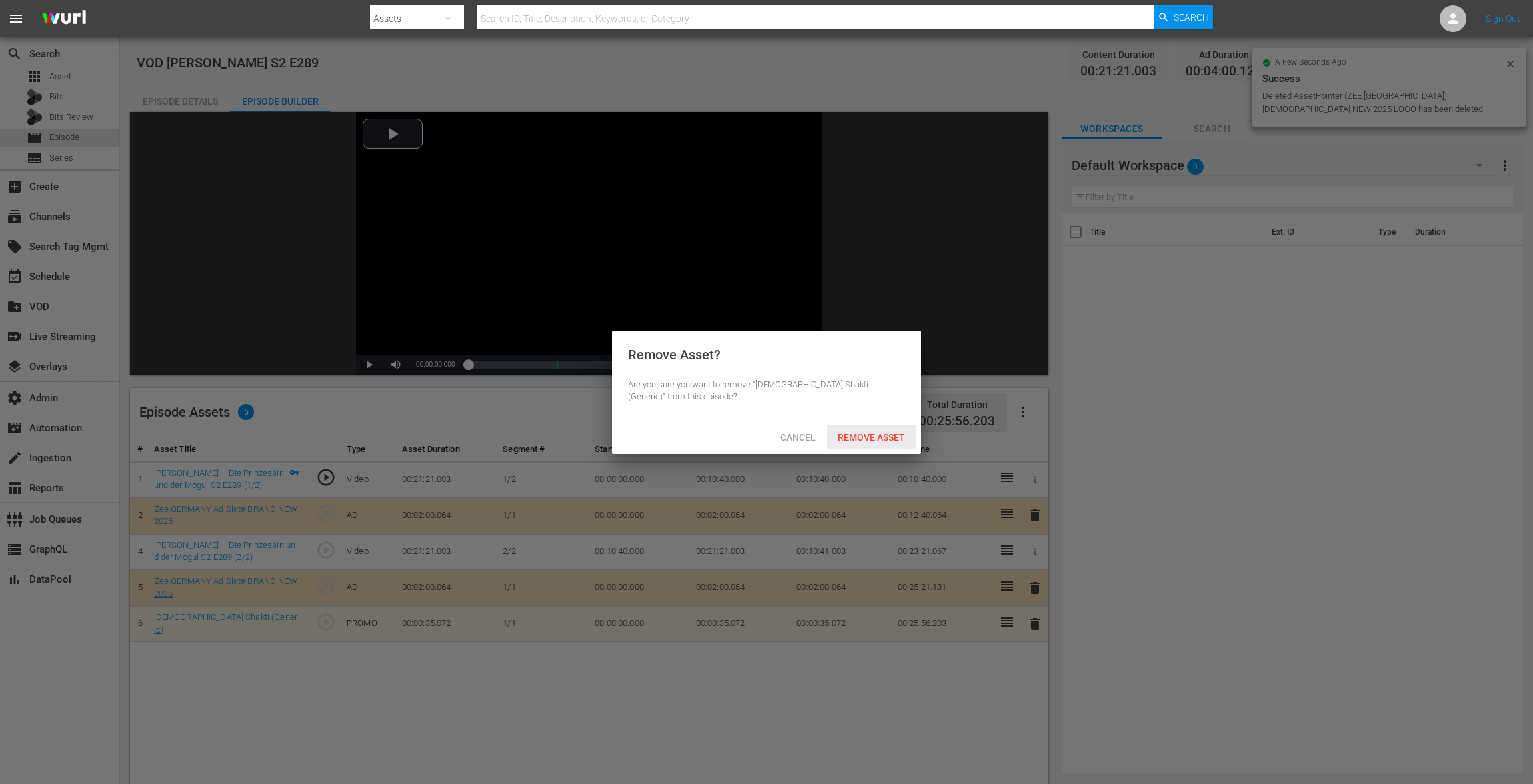
click at [877, 444] on div "Remove Asset" at bounding box center [872, 437] width 89 height 25
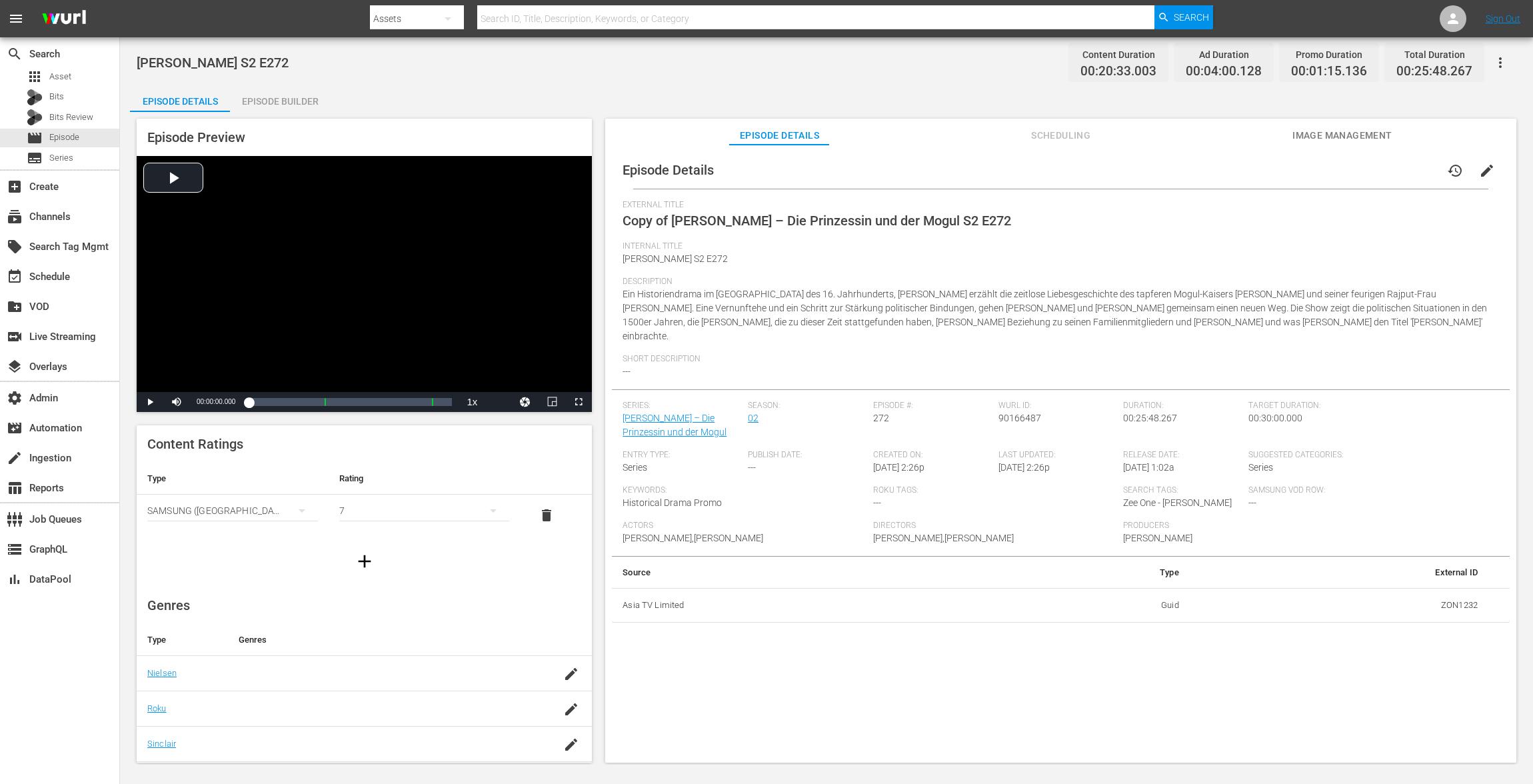
click at [1472, 184] on button "edit" at bounding box center [1487, 170] width 32 height 32
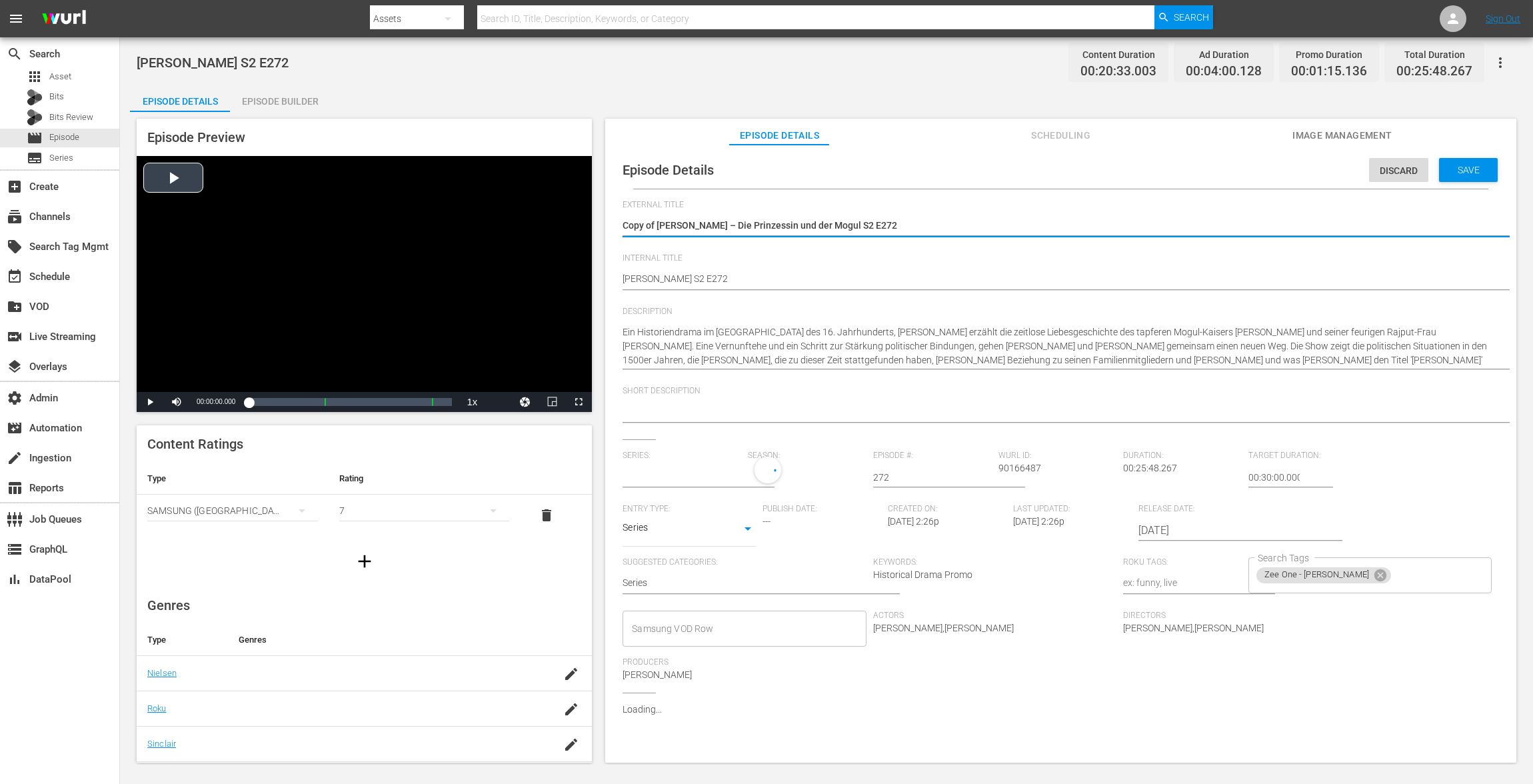
type input "[PERSON_NAME] – Die Prinzessin und der Mogul"
drag, startPoint x: 658, startPoint y: 223, endPoint x: 491, endPoint y: 216, distance: 167.1
click at [492, 217] on div "Episode Preview Video Player is loading. Play Video Play Mute Current Time 00:0…" at bounding box center [827, 442] width 1393 height 661
type textarea "[PERSON_NAME] – Die Prinzessin und der Mogul S2 E272"
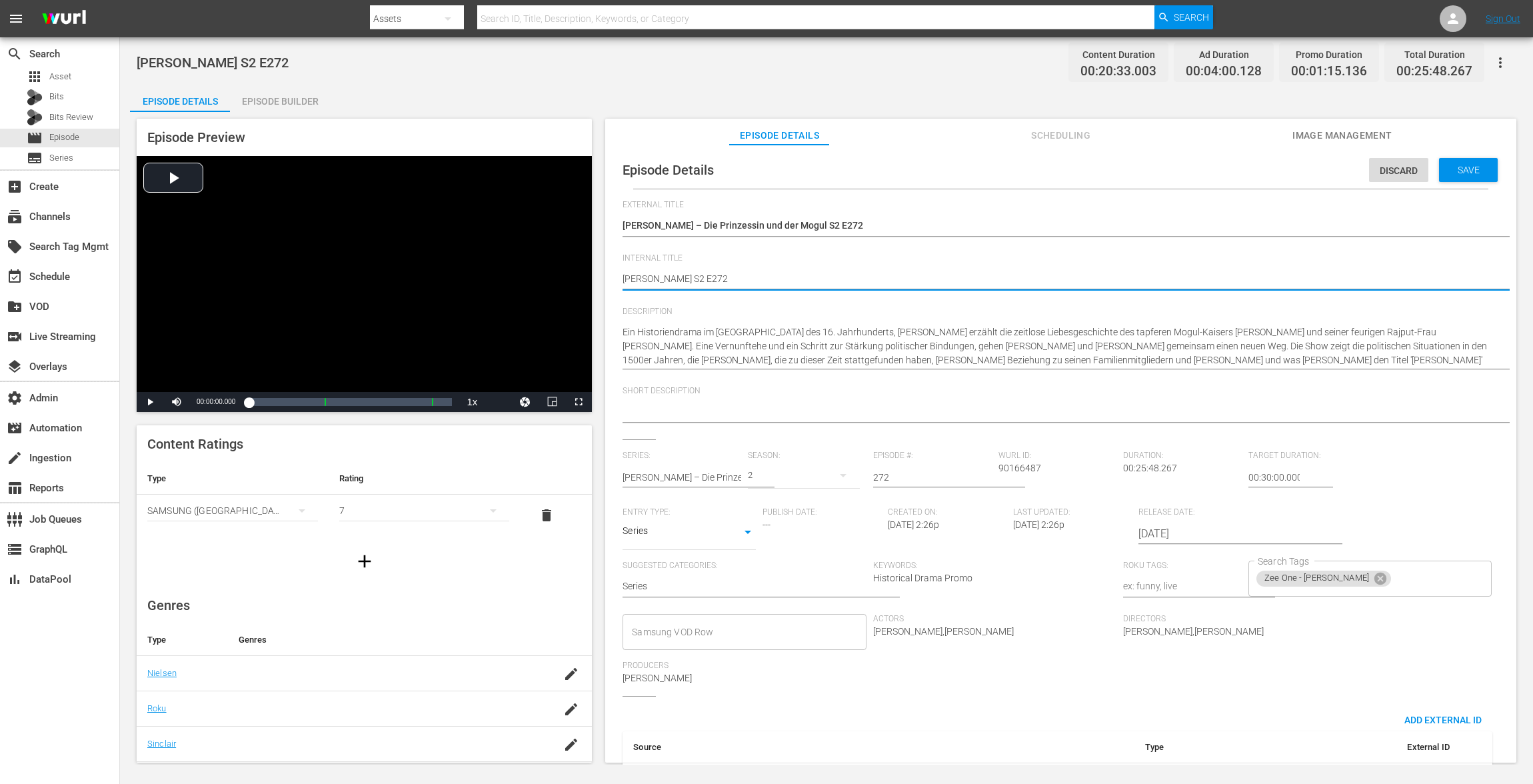
paste textarea "VOD"
type textarea "VOD [PERSON_NAME] S2 E272"
click at [1470, 176] on div "Save" at bounding box center [1468, 170] width 59 height 24
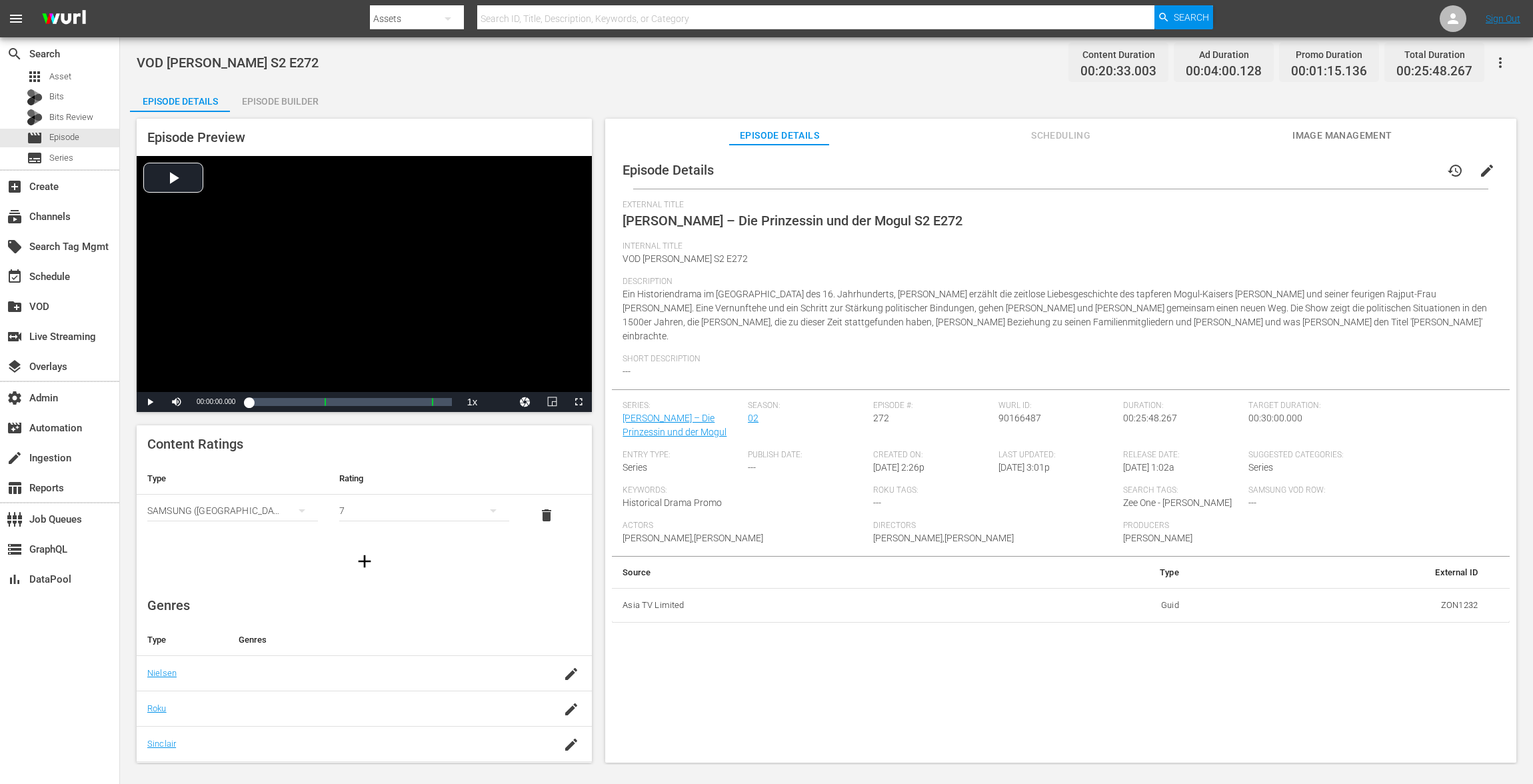
click at [288, 96] on div "Episode Builder" at bounding box center [280, 100] width 100 height 32
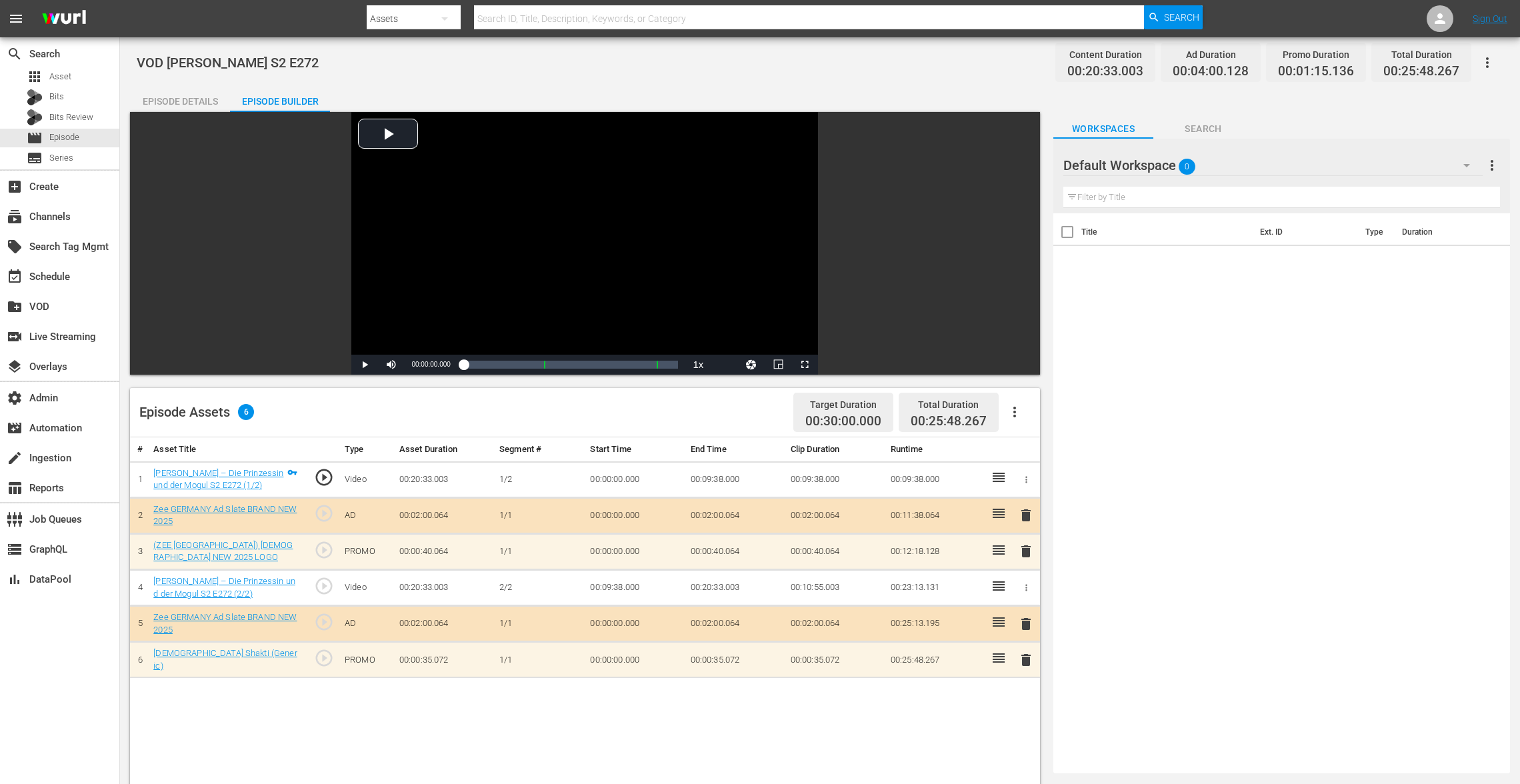
click at [1023, 549] on span "delete" at bounding box center [1025, 551] width 16 height 16
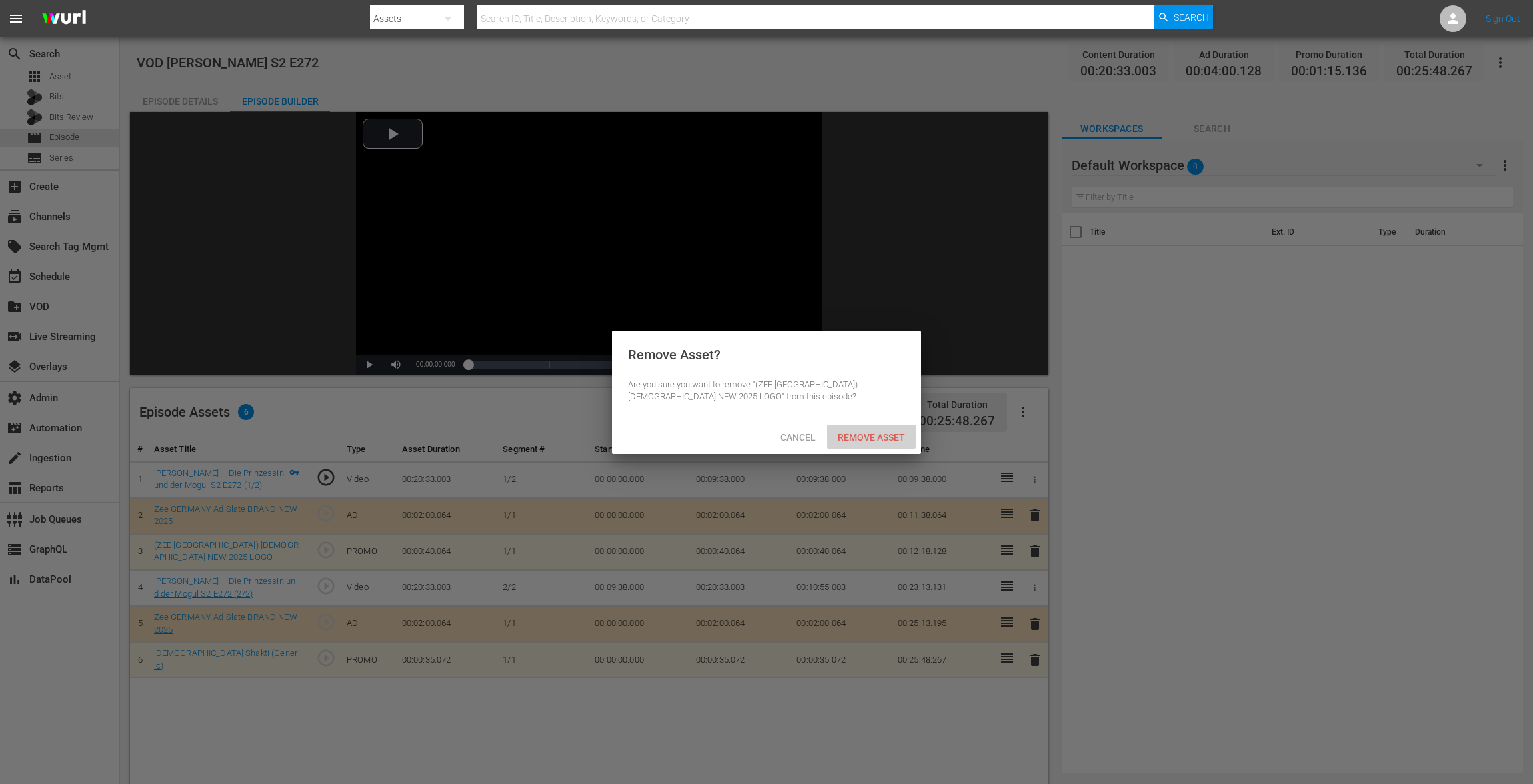
click at [869, 426] on div "Remove Asset" at bounding box center [872, 437] width 89 height 25
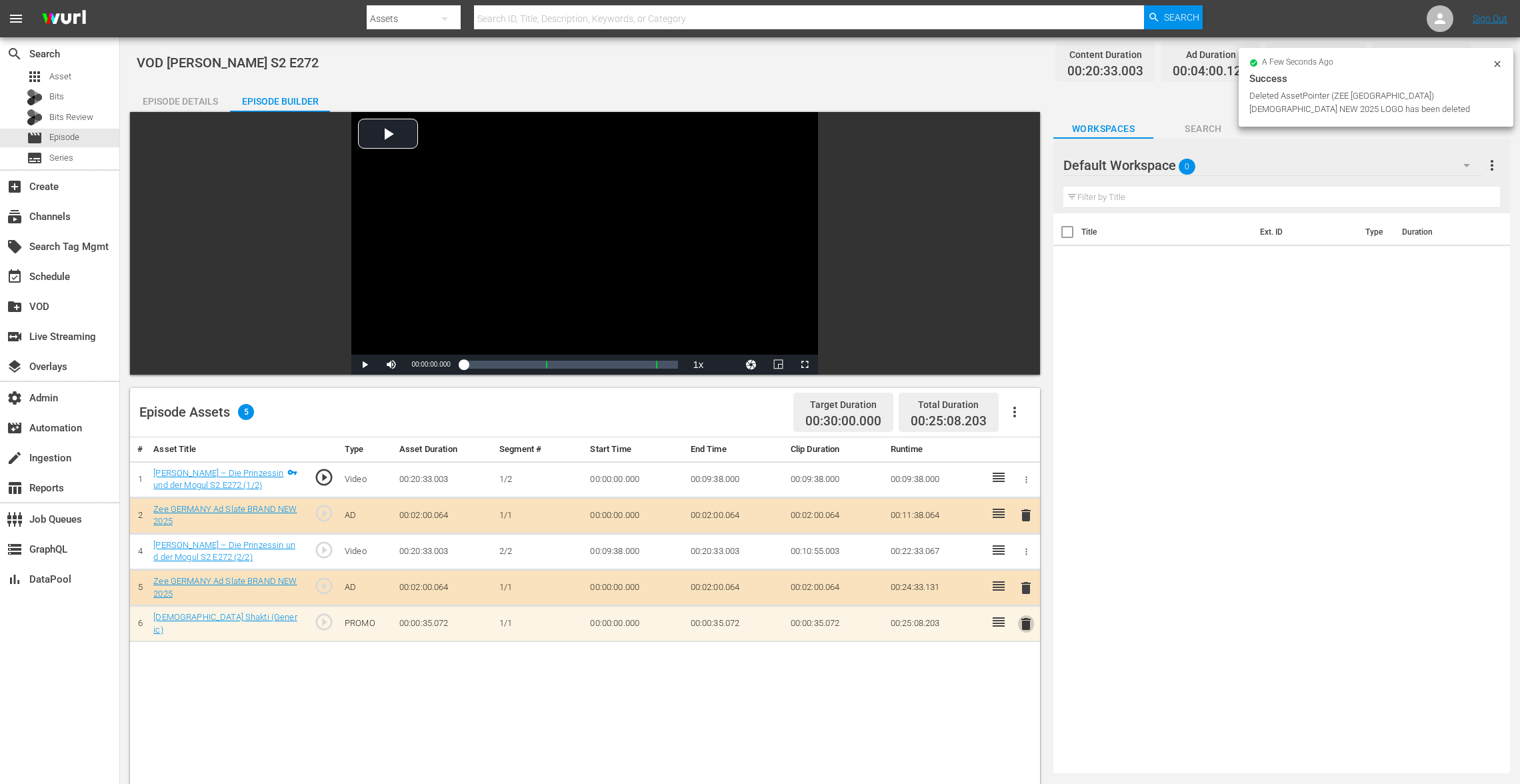
click at [1028, 627] on span "delete" at bounding box center [1025, 624] width 16 height 16
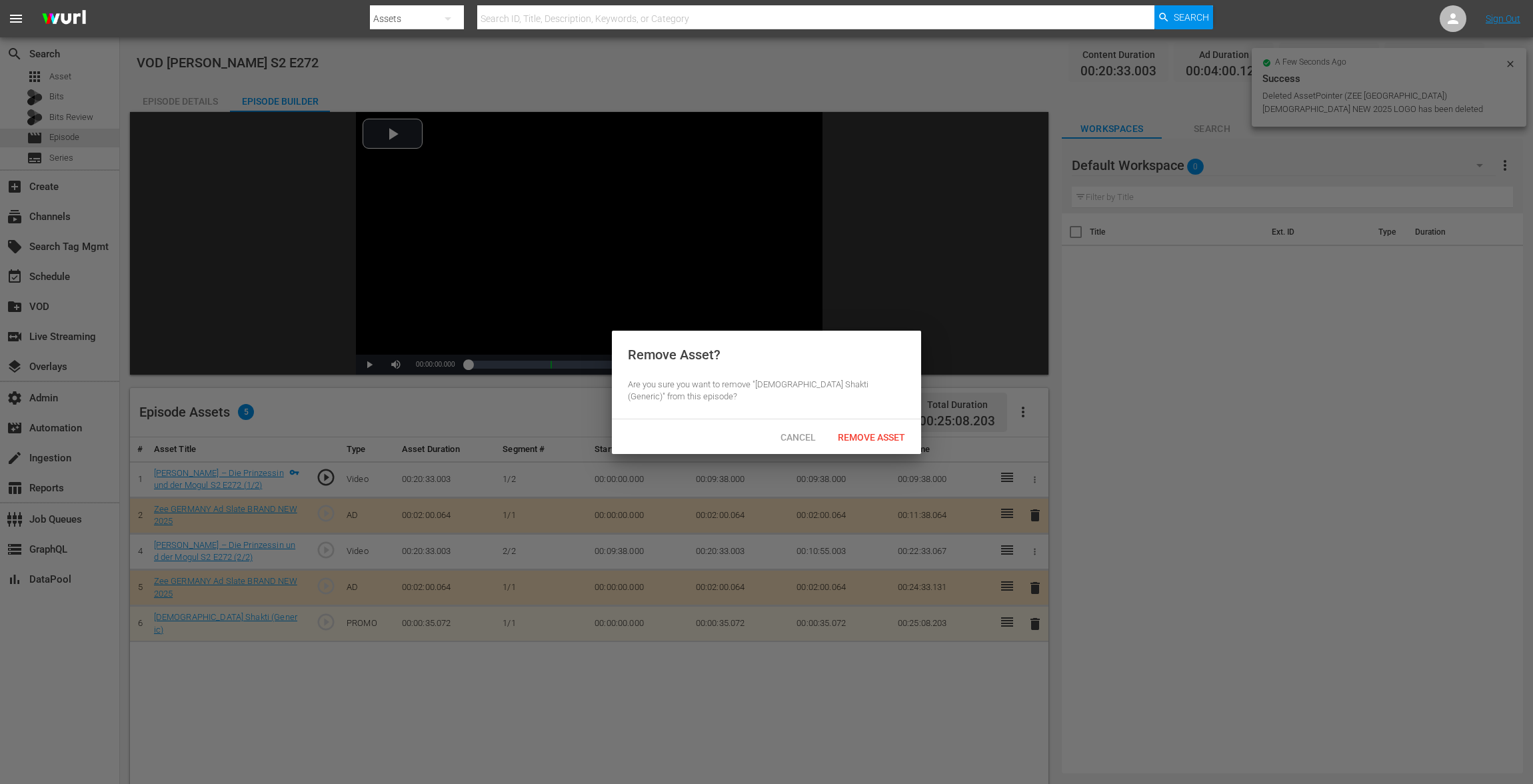
click at [878, 438] on span "Remove Asset" at bounding box center [872, 437] width 89 height 11
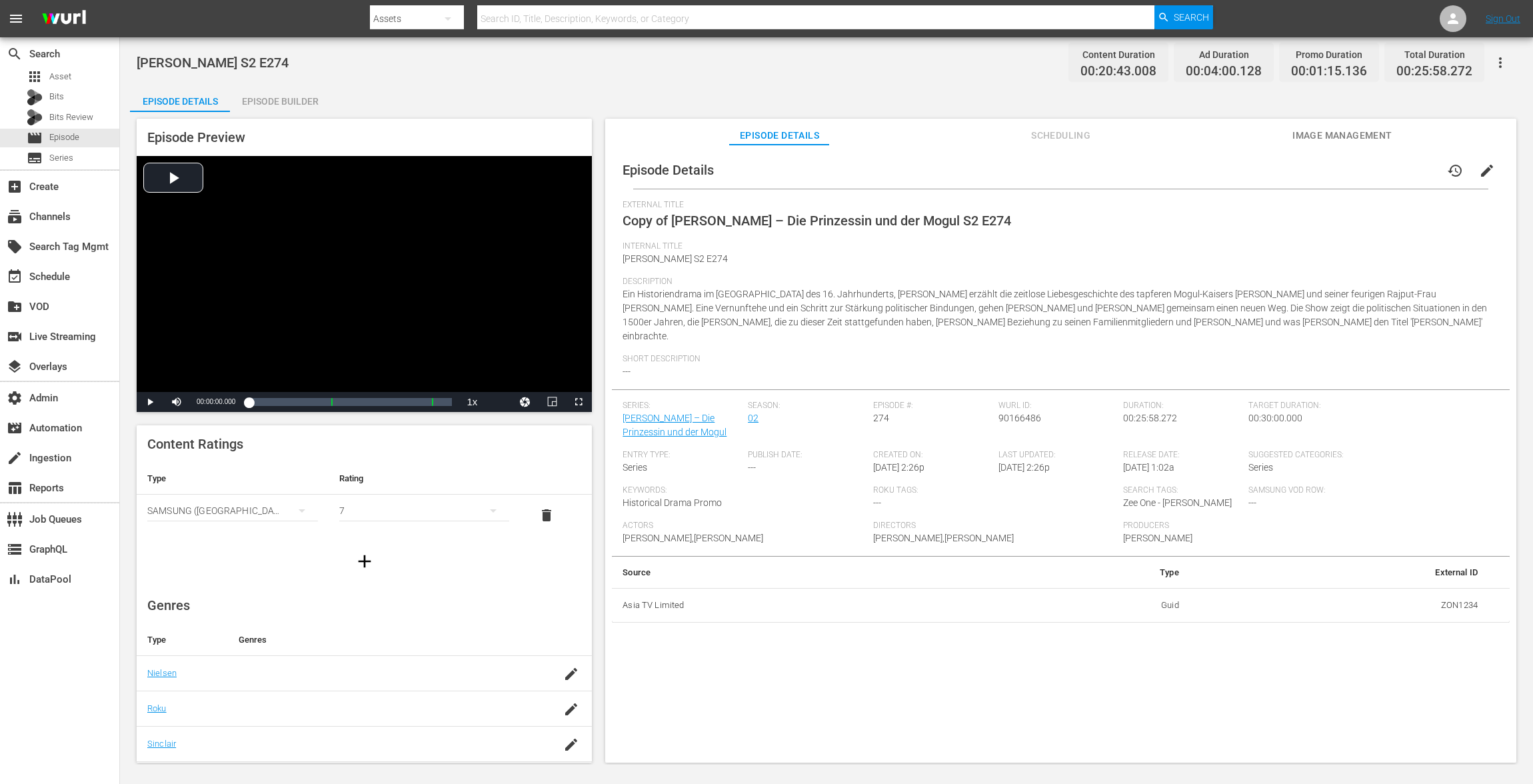
click at [1481, 173] on span "edit" at bounding box center [1487, 171] width 16 height 16
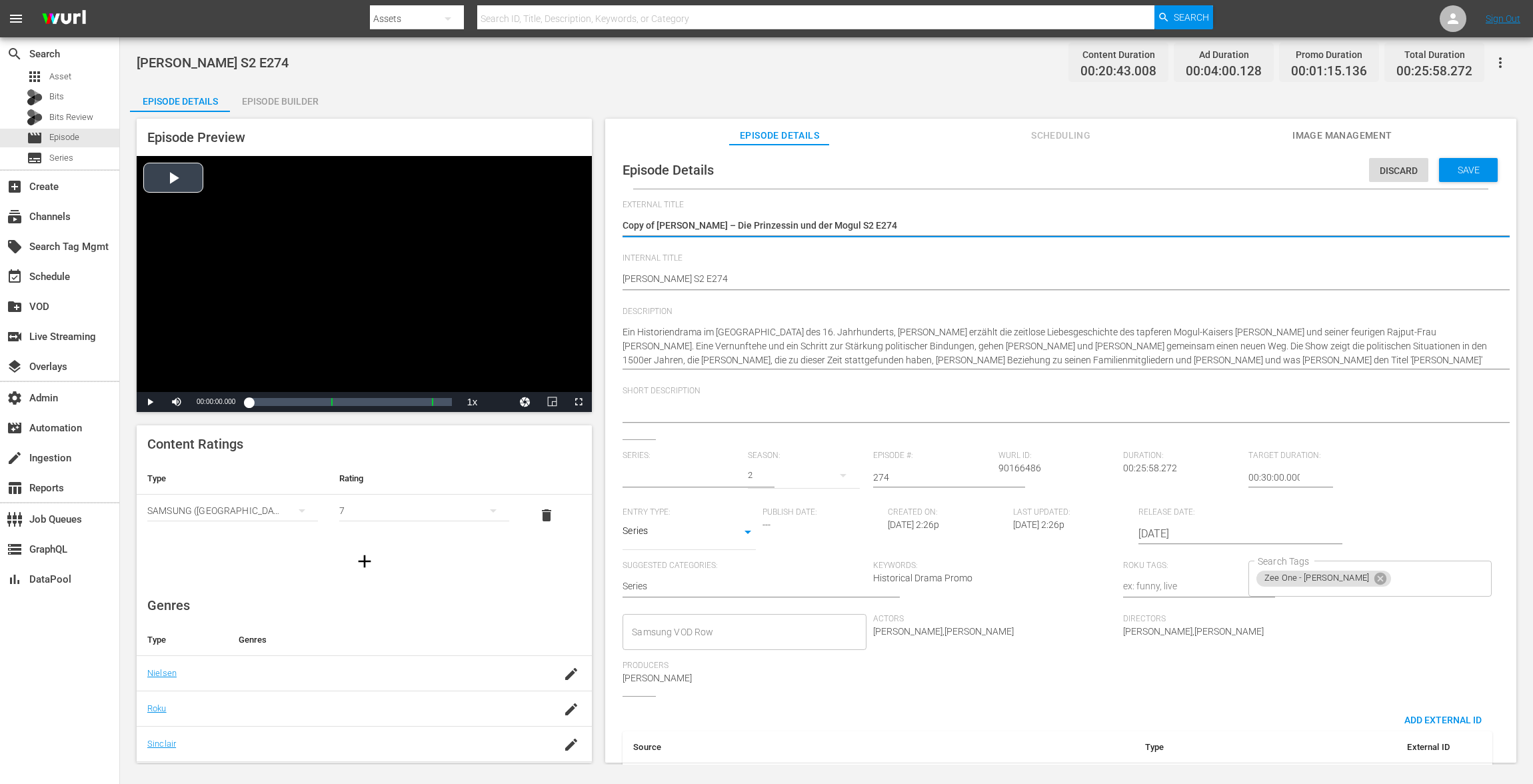
drag, startPoint x: 660, startPoint y: 228, endPoint x: 549, endPoint y: 228, distance: 111.0
click at [549, 228] on div "Episode Preview Video Player is loading. Play Video Play Mute Current Time 00:0…" at bounding box center [827, 442] width 1393 height 661
click at [657, 230] on textarea "Copy of Jodha Akbar – Die Prinzessin und der Mogul S2 E274" at bounding box center [1057, 227] width 870 height 16
type input "[PERSON_NAME] – Die Prinzessin und der Mogul"
type textarea "Copy ofJodha Akbar – Die Prinzessin und der Mogul S2 E274"
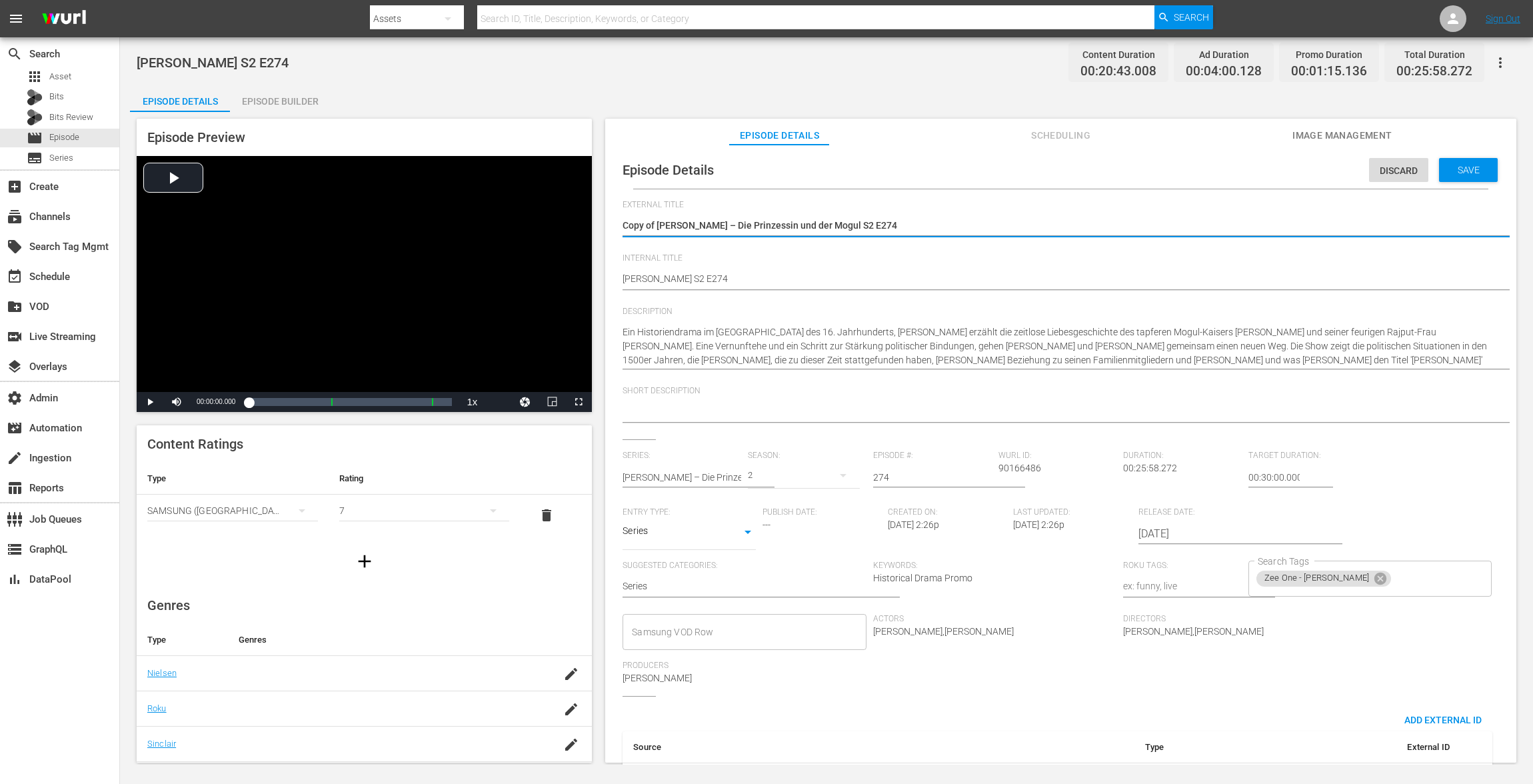
type textarea "Copy ofJodha Akbar – Die Prinzessin und der Mogul S2 E274"
type textarea "Copy oJodha Akbar – Die Prinzessin und der Mogul S2 E274"
type textarea "Copy Jodha Akbar – Die Prinzessin und der Mogul S2 E274"
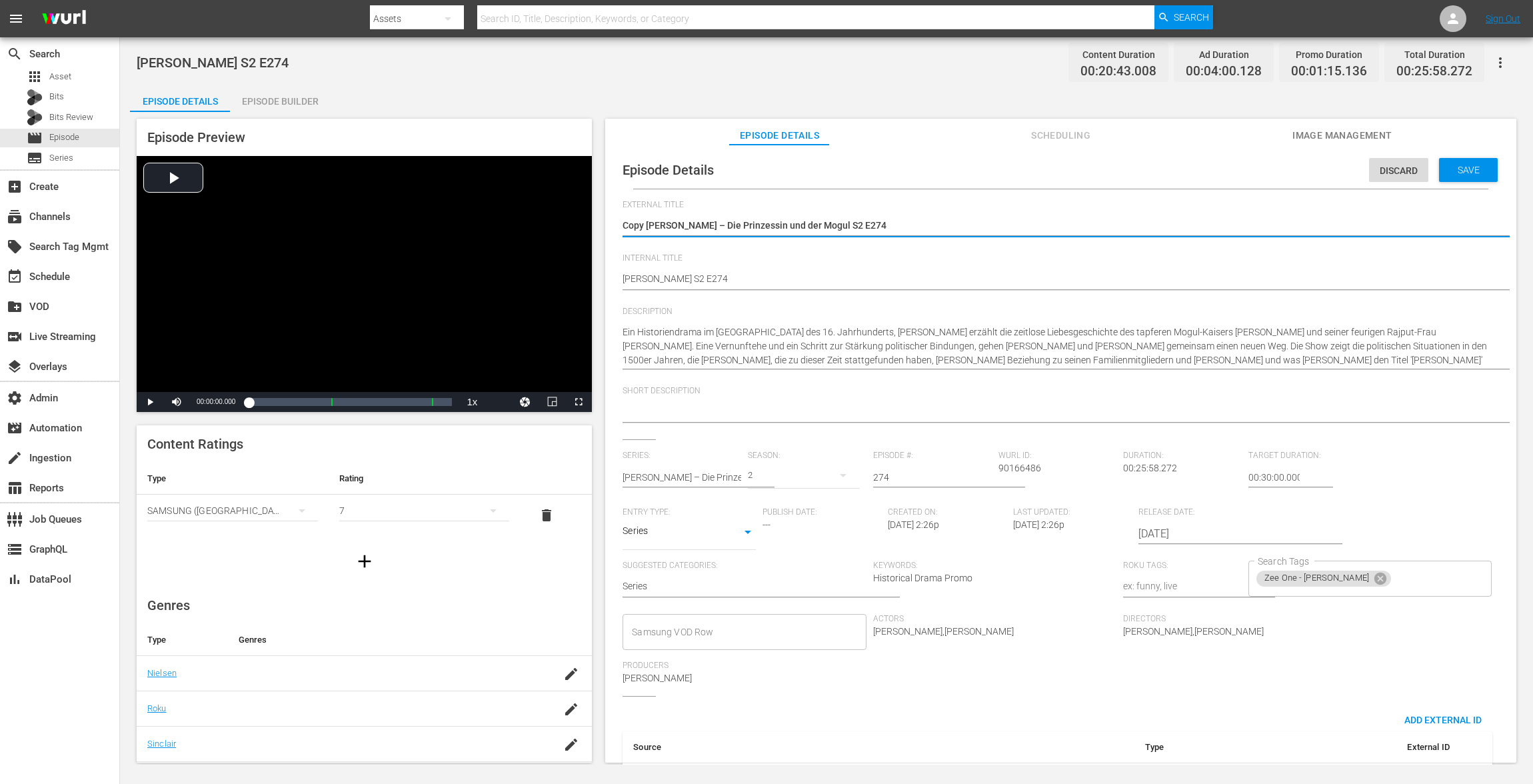
type textarea "CopyJodha Akbar – Die Prinzessin und der Mogul S2 E274"
type textarea "CopJodha Akbar – Die Prinzessin und der Mogul S2 E274"
type textarea "CoJodha Akbar – Die Prinzessin und der Mogul S2 E274"
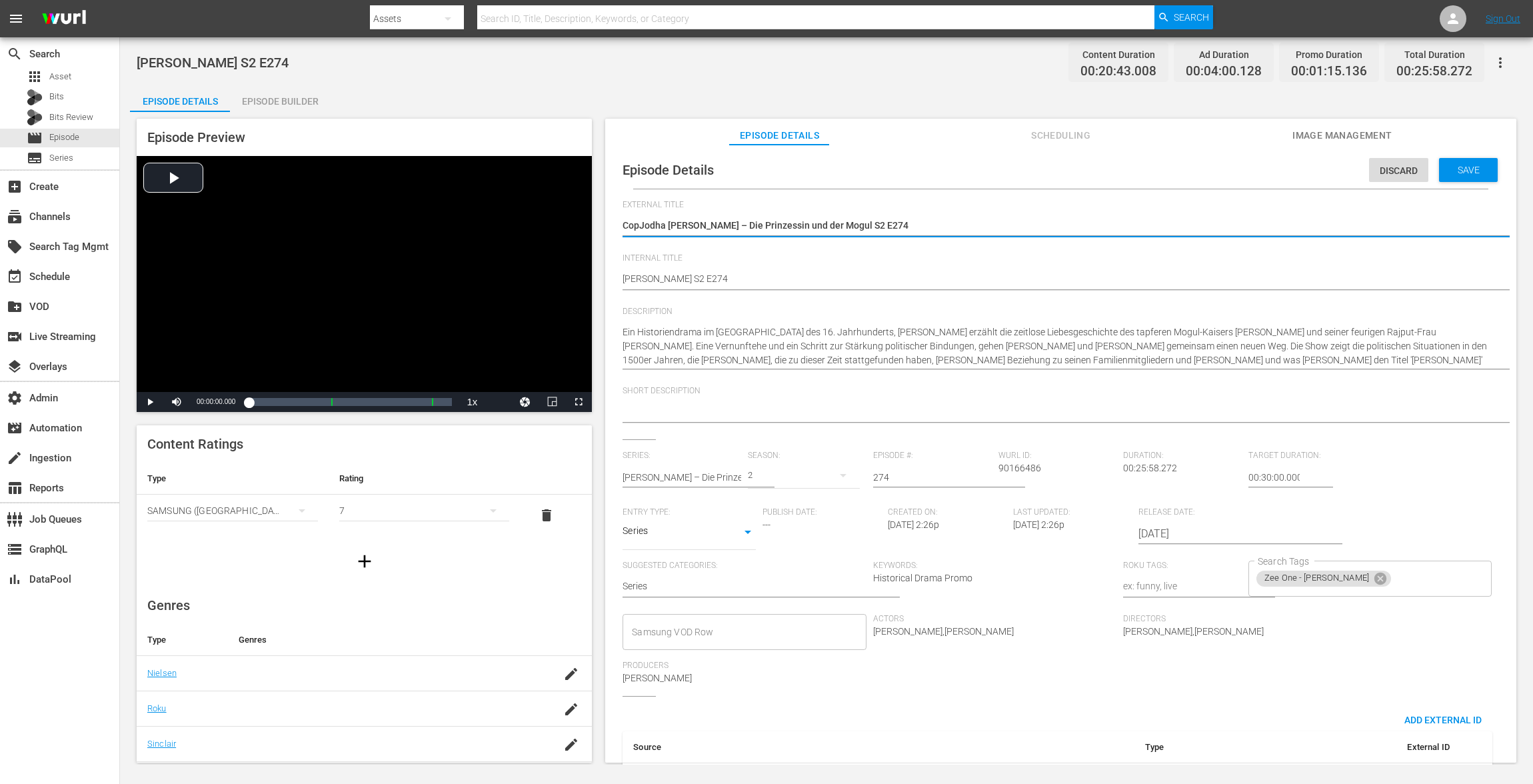
type textarea "CoJodha Akbar – Die Prinzessin und der Mogul S2 E274"
type textarea "CJodha Akbar – Die Prinzessin und der Mogul S2 E274"
type textarea "Jodha Akbar – Die Prinzessin und der Mogul S2 E274"
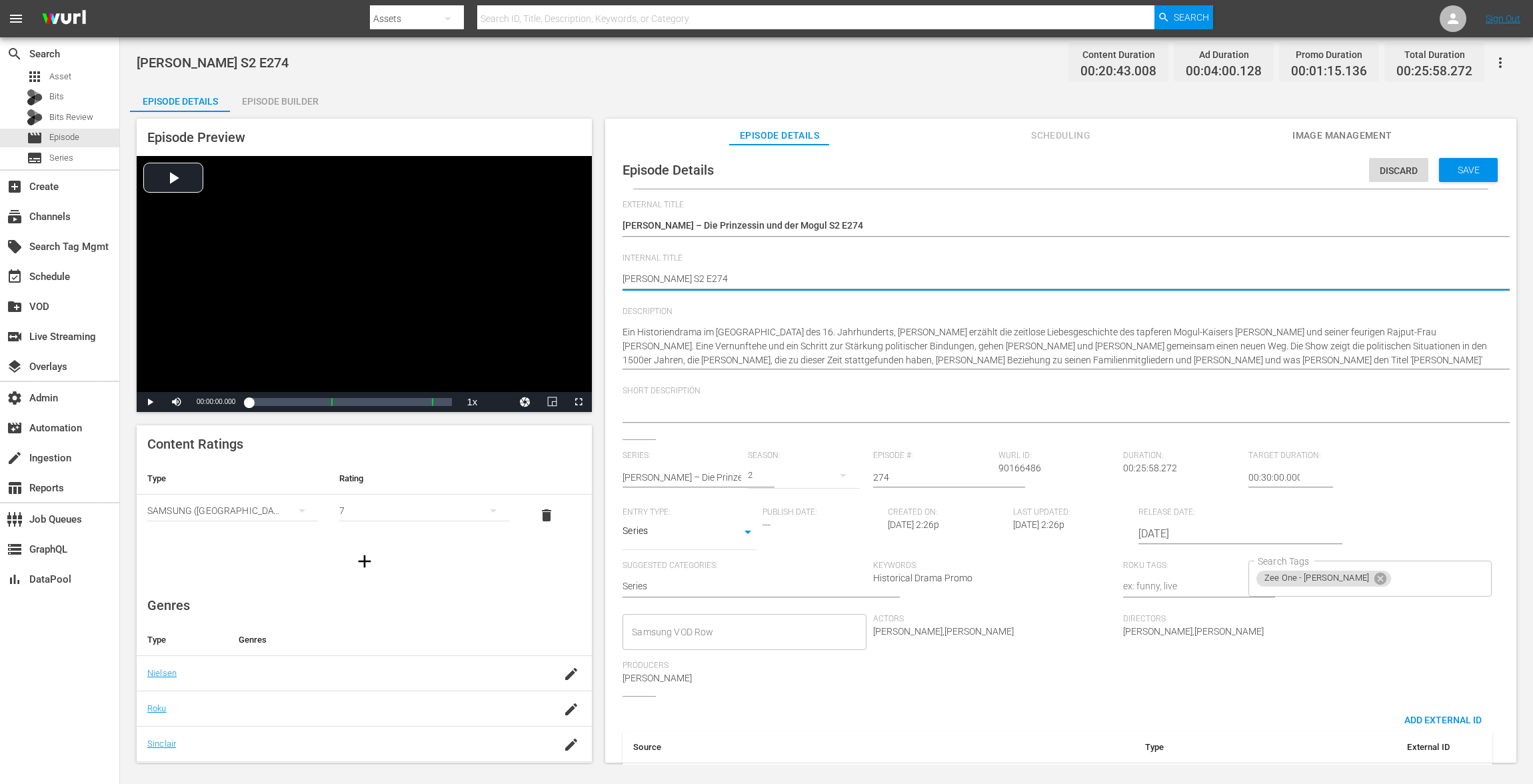
paste textarea "VOD"
type textarea "VOD Jodha Akbar S2 E274"
click at [1474, 167] on span "Save" at bounding box center [1468, 170] width 43 height 11
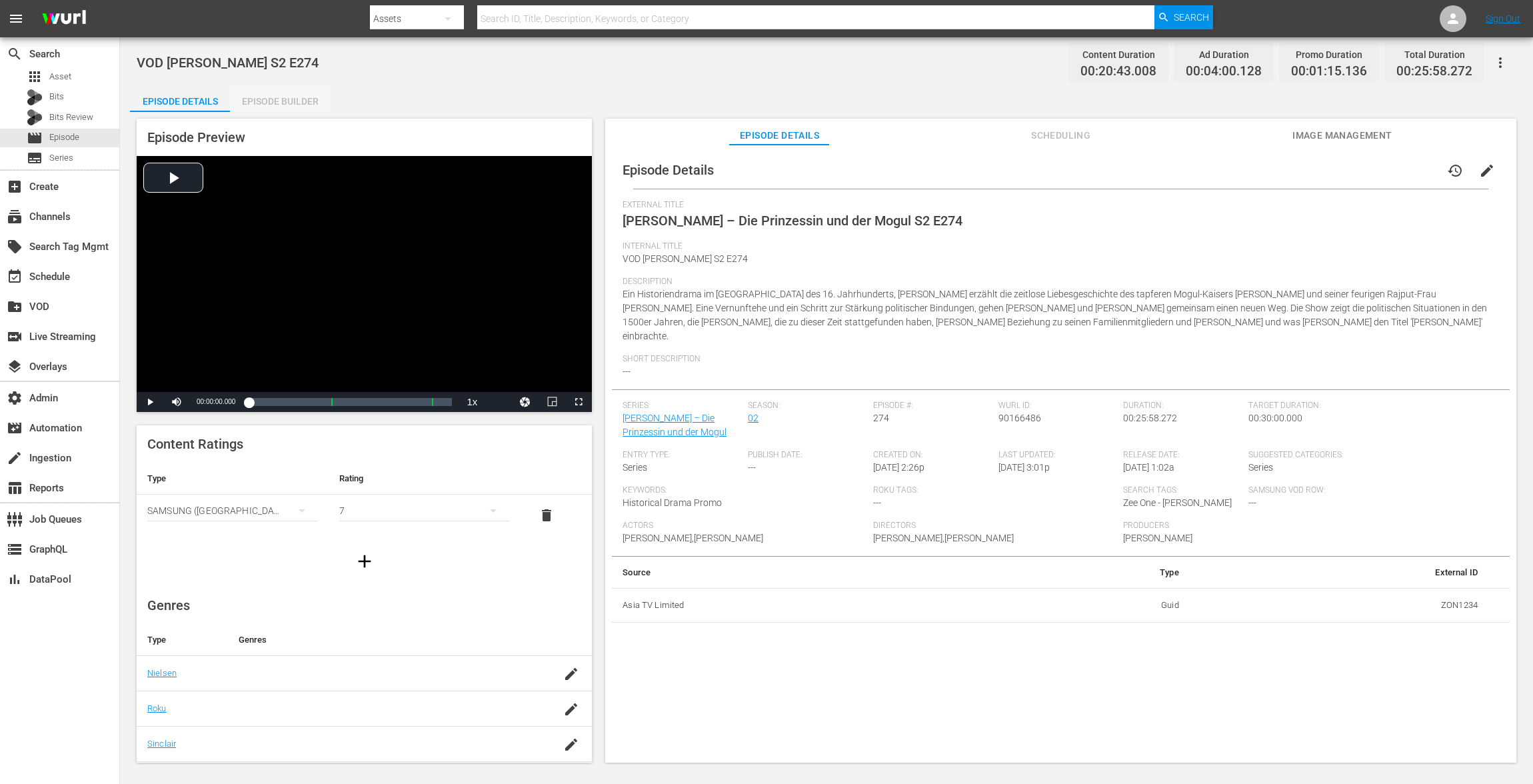
click at [301, 104] on div "Episode Builder" at bounding box center [280, 100] width 100 height 32
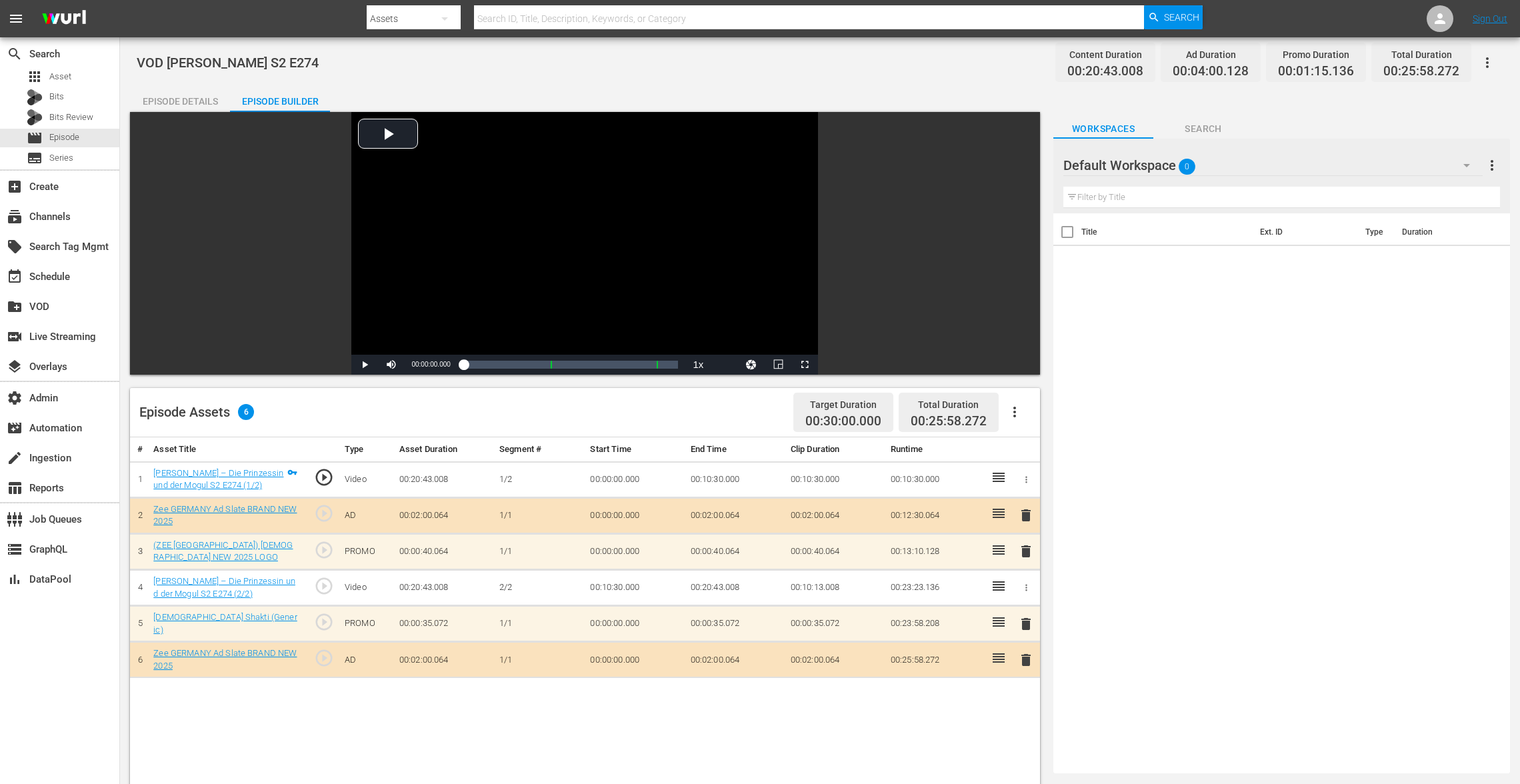
click at [1026, 550] on span "delete" at bounding box center [1025, 551] width 16 height 16
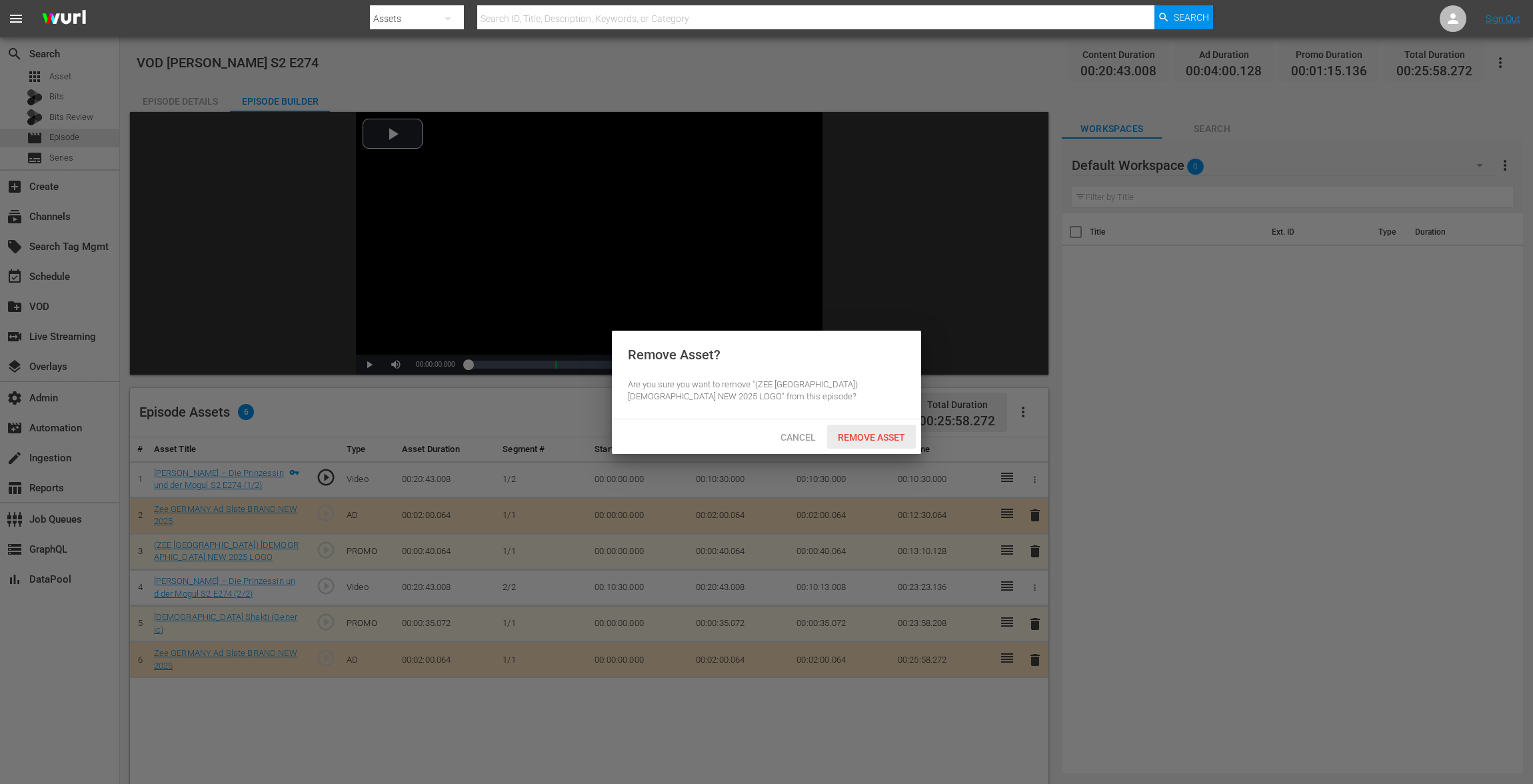
click at [869, 426] on div "Remove Asset" at bounding box center [872, 437] width 89 height 25
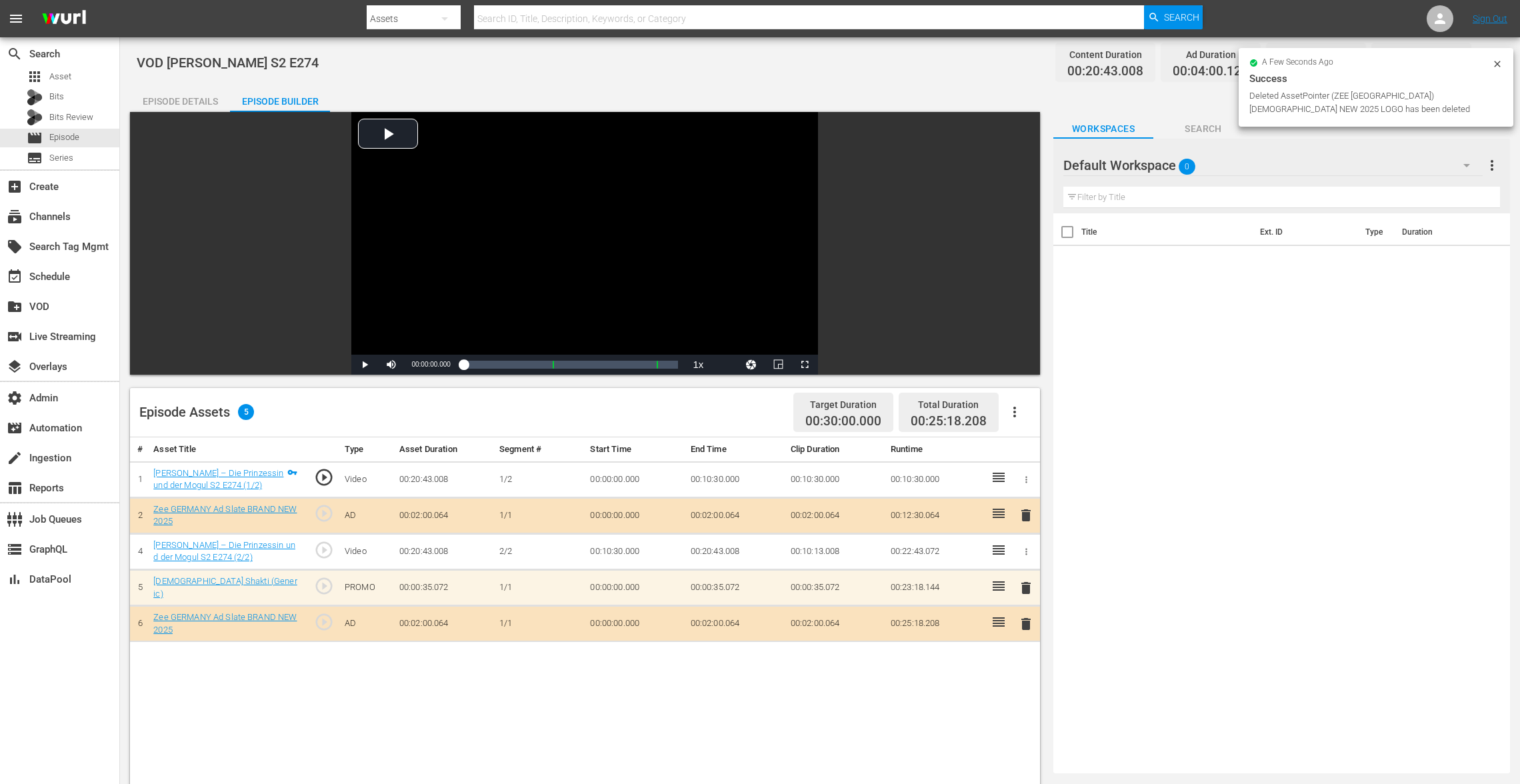
click at [1025, 590] on span "delete" at bounding box center [1025, 587] width 16 height 16
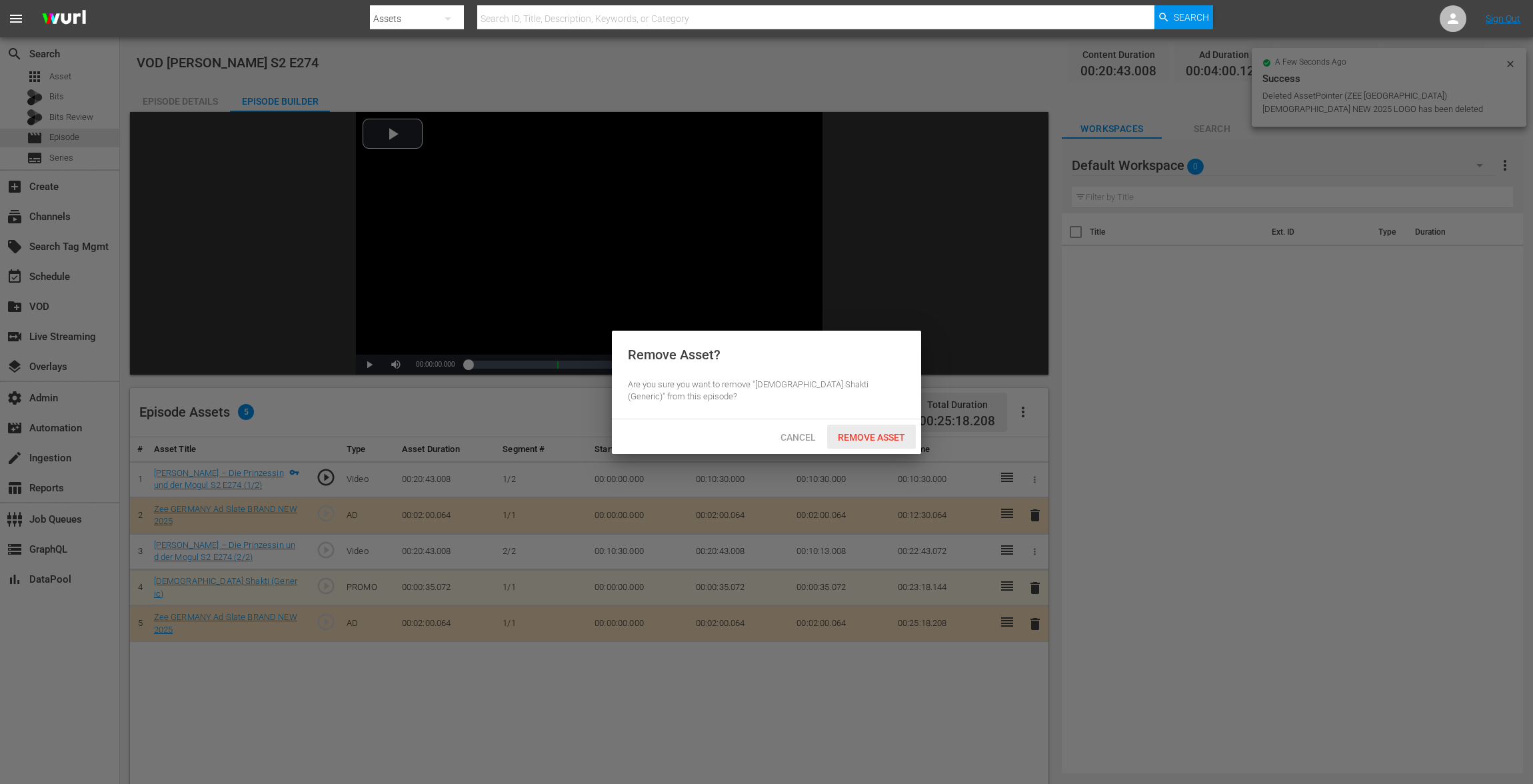
click at [879, 432] on span "Remove Asset" at bounding box center [872, 437] width 89 height 11
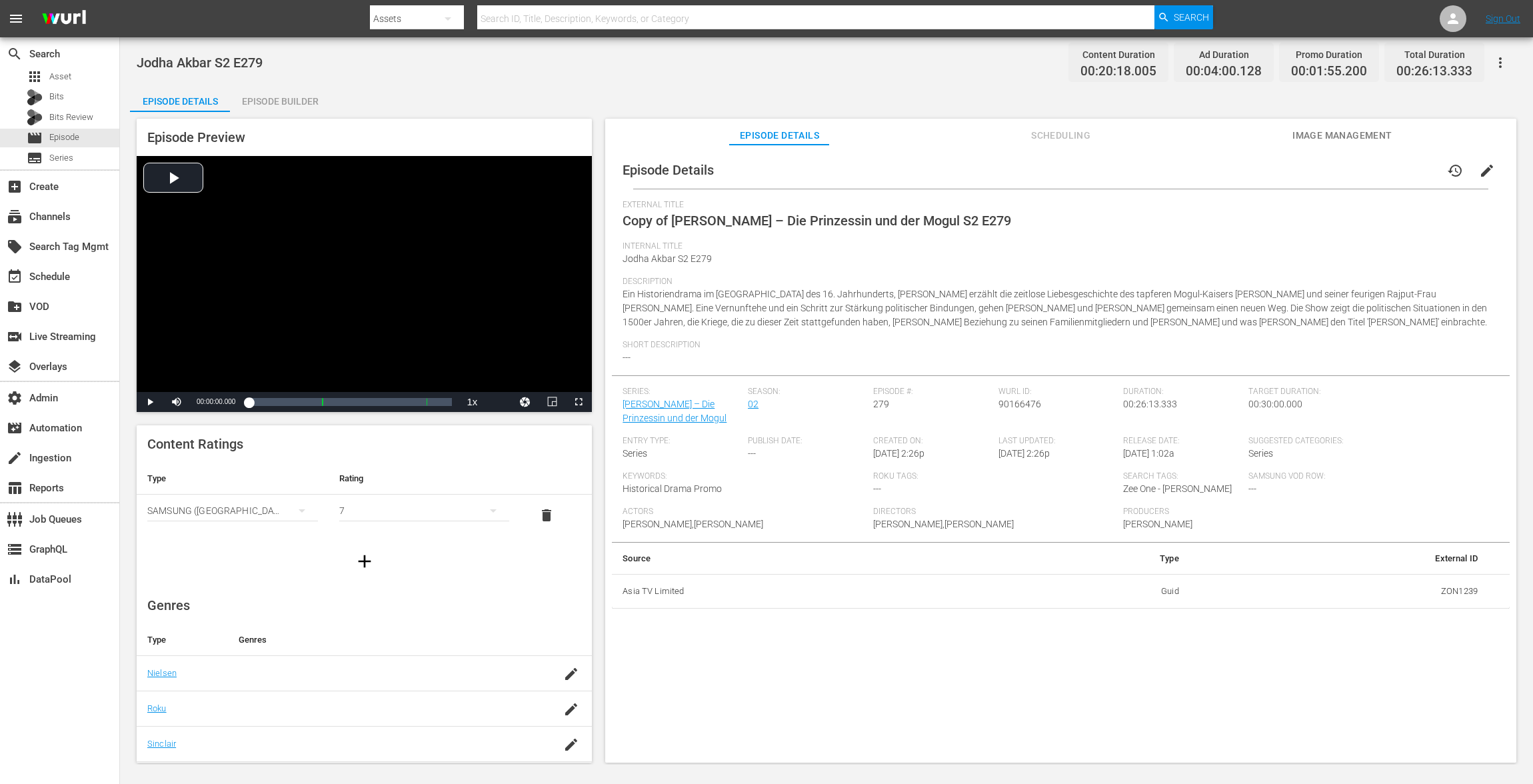
click at [1481, 167] on span "edit" at bounding box center [1487, 171] width 16 height 16
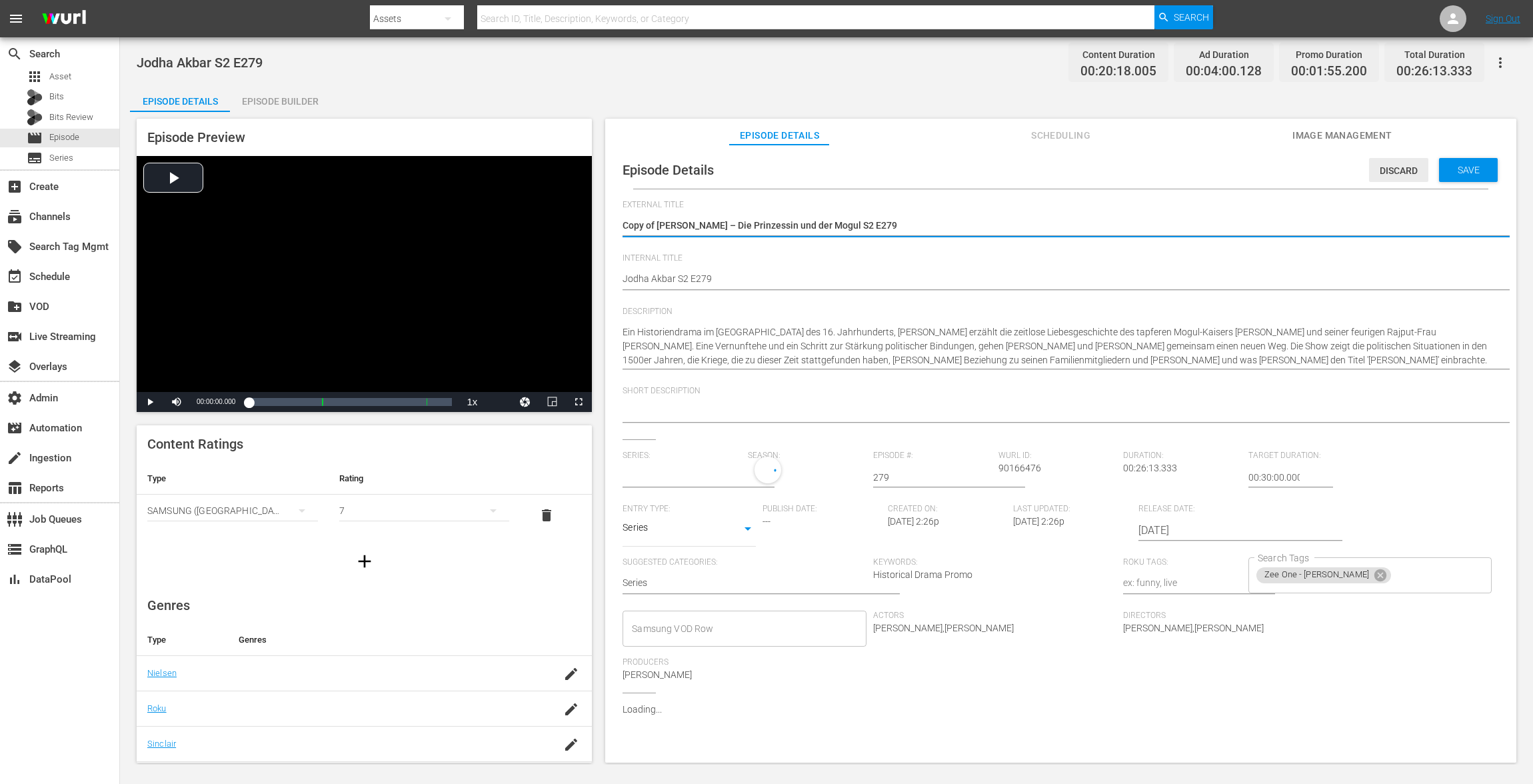
type input "[PERSON_NAME] – Die Prinzessin und der Mogul"
drag, startPoint x: 659, startPoint y: 223, endPoint x: 488, endPoint y: 215, distance: 171.2
click at [490, 218] on div "Episode Preview Video Player is loading. Play Video Play Mute Current Time 00:0…" at bounding box center [827, 442] width 1393 height 661
type textarea "[PERSON_NAME] – Die Prinzessin und der Mogul S2 E279"
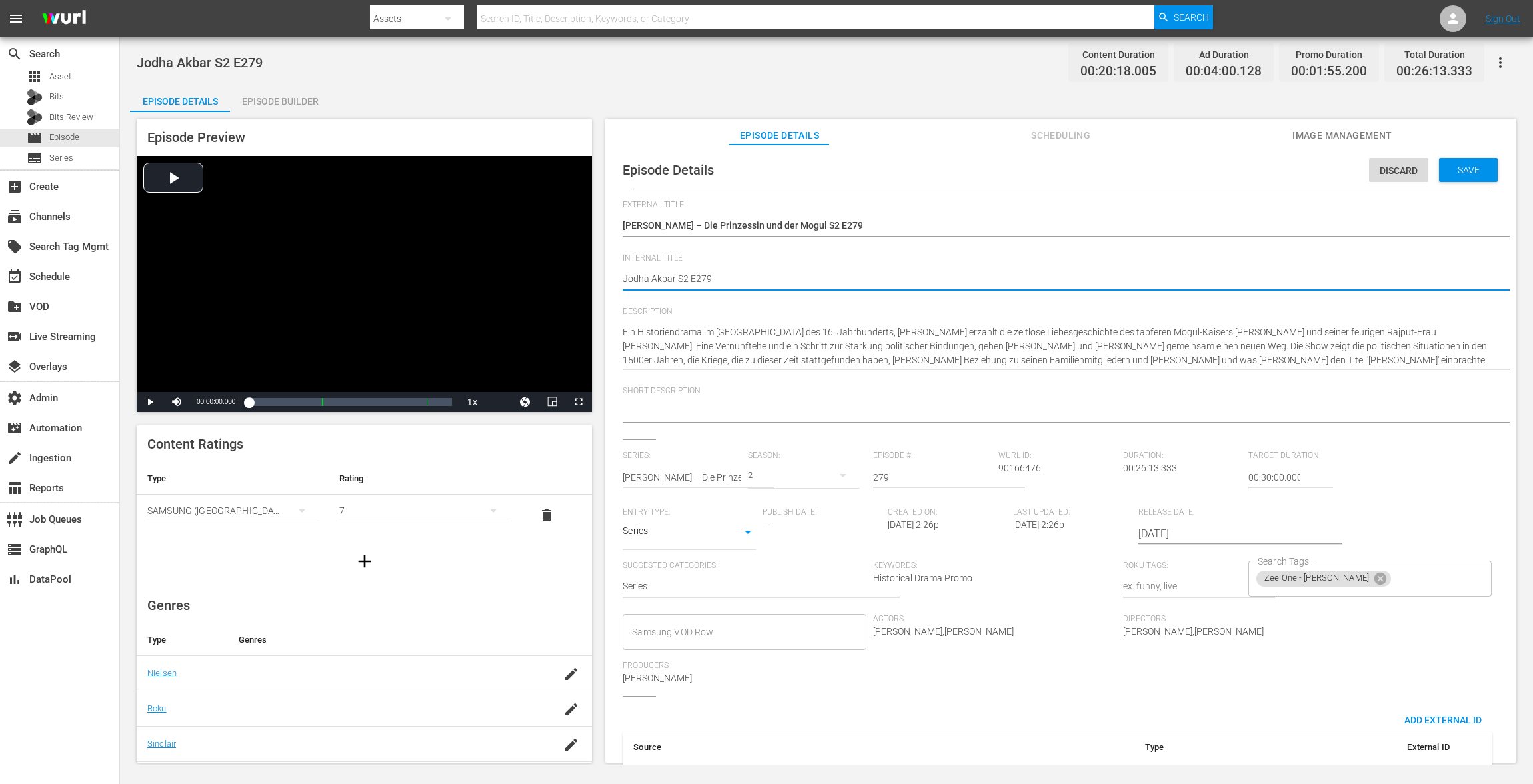
paste textarea "VOD"
type textarea "VOD [PERSON_NAME] S2 E279"
click at [1475, 167] on span "Save" at bounding box center [1468, 170] width 43 height 11
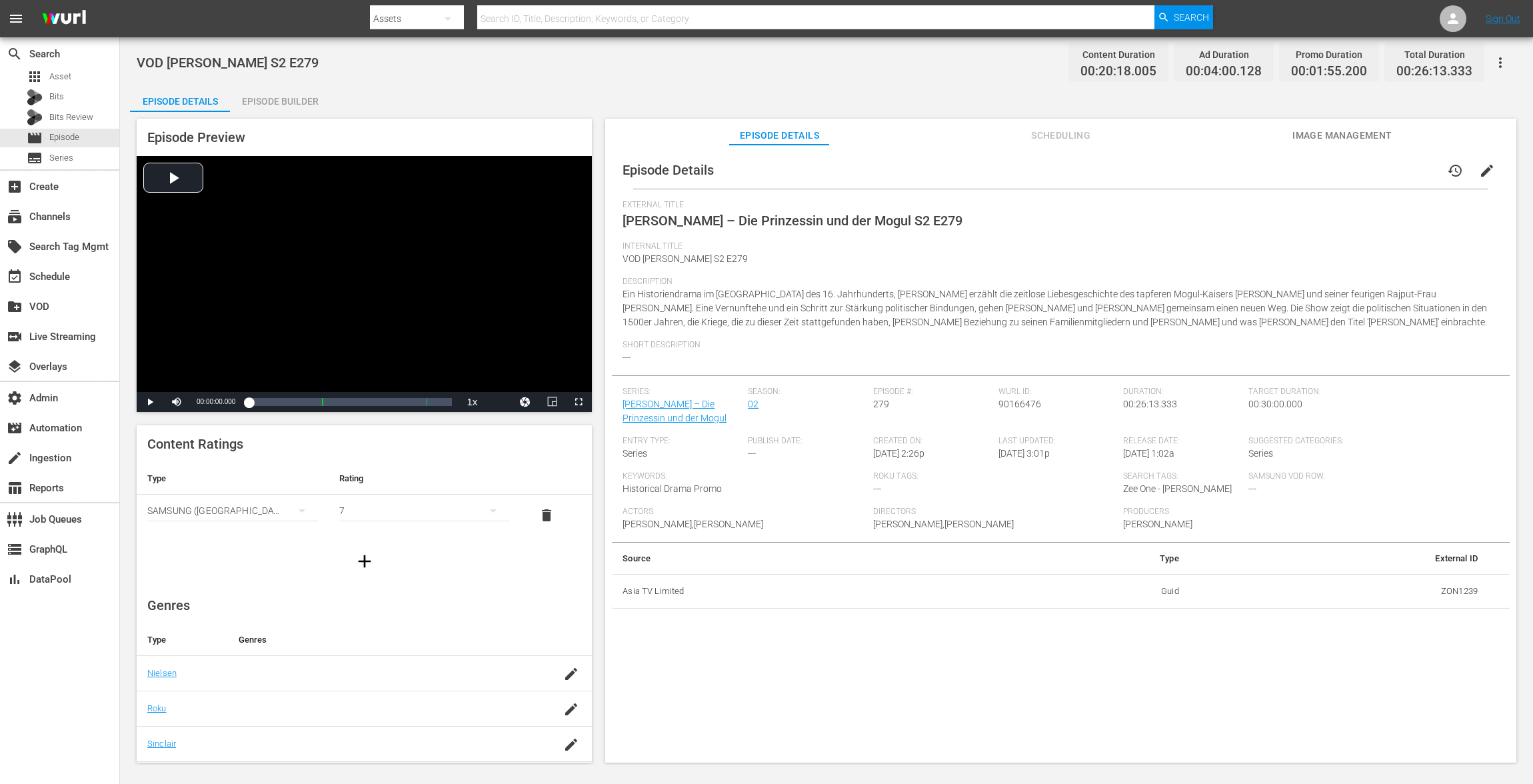
click at [288, 107] on div "Episode Builder" at bounding box center [280, 100] width 100 height 32
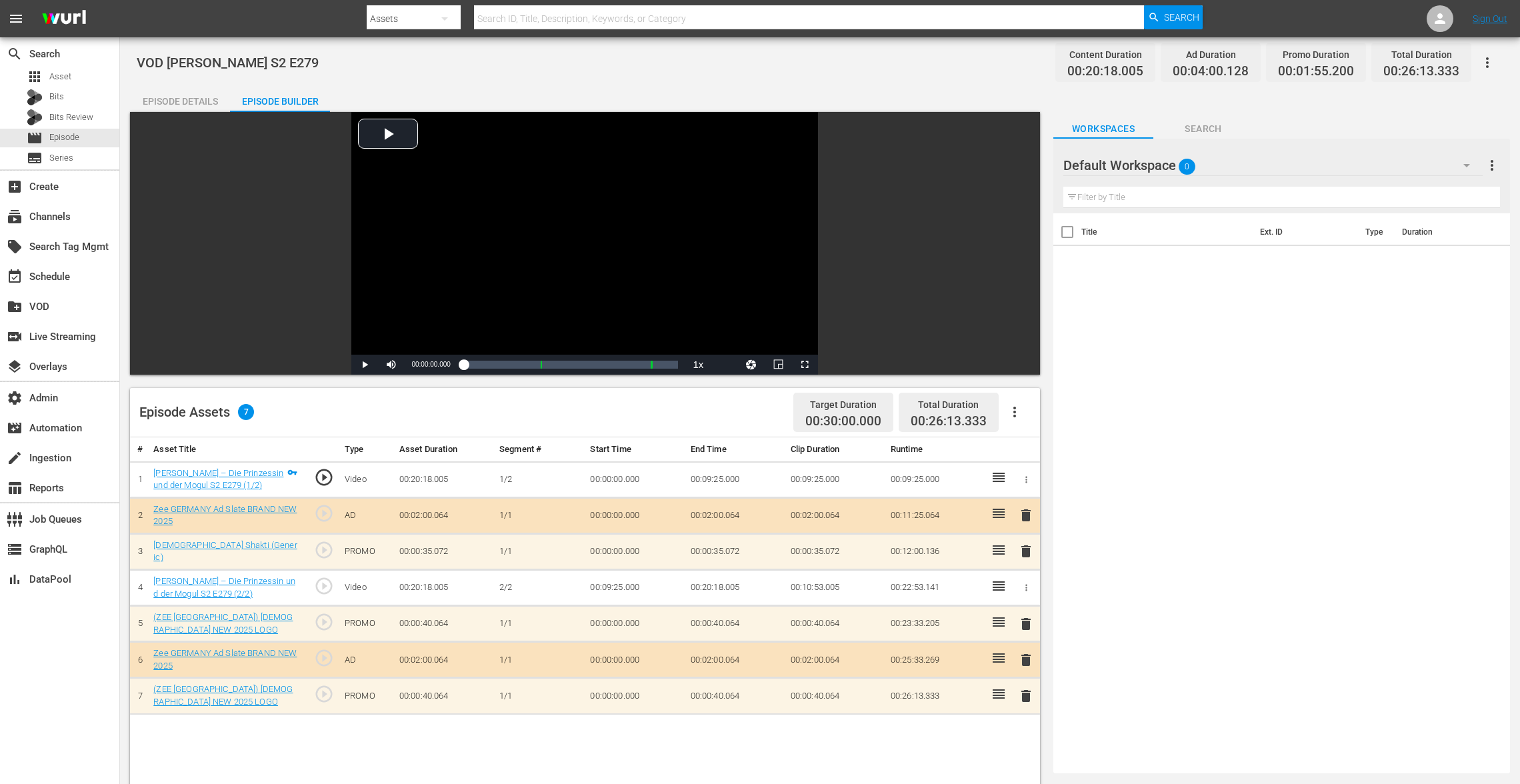
click at [1029, 552] on span "delete" at bounding box center [1025, 551] width 16 height 16
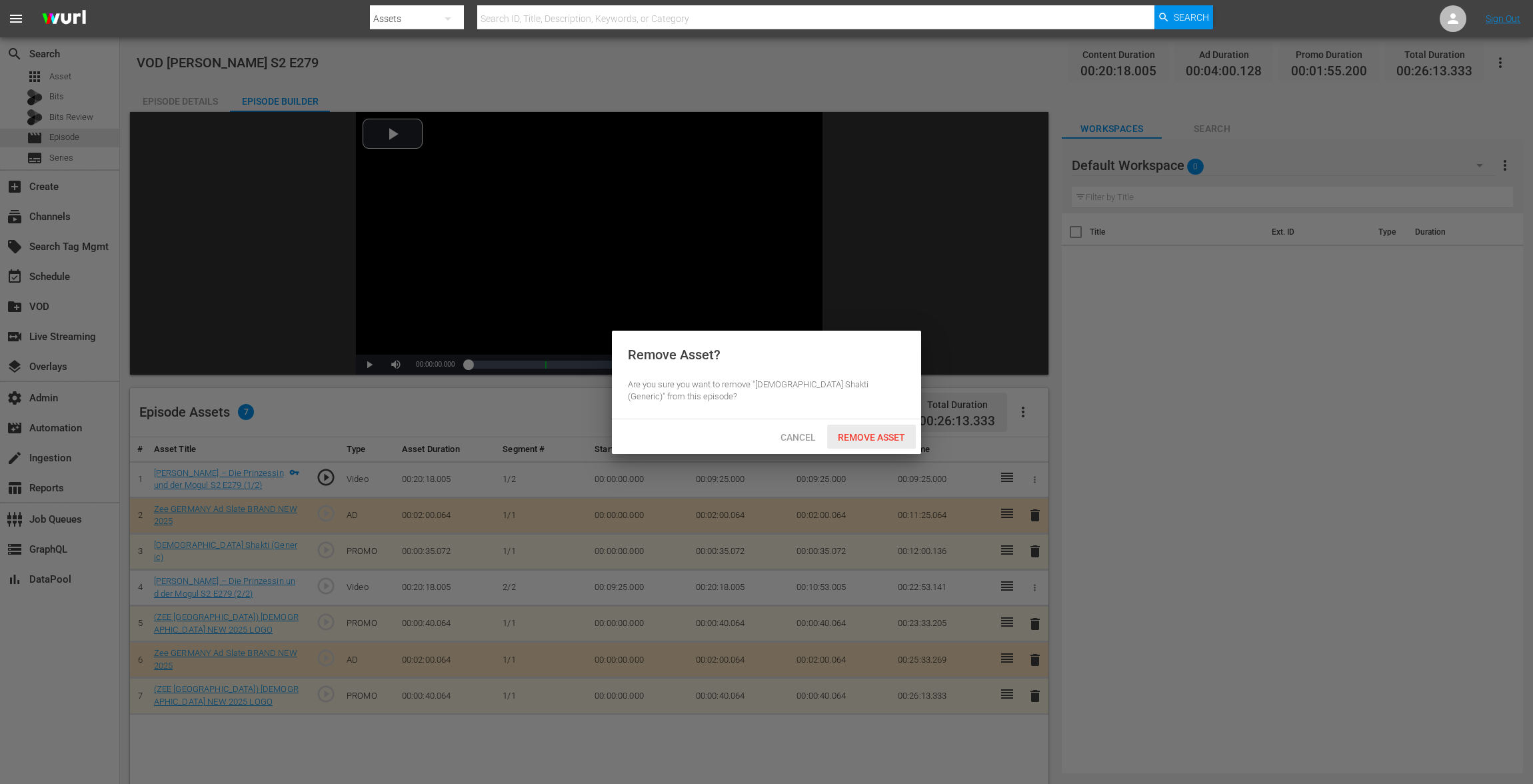
click at [858, 441] on span "Remove Asset" at bounding box center [872, 437] width 89 height 11
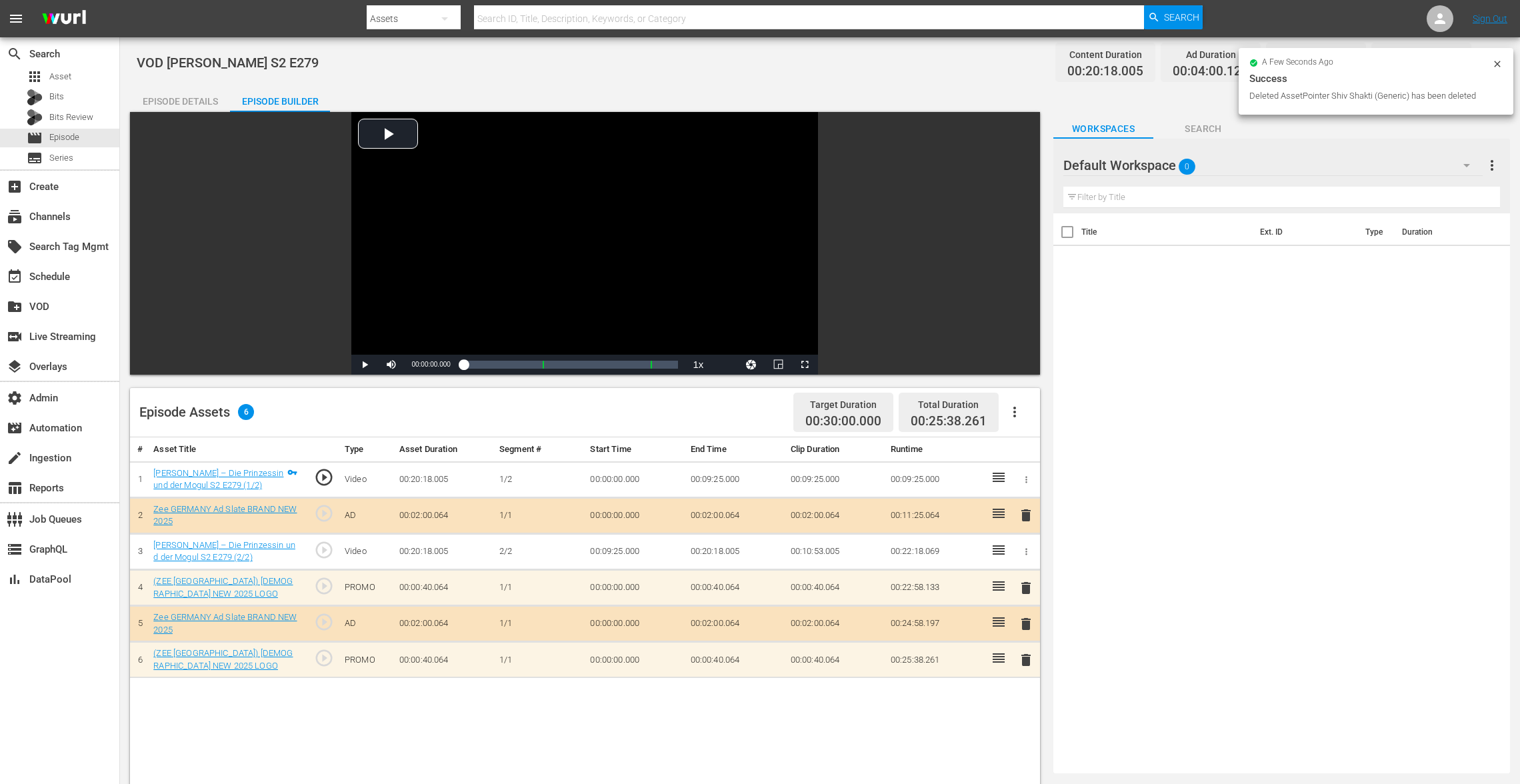
click at [1029, 660] on span "delete" at bounding box center [1025, 660] width 16 height 16
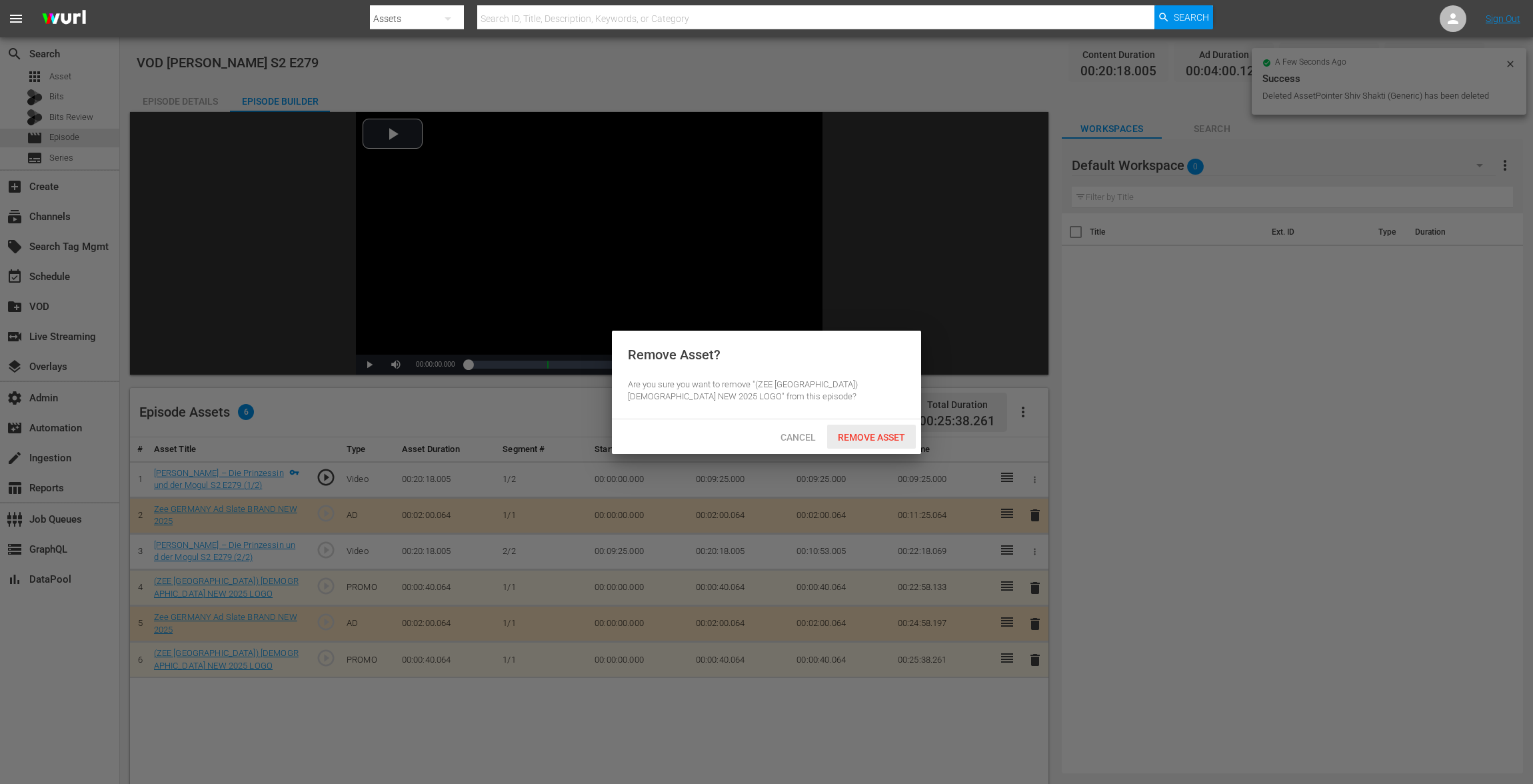
click at [896, 437] on span "Remove Asset" at bounding box center [872, 437] width 89 height 11
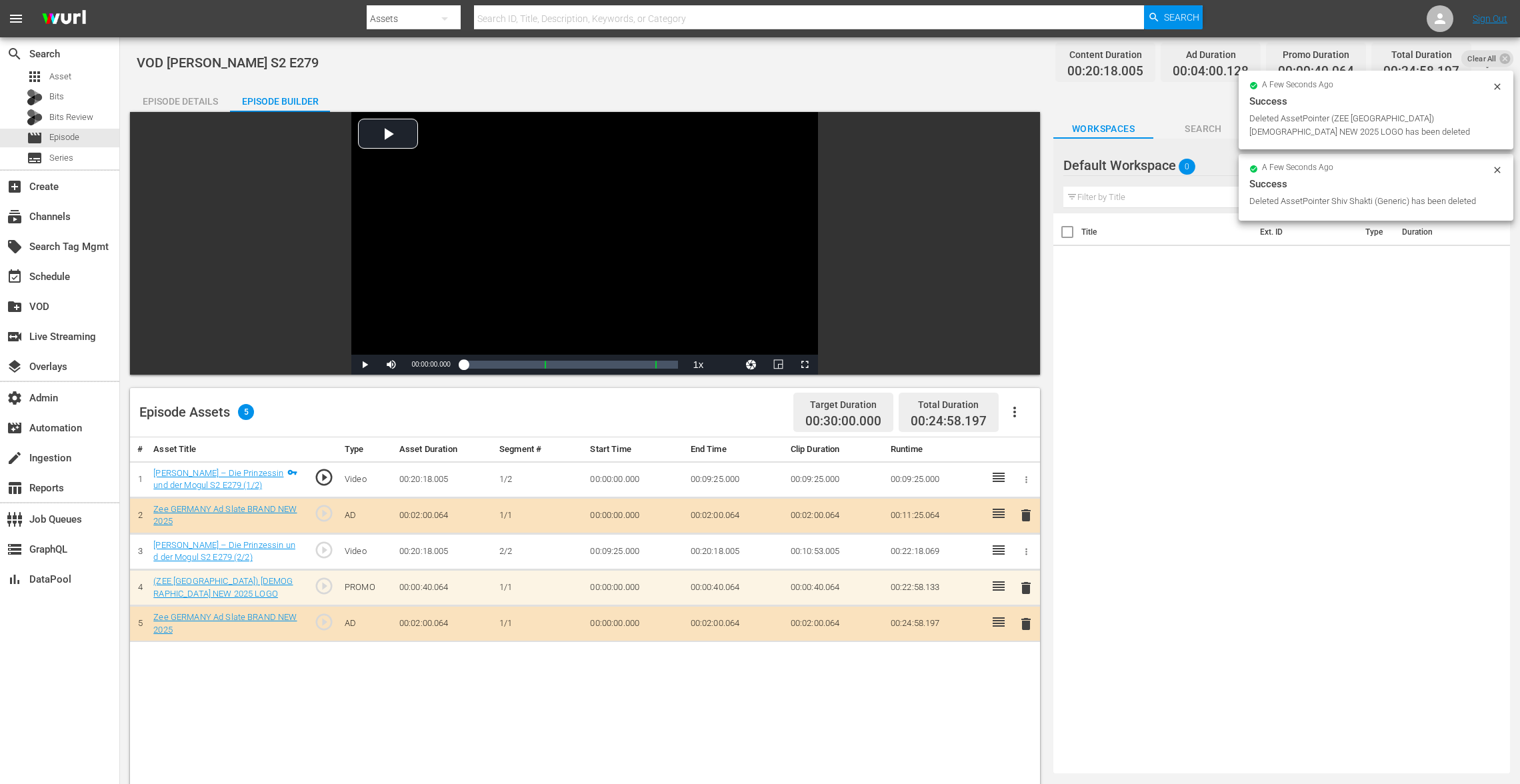
click at [1020, 581] on span "delete" at bounding box center [1025, 587] width 16 height 16
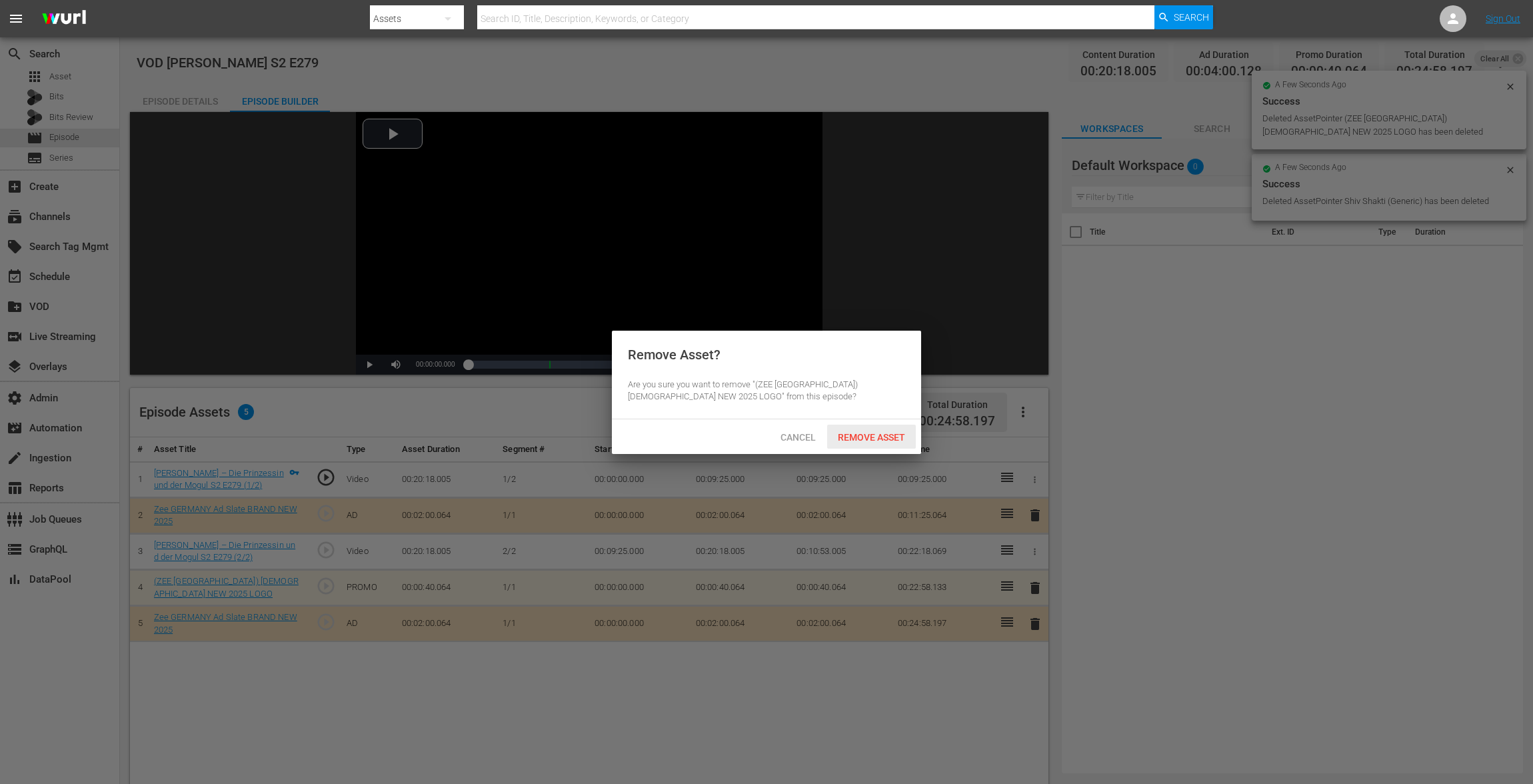
click at [858, 437] on span "Remove Asset" at bounding box center [872, 437] width 89 height 11
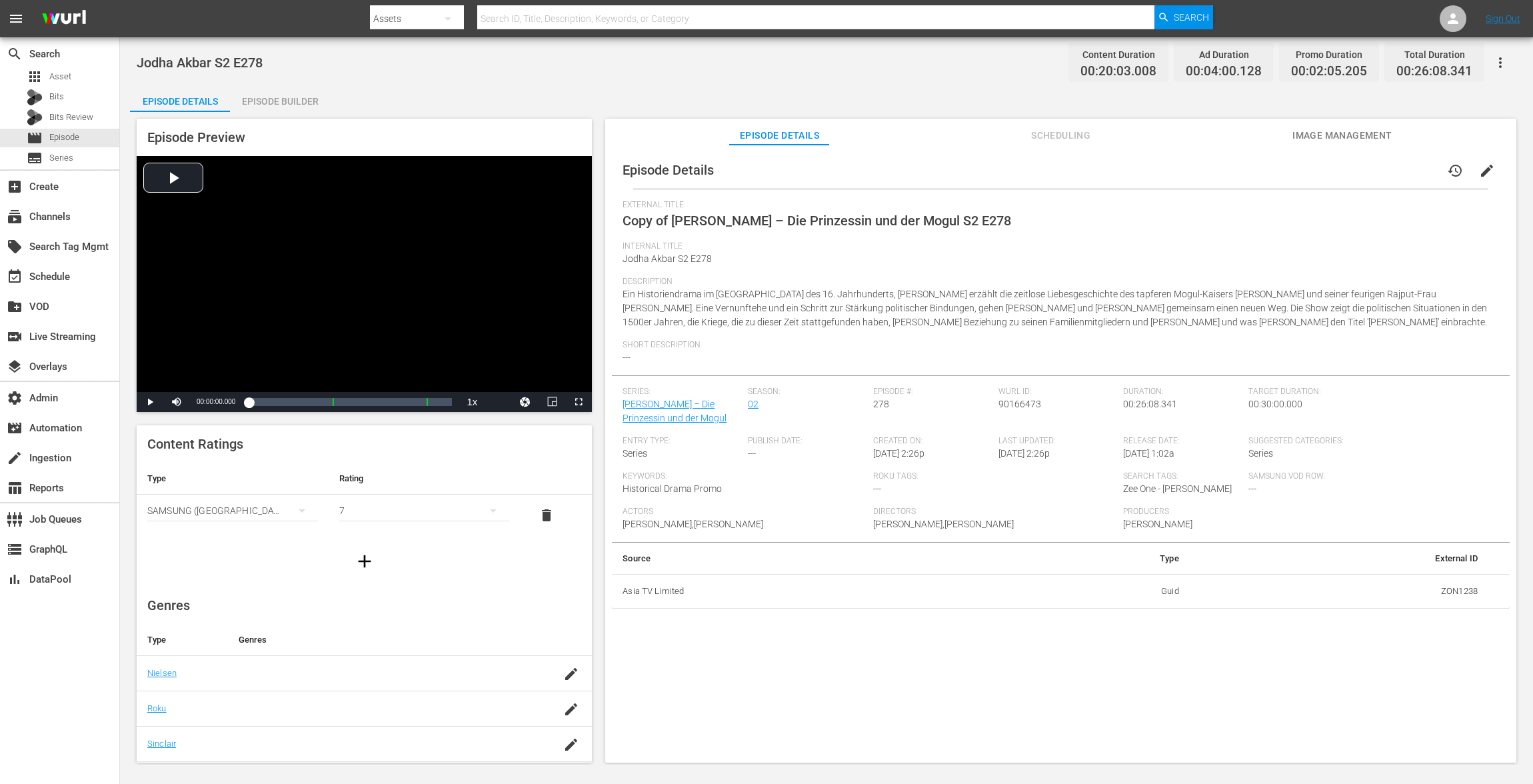
click at [1471, 170] on button "edit" at bounding box center [1487, 170] width 32 height 32
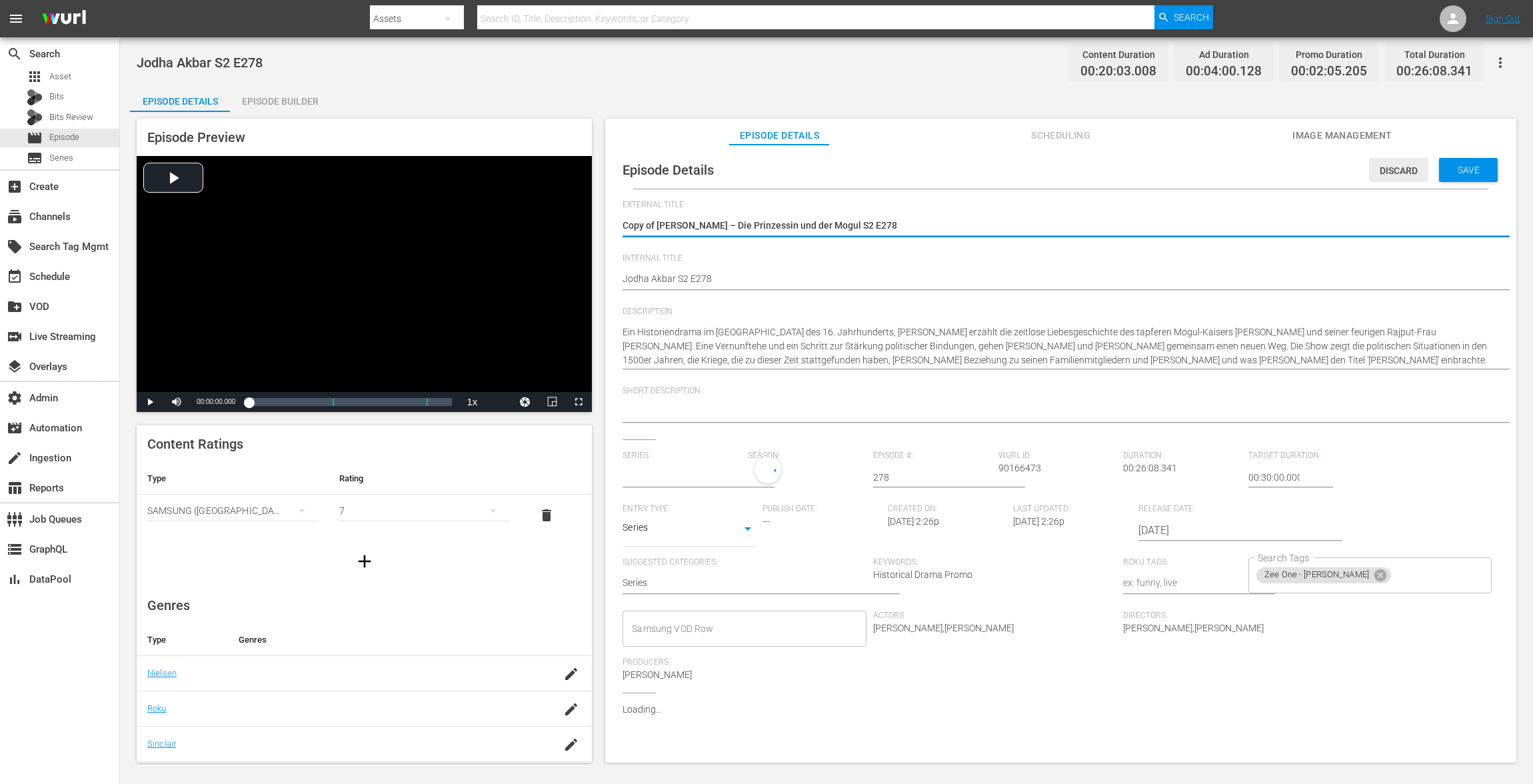
type input "[PERSON_NAME] – Die Prinzessin und der Mogul"
drag, startPoint x: 656, startPoint y: 221, endPoint x: 438, endPoint y: 160, distance: 226.4
click at [438, 161] on div "Episode Preview Video Player is loading. Play Video Play Mute Current Time 00:0…" at bounding box center [827, 442] width 1393 height 661
type textarea "[PERSON_NAME] – Die Prinzessin und der Mogul S2 E278"
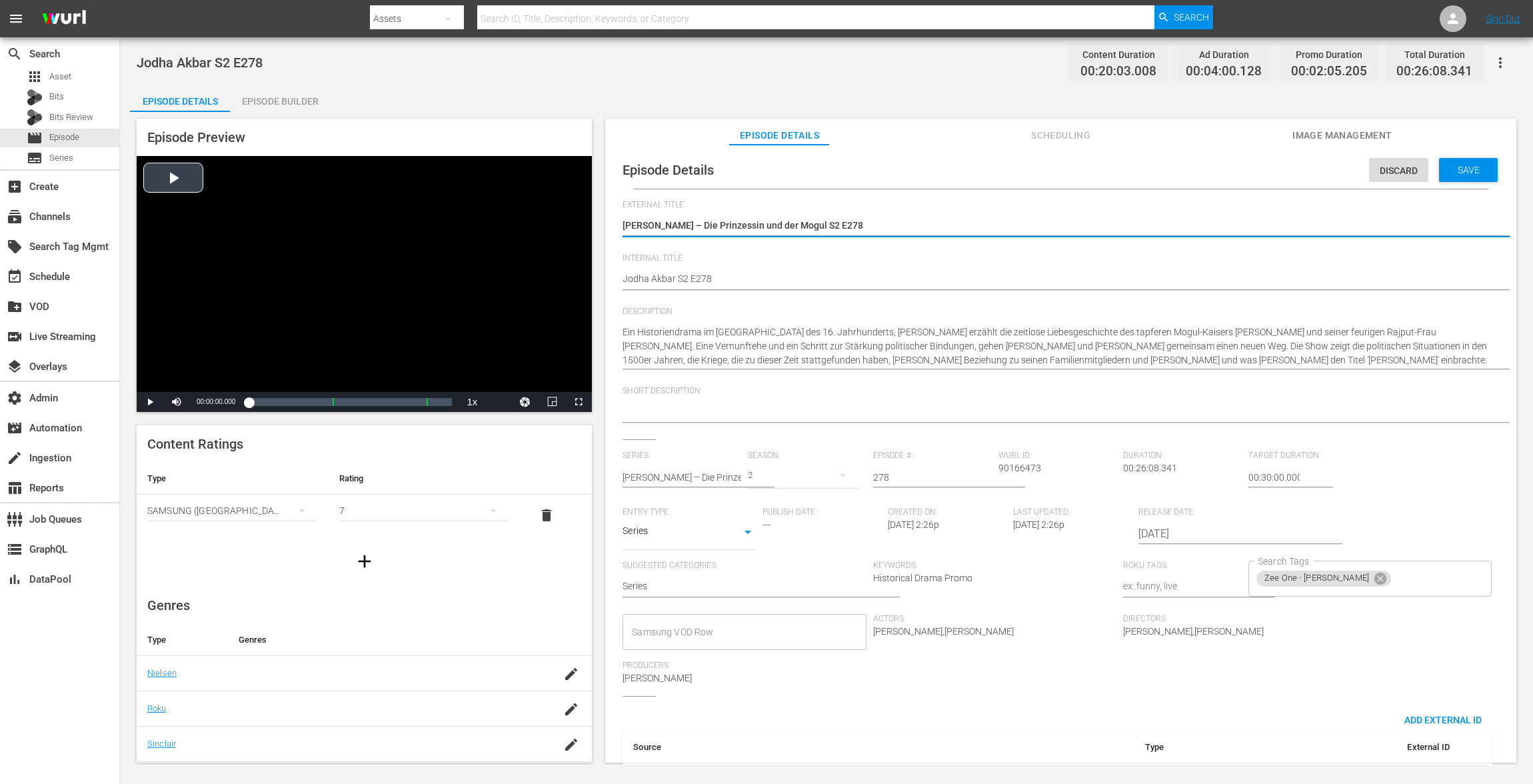
type textarea "[PERSON_NAME] – Die Prinzessin und der Mogul S2 E278"
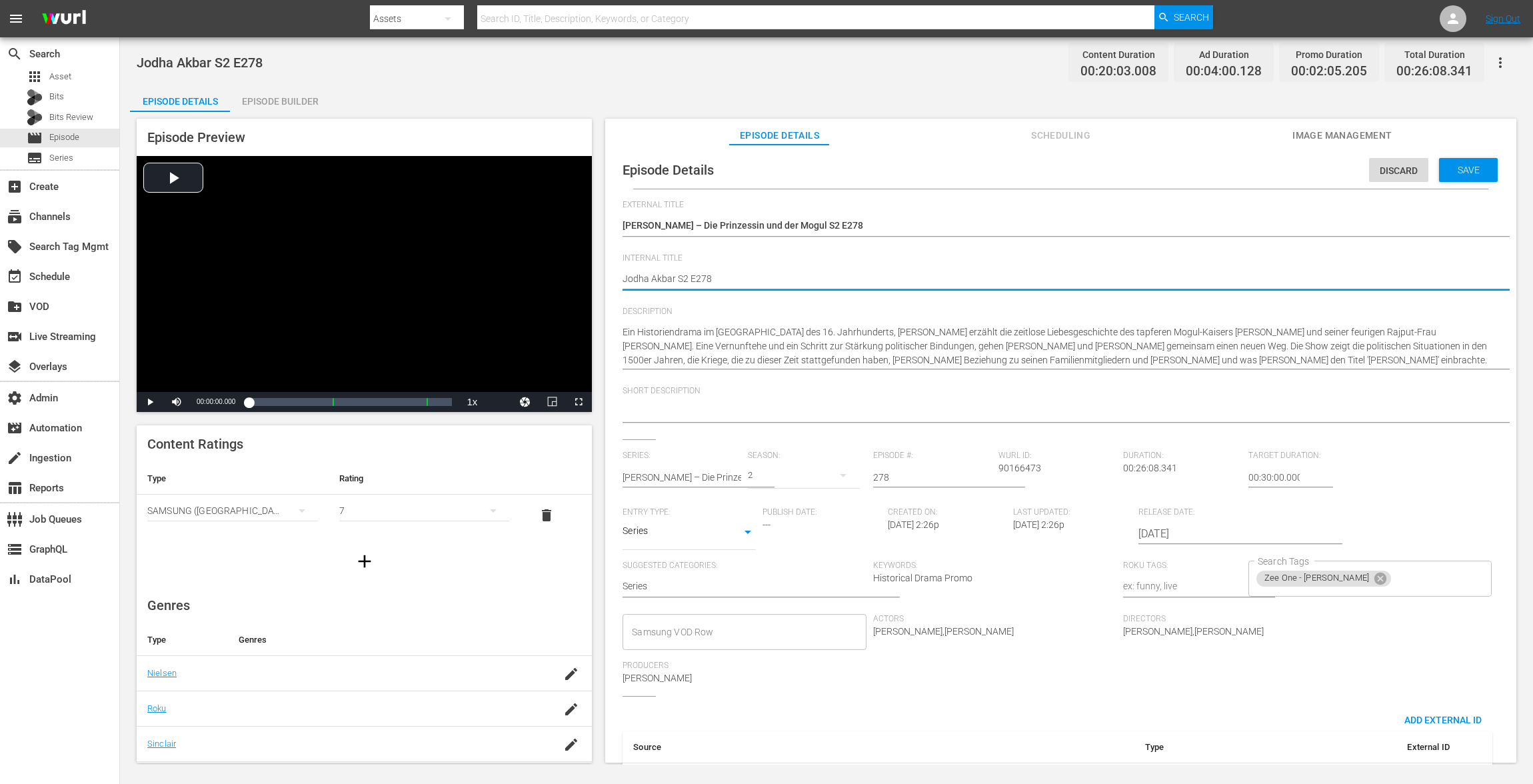
paste textarea "VOD"
type textarea "VOD Jodha Akbar S2 E278"
click at [1447, 167] on span "Save" at bounding box center [1468, 170] width 43 height 11
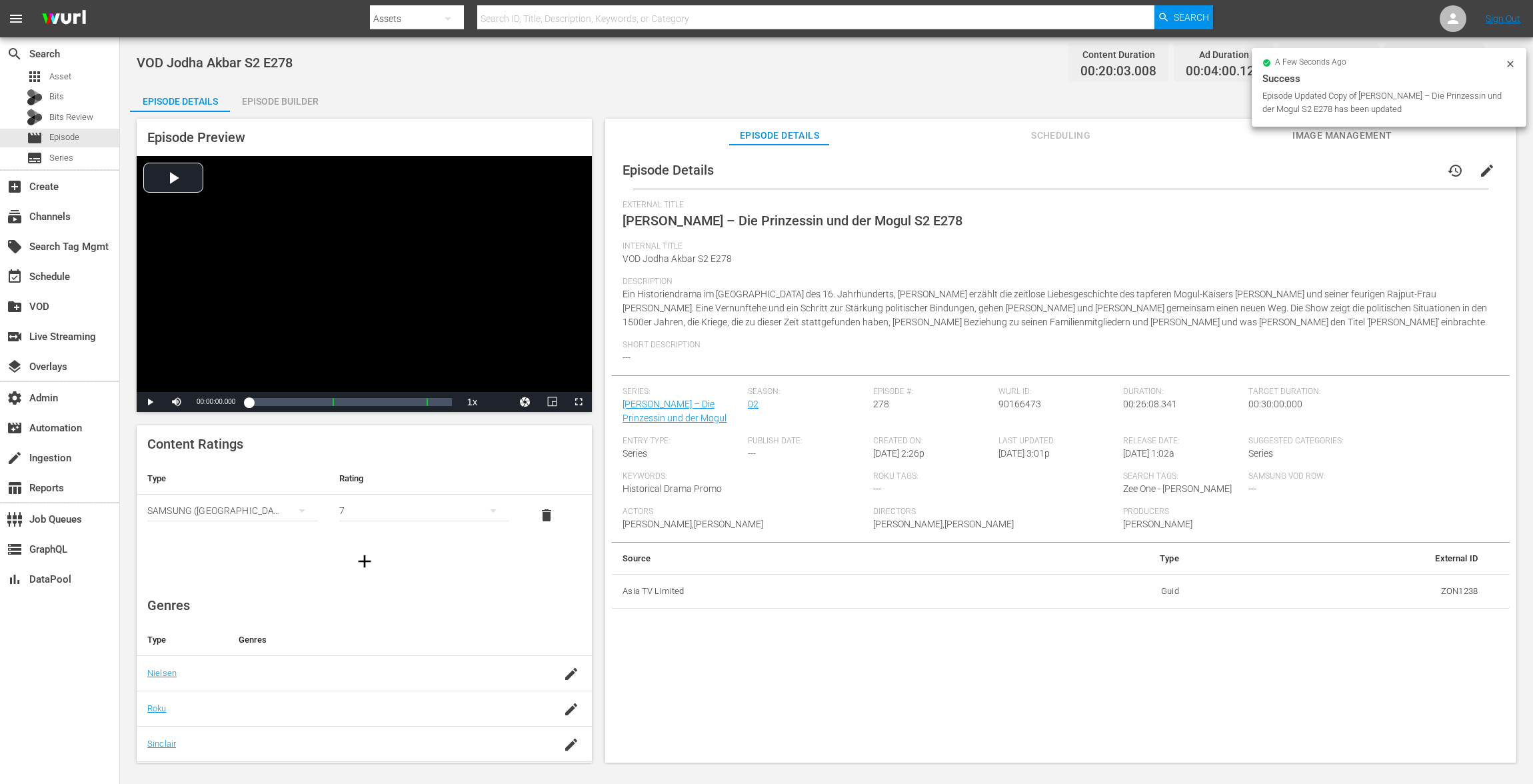
click at [318, 112] on div "Episode Preview Video Player is loading. Play Video Play Mute Current Time 00:0…" at bounding box center [827, 442] width 1393 height 661
click at [297, 93] on div "Episode Builder" at bounding box center [280, 100] width 100 height 32
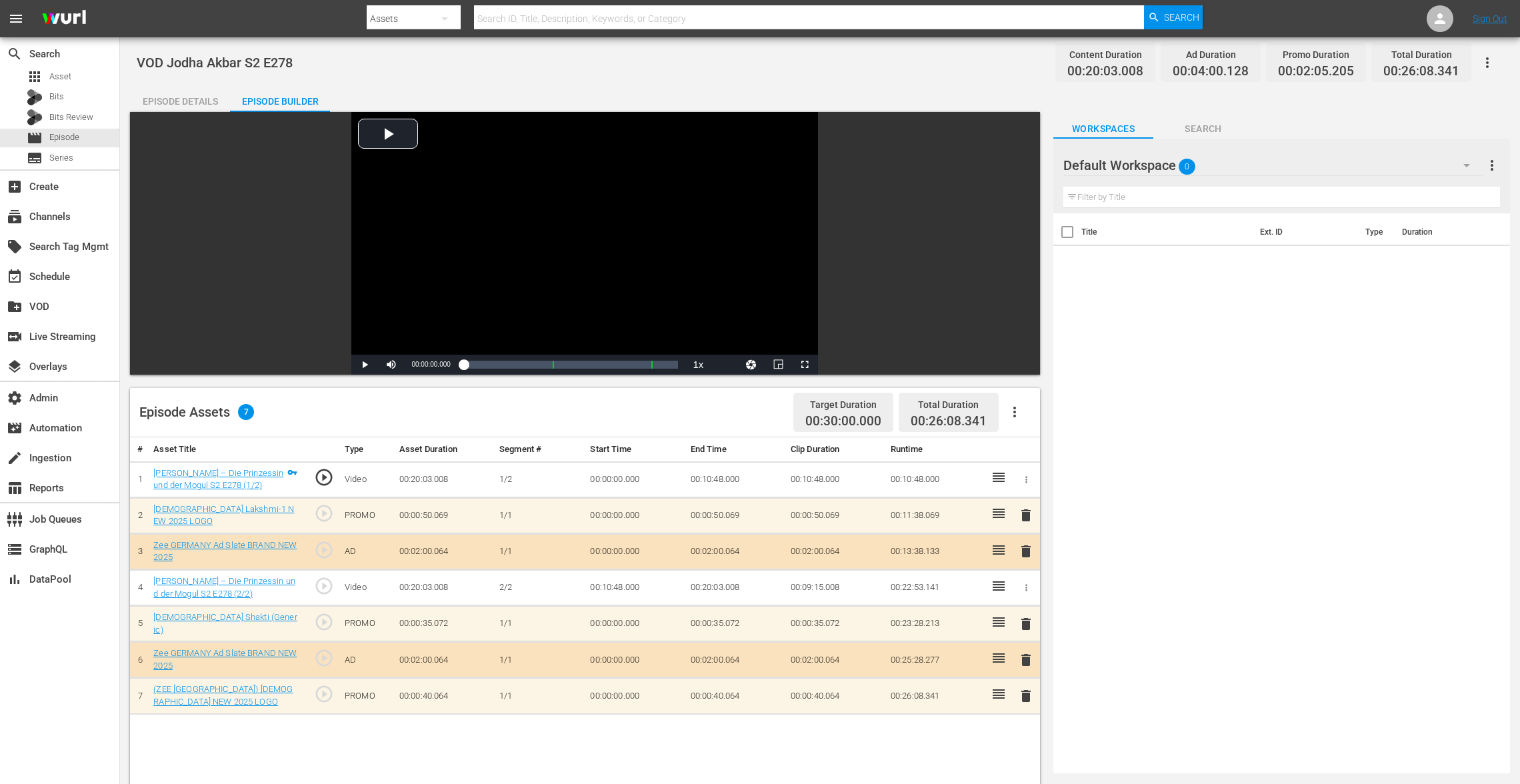
click at [1021, 512] on span "delete" at bounding box center [1025, 515] width 16 height 16
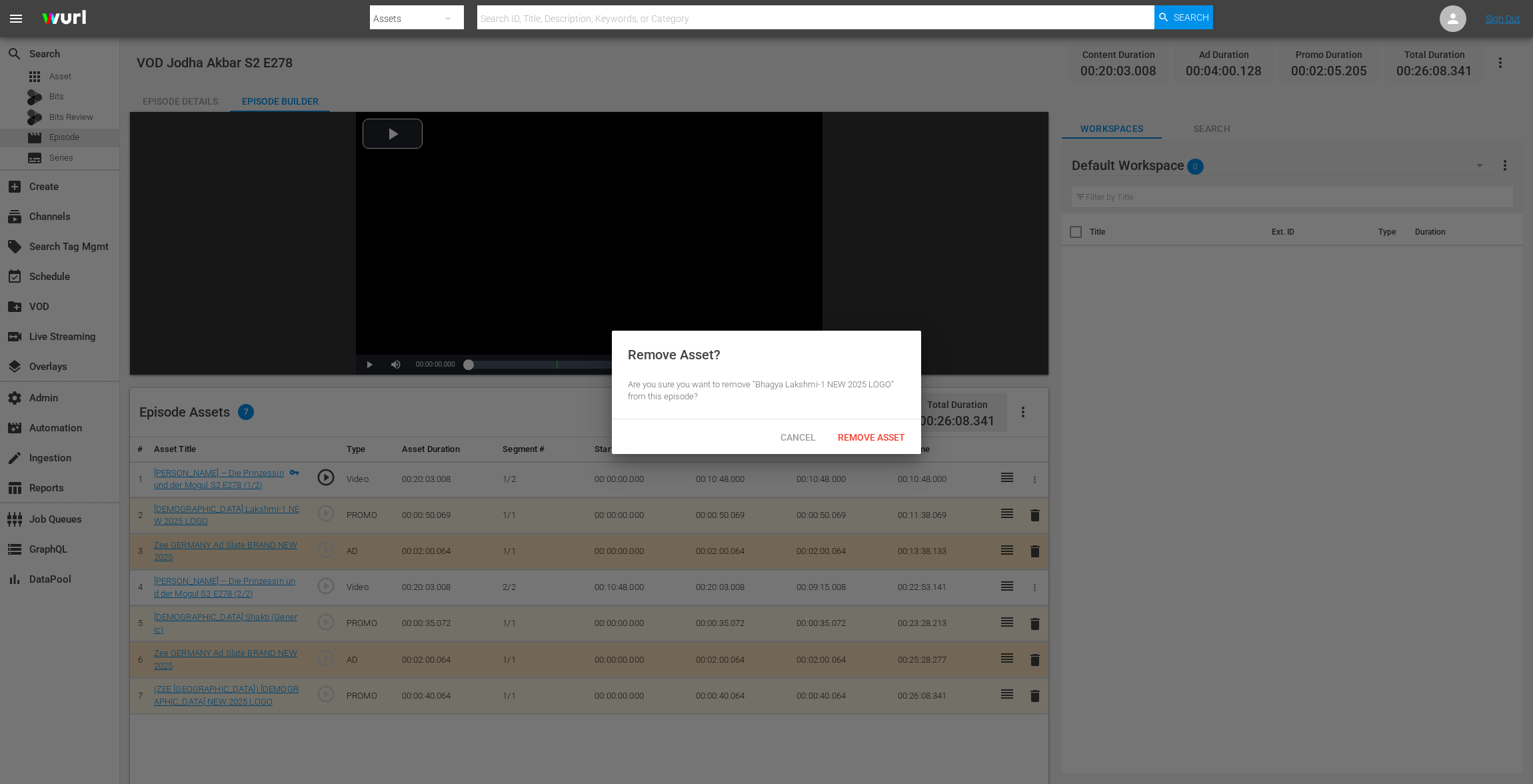
click at [892, 446] on div "Remove Asset" at bounding box center [872, 437] width 89 height 25
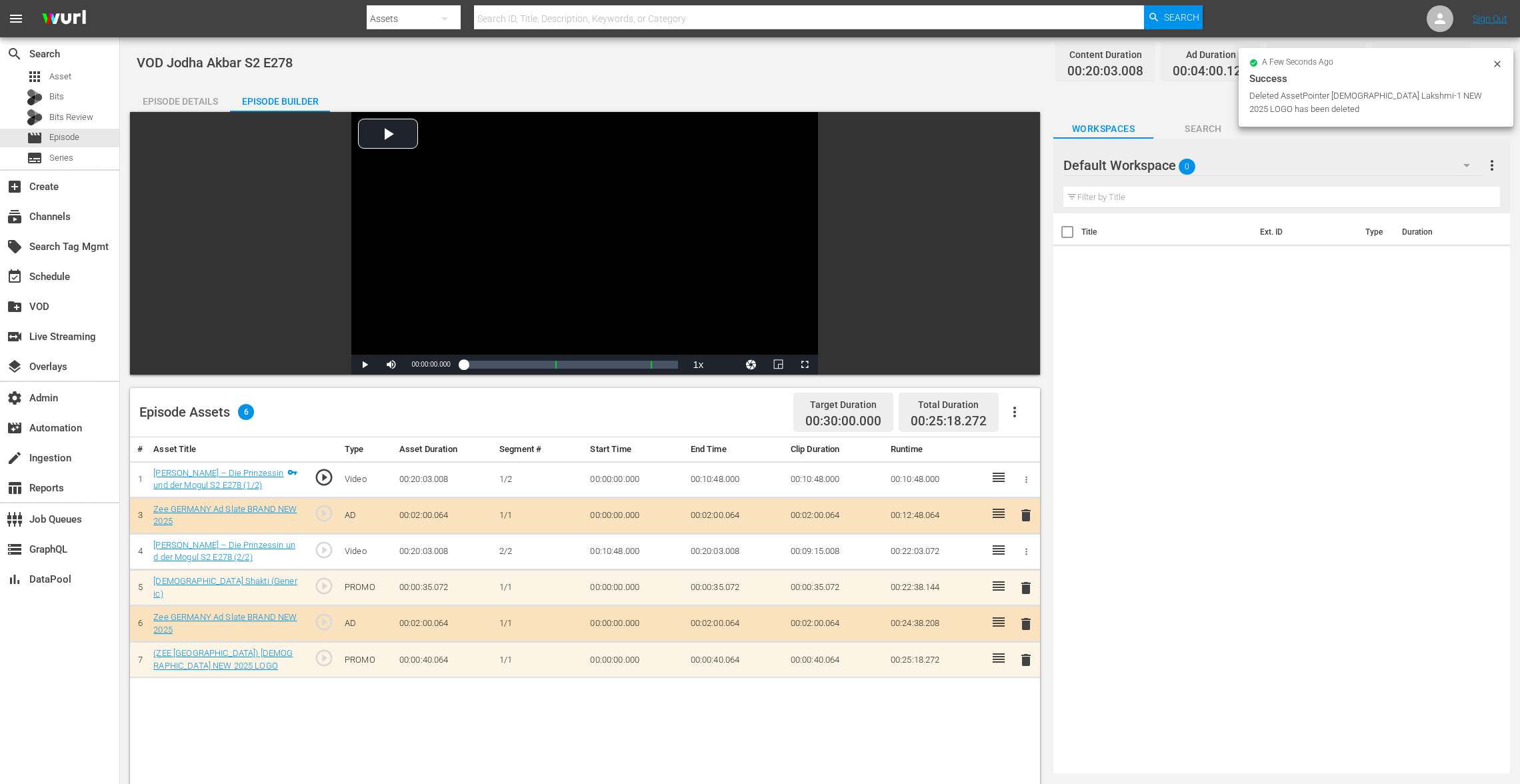
click at [1026, 589] on span "delete" at bounding box center [1025, 587] width 16 height 16
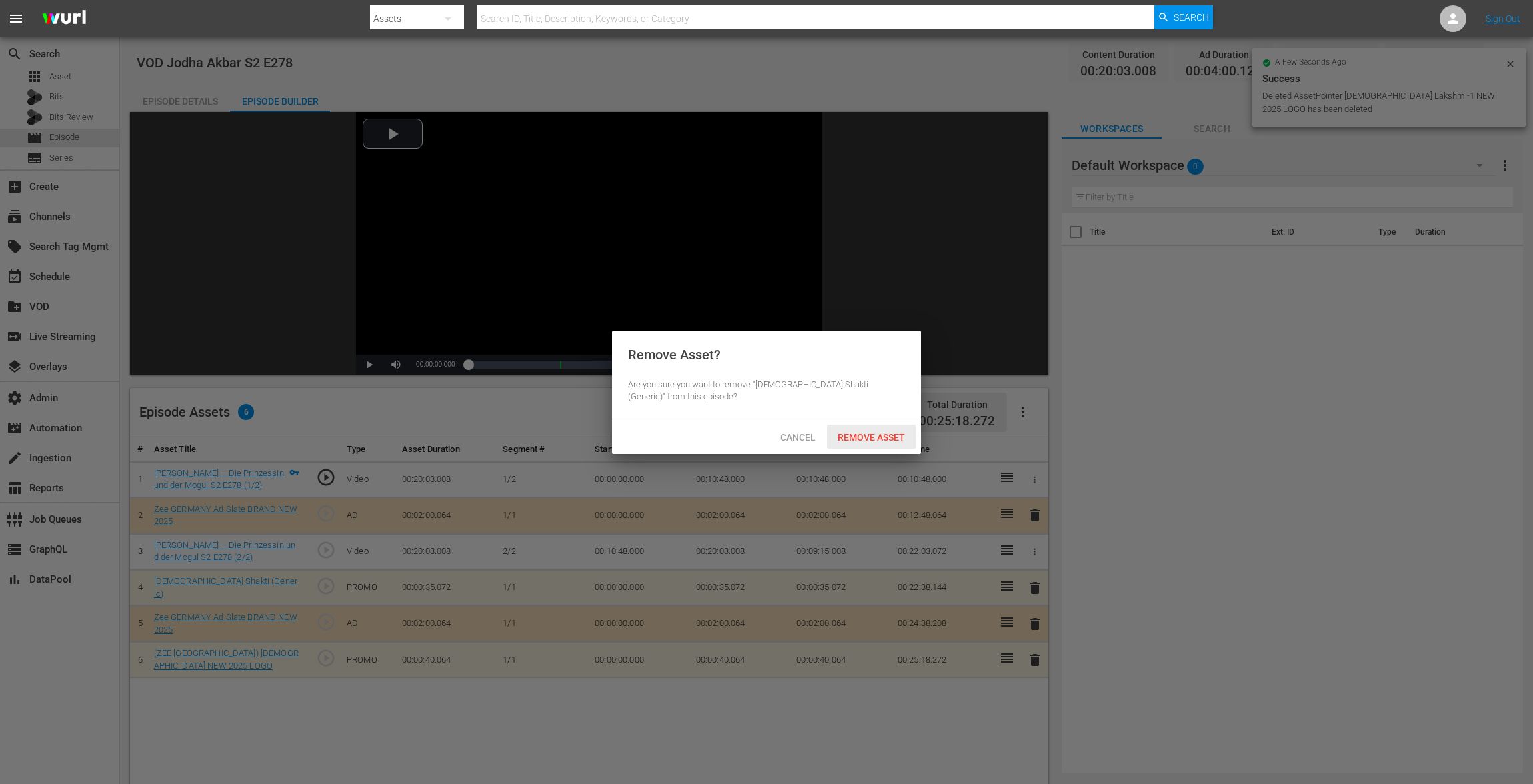
click at [888, 426] on div "Remove Asset" at bounding box center [872, 437] width 89 height 25
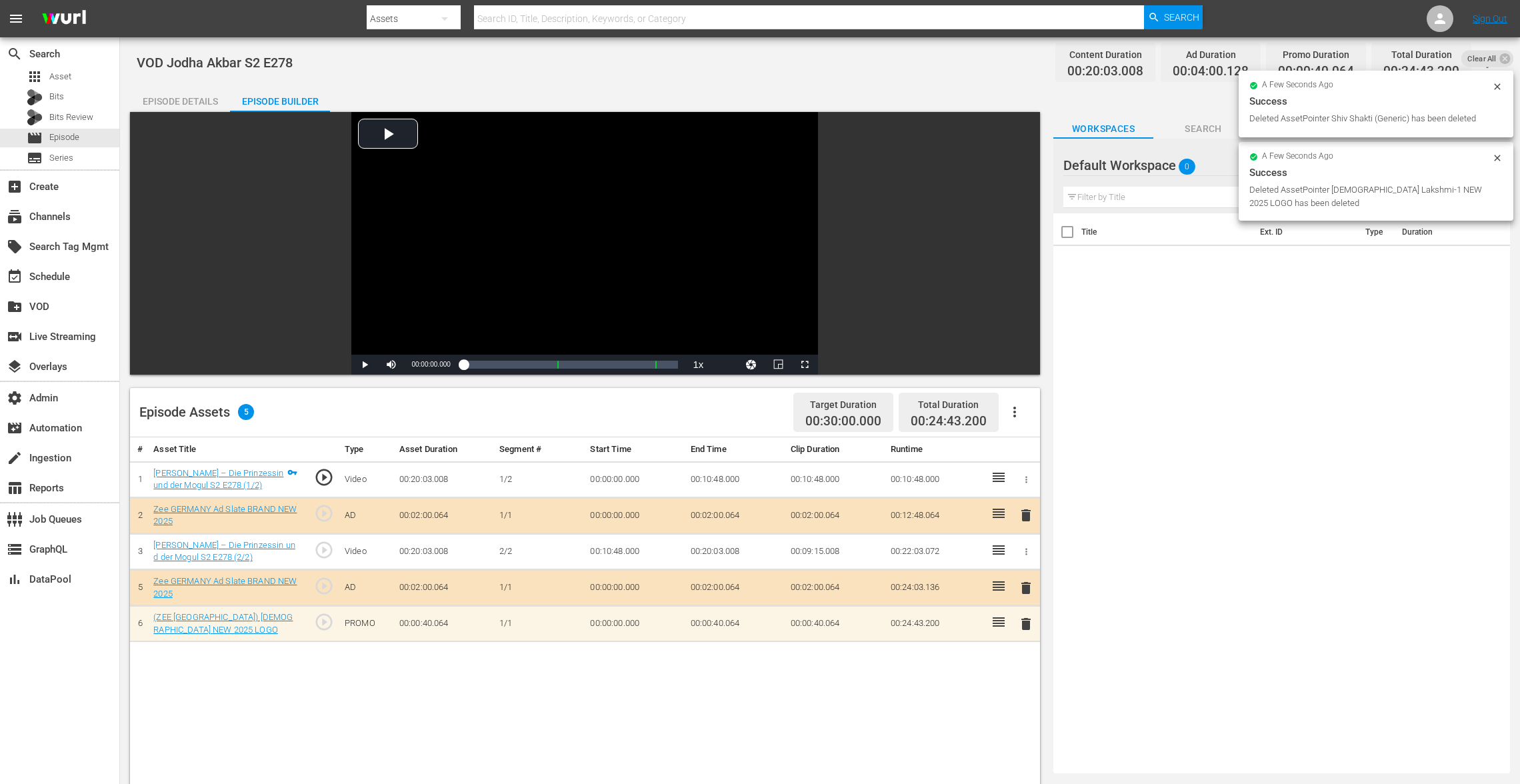
click at [1025, 621] on span "delete" at bounding box center [1025, 624] width 16 height 16
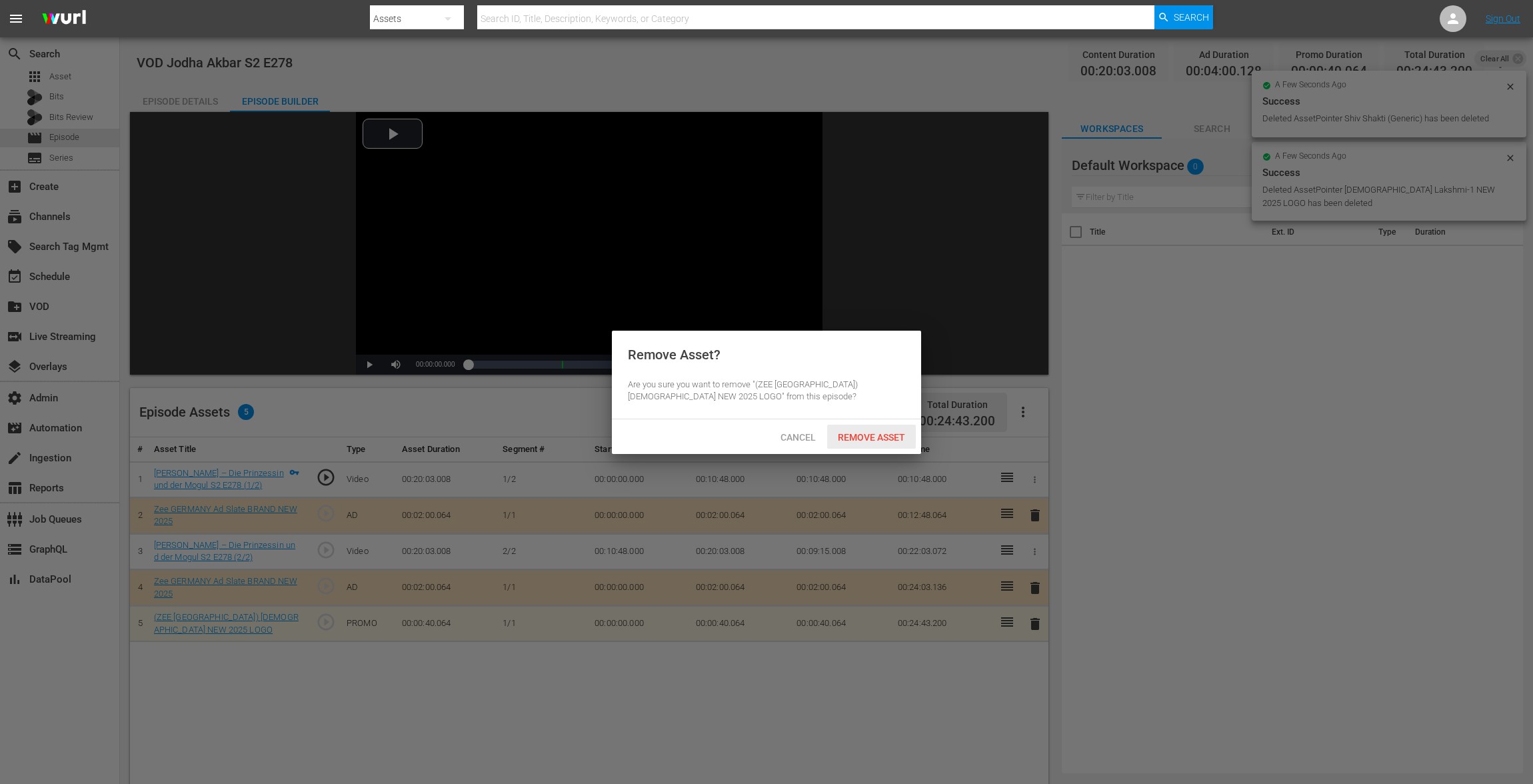
click at [893, 433] on span "Remove Asset" at bounding box center [872, 437] width 89 height 11
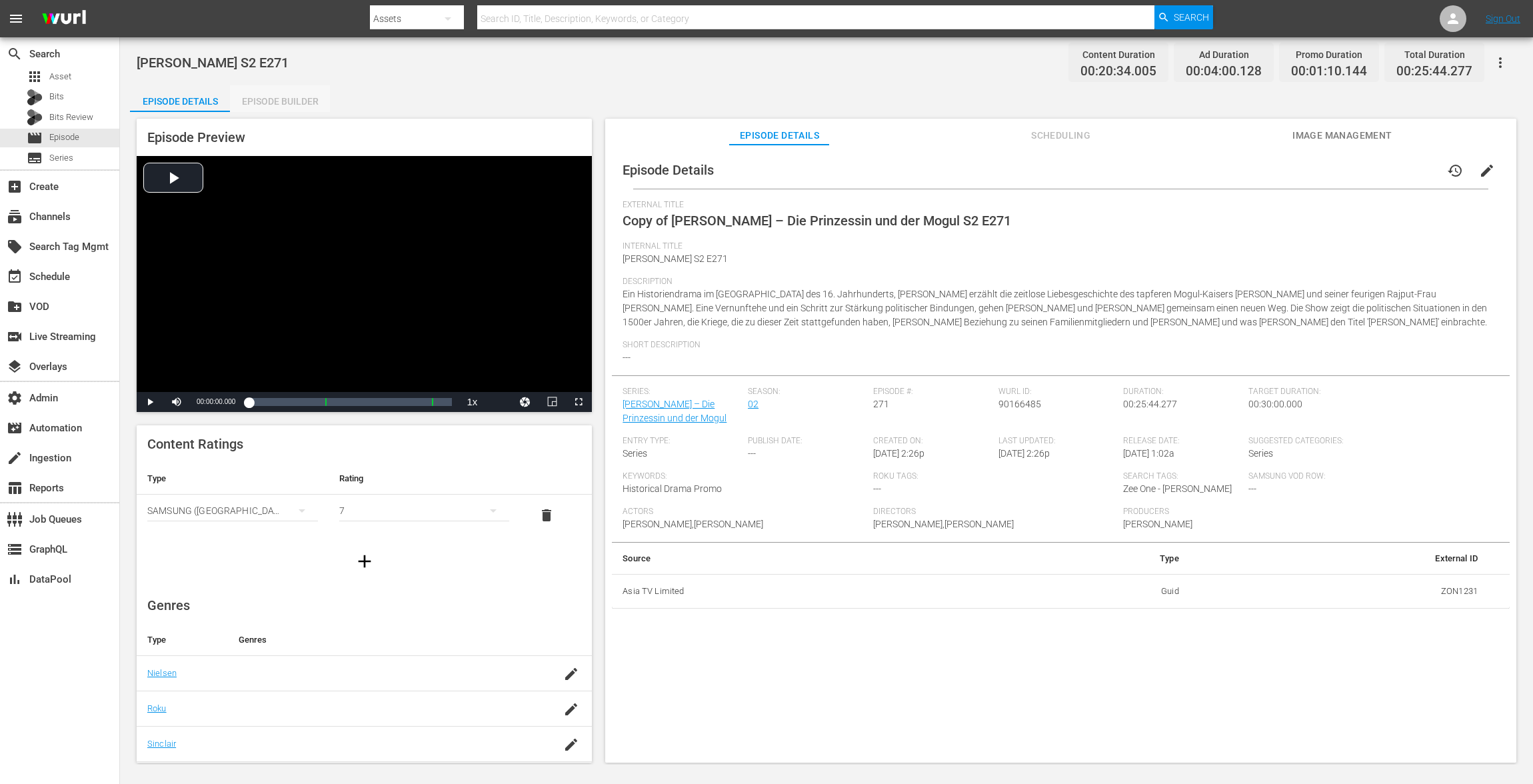
click at [290, 96] on div "Episode Builder" at bounding box center [280, 100] width 100 height 32
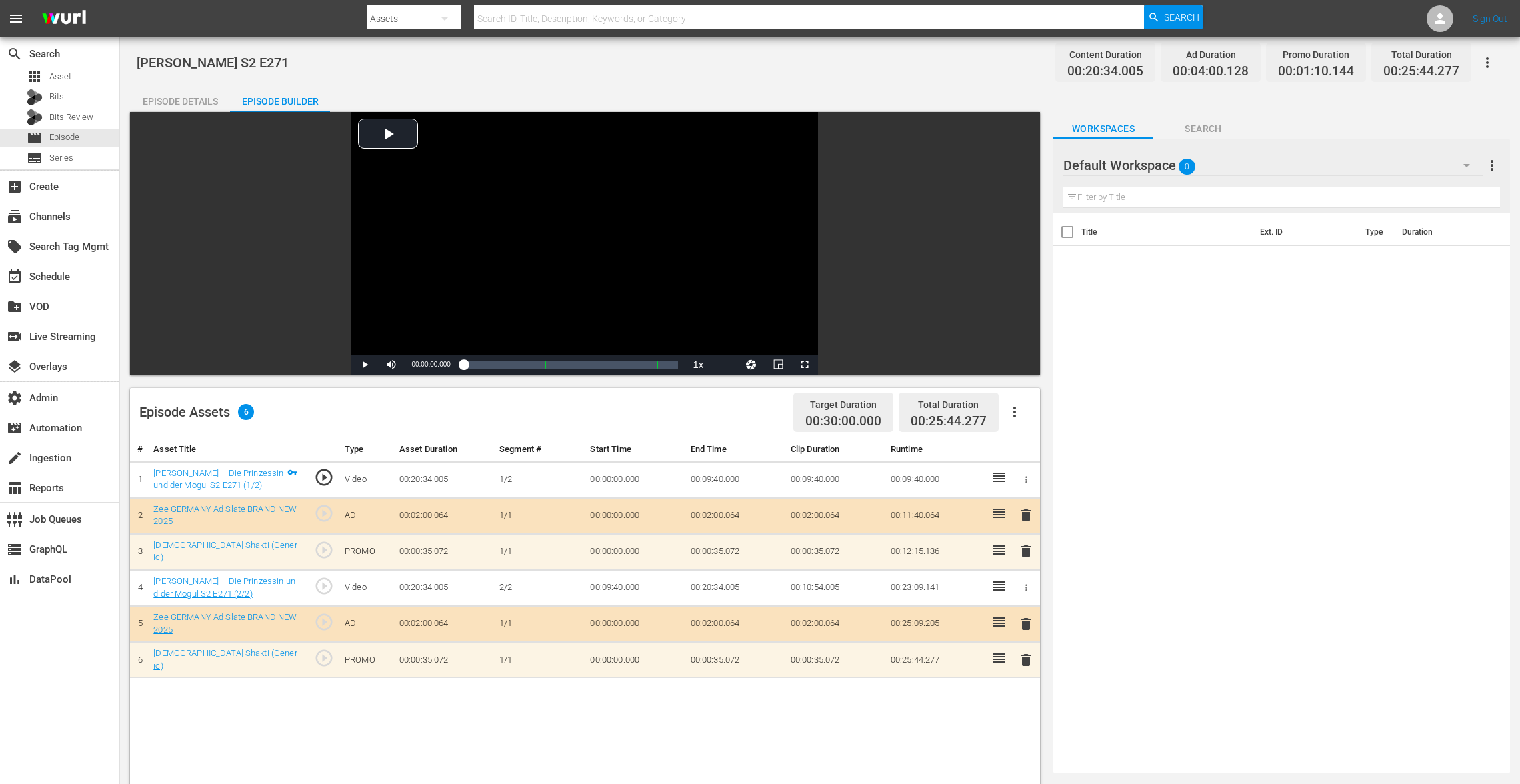
click at [1026, 554] on span "delete" at bounding box center [1025, 551] width 16 height 16
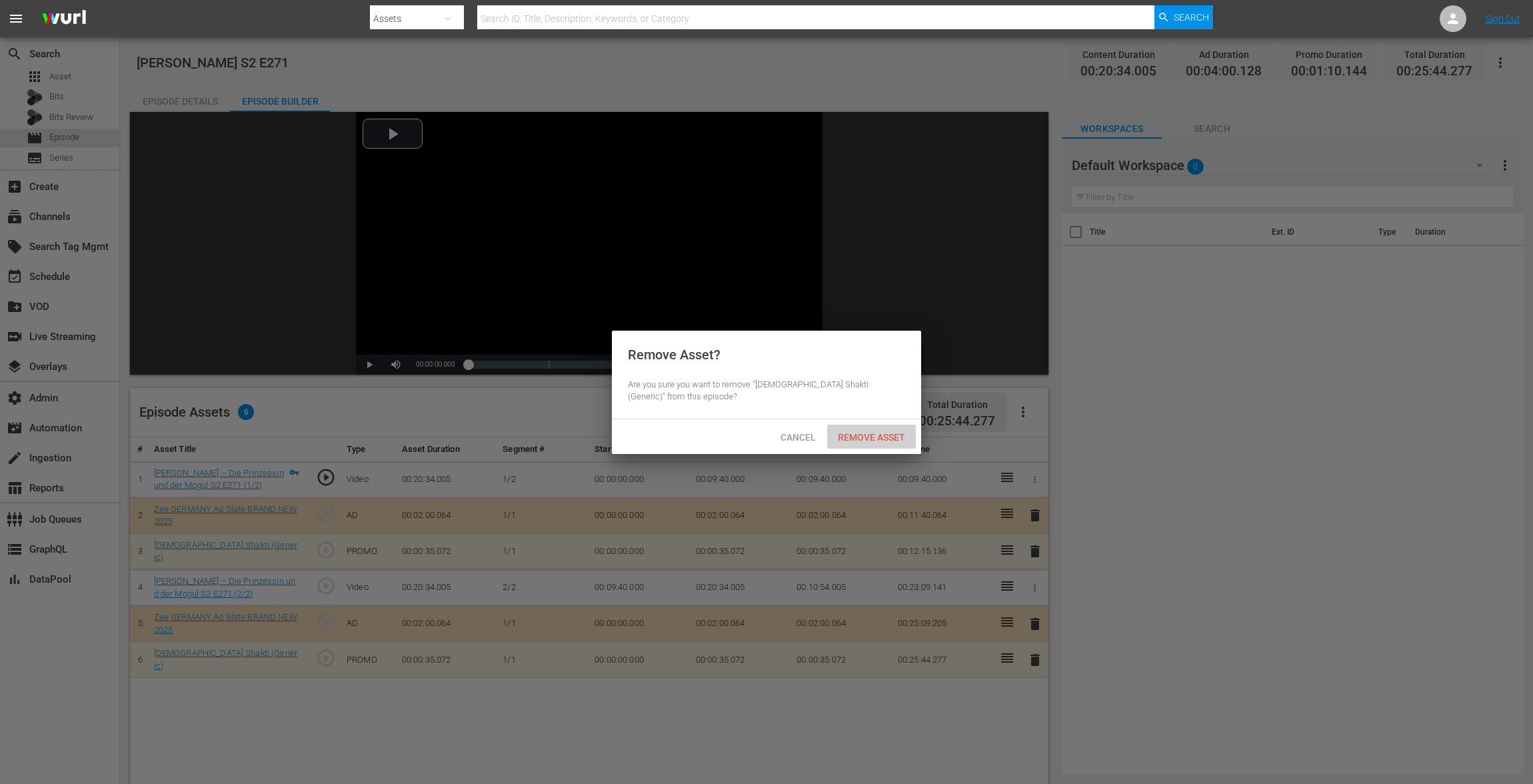
click at [893, 424] on div "Remove Asset" at bounding box center [872, 437] width 89 height 25
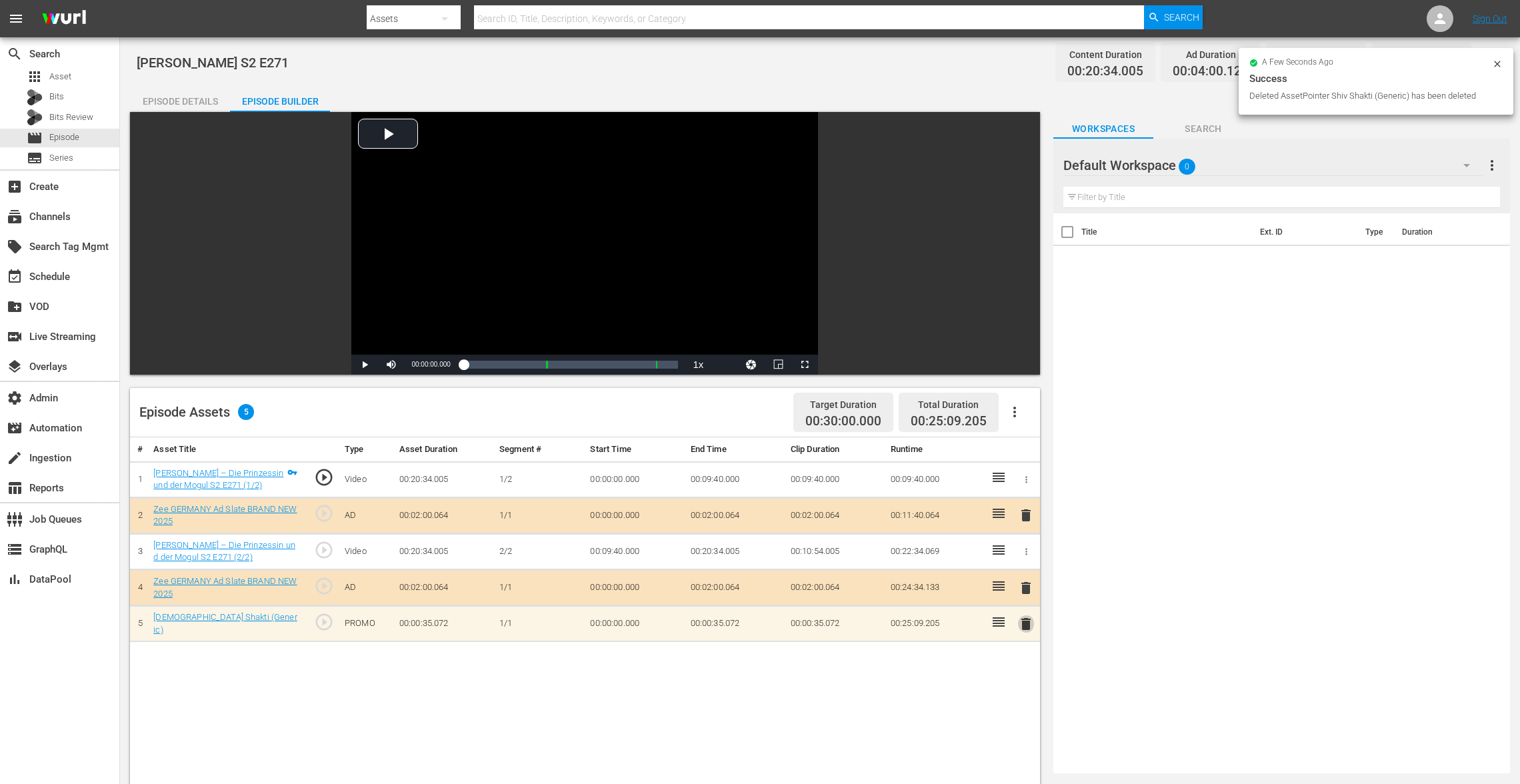
click at [1023, 625] on span "delete" at bounding box center [1025, 624] width 16 height 16
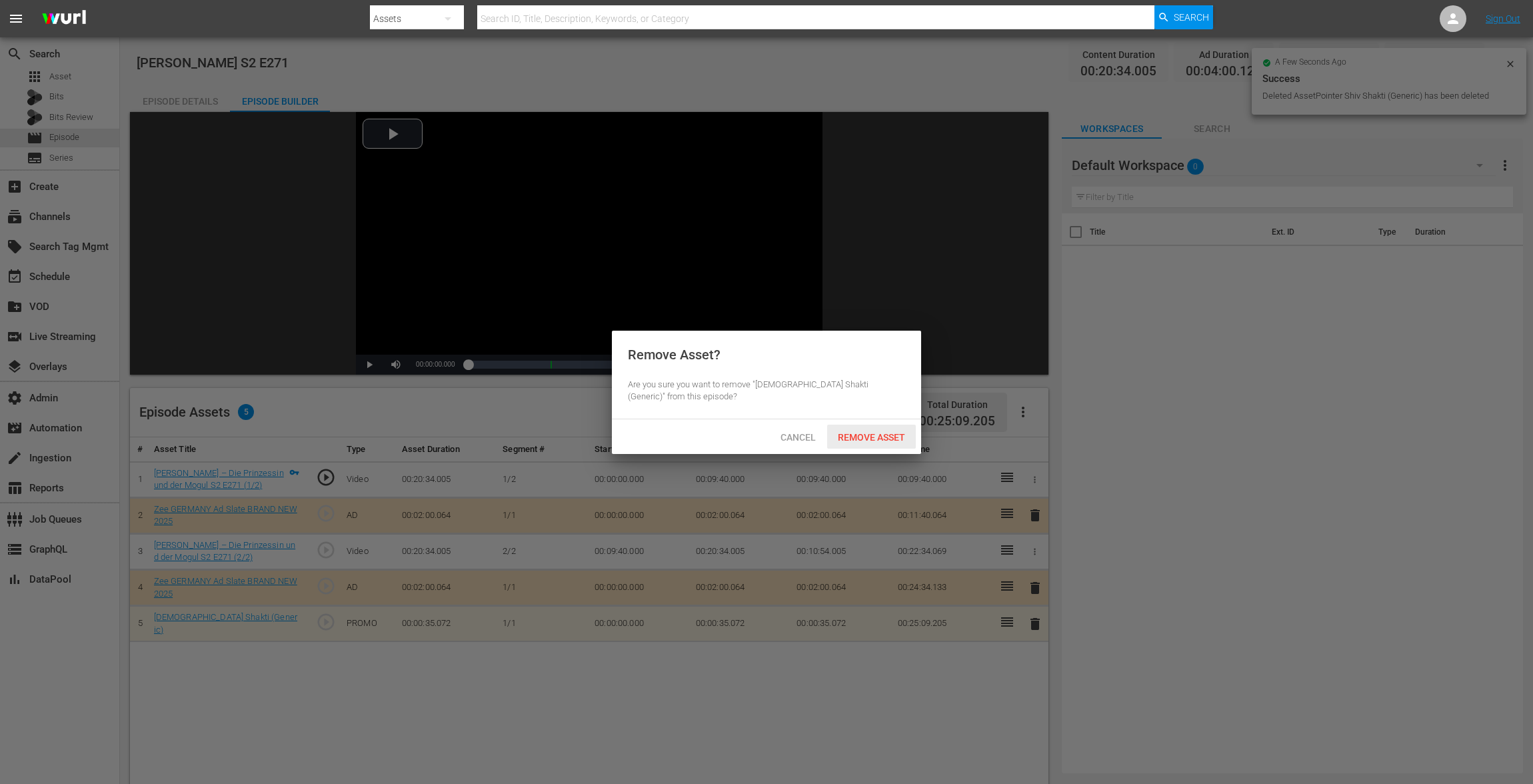
click at [884, 432] on span "Remove Asset" at bounding box center [872, 437] width 89 height 11
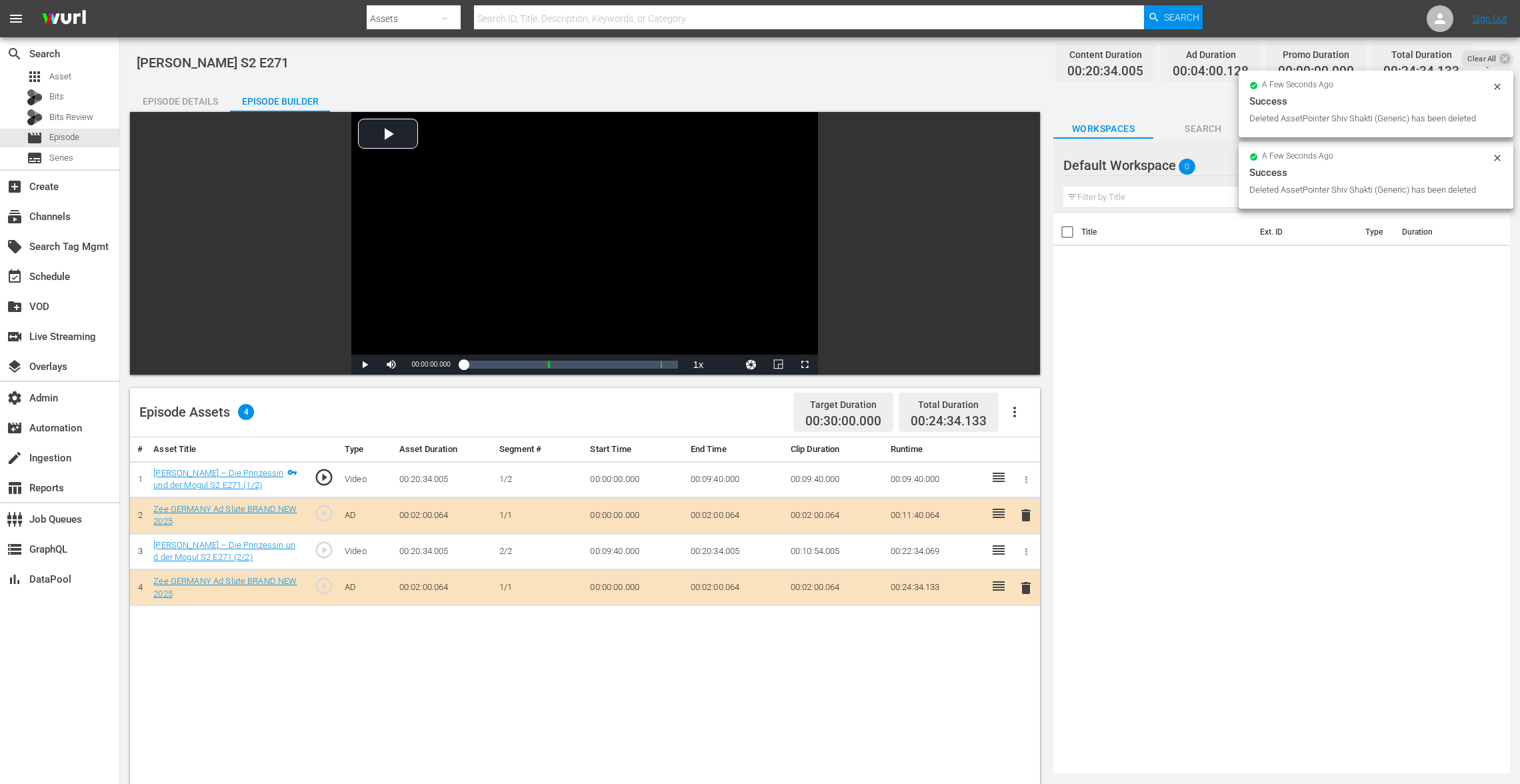
click at [202, 90] on div "Episode Details" at bounding box center [180, 100] width 100 height 32
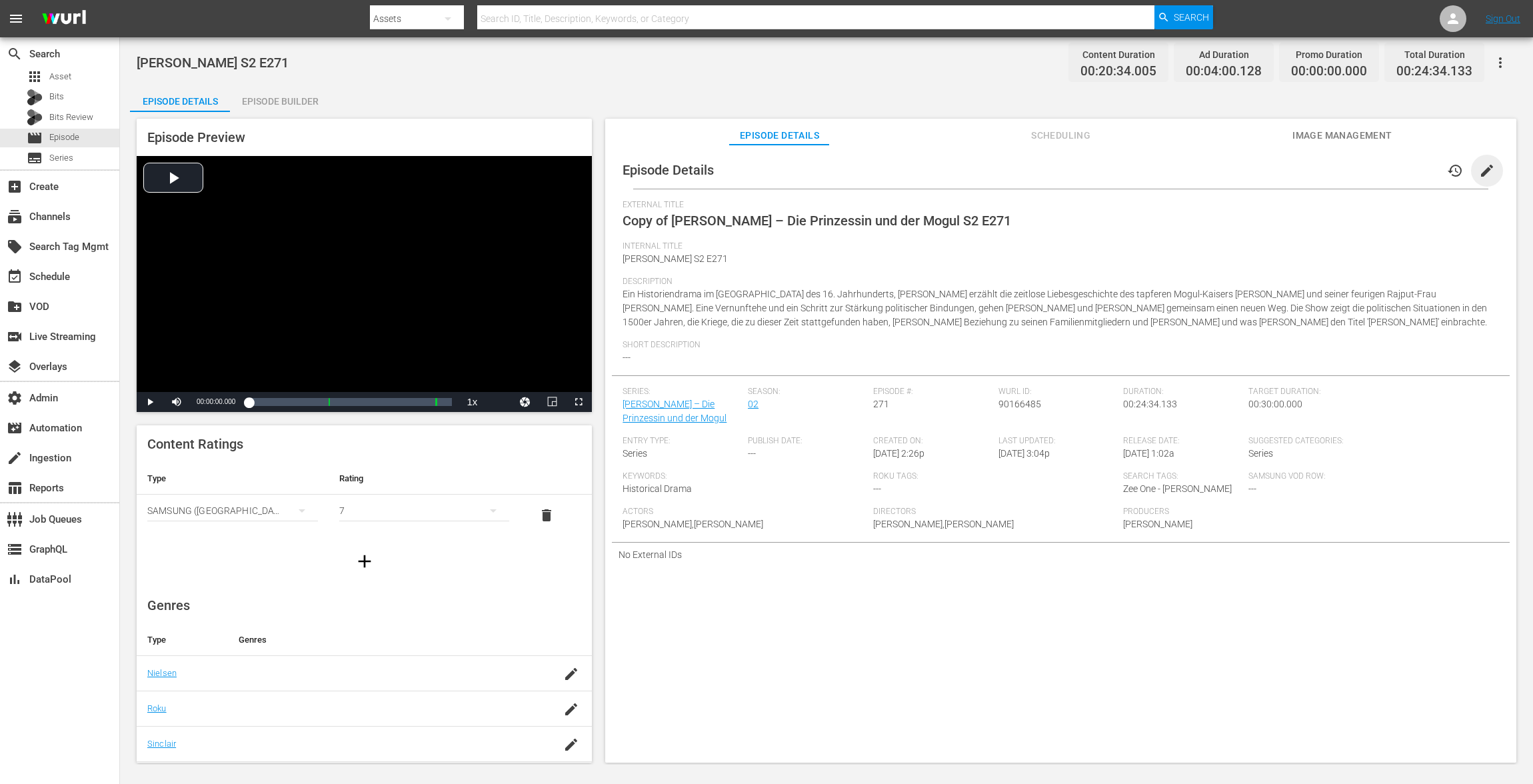
click at [1479, 173] on span "edit" at bounding box center [1487, 171] width 16 height 16
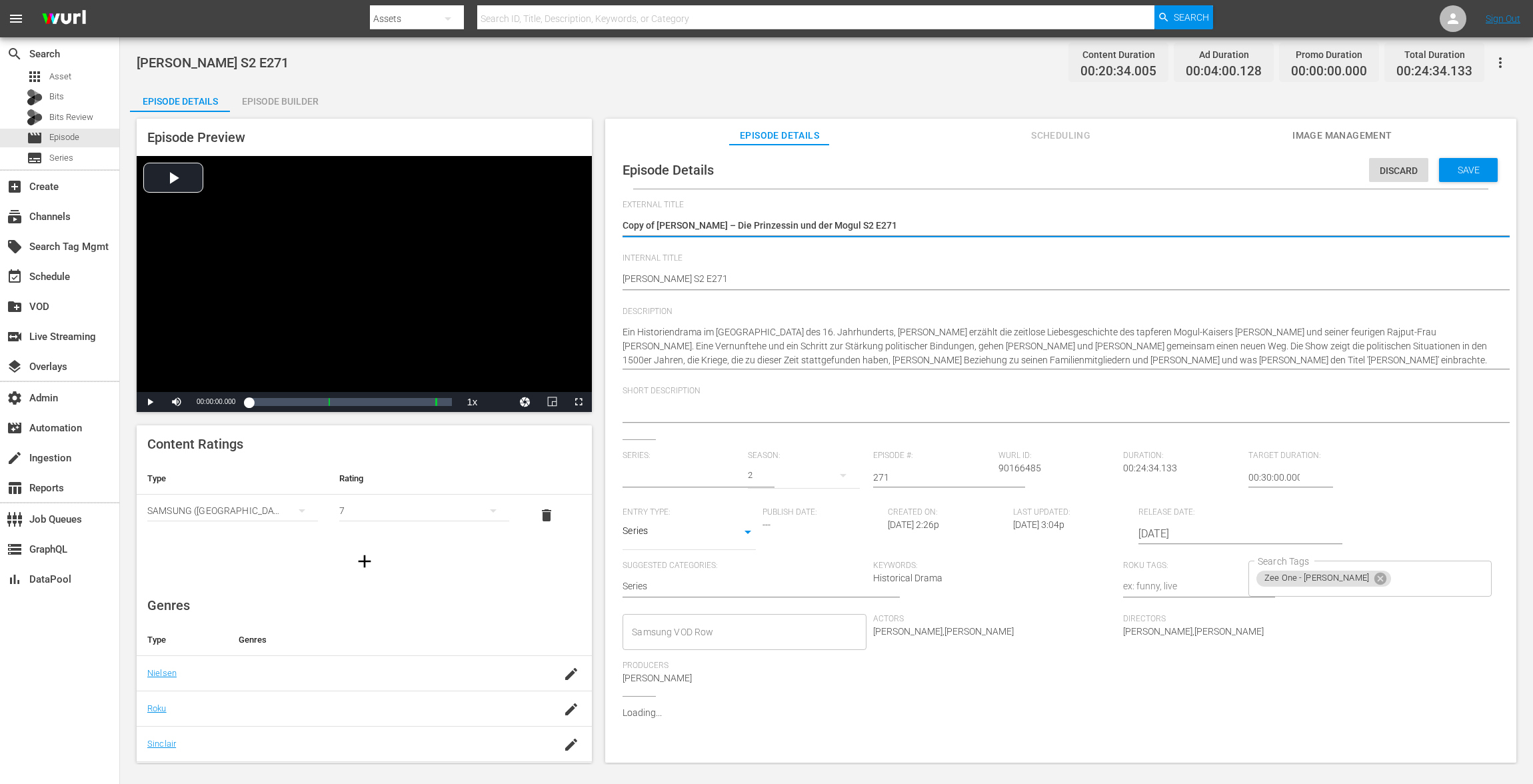
type input "[PERSON_NAME] – Die Prinzessin und der Mogul"
drag, startPoint x: 658, startPoint y: 226, endPoint x: 473, endPoint y: 220, distance: 185.1
click at [476, 219] on div "Episode Preview Video Player is loading. Play Video Play Mute Current Time 00:0…" at bounding box center [827, 442] width 1393 height 661
type textarea "Jodha Akbar – Die Prinzessin und der Mogul S2 E271"
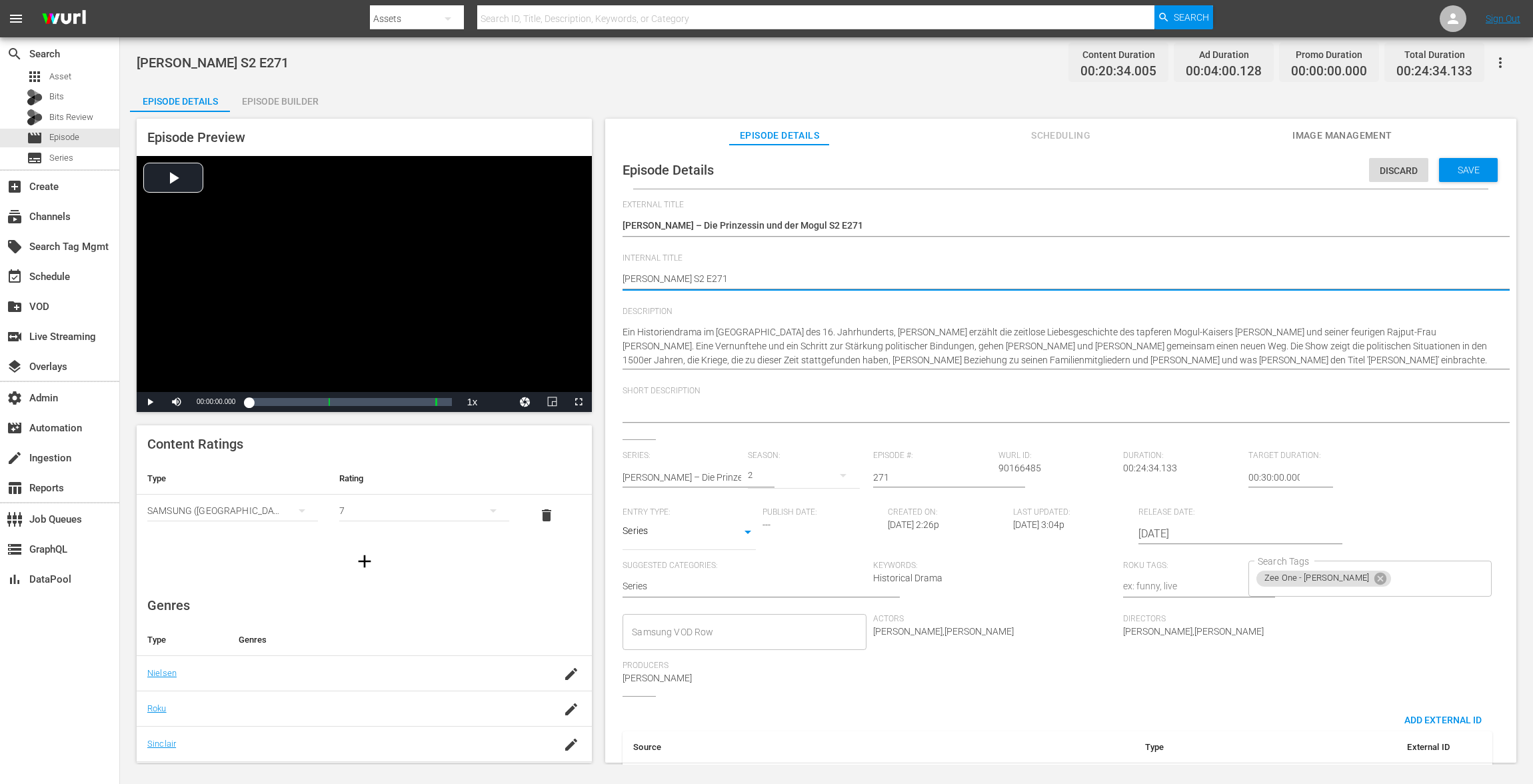
paste textarea "VOD"
type textarea "VOD Jodha Akbar S2 E271"
click at [1462, 176] on div "Save" at bounding box center [1468, 170] width 59 height 24
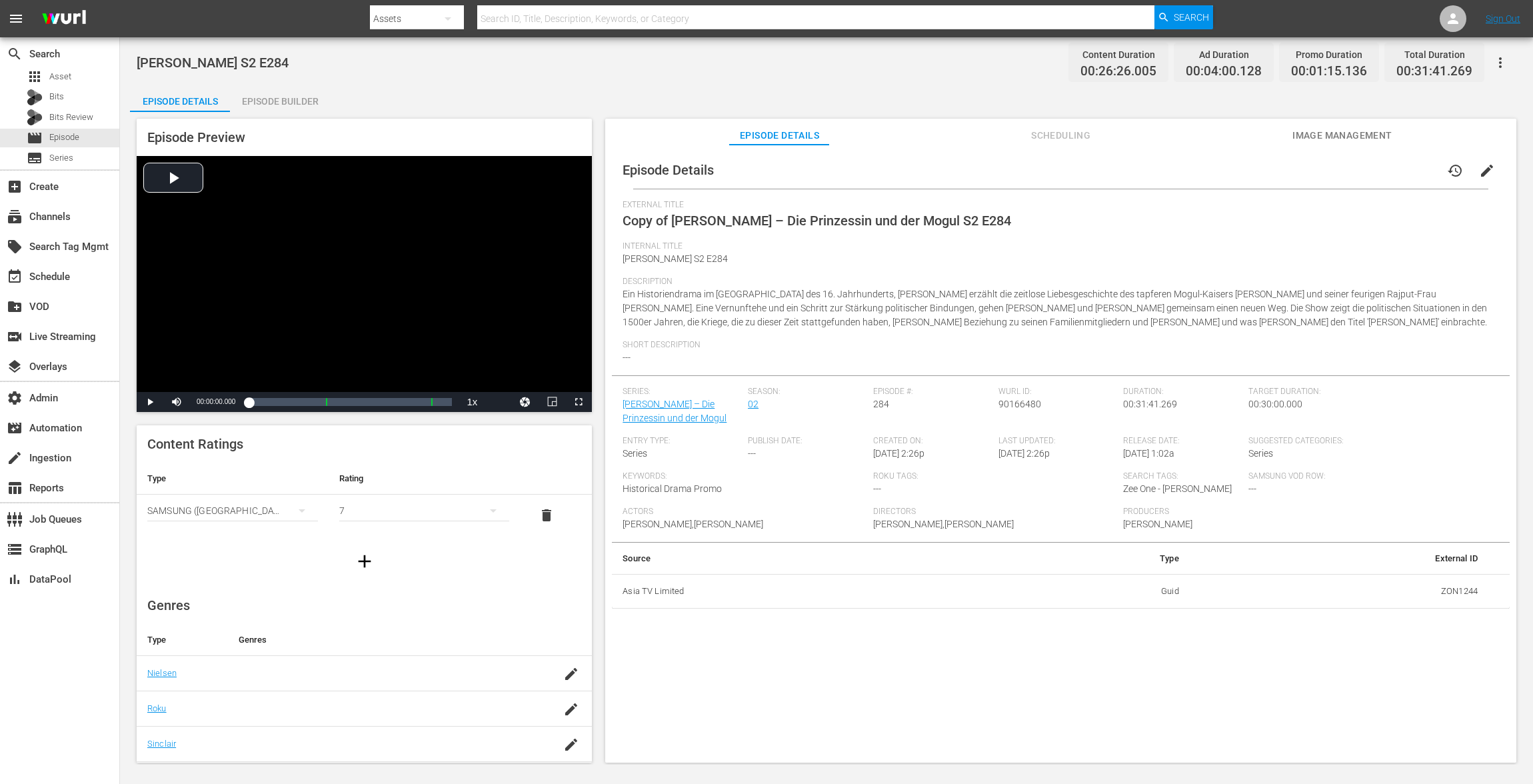
click at [268, 112] on div "Episode Preview Video Player is loading. Play Video Play Mute Current Time 00:0…" at bounding box center [827, 442] width 1393 height 661
click at [296, 94] on div "Episode Builder" at bounding box center [280, 100] width 100 height 32
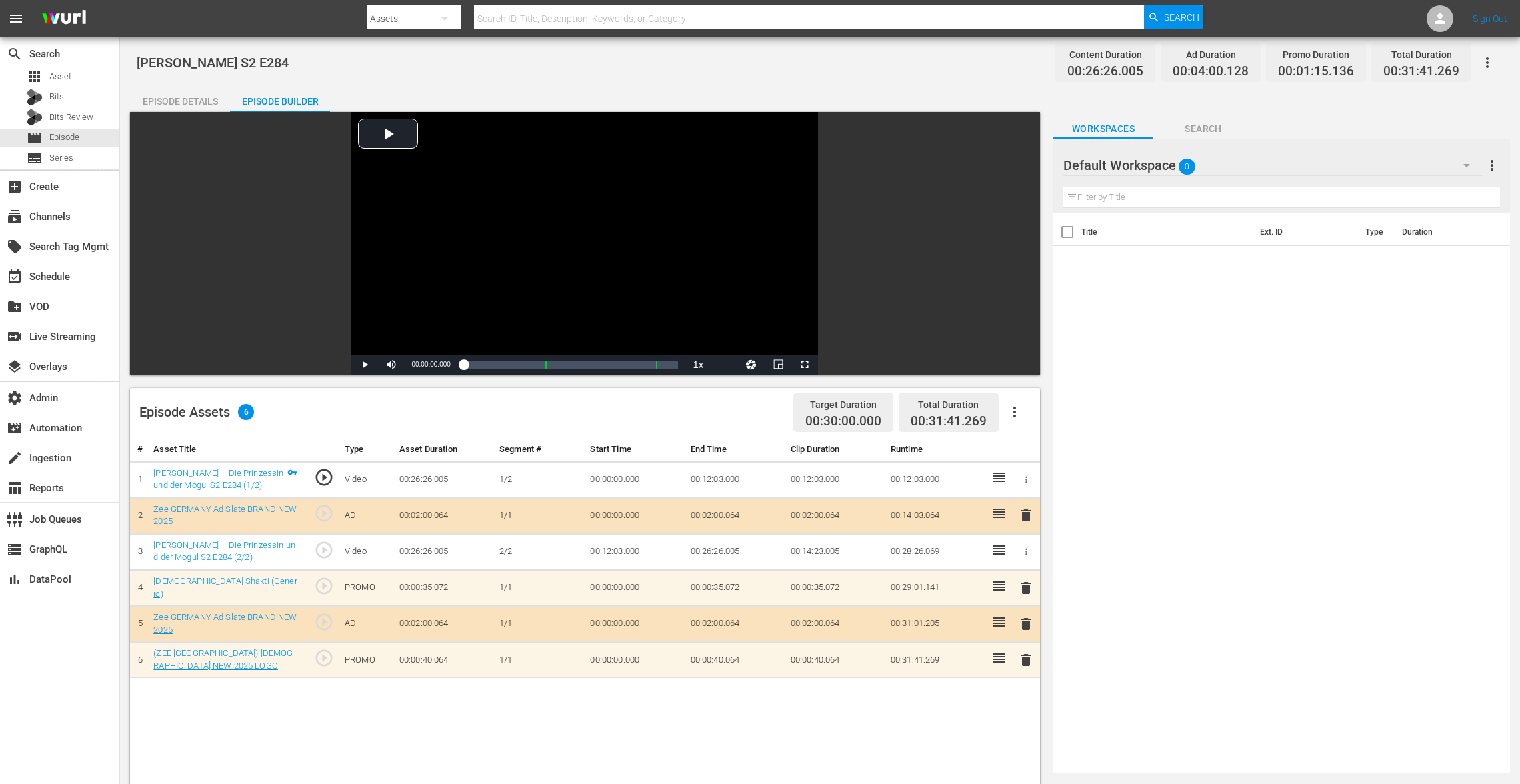
click at [1026, 584] on span "delete" at bounding box center [1025, 587] width 16 height 16
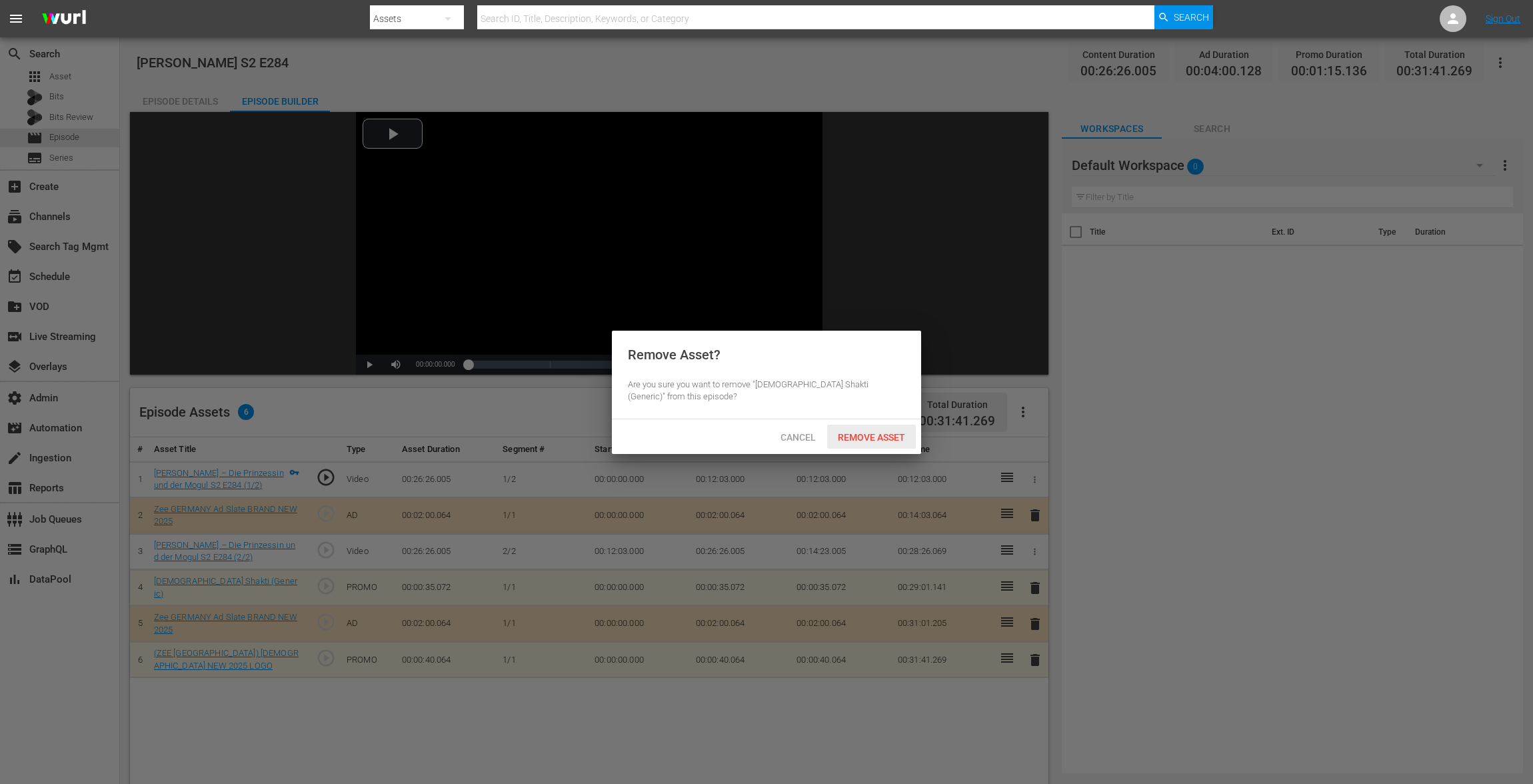
click at [901, 444] on div "Remove Asset" at bounding box center [872, 437] width 89 height 25
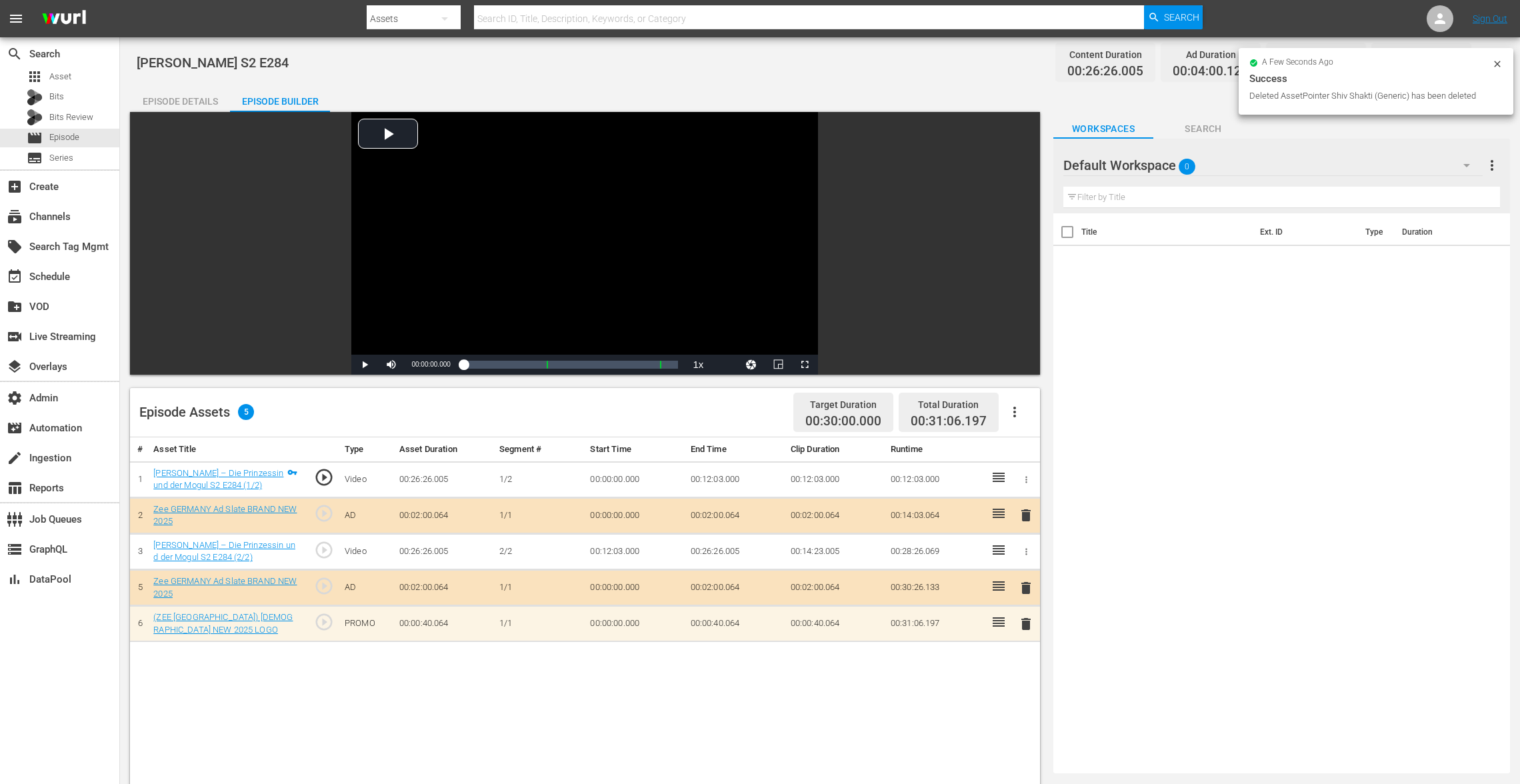
click at [1022, 627] on span "delete" at bounding box center [1025, 624] width 16 height 16
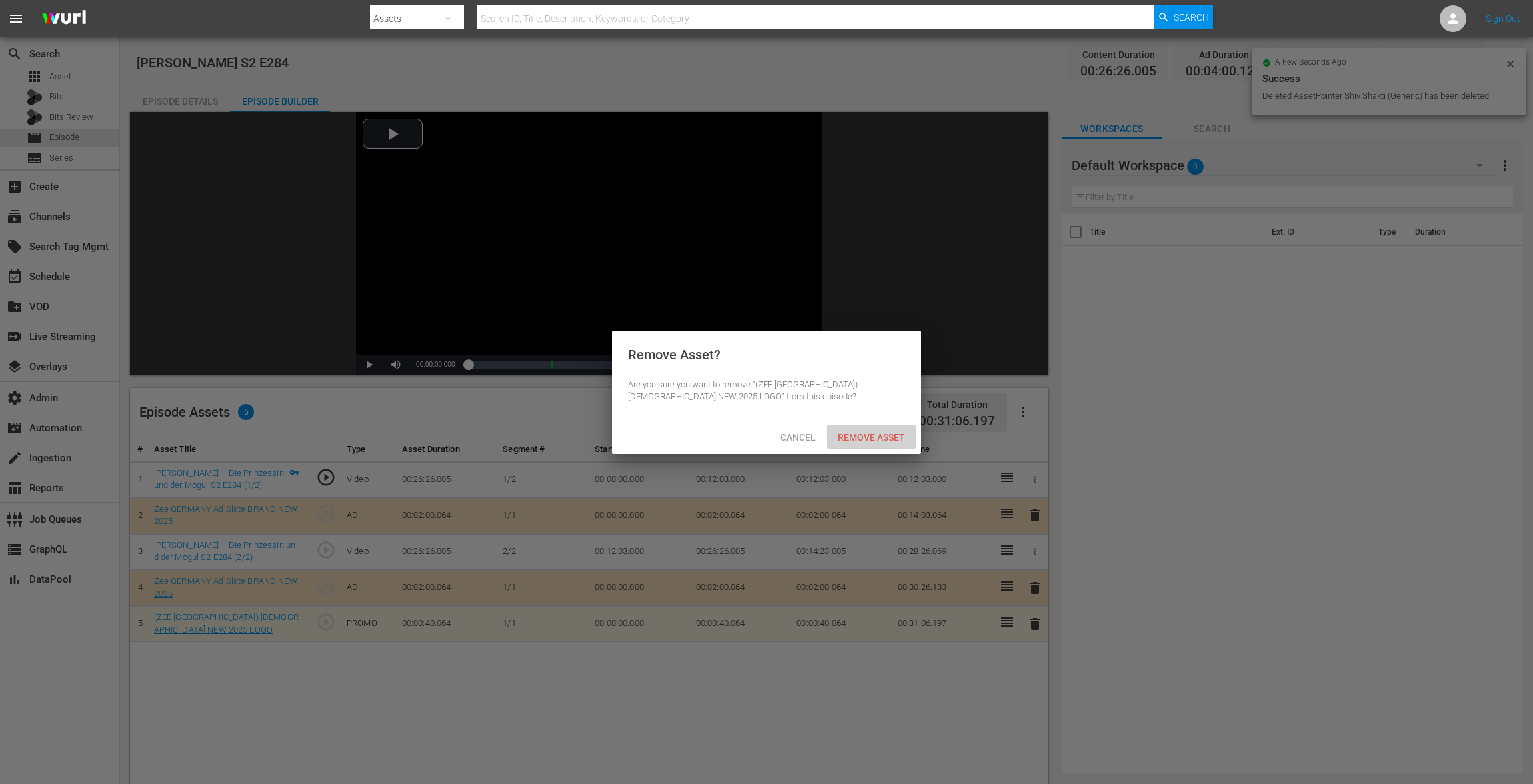
click at [898, 433] on span "Remove Asset" at bounding box center [872, 437] width 89 height 11
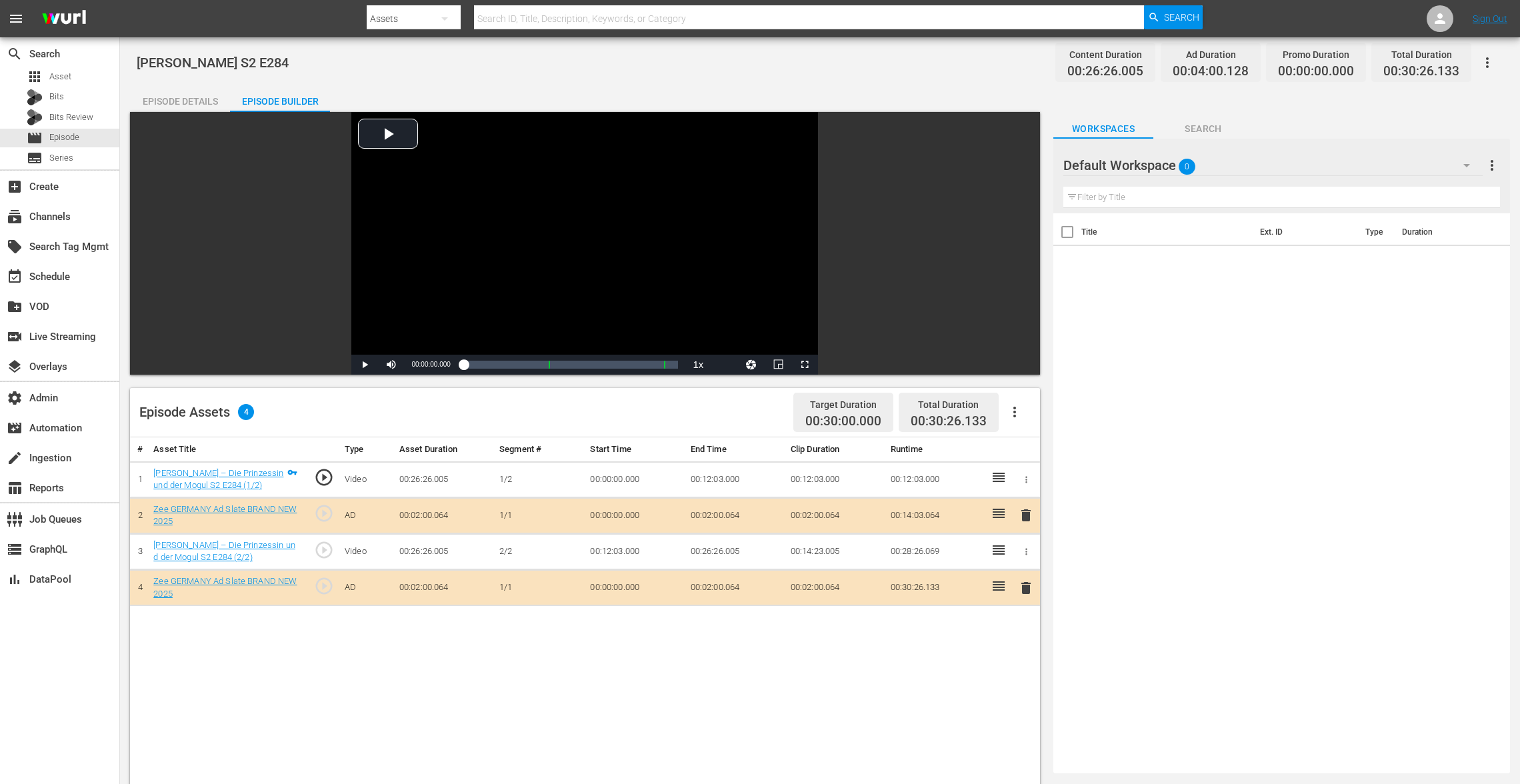
click at [186, 111] on div "Episode Details Episode Builder Episode Preview Video Player is loading. Play V…" at bounding box center [820, 603] width 1379 height 1036
click at [193, 101] on div "Episode Details" at bounding box center [180, 100] width 100 height 32
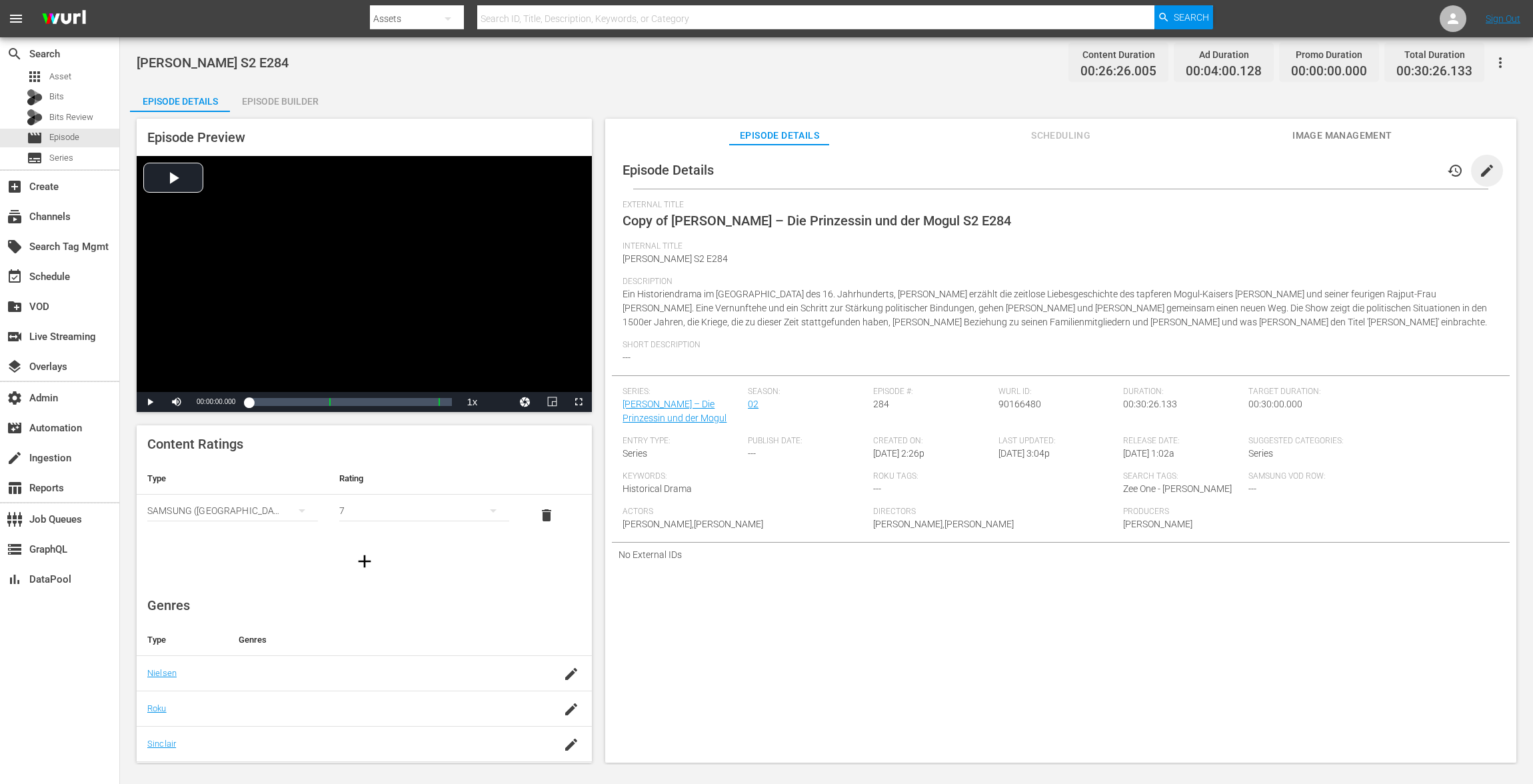
click at [1482, 177] on span "edit" at bounding box center [1487, 171] width 16 height 16
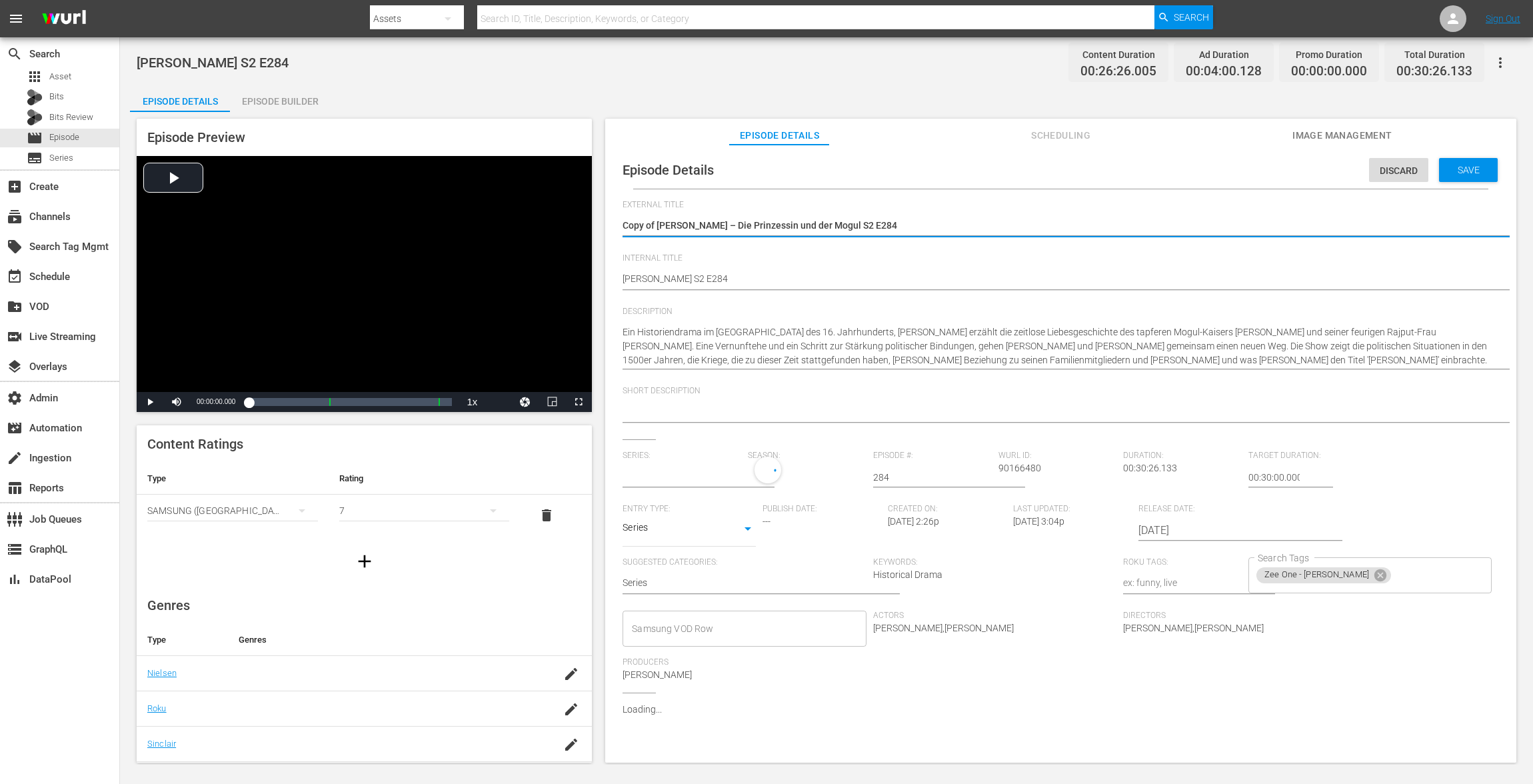
type input "Jodha Akbar – Die Prinzessin und der Mogul"
drag, startPoint x: 658, startPoint y: 226, endPoint x: 400, endPoint y: 225, distance: 258.0
click at [400, 225] on div "Episode Preview Video Player is loading. Play Video Play Mute Current Time 00:0…" at bounding box center [827, 442] width 1393 height 661
type textarea "Jodha Akbar – Die Prinzessin und der Mogul S2 E284"
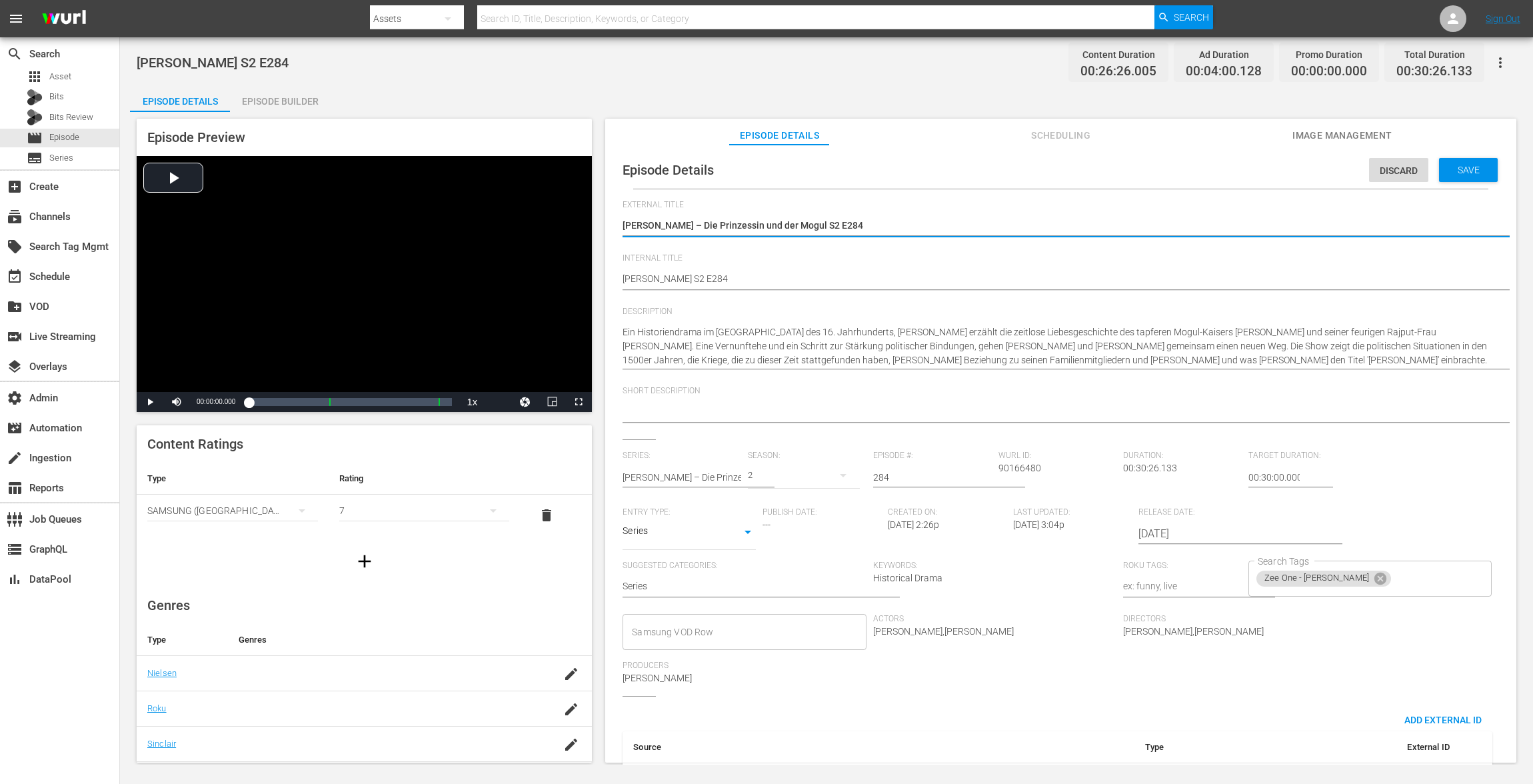
click at [622, 277] on div "Episode Details Discard Save External Title Copy of Jodha Akbar – Die Prinzessi…" at bounding box center [1060, 479] width 898 height 657
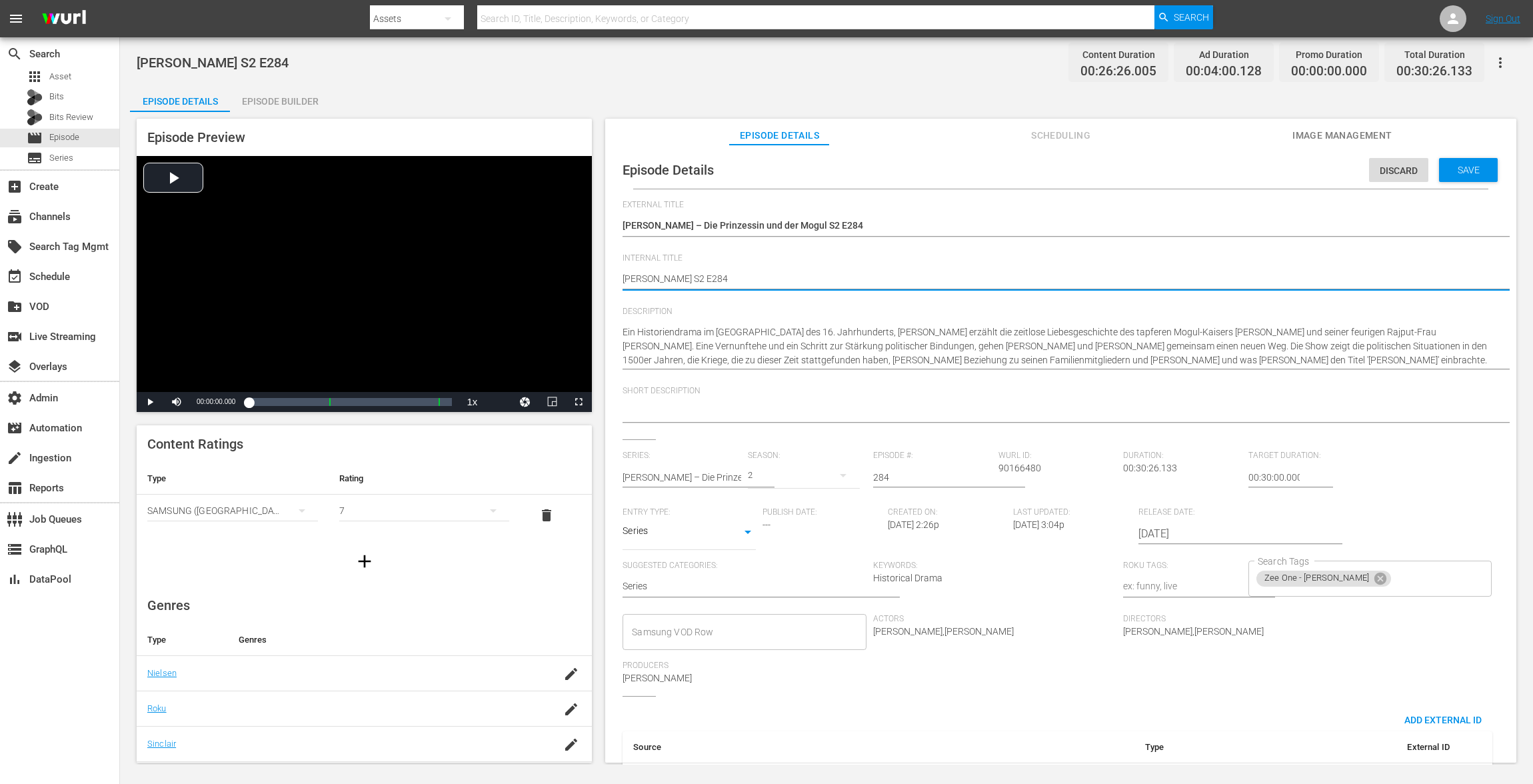
paste textarea "VOD"
type textarea "VOD Jodha Akbar S2 E284"
click at [1483, 182] on div "Episode Details Discard Save" at bounding box center [1060, 170] width 898 height 38
click at [1483, 176] on div "Save" at bounding box center [1468, 170] width 59 height 24
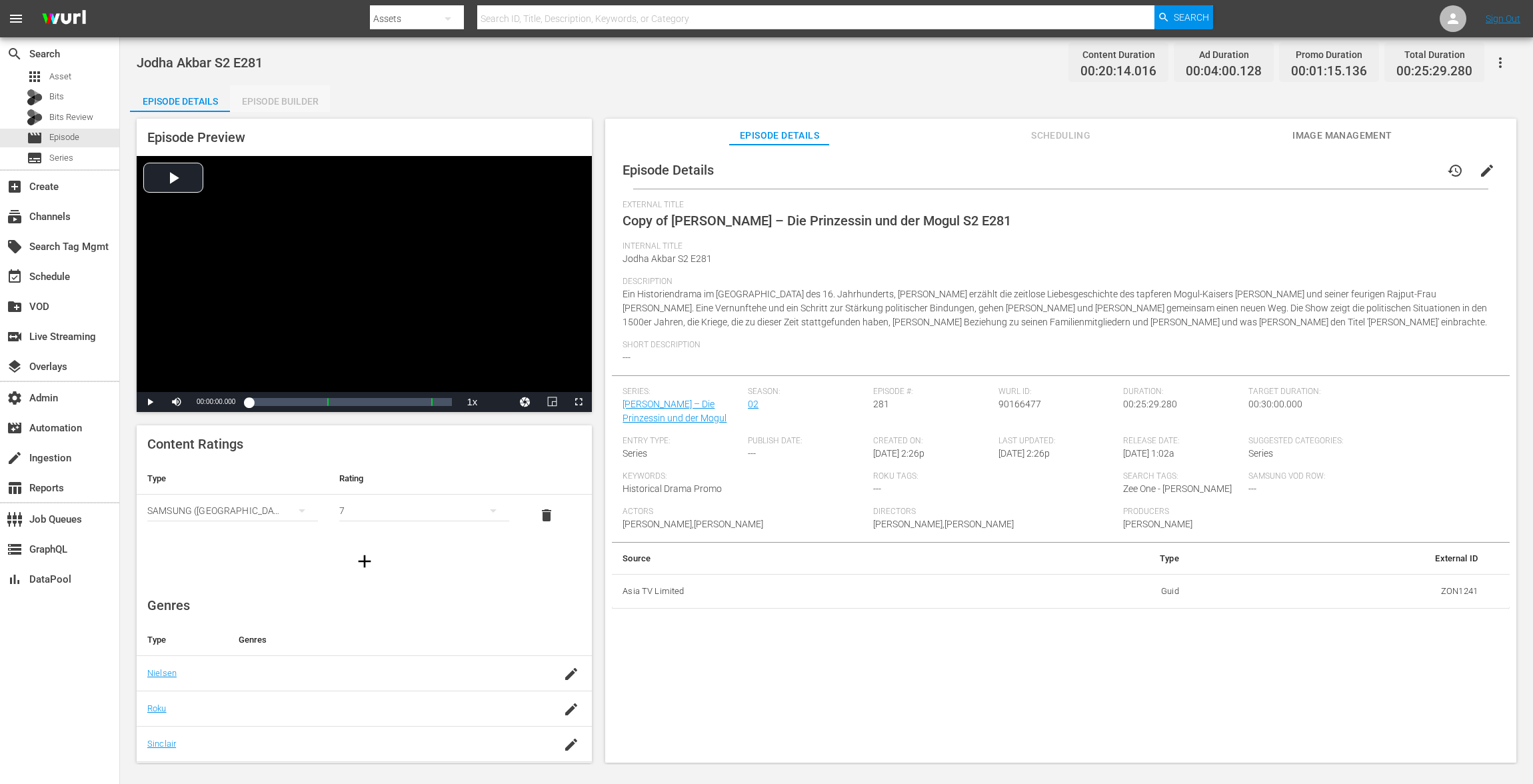
click at [296, 107] on div "Episode Builder" at bounding box center [280, 100] width 100 height 32
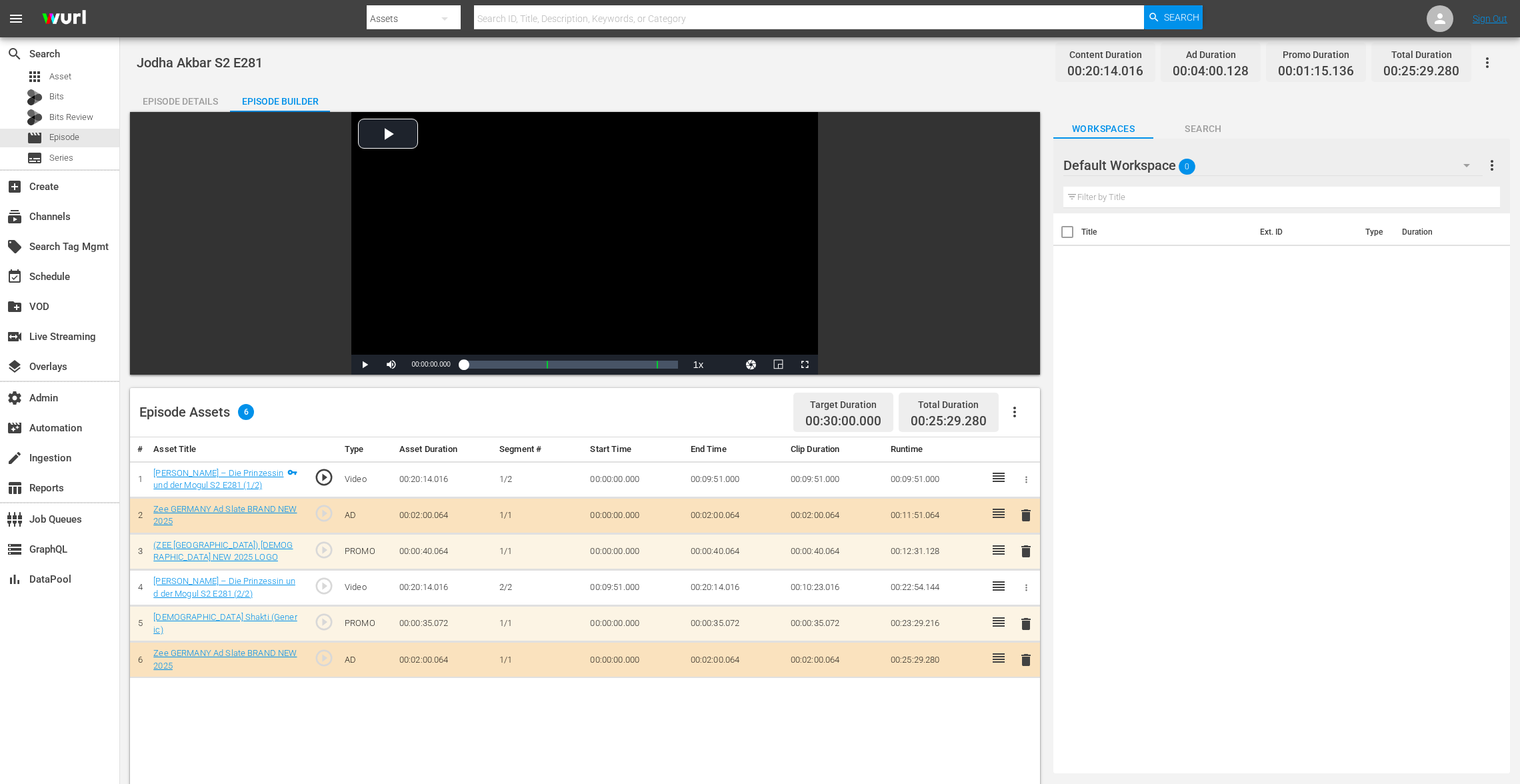
click at [1027, 550] on span "delete" at bounding box center [1025, 551] width 16 height 16
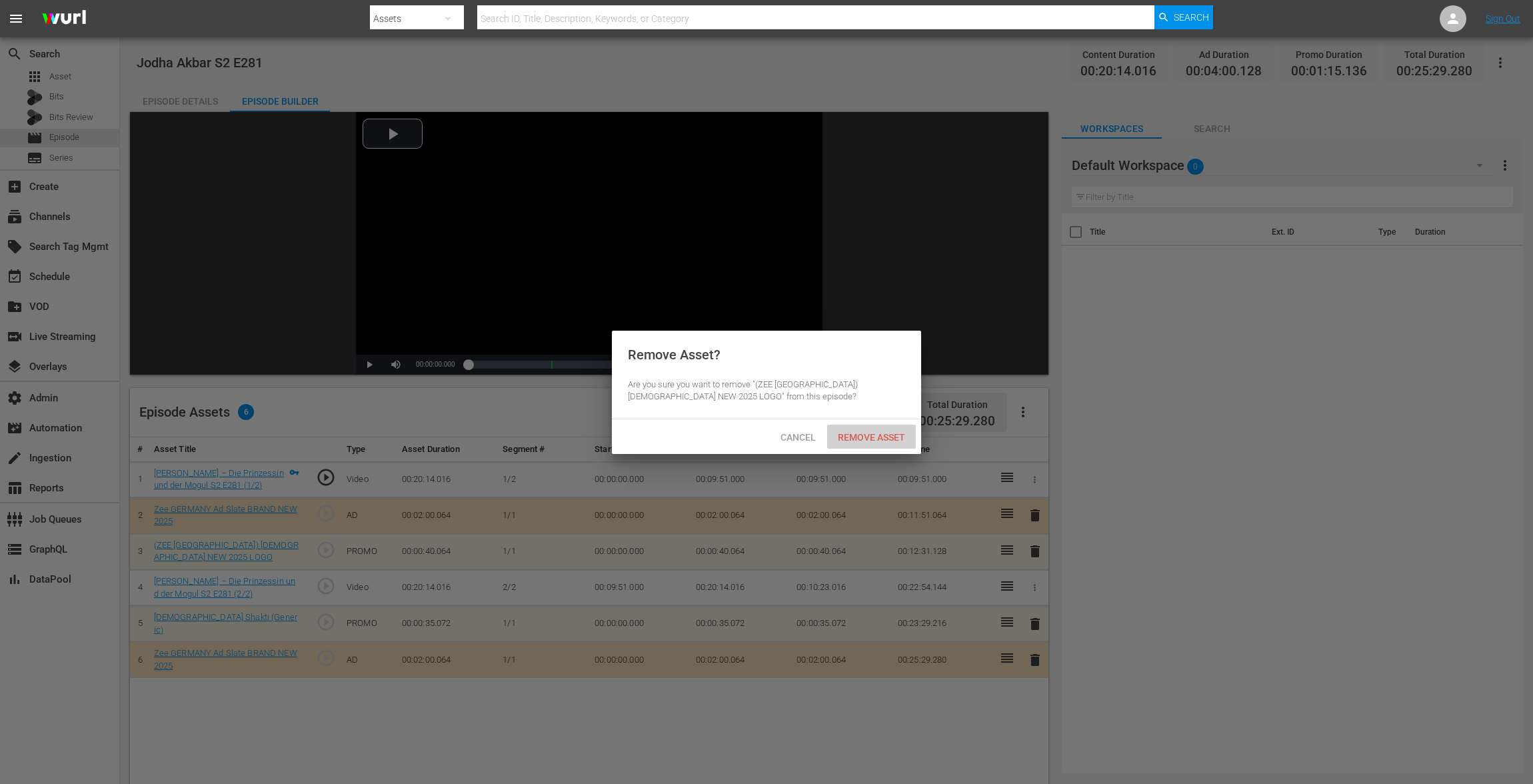
click at [896, 444] on div "Remove Asset" at bounding box center [872, 437] width 89 height 25
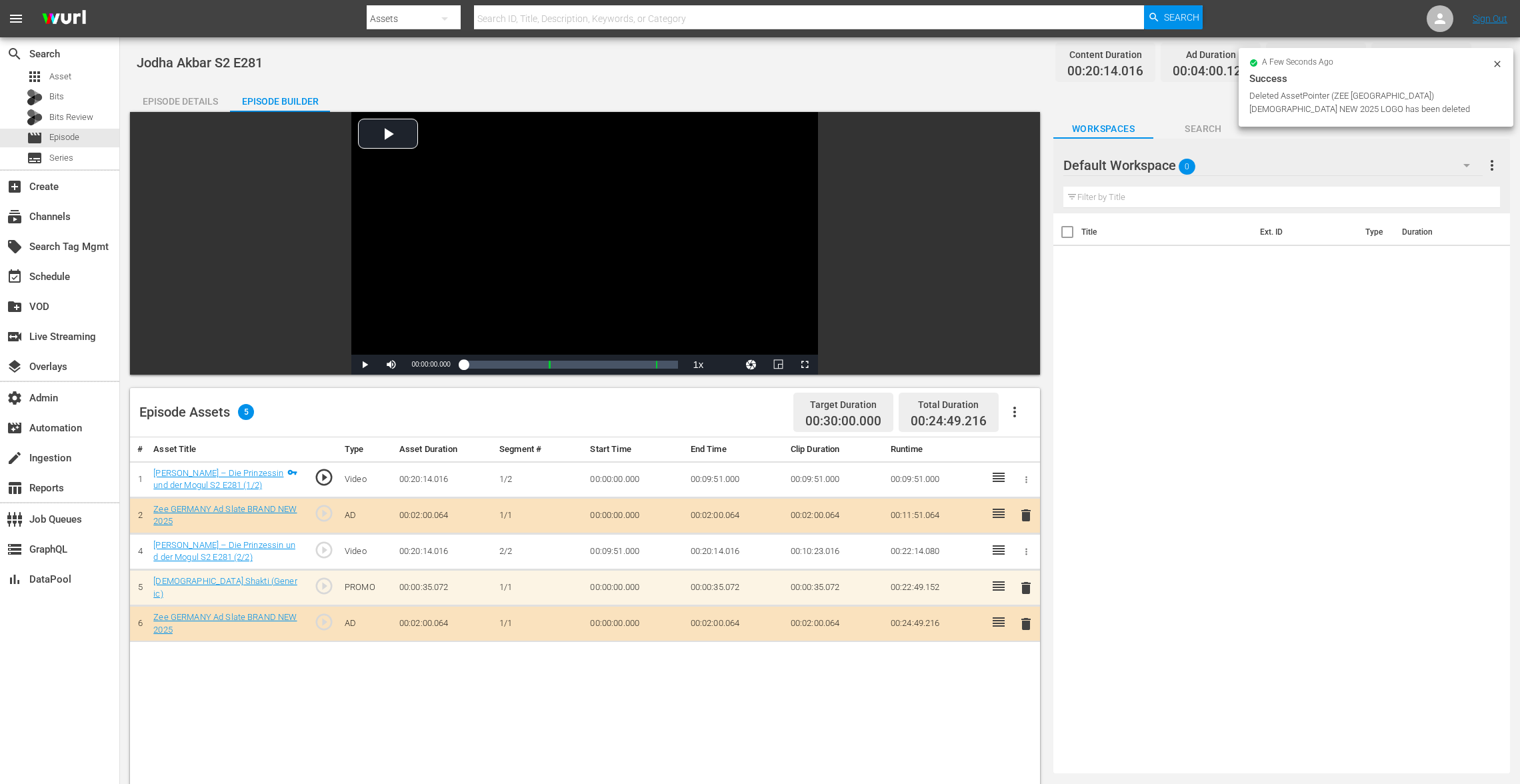
click at [1023, 590] on span "delete" at bounding box center [1025, 587] width 16 height 16
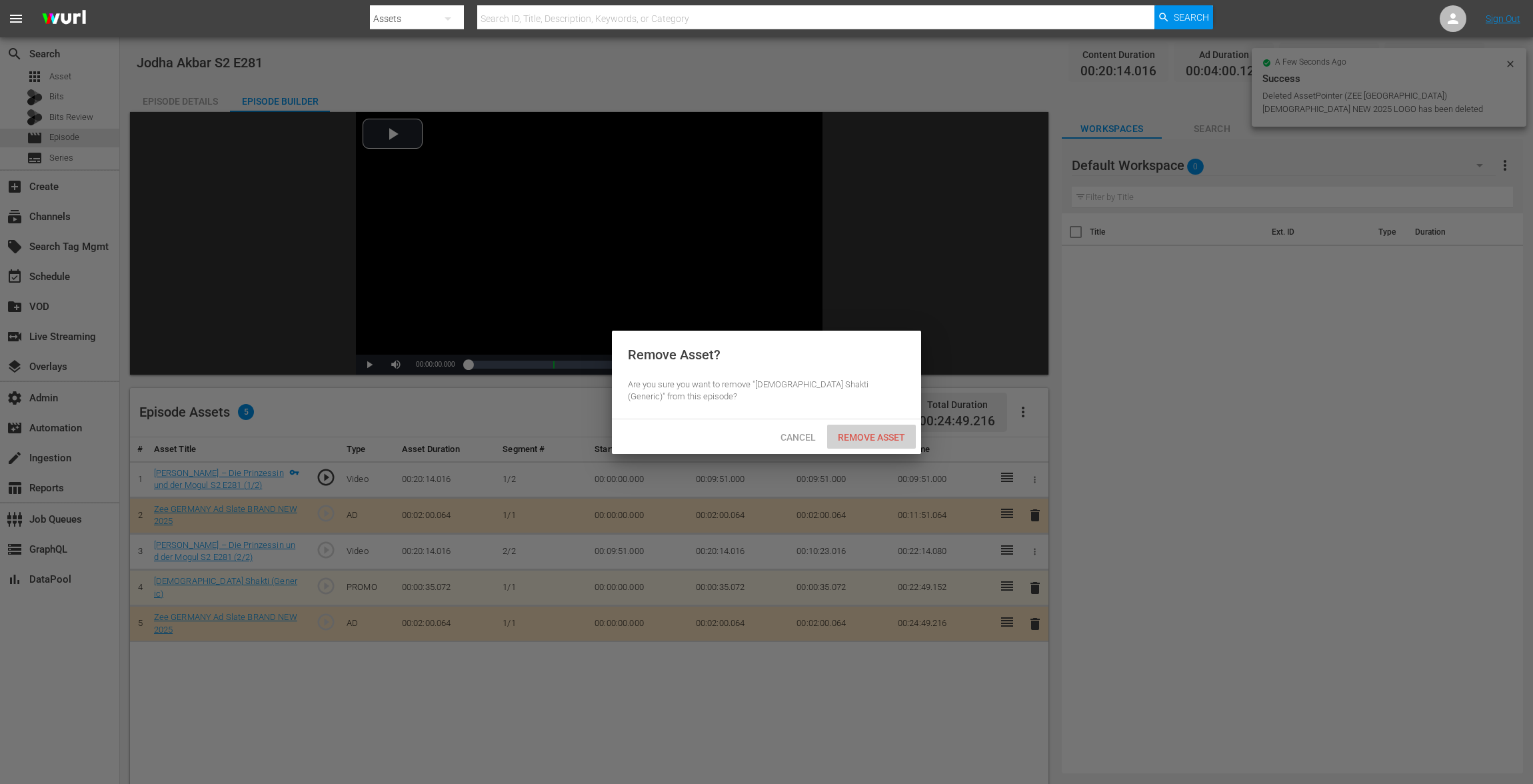
click at [862, 432] on span "Remove Asset" at bounding box center [872, 437] width 89 height 11
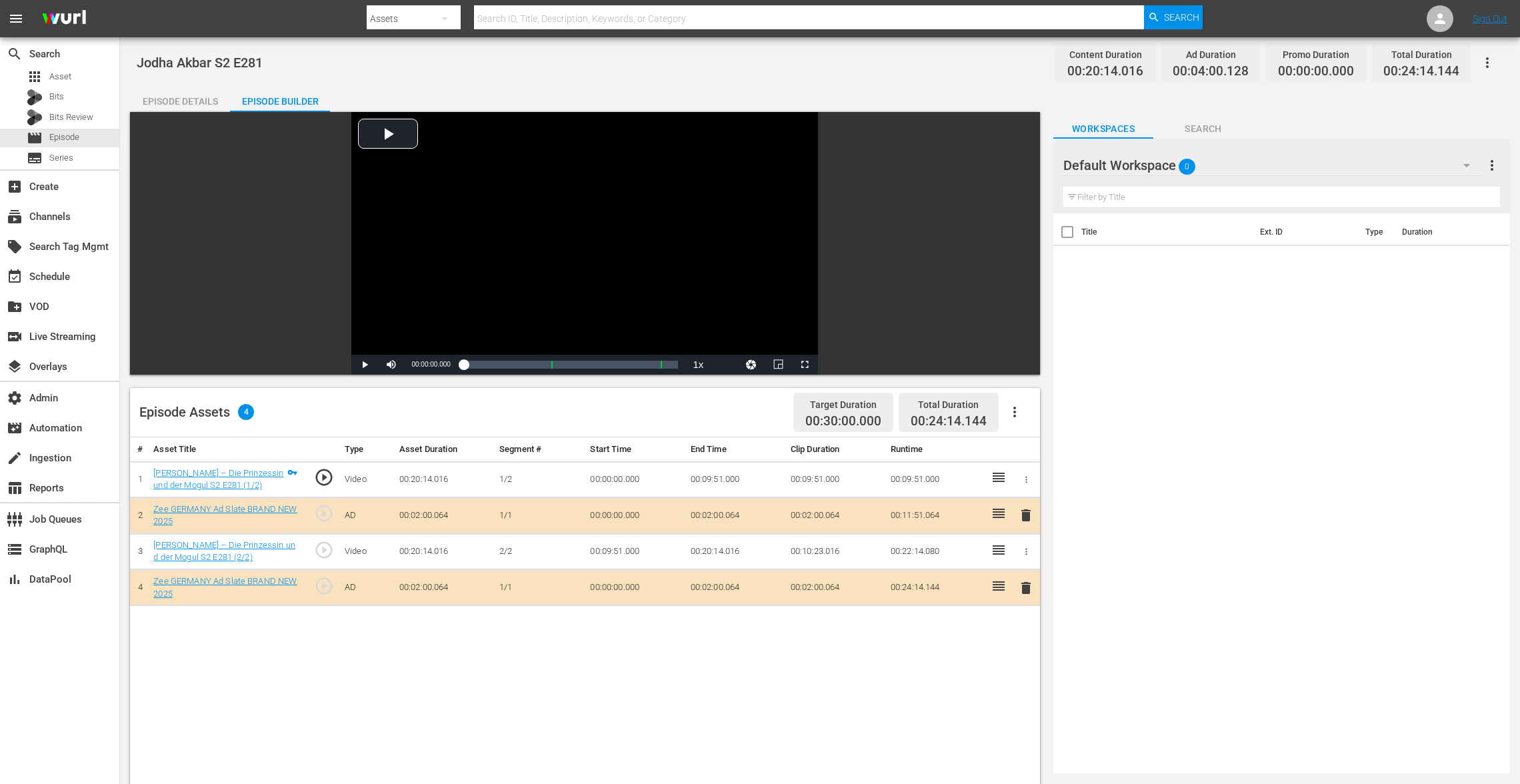
click at [193, 92] on div "Episode Details" at bounding box center [180, 100] width 100 height 32
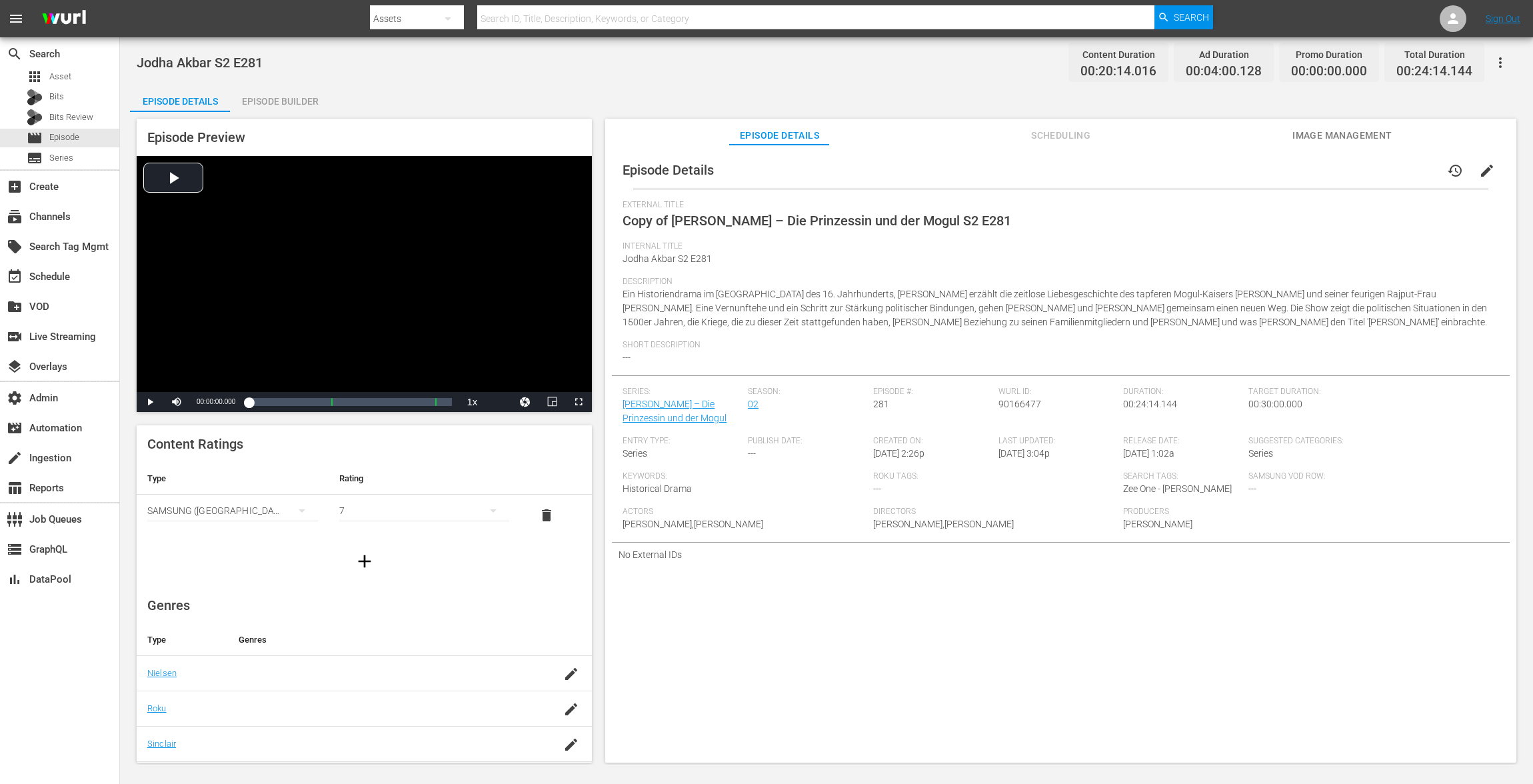
click at [1471, 166] on button "edit" at bounding box center [1487, 170] width 32 height 32
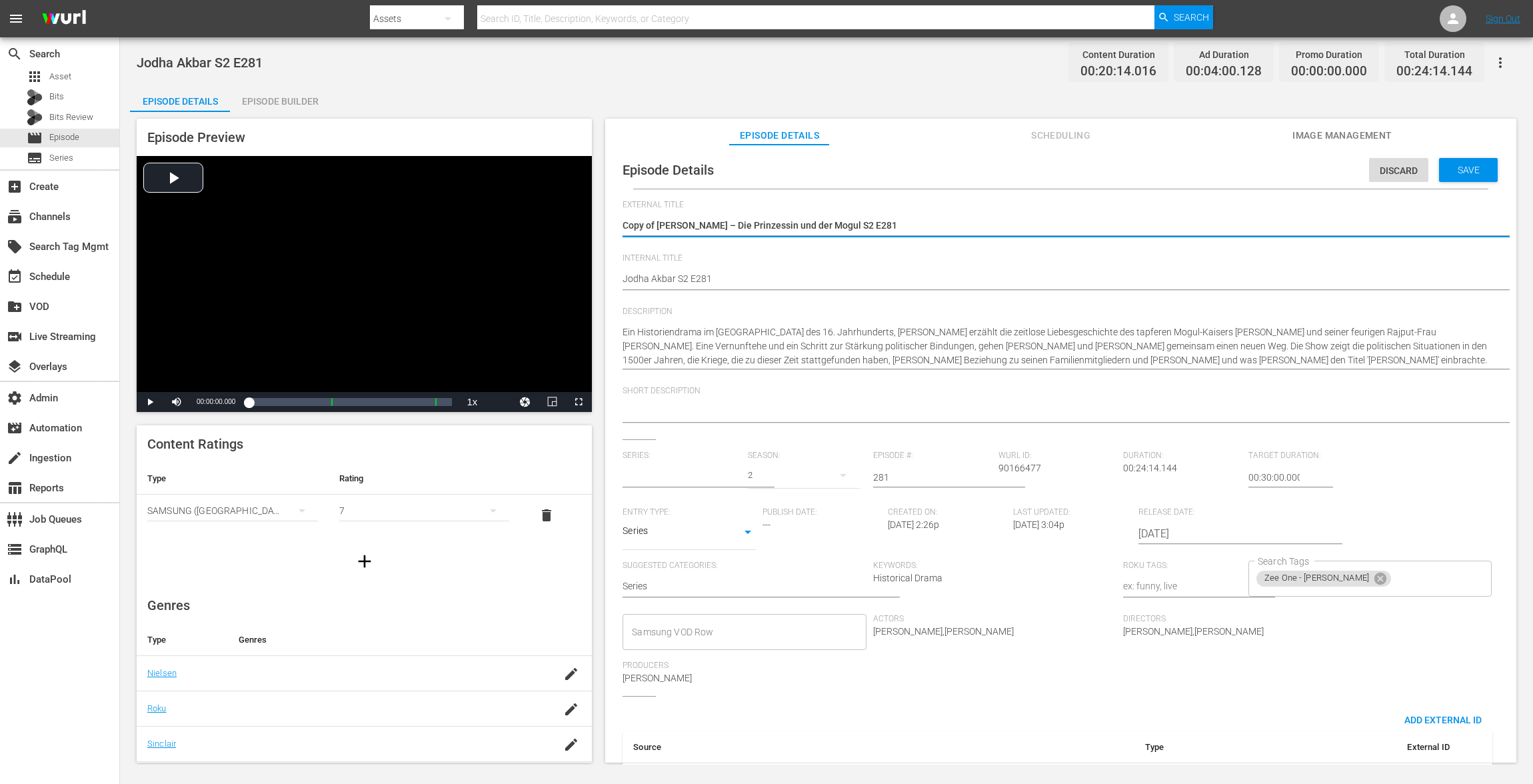
type input "[PERSON_NAME] – Die Prinzessin und der Mogul"
drag, startPoint x: 659, startPoint y: 227, endPoint x: 568, endPoint y: 226, distance: 91.0
click at [568, 227] on div "Episode Preview Video Player is loading. Play Video Play Mute Current Time 00:0…" at bounding box center [827, 442] width 1393 height 661
type textarea "[PERSON_NAME] – Die Prinzessin und der Mogul S2 E281"
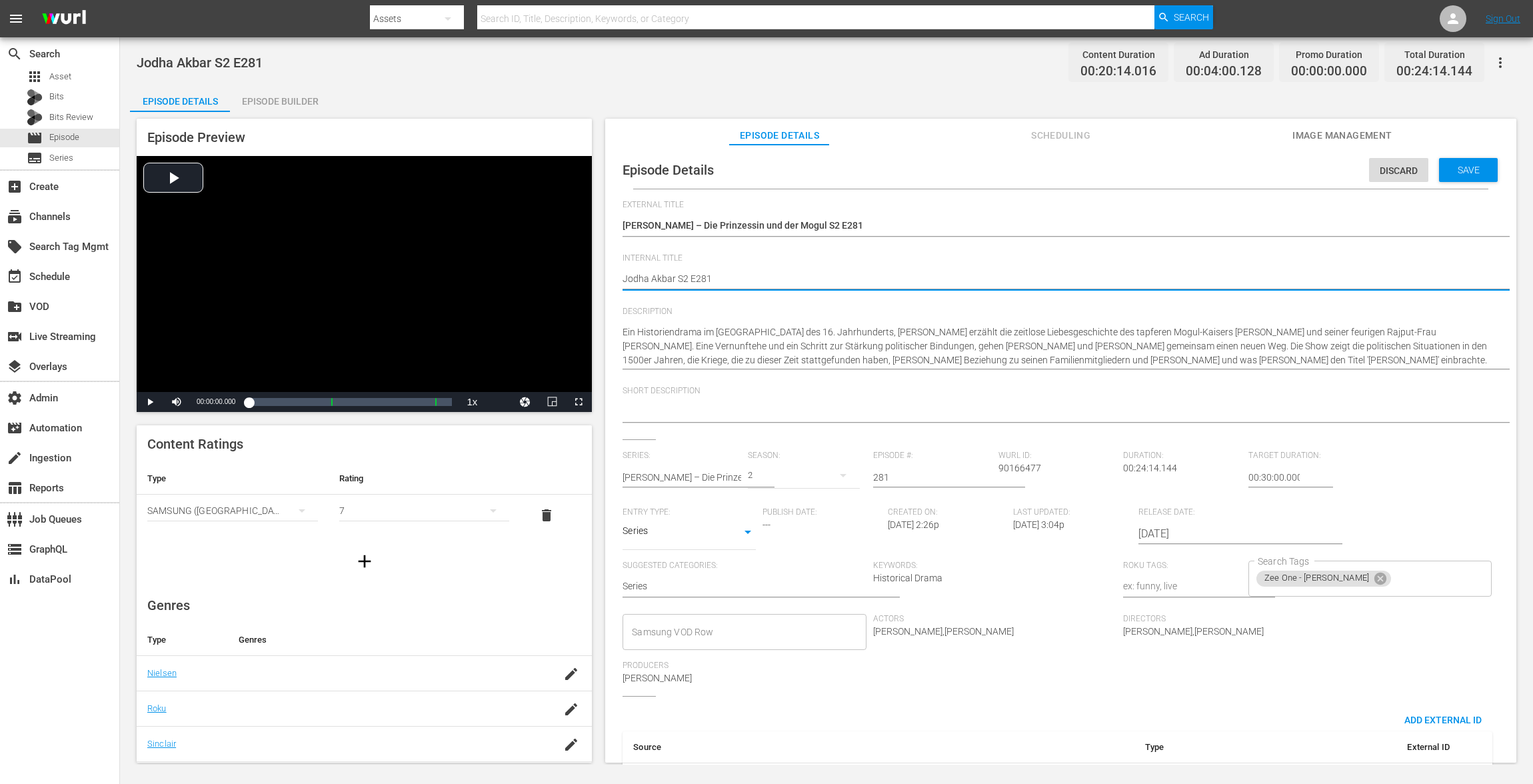
paste textarea "VOD"
type textarea "VOD [PERSON_NAME] S2 E281"
click at [1452, 168] on span "Save" at bounding box center [1468, 170] width 43 height 11
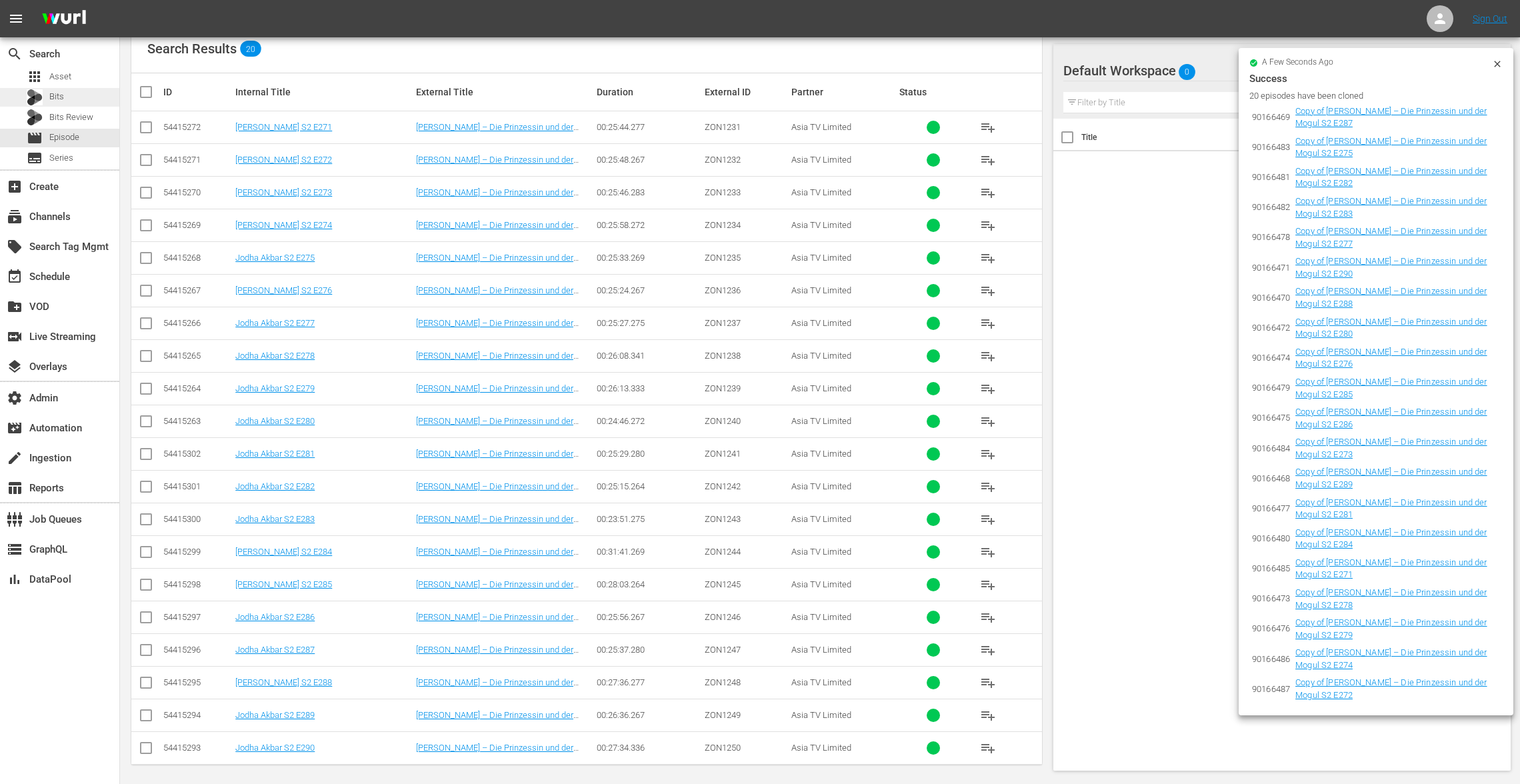
scroll to position [257, 0]
click at [1496, 59] on icon at bounding box center [1497, 64] width 11 height 11
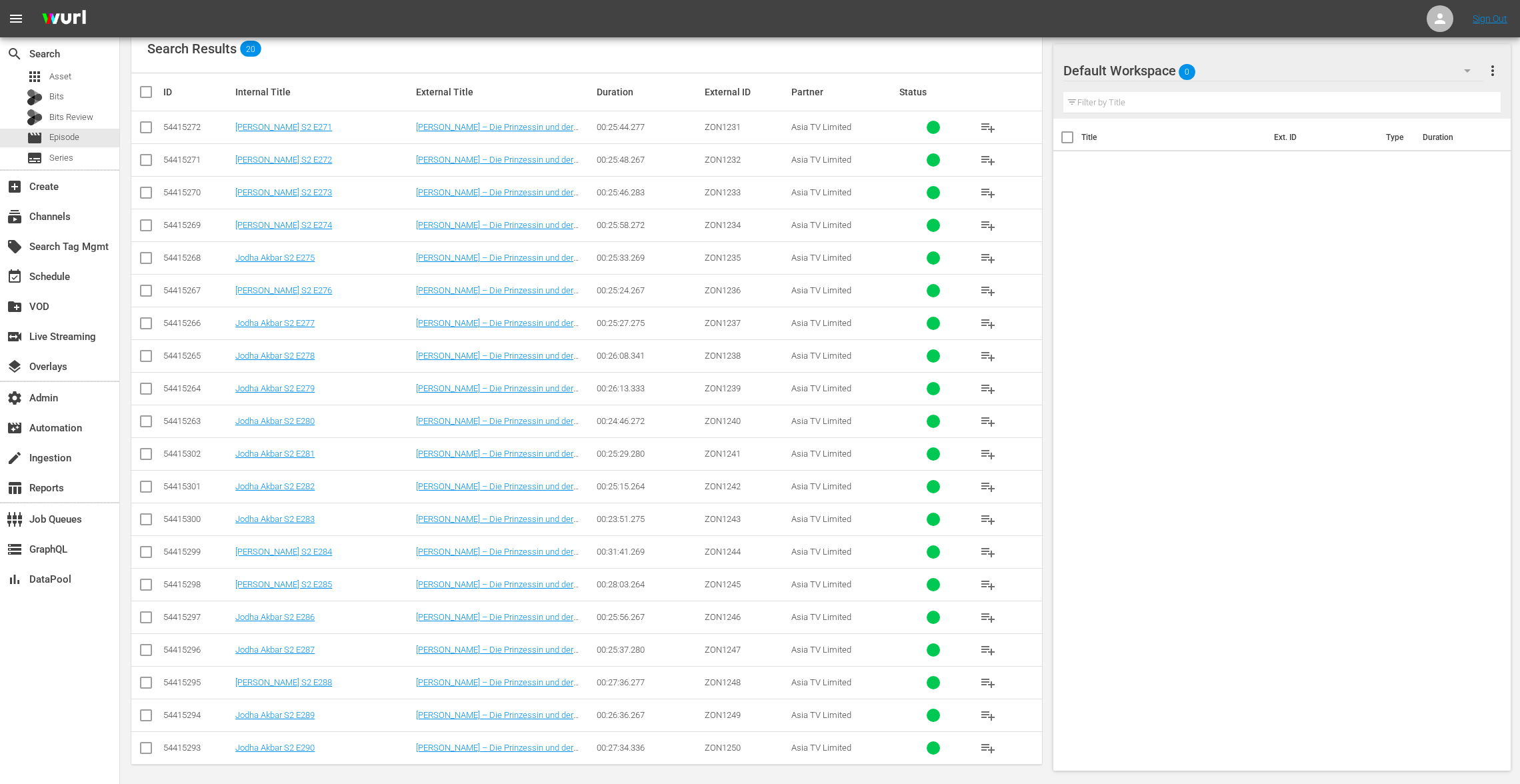
scroll to position [0, 0]
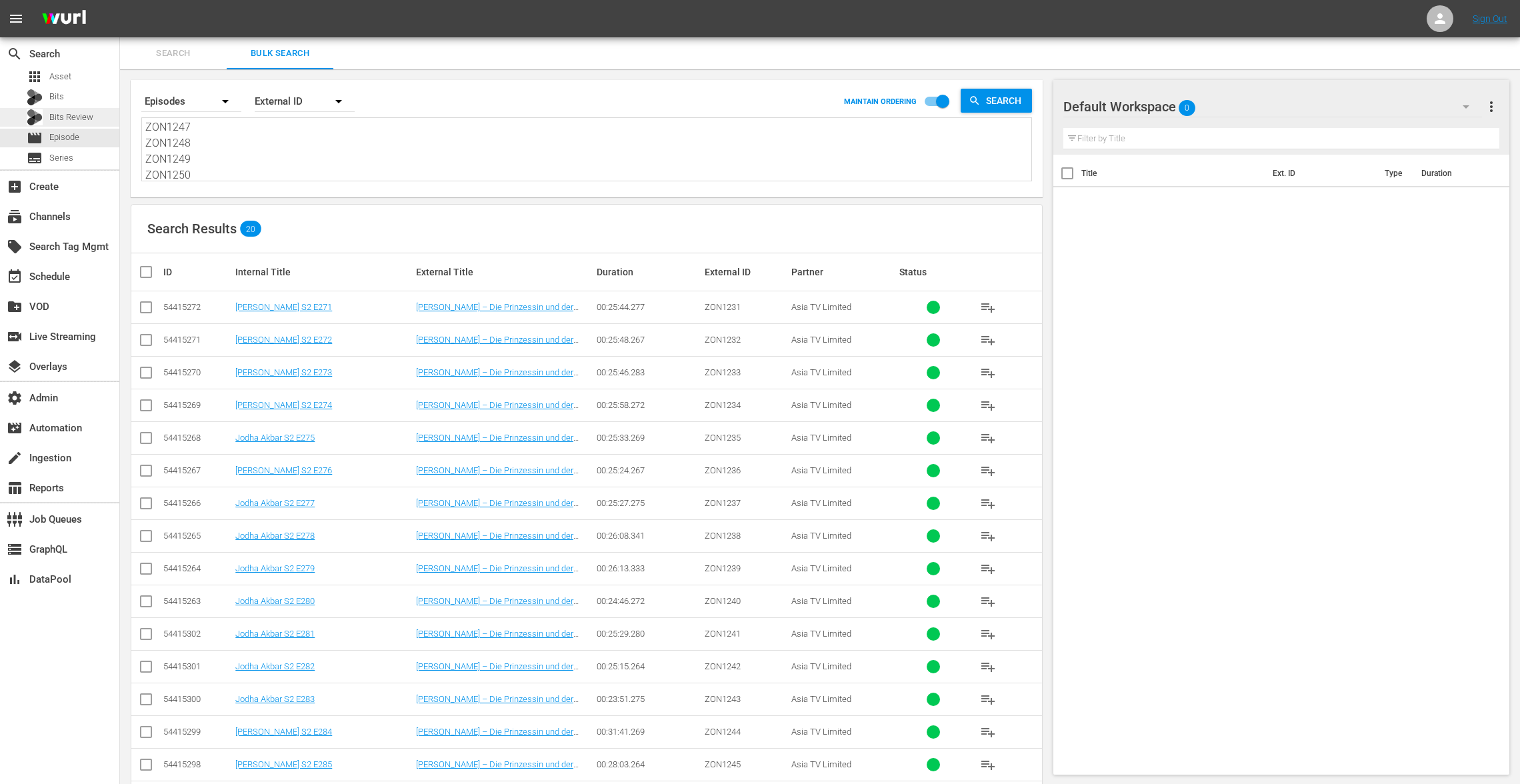
click at [77, 111] on span "Bits Review" at bounding box center [71, 118] width 44 height 14
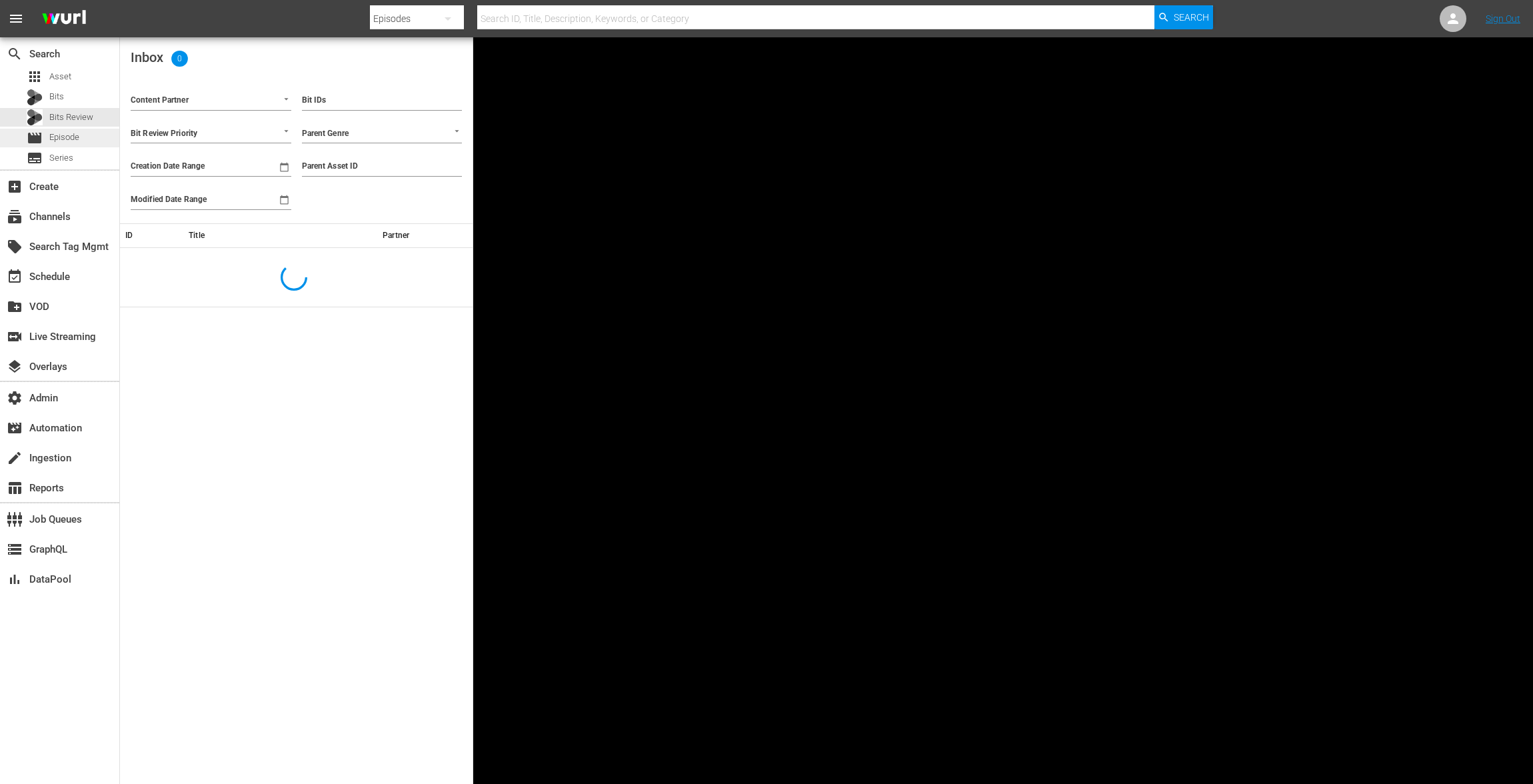
click at [70, 140] on span "Episode" at bounding box center [64, 137] width 30 height 14
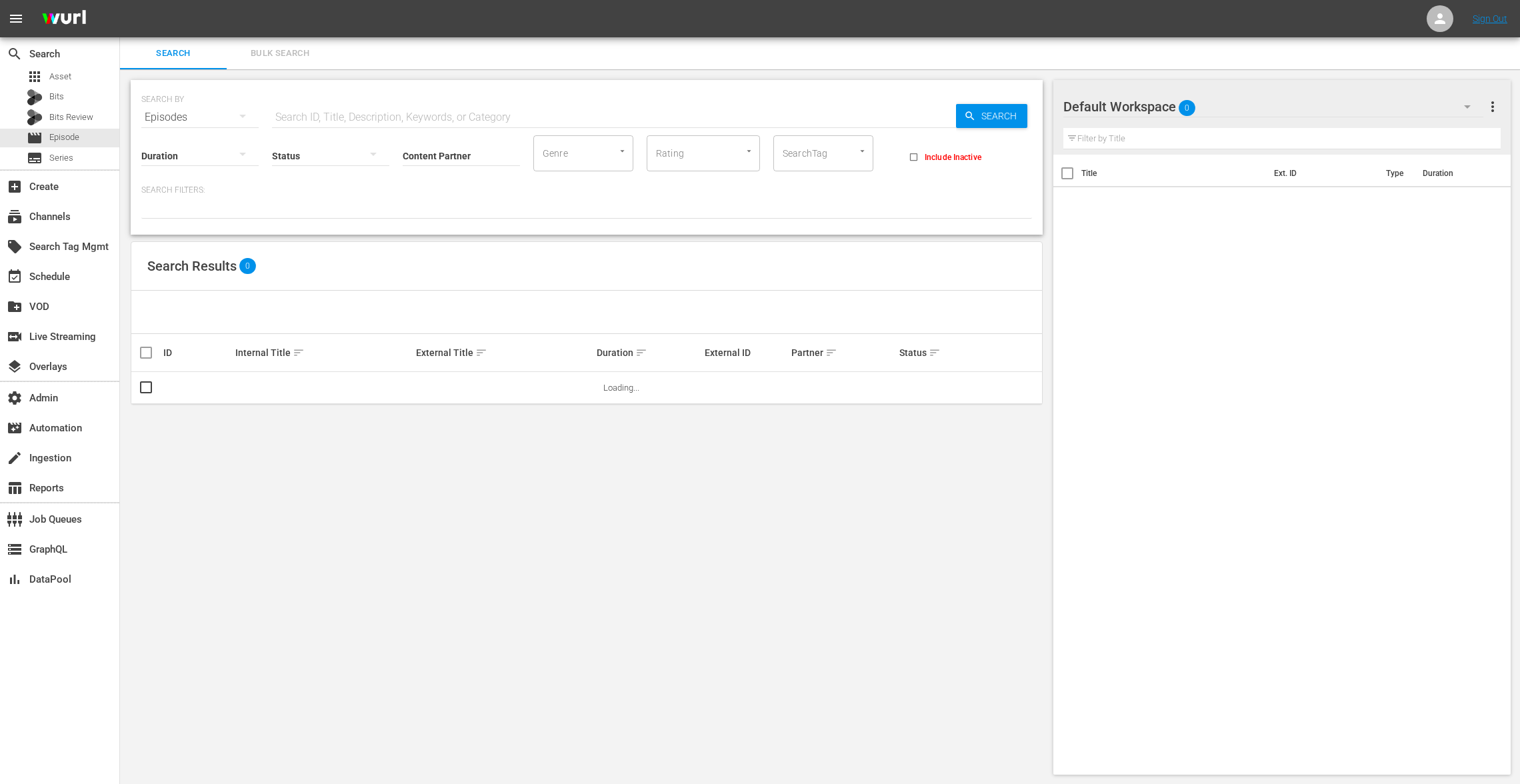
click at [264, 57] on span "Bulk Search" at bounding box center [280, 54] width 91 height 15
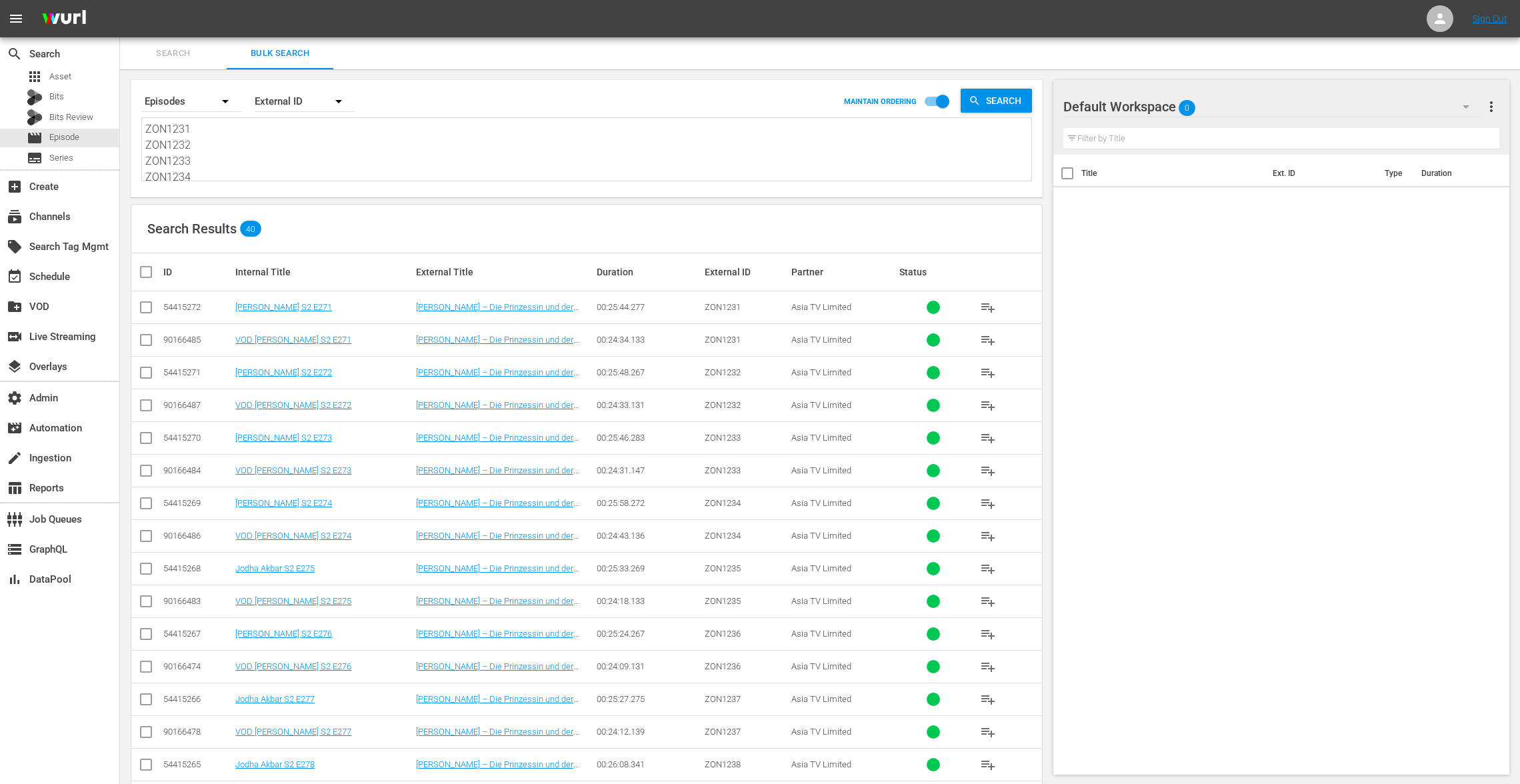
scroll to position [130, 0]
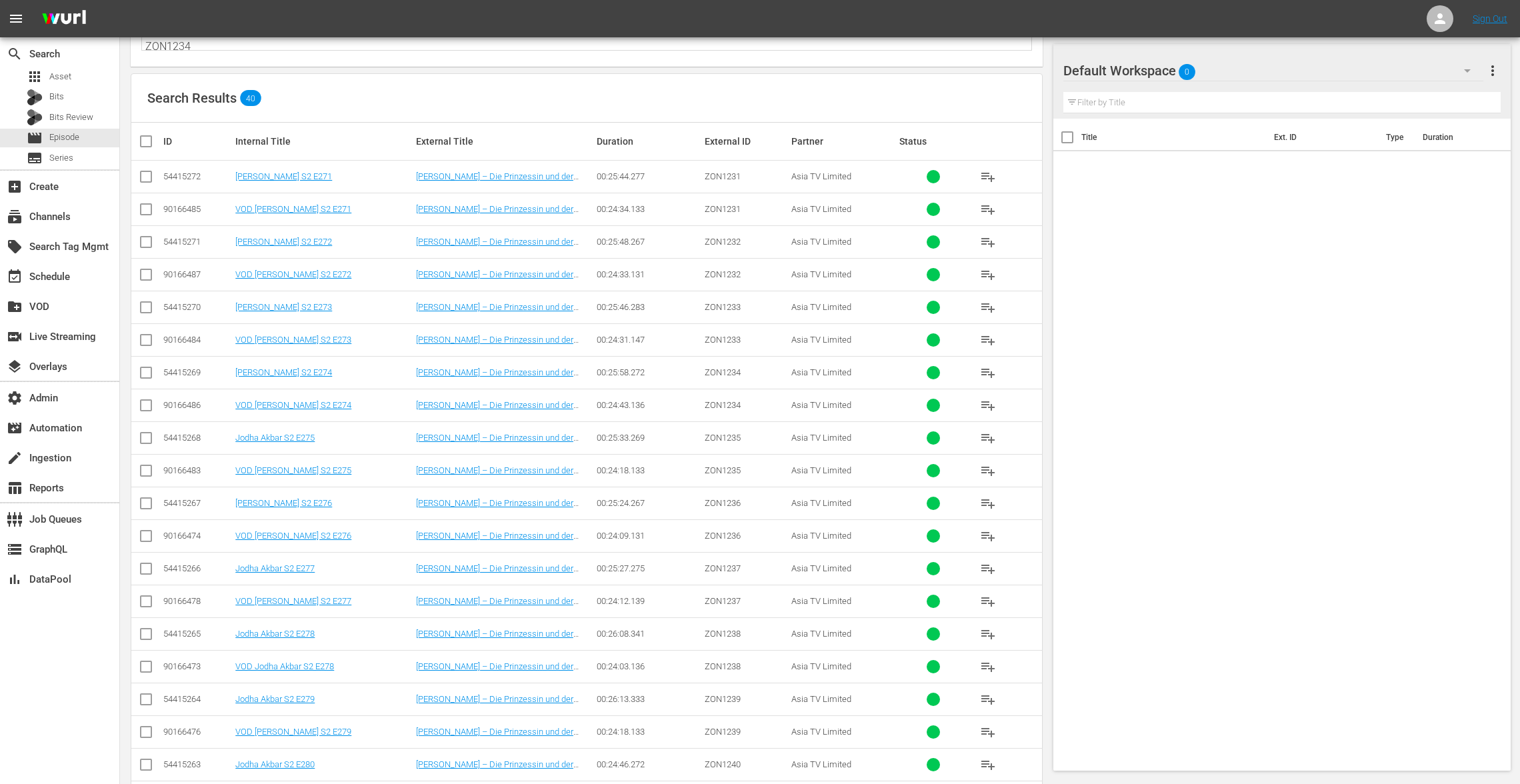
click at [141, 206] on input "checkbox" at bounding box center [146, 211] width 16 height 16
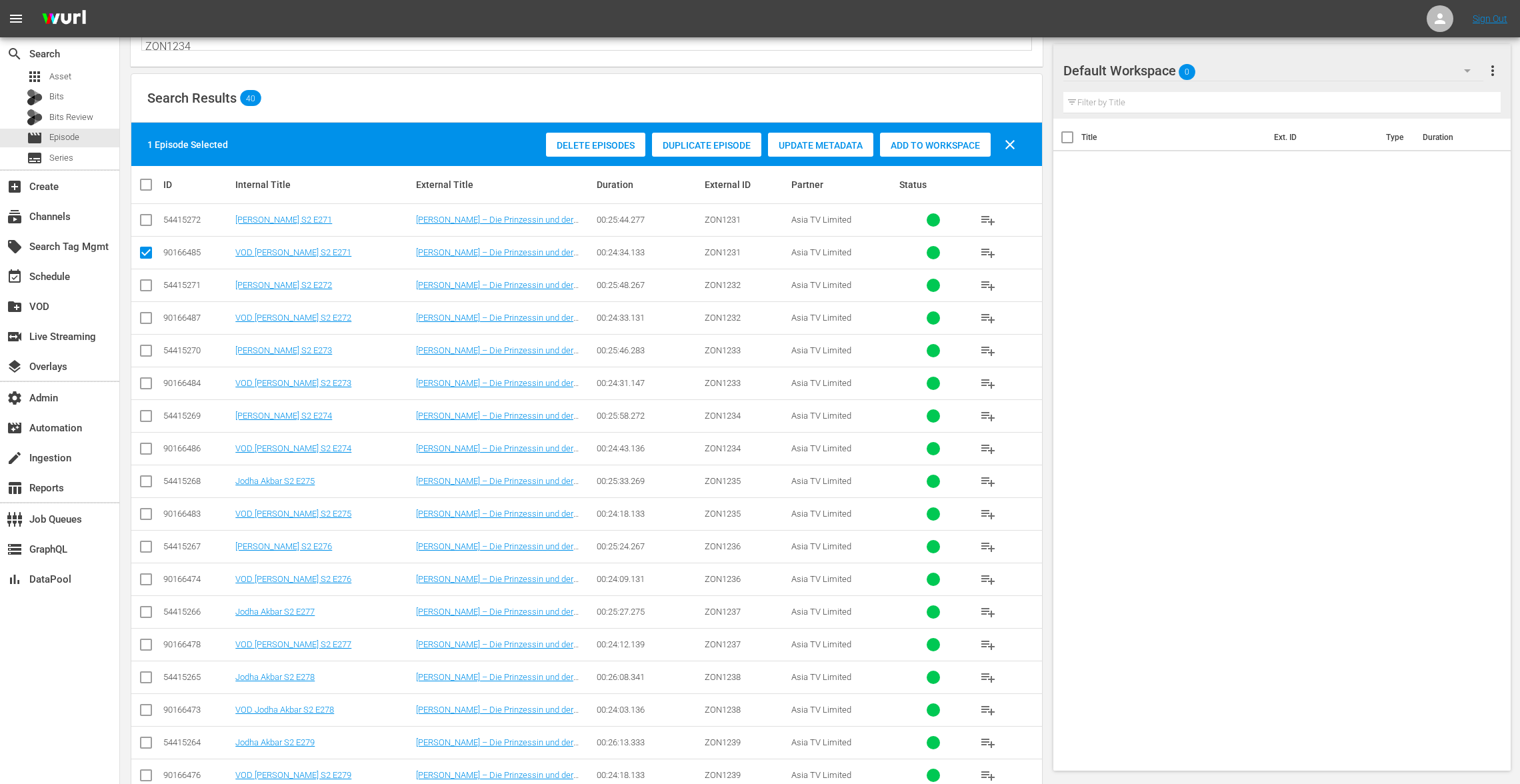
click at [148, 249] on input "checkbox" at bounding box center [146, 255] width 16 height 16
checkbox input "false"
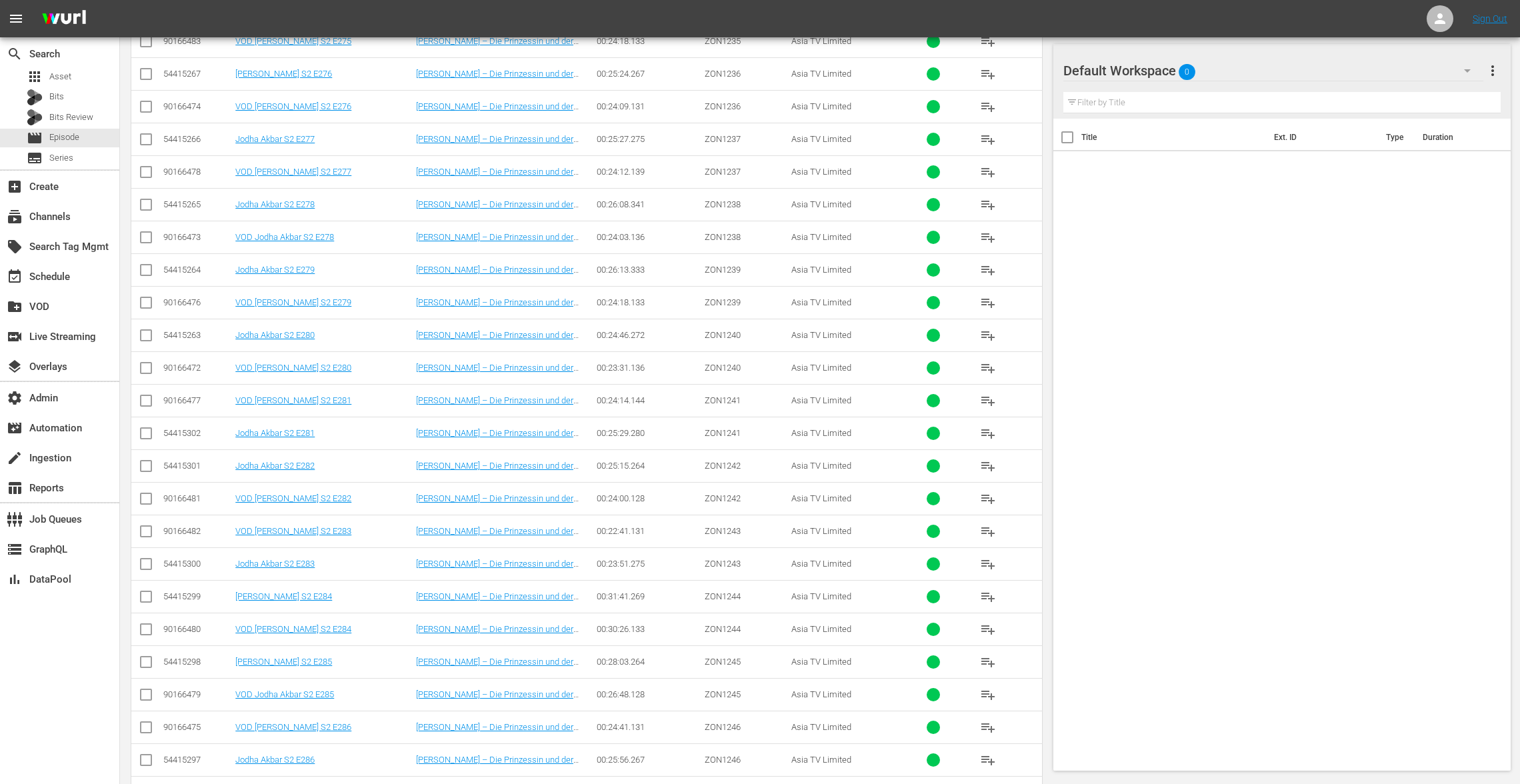
scroll to position [828, 0]
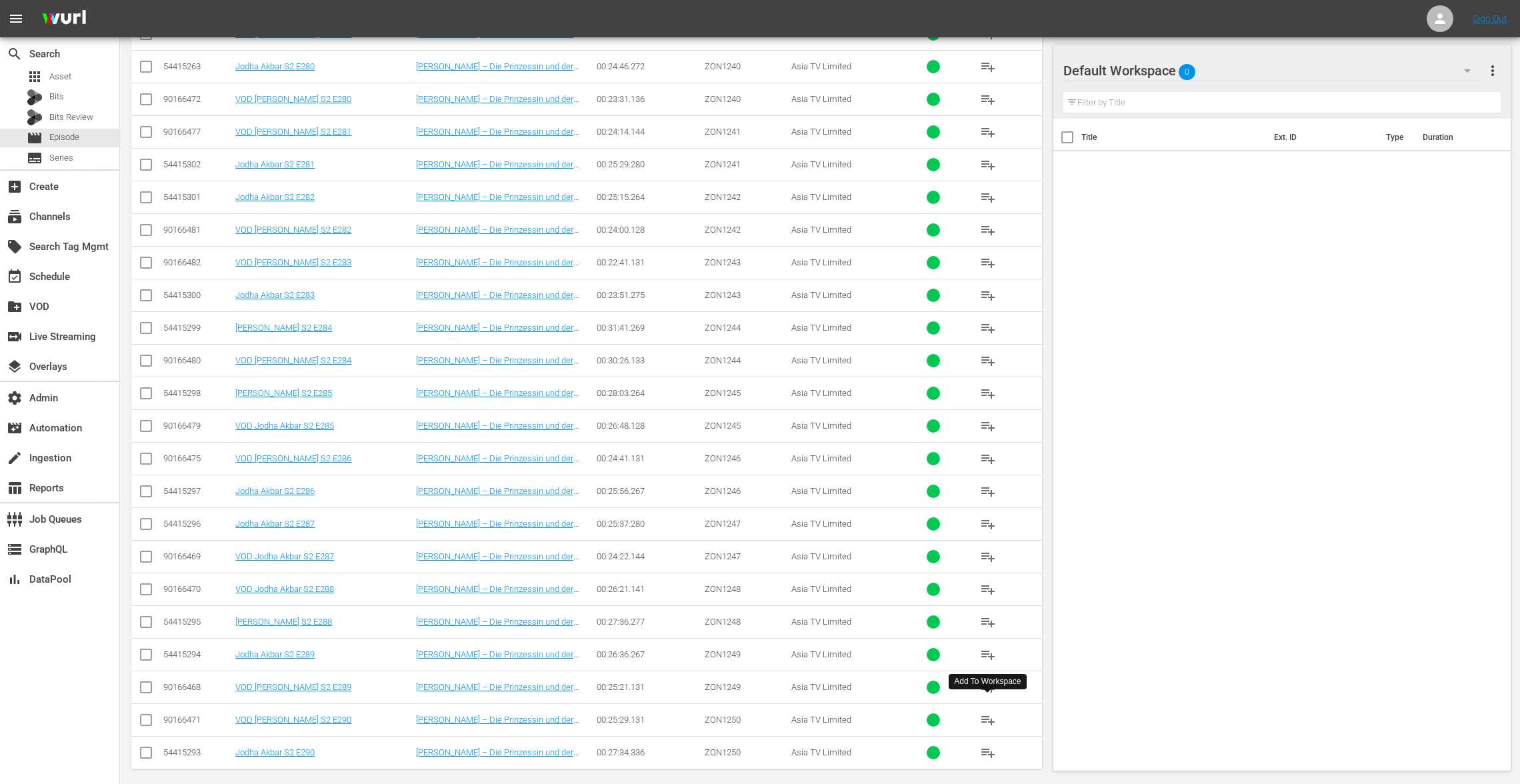
click at [989, 712] on span "playlist_add" at bounding box center [988, 719] width 16 height 16
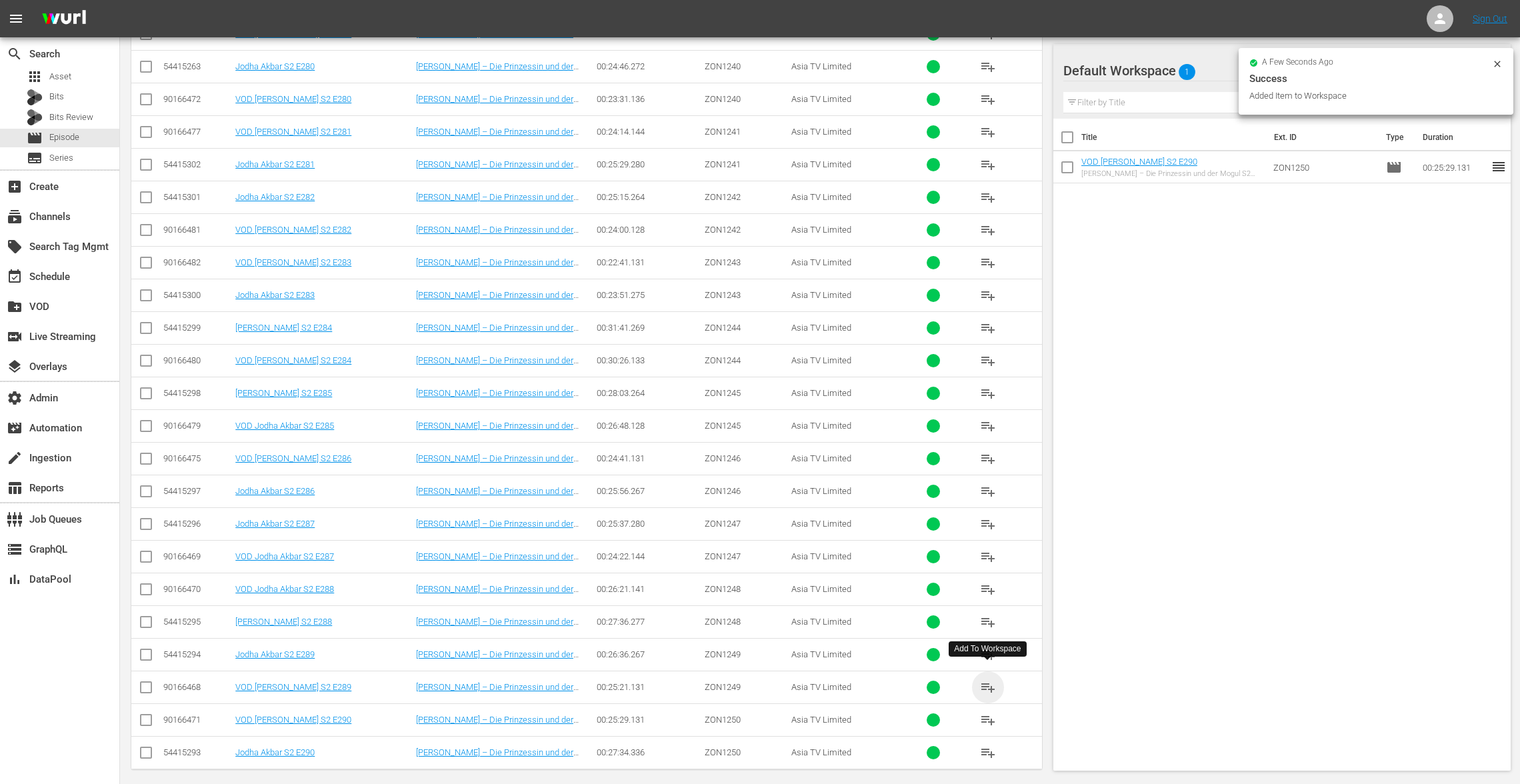
click at [986, 679] on span "playlist_add" at bounding box center [988, 687] width 16 height 16
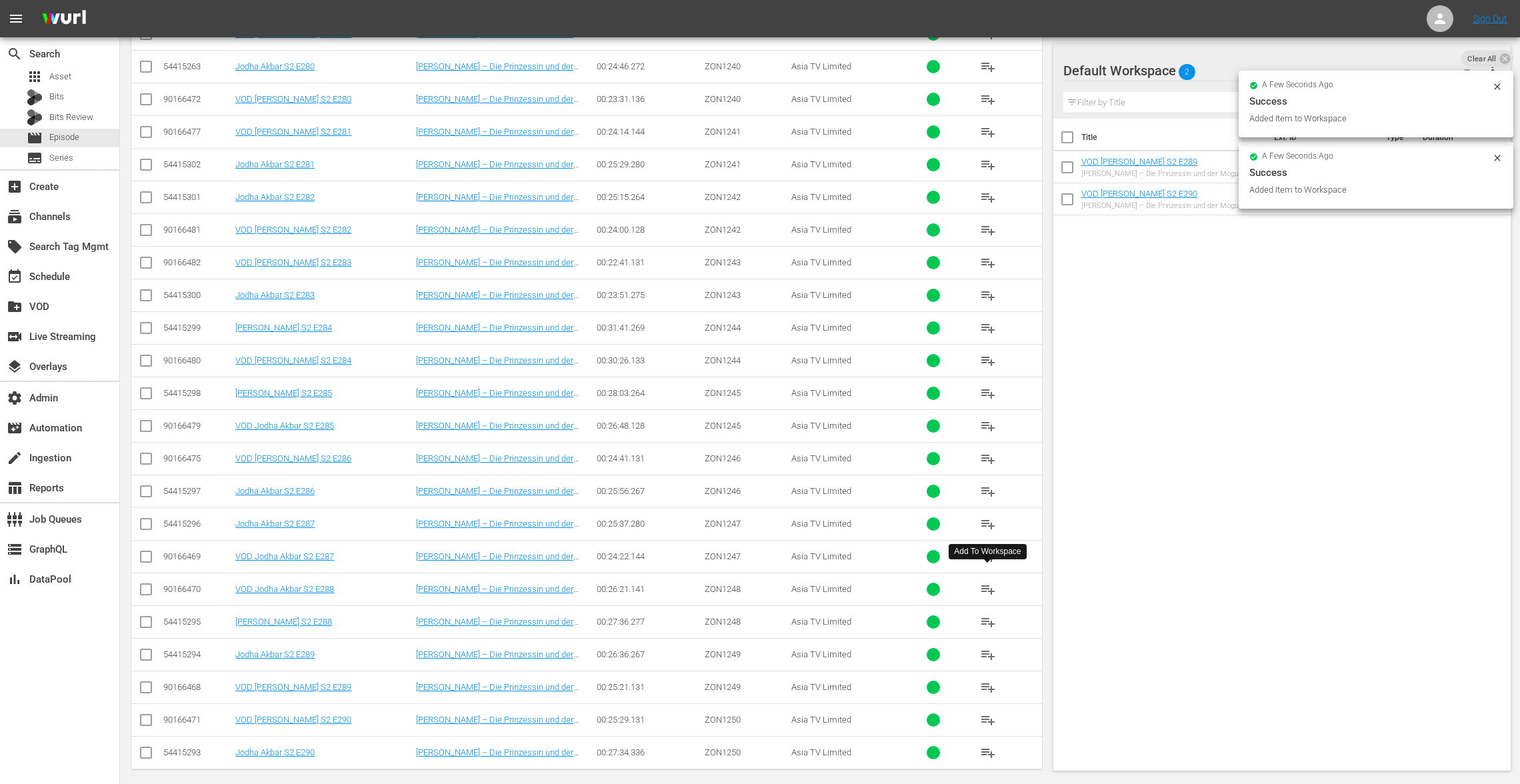
click at [988, 581] on span "playlist_add" at bounding box center [988, 589] width 16 height 16
click at [989, 549] on span "playlist_add" at bounding box center [988, 556] width 16 height 16
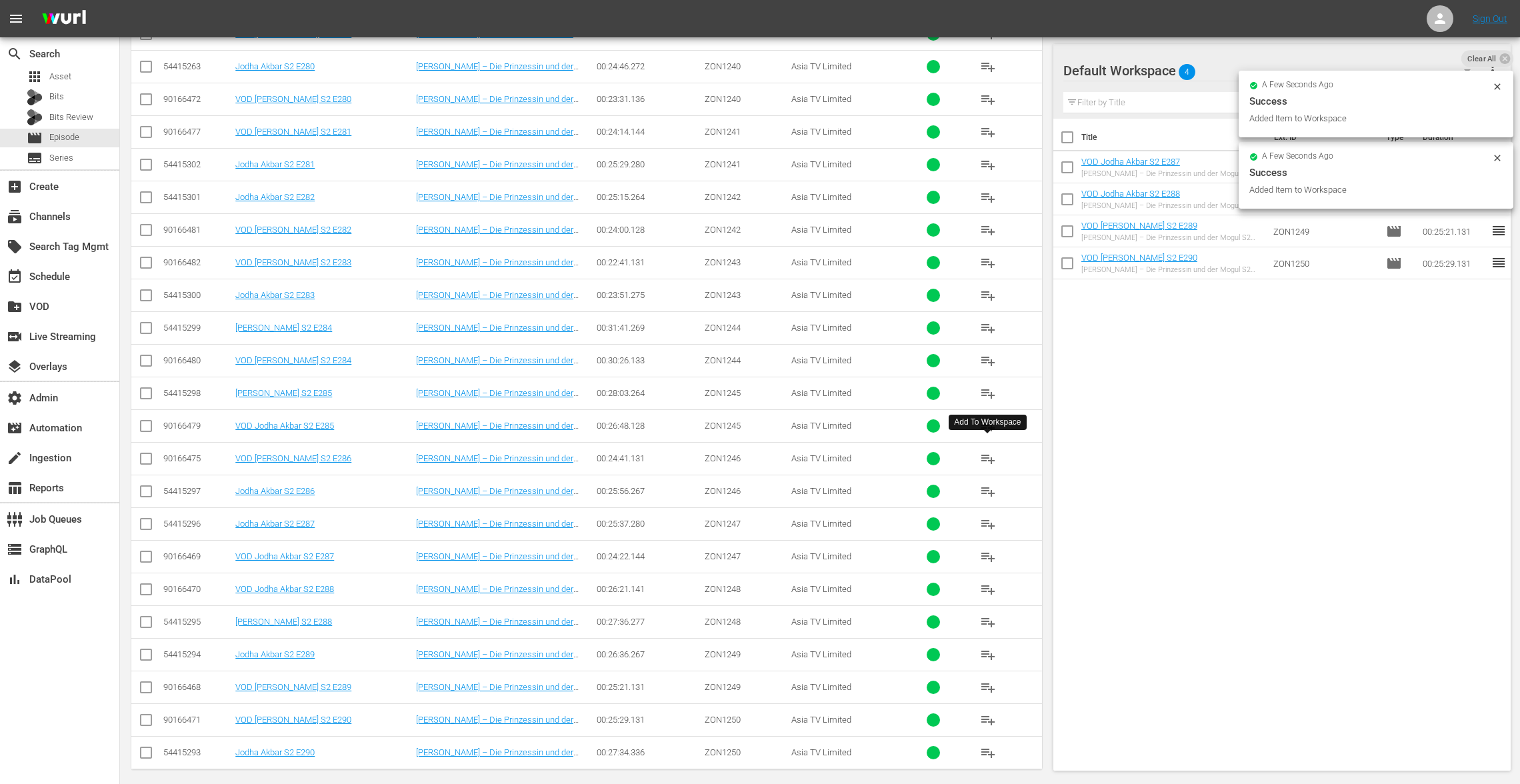
click at [987, 450] on span "playlist_add" at bounding box center [988, 458] width 16 height 16
click at [986, 421] on span "playlist_add" at bounding box center [988, 425] width 16 height 16
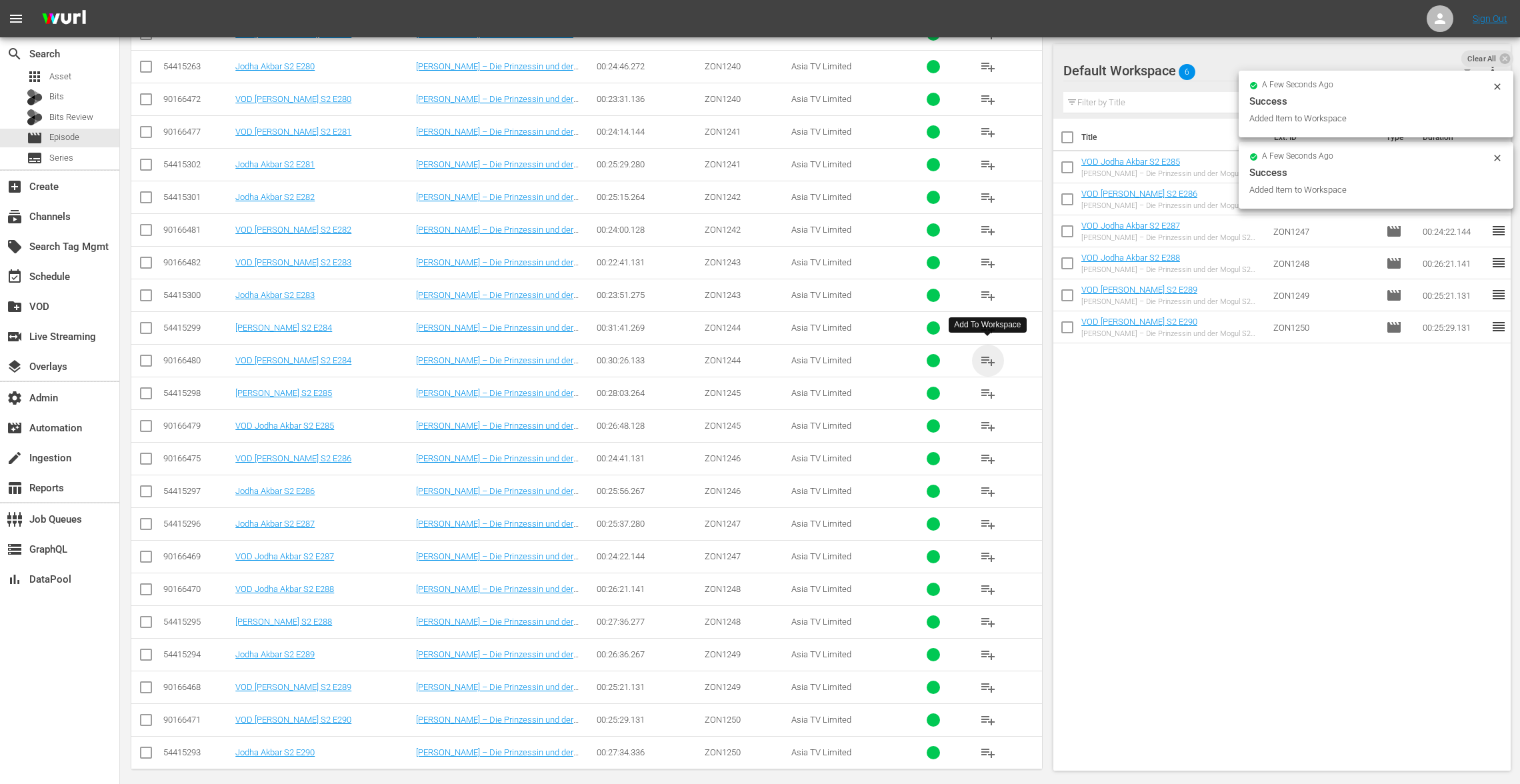
click at [990, 353] on span "playlist_add" at bounding box center [988, 361] width 16 height 16
click at [982, 256] on span "playlist_add" at bounding box center [988, 262] width 16 height 16
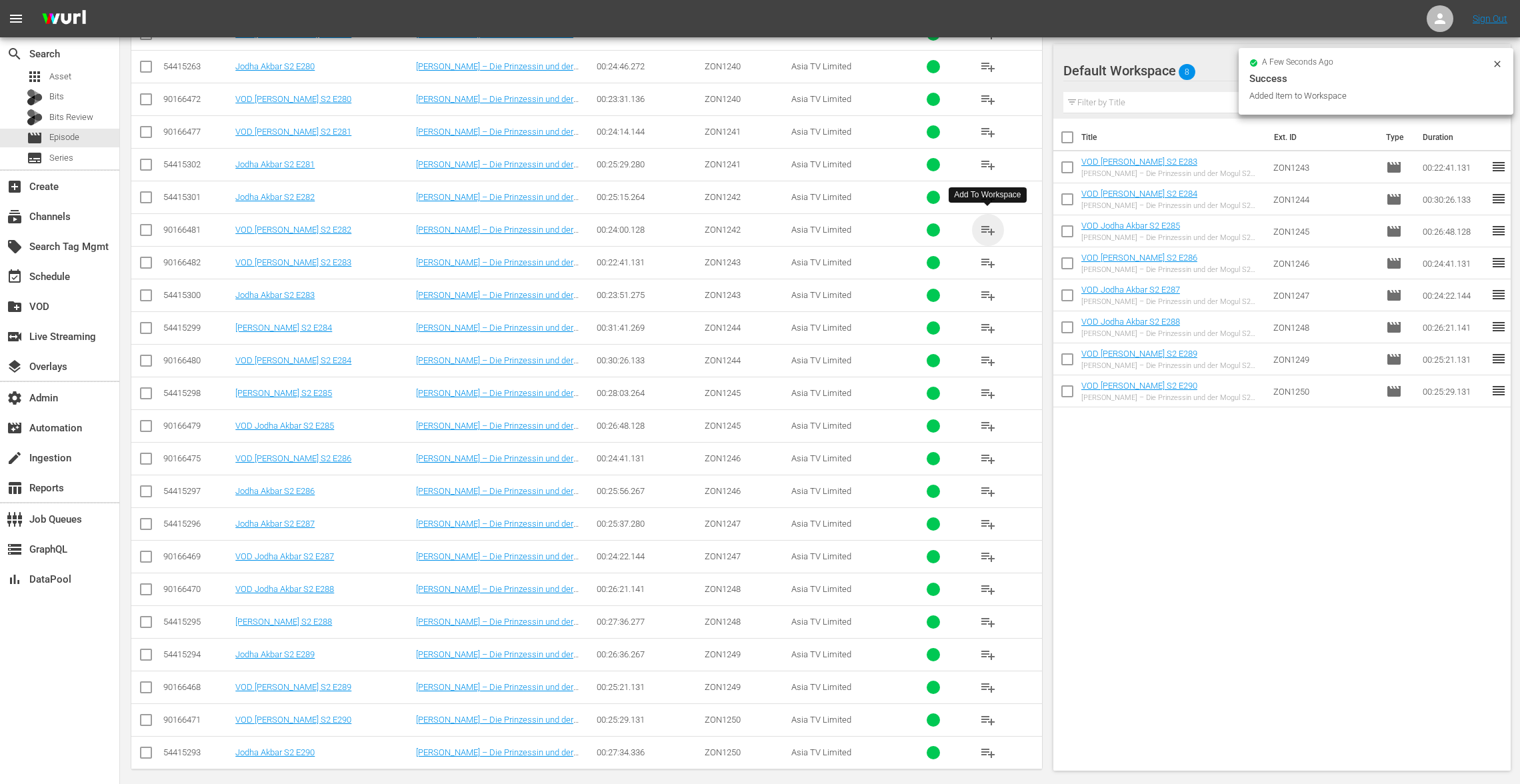
click at [987, 226] on span "playlist_add" at bounding box center [988, 230] width 16 height 16
click at [989, 127] on span "playlist_add" at bounding box center [988, 132] width 16 height 16
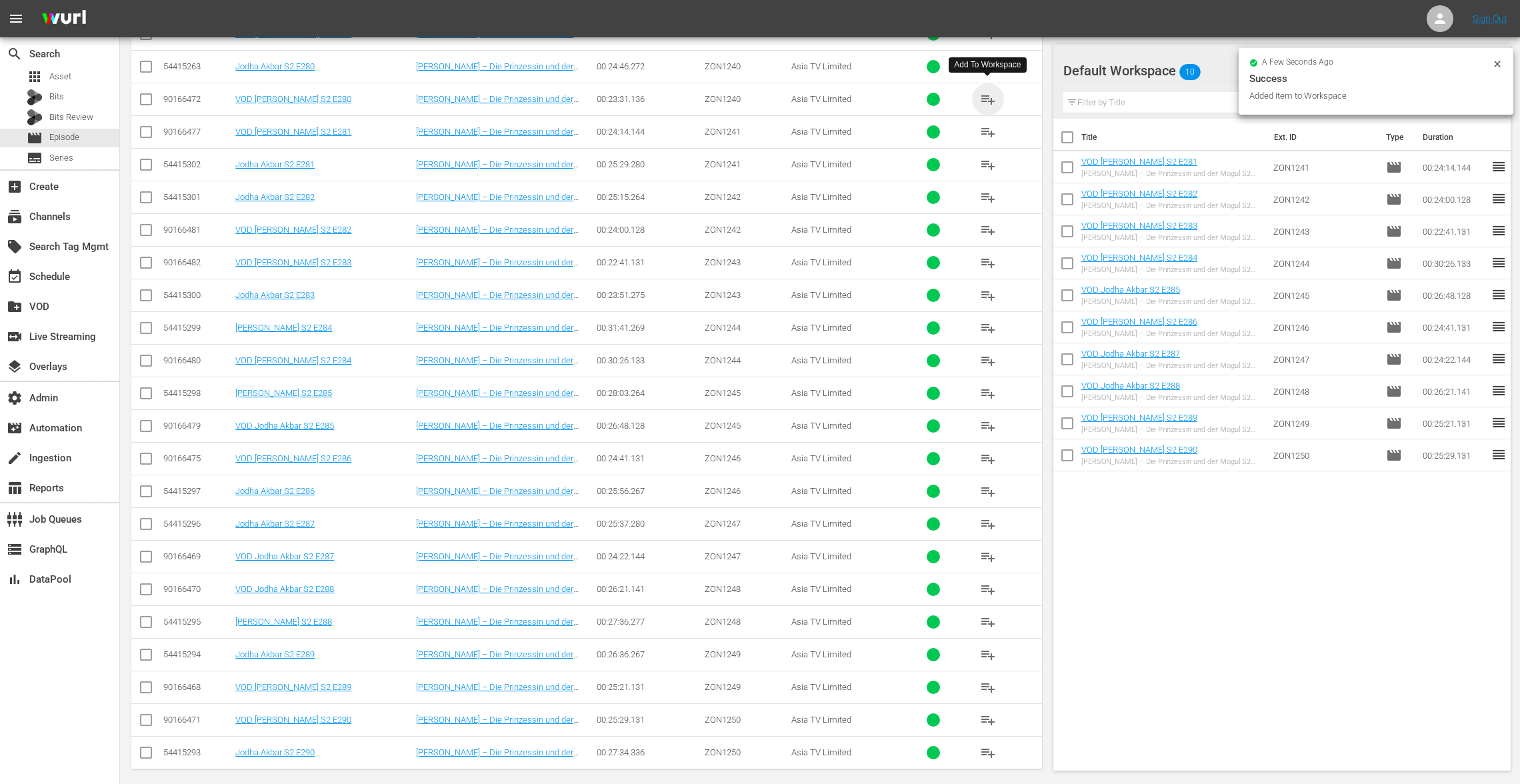
click at [989, 92] on span "playlist_add" at bounding box center [988, 99] width 16 height 16
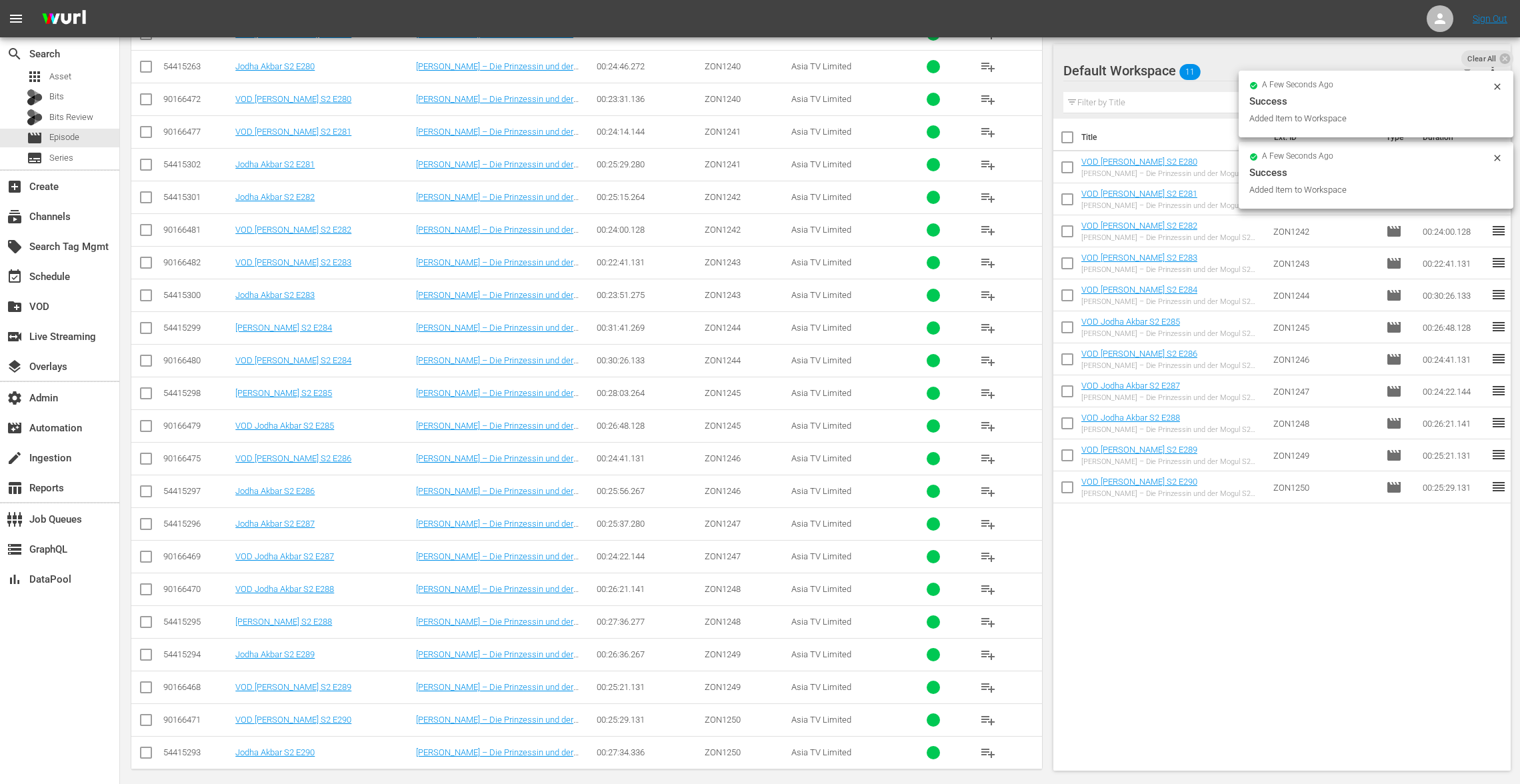
click at [148, 96] on input "checkbox" at bounding box center [146, 101] width 16 height 16
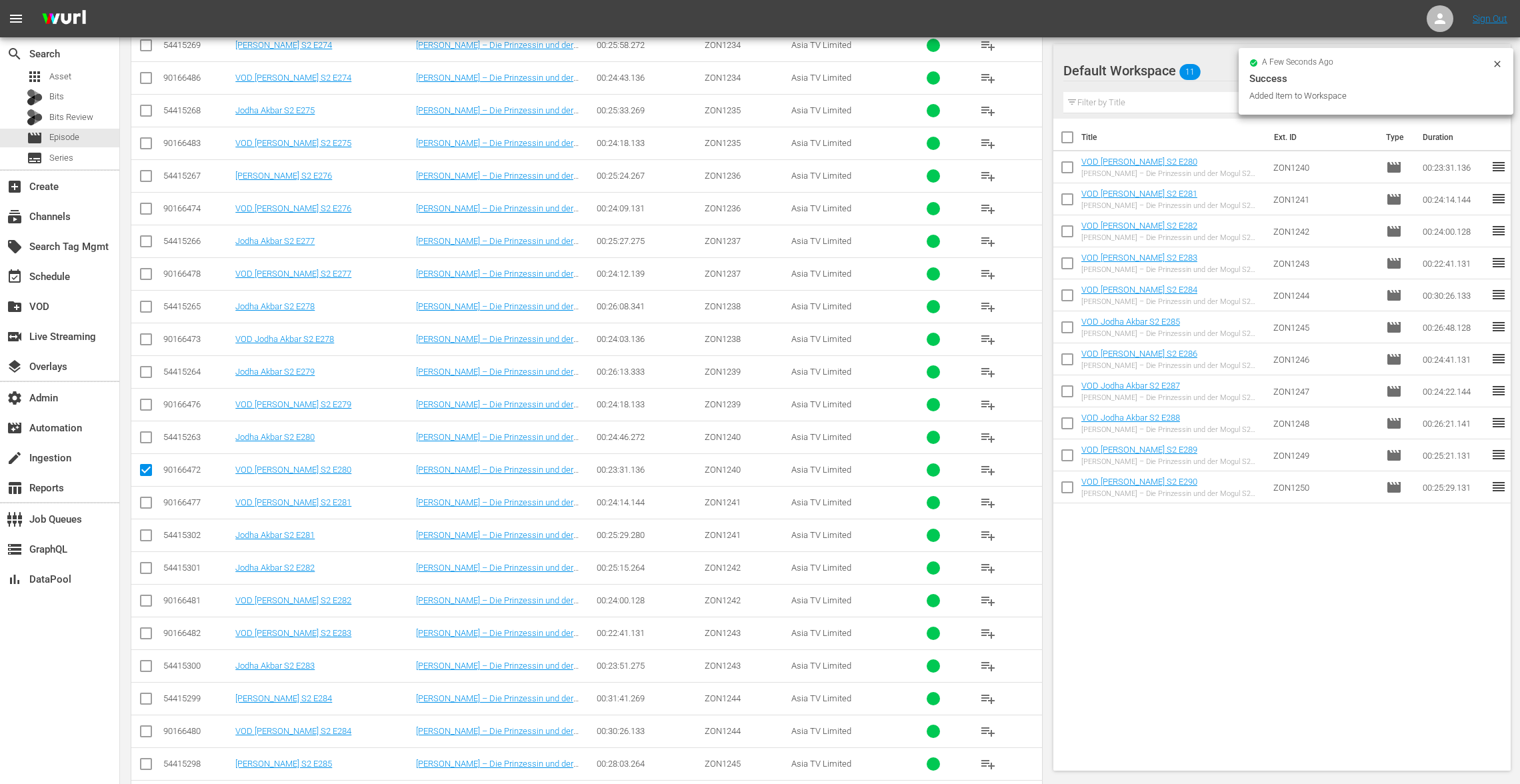
scroll to position [285, 0]
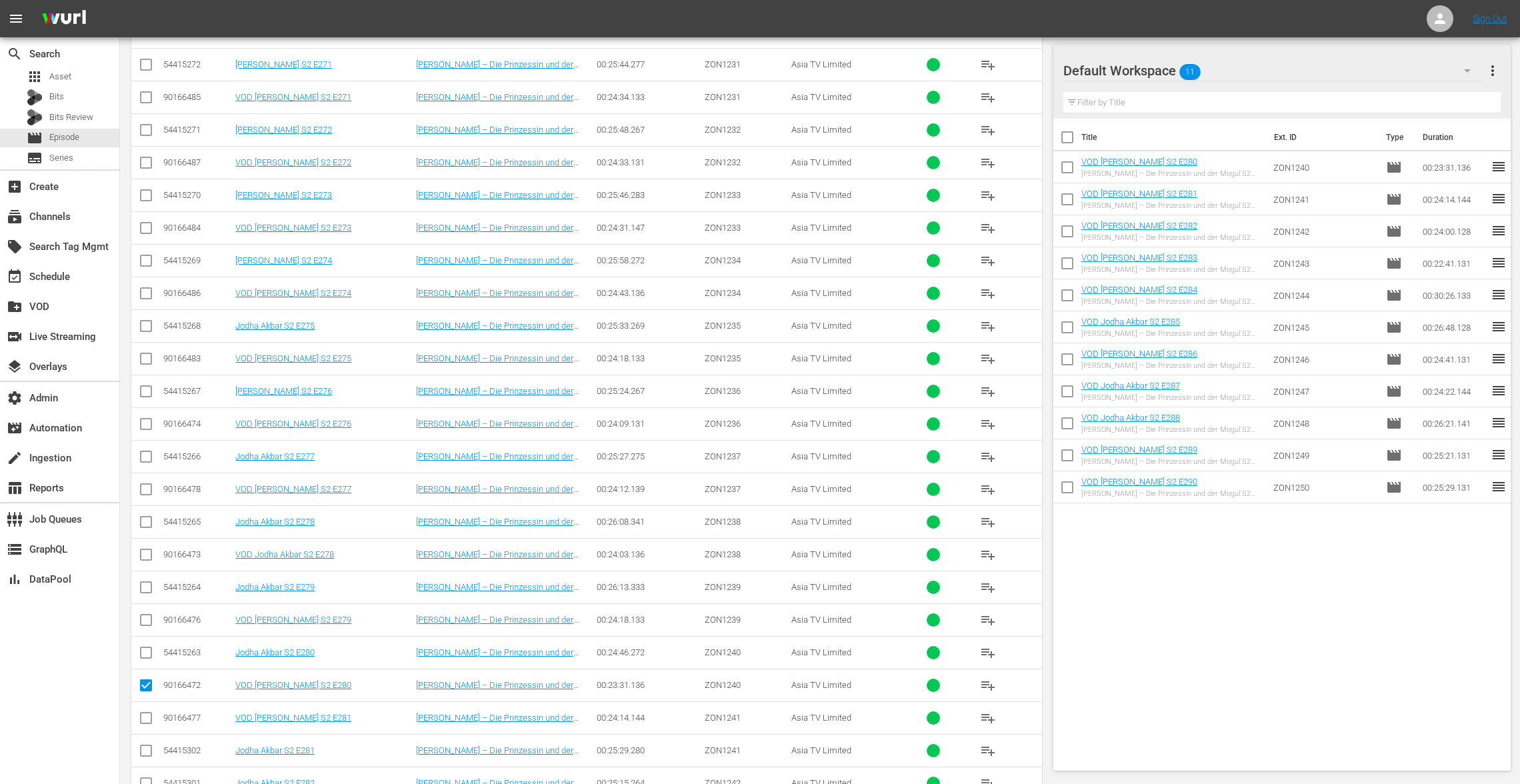
click at [142, 680] on input "checkbox" at bounding box center [146, 688] width 16 height 16
checkbox input "false"
click at [983, 611] on span "playlist_add" at bounding box center [988, 619] width 16 height 16
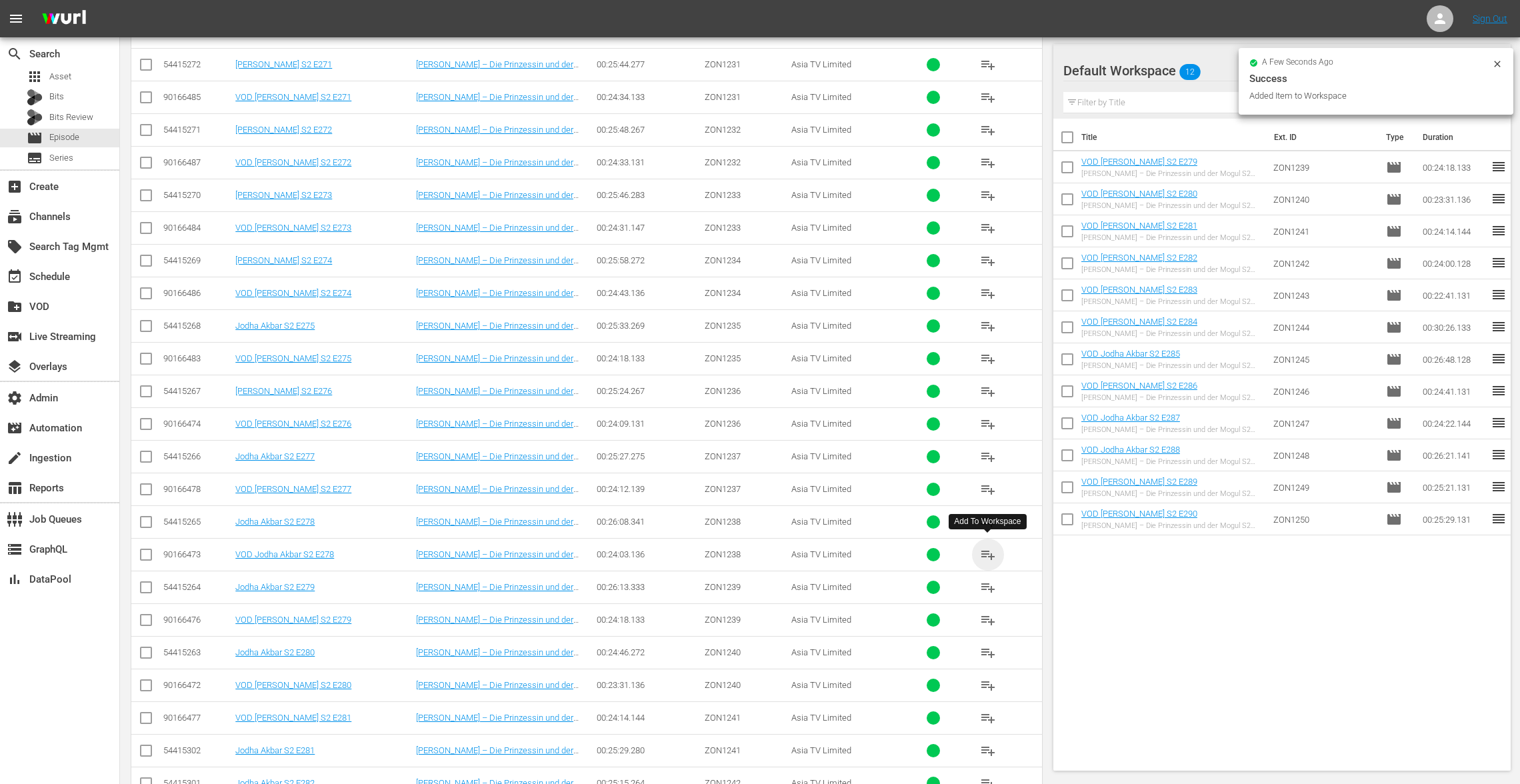
click at [987, 548] on span "playlist_add" at bounding box center [988, 554] width 16 height 16
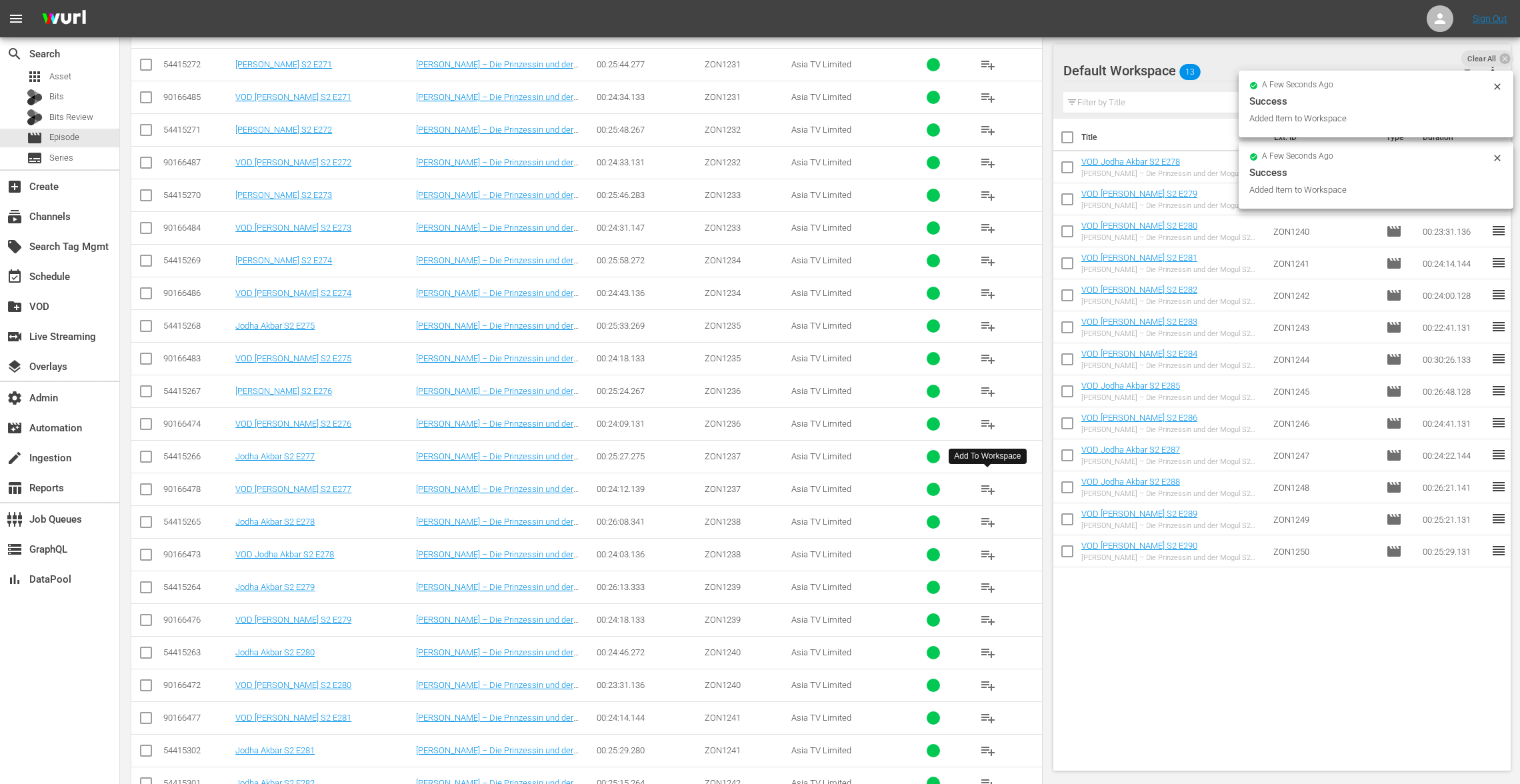
click at [988, 482] on span "playlist_add" at bounding box center [988, 489] width 16 height 16
click at [985, 416] on span "playlist_add" at bounding box center [988, 423] width 16 height 16
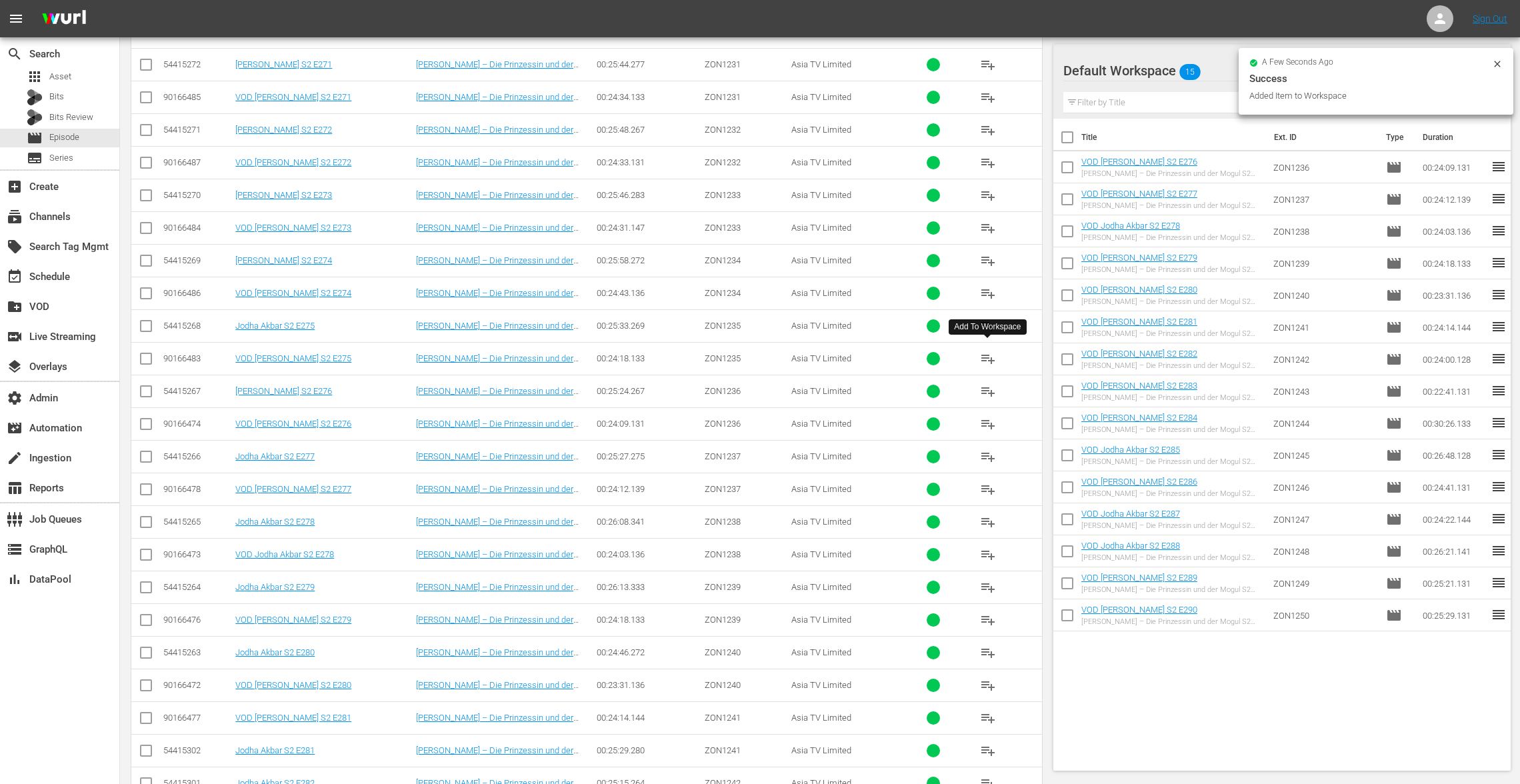
click at [988, 357] on span "playlist_add" at bounding box center [988, 358] width 16 height 16
click at [989, 286] on span "playlist_add" at bounding box center [988, 293] width 16 height 16
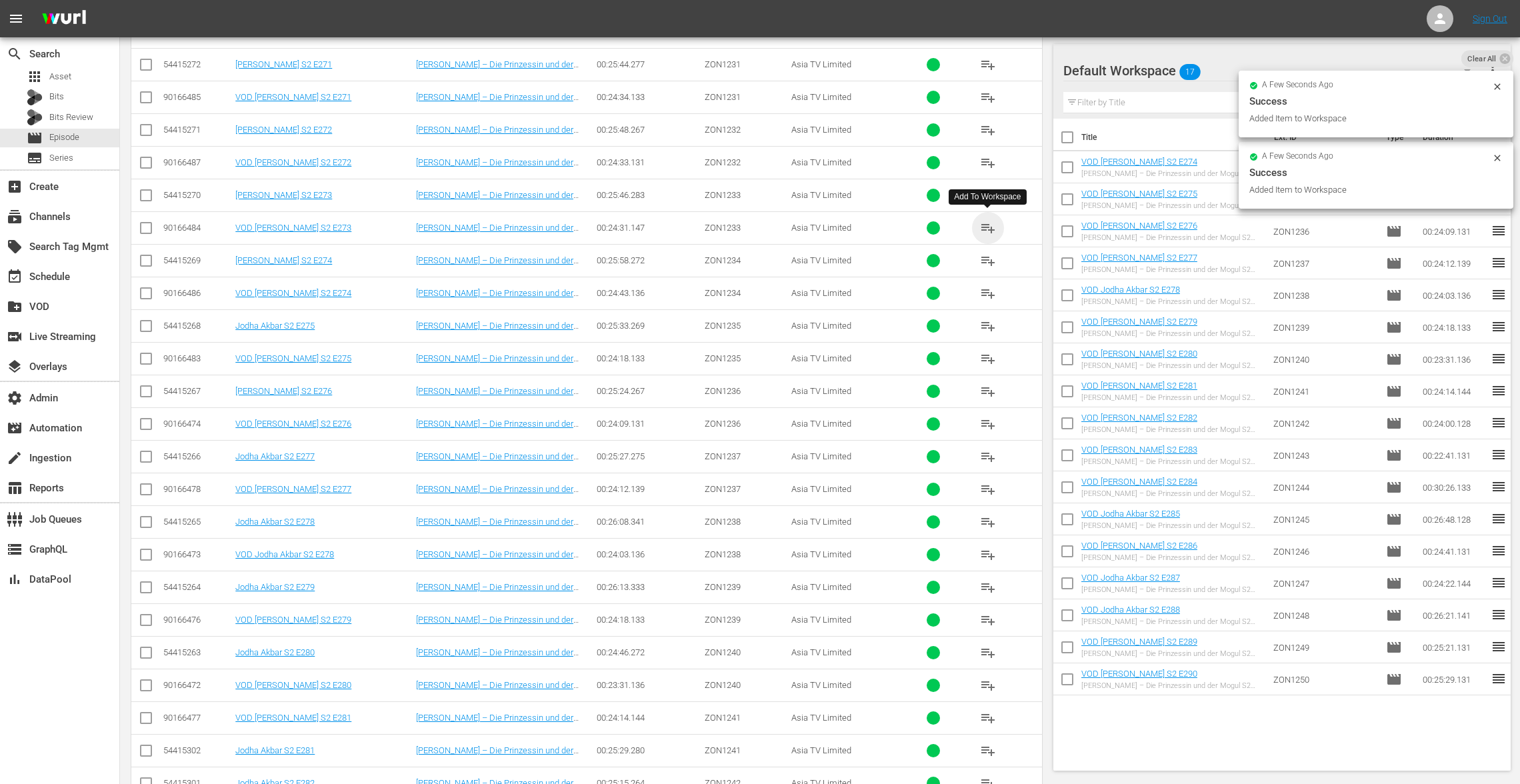
click at [991, 224] on span "playlist_add" at bounding box center [988, 228] width 16 height 16
click at [987, 154] on span "playlist_add" at bounding box center [988, 162] width 16 height 16
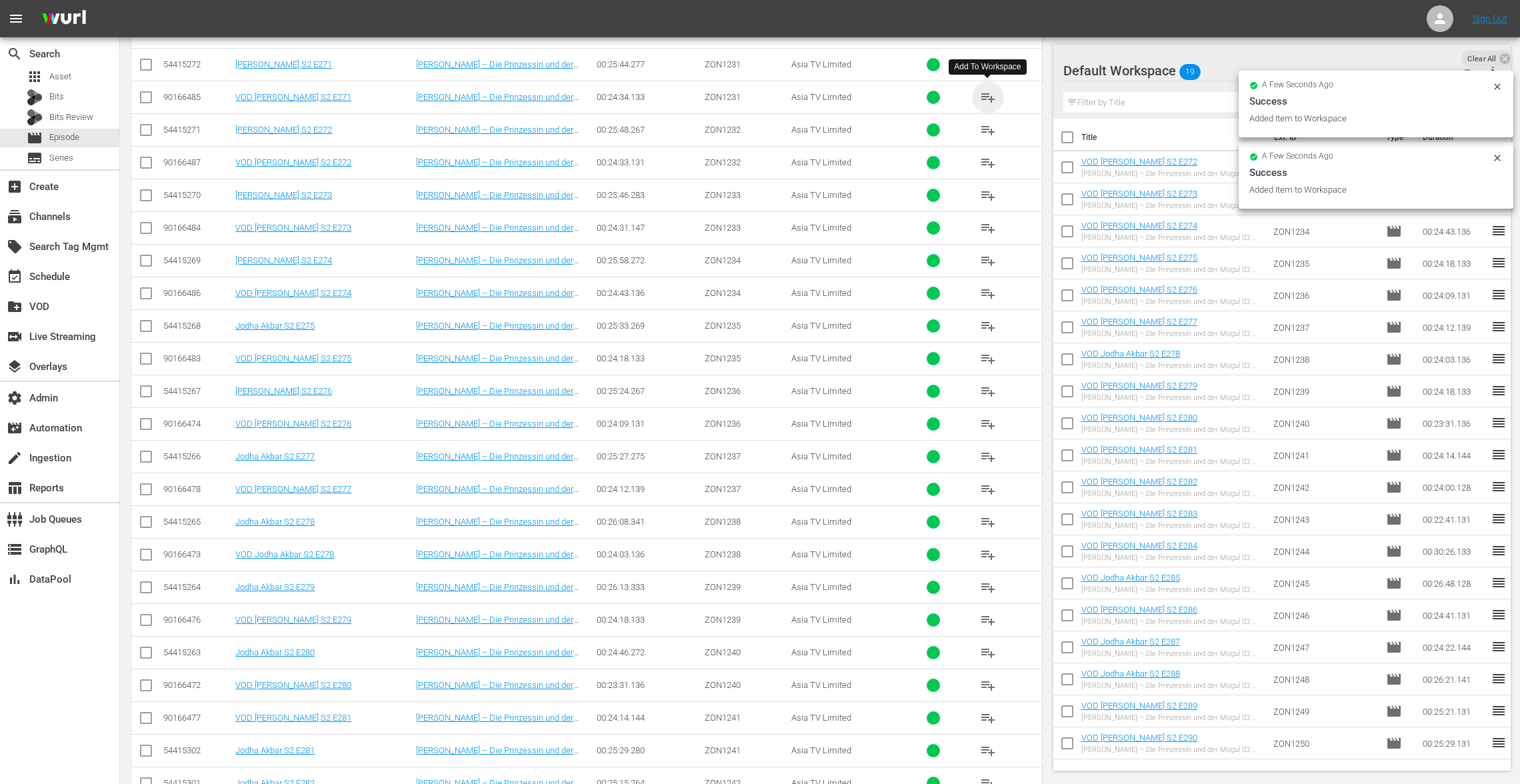
click at [985, 95] on span "playlist_add" at bounding box center [988, 97] width 16 height 16
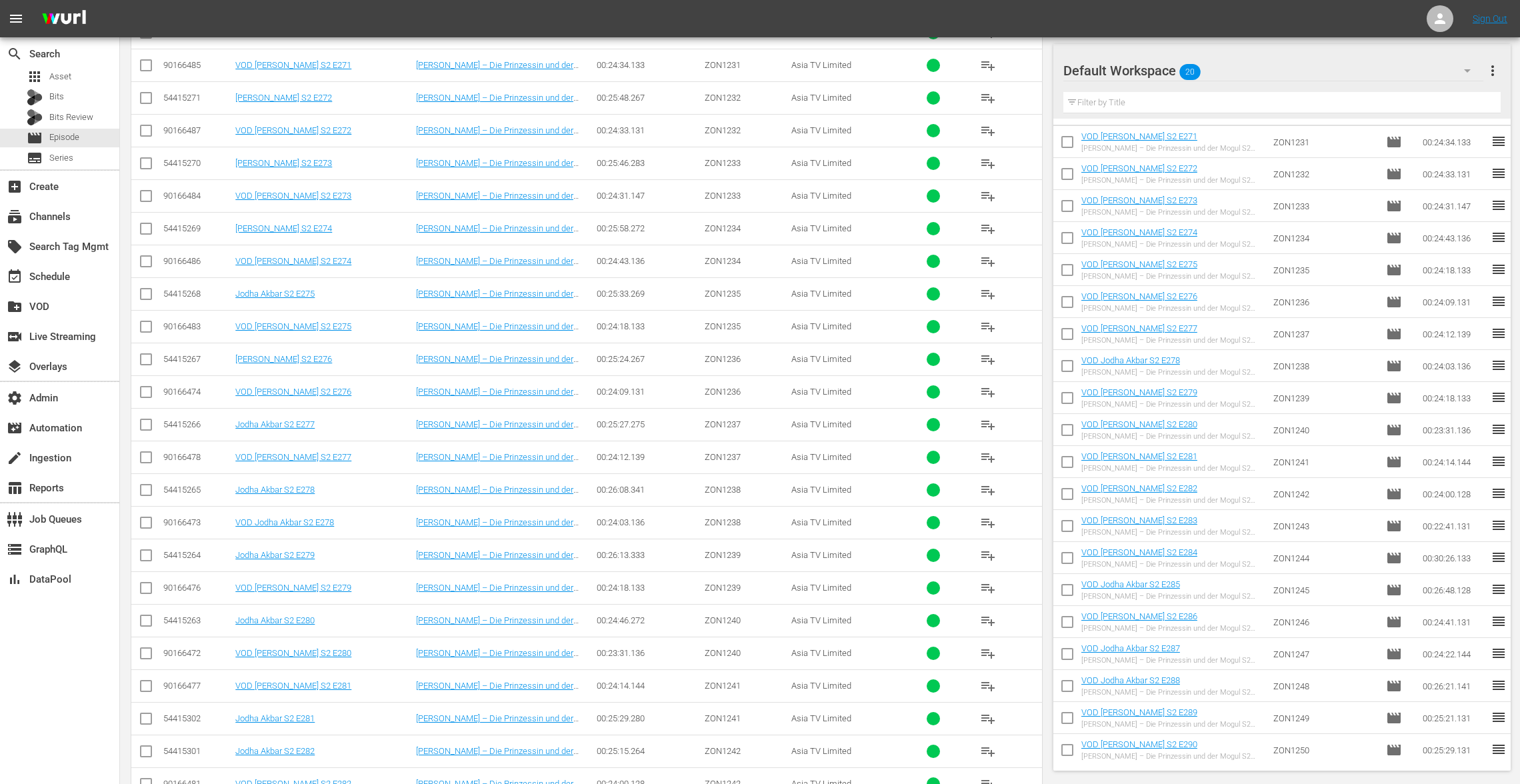
scroll to position [349, 0]
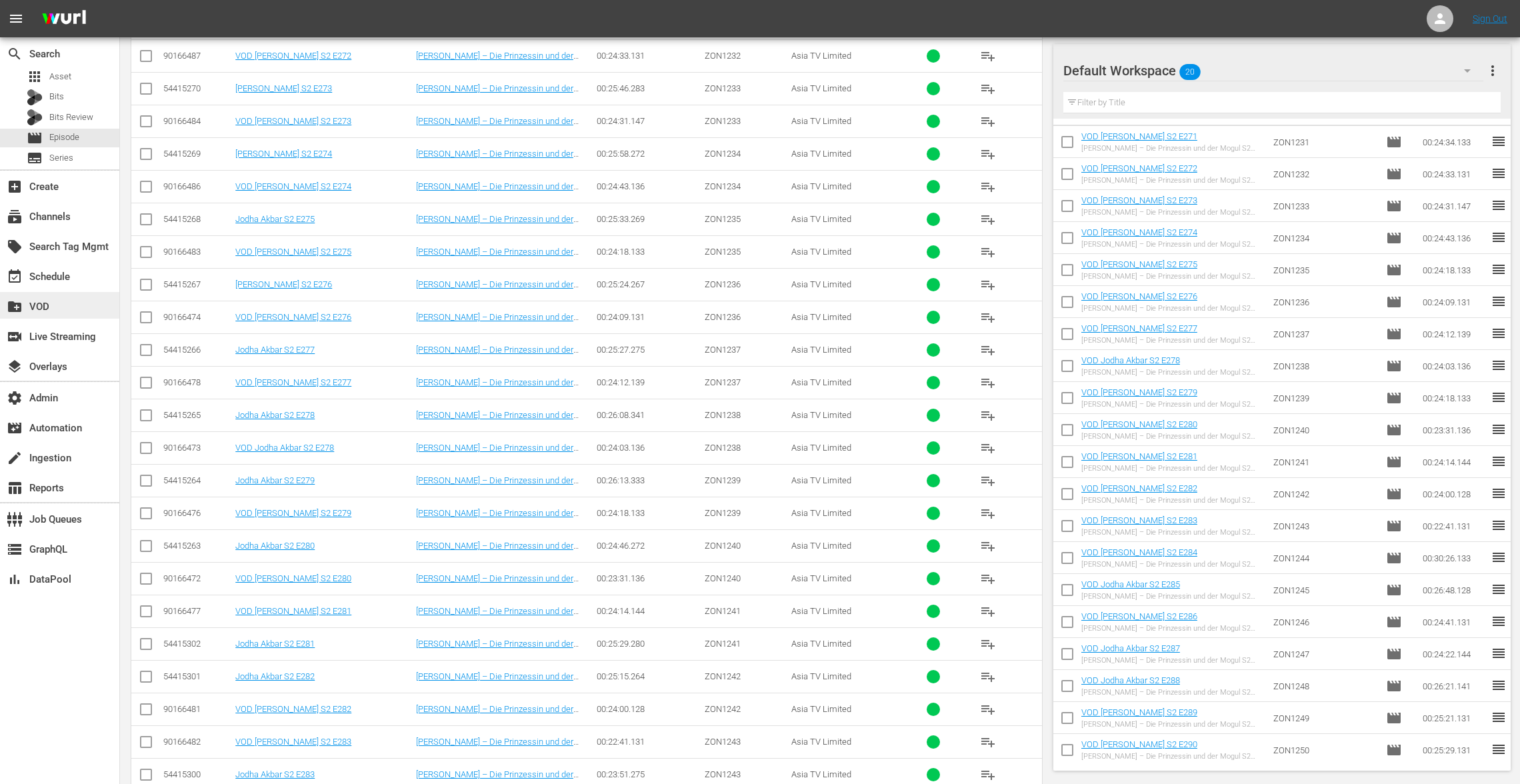
click at [64, 311] on div "create_new_folder VOD" at bounding box center [60, 306] width 120 height 27
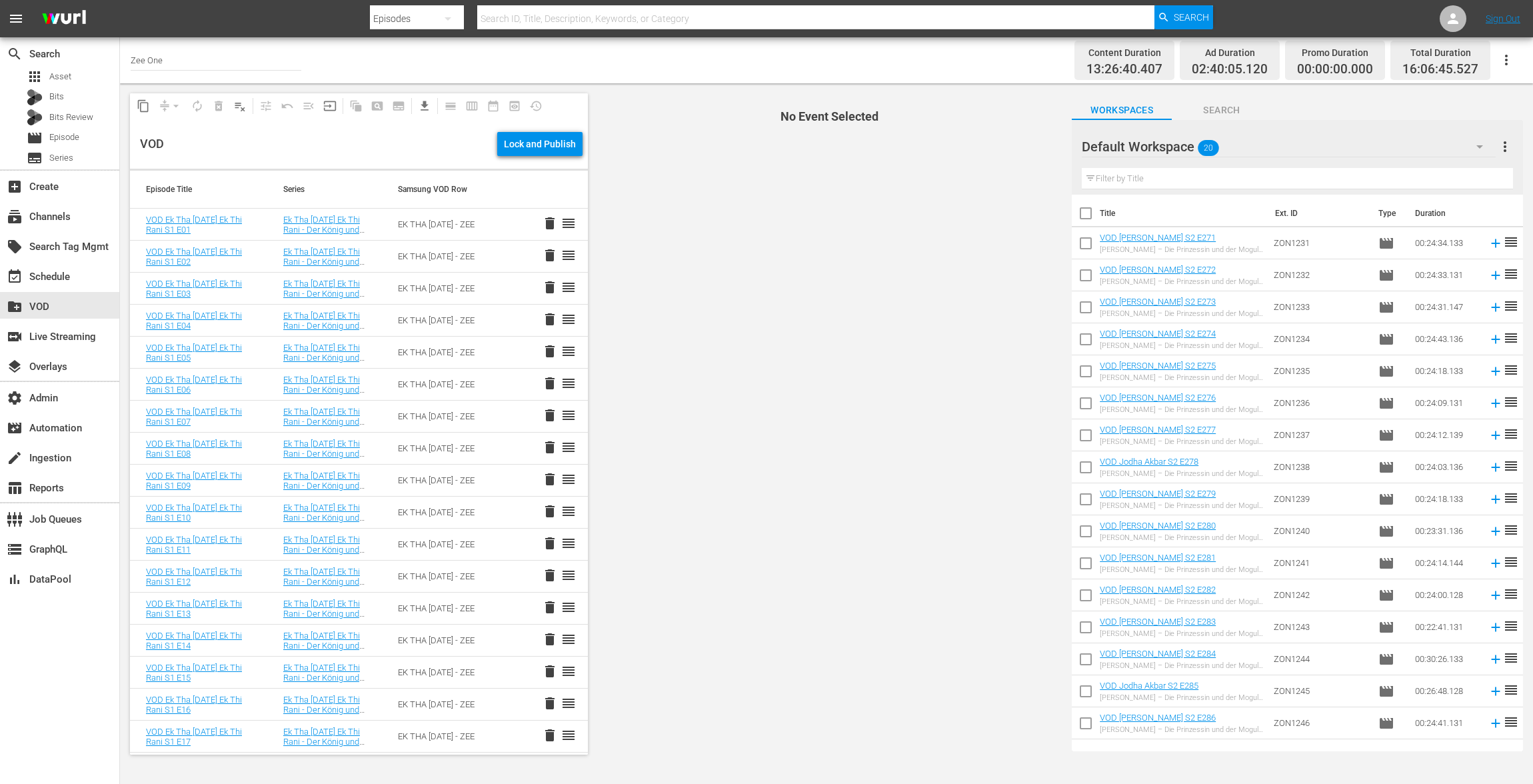
click at [1512, 148] on span "more_vert" at bounding box center [1505, 147] width 16 height 16
click at [1372, 218] on div "Bulk Edit Episodes" at bounding box center [1419, 220] width 156 height 24
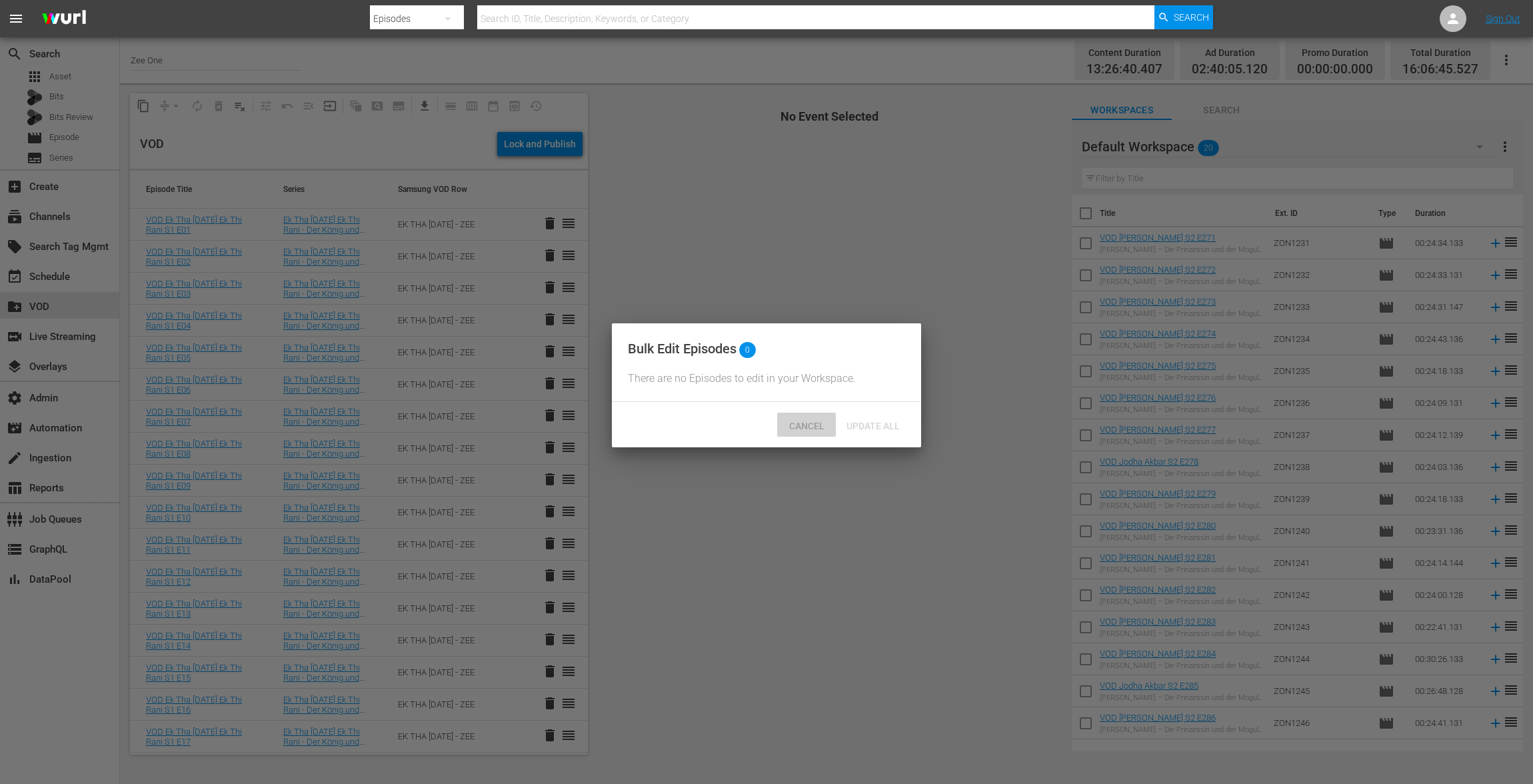
click at [811, 431] on span "Cancel" at bounding box center [807, 425] width 57 height 11
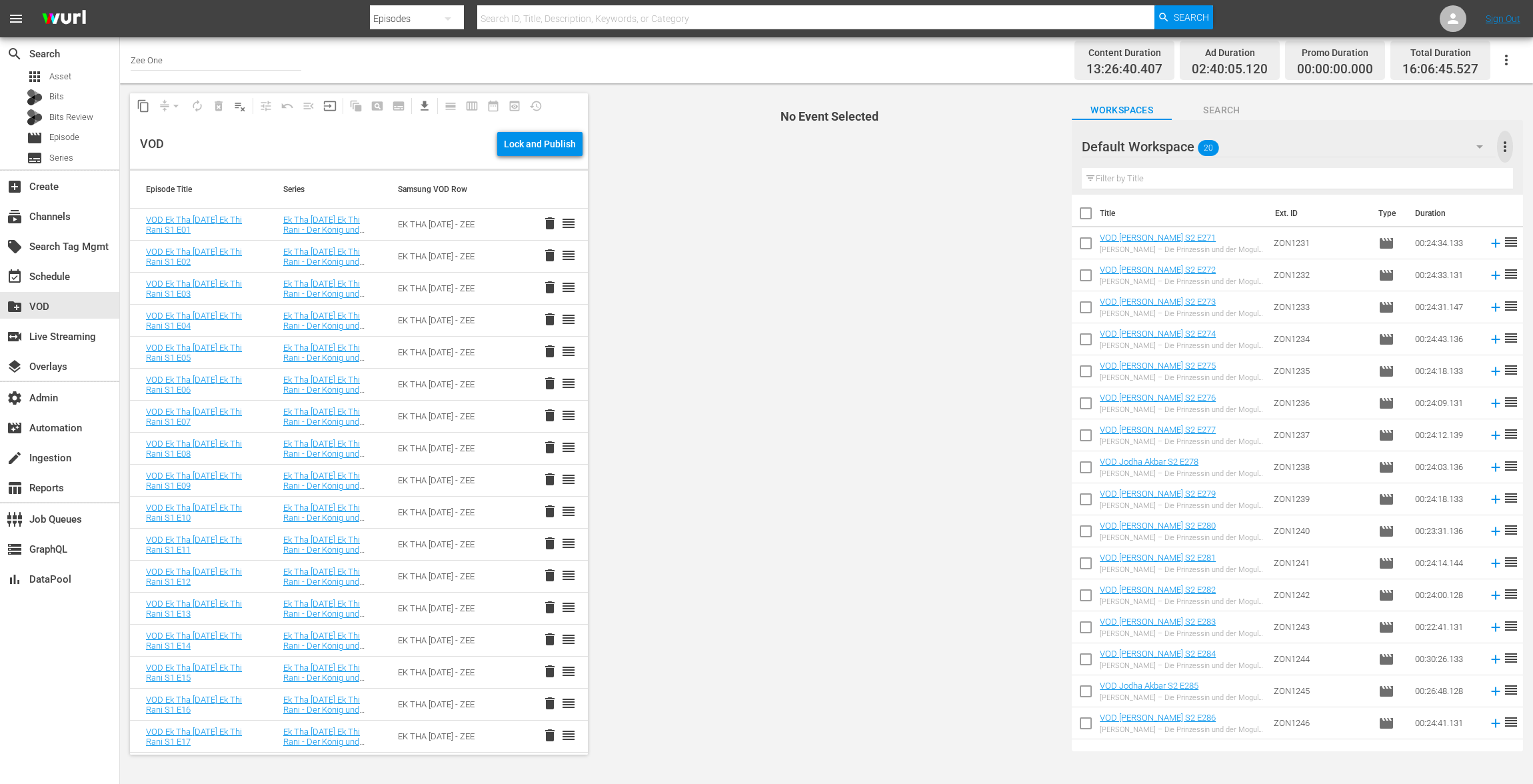
click at [1501, 147] on span "more_vert" at bounding box center [1505, 147] width 16 height 16
click at [1091, 212] on input "checkbox" at bounding box center [1085, 215] width 28 height 28
checkbox input "true"
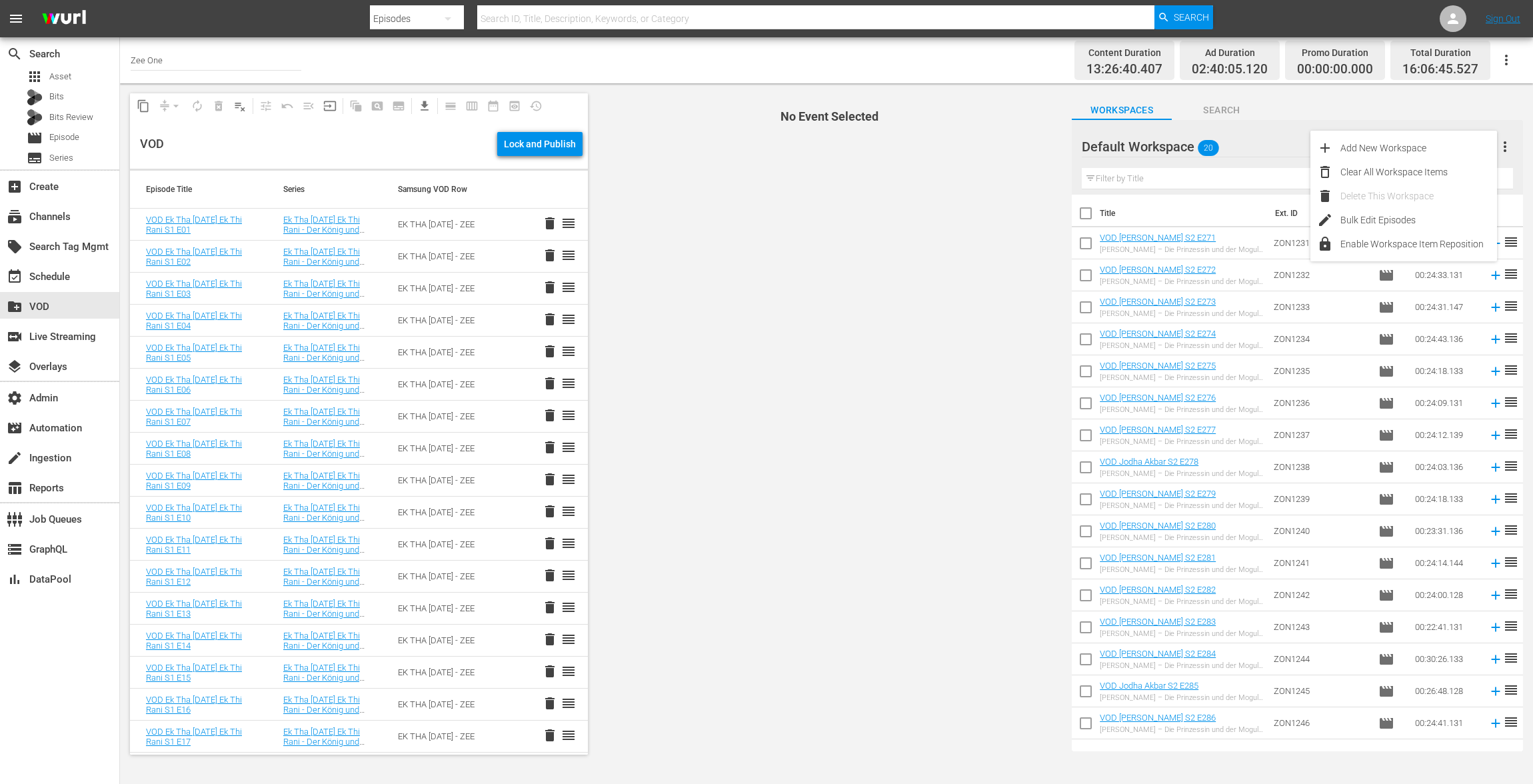
checkbox input "true"
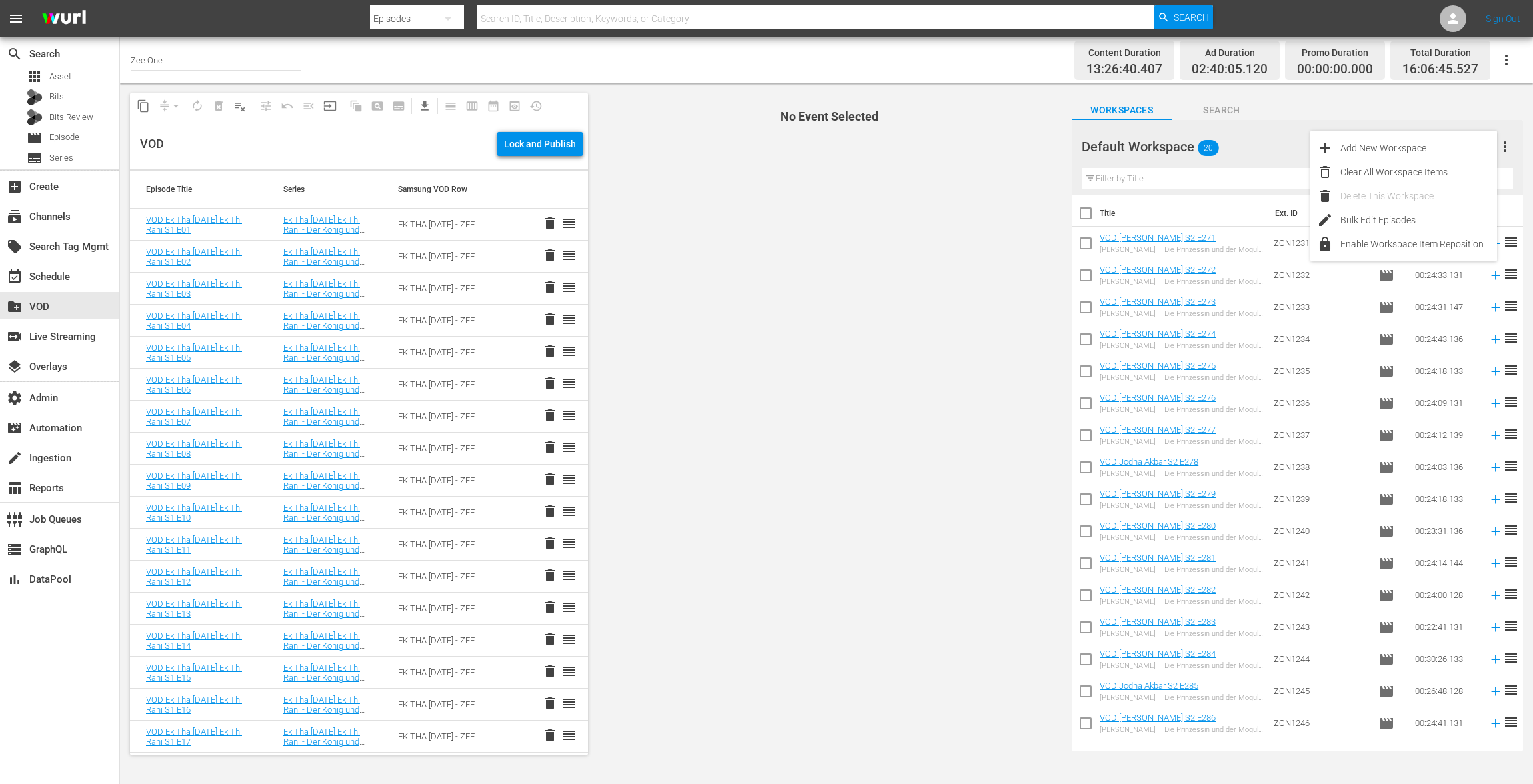
checkbox input "true"
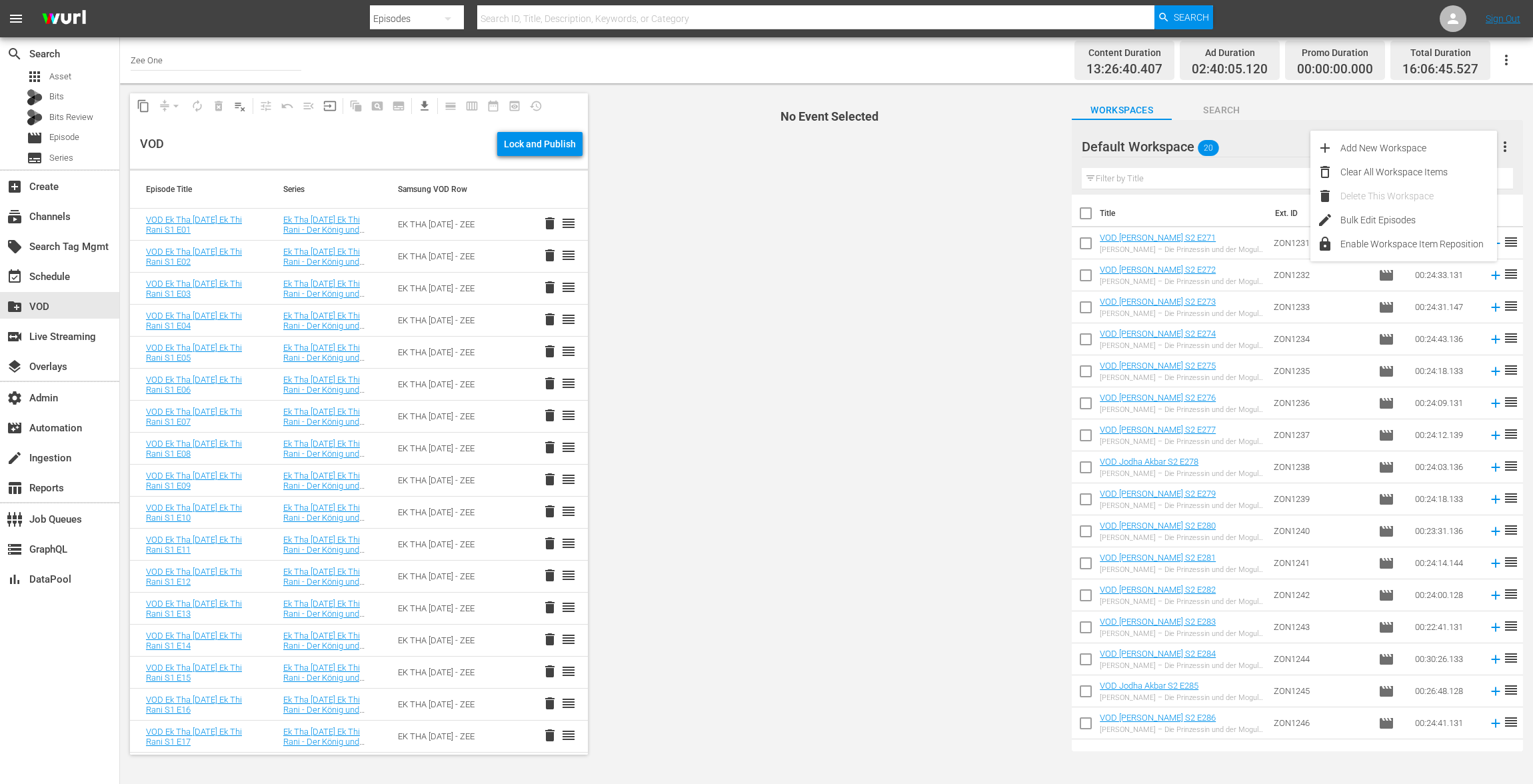
checkbox input "true"
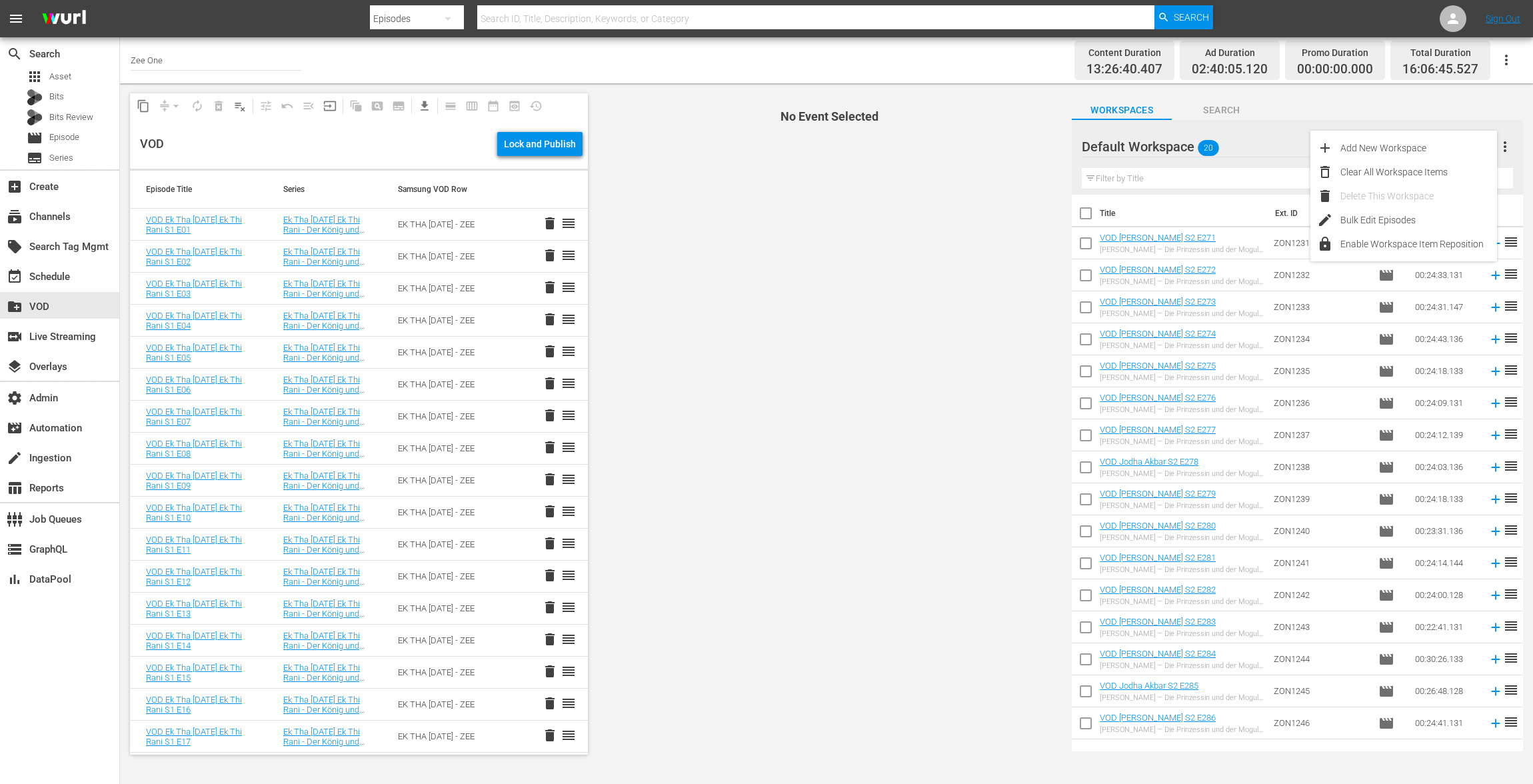
checkbox input "true"
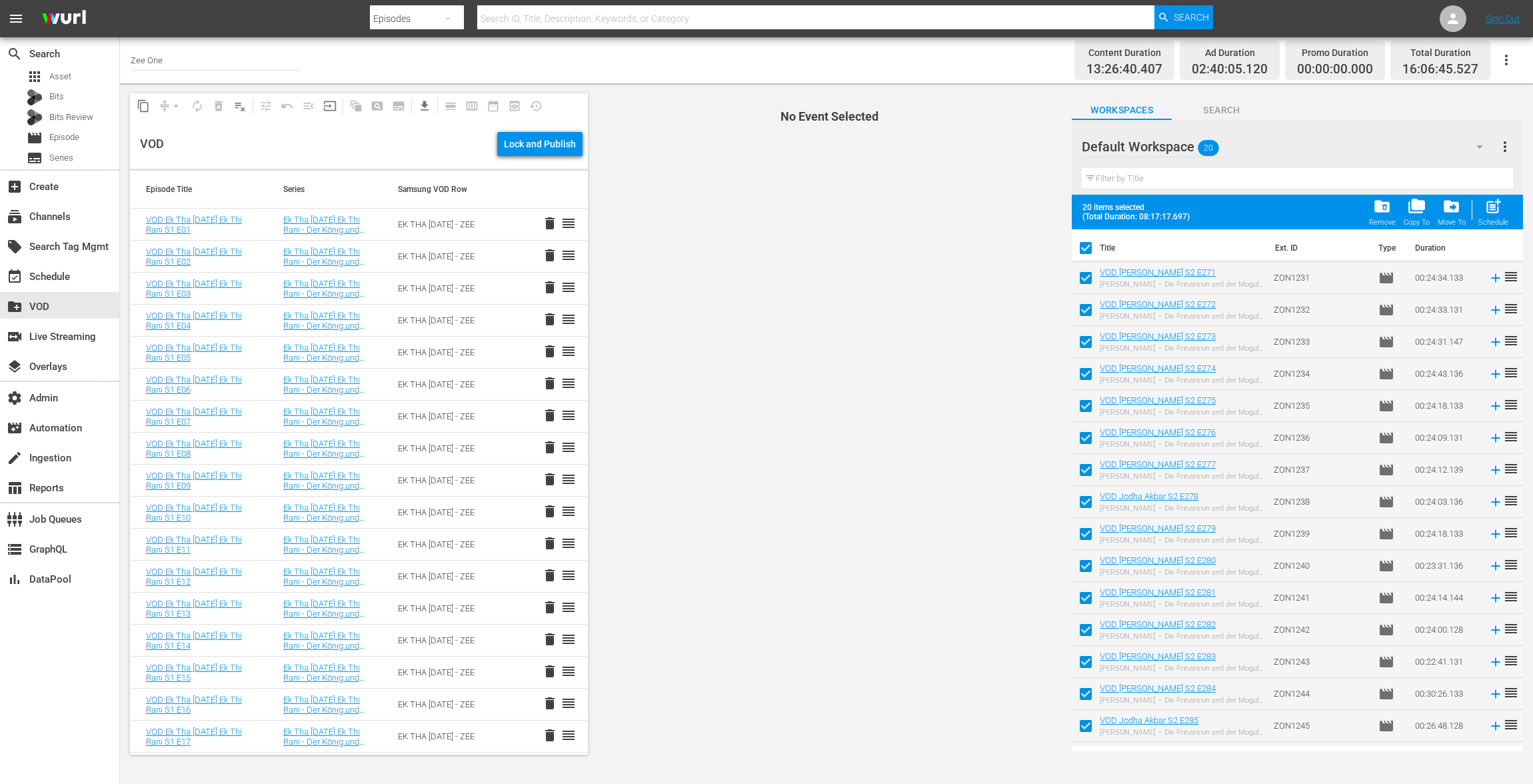
scroll to position [155, 0]
click at [1507, 141] on span "more_vert" at bounding box center [1505, 147] width 16 height 16
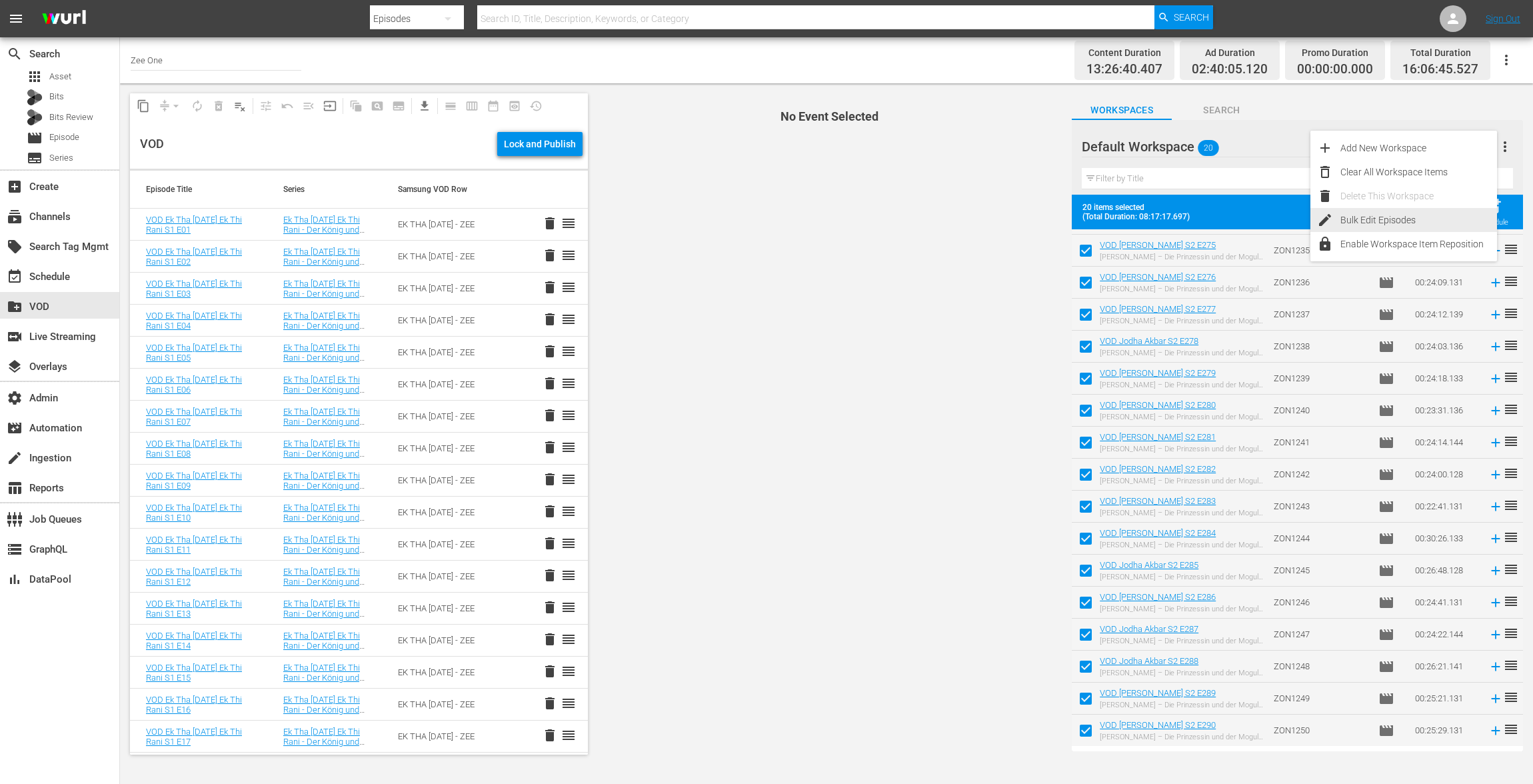
click at [1369, 210] on div "Bulk Edit Episodes" at bounding box center [1419, 220] width 156 height 24
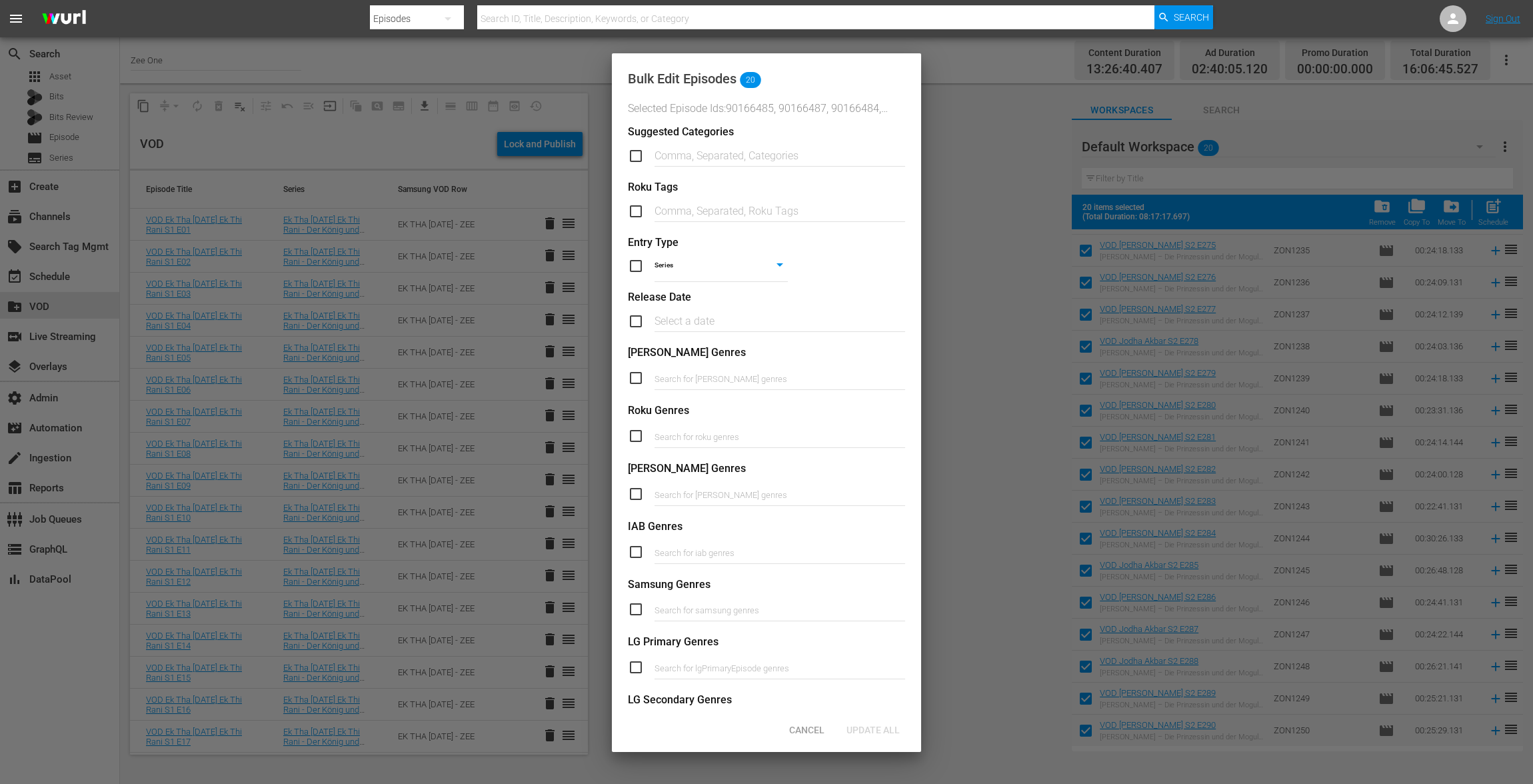
scroll to position [271, 0]
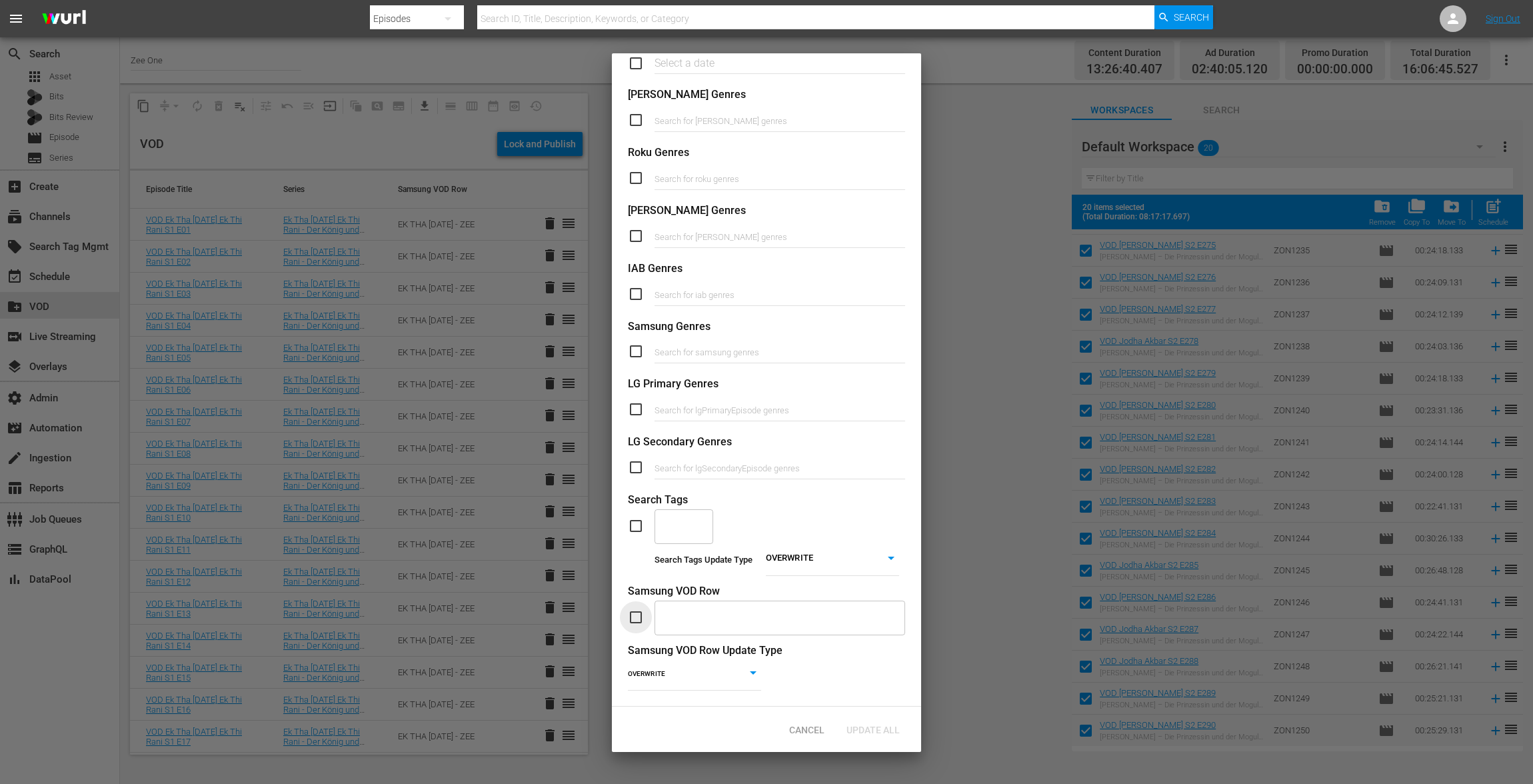
click at [639, 611] on input "checkbox" at bounding box center [642, 617] width 27 height 16
checkbox input "true"
click at [688, 608] on input "text" at bounding box center [770, 617] width 219 height 25
type input "JODH"
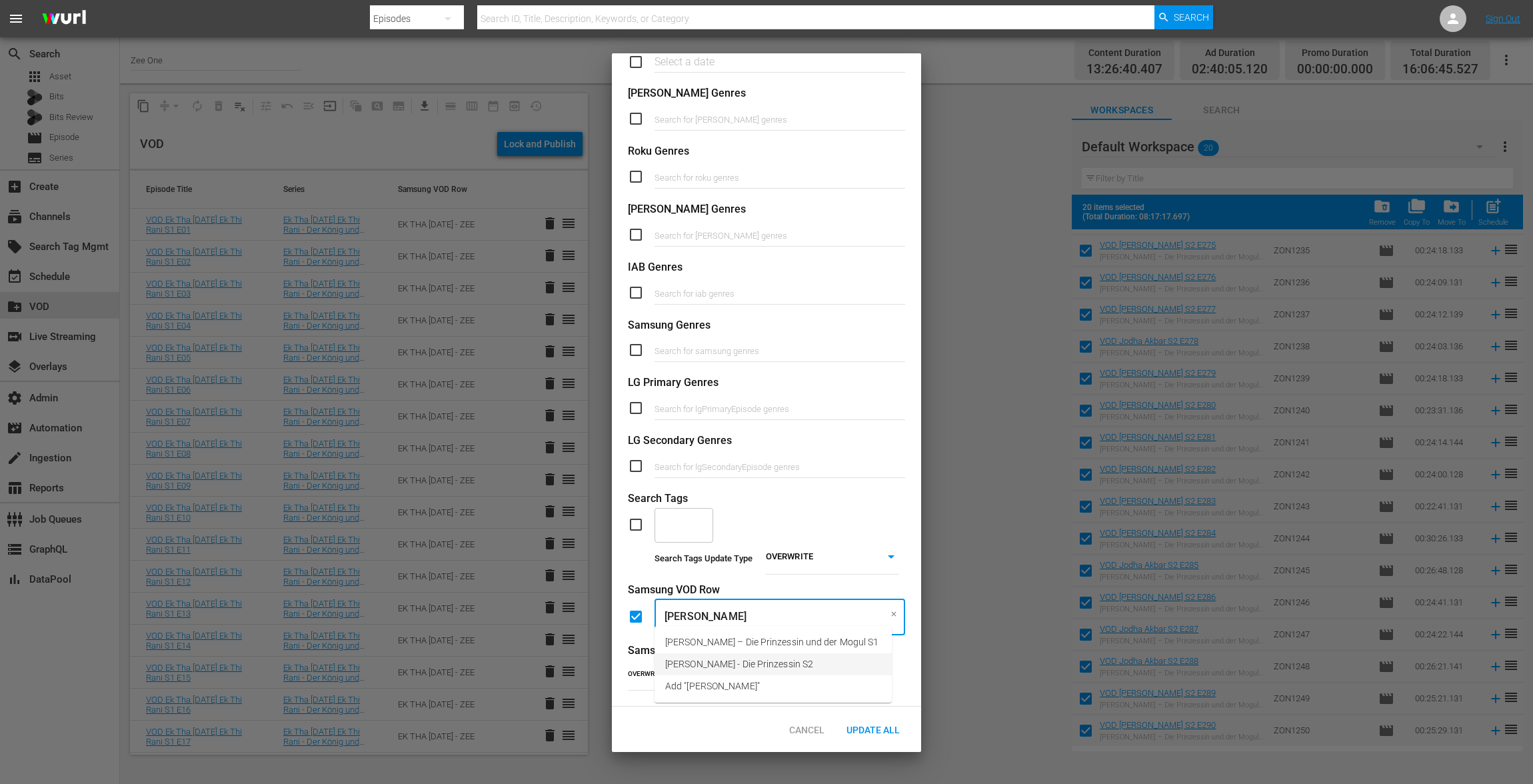
click at [714, 667] on span "Jodha Akbar - Die Prinzessin S2" at bounding box center [739, 663] width 148 height 14
click at [649, 661] on body "menu Search By Episodes Search ID, Title, Description, Keywords, or Category Se…" at bounding box center [766, 392] width 1533 height 784
click at [681, 673] on li "ADD" at bounding box center [695, 678] width 133 height 18
type input "ADD"
click at [859, 723] on div "Update All" at bounding box center [873, 730] width 74 height 25
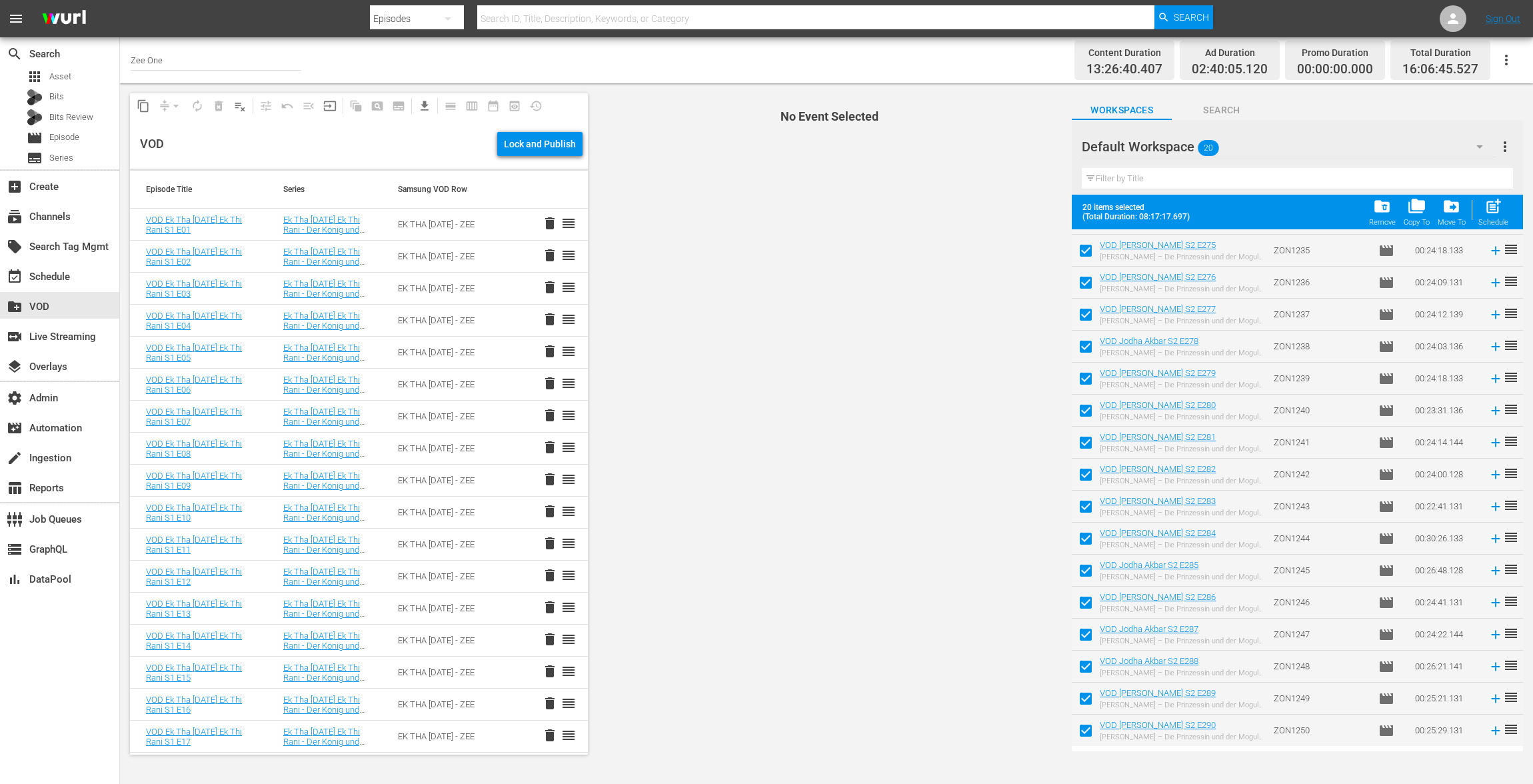
scroll to position [0, 0]
click at [1089, 244] on input "checkbox" at bounding box center [1085, 250] width 28 height 28
checkbox input "false"
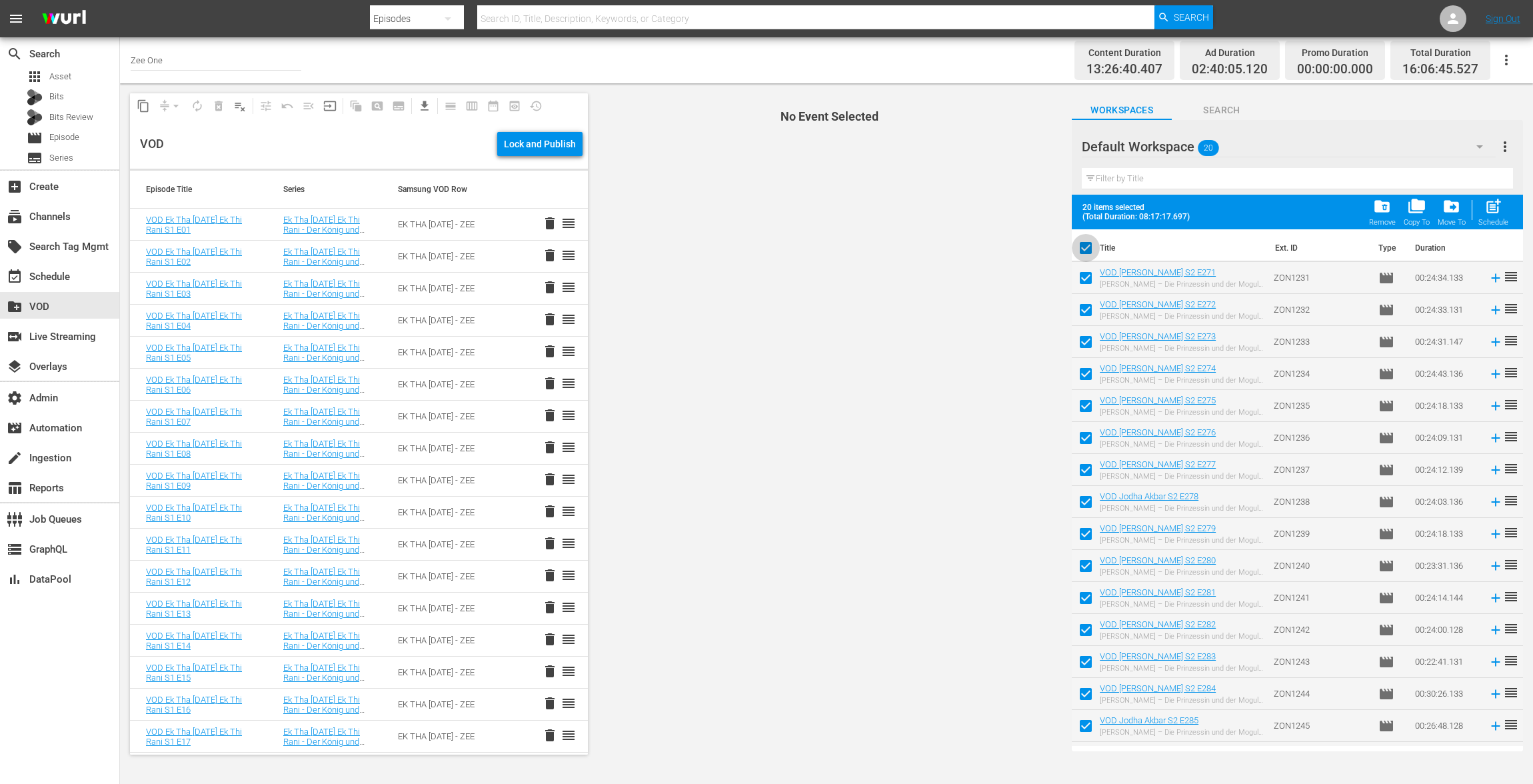
checkbox input "false"
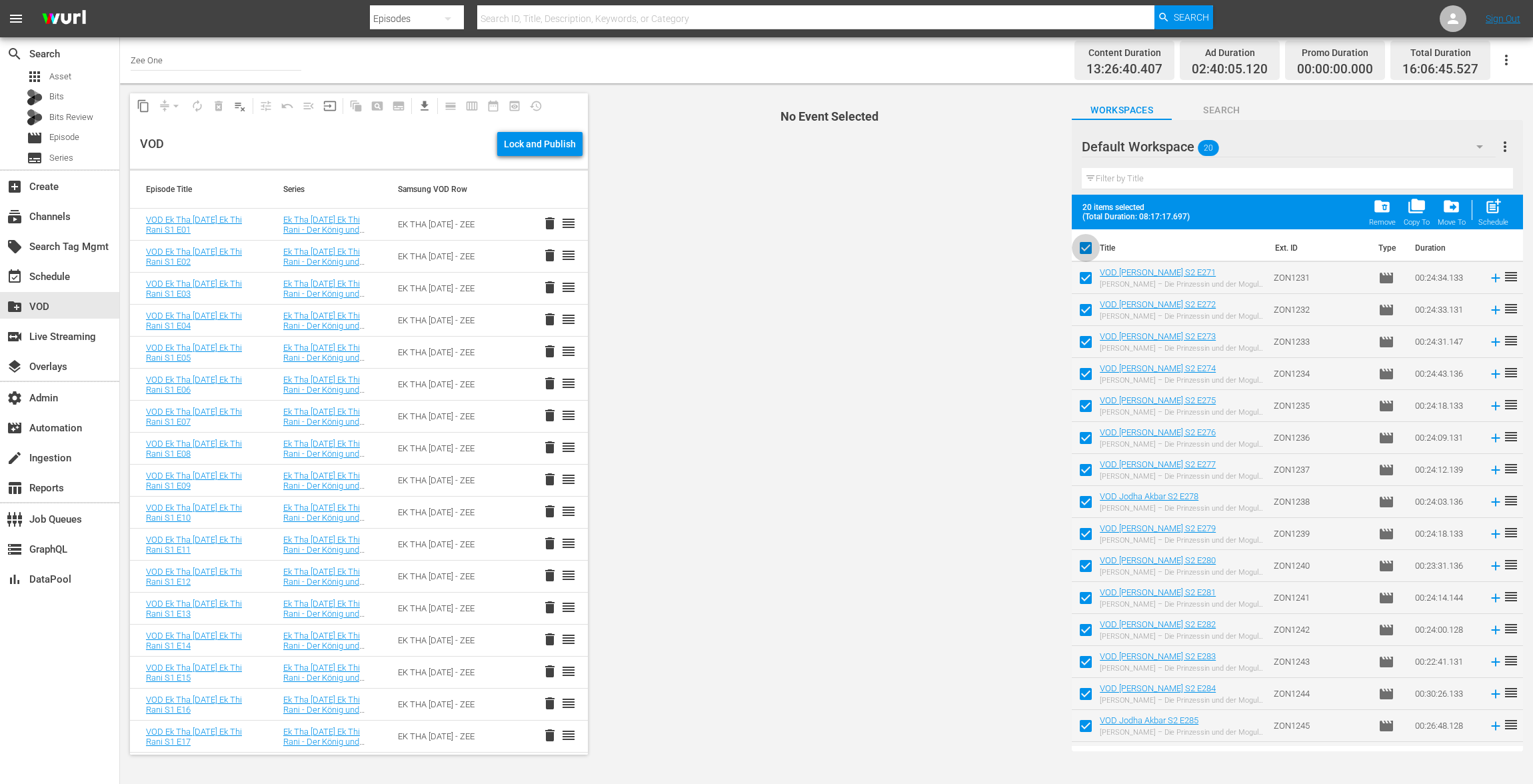
checkbox input "false"
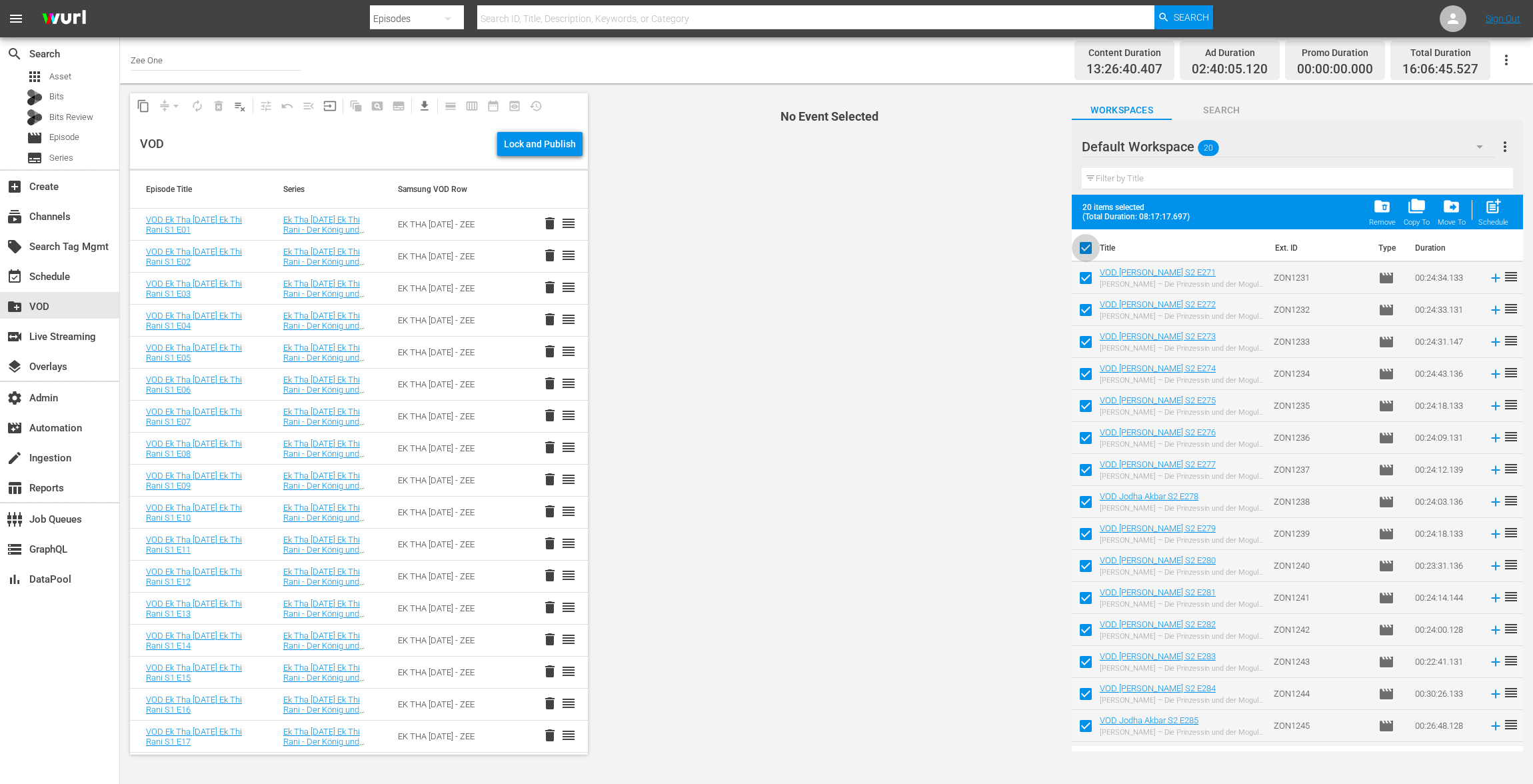
checkbox input "false"
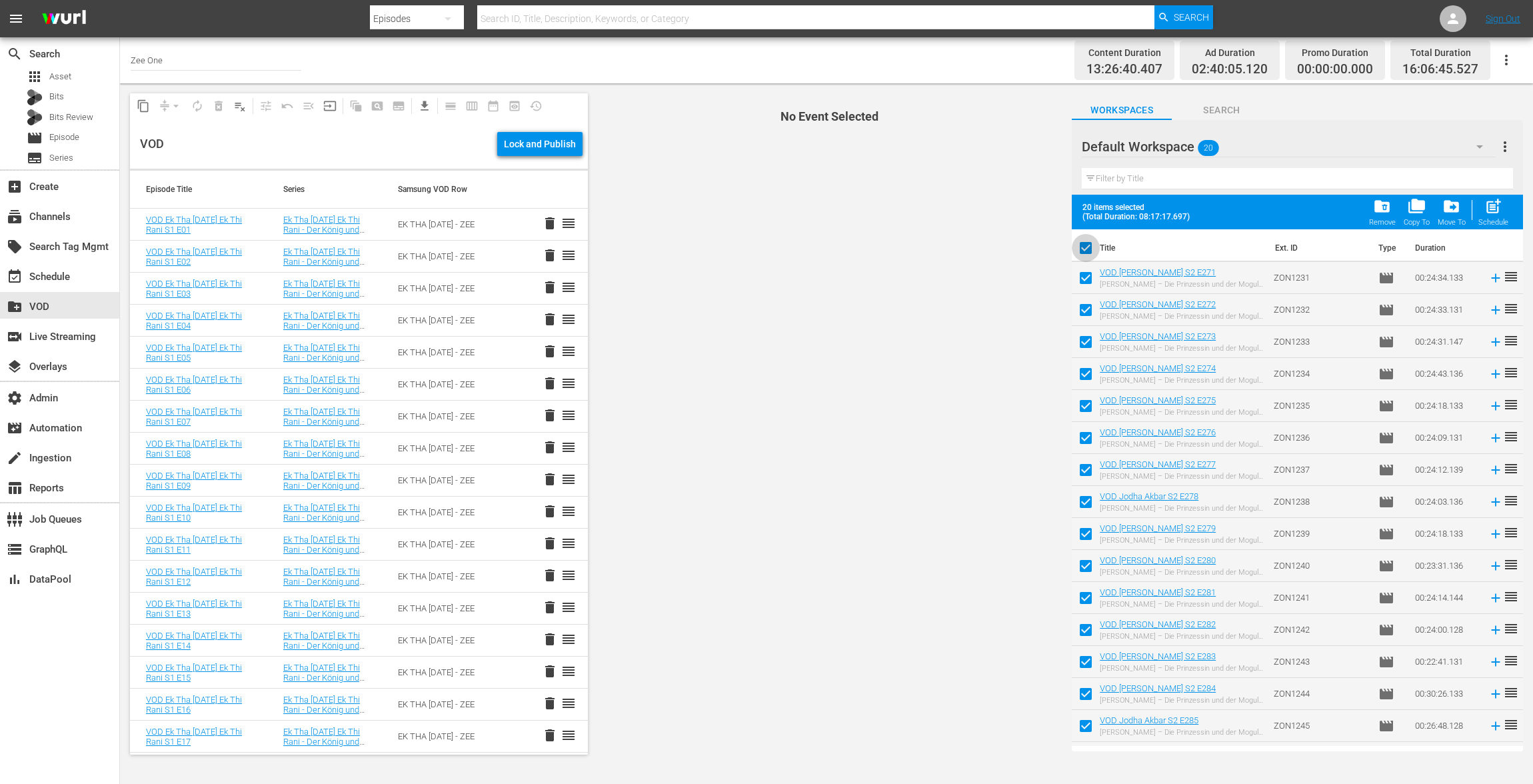
checkbox input "false"
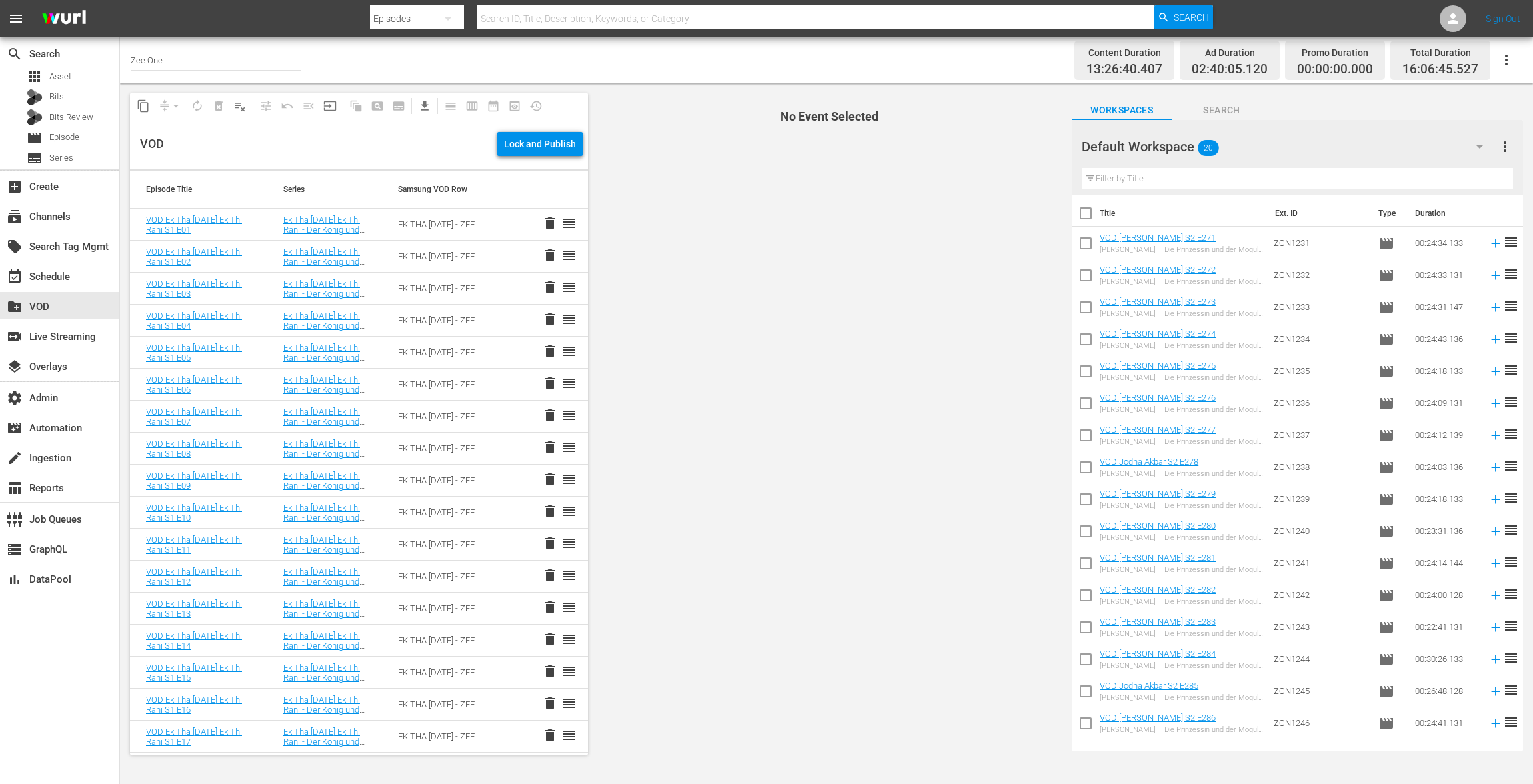
scroll to position [121, 0]
click at [1489, 726] on icon at bounding box center [1495, 730] width 14 height 14
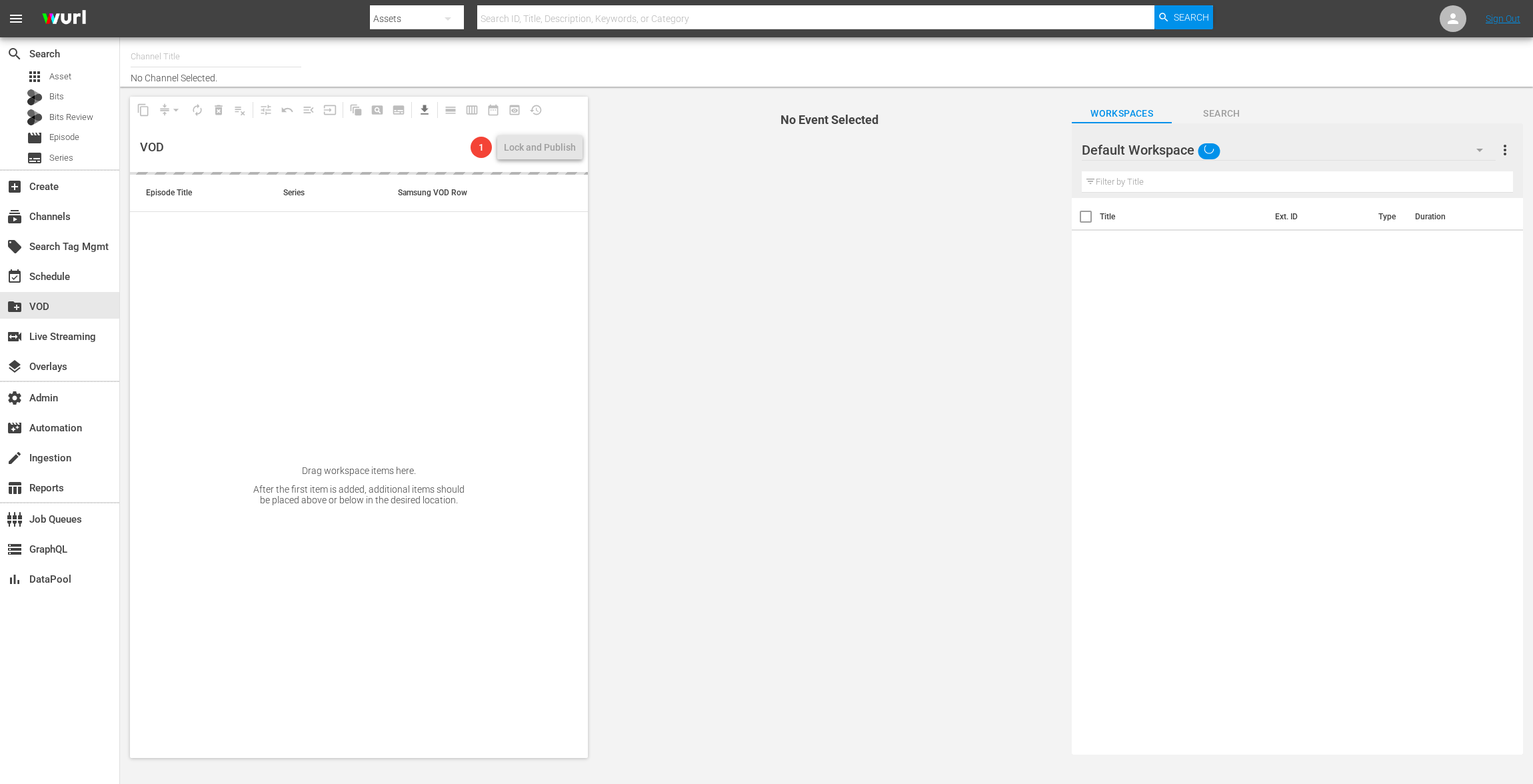
type input "Zee One (1547)"
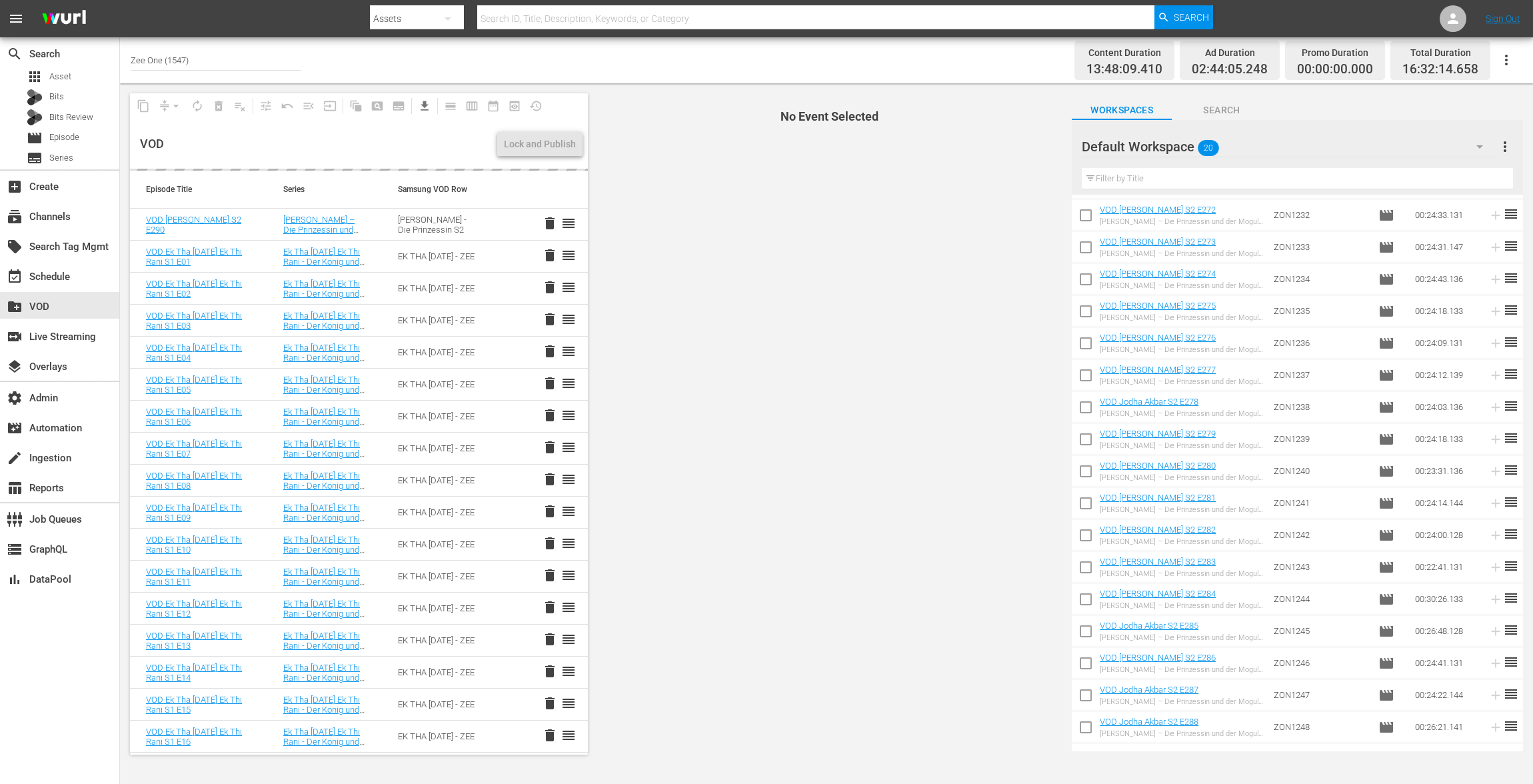
scroll to position [121, 0]
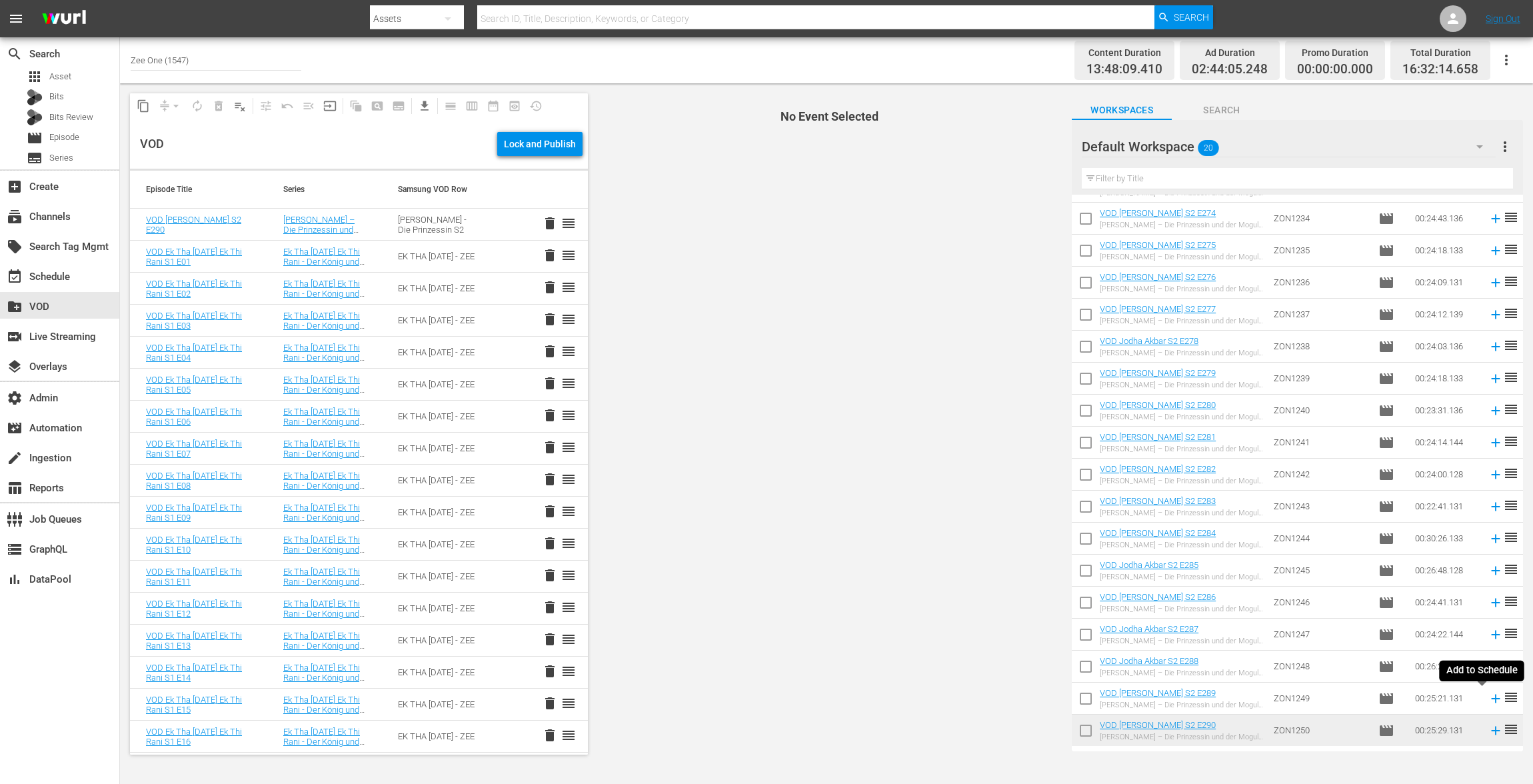
click at [1492, 698] on icon at bounding box center [1495, 697] width 9 height 9
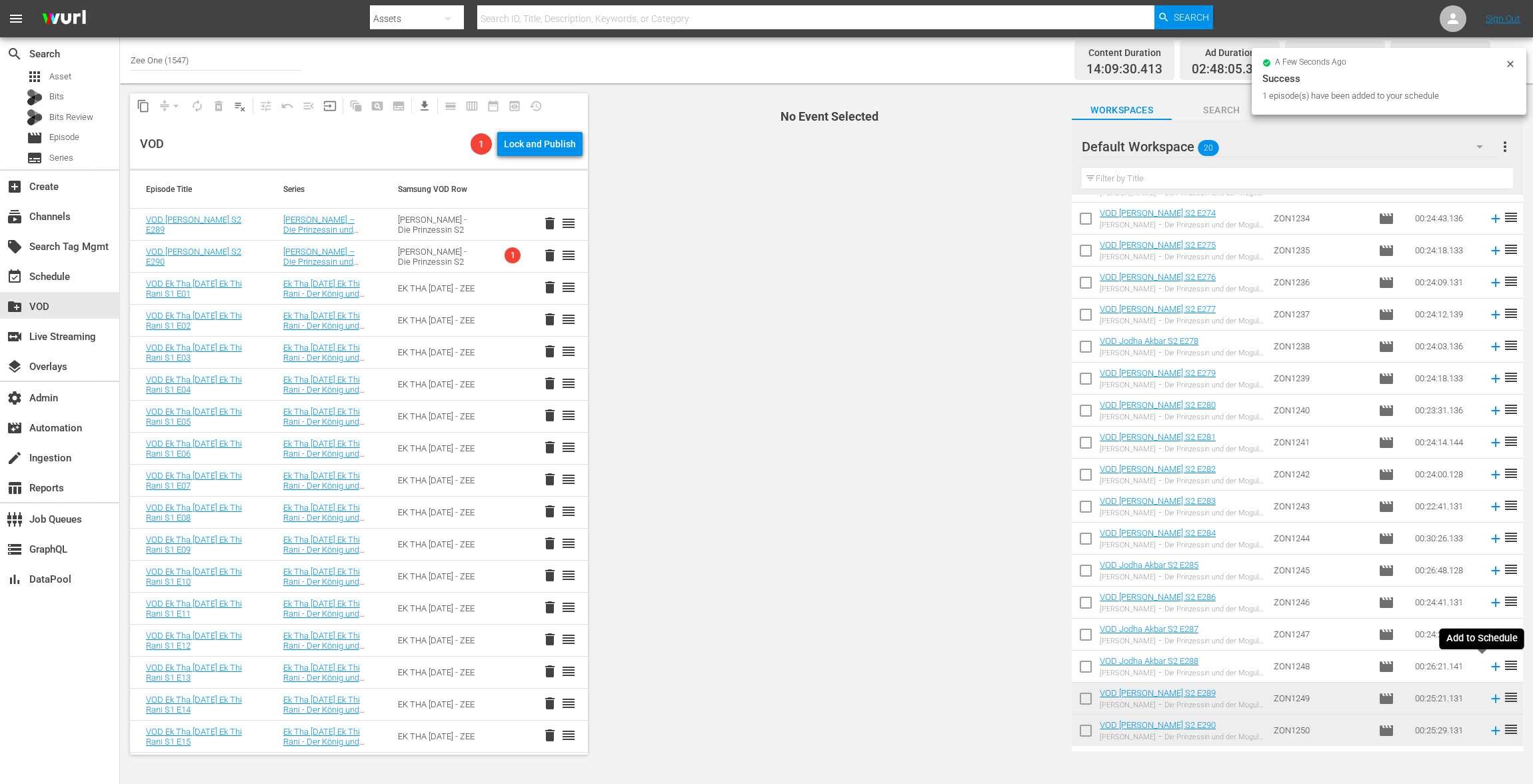
click at [1489, 662] on icon at bounding box center [1495, 665] width 14 height 14
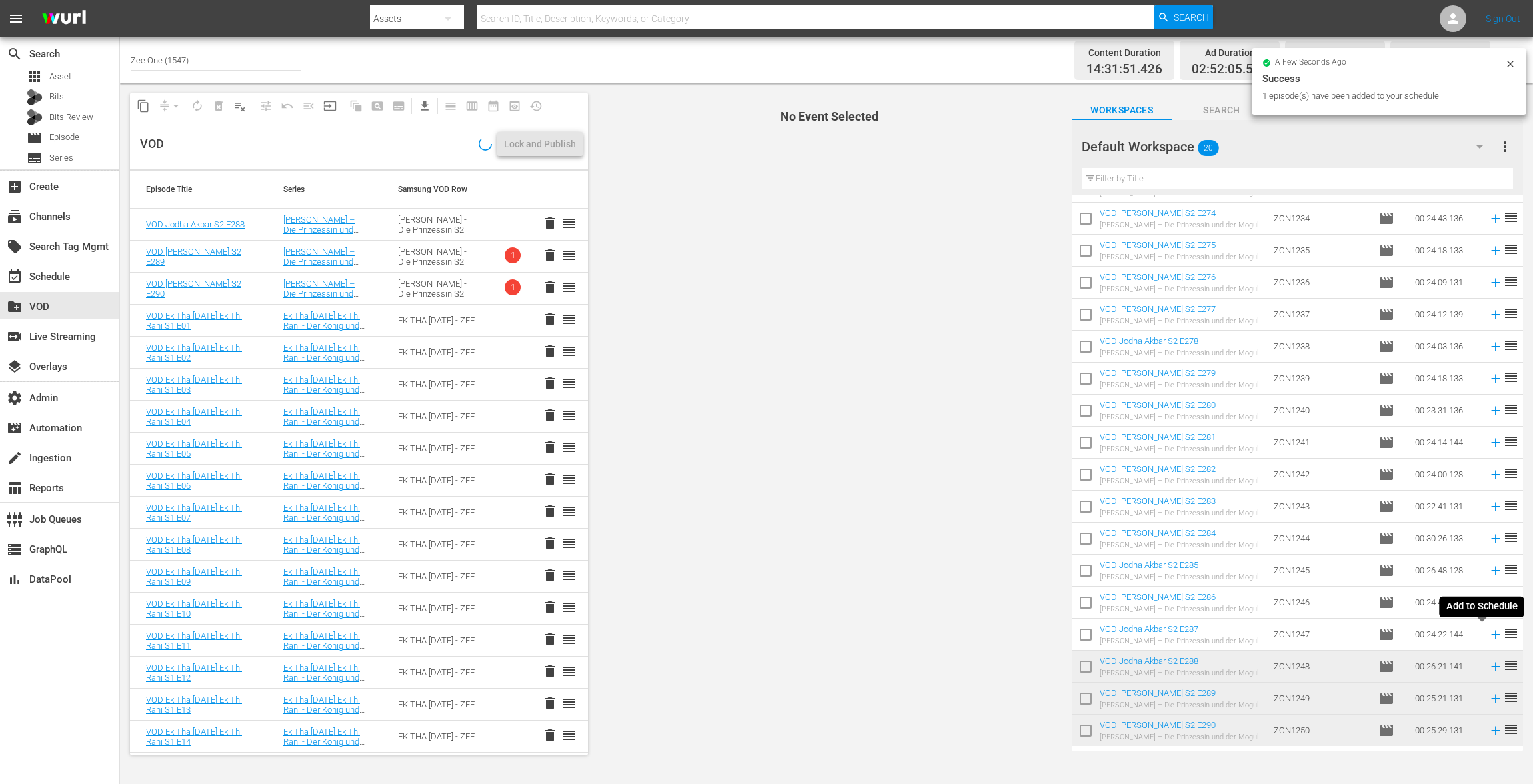
click at [1489, 635] on icon at bounding box center [1495, 634] width 14 height 14
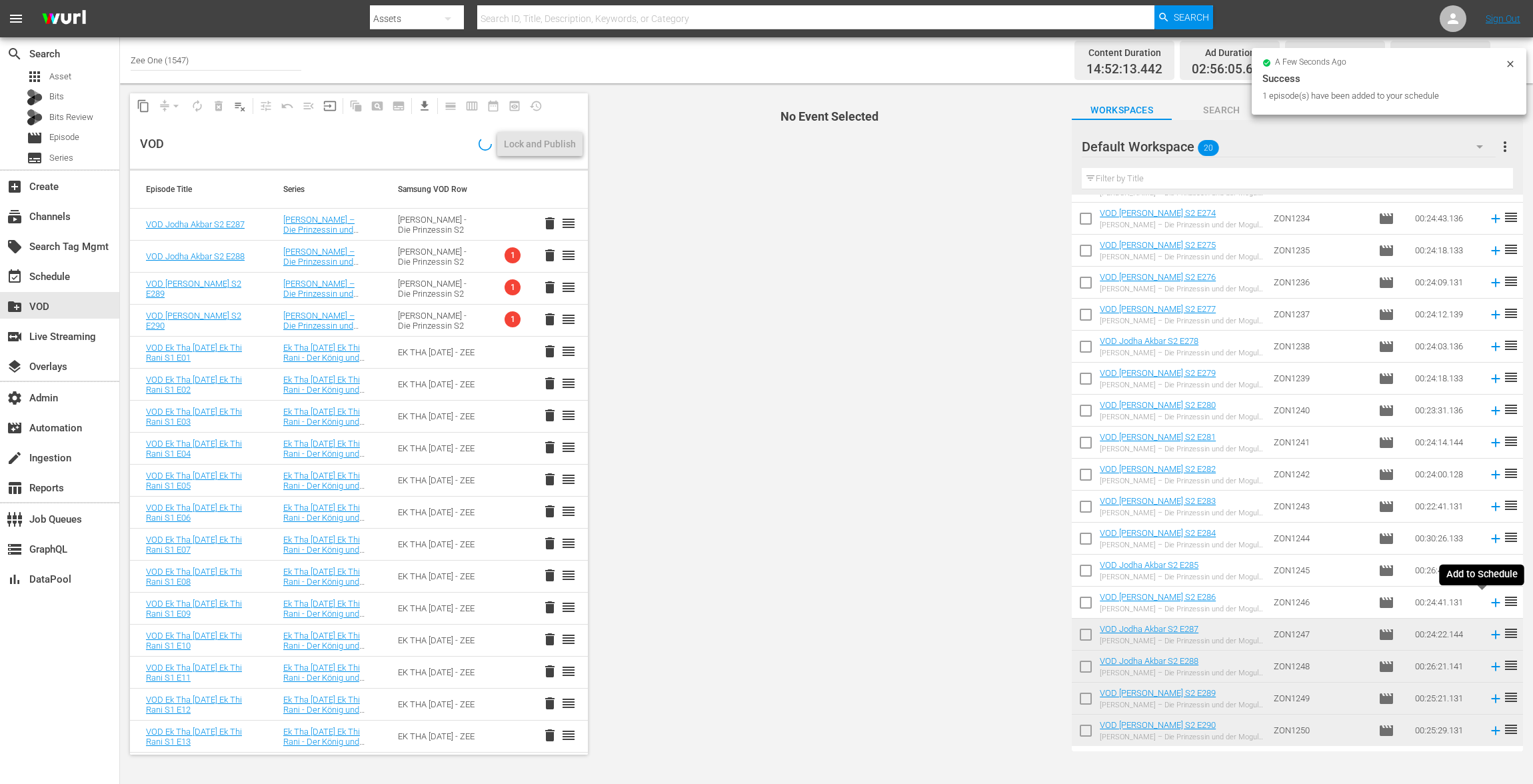
click at [1489, 601] on icon at bounding box center [1495, 602] width 14 height 14
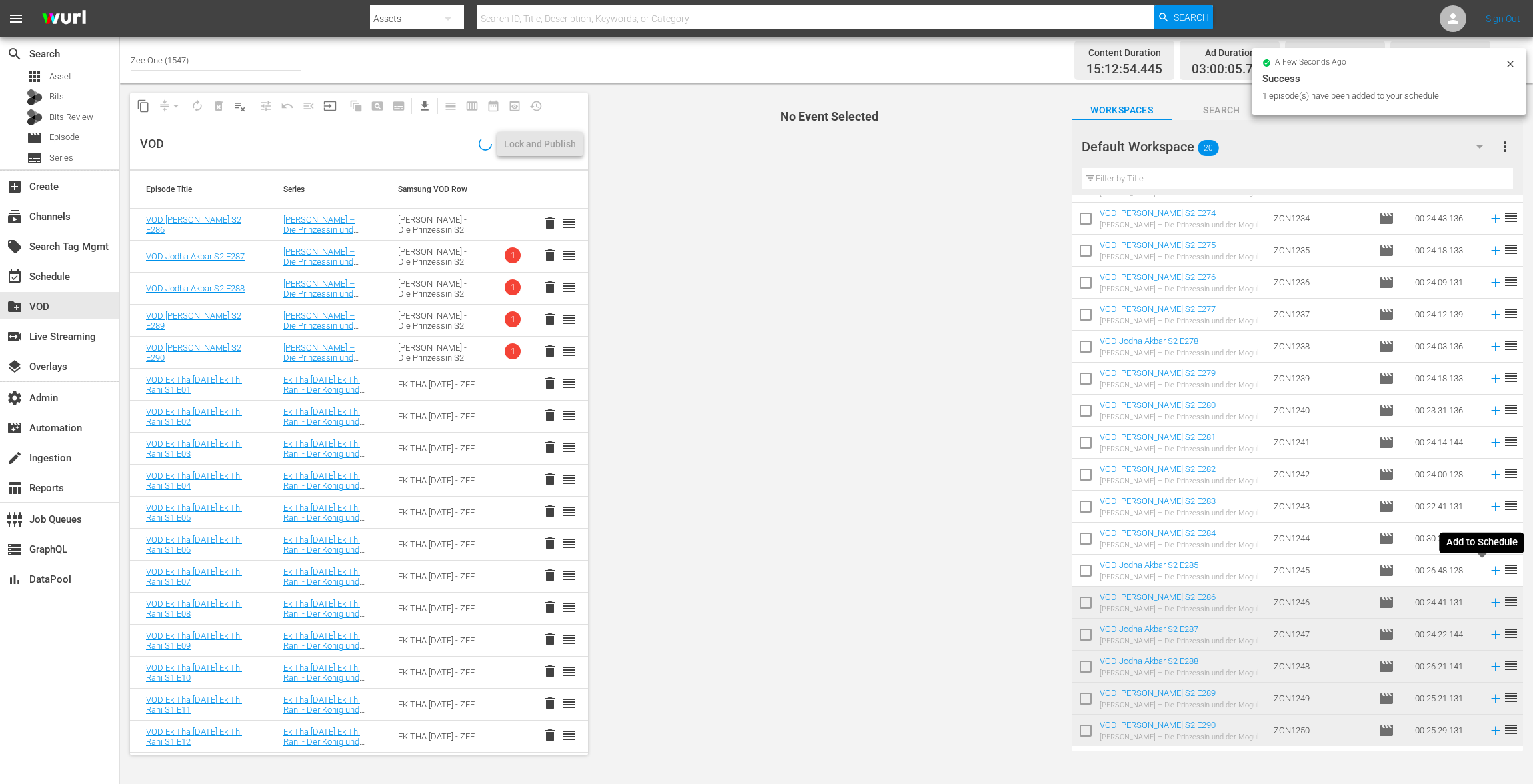
click at [1492, 569] on icon at bounding box center [1495, 570] width 9 height 9
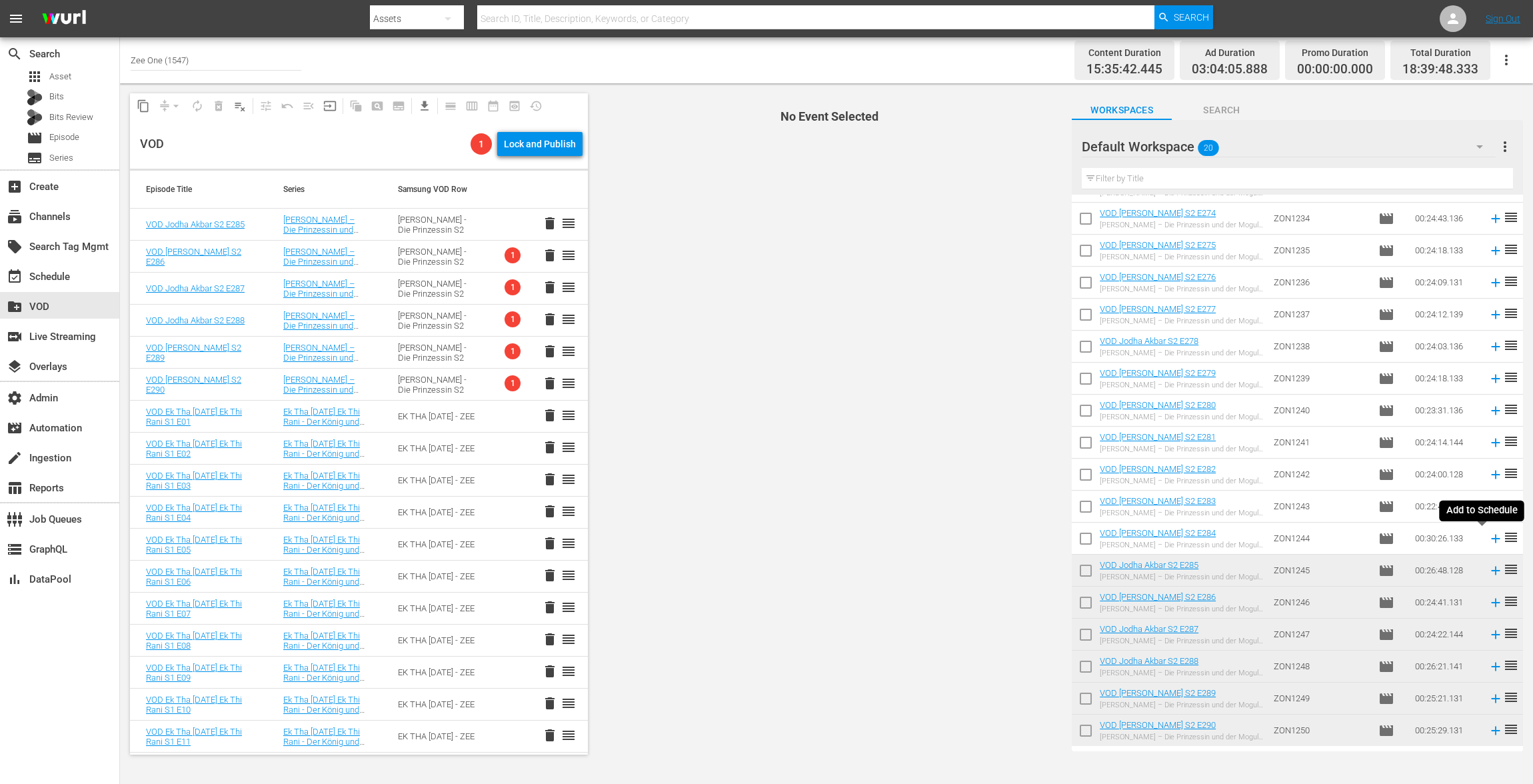
click at [1492, 537] on icon at bounding box center [1495, 538] width 9 height 9
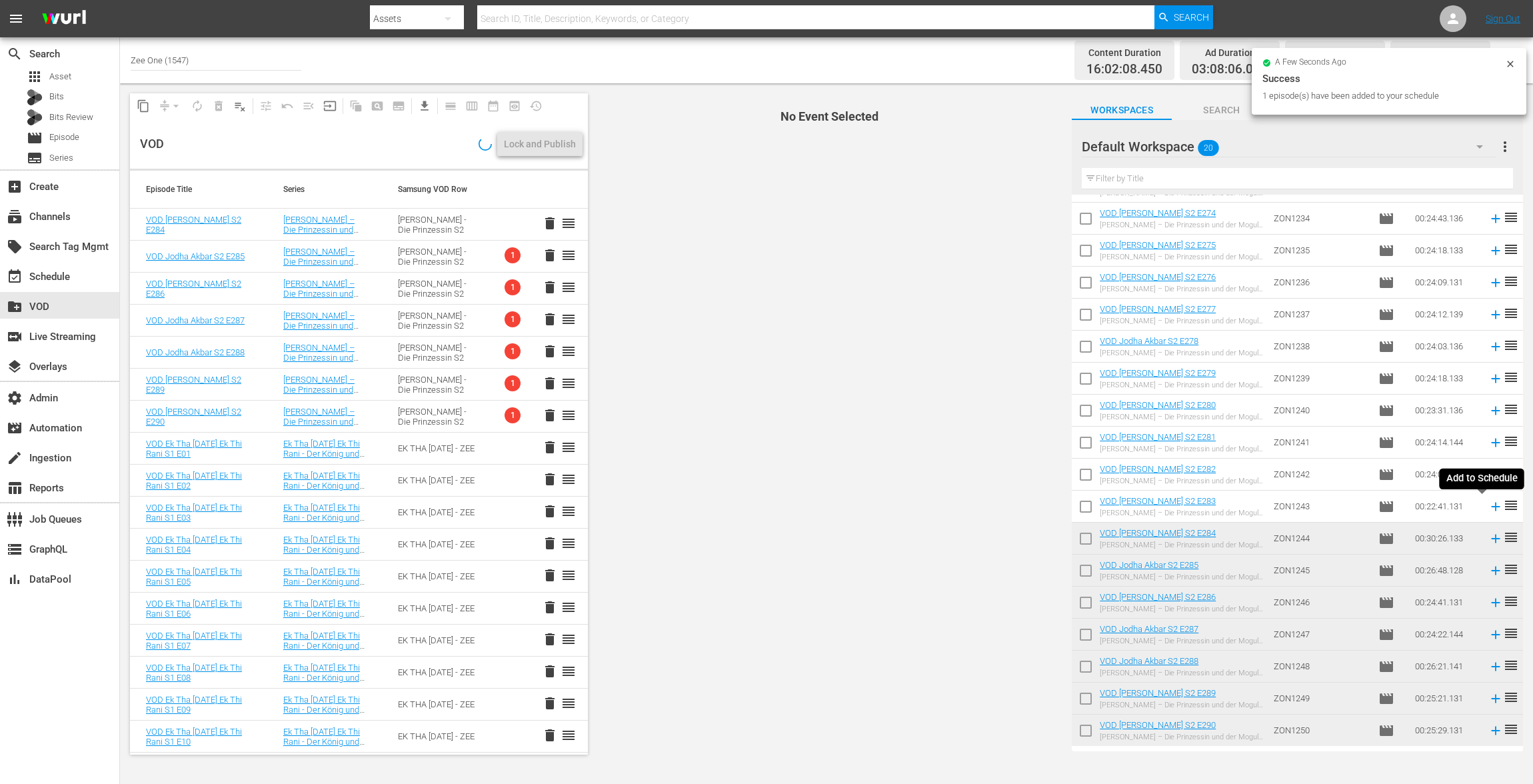
click at [1489, 504] on icon at bounding box center [1495, 506] width 14 height 14
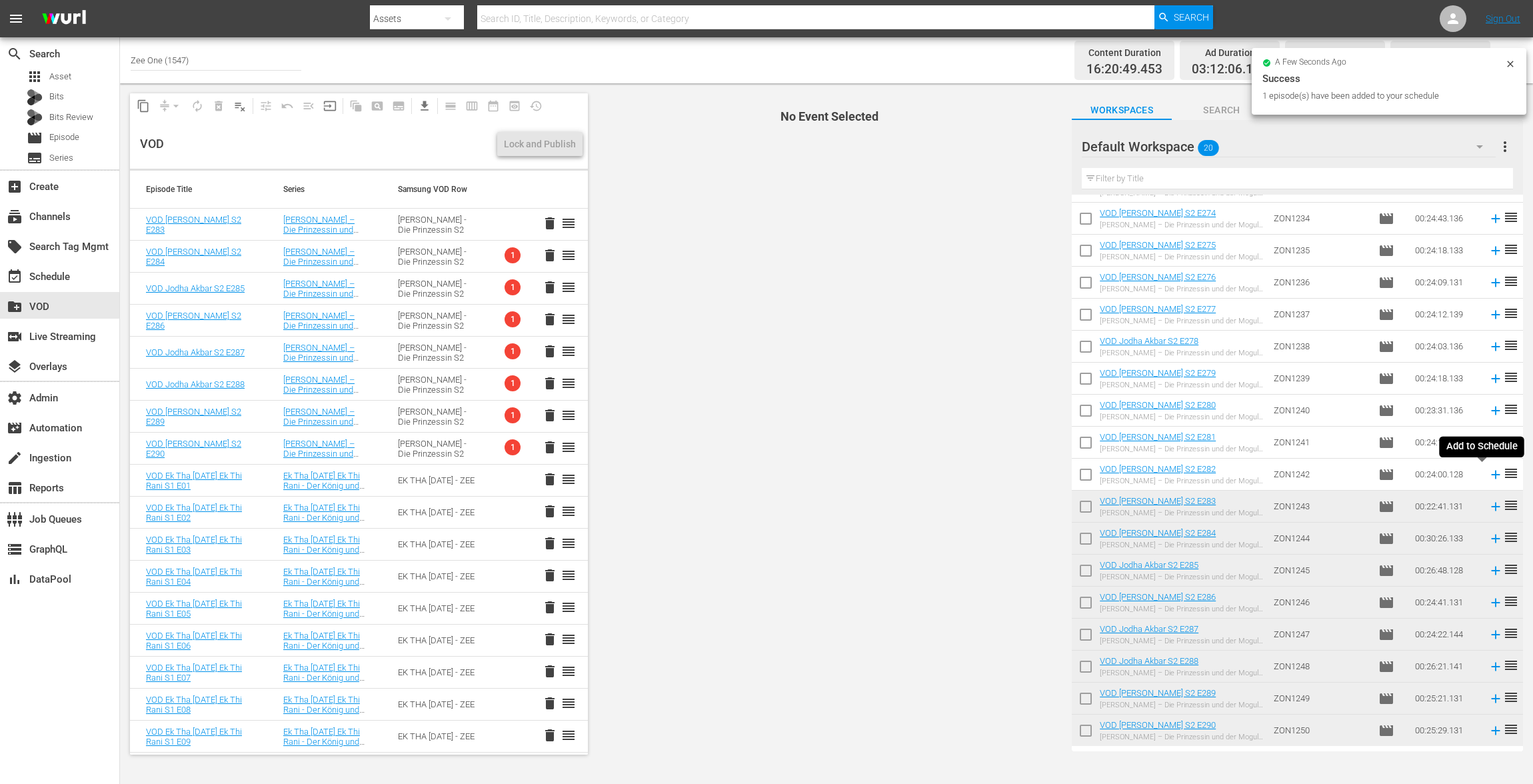
click at [1489, 472] on icon at bounding box center [1495, 473] width 14 height 14
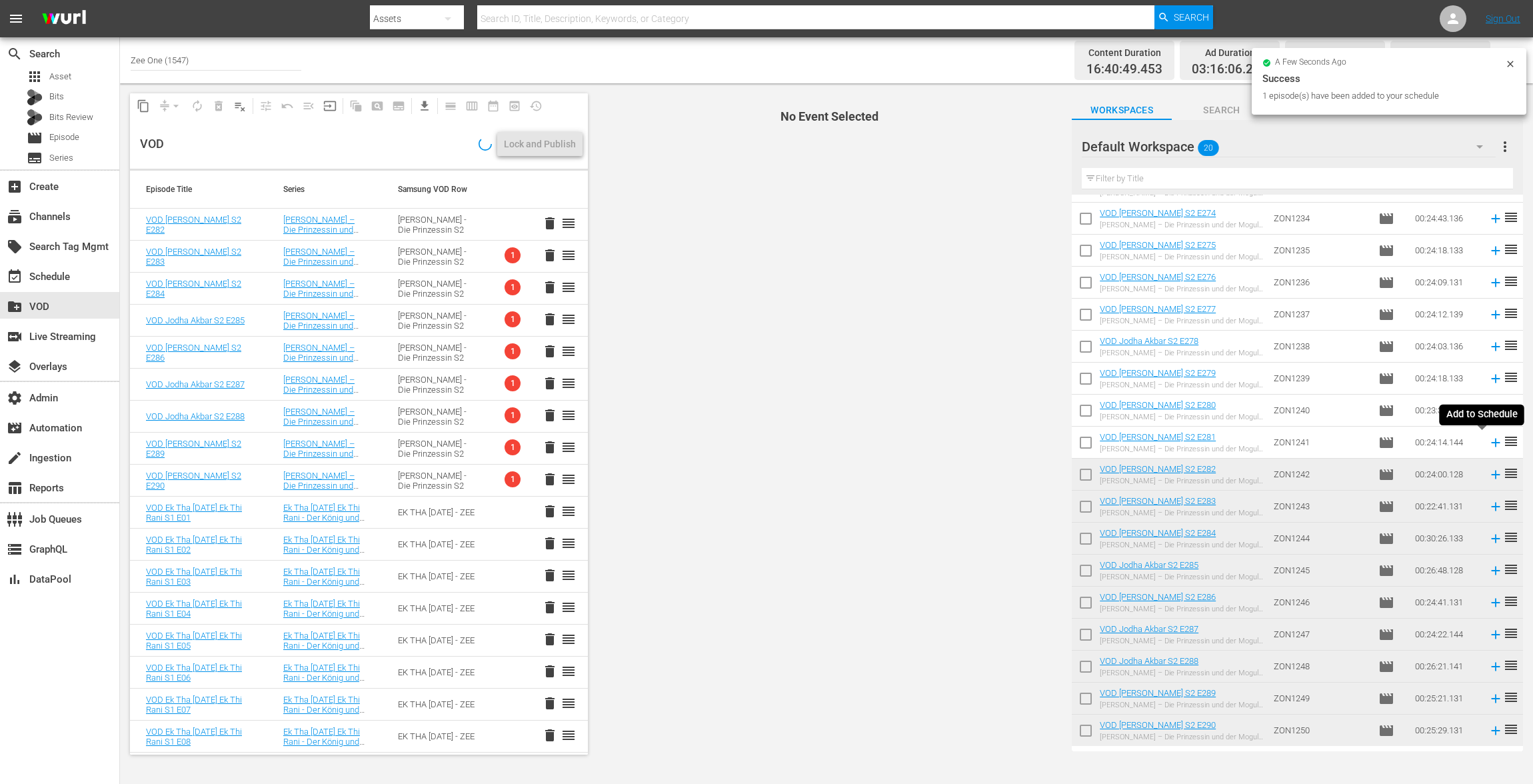
click at [1489, 441] on icon at bounding box center [1495, 442] width 14 height 14
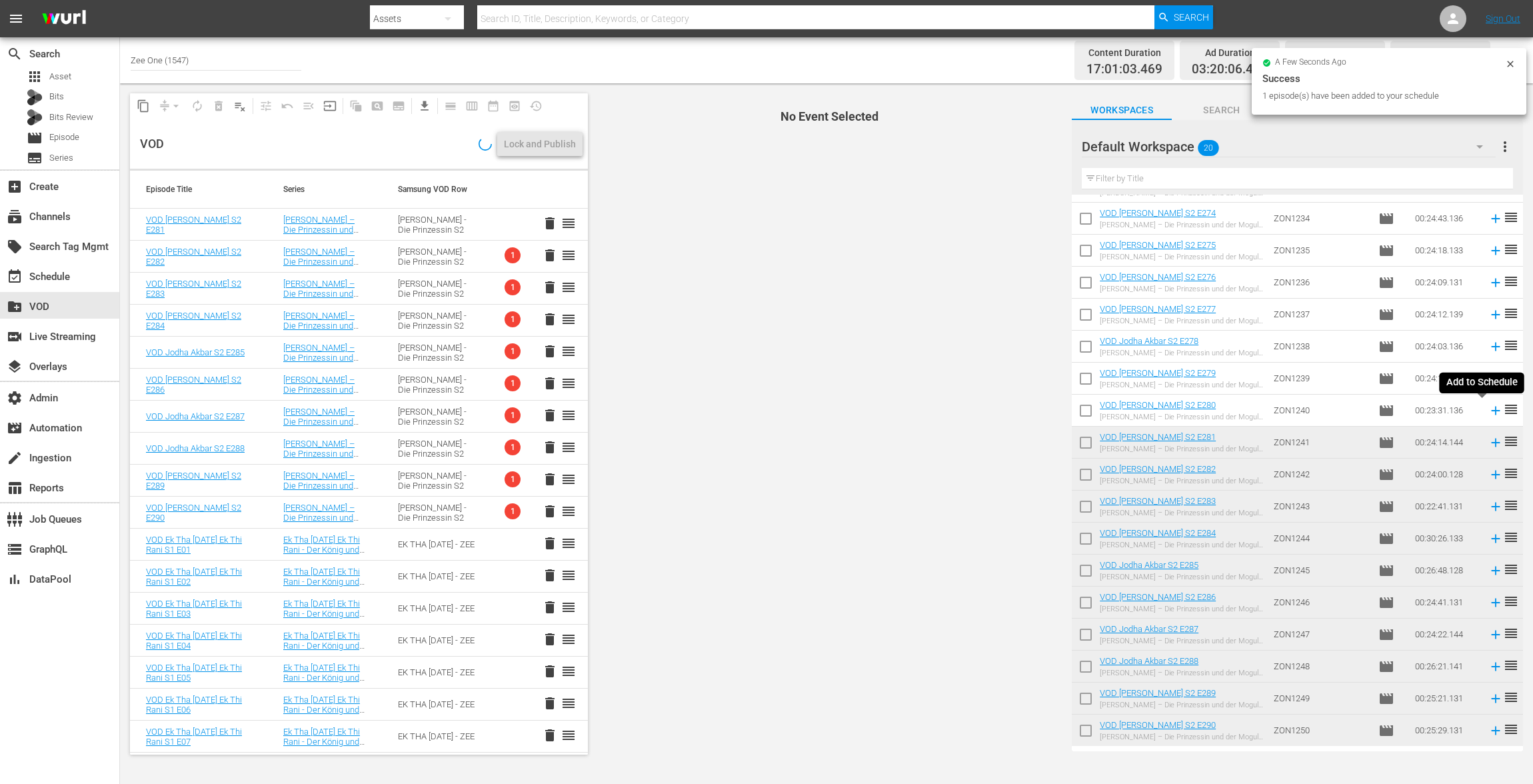
drag, startPoint x: 1479, startPoint y: 406, endPoint x: 1481, endPoint y: 397, distance: 9.2
click at [1489, 407] on icon at bounding box center [1495, 410] width 14 height 14
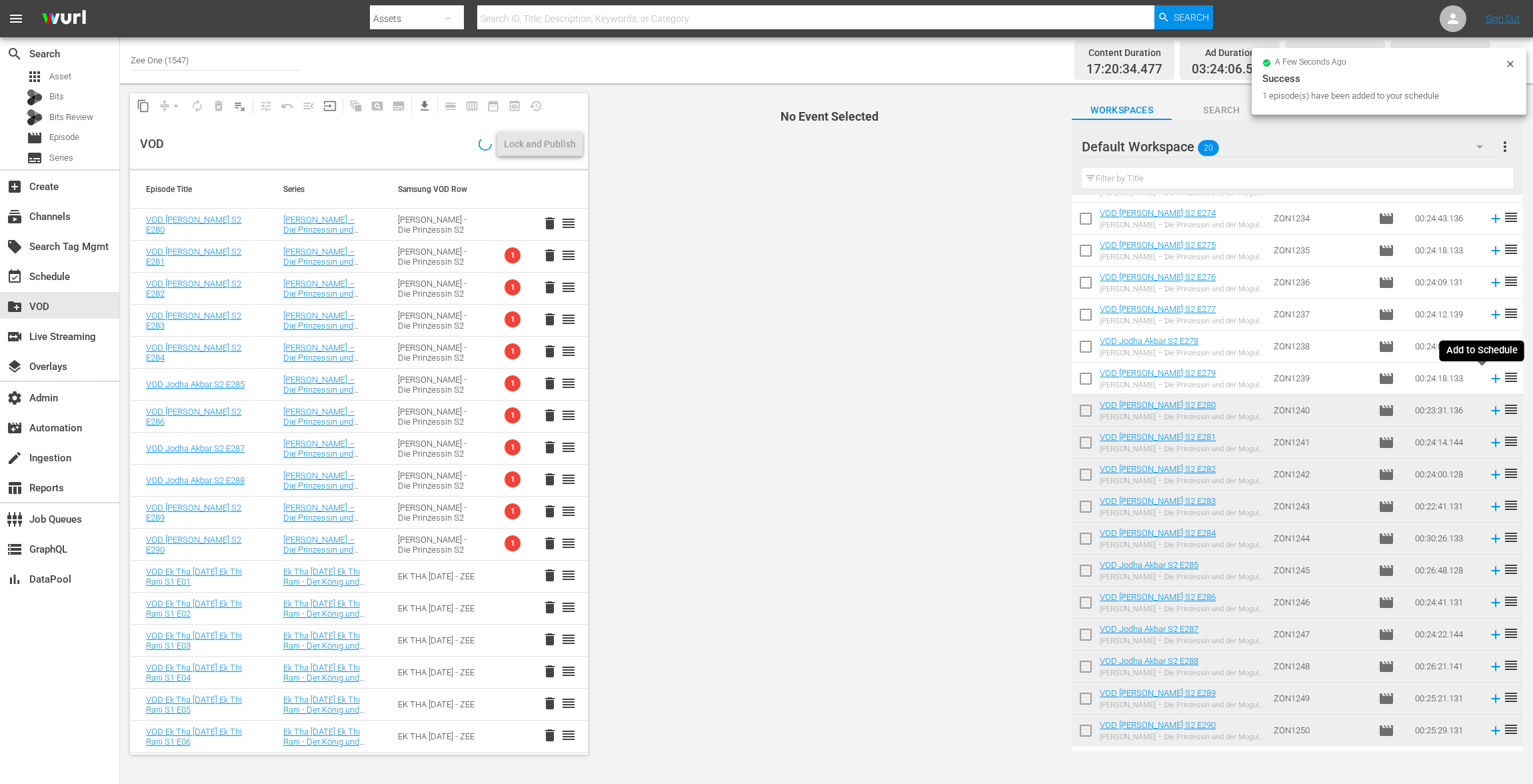
click at [1492, 375] on icon at bounding box center [1495, 378] width 9 height 9
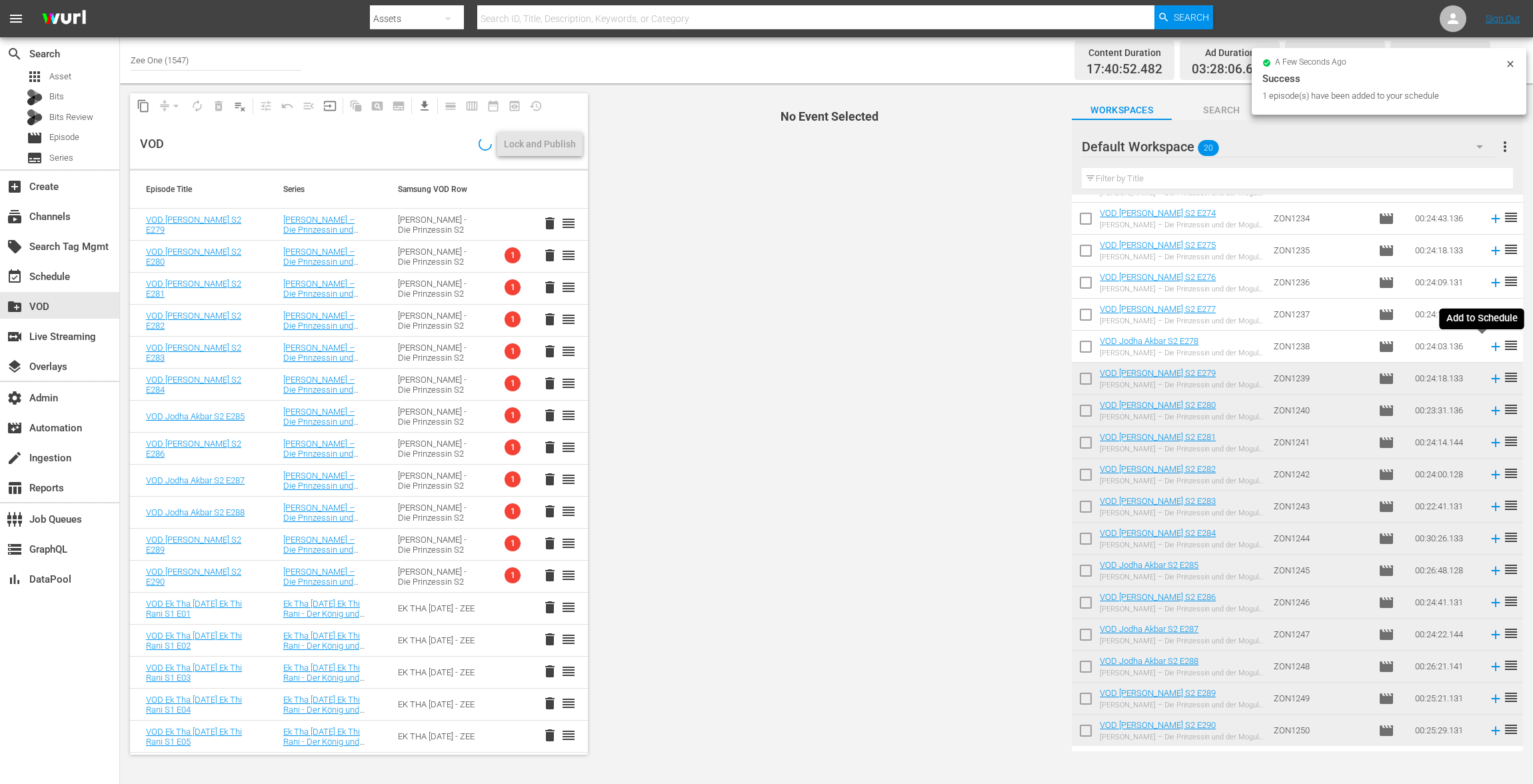
click at [1489, 344] on icon at bounding box center [1495, 346] width 14 height 14
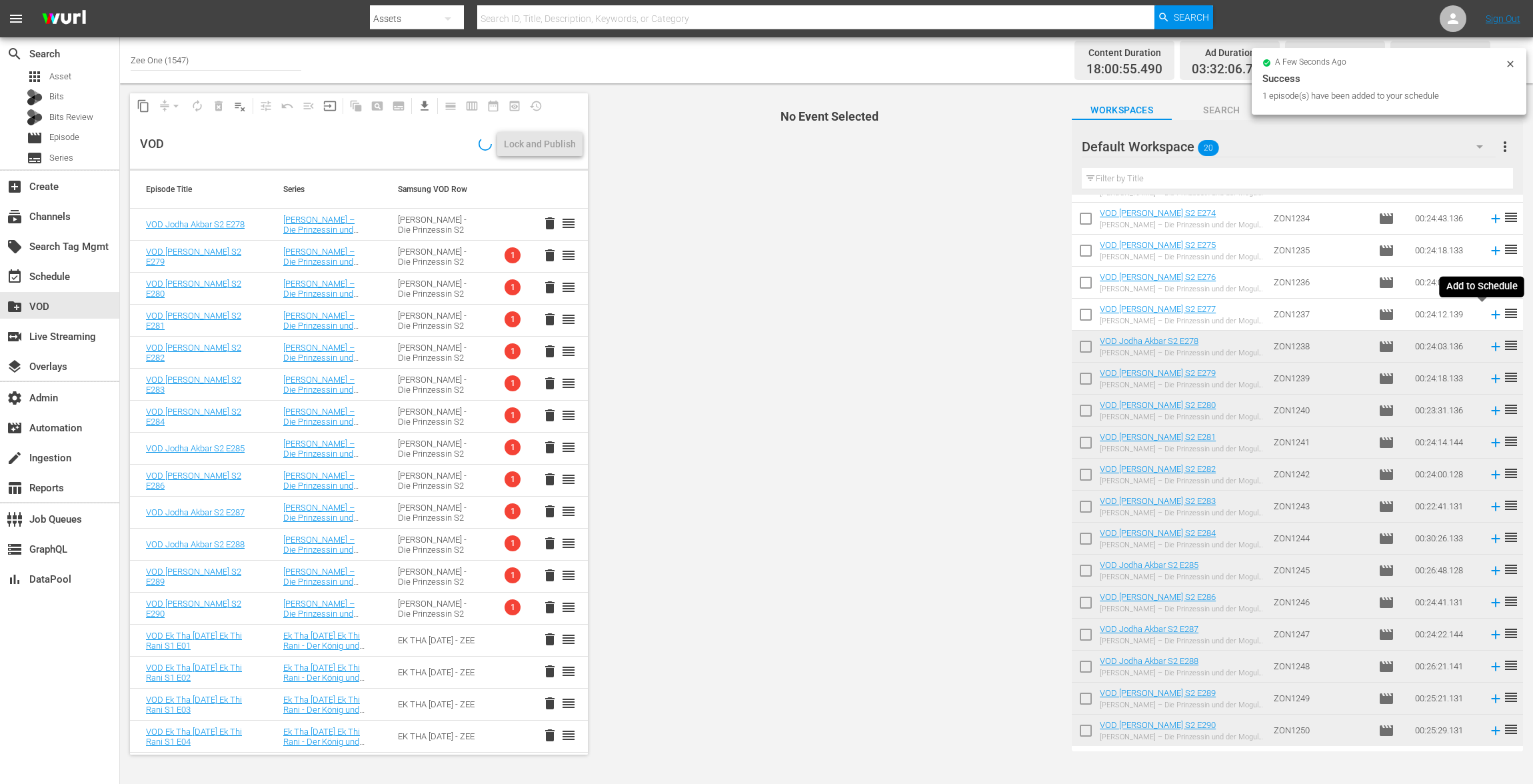
click at [1492, 313] on icon at bounding box center [1495, 313] width 9 height 9
click at [1489, 280] on icon at bounding box center [1495, 282] width 14 height 14
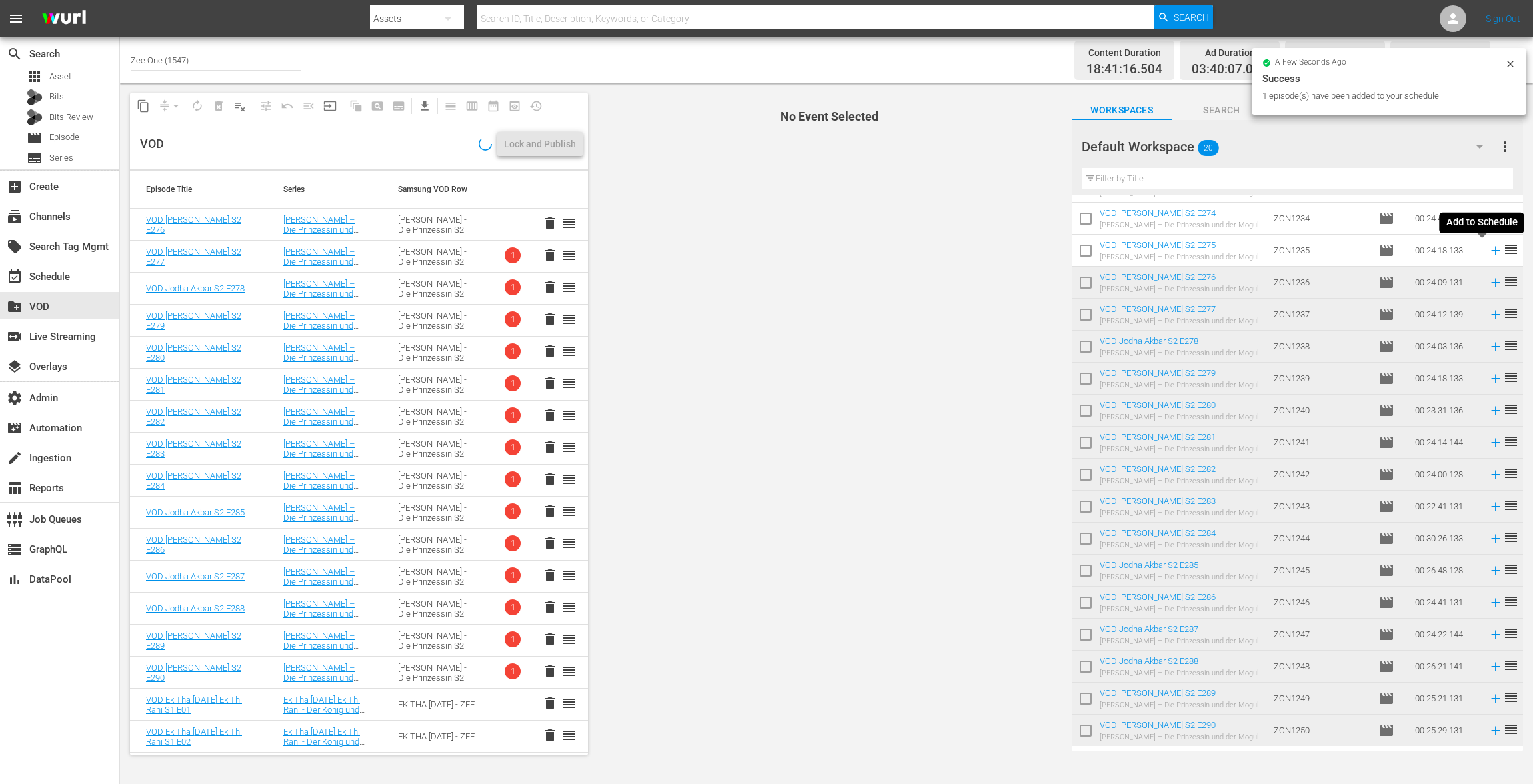
click at [1489, 249] on icon at bounding box center [1495, 250] width 14 height 14
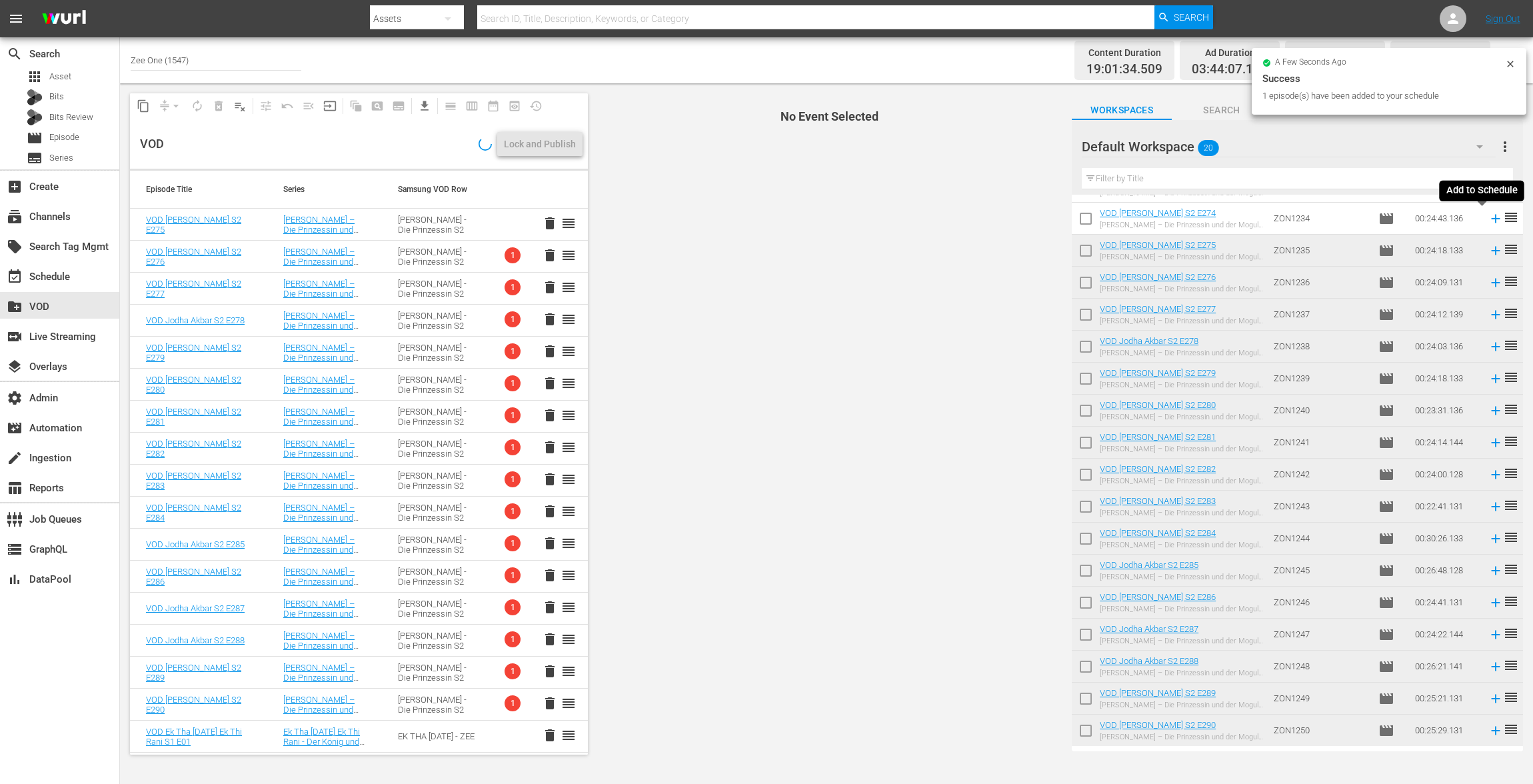
click at [1489, 214] on icon at bounding box center [1495, 218] width 14 height 14
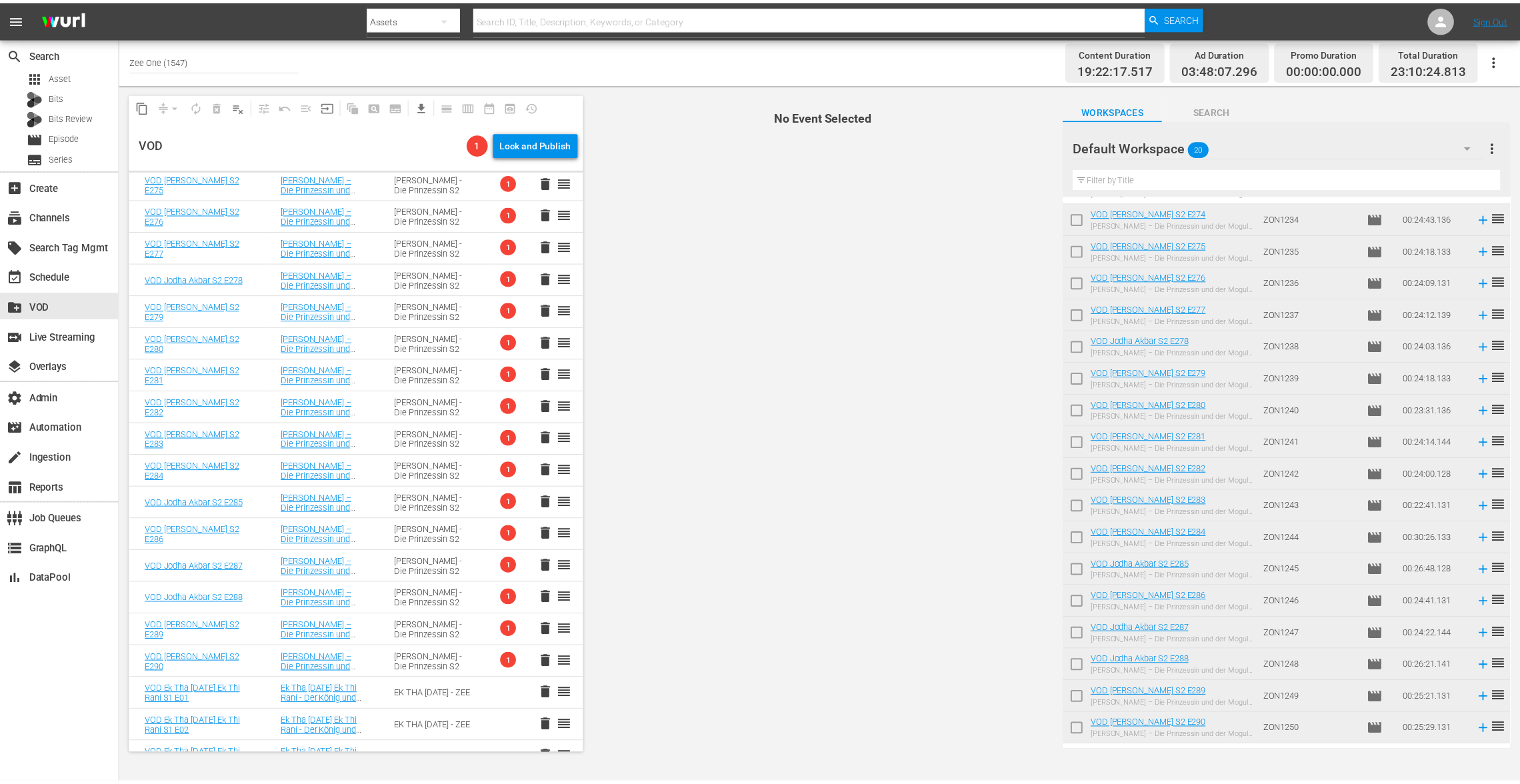
scroll to position [0, 0]
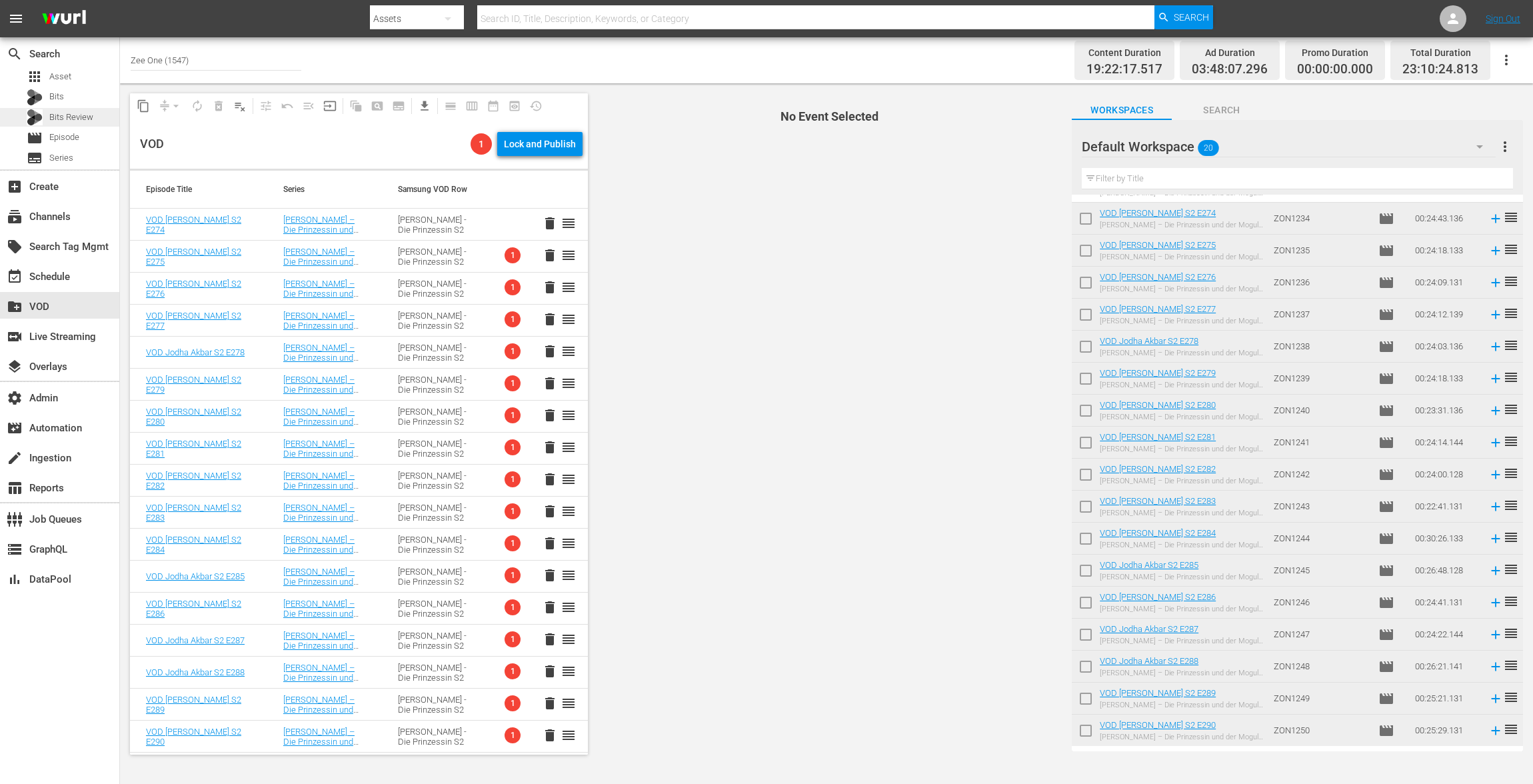
click at [69, 118] on span "Bits Review" at bounding box center [71, 118] width 44 height 14
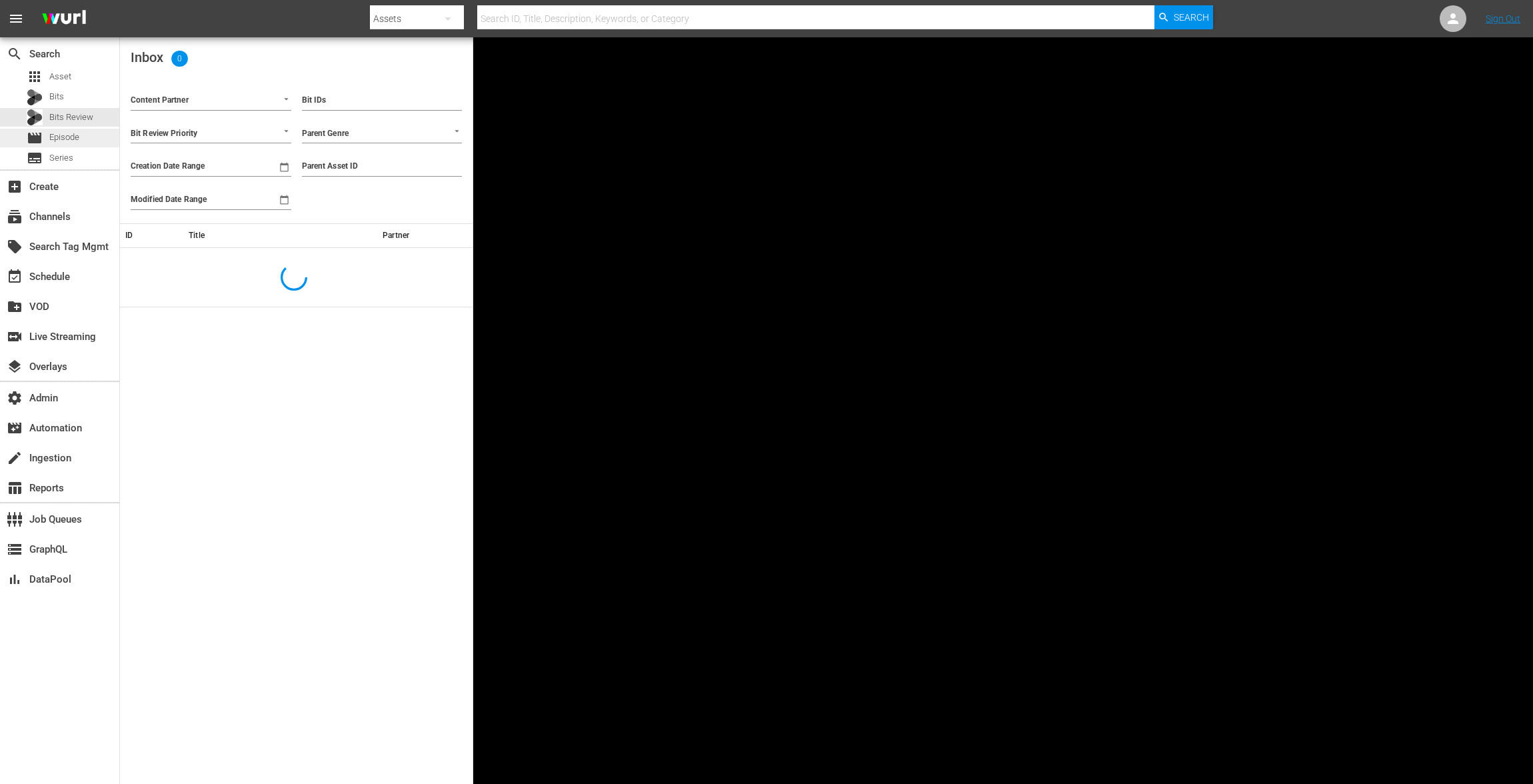
click at [69, 147] on div "apps Asset Bits Bits Review movie Episode subtitles Series" at bounding box center [60, 118] width 120 height 100
click at [61, 133] on span "Episode" at bounding box center [64, 137] width 30 height 14
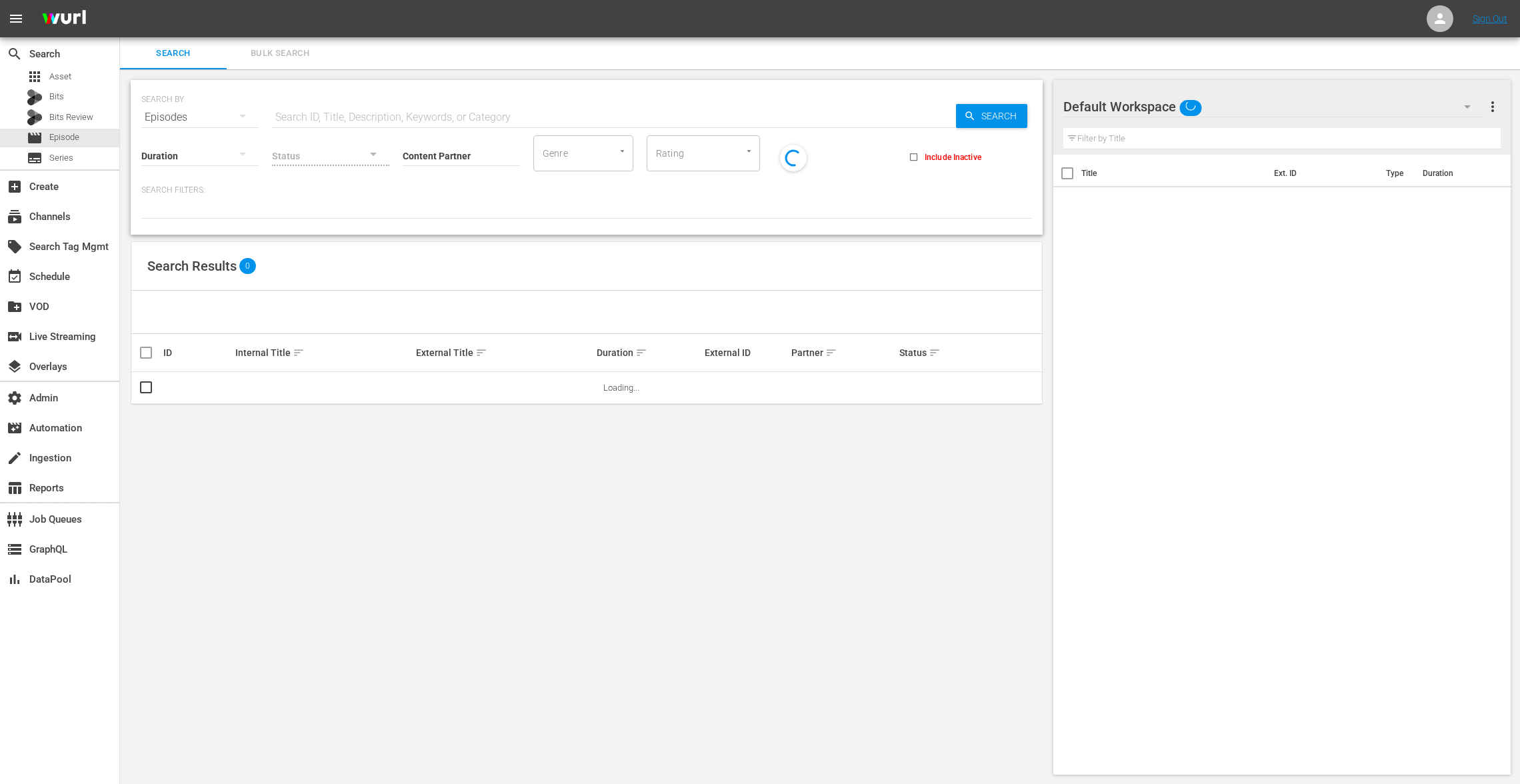
click at [281, 42] on button "Bulk Search" at bounding box center [280, 53] width 107 height 32
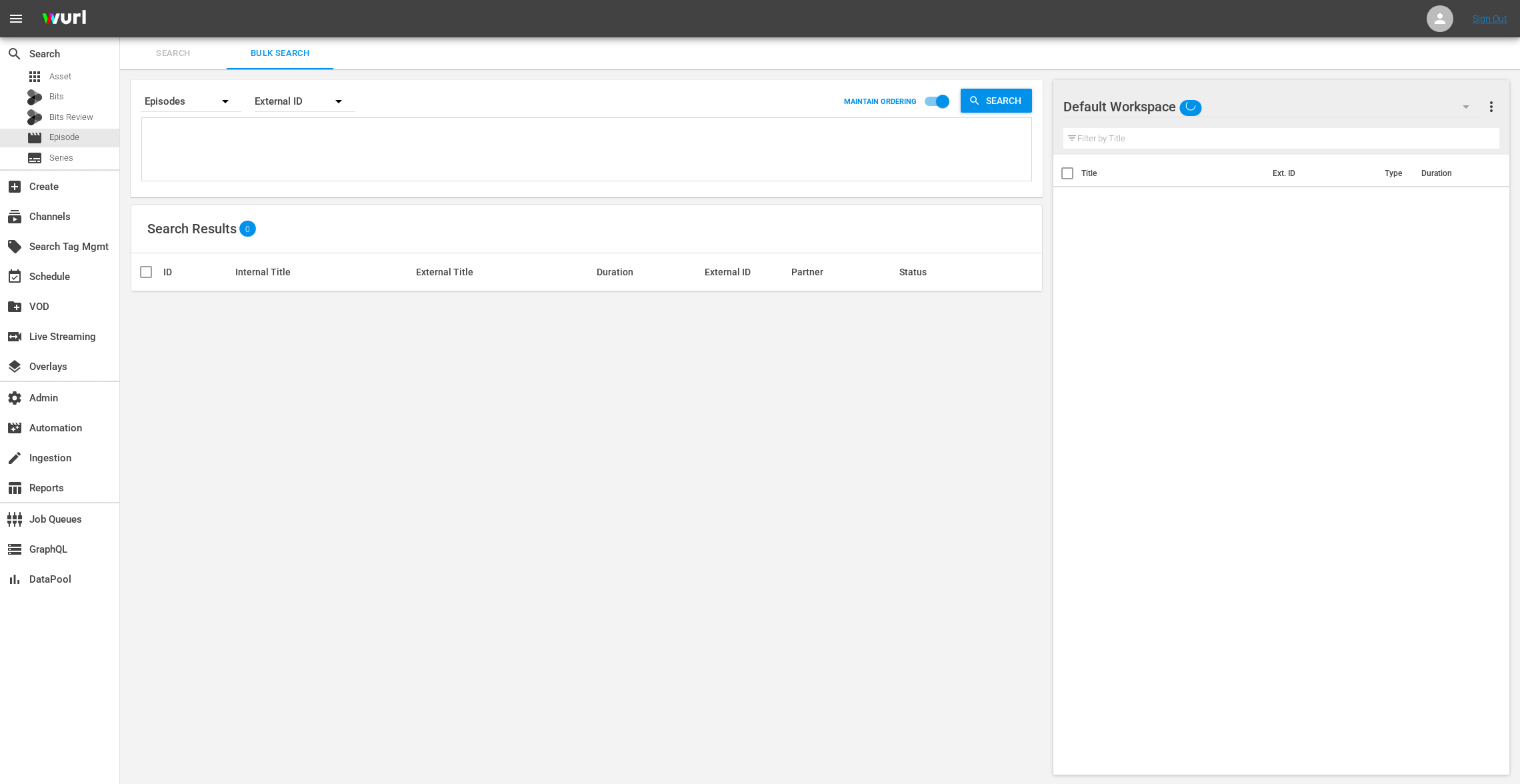
click at [188, 142] on textarea at bounding box center [588, 151] width 885 height 61
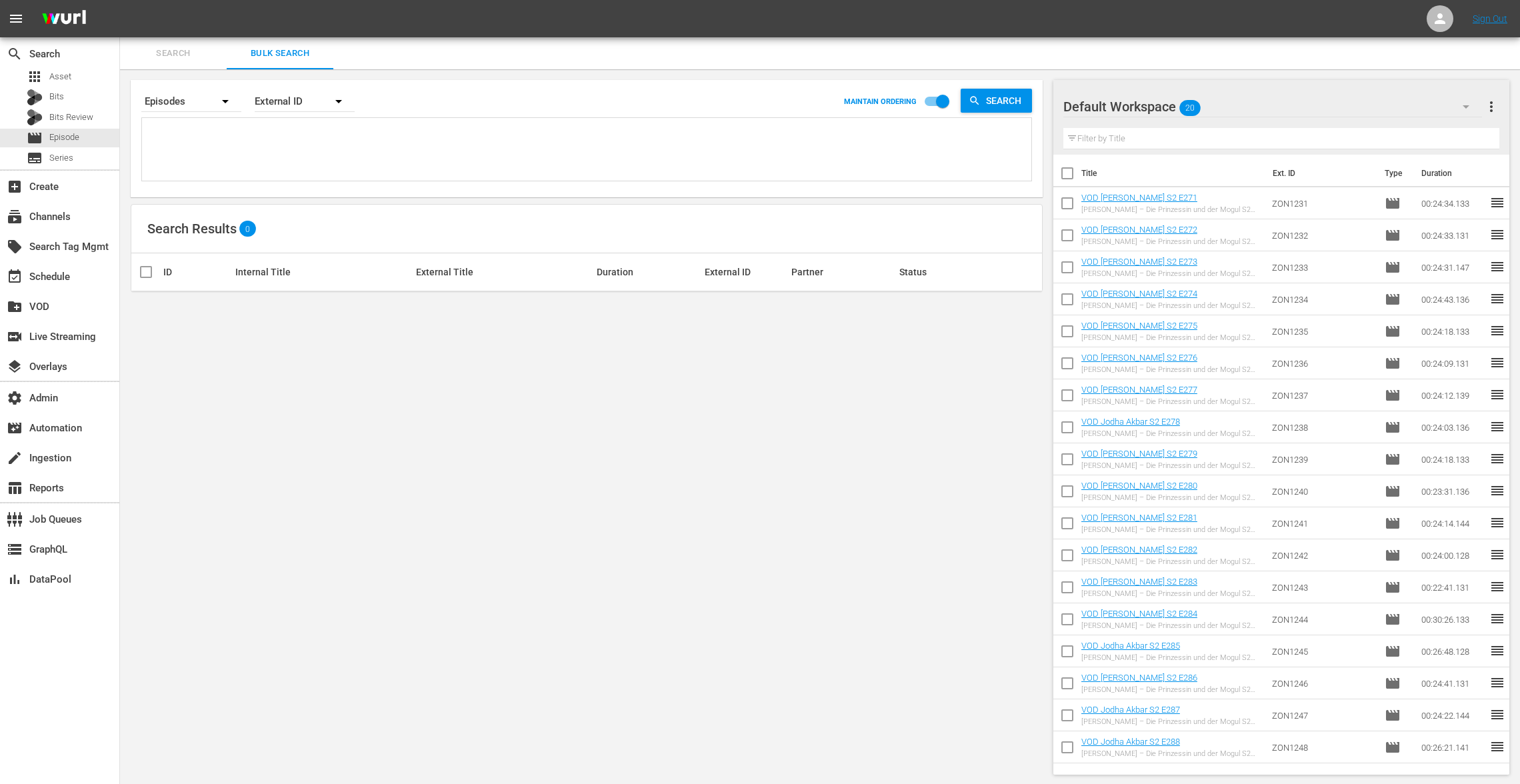
paste textarea "ZON2123 ZON2124 ZON2125 ZON2126 ZON2424 ZON2425 ZON2129 ZON2130 ZON2131 ZON2132…"
type textarea "ZON2123 ZON2124 ZON2125 ZON2126 ZON2424 ZON2425 ZON2129 ZON2130 ZON2131 ZON2132…"
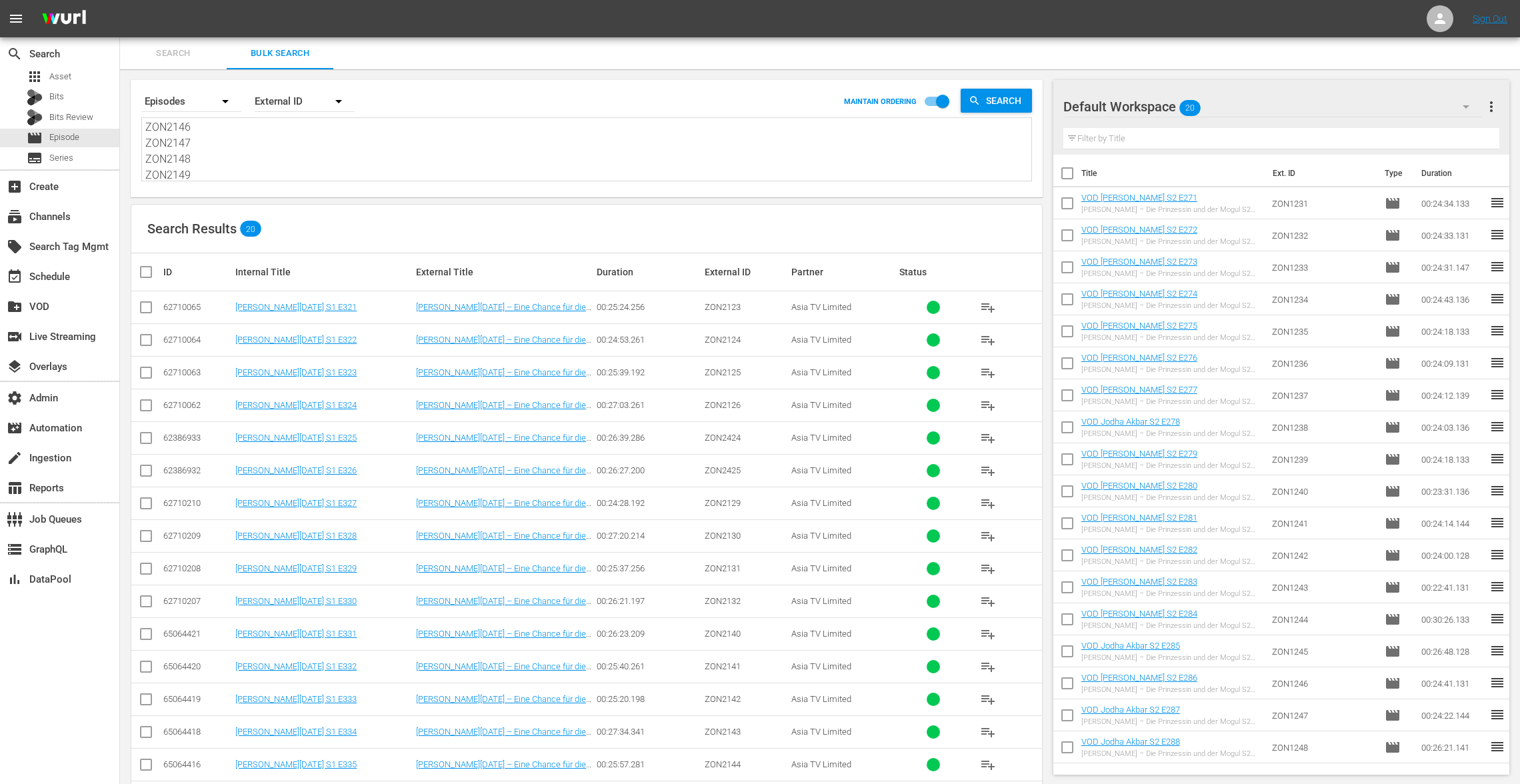
type textarea "ZON2123 ZON2124 ZON2125 ZON2126 ZON2424 ZON2425 ZON2129 ZON2130 ZON2131 ZON2132…"
click at [1064, 175] on input "checkbox" at bounding box center [1067, 176] width 28 height 28
checkbox input "true"
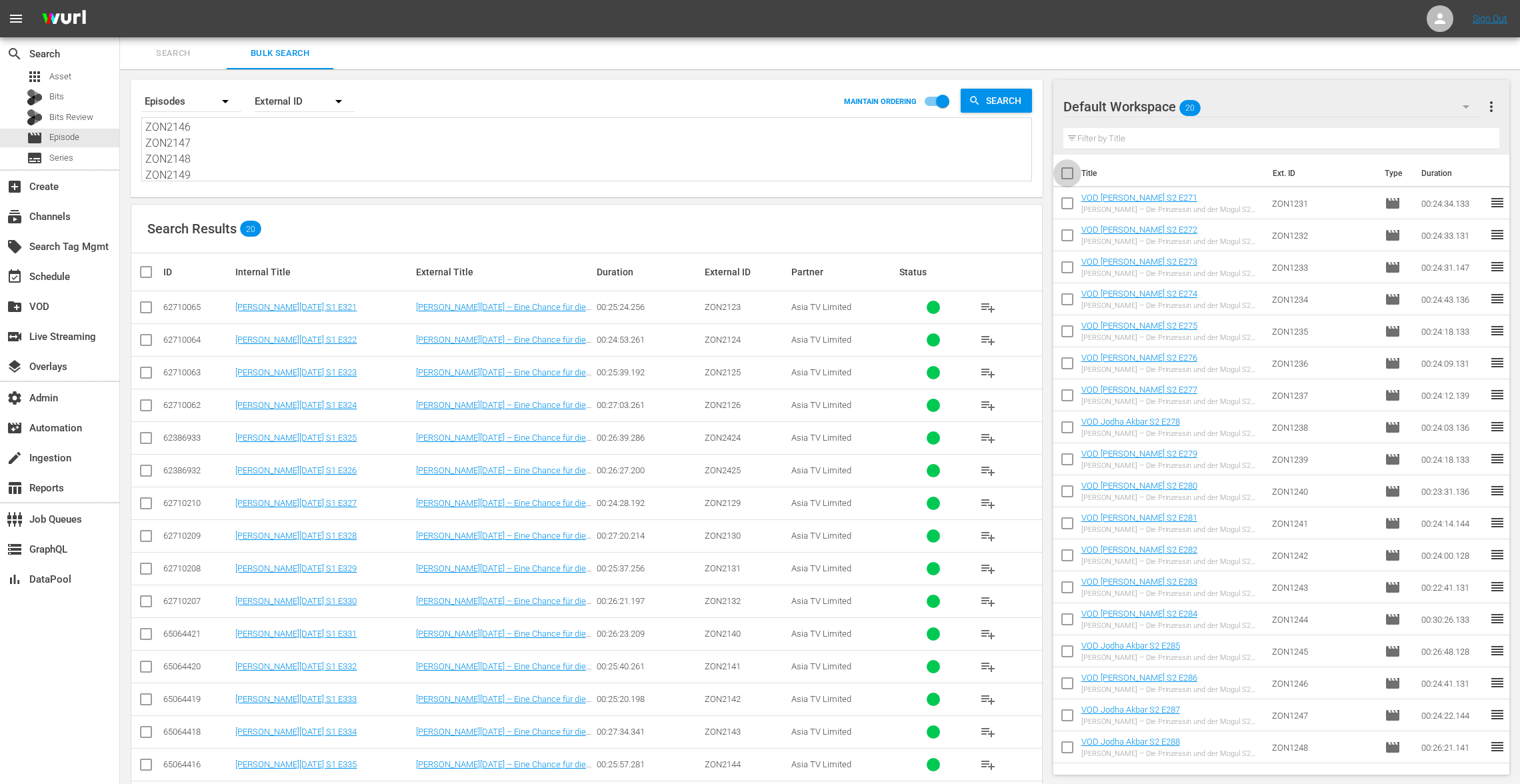
checkbox input "true"
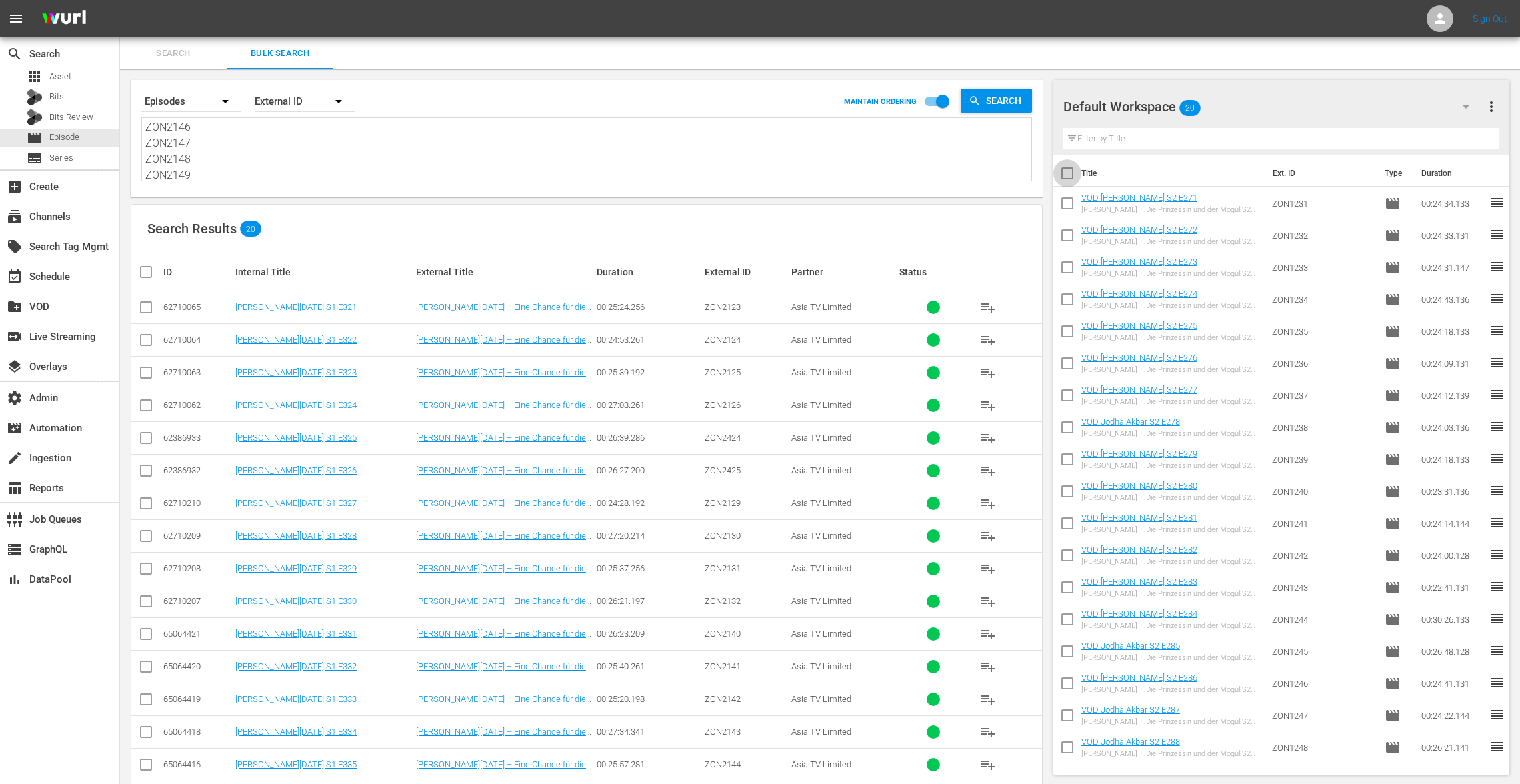
checkbox input "true"
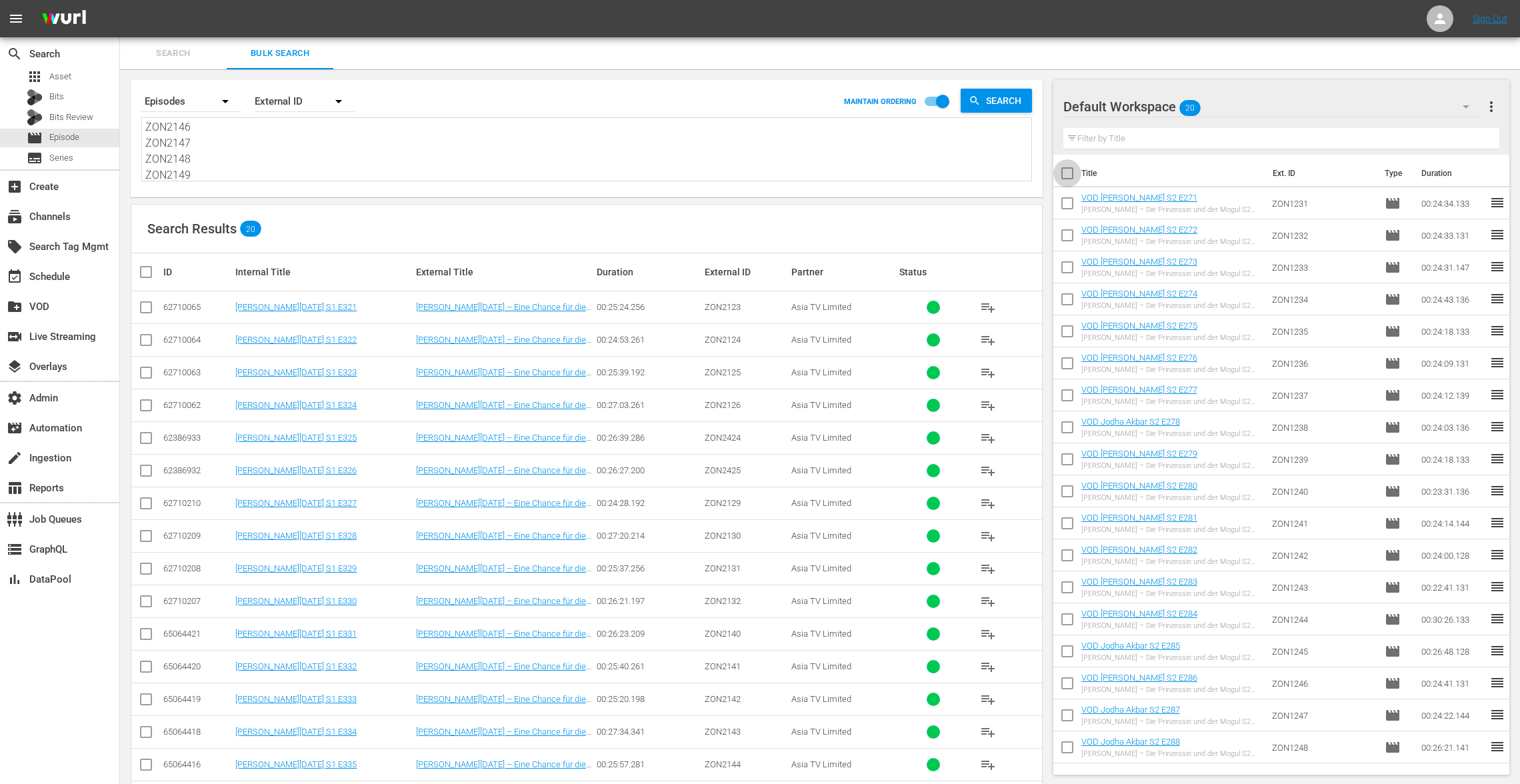
checkbox input "true"
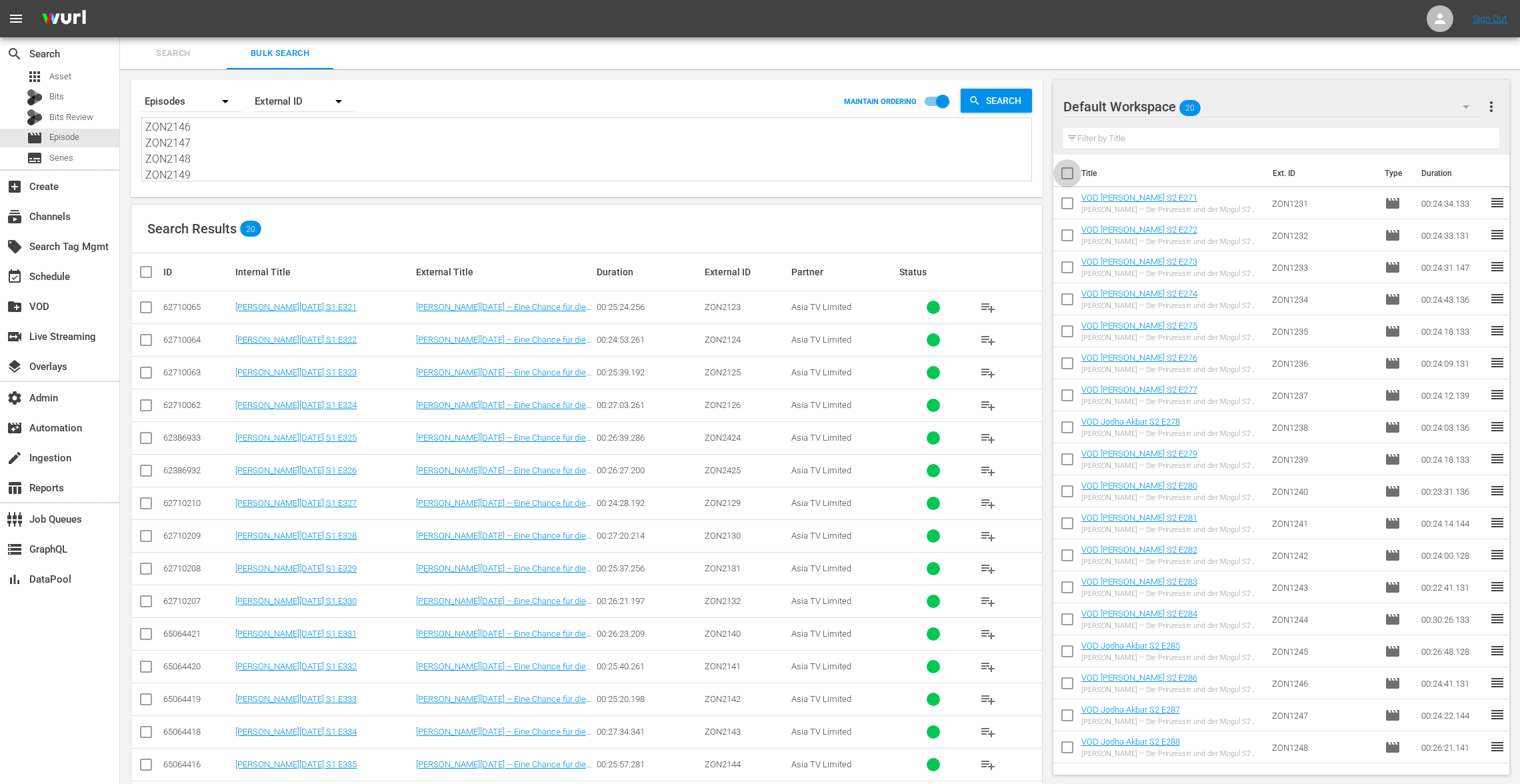
checkbox input "true"
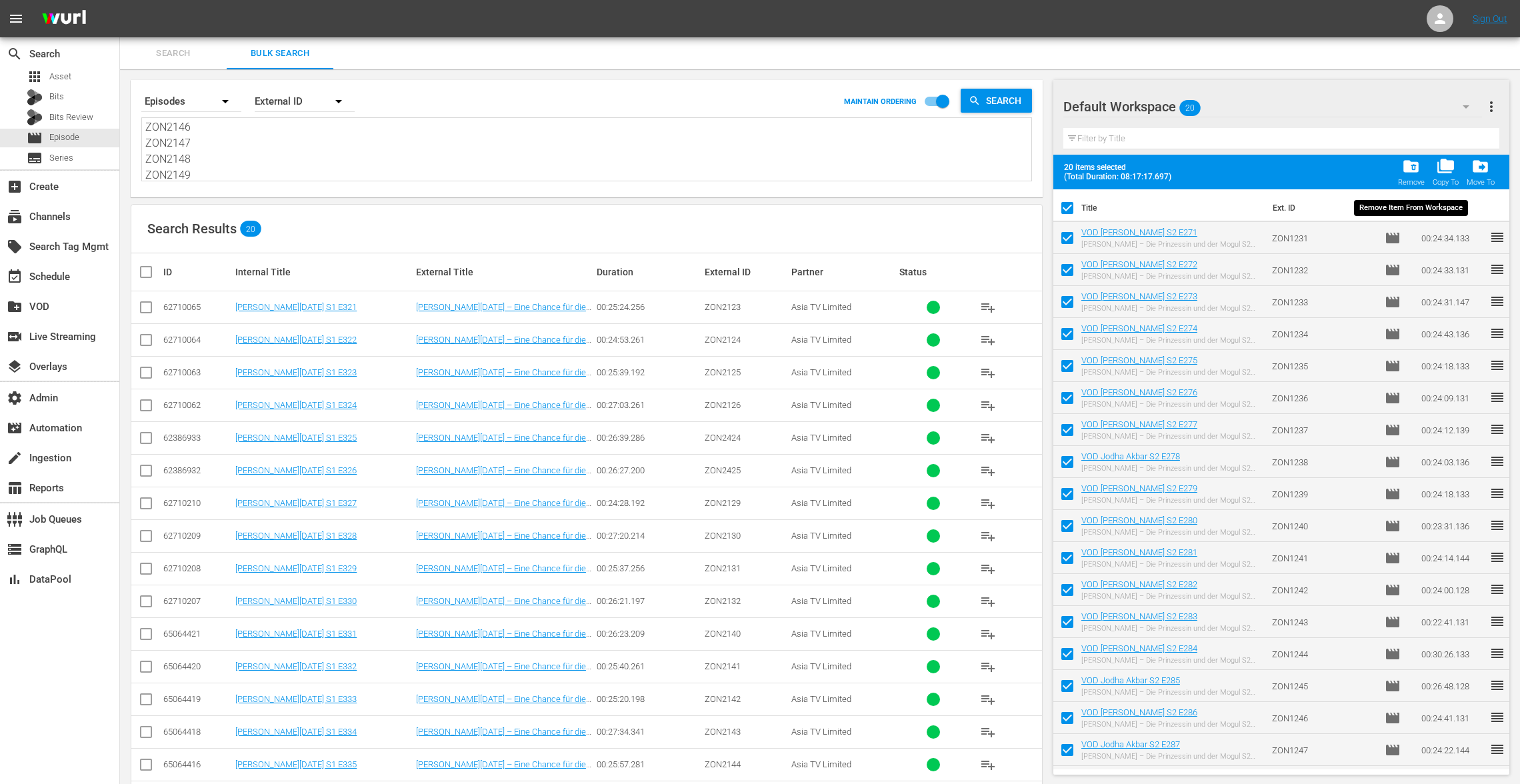
click at [1414, 164] on span "folder_delete" at bounding box center [1410, 166] width 18 height 18
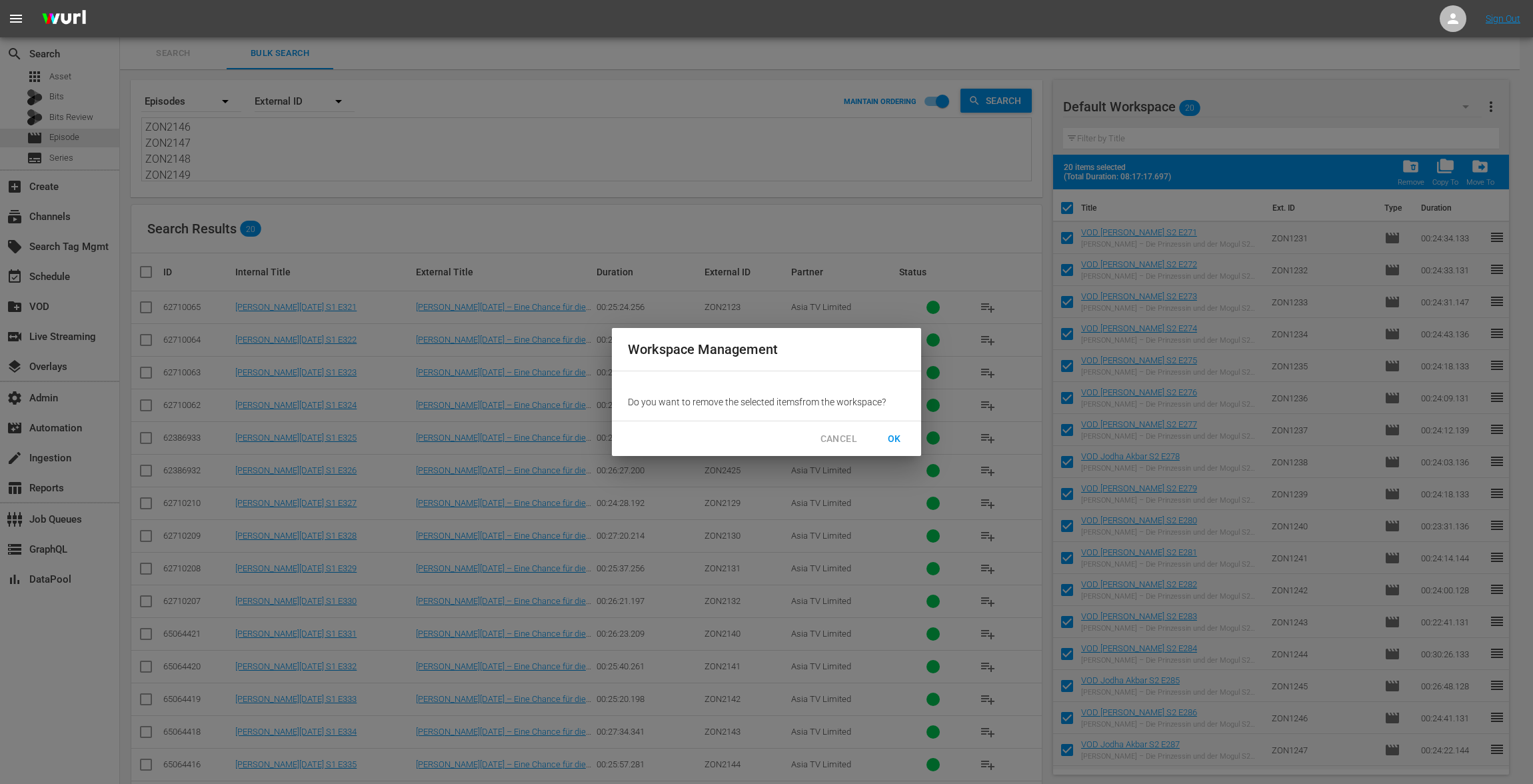
click at [890, 432] on span "OK" at bounding box center [894, 438] width 21 height 16
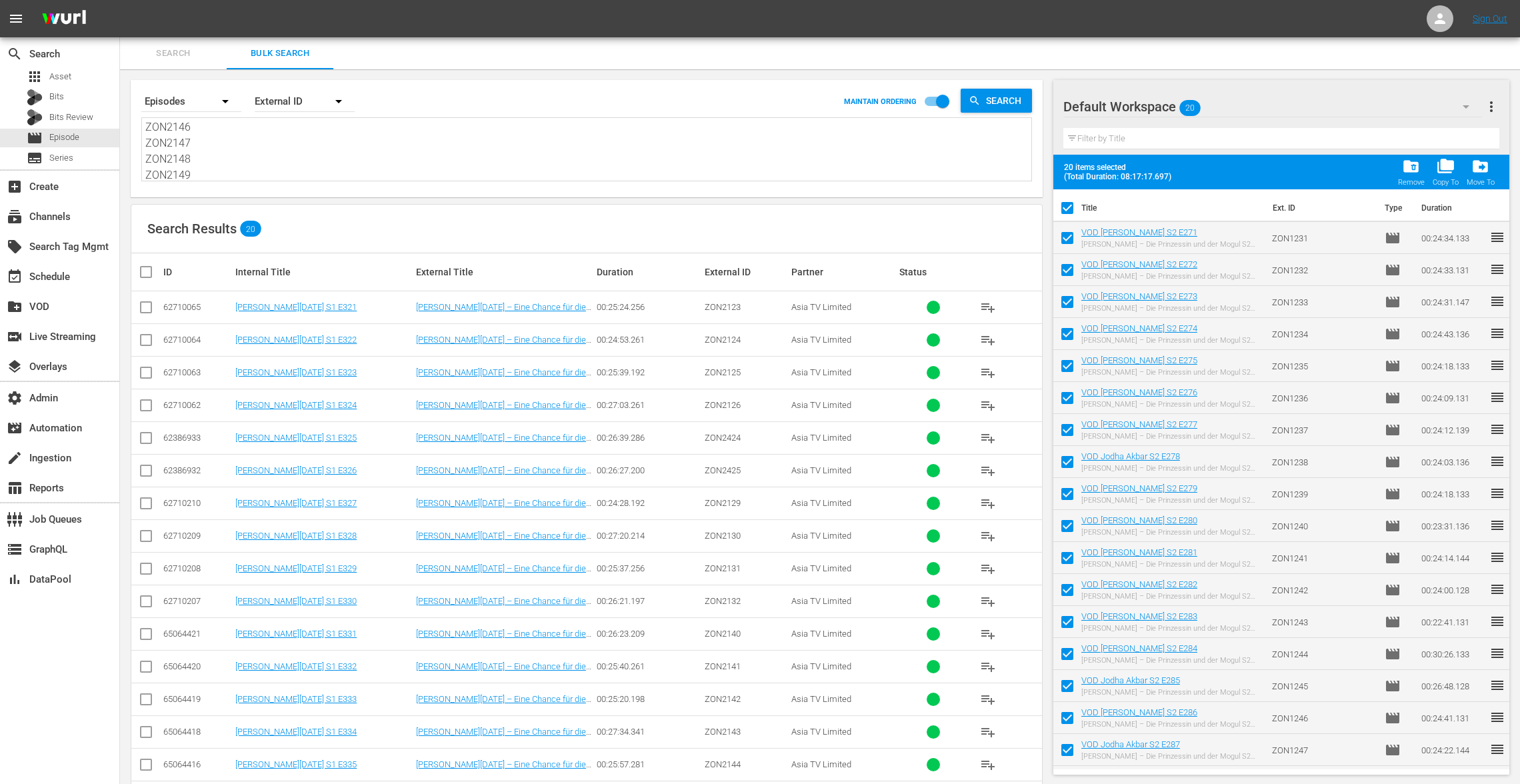
checkbox input "false"
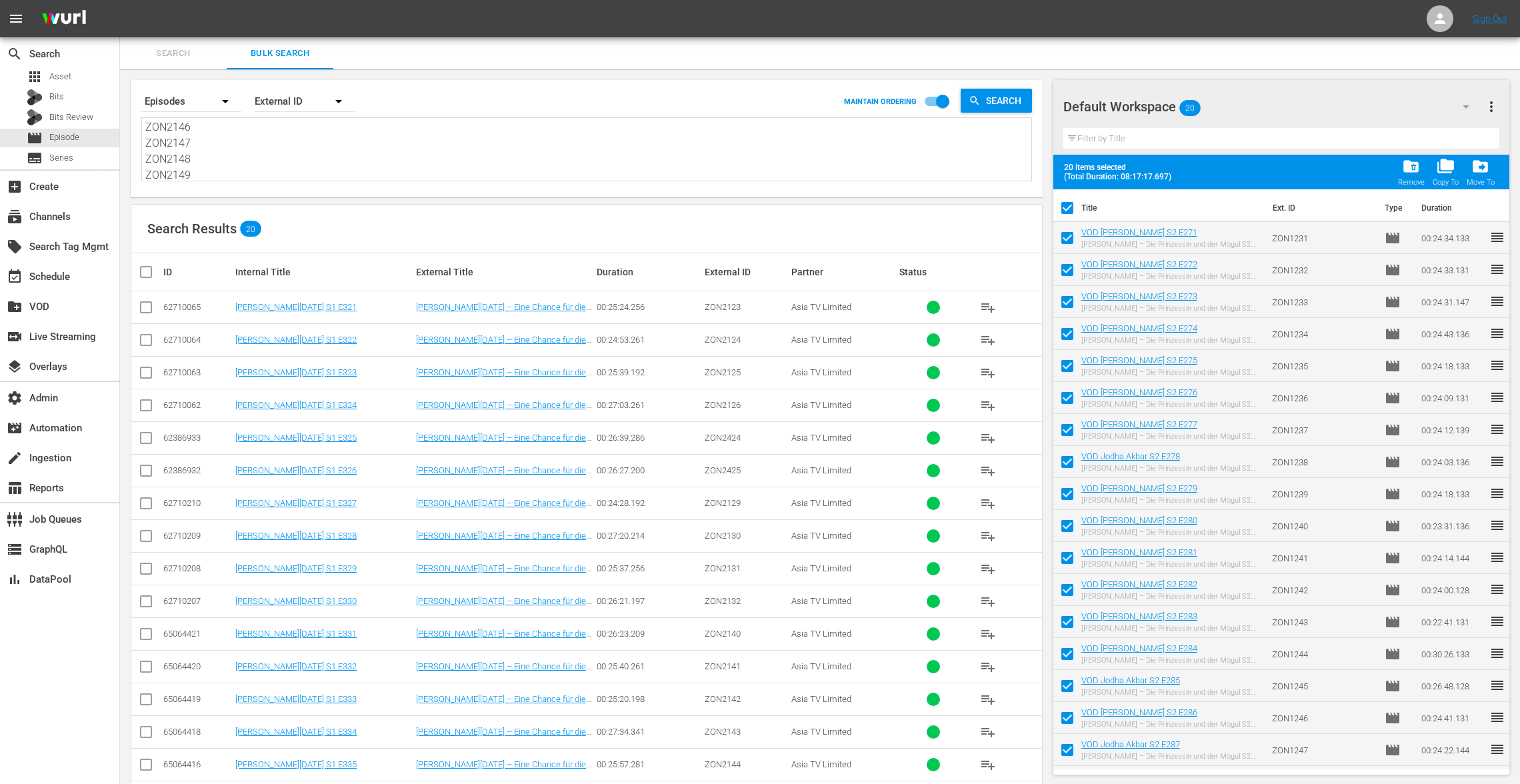
checkbox input "false"
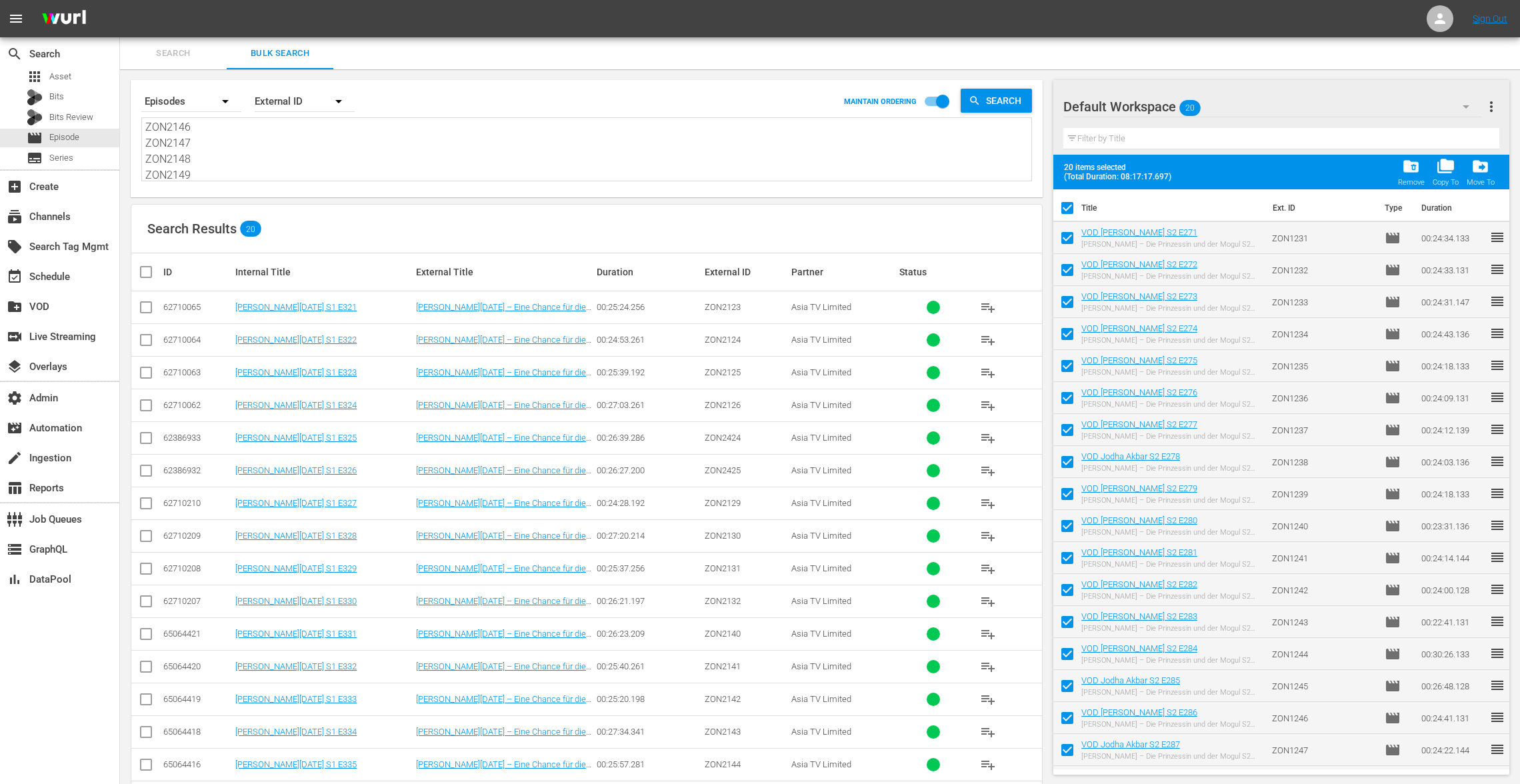
checkbox input "false"
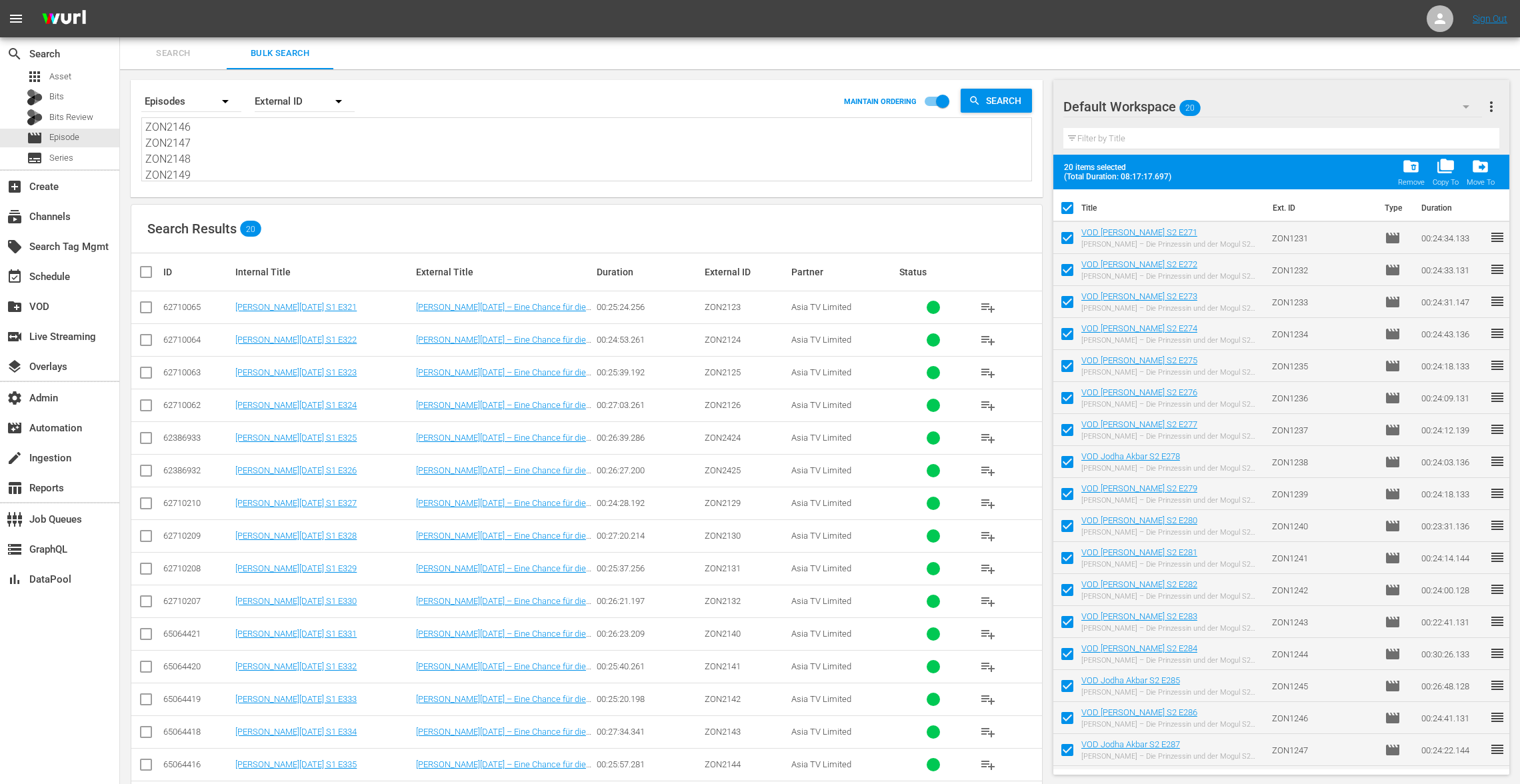
checkbox input "false"
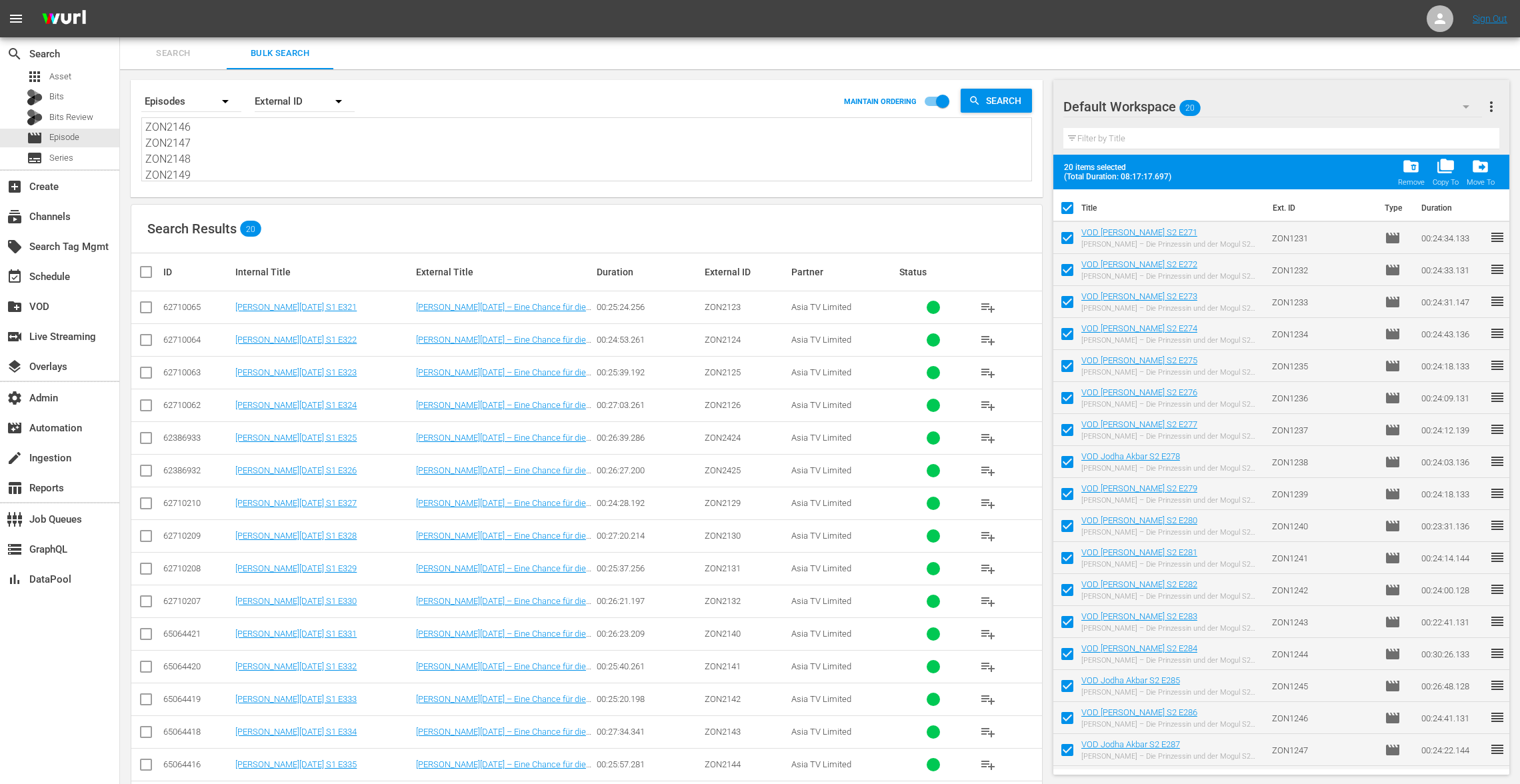
checkbox input "false"
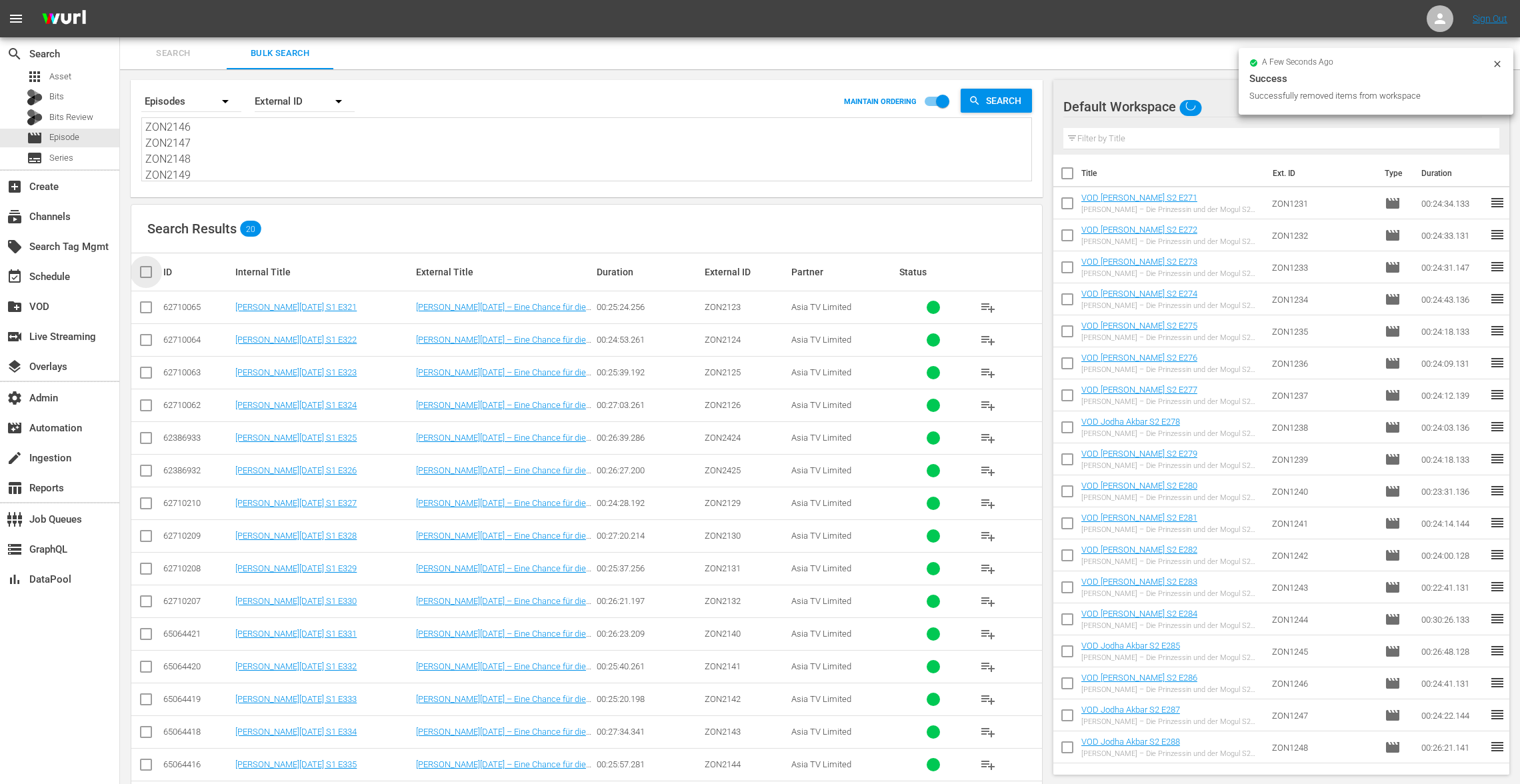
click at [147, 271] on input "checkbox" at bounding box center [151, 272] width 27 height 16
checkbox input "true"
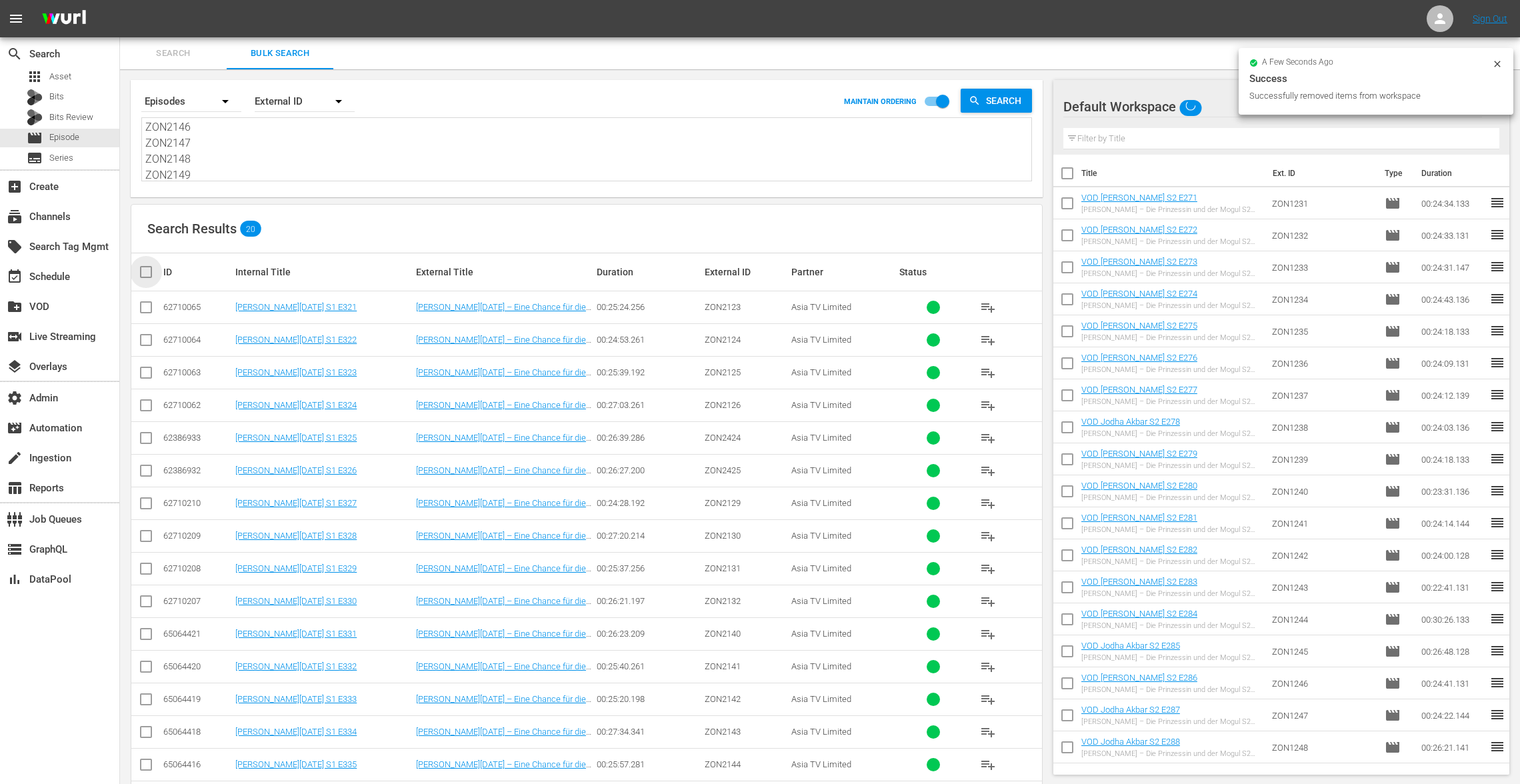
checkbox input "true"
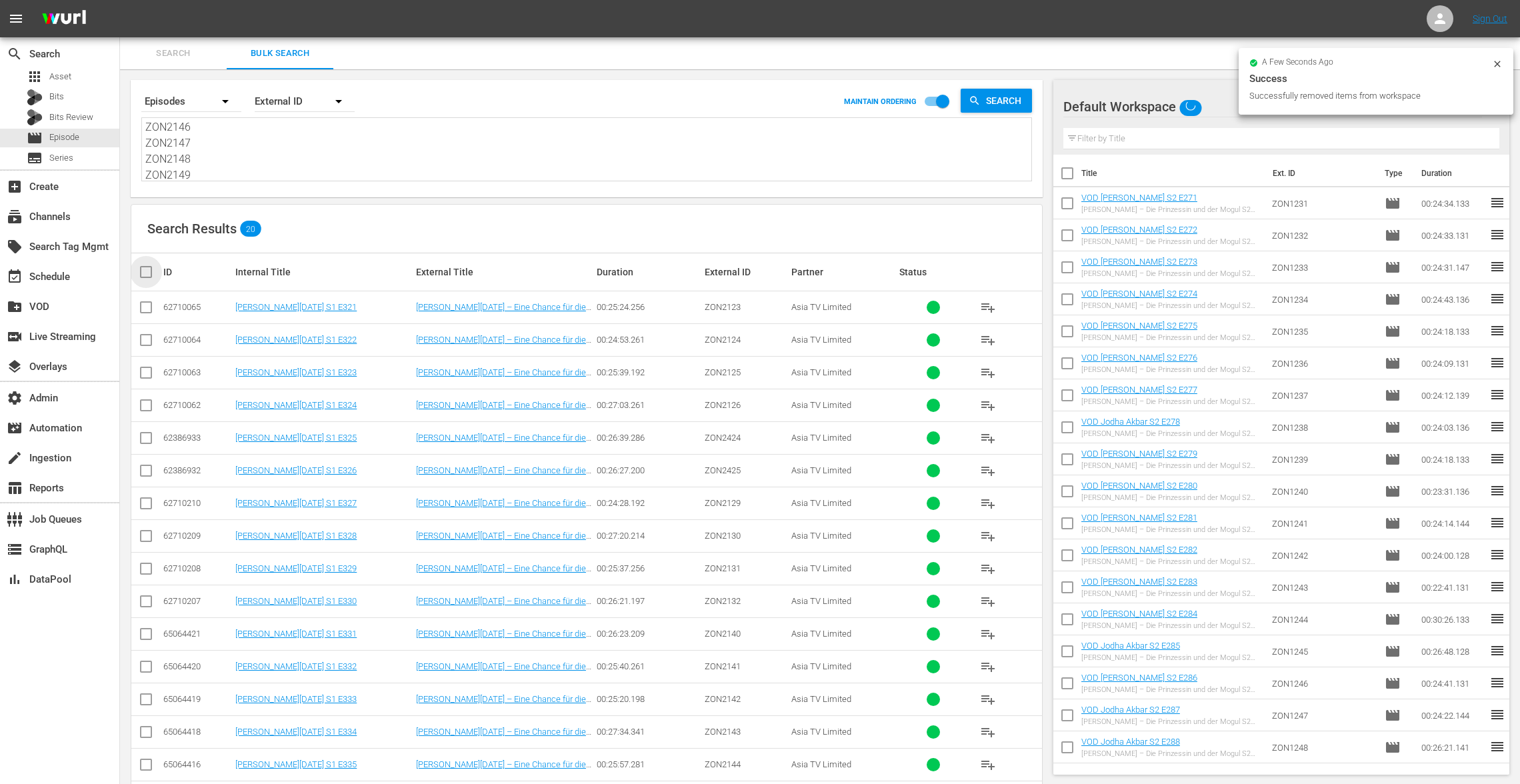
checkbox input "true"
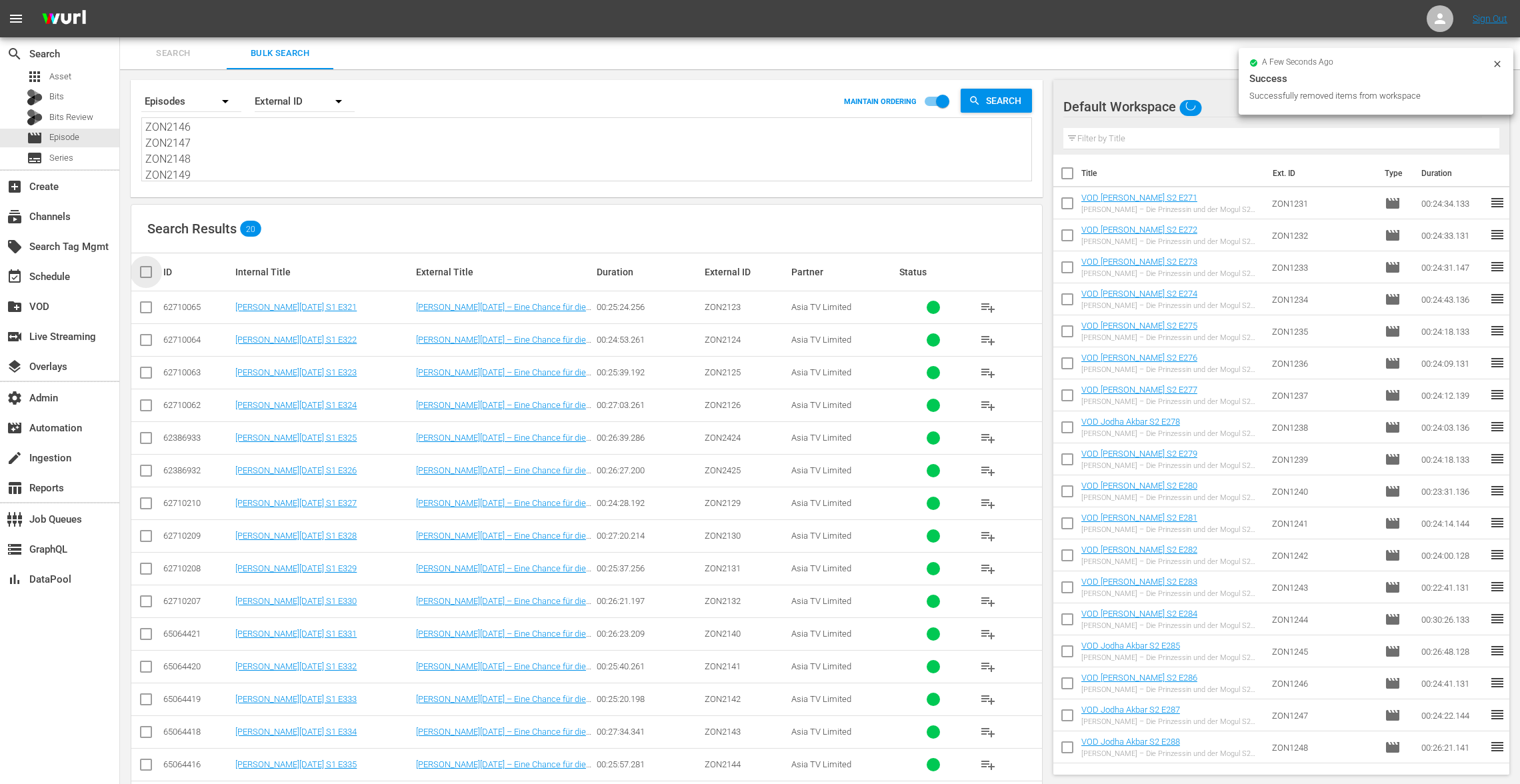
checkbox input "true"
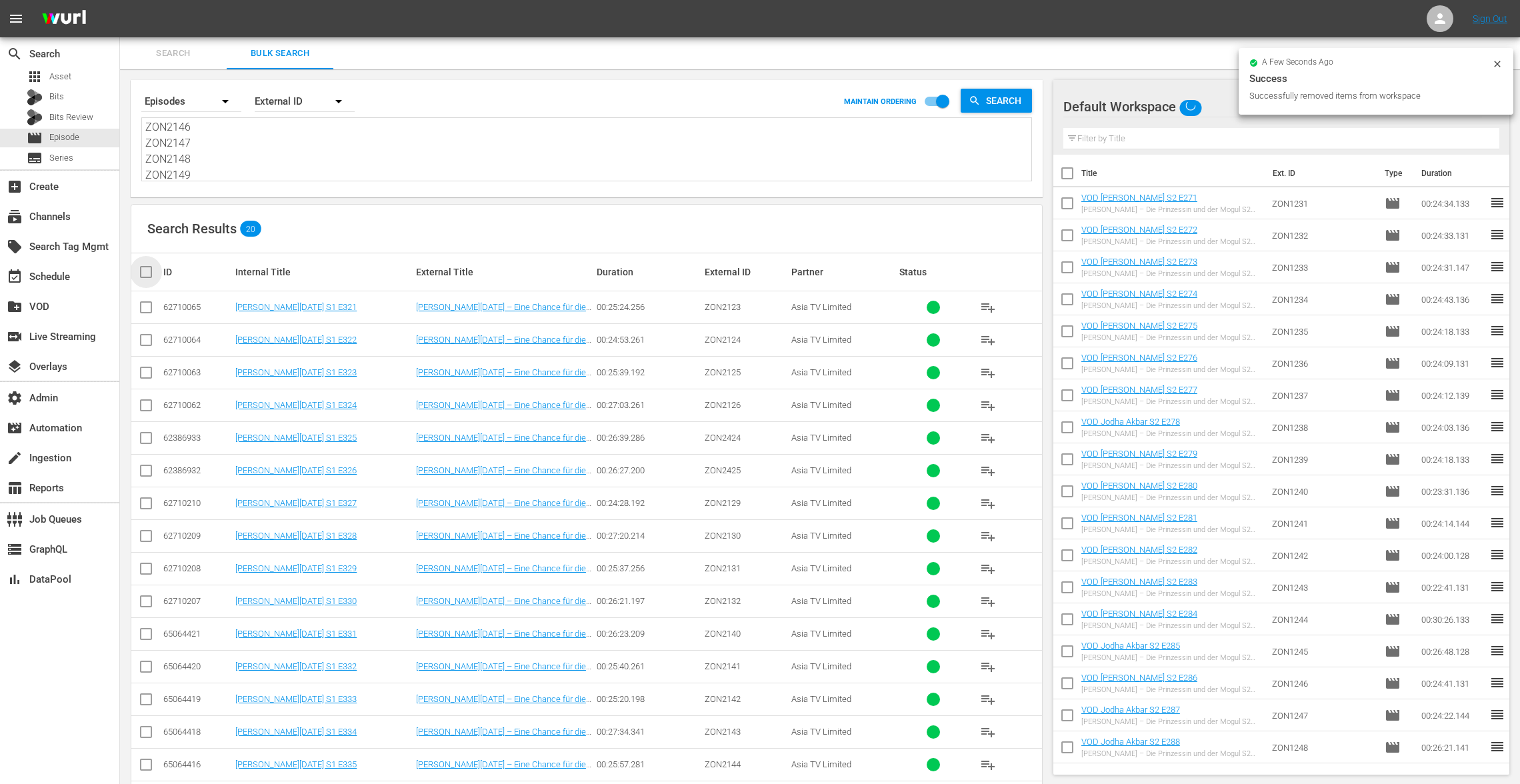
checkbox input "true"
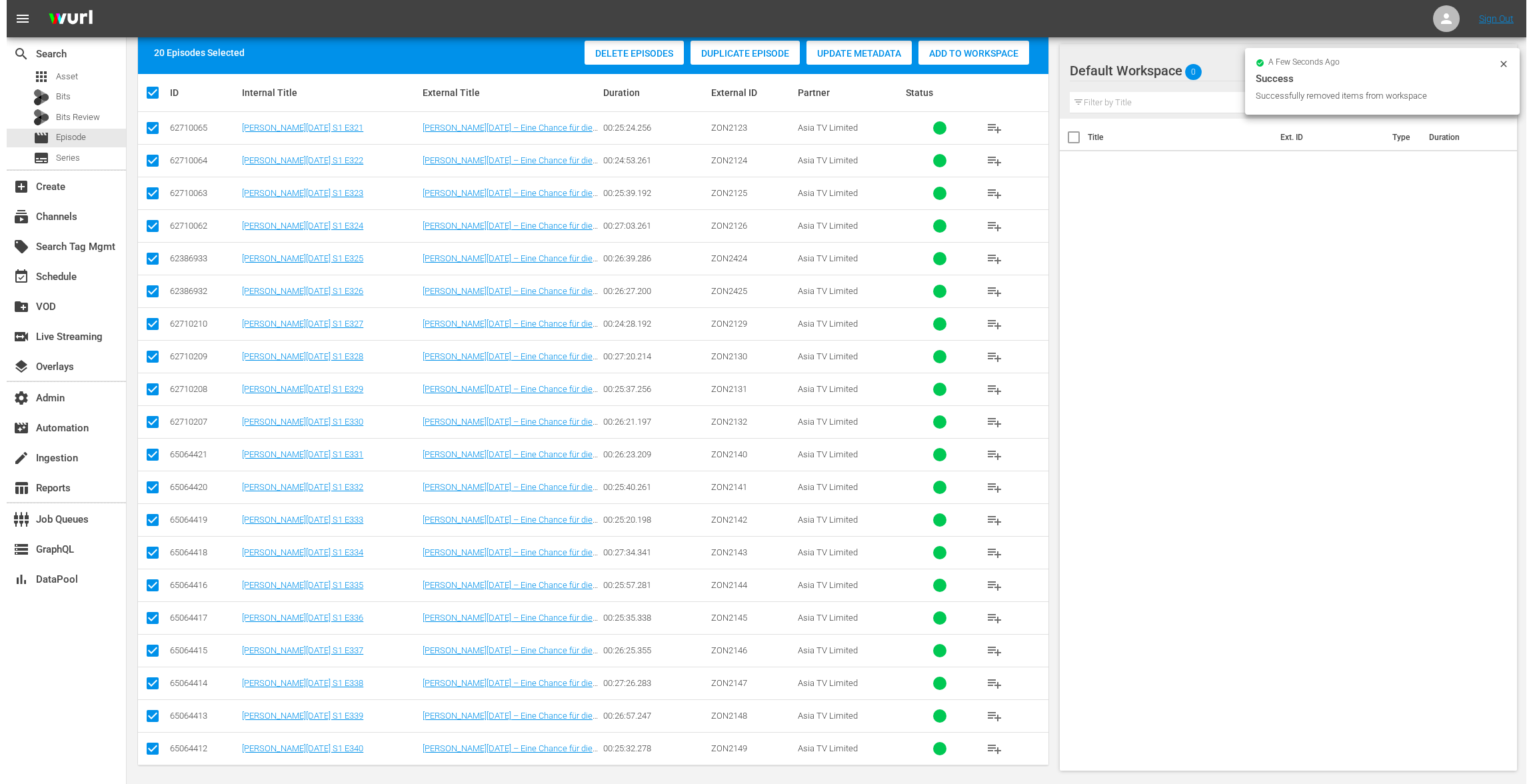
scroll to position [0, 0]
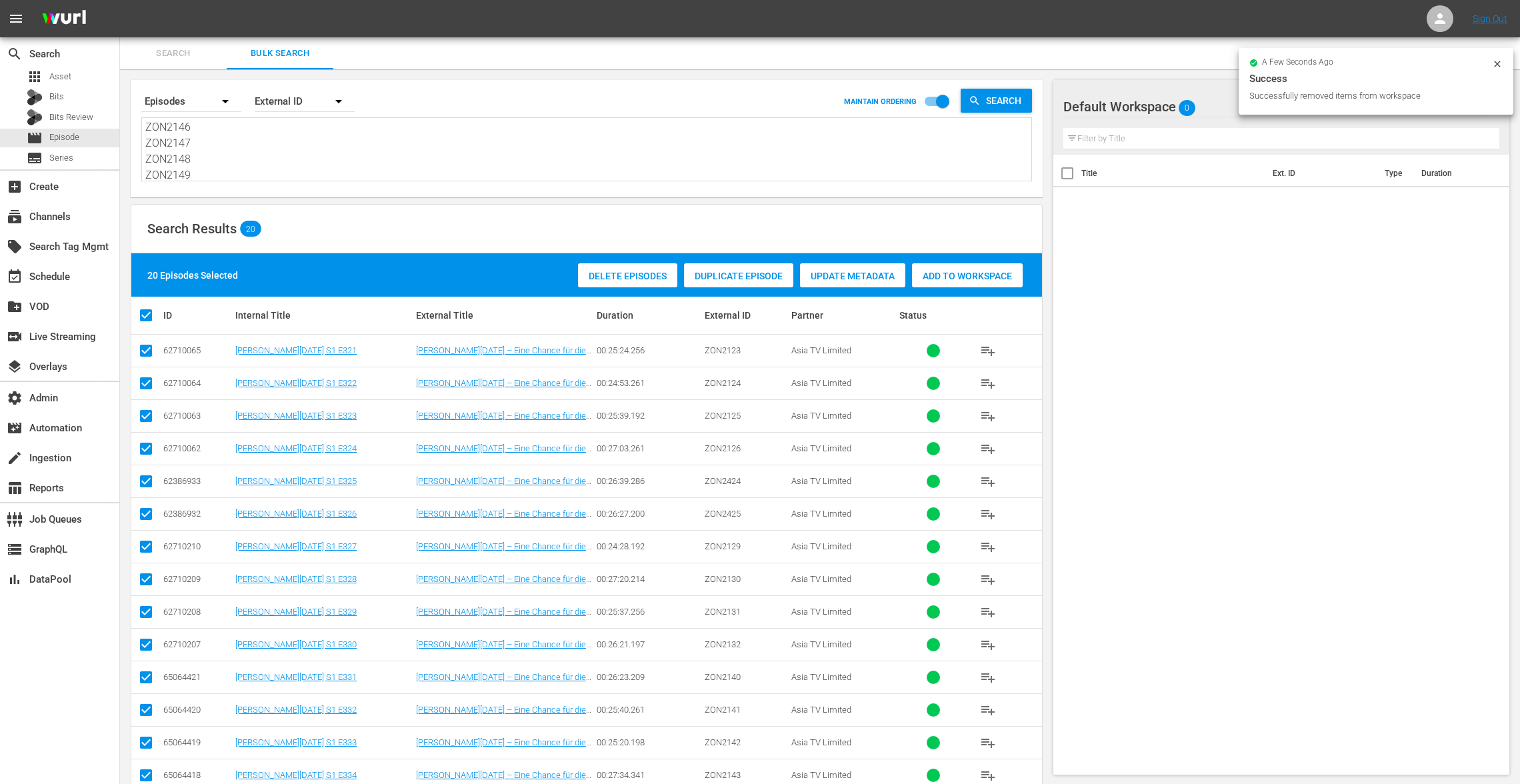
click at [739, 269] on div "Duplicate Episode" at bounding box center [738, 276] width 109 height 25
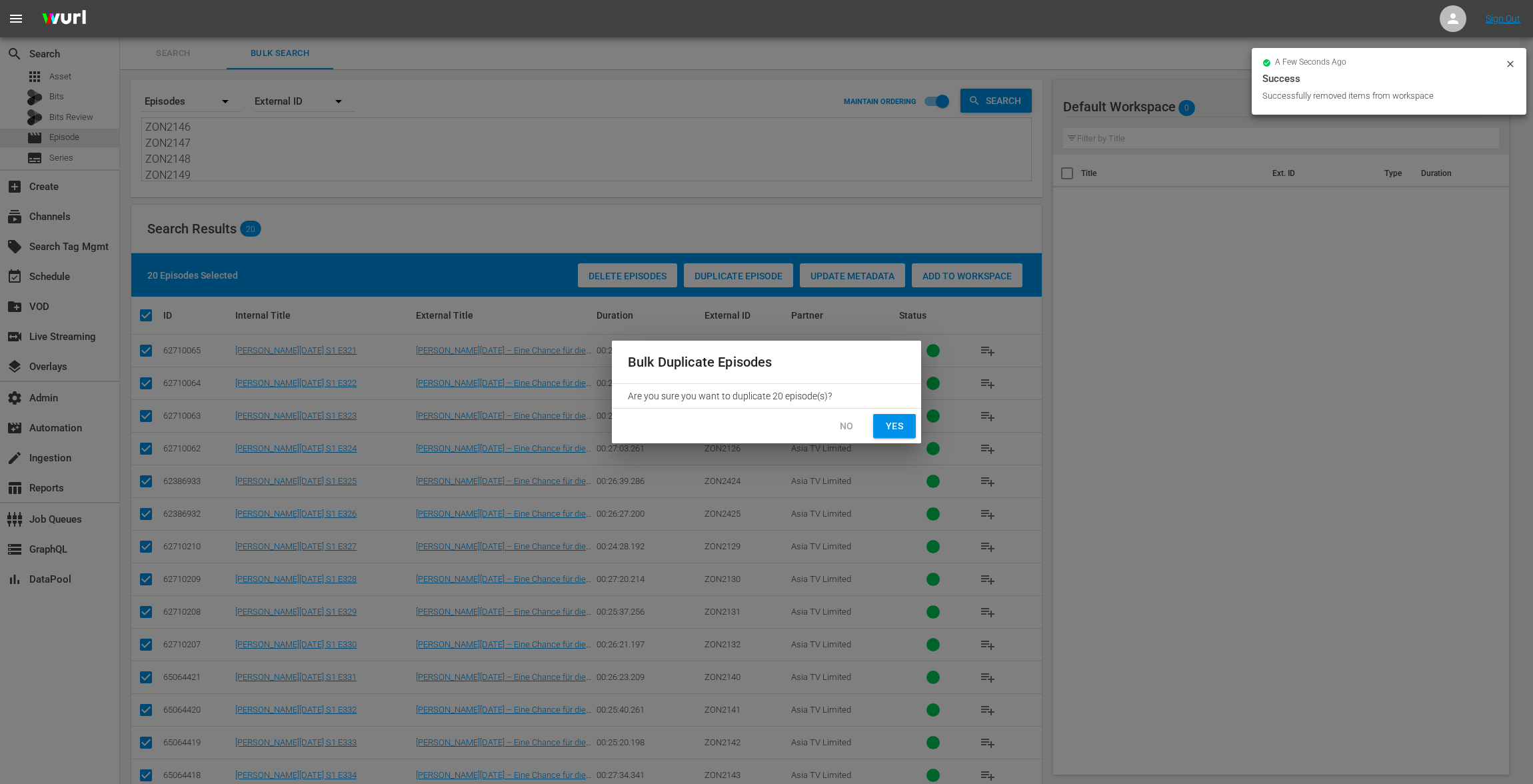
click at [900, 426] on span "Yes" at bounding box center [894, 425] width 21 height 16
checkbox input "false"
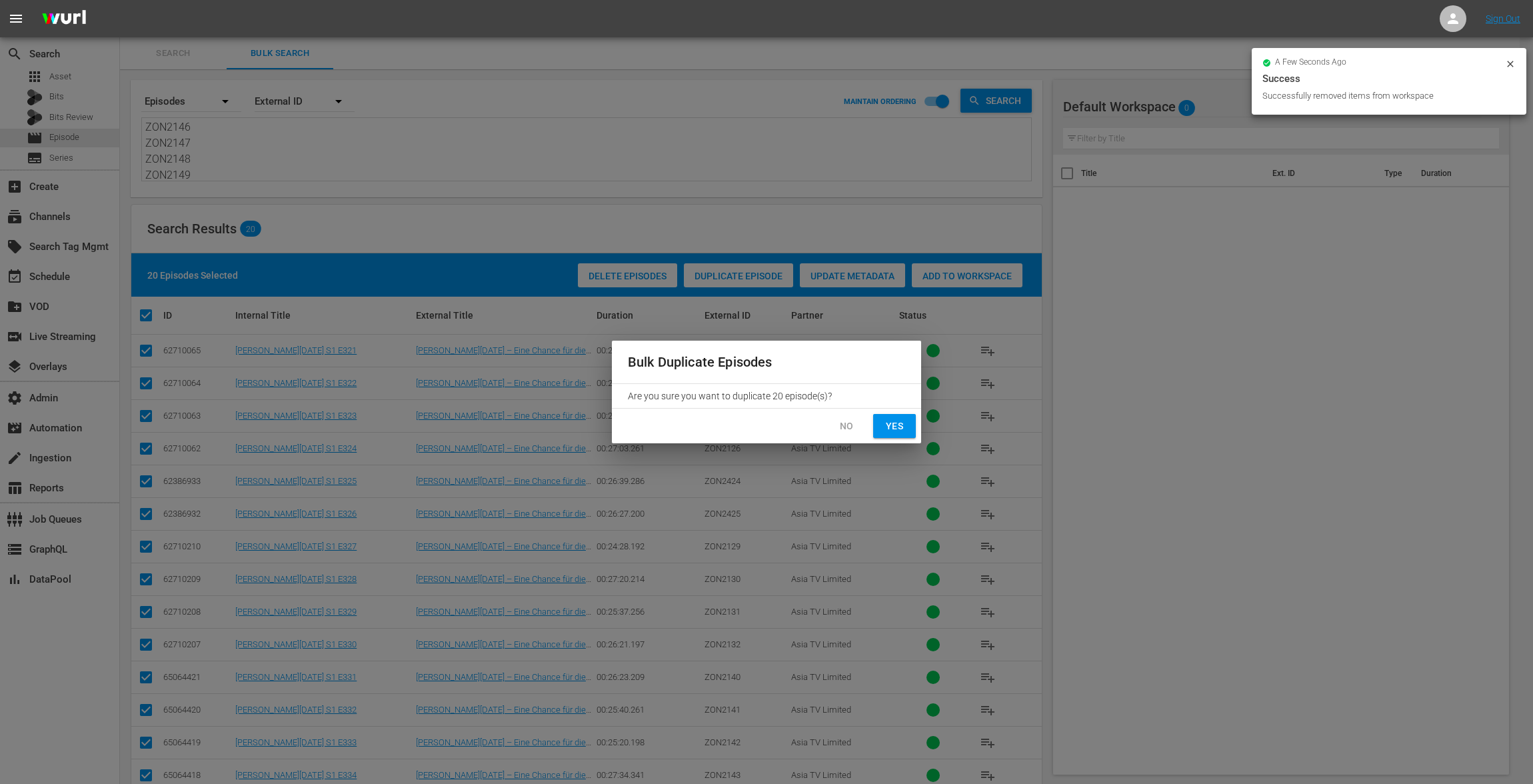
checkbox input "false"
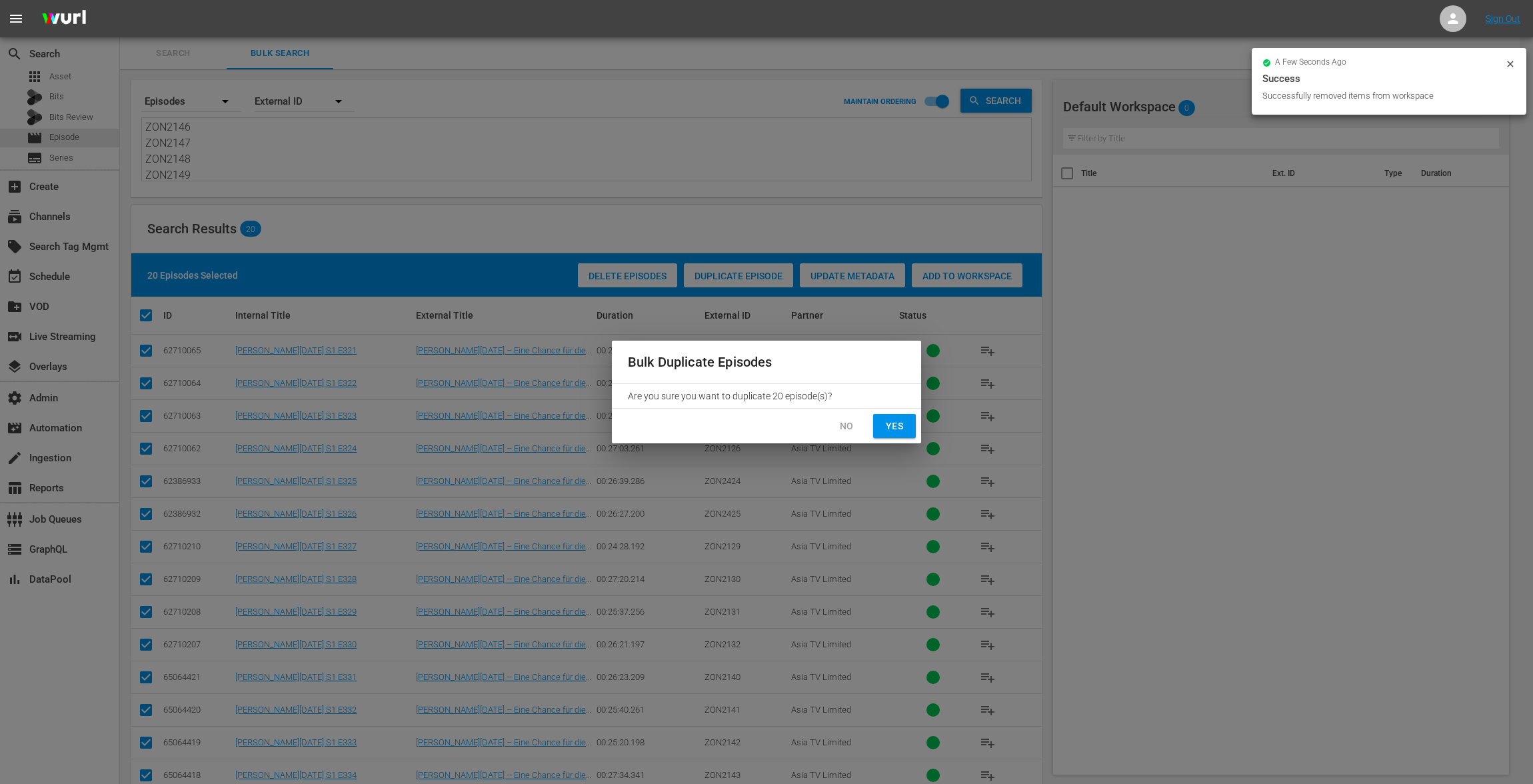
checkbox input "false"
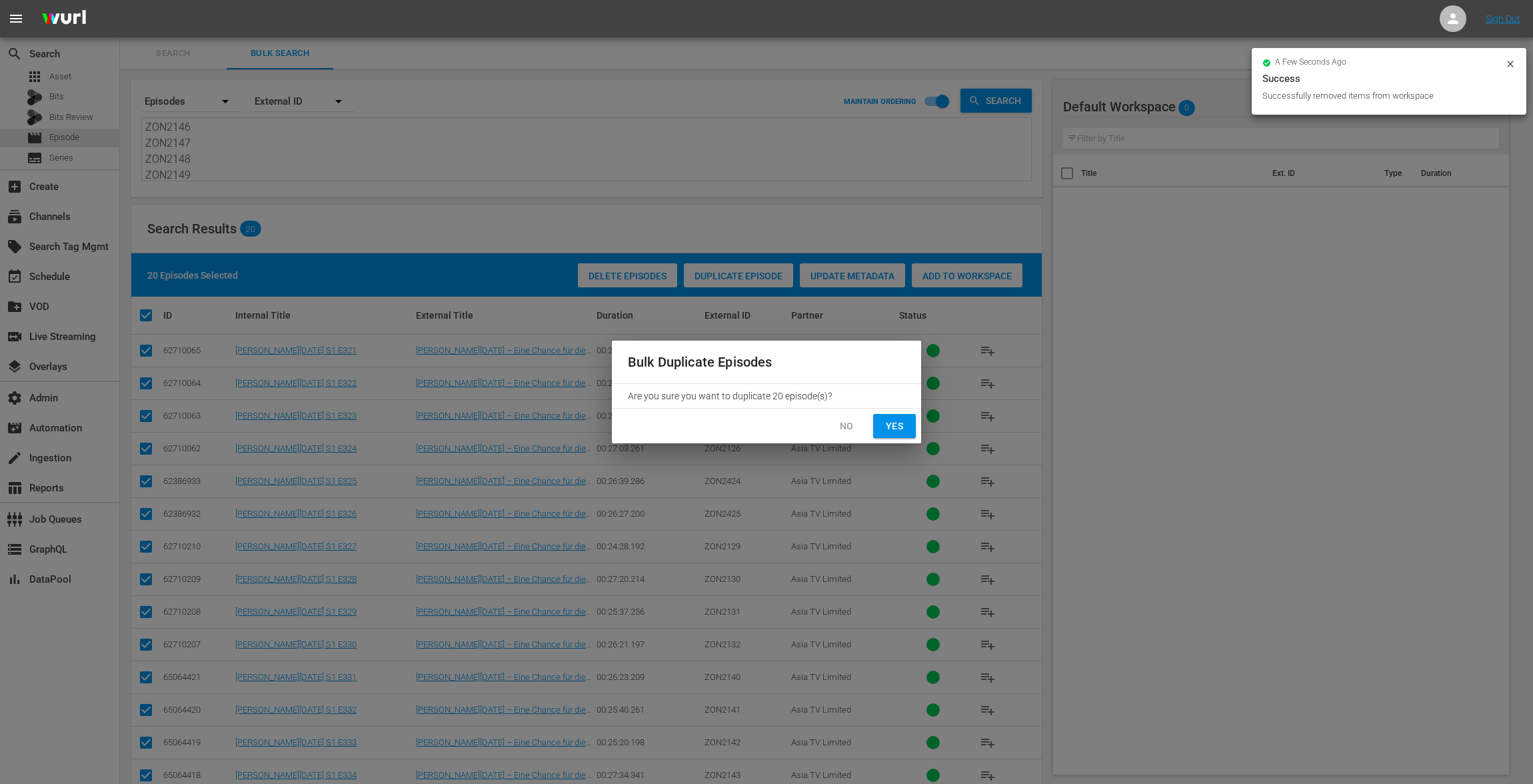
checkbox input "false"
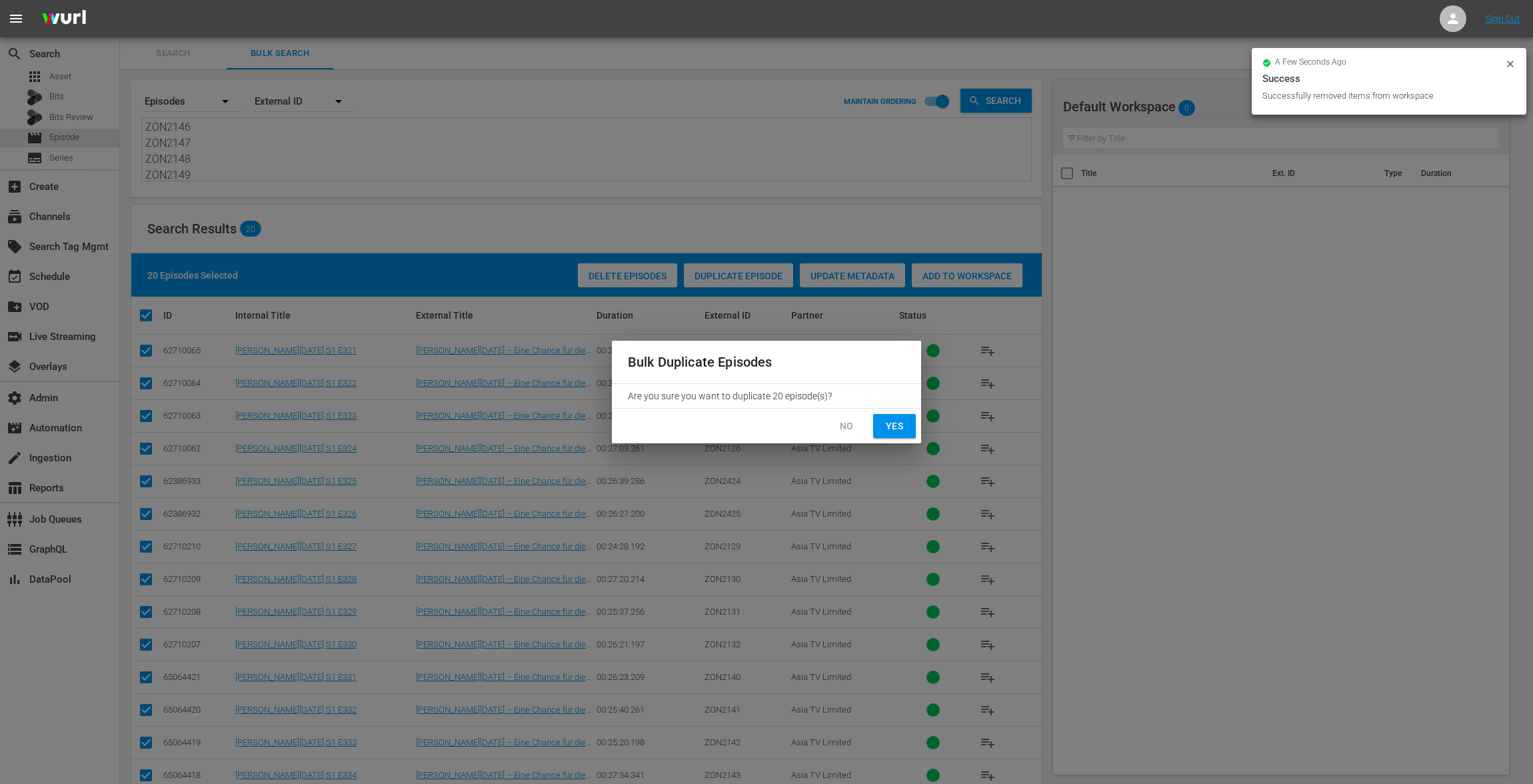
checkbox input "false"
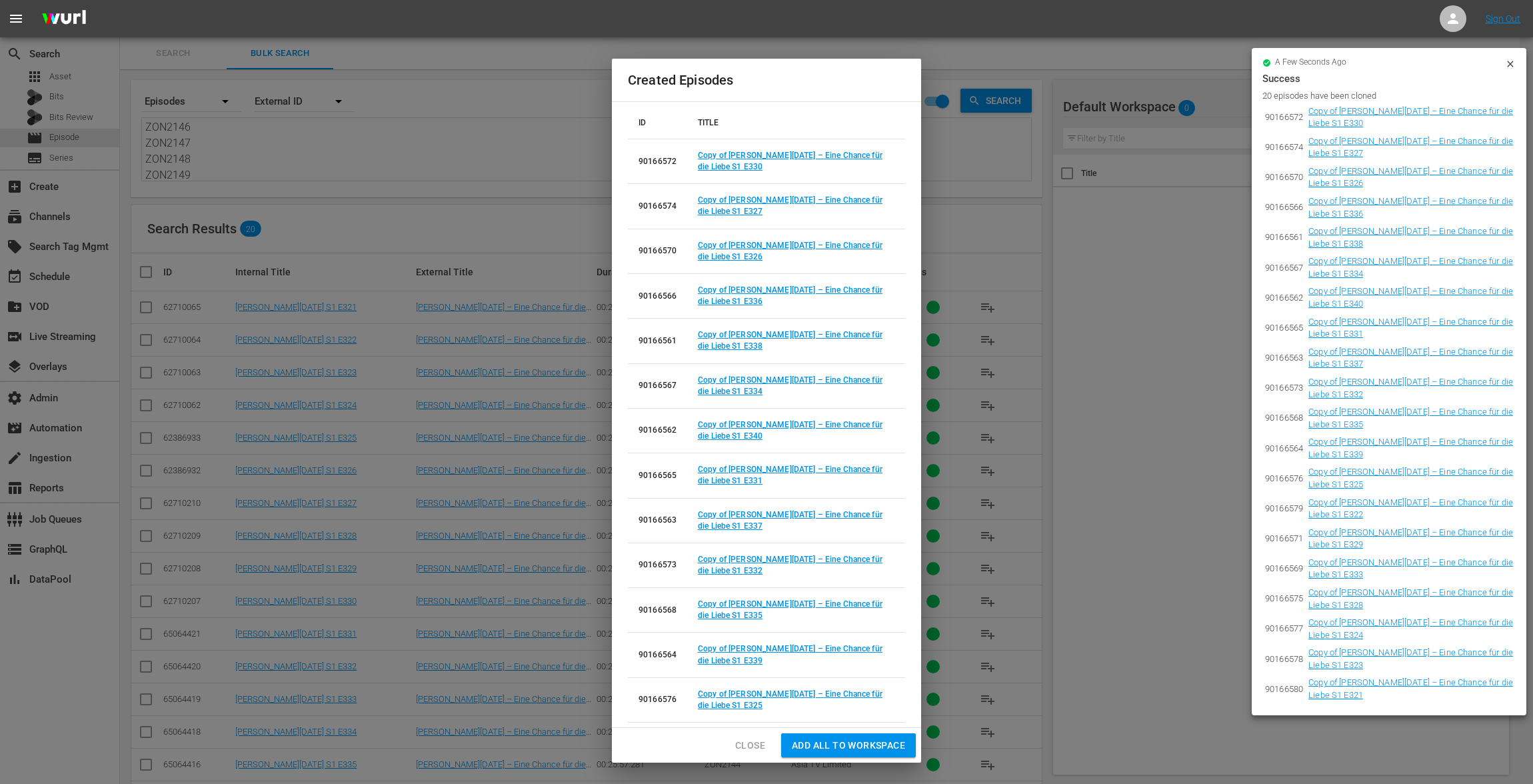
click at [1509, 66] on icon at bounding box center [1510, 64] width 6 height 6
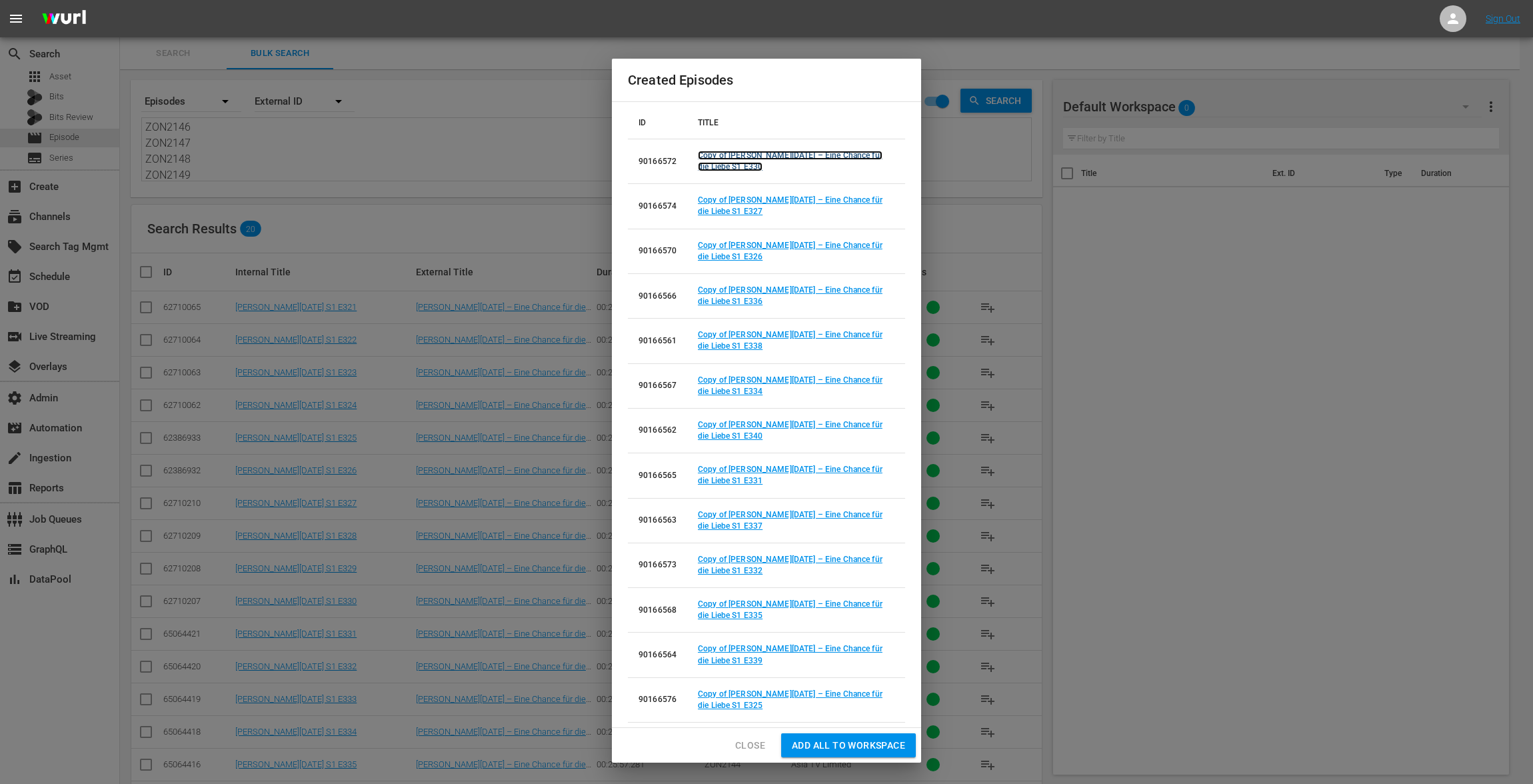
click at [713, 166] on link "Copy of Jamai Raja – Eine Chance für die Liebe S1 E330" at bounding box center [790, 160] width 184 height 20
click at [717, 209] on link "Copy of Jamai Raja – Eine Chance für die Liebe S1 E327" at bounding box center [790, 204] width 184 height 20
click at [717, 257] on link "Copy of Jamai Raja – Eine Chance für die Liebe S1 E326" at bounding box center [790, 250] width 184 height 20
click at [715, 299] on link "Copy of Jamai Raja – Eine Chance für die Liebe S1 E336" at bounding box center [790, 295] width 184 height 20
click at [721, 346] on link "Copy of Jamai Raja – Eine Chance für die Liebe S1 E338" at bounding box center [790, 339] width 184 height 20
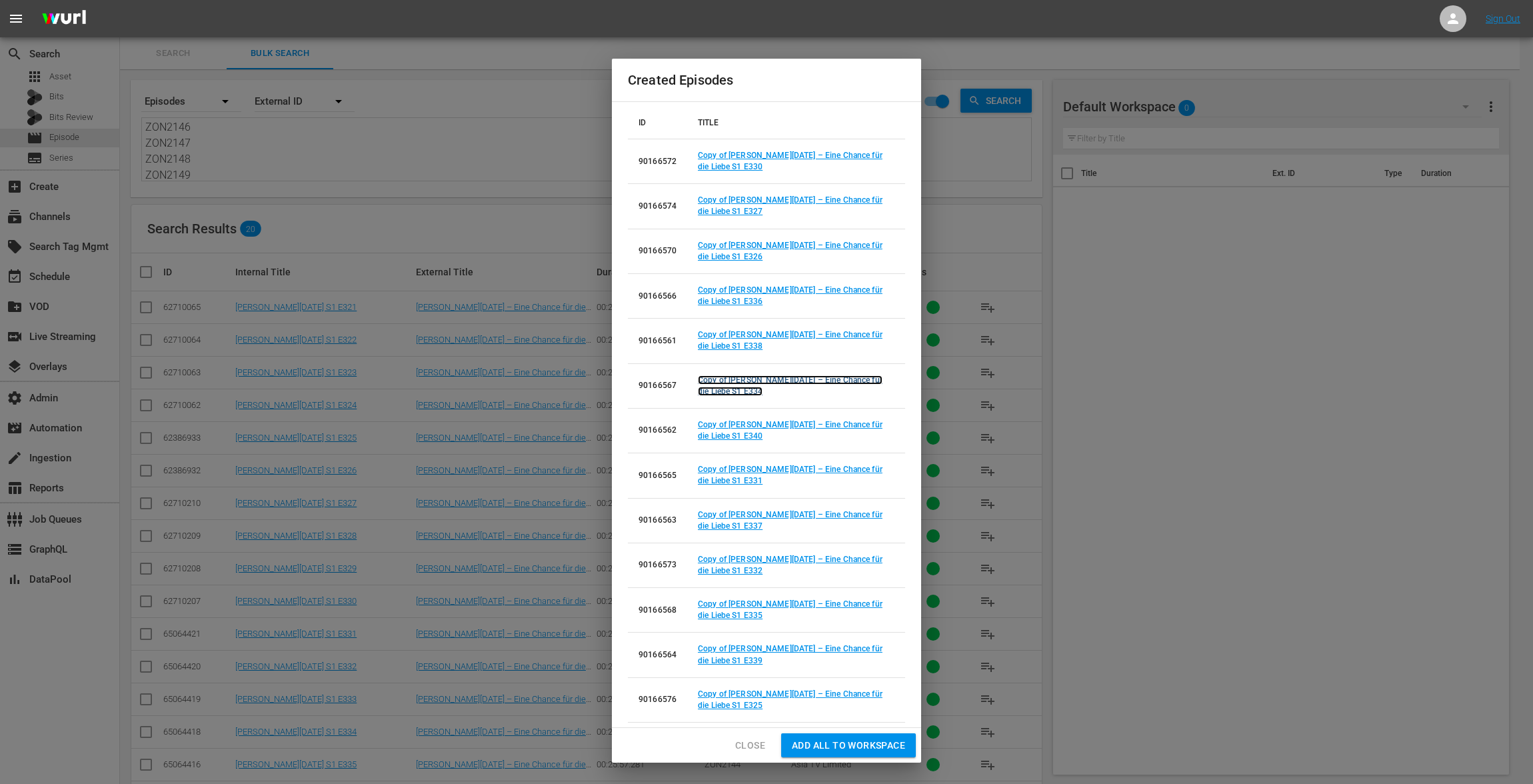
click at [718, 387] on link "Copy of Jamai Raja – Eine Chance für die Liebe S1 E334" at bounding box center [790, 385] width 184 height 20
click at [718, 435] on link "Copy of Jamai Raja – Eine Chance für die Liebe S1 E340" at bounding box center [790, 429] width 184 height 20
click at [722, 480] on link "Copy of Jamai Raja – Eine Chance für die Liebe S1 E331" at bounding box center [790, 474] width 184 height 20
click at [718, 523] on link "Copy of Jamai Raja – Eine Chance für die Liebe S1 E337" at bounding box center [790, 520] width 184 height 20
click at [720, 569] on link "Copy of Jamai Raja – Eine Chance für die Liebe S1 E332" at bounding box center [790, 564] width 184 height 20
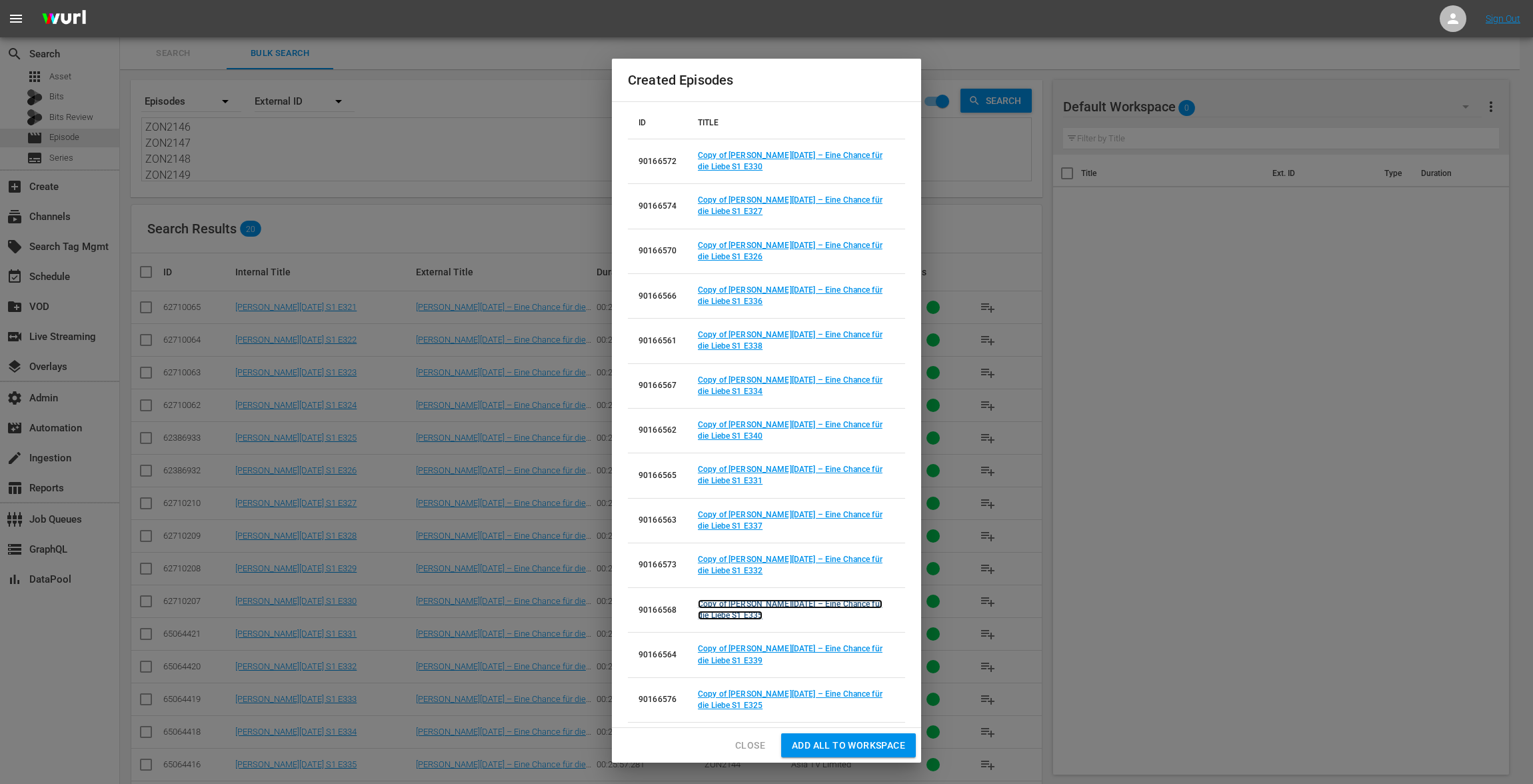
click at [720, 612] on link "Copy of Jamai Raja – Eine Chance für die Liebe S1 E335" at bounding box center [790, 608] width 184 height 20
click at [718, 659] on link "Copy of [PERSON_NAME][DATE] – Eine Chance für die Liebe S1 E339" at bounding box center [790, 654] width 184 height 20
click at [720, 702] on link "Copy of Jamai Raja – Eine Chance für die Liebe S1 E325" at bounding box center [790, 699] width 184 height 20
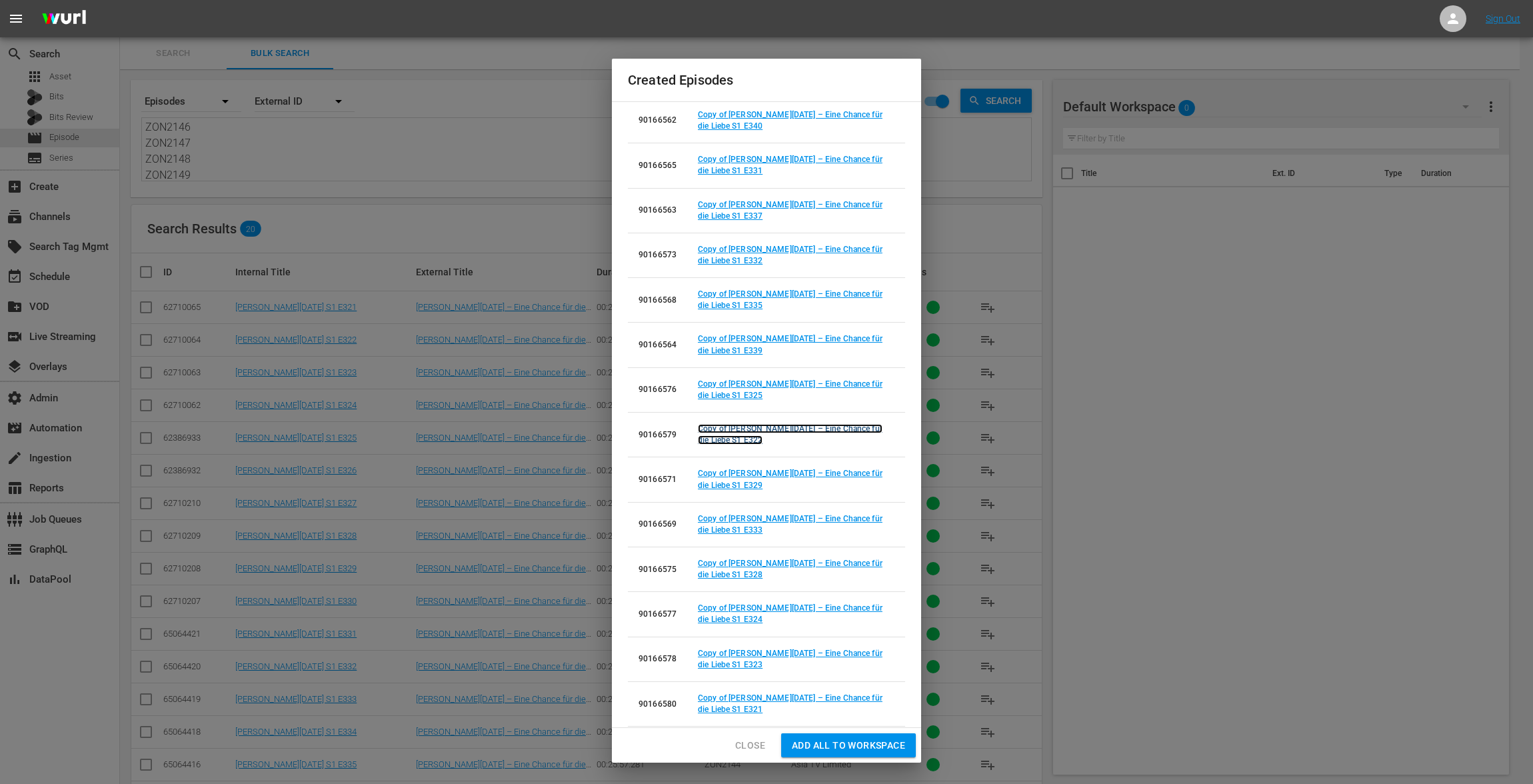
click at [720, 439] on link "Copy of Jamai Raja – Eine Chance für die Liebe S1 E322" at bounding box center [790, 433] width 184 height 20
click at [718, 480] on link "Copy of Jamai Raja – Eine Chance für die Liebe S1 E329" at bounding box center [790, 478] width 184 height 20
click at [721, 526] on link "Copy of Jamai Raja – Eine Chance für die Liebe S1 E333" at bounding box center [790, 524] width 184 height 20
click at [720, 571] on link "Copy of Jamai Raja – Eine Chance für die Liebe S1 E328" at bounding box center [790, 568] width 184 height 20
click at [722, 618] on link "Copy of Jamai Raja – Eine Chance für die Liebe S1 E324" at bounding box center [790, 612] width 184 height 20
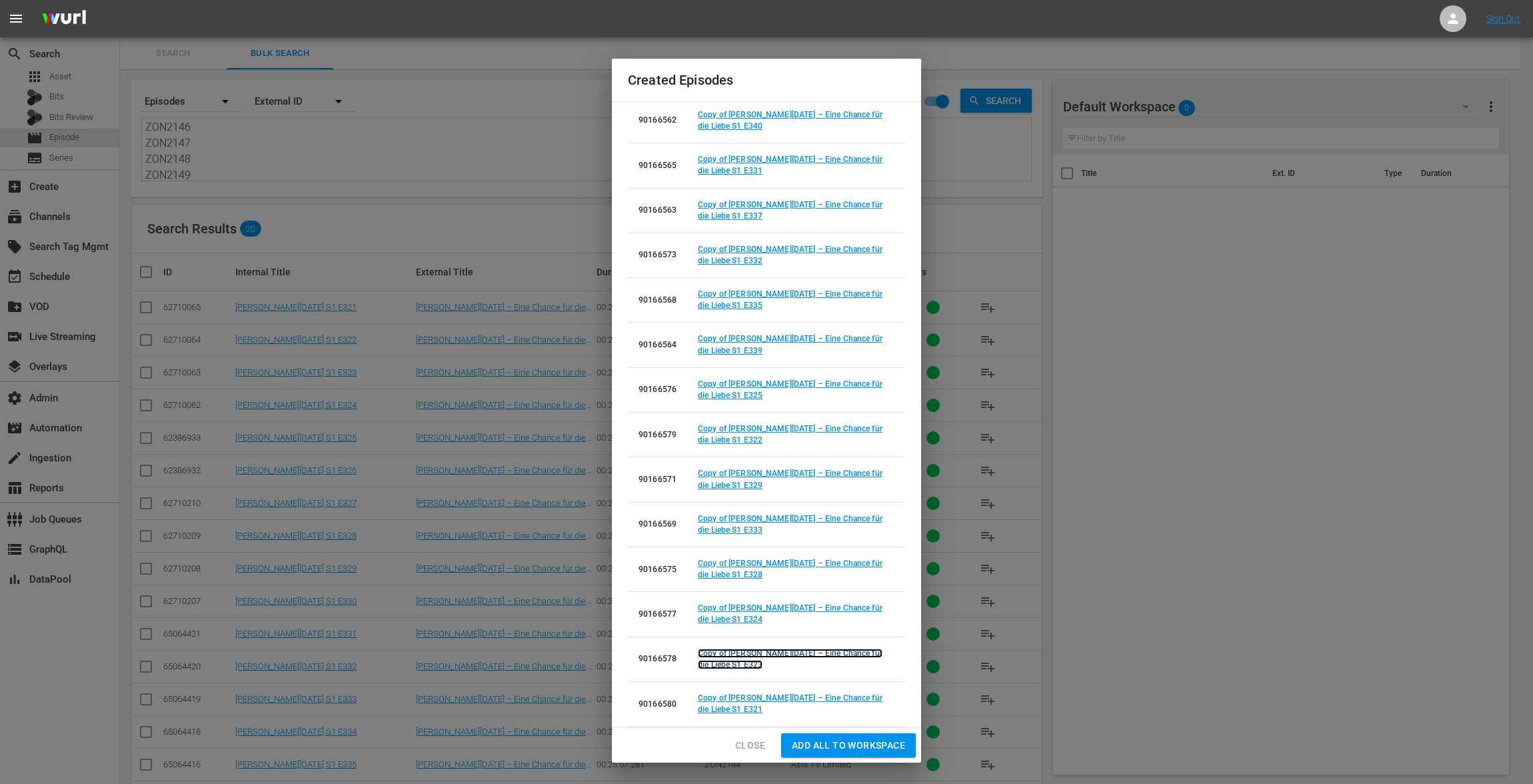
click at [724, 661] on link "Copy of Jamai Raja – Eine Chance für die Liebe S1 E323" at bounding box center [790, 658] width 184 height 20
click at [713, 706] on link "Copy of Jamai Raja – Eine Chance für die Liebe S1 E321" at bounding box center [790, 703] width 184 height 20
click at [752, 741] on span "Close" at bounding box center [750, 744] width 30 height 16
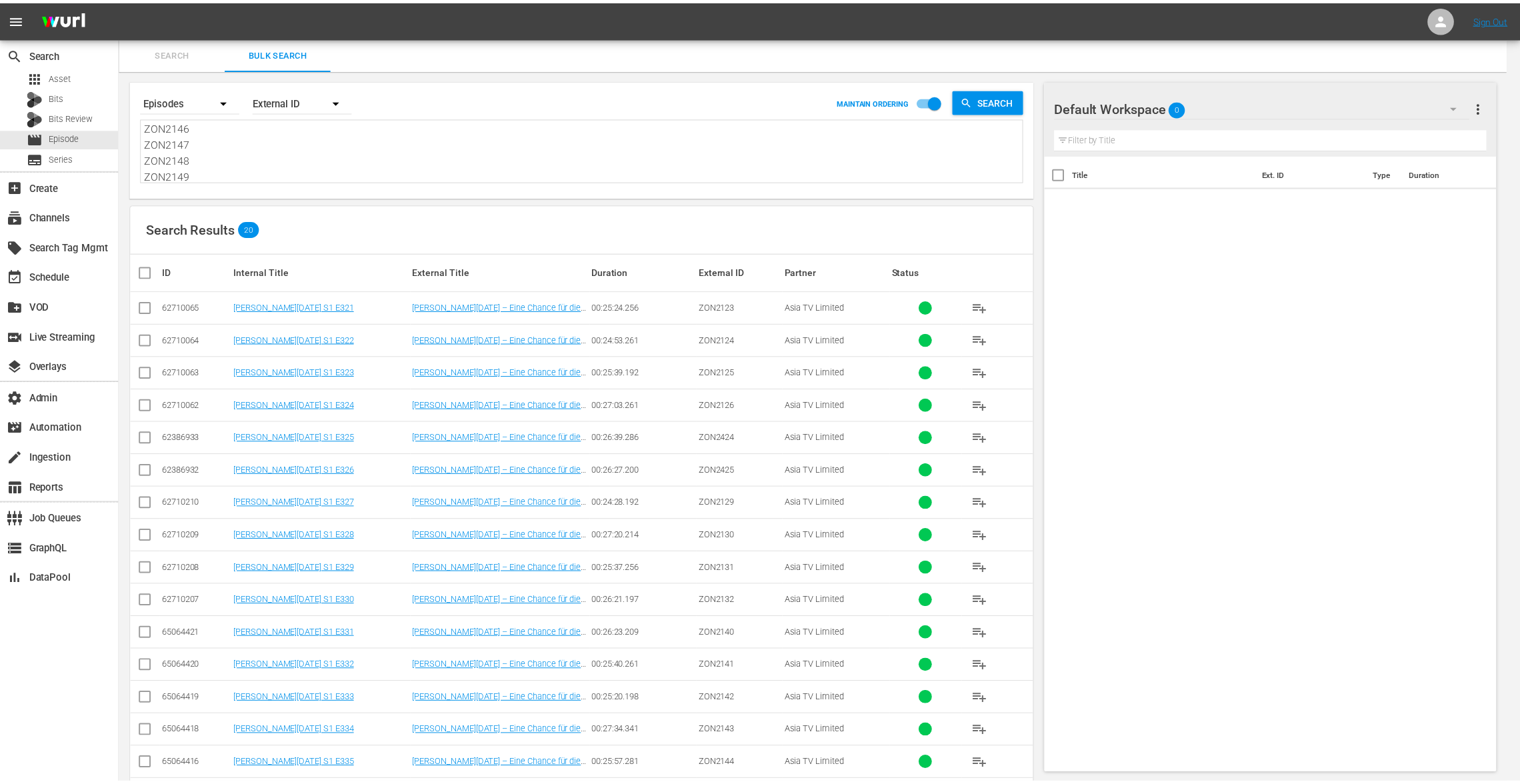
scroll to position [0, 0]
